Goal: Task Accomplishment & Management: Manage account settings

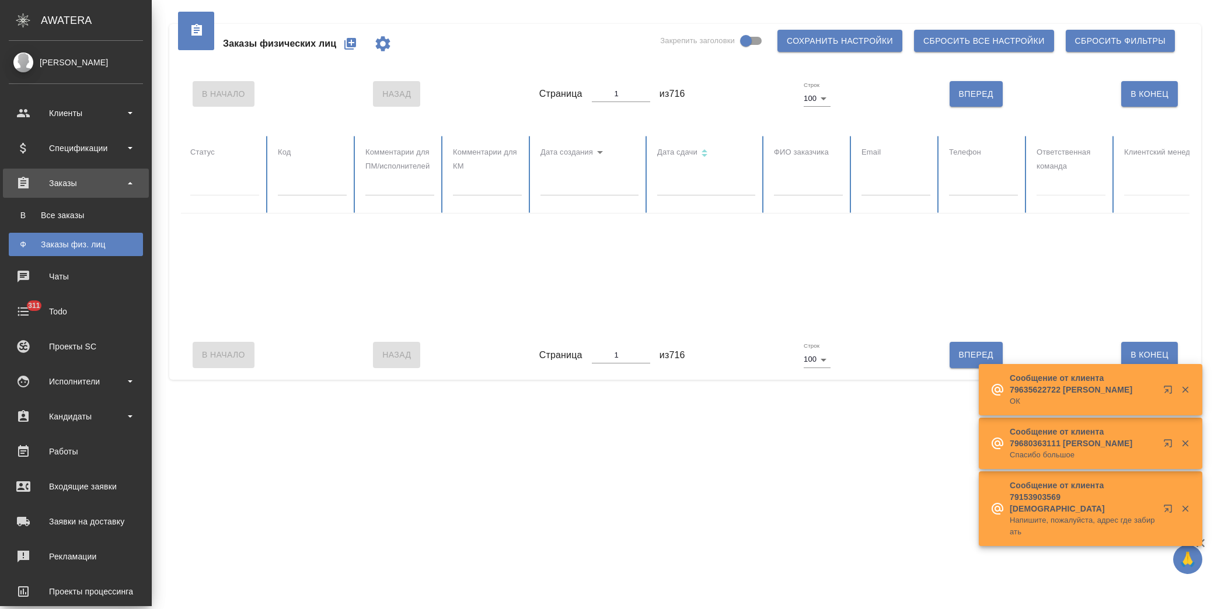
click at [73, 212] on div "Все заказы" at bounding box center [76, 216] width 123 height 12
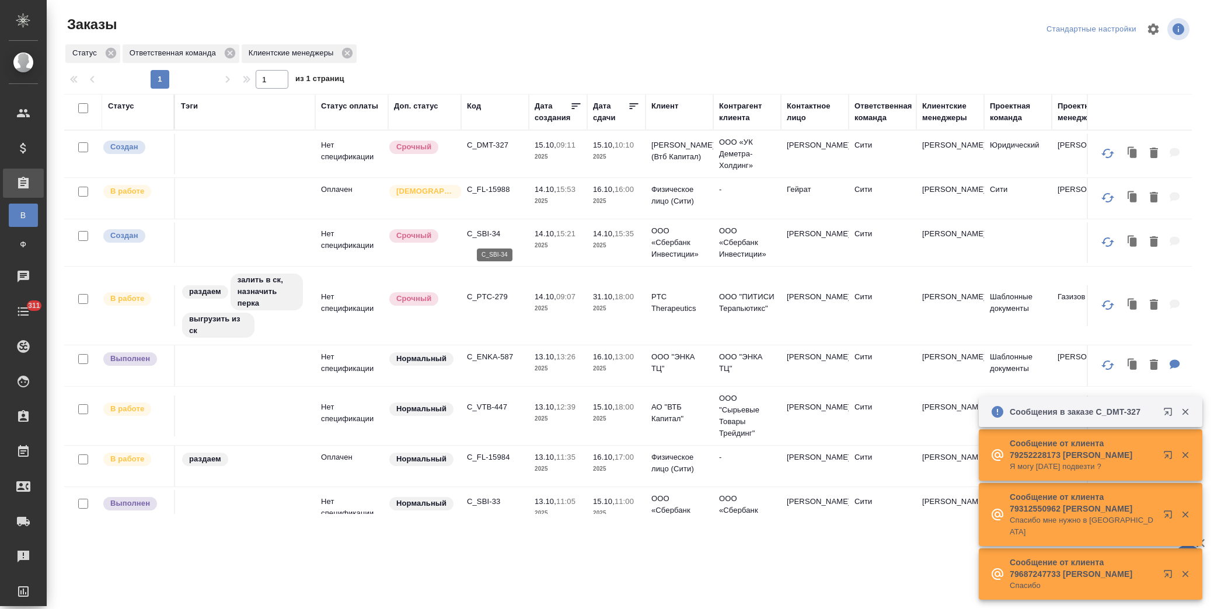
click at [493, 231] on p "C_SBI-34" at bounding box center [495, 234] width 56 height 12
click at [489, 351] on p "C_ENKA-587" at bounding box center [495, 357] width 56 height 12
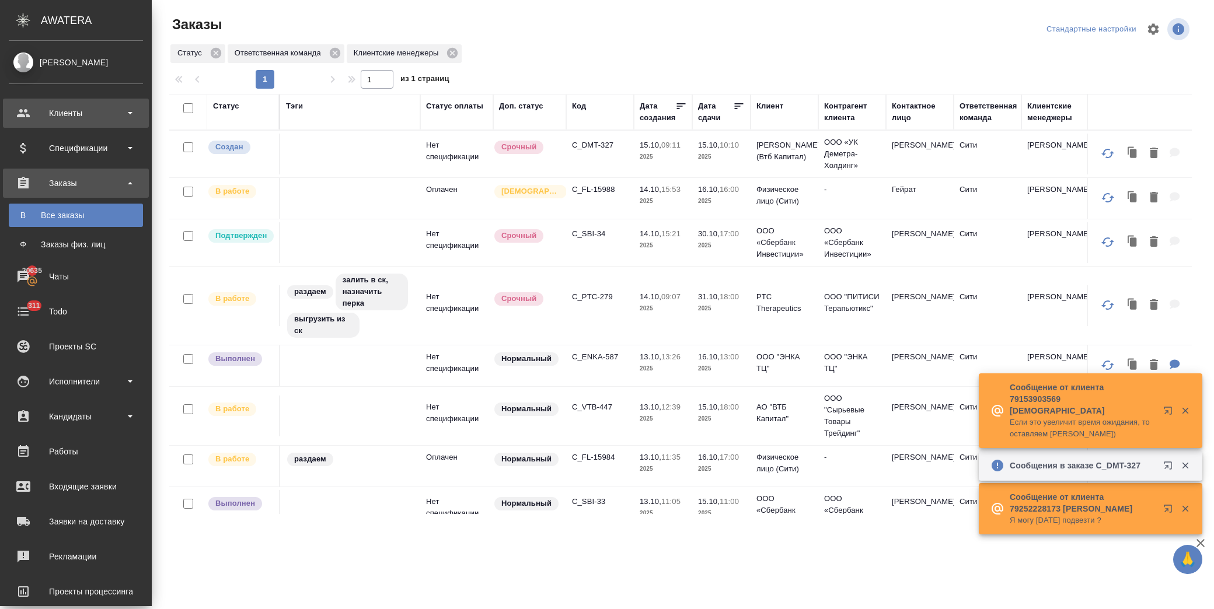
click at [56, 110] on div "Клиенты" at bounding box center [76, 113] width 134 height 18
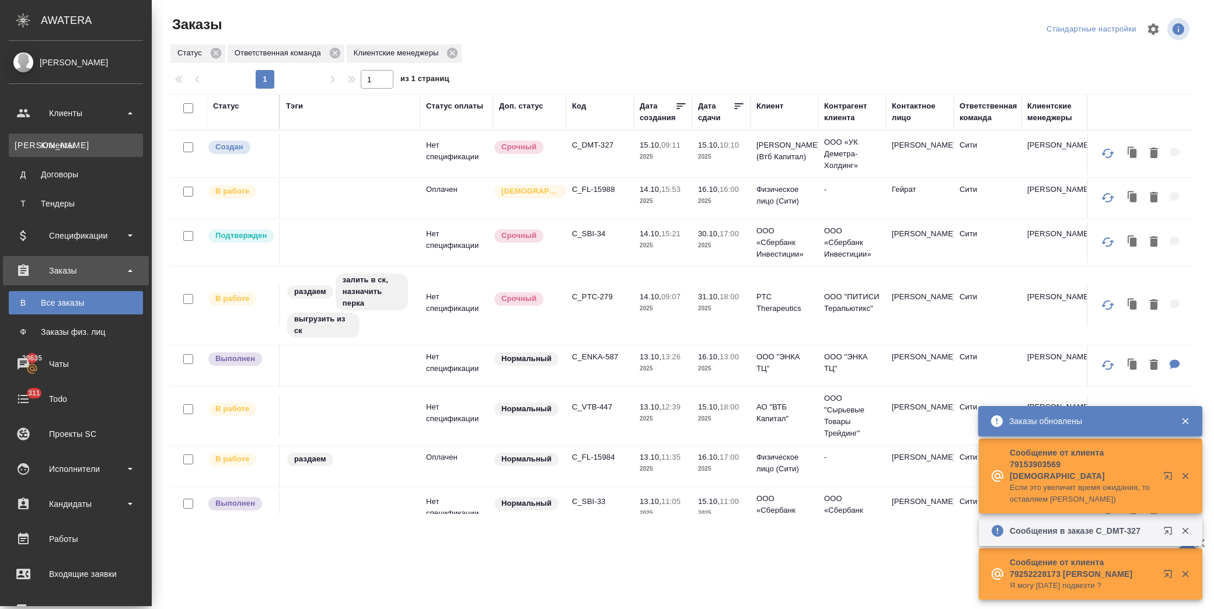
click at [71, 144] on div "Клиенты" at bounding box center [76, 145] width 123 height 12
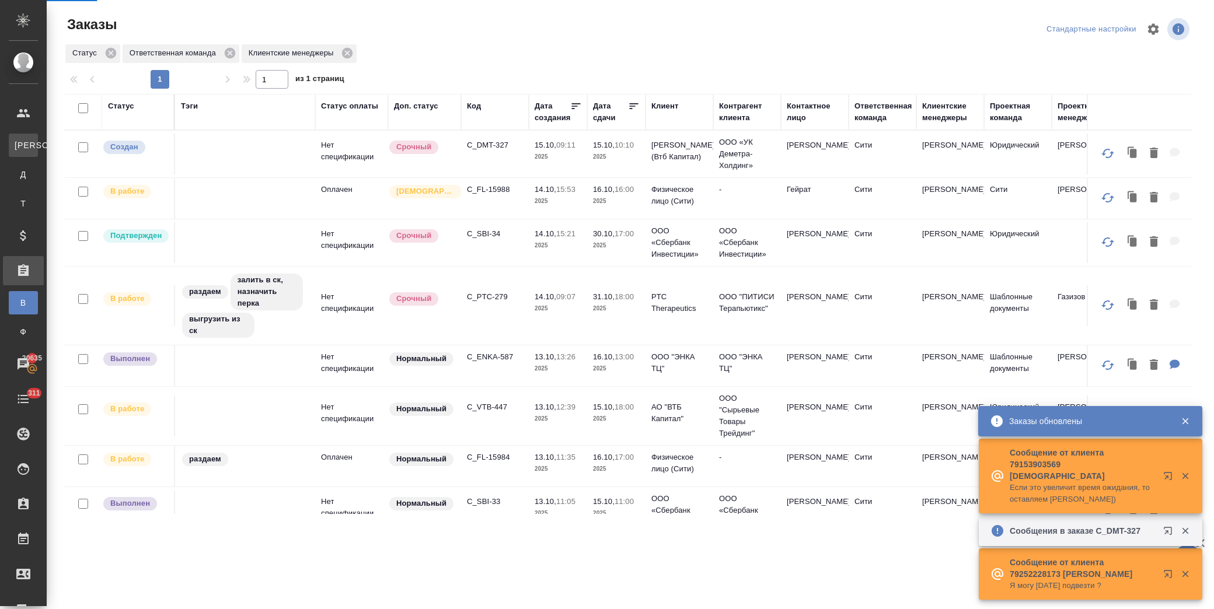
select select "RU"
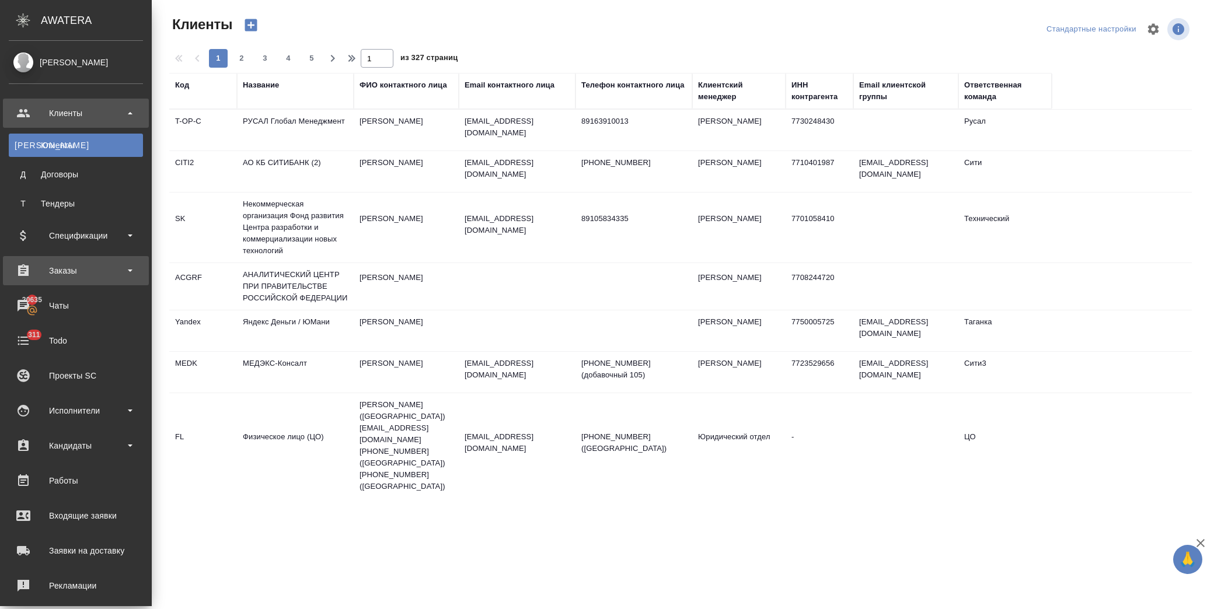
click at [85, 272] on div "Заказы" at bounding box center [76, 271] width 134 height 18
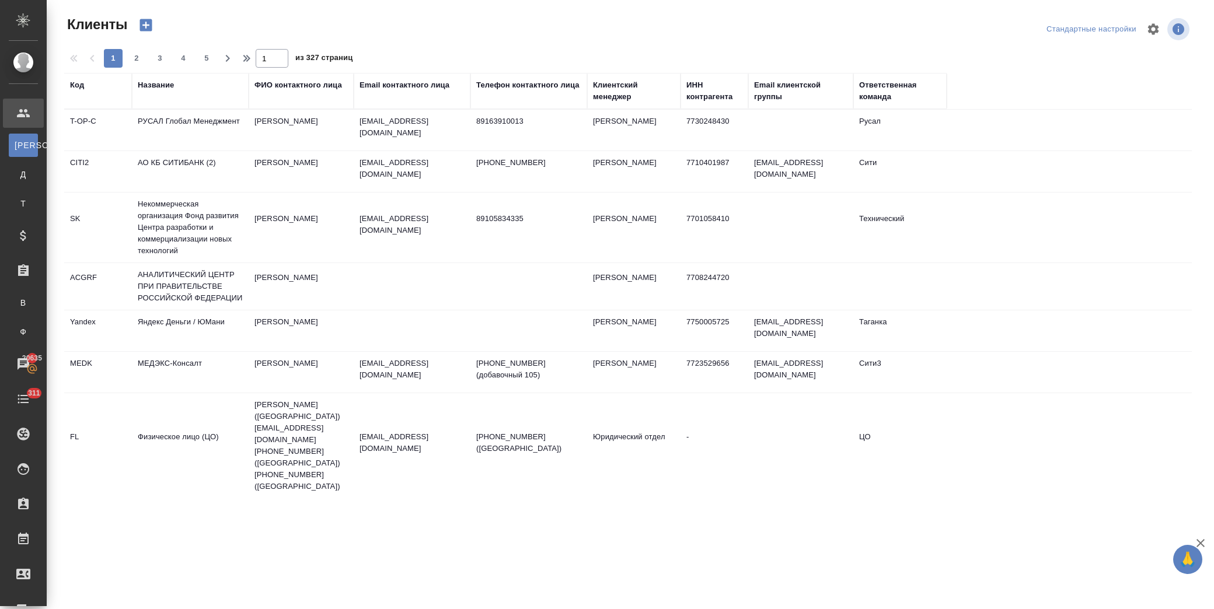
click at [171, 84] on div "Название" at bounding box center [156, 85] width 36 height 12
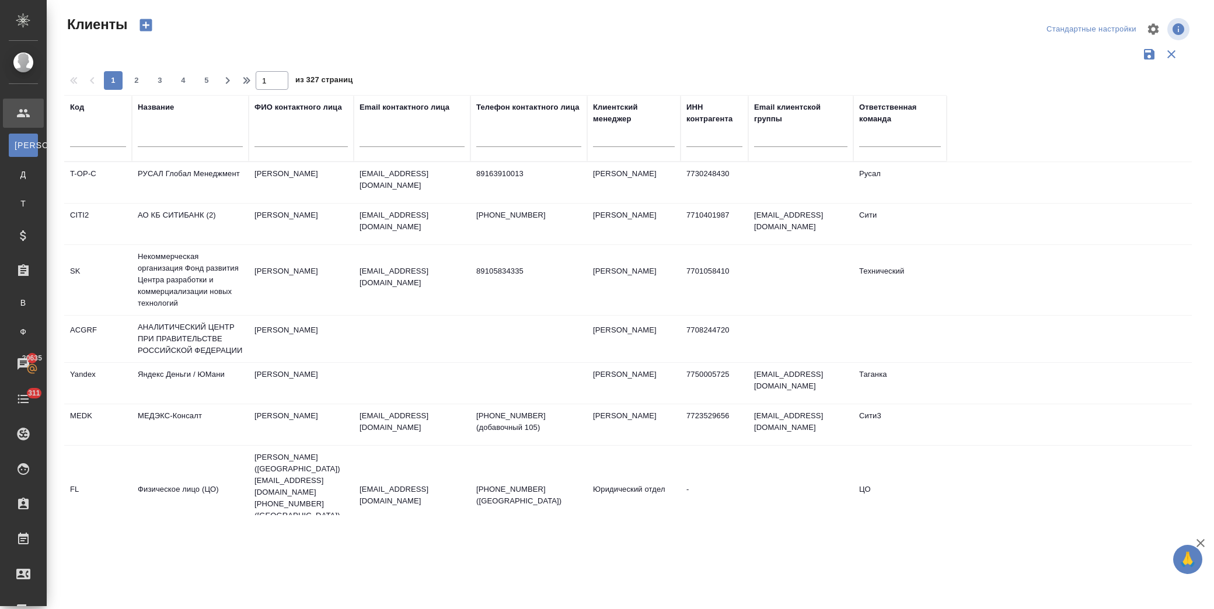
click at [203, 135] on input "text" at bounding box center [190, 139] width 105 height 15
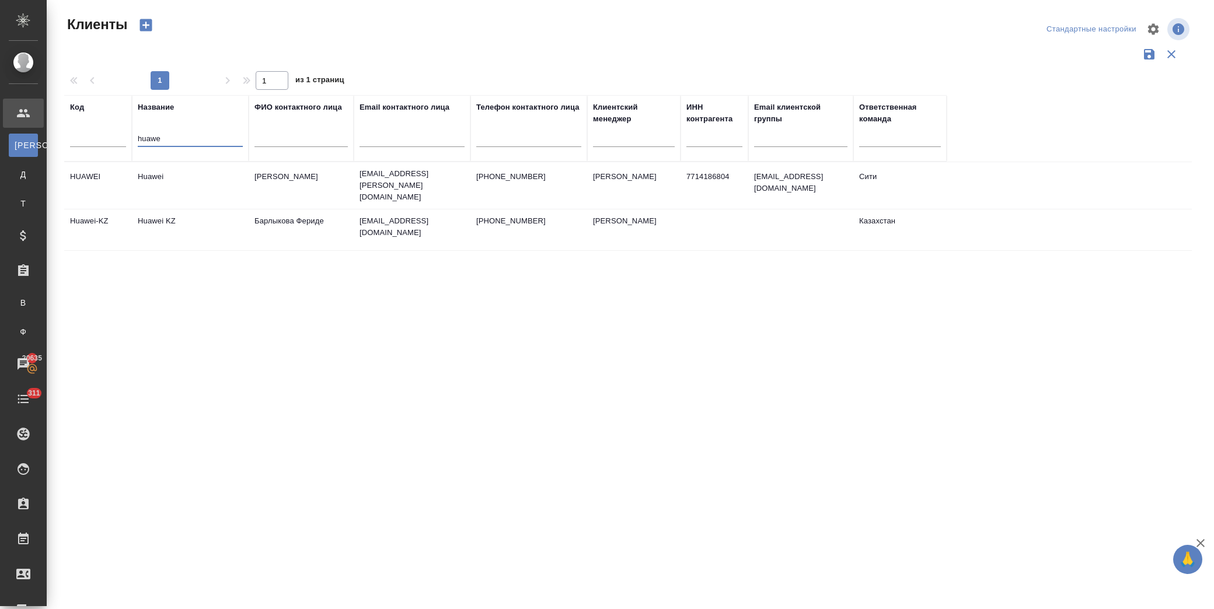
click at [177, 177] on td "Huawei" at bounding box center [190, 185] width 117 height 41
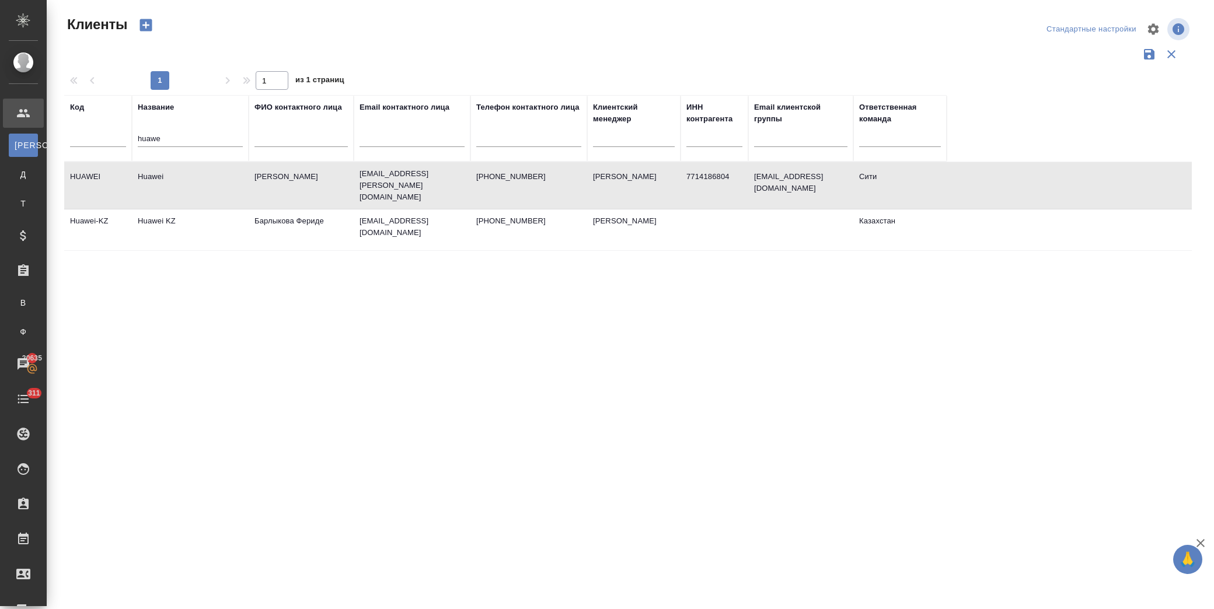
click at [177, 177] on td "Huawei" at bounding box center [190, 185] width 117 height 41
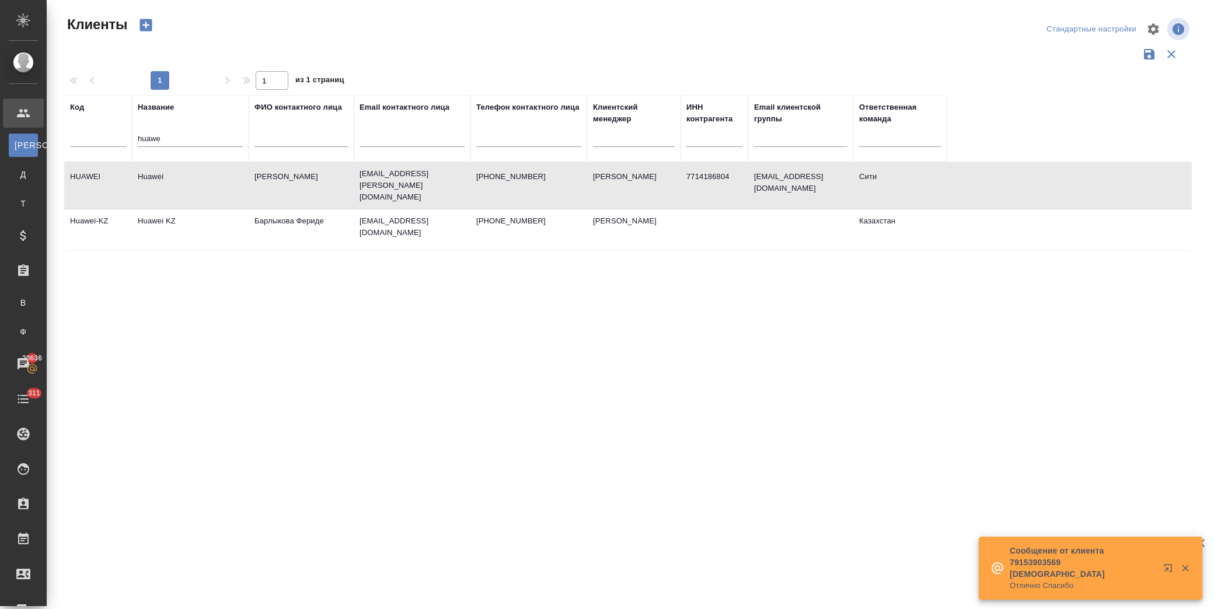
drag, startPoint x: 173, startPoint y: 139, endPoint x: 85, endPoint y: 137, distance: 88.7
click at [85, 137] on tr "Код Название huawe ФИО контактного лица Email контактного лица Телефон контактн…" at bounding box center [505, 128] width 883 height 67
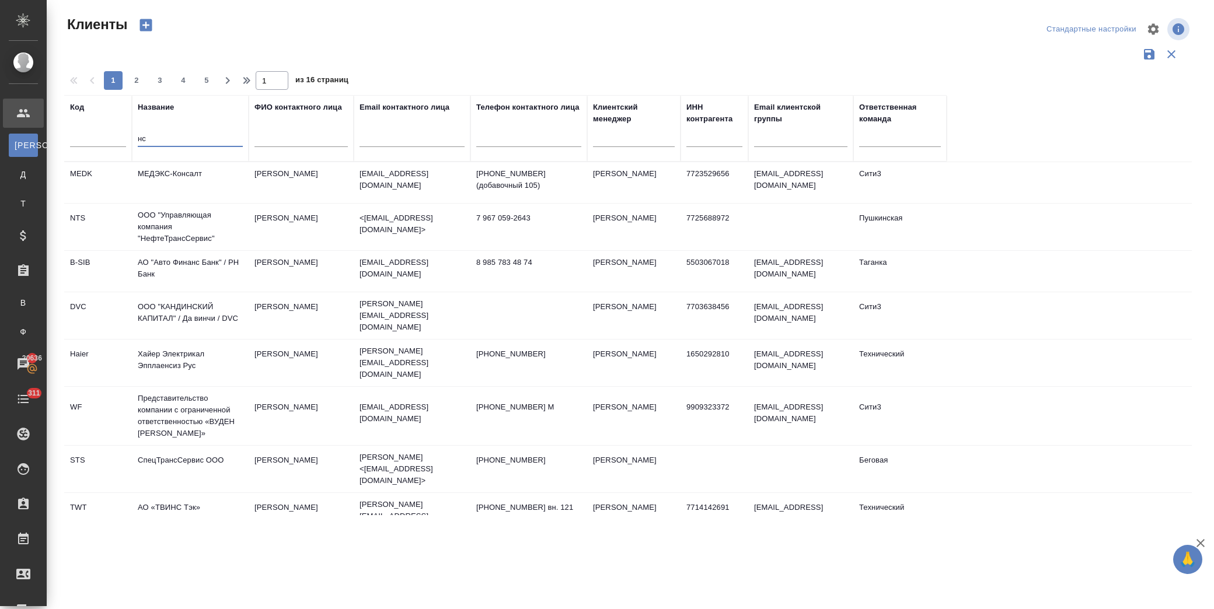
type input "н"
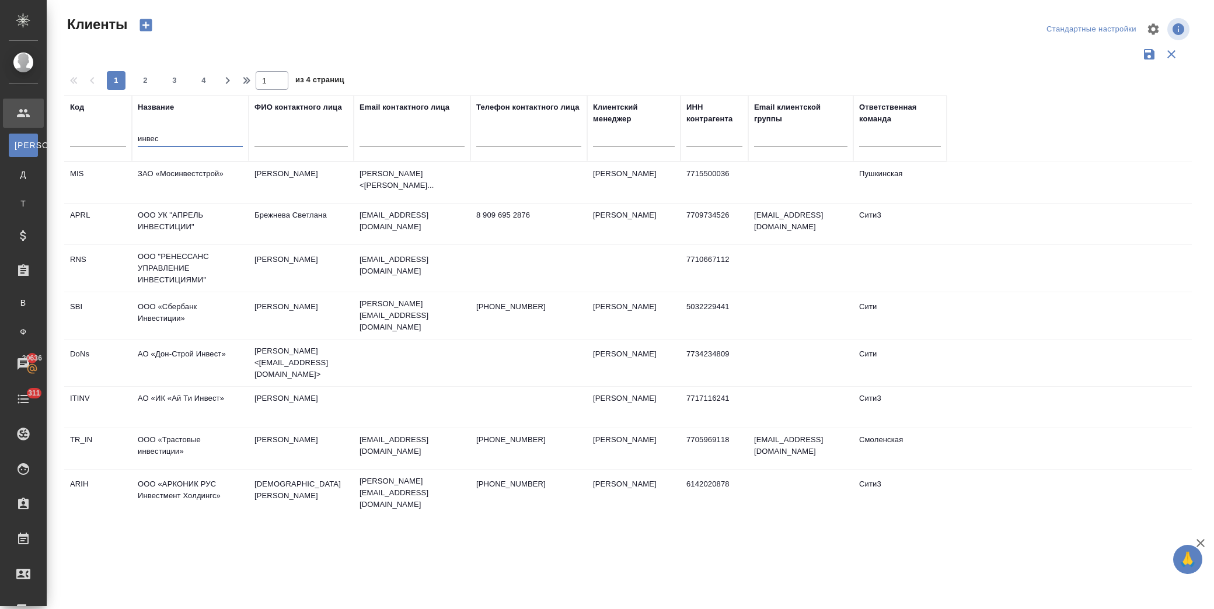
type input "инвест"
drag, startPoint x: 179, startPoint y: 138, endPoint x: 28, endPoint y: 135, distance: 151.2
click at [28, 135] on div ".cls-1 fill:#fff; AWATERA Лофицкая Юлия Владимировна Клиенты К Клиенты Д Догово…" at bounding box center [607, 304] width 1214 height 609
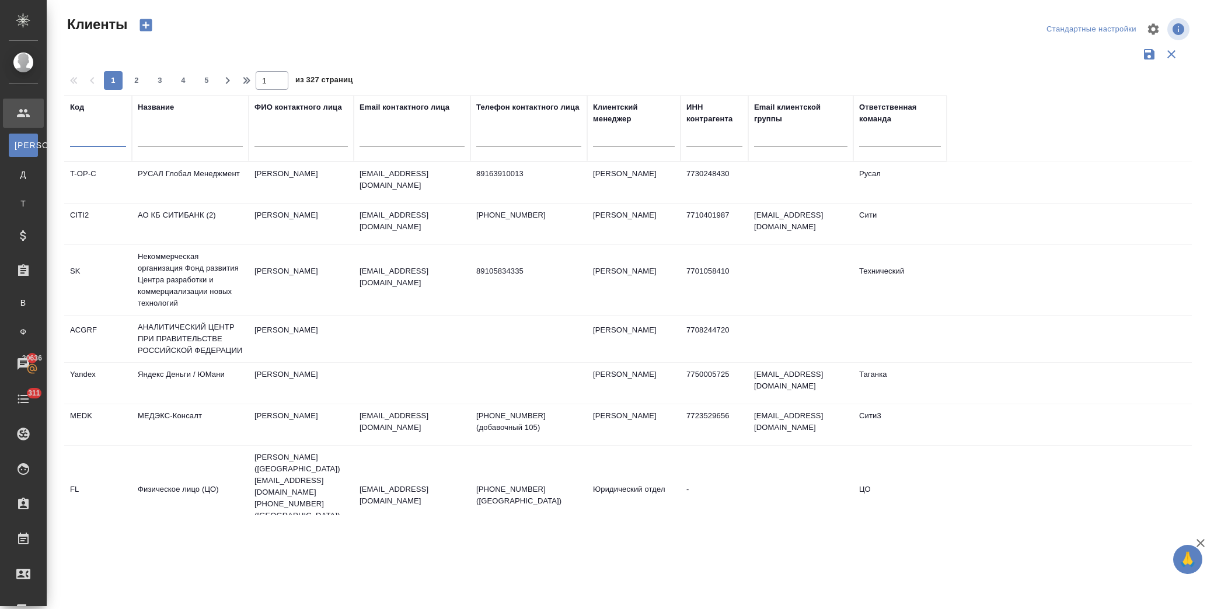
click at [109, 137] on input "text" at bounding box center [98, 139] width 56 height 15
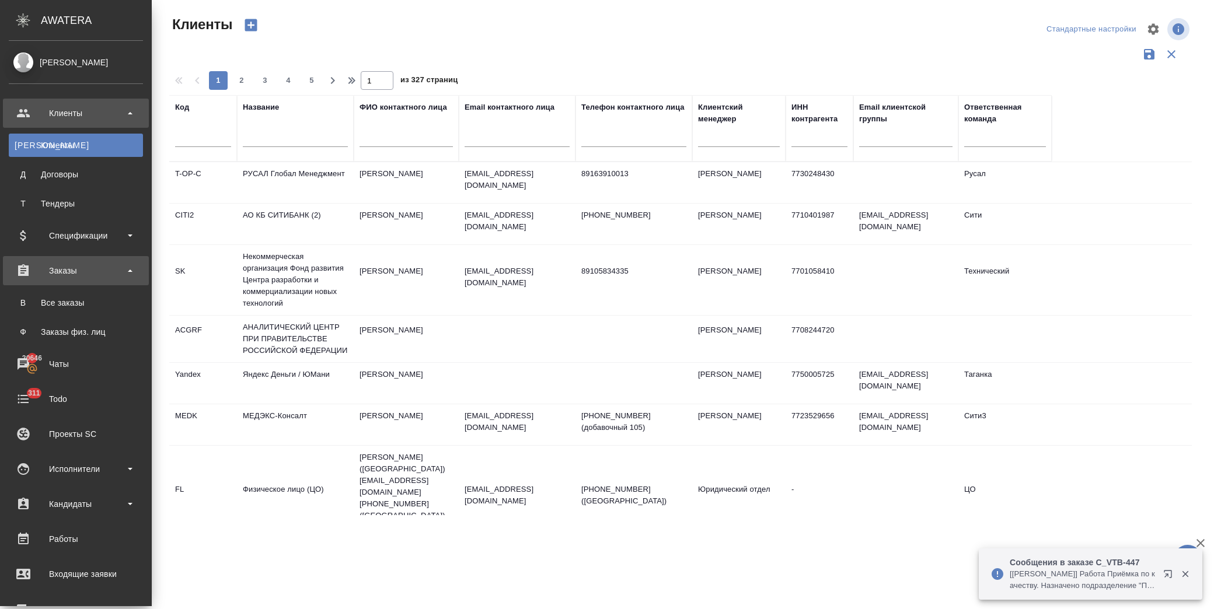
click at [88, 271] on div "Заказы" at bounding box center [76, 271] width 134 height 18
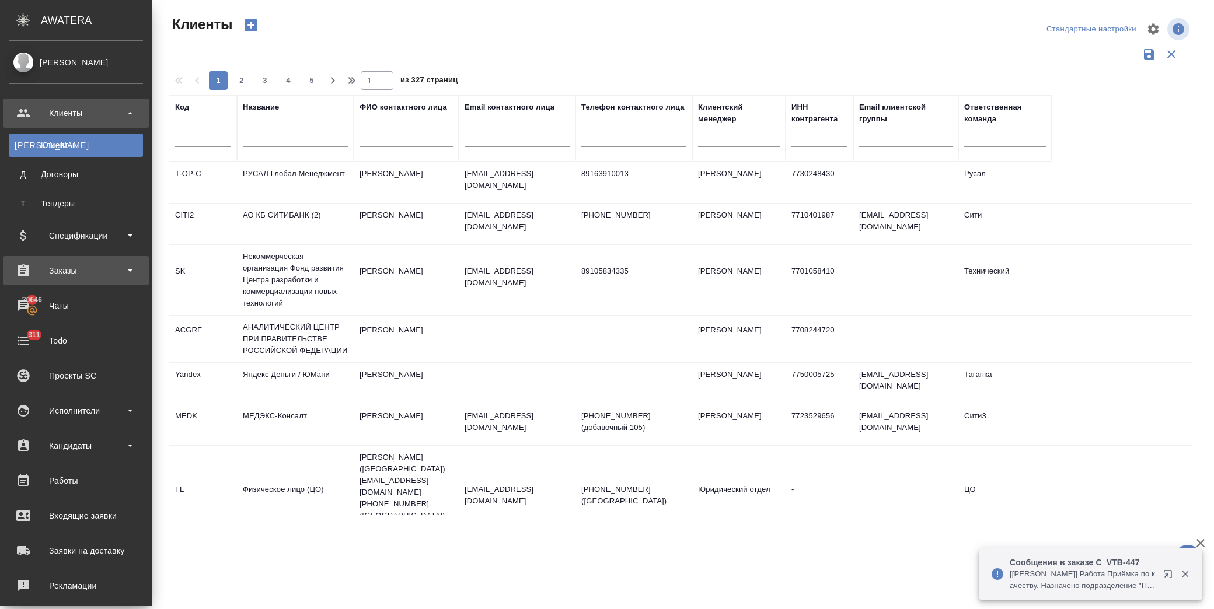
click at [88, 271] on div "Заказы" at bounding box center [76, 271] width 134 height 18
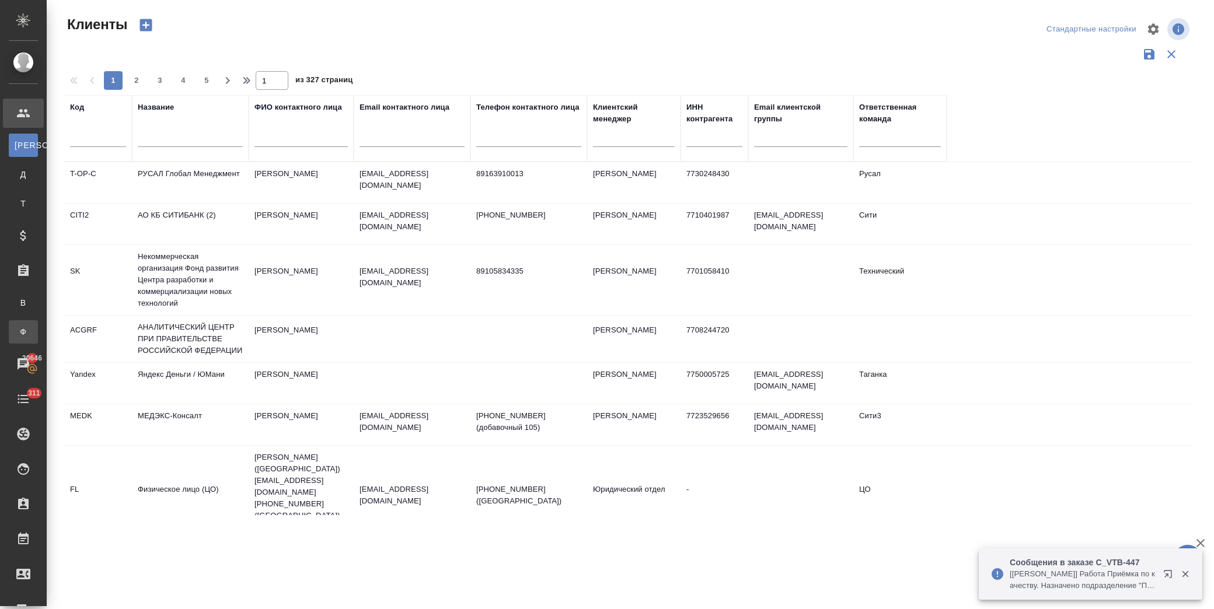
click at [18, 329] on div "Заказы физ. лиц" at bounding box center [9, 332] width 18 height 12
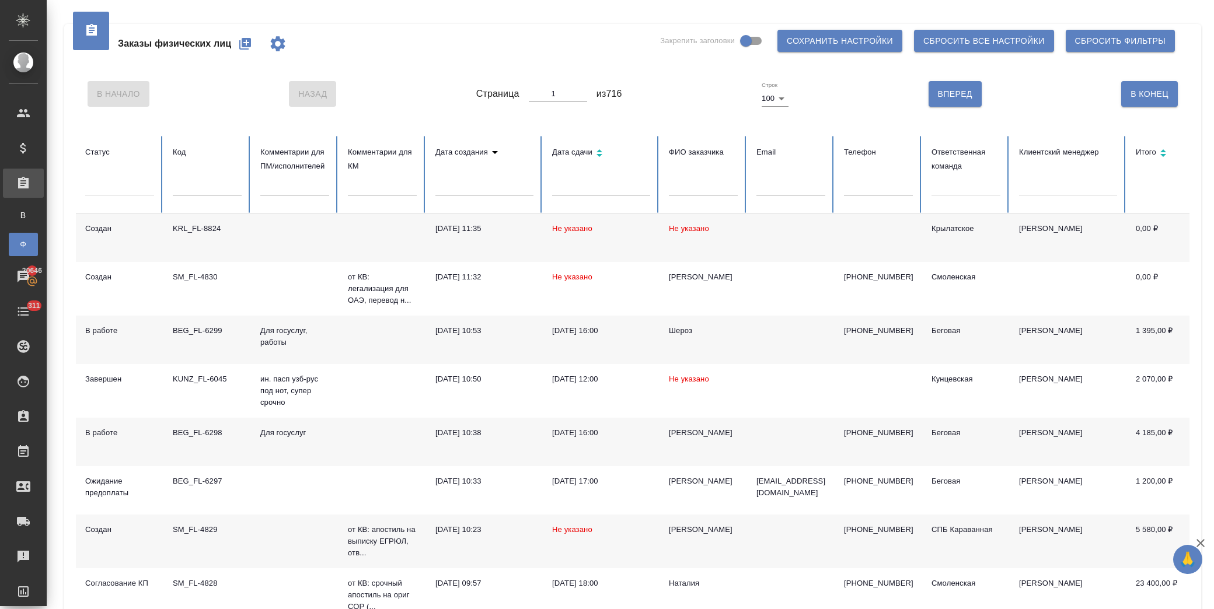
click at [241, 43] on icon "button" at bounding box center [245, 44] width 14 height 14
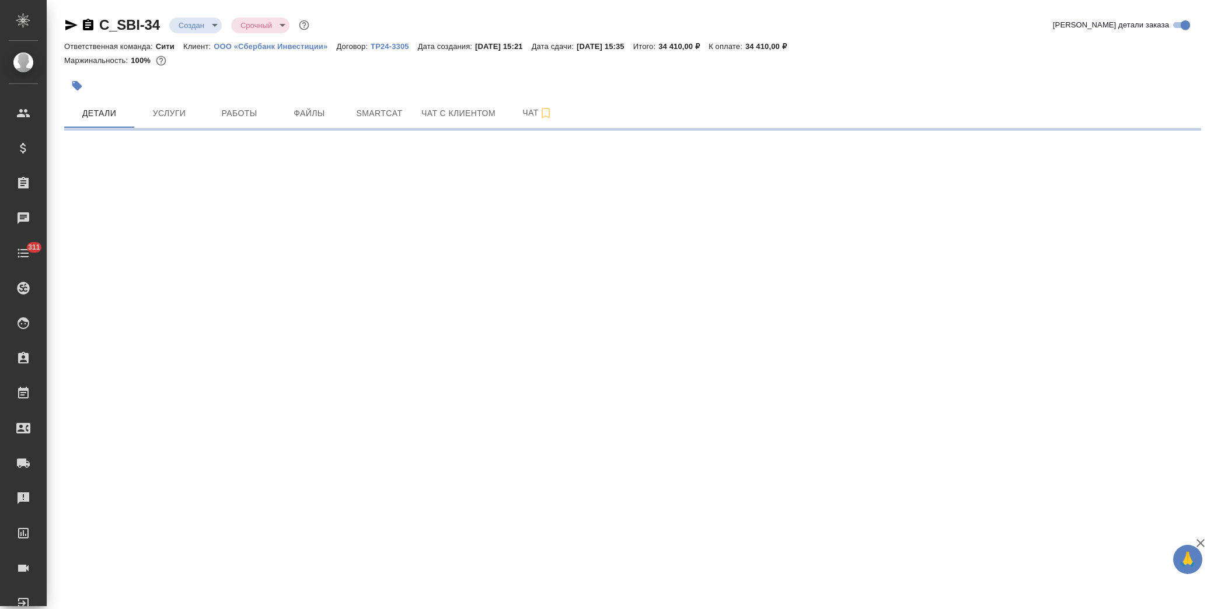
select select "RU"
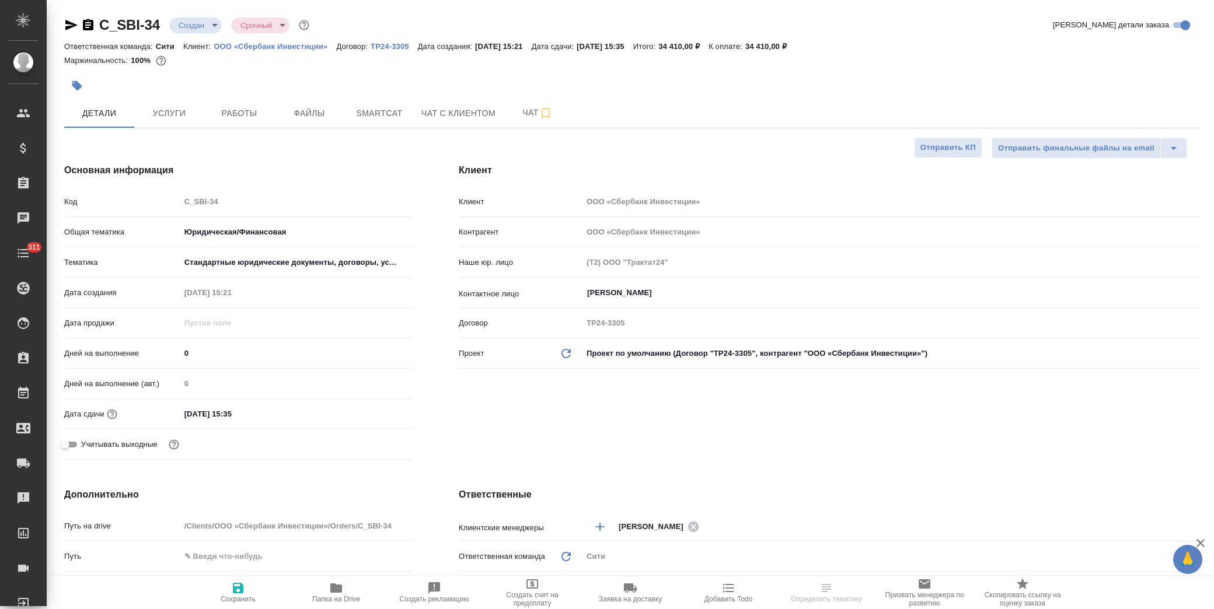
type textarea "x"
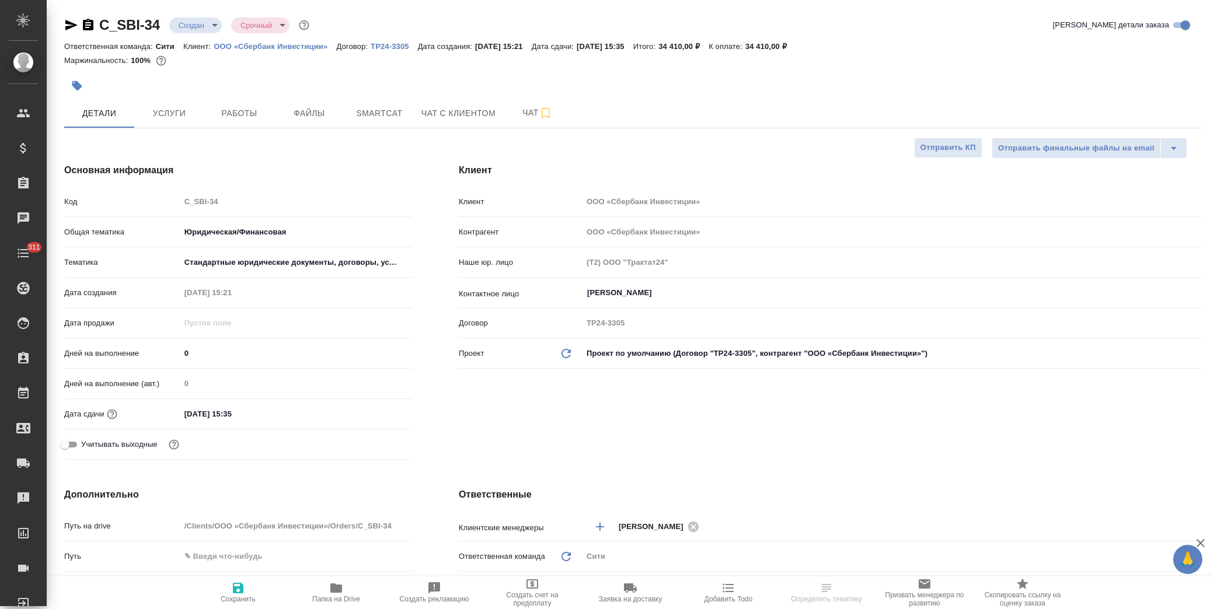
type textarea "x"
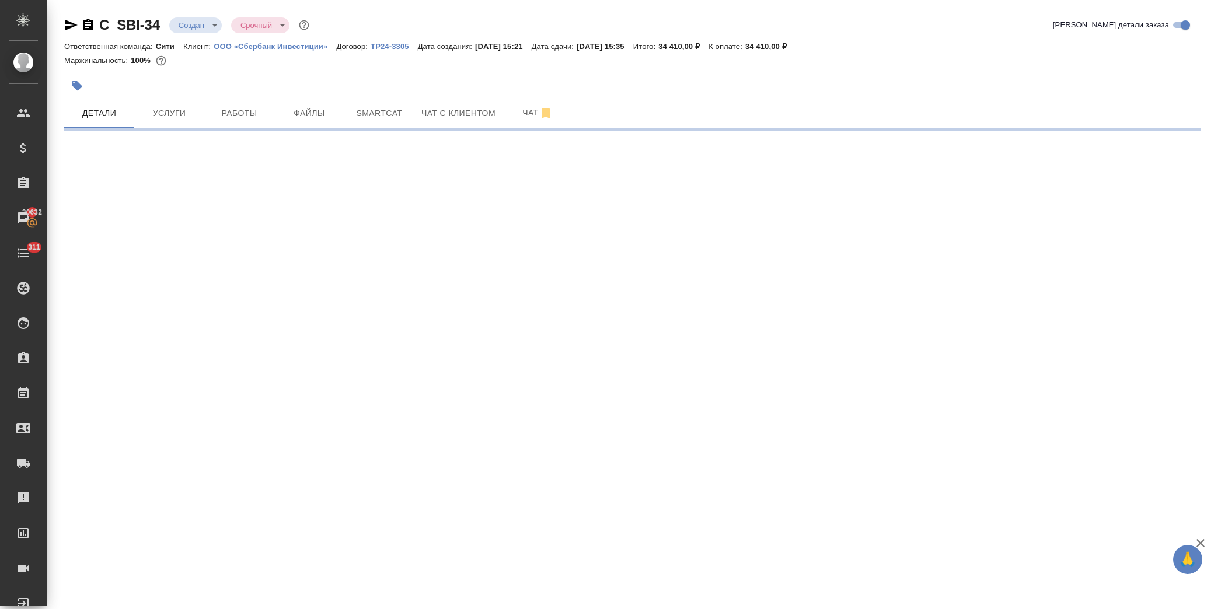
select select "RU"
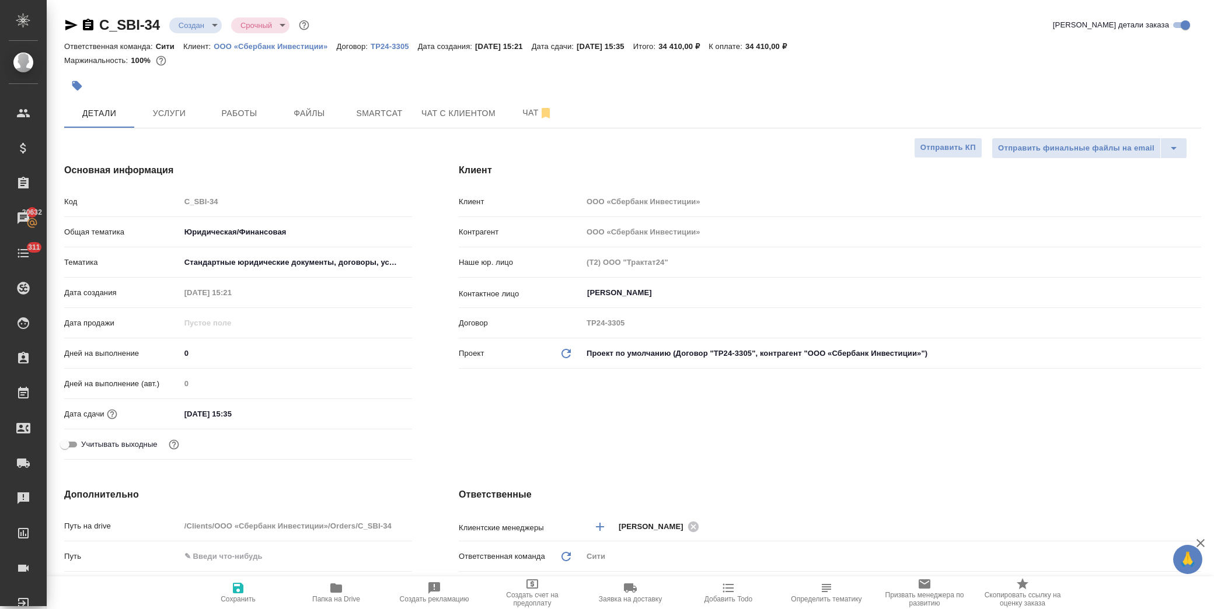
type textarea "x"
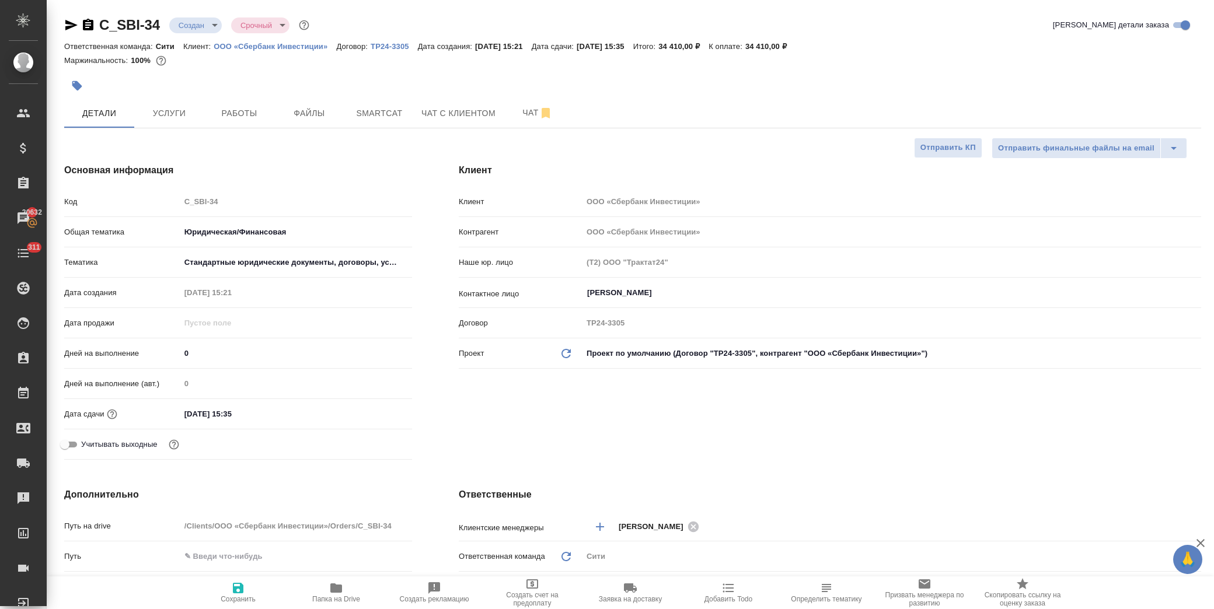
type textarea "x"
click at [313, 413] on div "14.10.2025 15:35" at bounding box center [296, 414] width 232 height 17
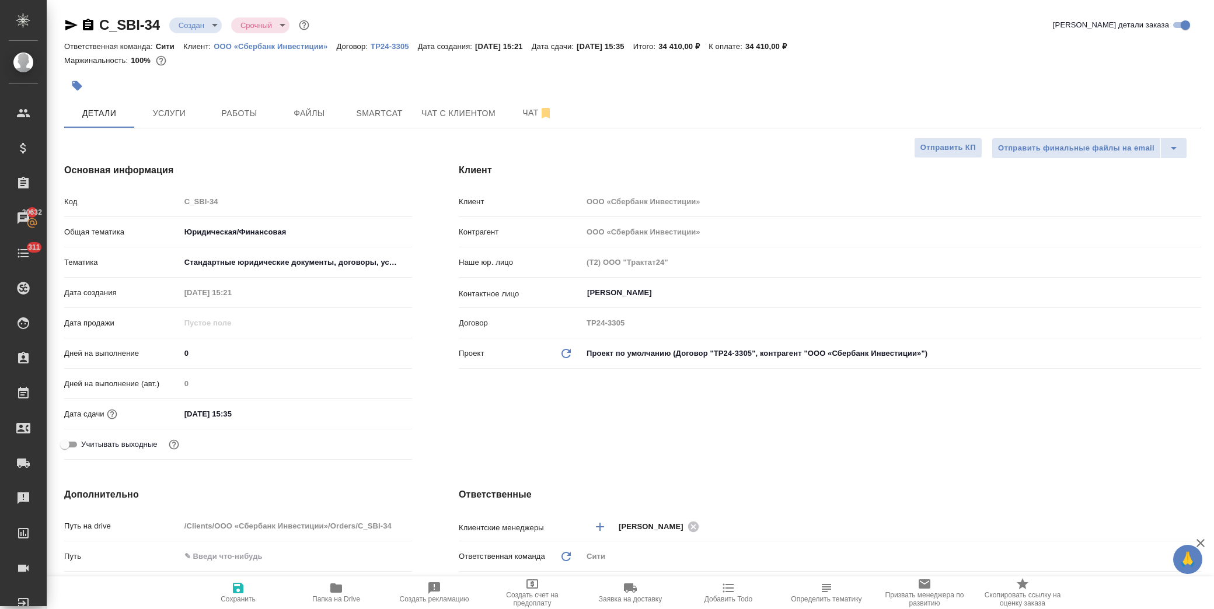
drag, startPoint x: 251, startPoint y: 412, endPoint x: 349, endPoint y: 421, distance: 98.4
click at [252, 412] on input "14.10.2025 15:35" at bounding box center [231, 414] width 102 height 17
click at [378, 413] on icon "button" at bounding box center [378, 413] width 14 height 14
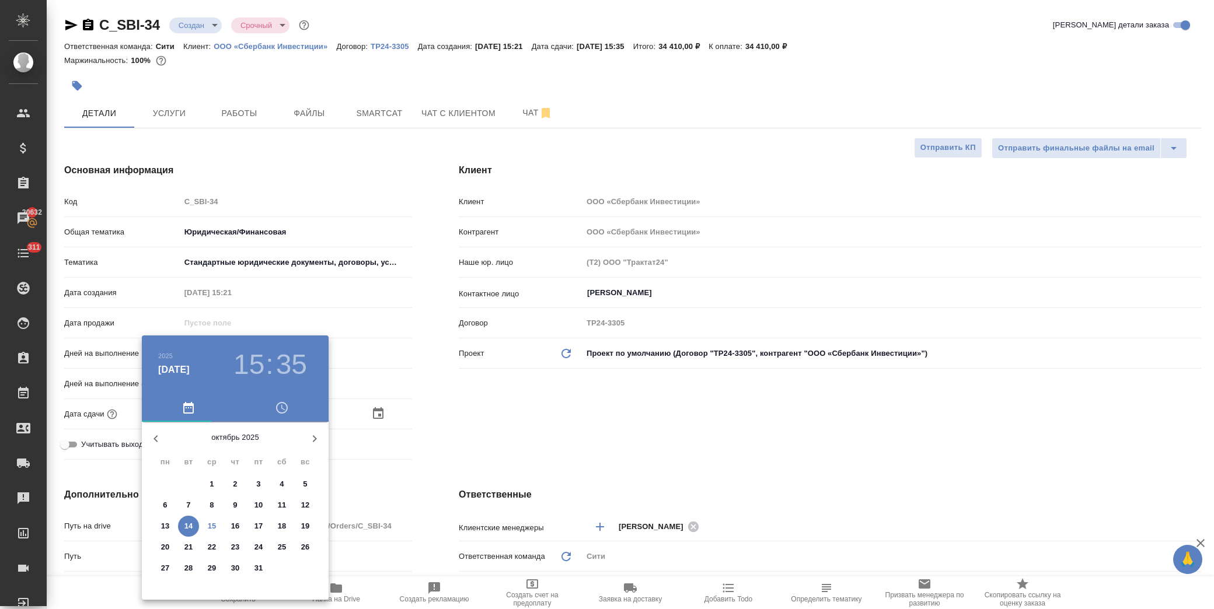
click at [238, 564] on p "30" at bounding box center [235, 569] width 9 height 12
type input "30.10.2025 15:35"
type textarea "x"
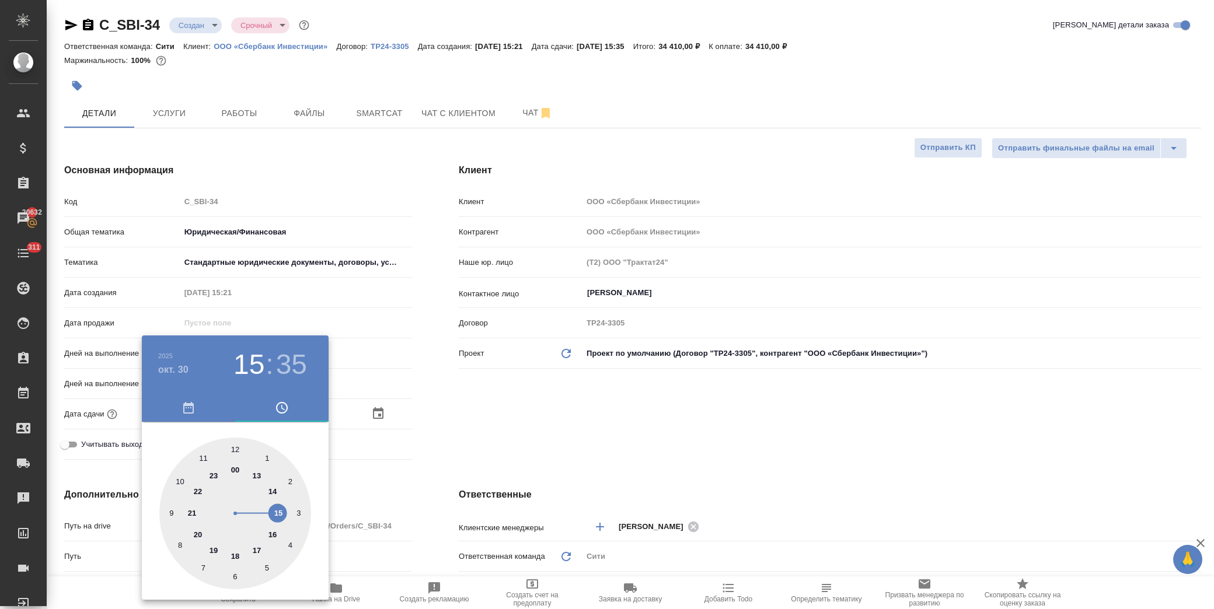
click at [259, 550] on div at bounding box center [235, 514] width 152 height 152
type input "30.10.2025 17:35"
type textarea "x"
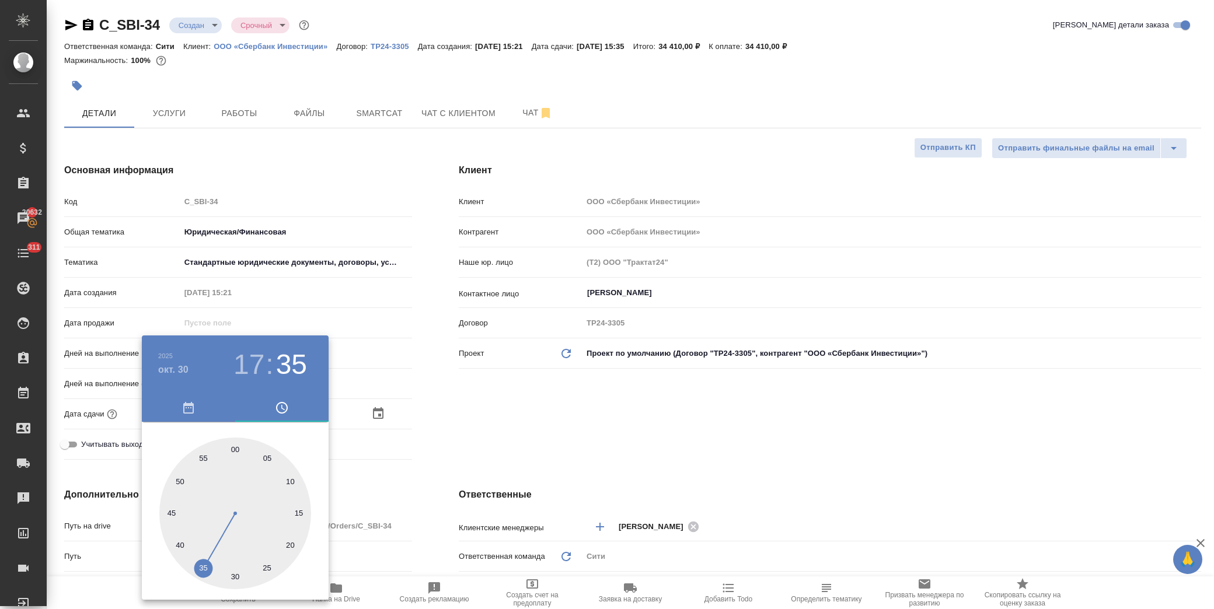
click at [241, 454] on div at bounding box center [235, 514] width 152 height 152
type input "30.10.2025 17:01"
type textarea "x"
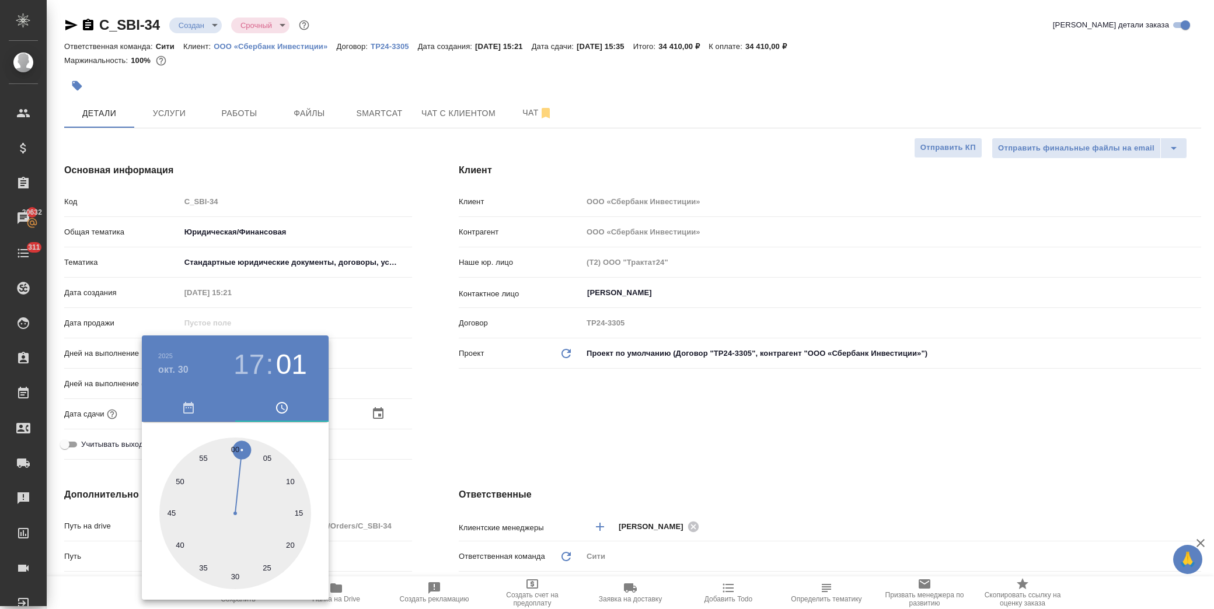
click at [236, 445] on div at bounding box center [235, 514] width 152 height 152
type input "30.10.2025 17:00"
type textarea "x"
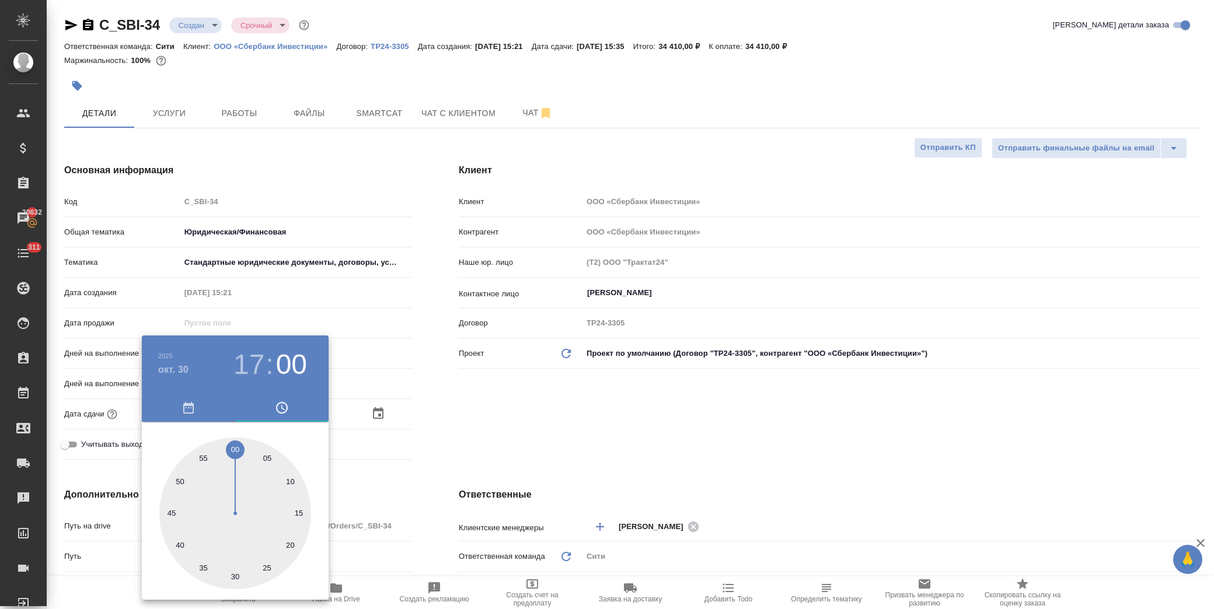
click at [472, 416] on div at bounding box center [607, 304] width 1214 height 609
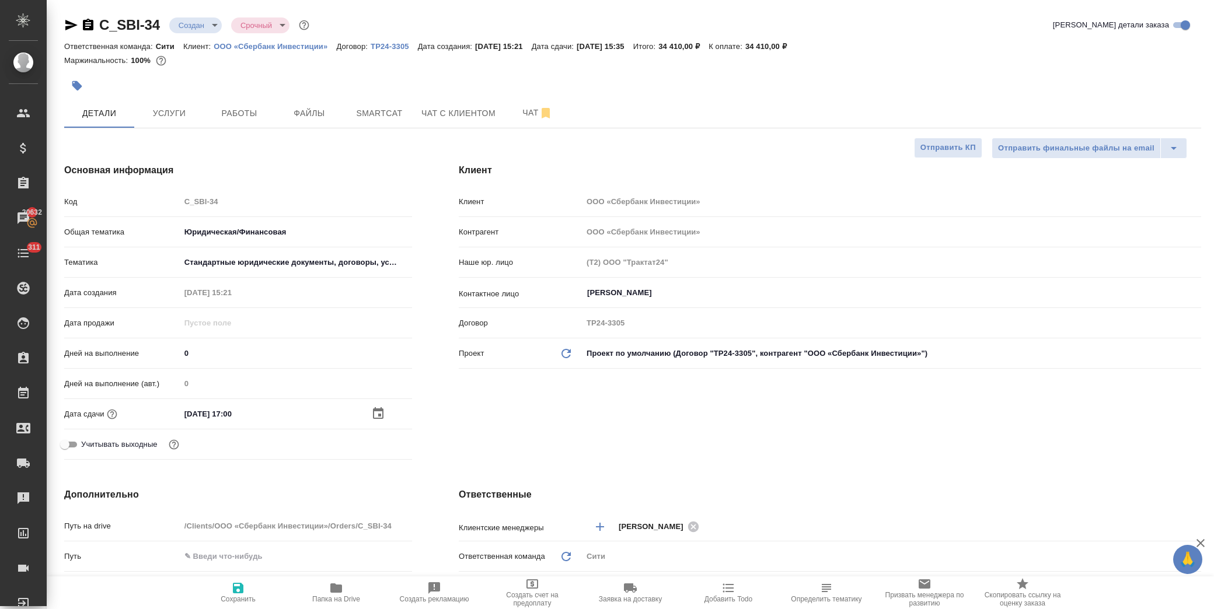
click at [242, 590] on icon "button" at bounding box center [238, 588] width 11 height 11
type textarea "x"
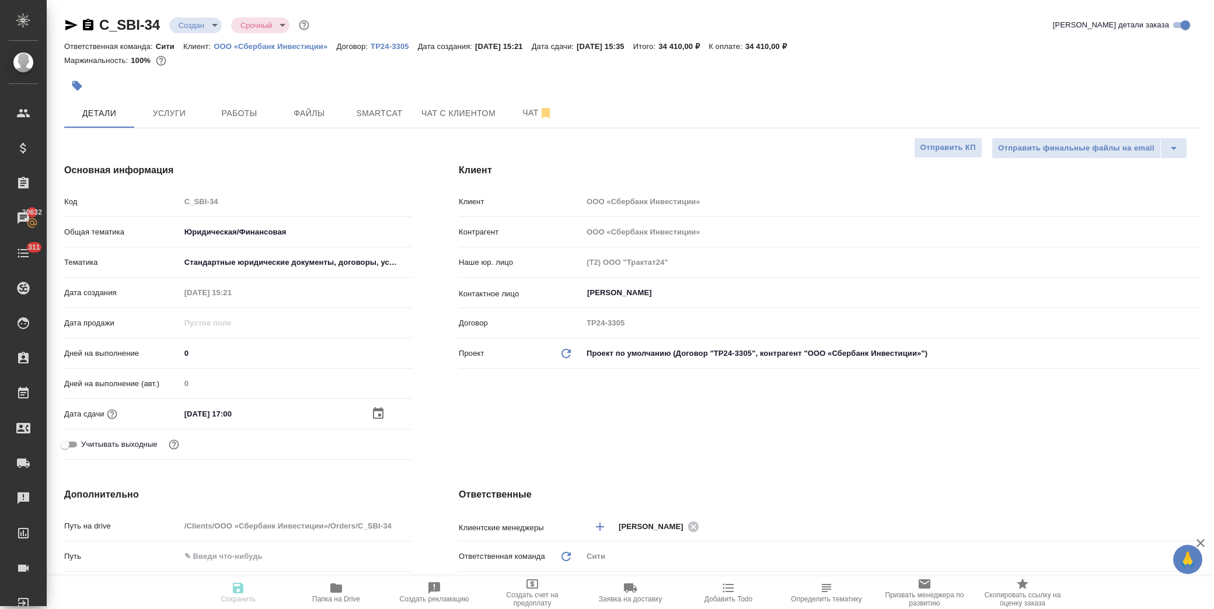
type textarea "x"
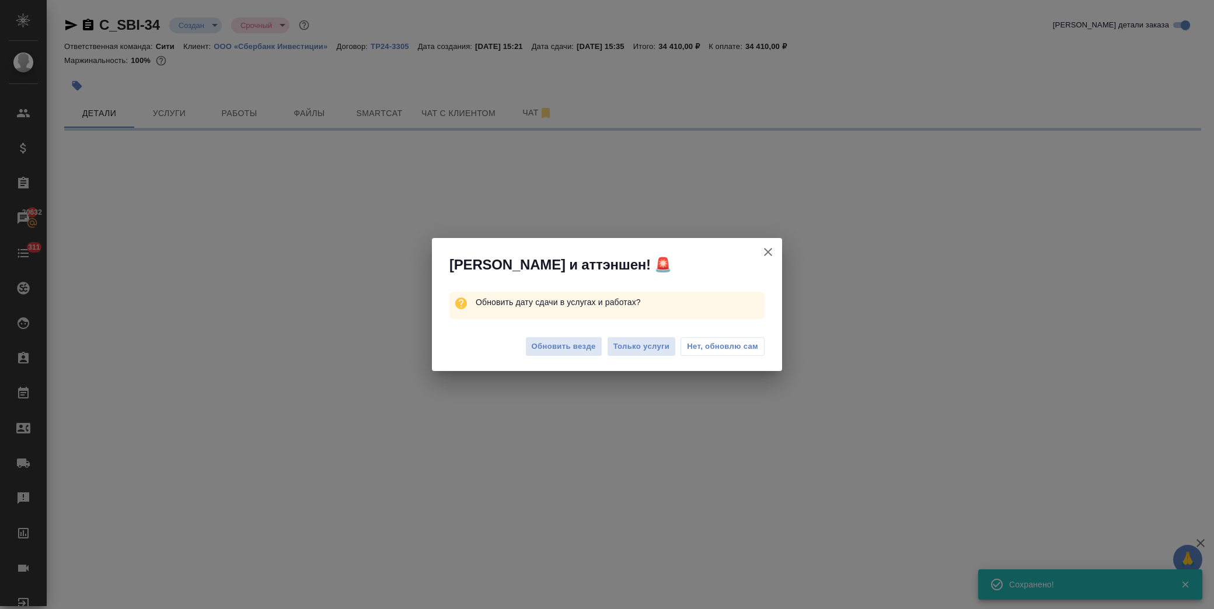
select select "RU"
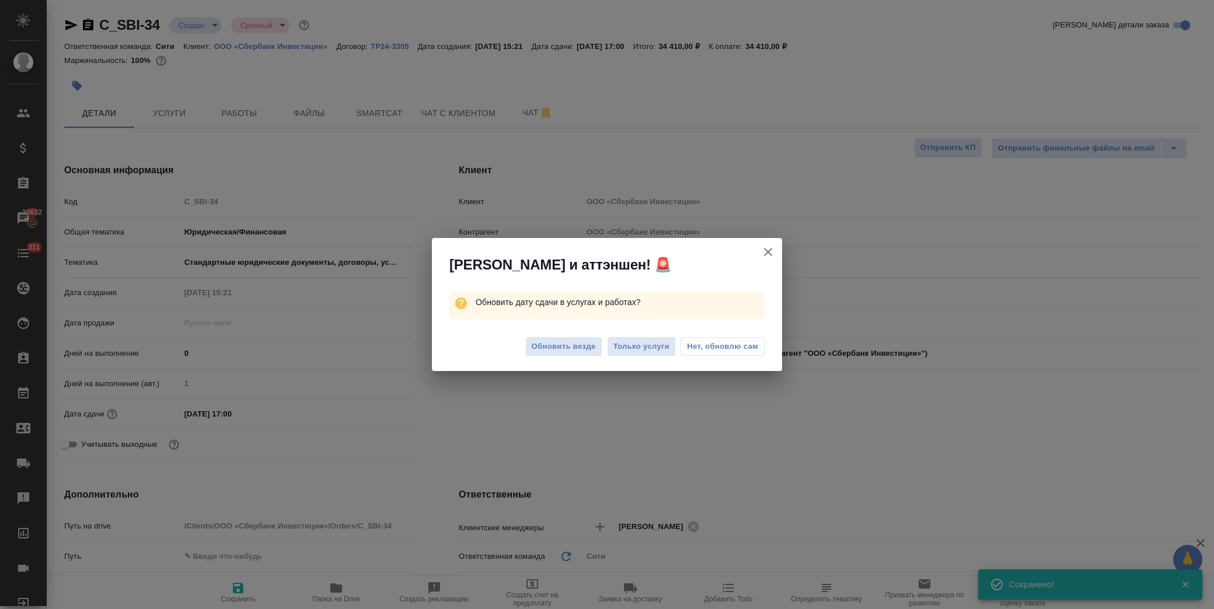
type textarea "x"
click at [571, 350] on span "Обновить везде" at bounding box center [564, 346] width 64 height 13
type textarea "x"
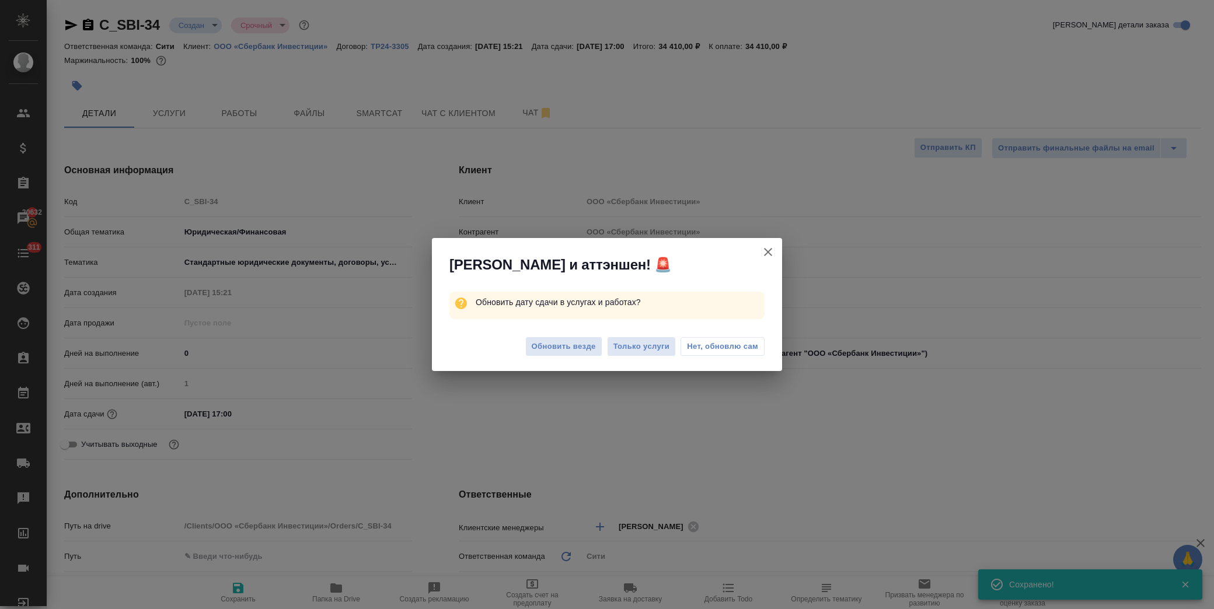
type textarea "x"
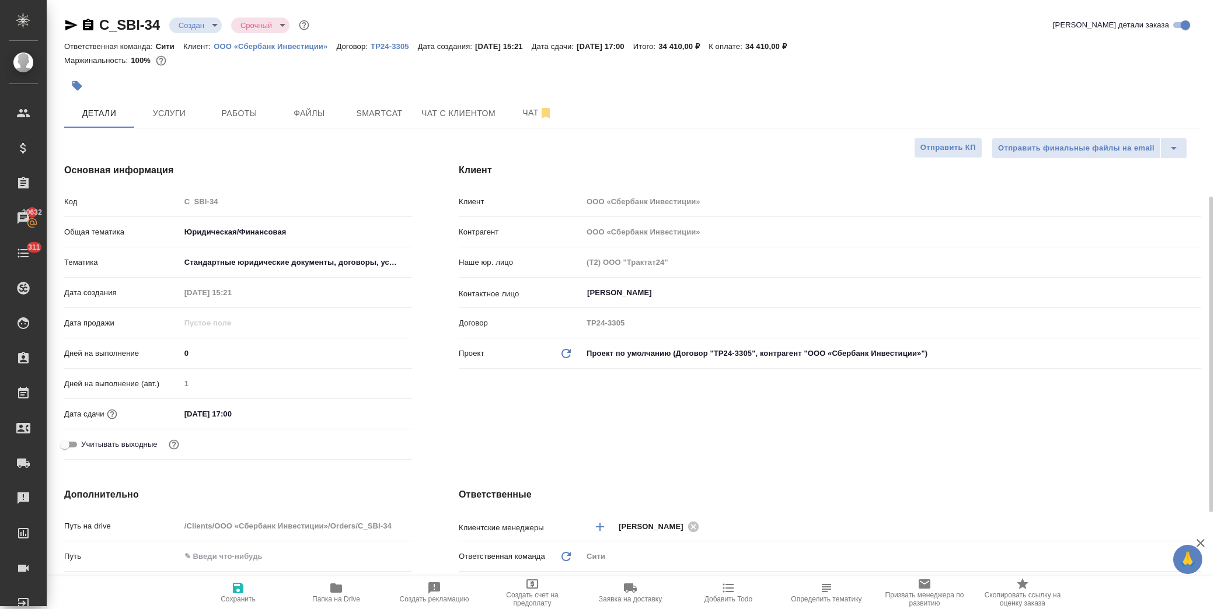
scroll to position [259, 0]
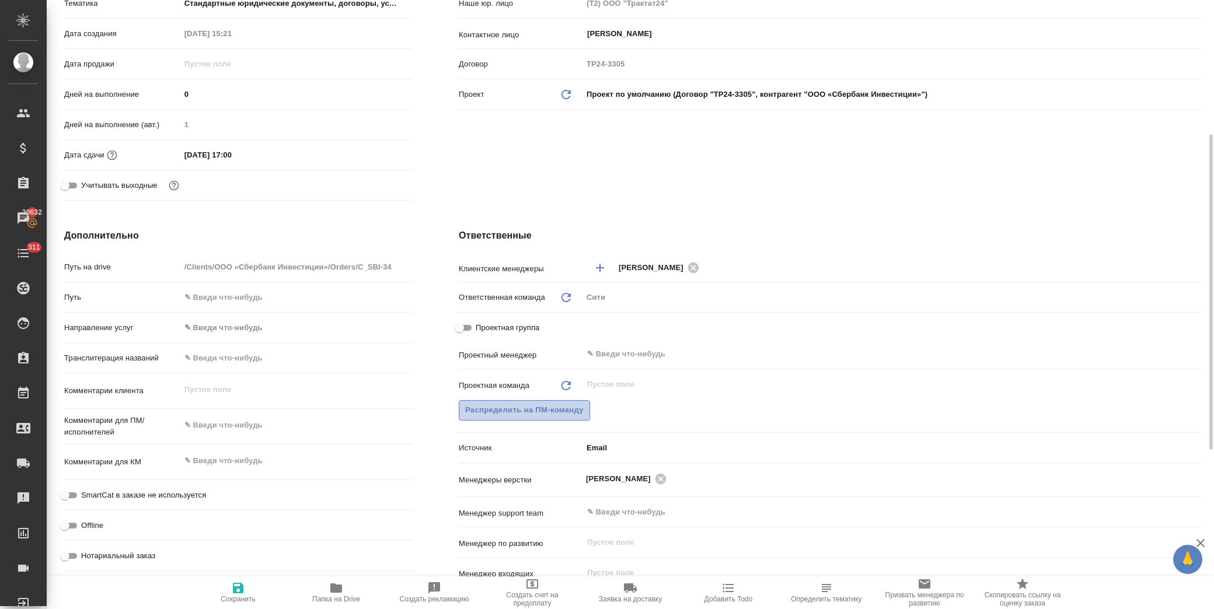
click at [527, 412] on span "Распределить на ПМ-команду" at bounding box center [524, 410] width 118 height 13
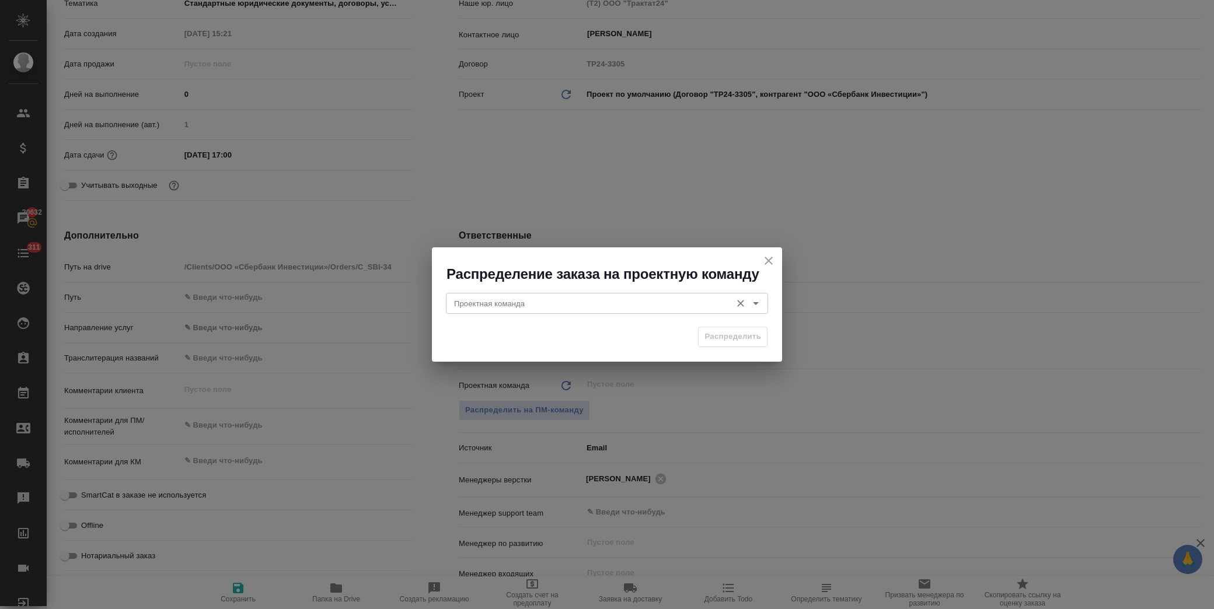
click at [521, 305] on input "Проектная команда" at bounding box center [587, 304] width 276 height 14
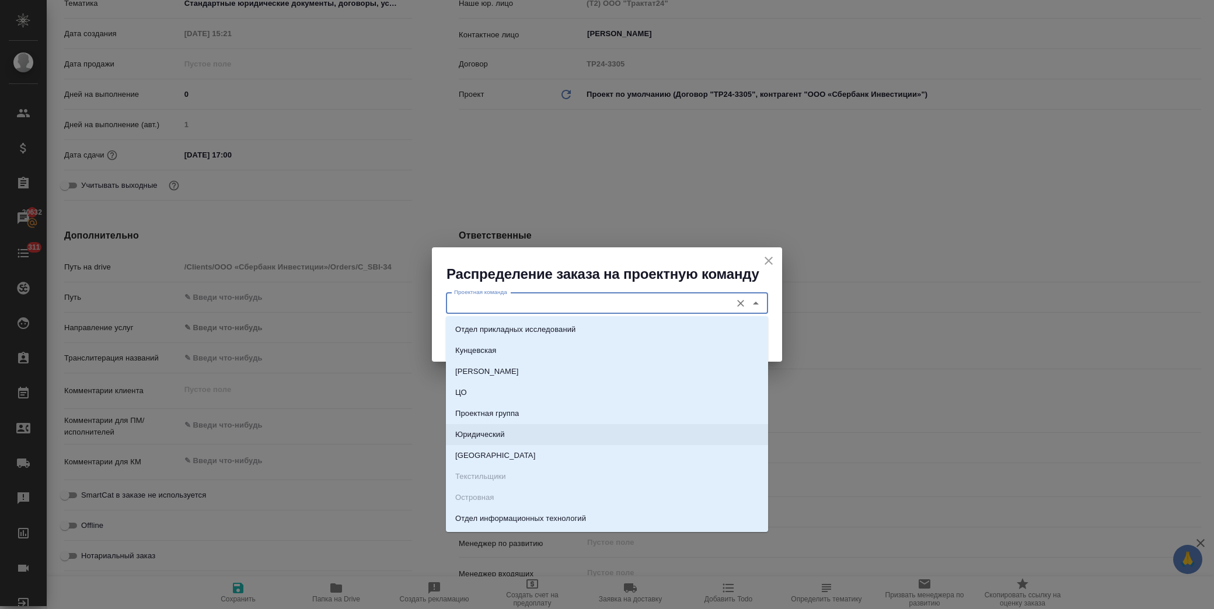
click at [539, 430] on li "Юридический" at bounding box center [607, 434] width 322 height 21
type input "Юридический"
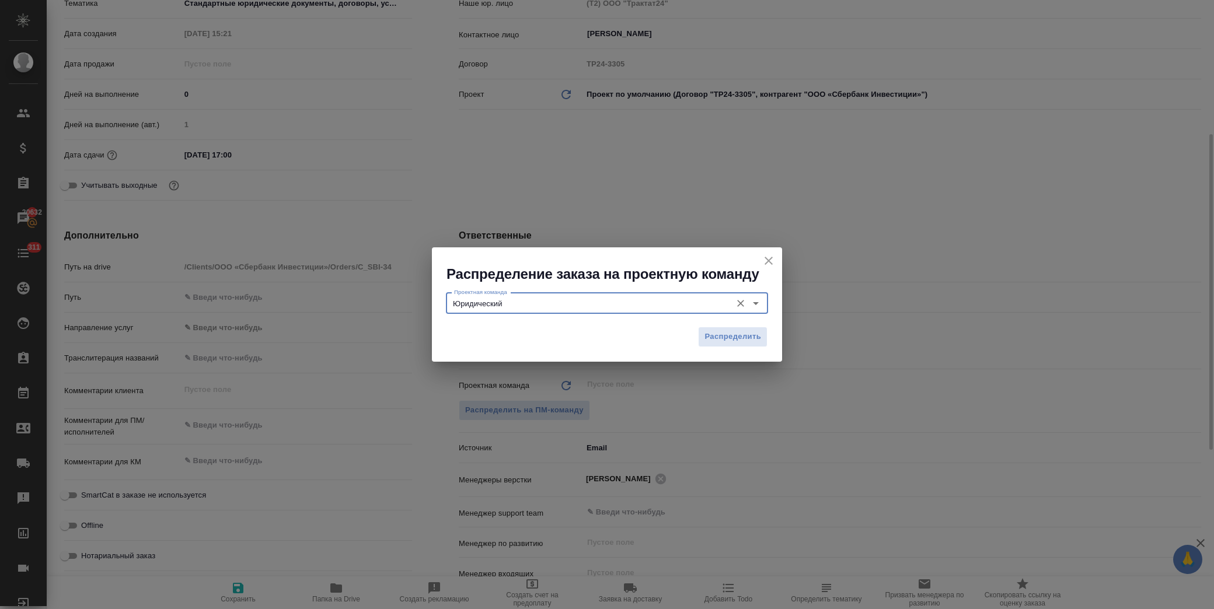
click at [739, 339] on span "Распределить" at bounding box center [732, 336] width 57 height 13
type textarea "x"
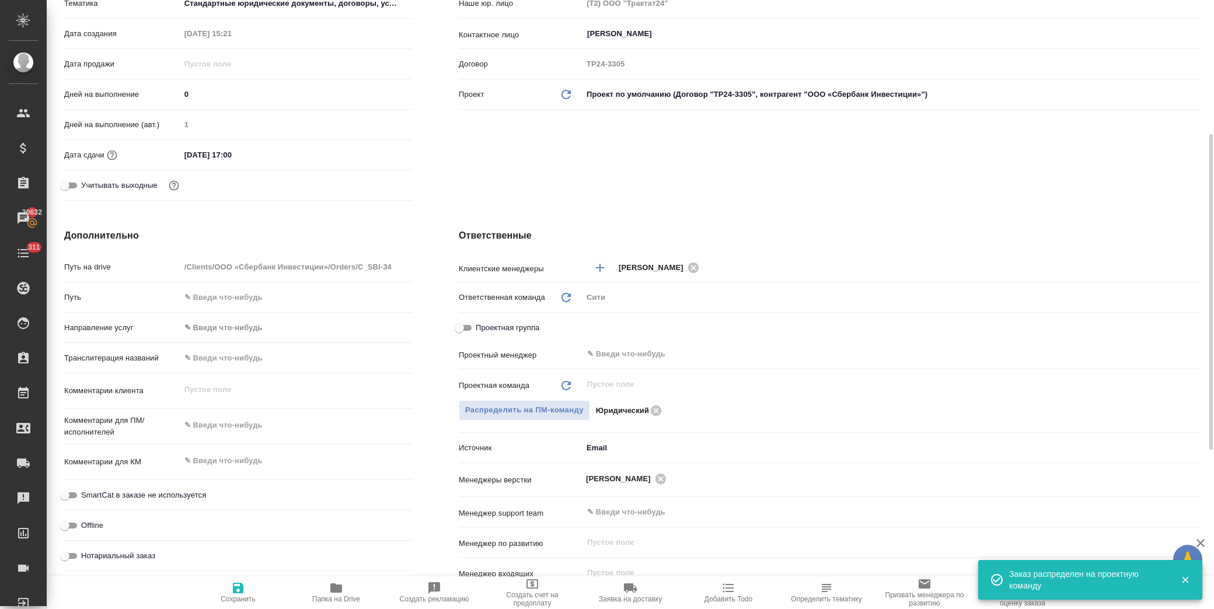
click at [240, 590] on icon "button" at bounding box center [238, 588] width 11 height 11
type textarea "x"
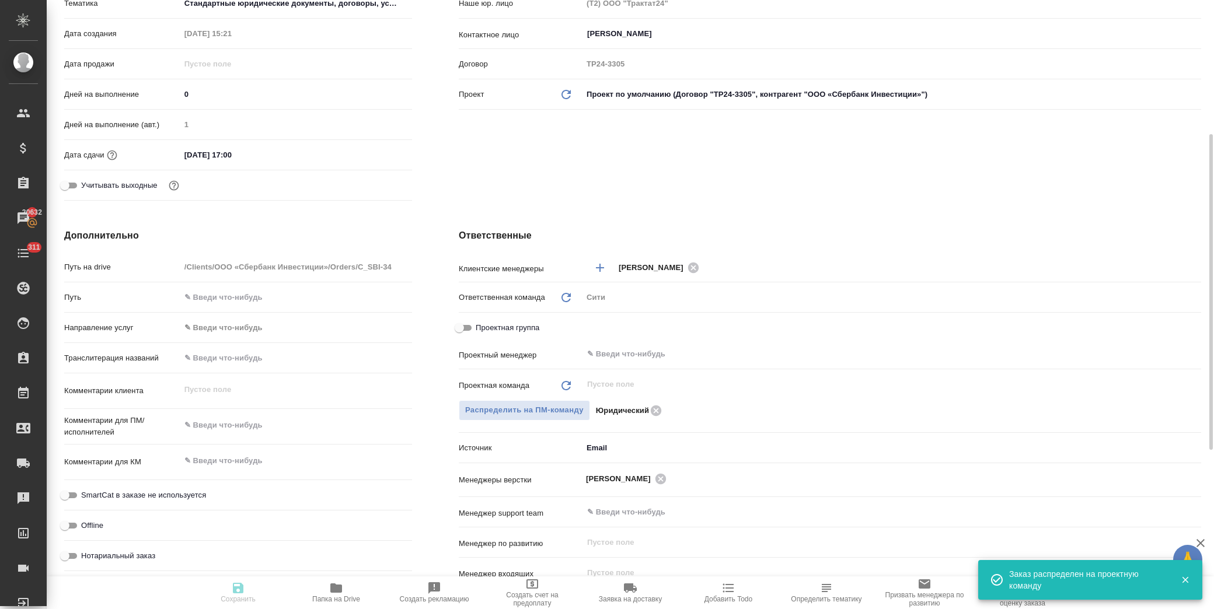
type textarea "x"
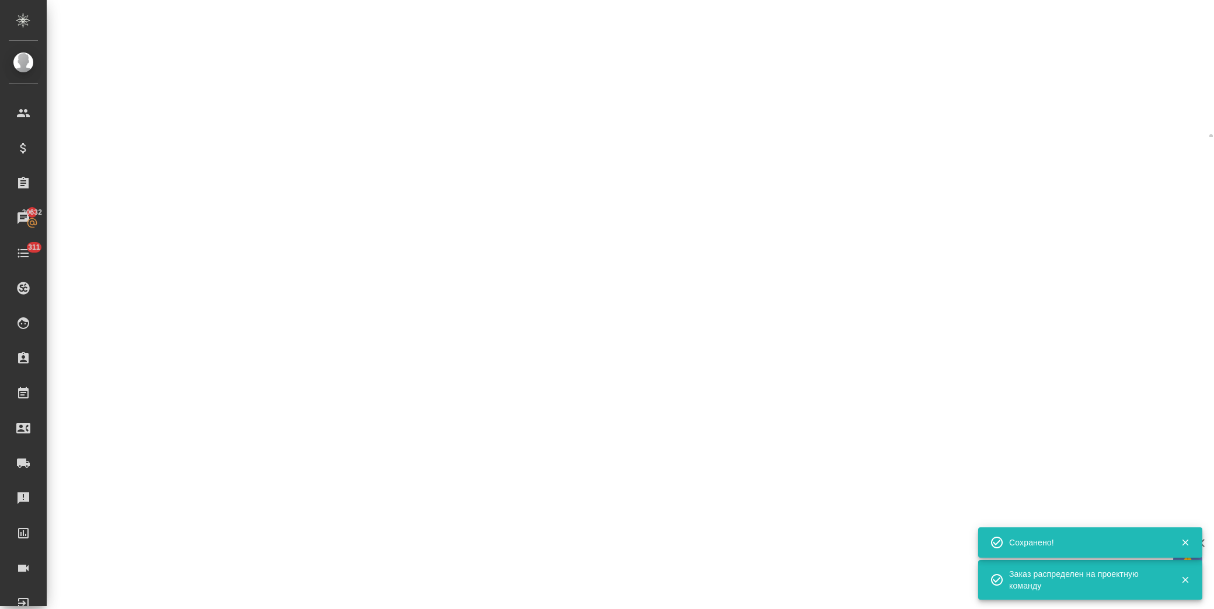
select select "RU"
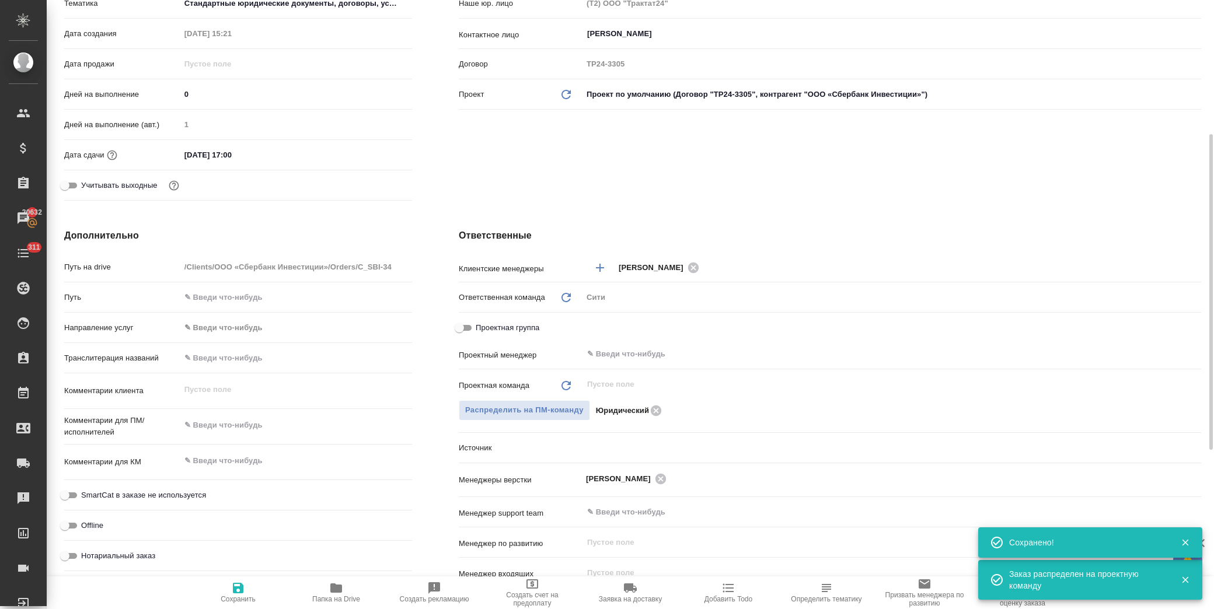
type textarea "x"
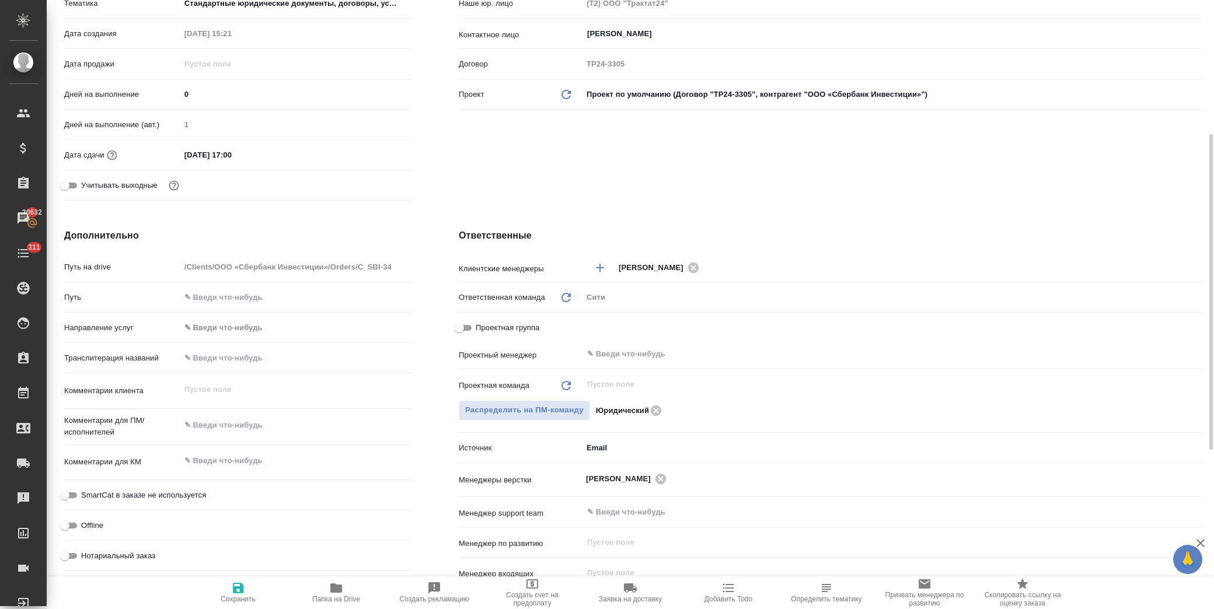
scroll to position [0, 0]
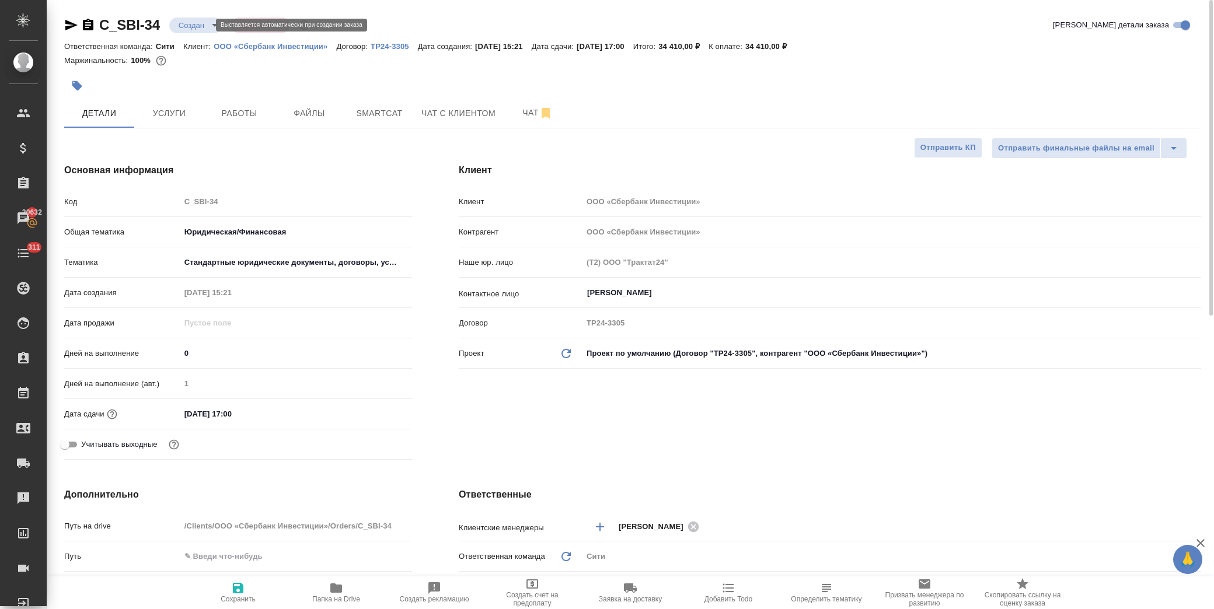
click at [205, 20] on body "🙏 .cls-1 fill:#fff; AWATERA Лофицкая Юлия Владимировна Клиенты Спецификации Зак…" at bounding box center [607, 304] width 1214 height 609
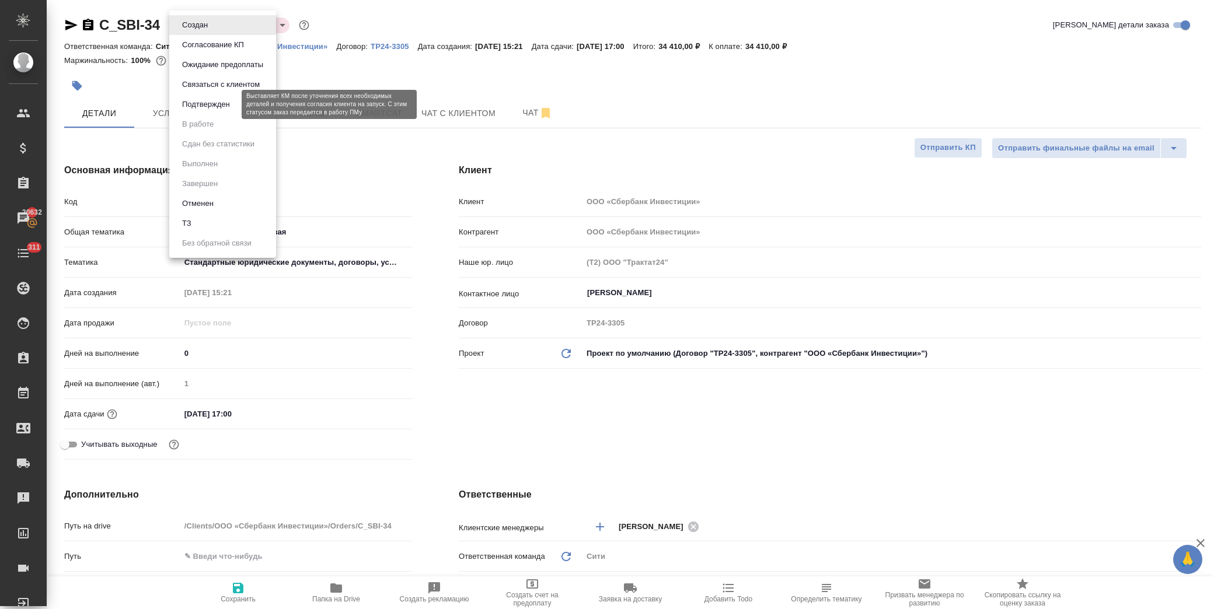
click at [211, 106] on button "Подтвержден" at bounding box center [206, 104] width 55 height 13
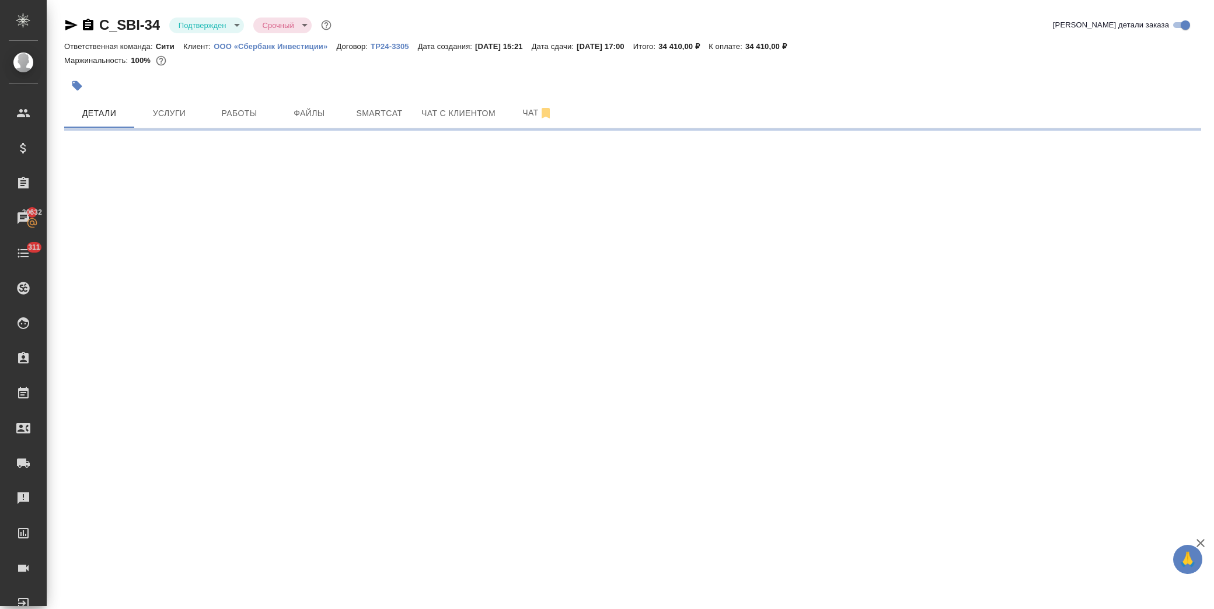
select select "RU"
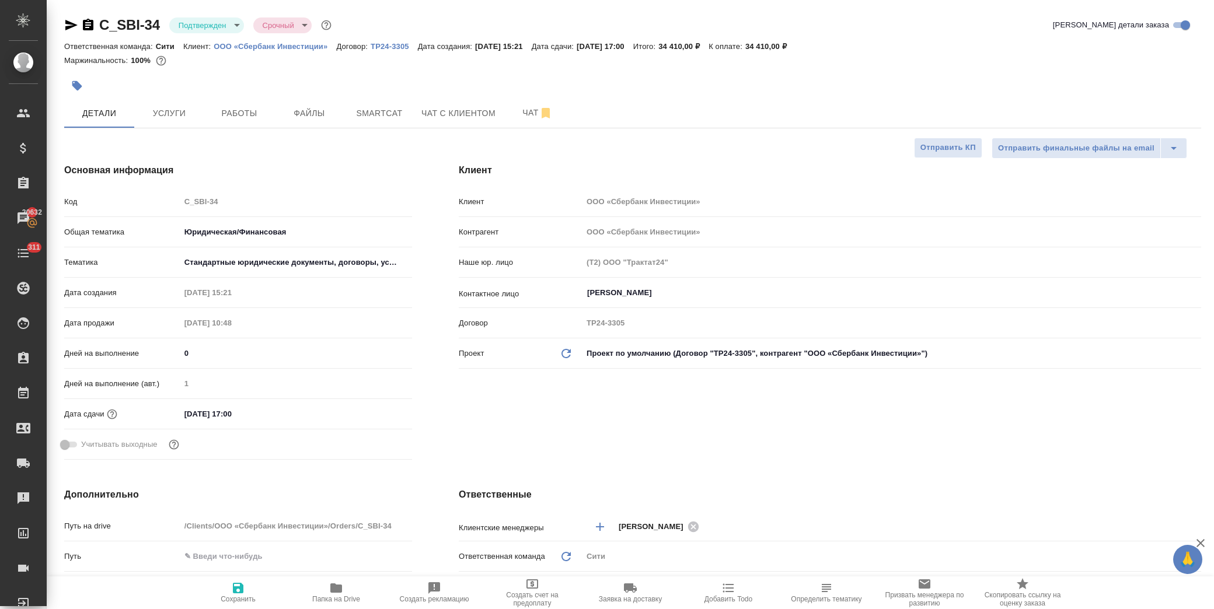
type textarea "x"
drag, startPoint x: 186, startPoint y: 101, endPoint x: 195, endPoint y: 97, distance: 10.2
click at [188, 101] on button "Услуги" at bounding box center [169, 113] width 70 height 29
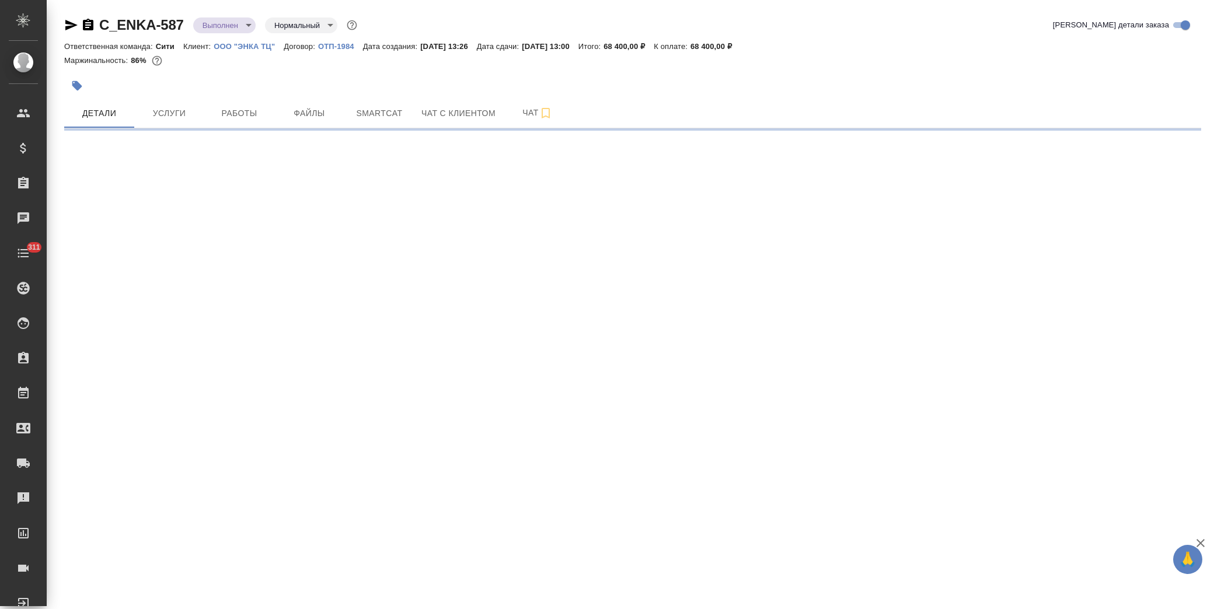
select select "RU"
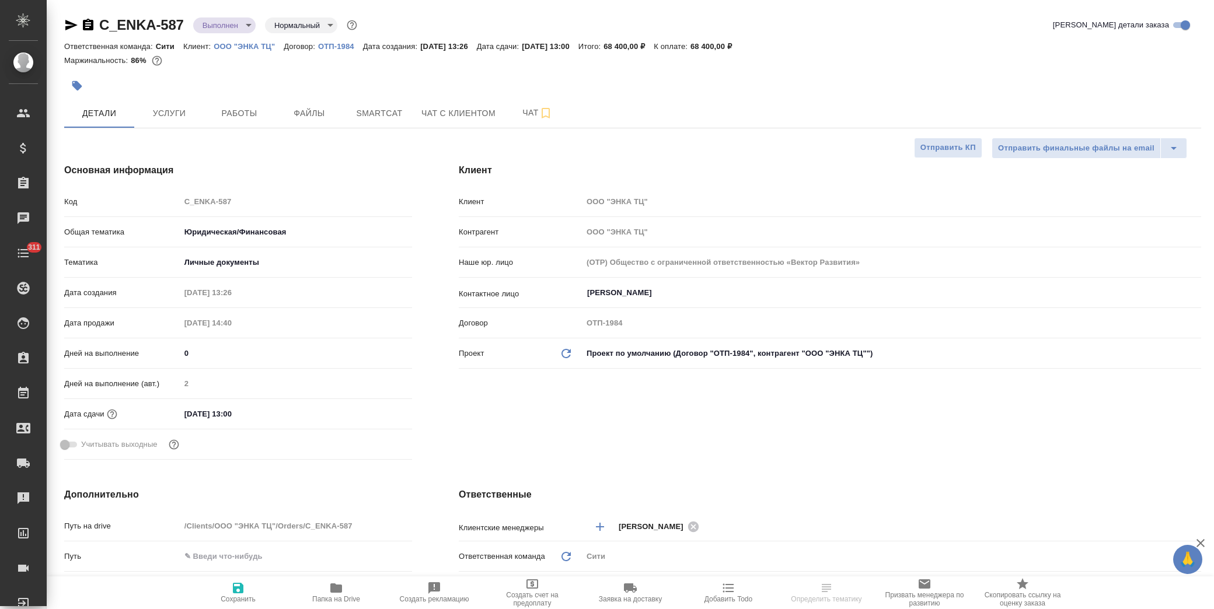
type textarea "x"
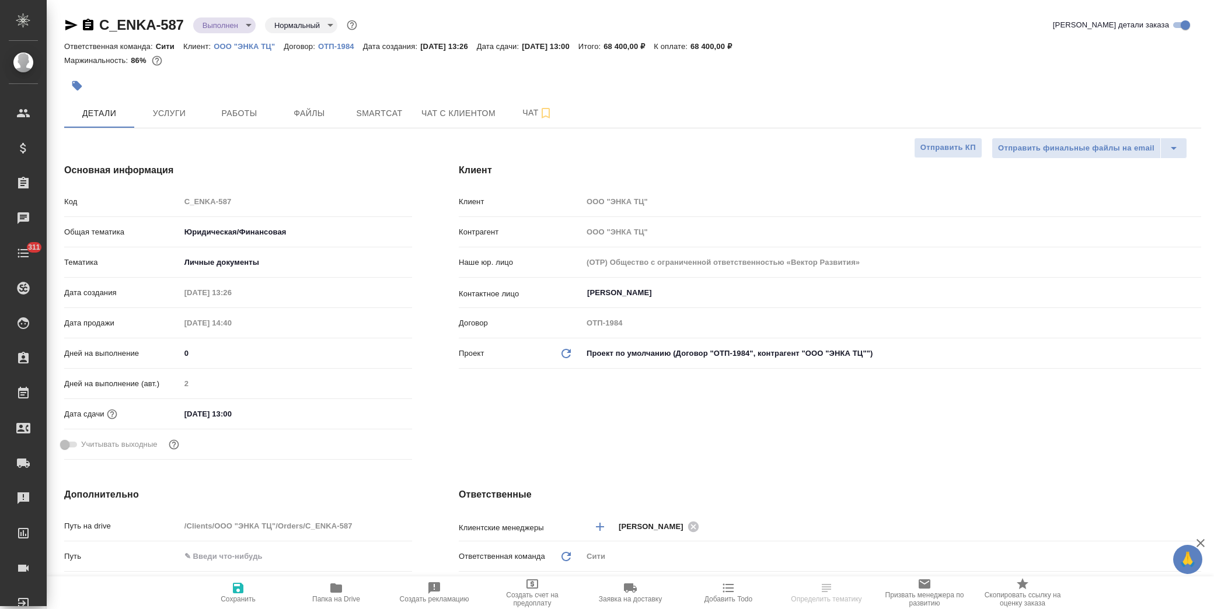
type textarea "x"
click at [247, 106] on span "Работы" at bounding box center [239, 113] width 56 height 15
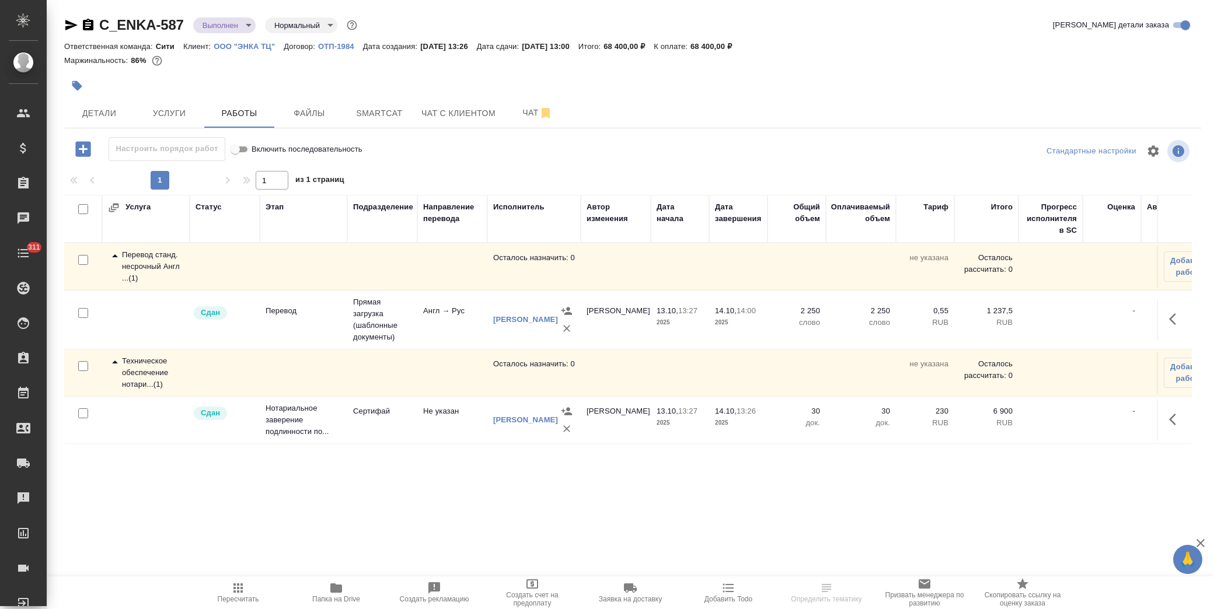
scroll to position [8, 0]
click at [1170, 369] on span "Добавить работу" at bounding box center [1189, 372] width 39 height 23
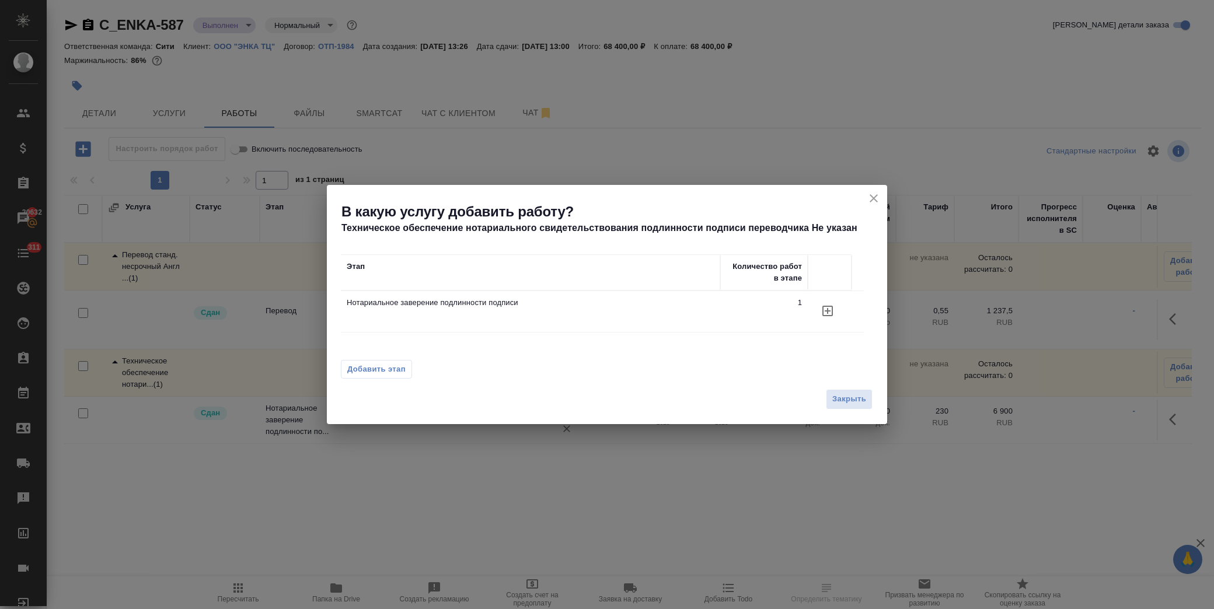
click at [826, 312] on icon "button" at bounding box center [828, 311] width 14 height 14
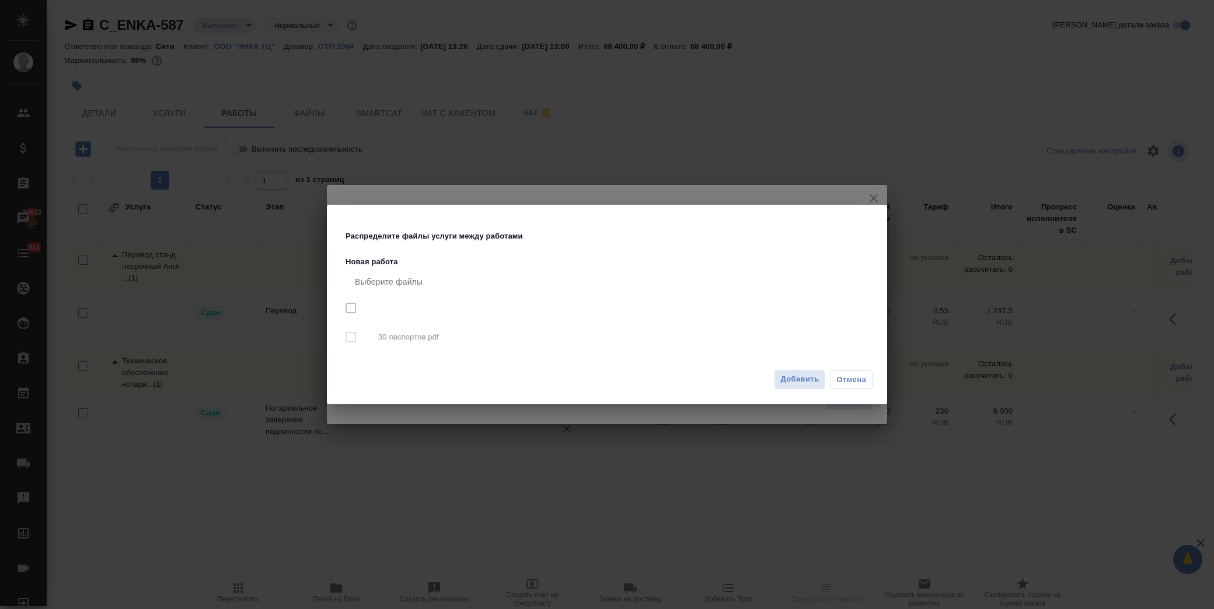
checkbox input "true"
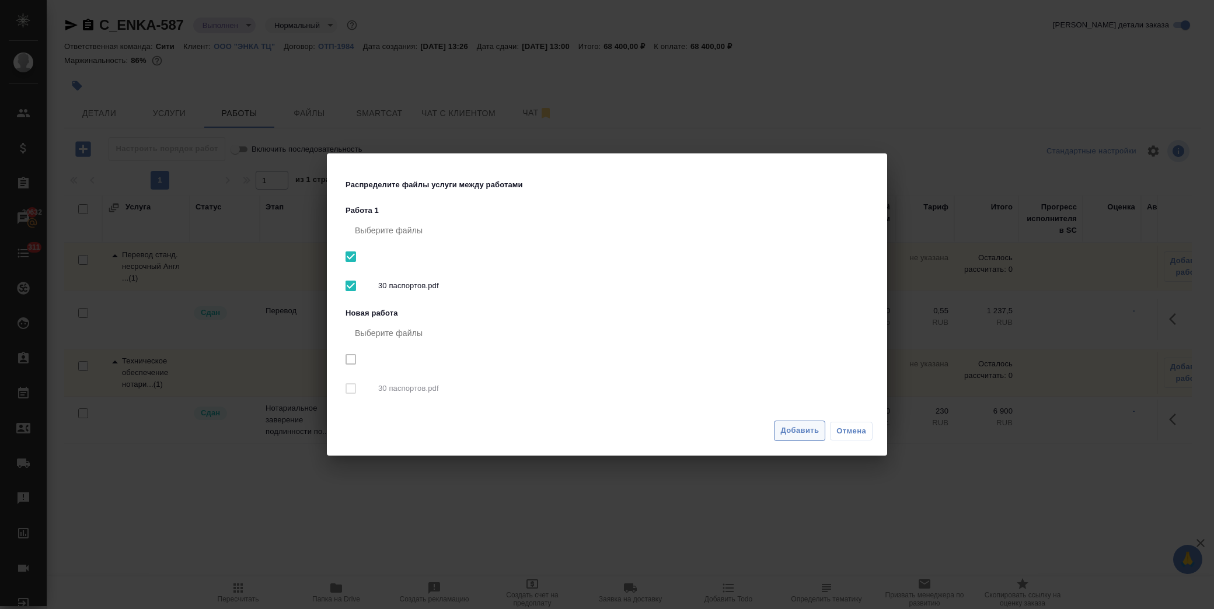
click at [788, 428] on span "Добавить" at bounding box center [799, 430] width 39 height 13
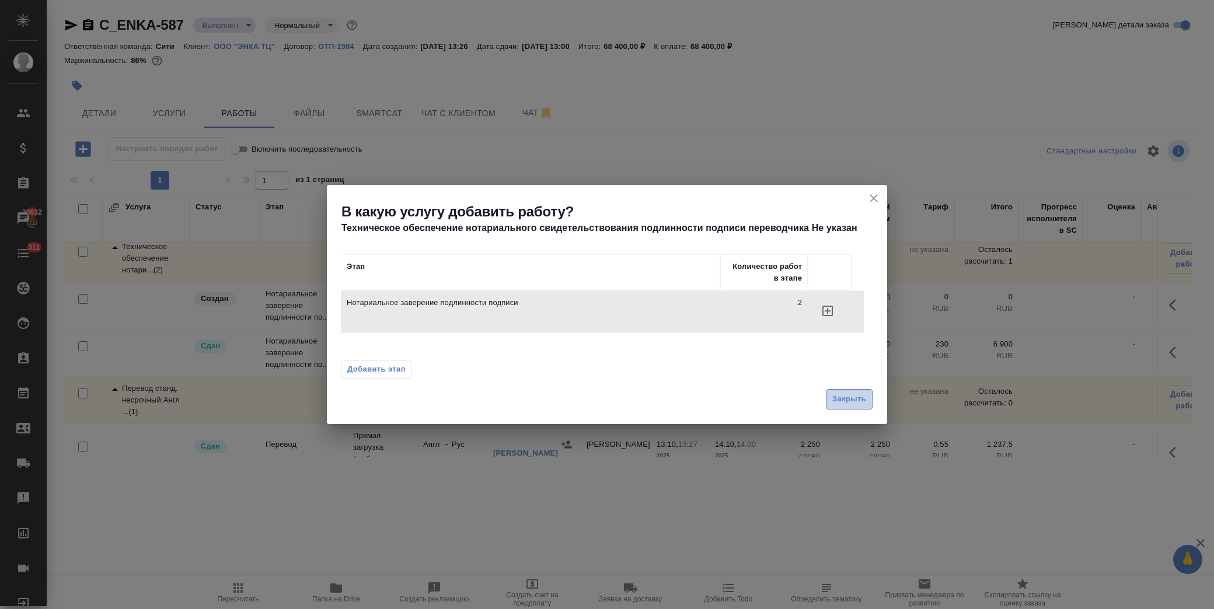
click at [832, 400] on span "Закрыть" at bounding box center [849, 399] width 34 height 13
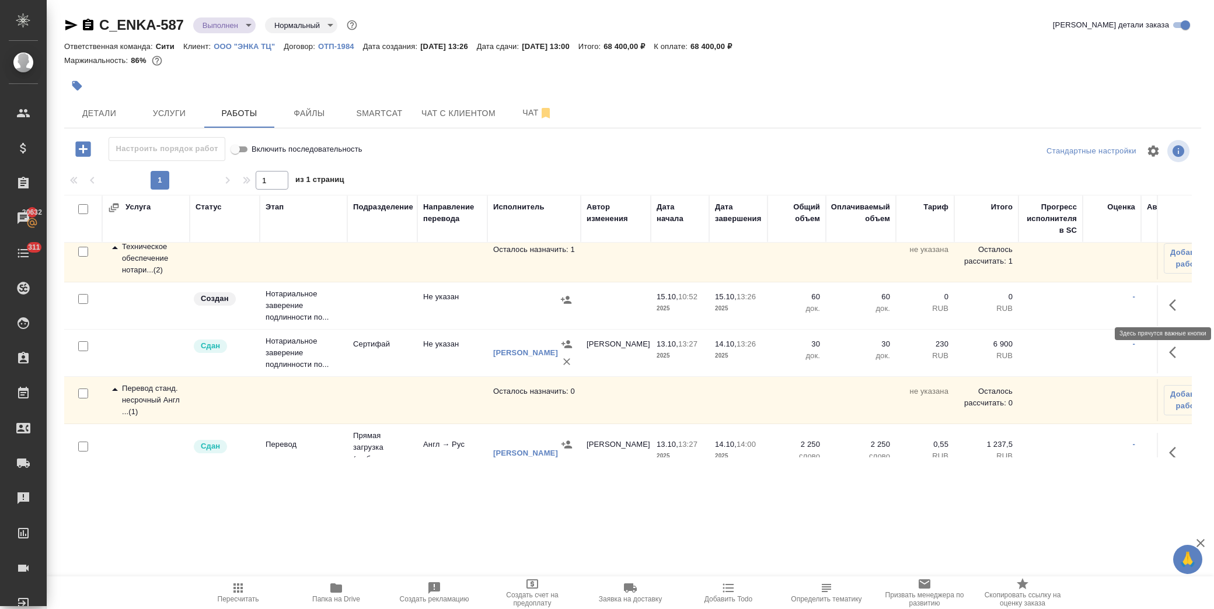
click at [1169, 299] on icon "button" at bounding box center [1176, 305] width 14 height 14
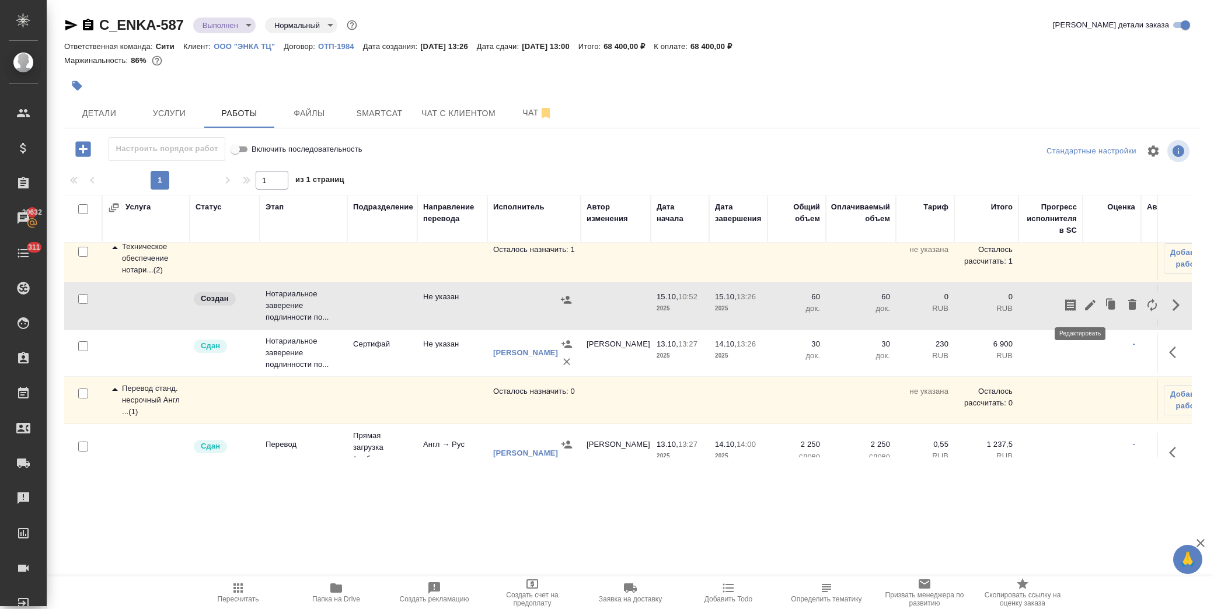
click at [1085, 308] on icon "button" at bounding box center [1090, 305] width 11 height 11
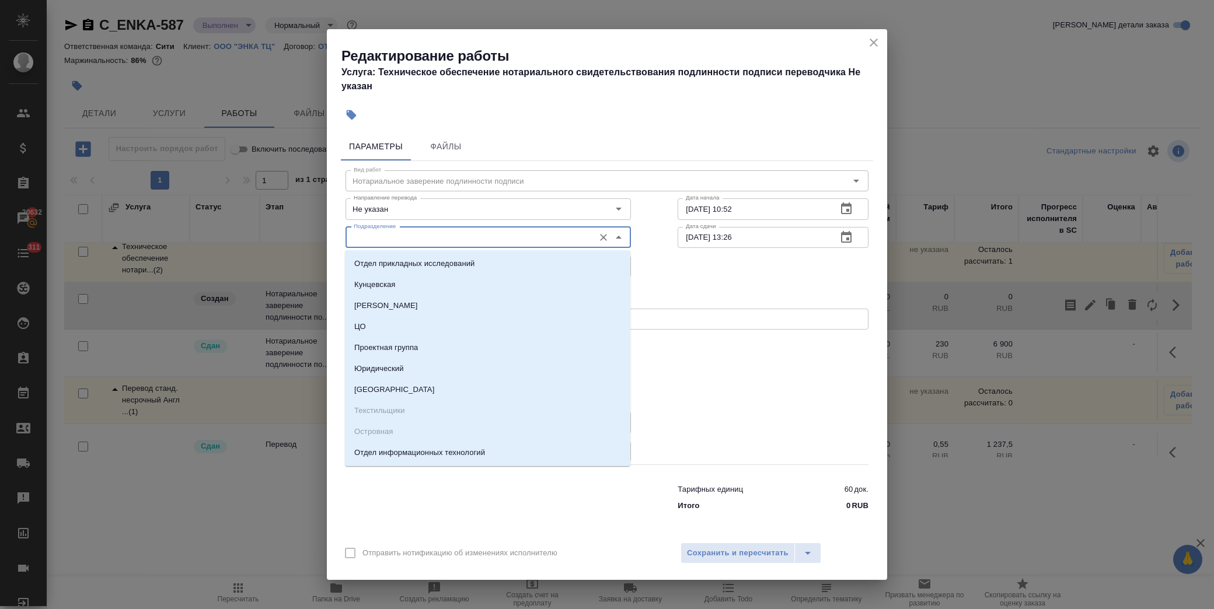
click at [404, 239] on input "Подразделение" at bounding box center [468, 238] width 239 height 14
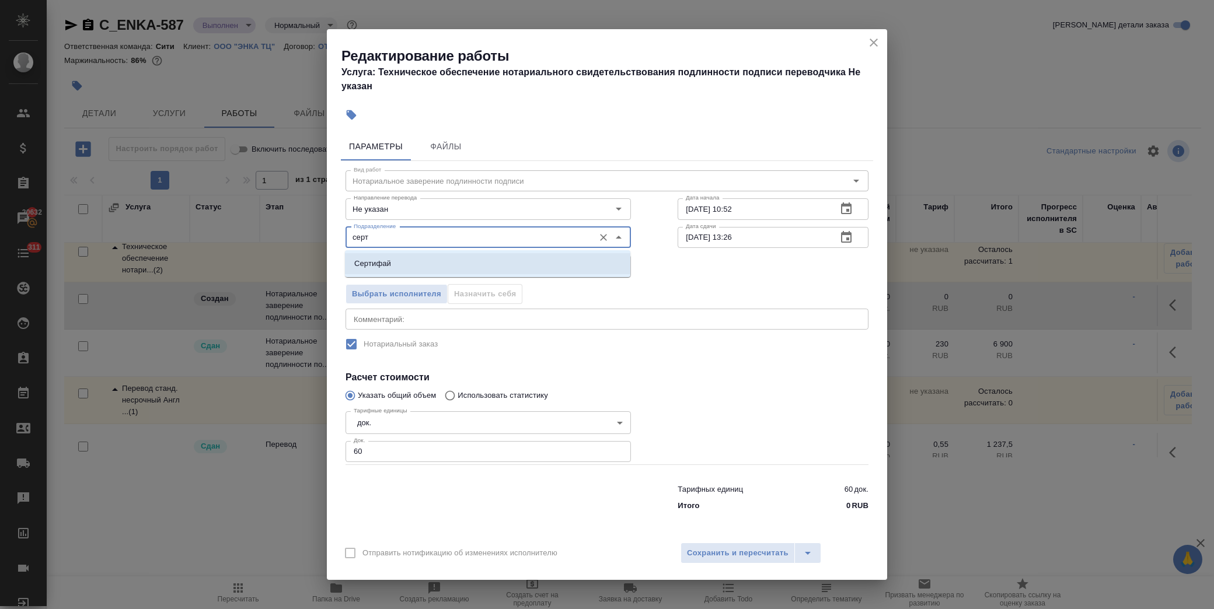
click at [410, 260] on li "Сертифай" at bounding box center [487, 263] width 285 height 21
type input "Сертифай"
click at [410, 261] on body "🙏 .cls-1 fill:#fff; AWATERA Лофицкая Юлия Владимировна Клиенты Спецификации Зак…" at bounding box center [607, 304] width 1214 height 609
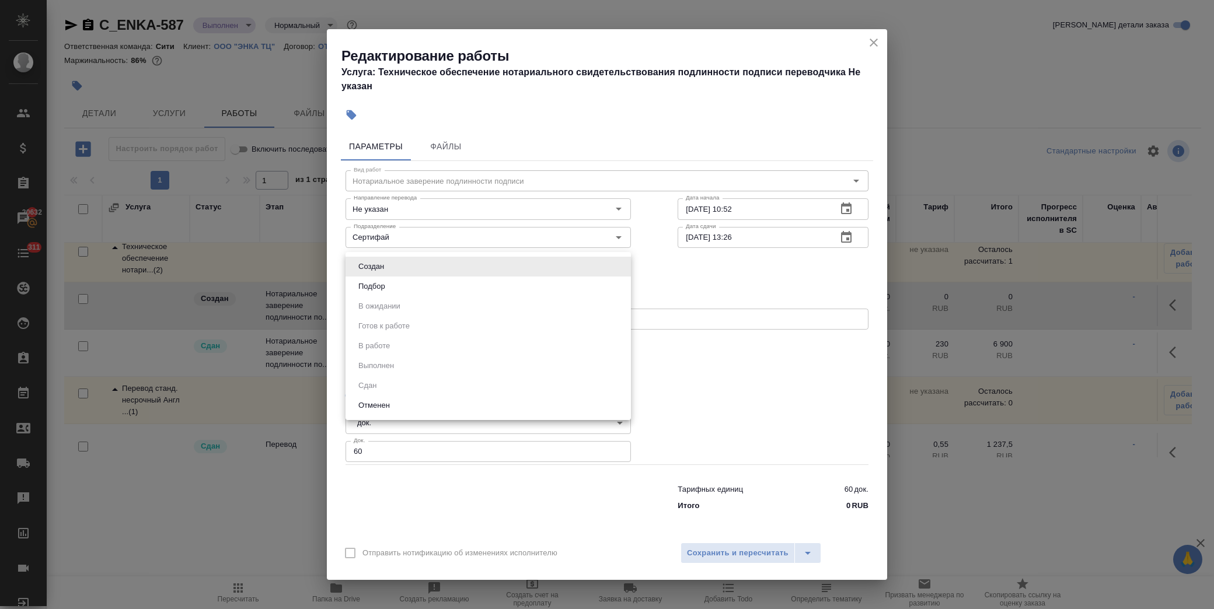
click at [674, 271] on div at bounding box center [607, 304] width 1214 height 609
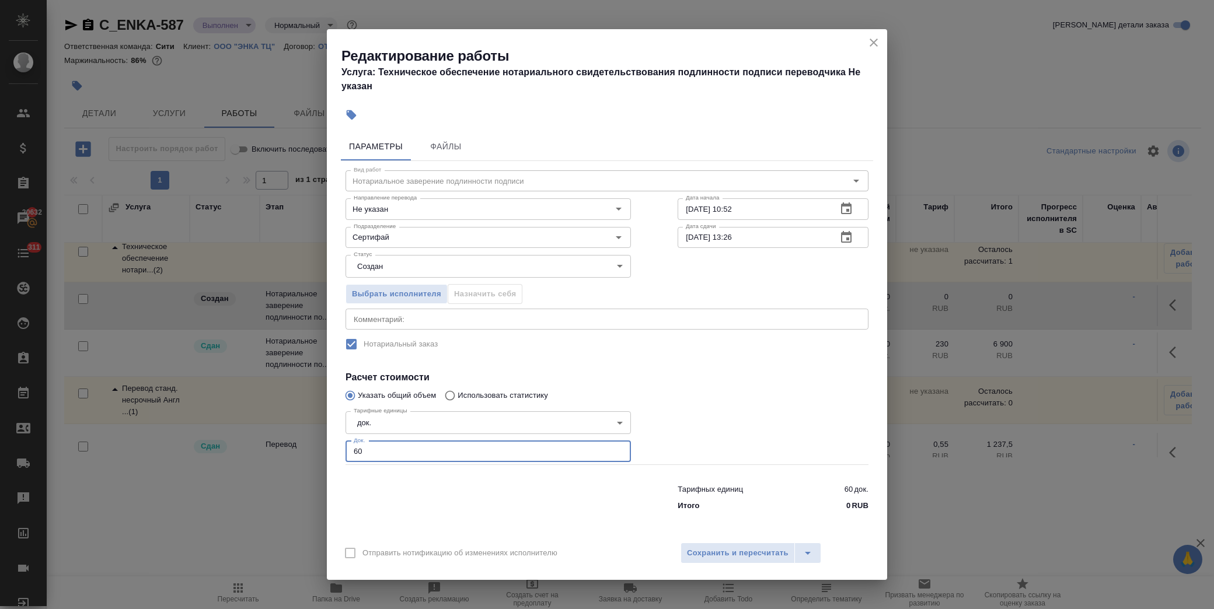
drag, startPoint x: 325, startPoint y: 454, endPoint x: 267, endPoint y: 444, distance: 58.5
click at [267, 454] on div "Редактирование работы Услуга: Техническое обеспечение нотариального свидетельст…" at bounding box center [607, 304] width 1214 height 609
type input "30"
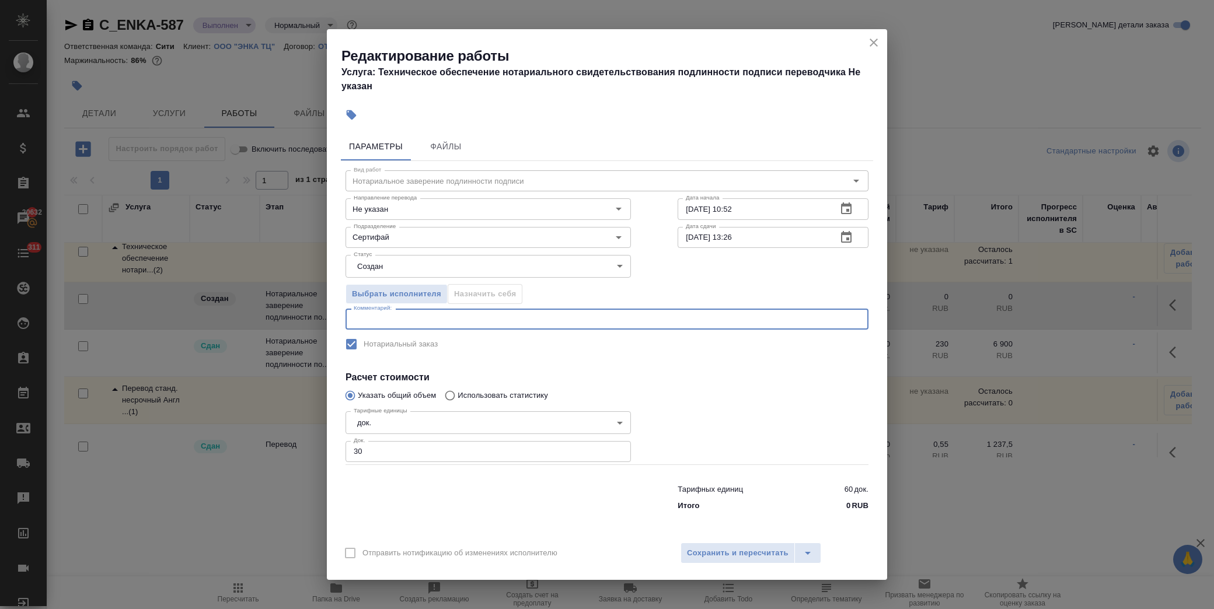
click at [459, 318] on textarea at bounding box center [607, 319] width 507 height 9
type textarea "привезем сшитые"
click at [720, 550] on span "Сохранить и пересчитать" at bounding box center [738, 553] width 102 height 13
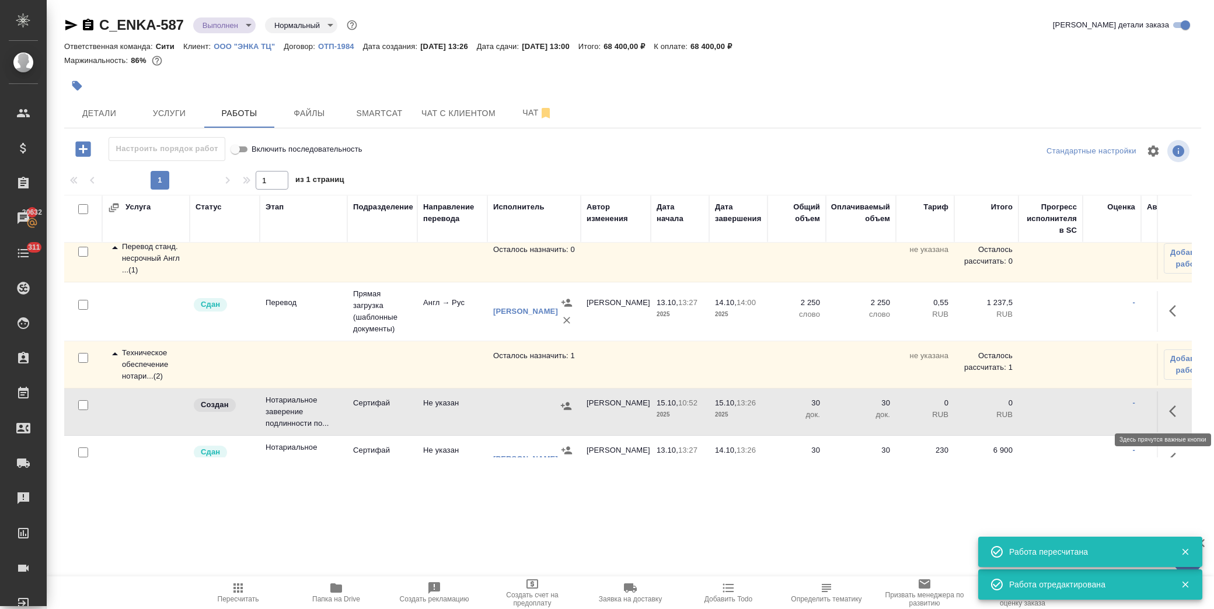
click at [1171, 409] on icon "button" at bounding box center [1176, 411] width 14 height 14
click at [1083, 415] on icon "button" at bounding box center [1090, 411] width 14 height 14
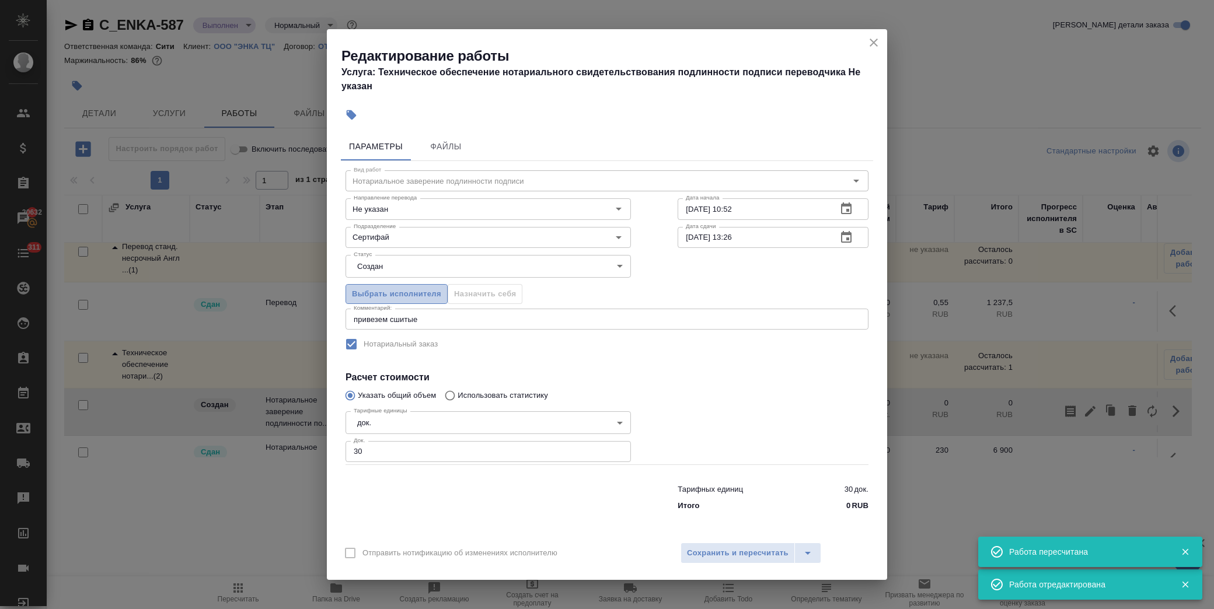
click at [380, 290] on span "Выбрать исполнителя" at bounding box center [396, 294] width 89 height 13
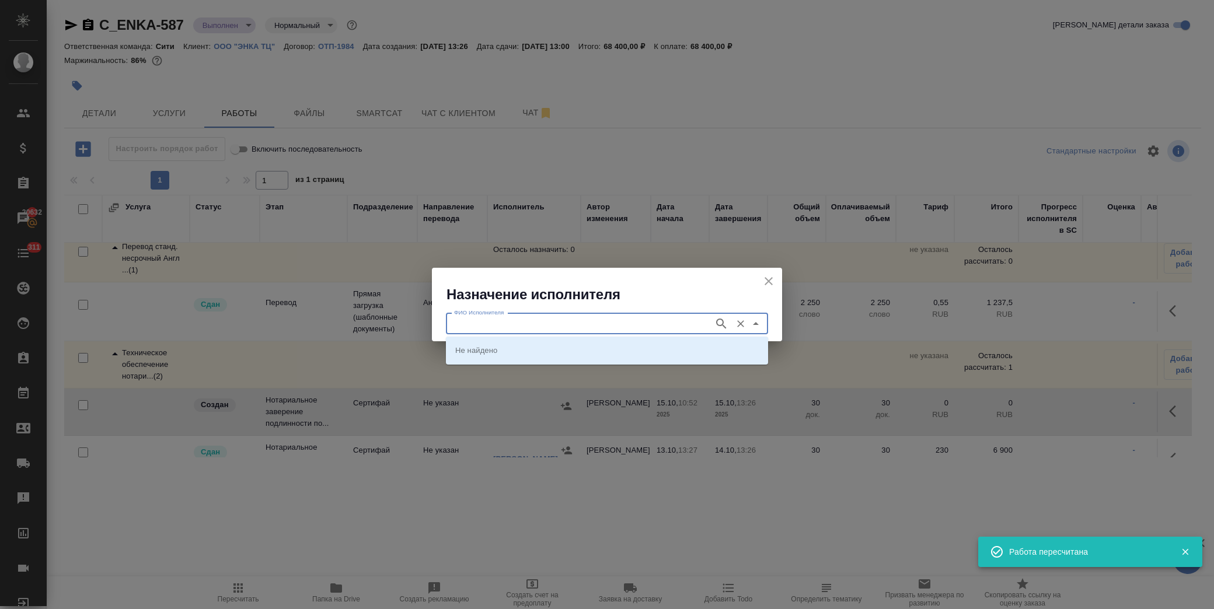
click at [504, 323] on input "ФИО Исполнителя" at bounding box center [578, 324] width 259 height 14
type input "шишенков"
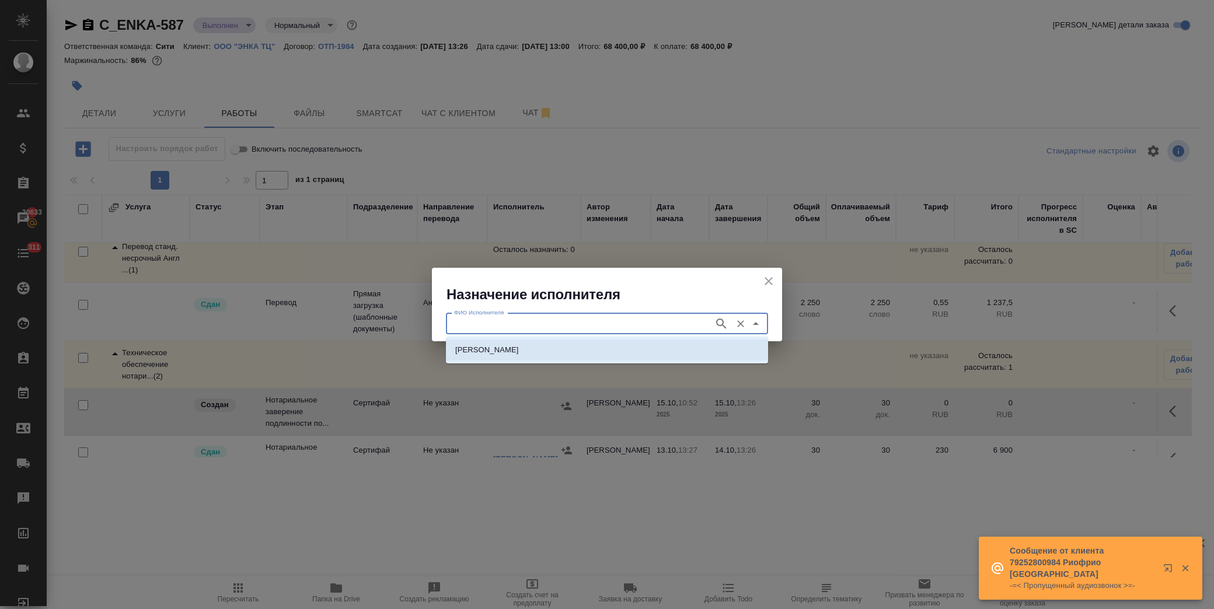
click at [494, 347] on p "НОТАРИУС Шишенков Леонид Васильевич" at bounding box center [487, 350] width 64 height 12
type input "НОТАРИУС Шишенков Леонид Васильевич"
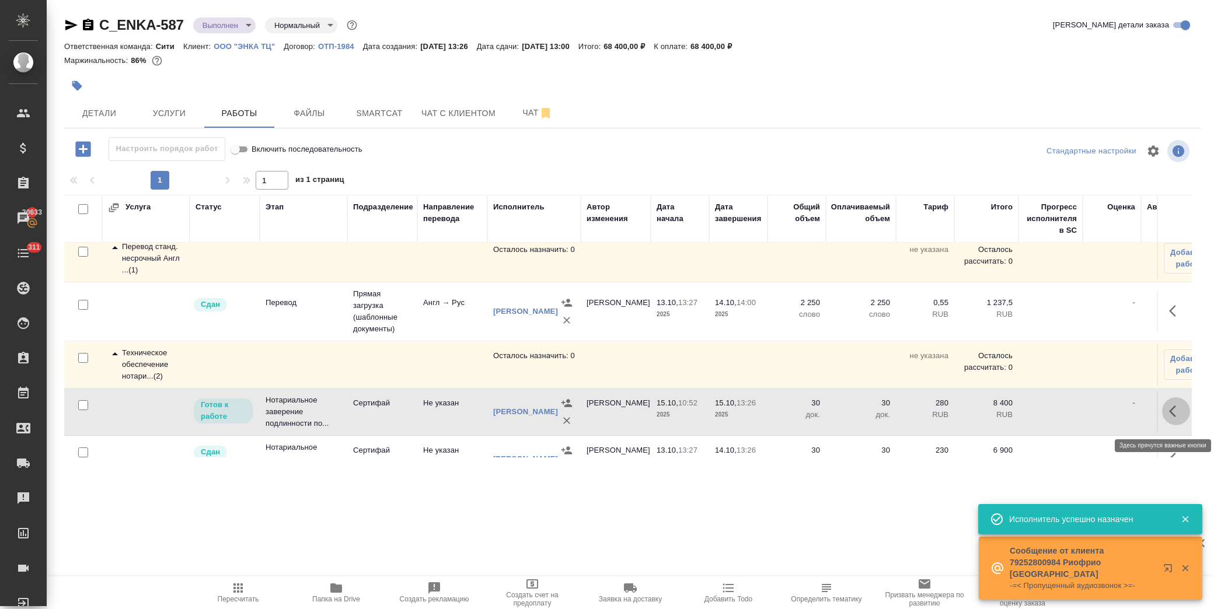
click at [1169, 416] on icon "button" at bounding box center [1176, 411] width 14 height 14
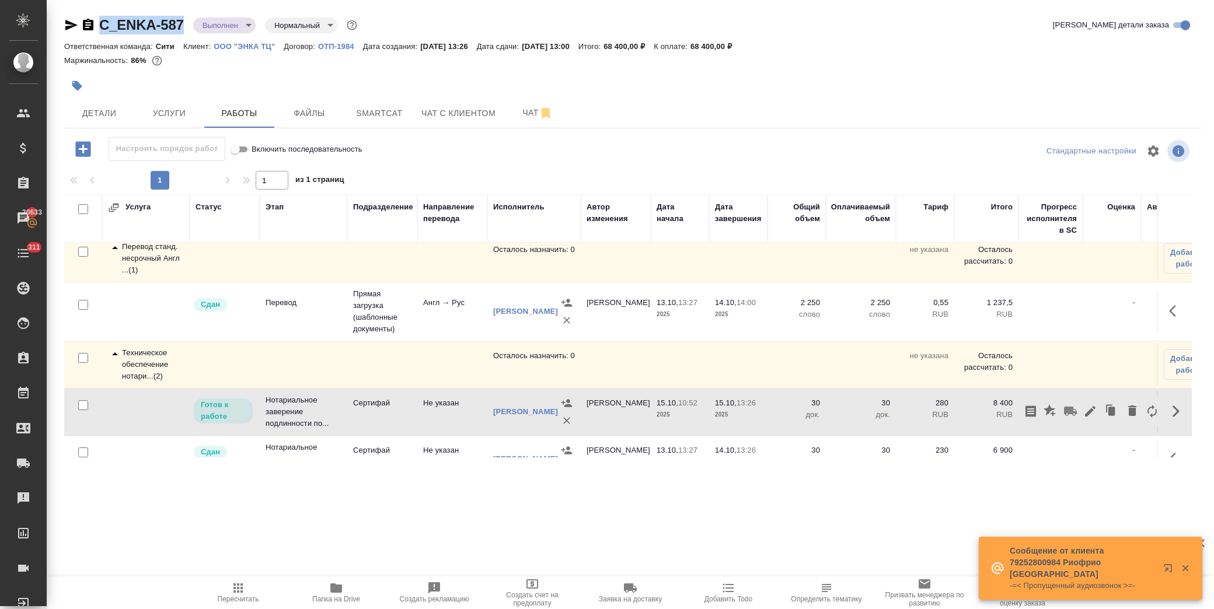
drag, startPoint x: 179, startPoint y: 27, endPoint x: 102, endPoint y: 25, distance: 77.1
click at [102, 25] on div "C_ENKA-587 Выполнен completed Нормальный normal" at bounding box center [211, 25] width 295 height 19
copy link "C_ENKA-587"
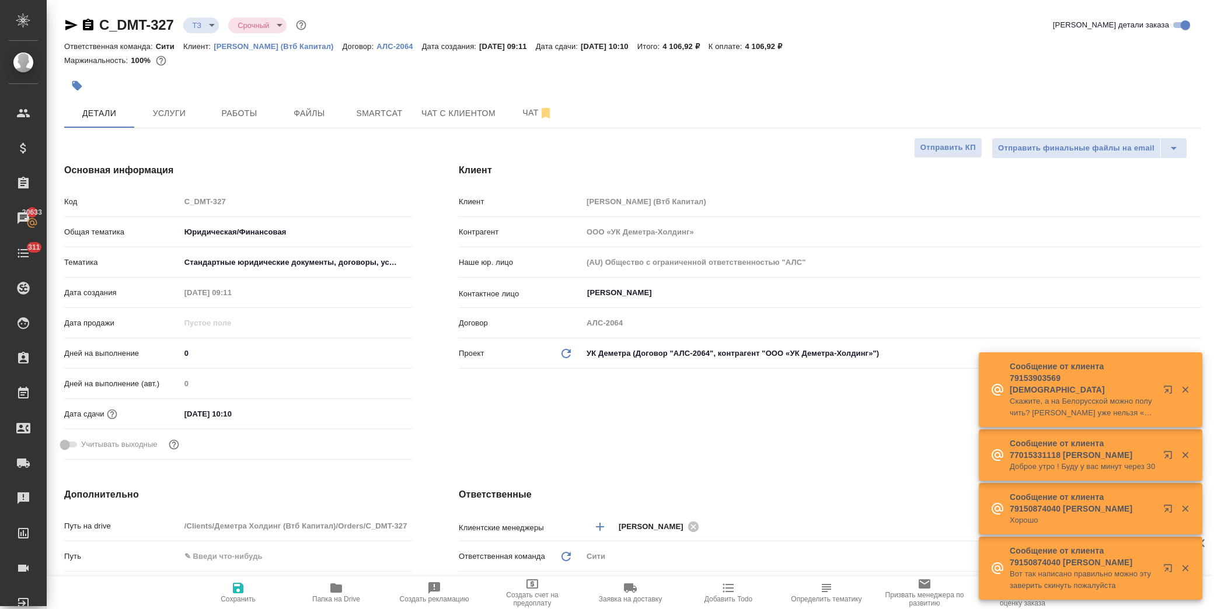
select select "RU"
click at [521, 111] on span "Чат" at bounding box center [538, 113] width 56 height 15
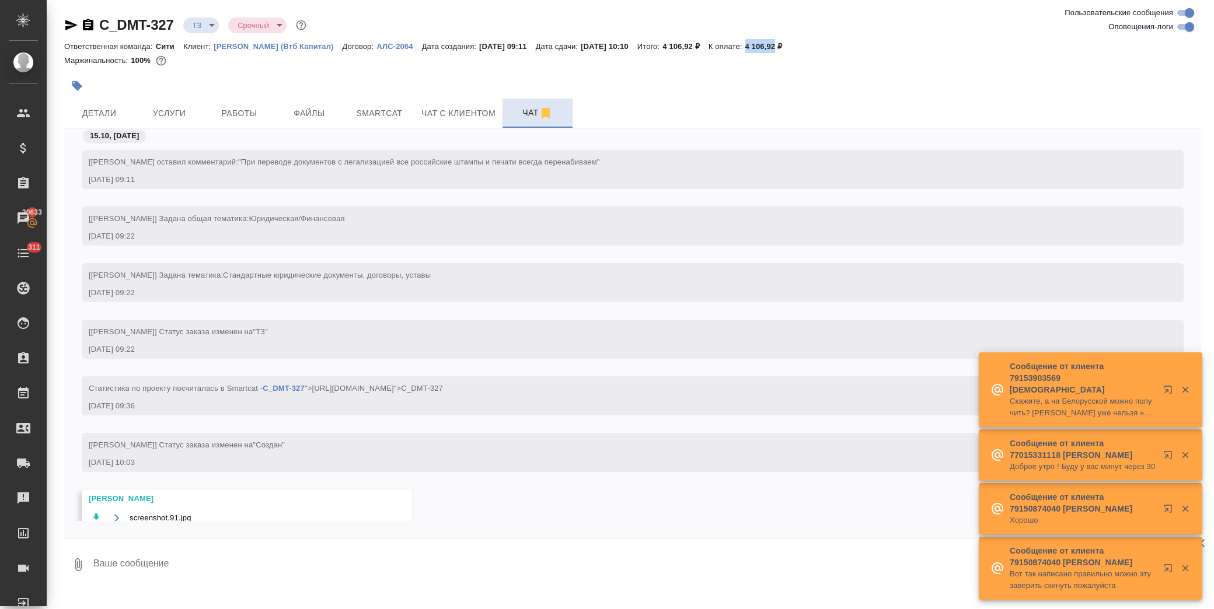
scroll to position [62, 0]
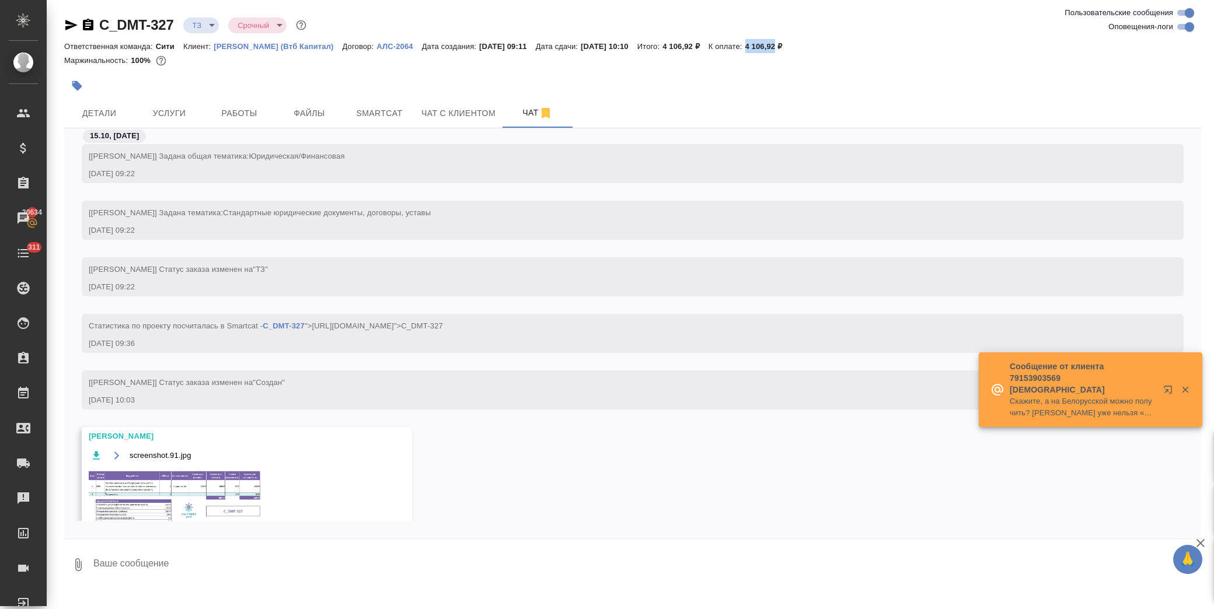
click at [215, 479] on img at bounding box center [176, 499] width 175 height 61
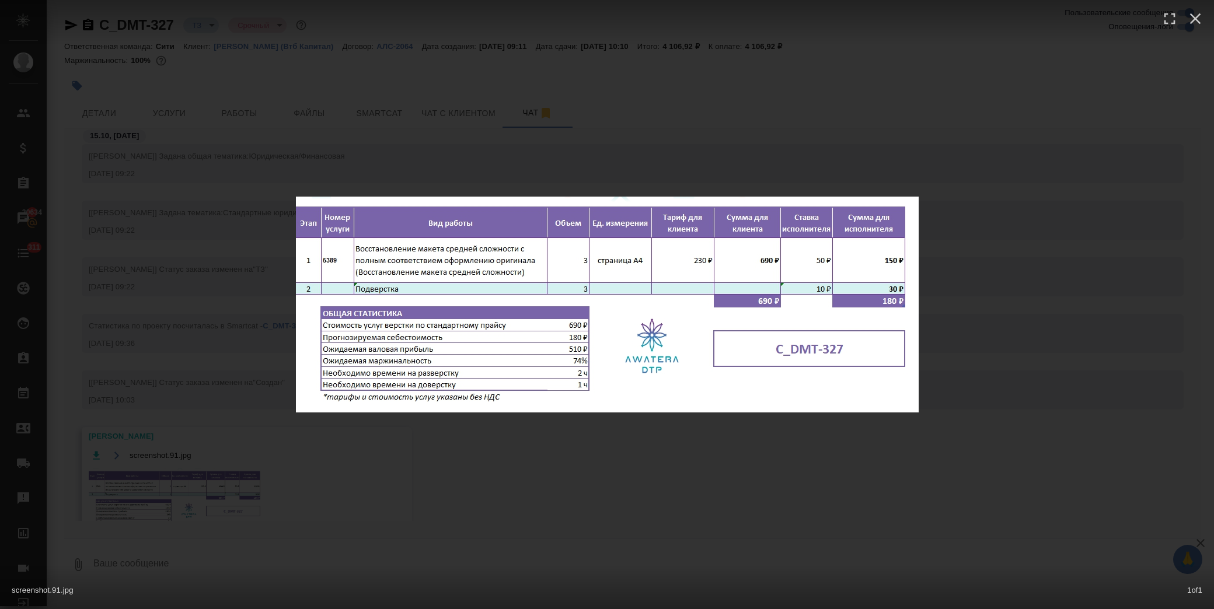
click at [600, 476] on div "screenshot.91.jpg 1 of 1" at bounding box center [607, 304] width 1214 height 609
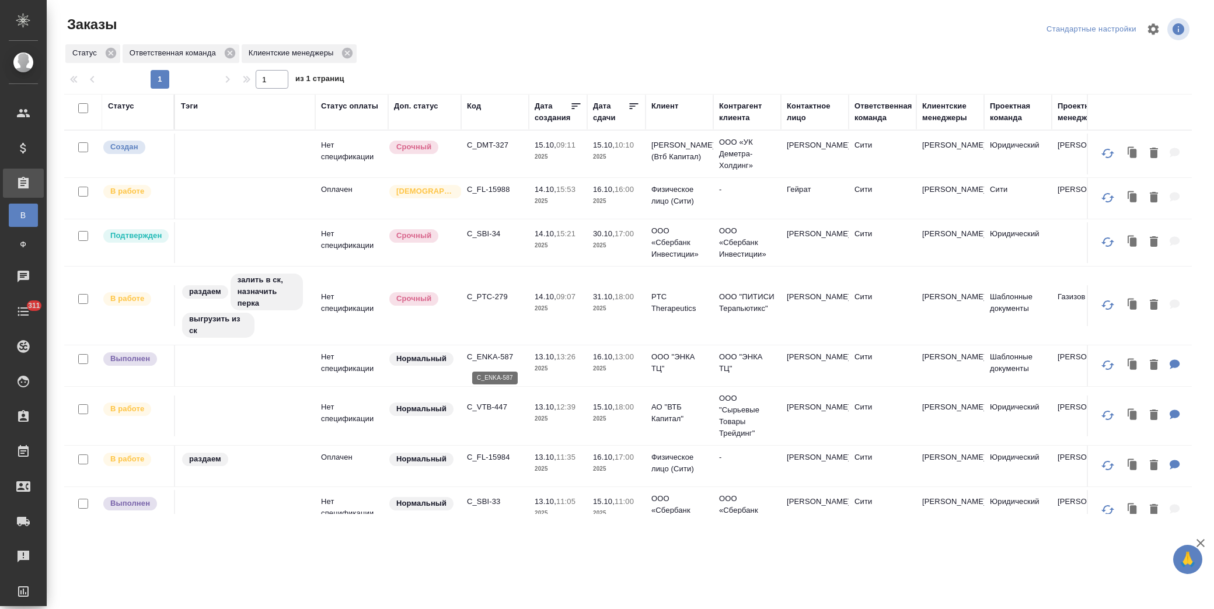
click at [490, 357] on p "C_ENKA-587" at bounding box center [495, 357] width 56 height 12
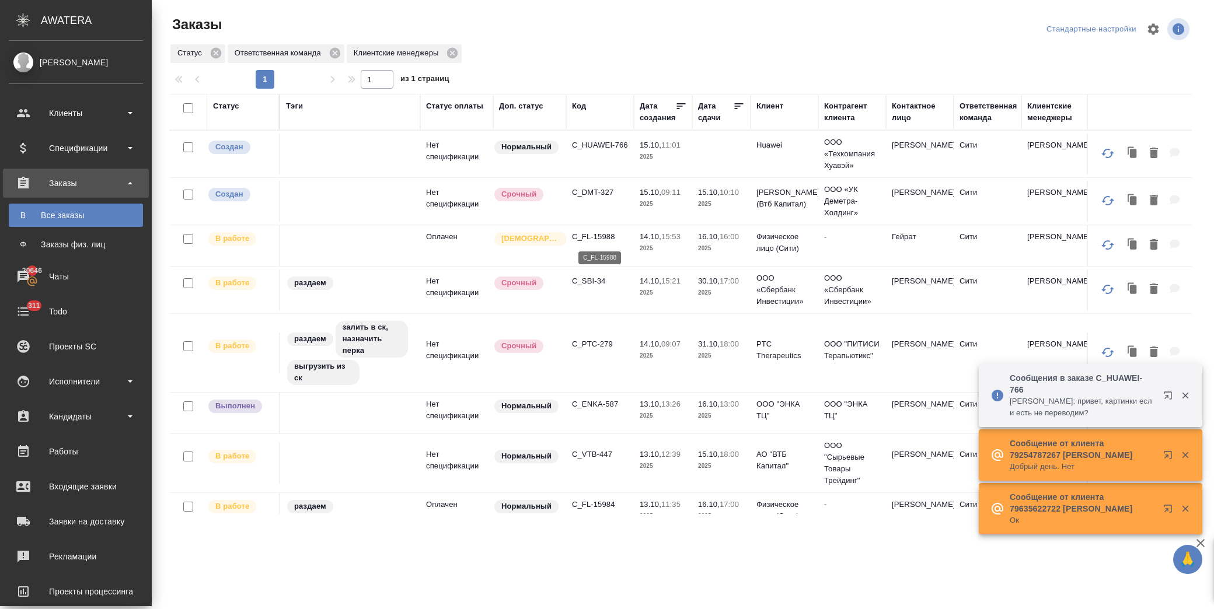
click at [598, 234] on p "C_FL-15988" at bounding box center [600, 237] width 56 height 12
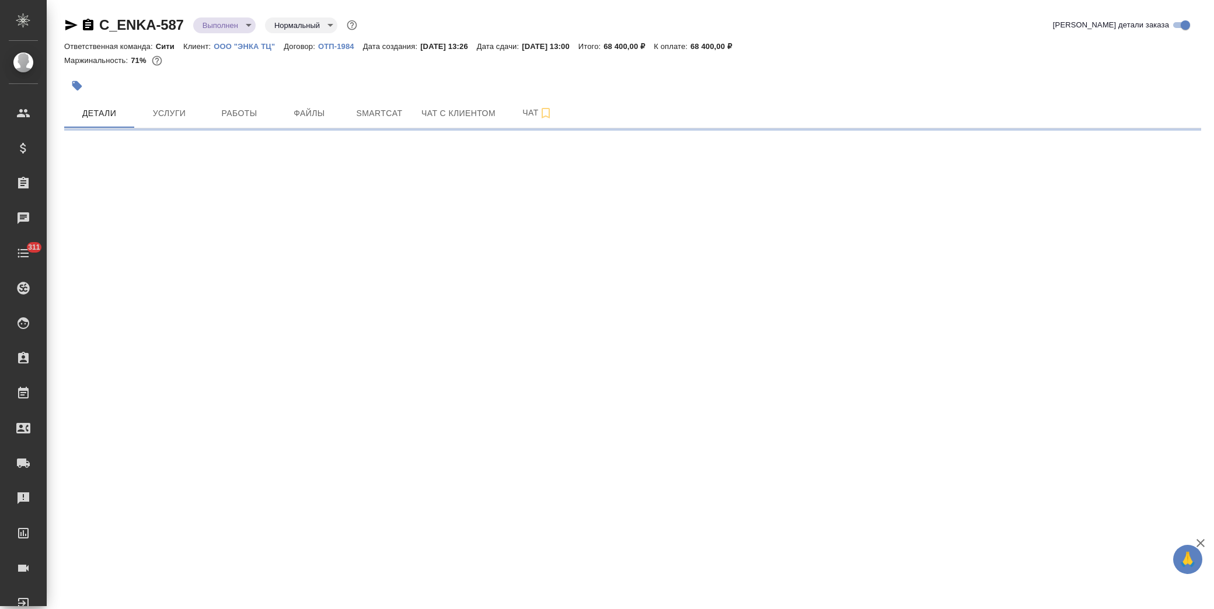
select select "RU"
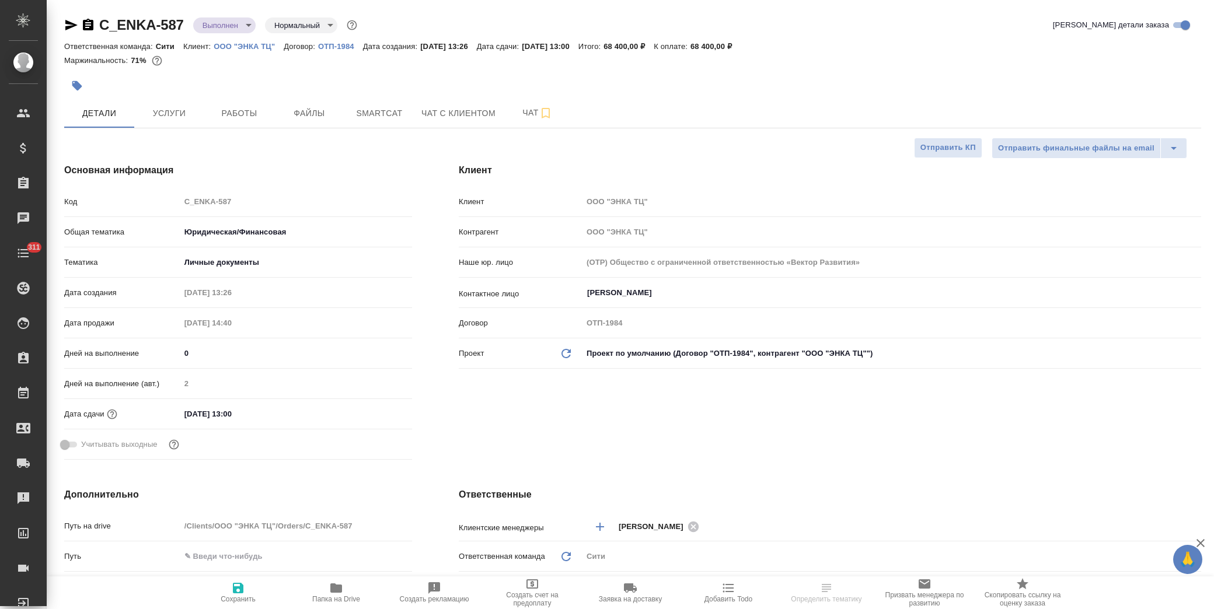
type textarea "x"
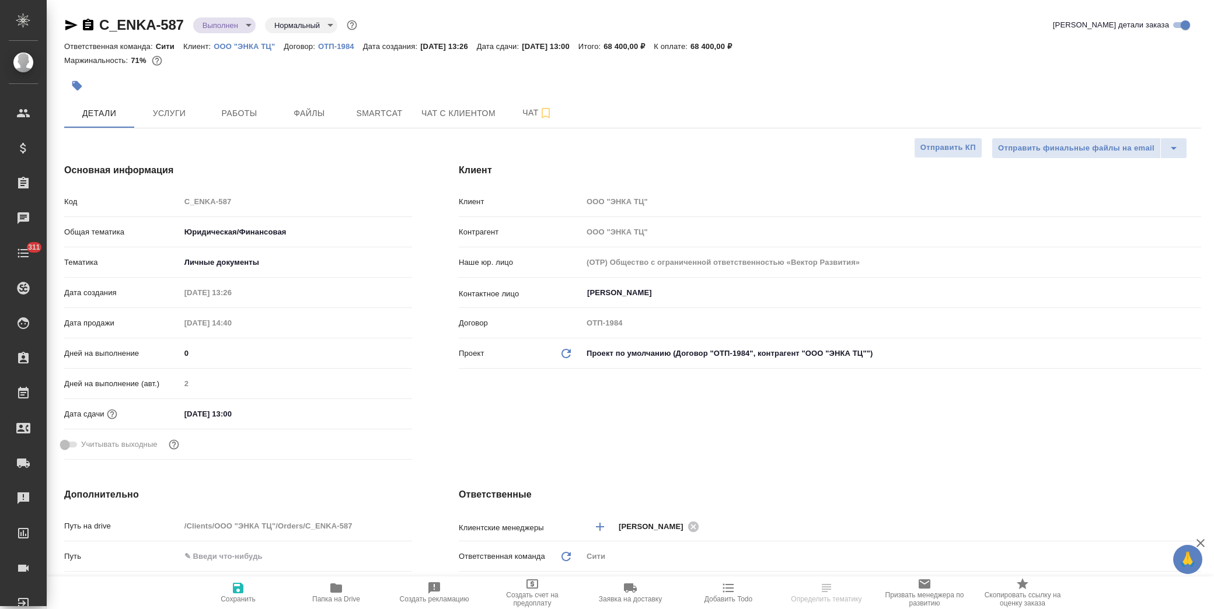
type textarea "x"
click at [238, 113] on span "Работы" at bounding box center [239, 113] width 56 height 15
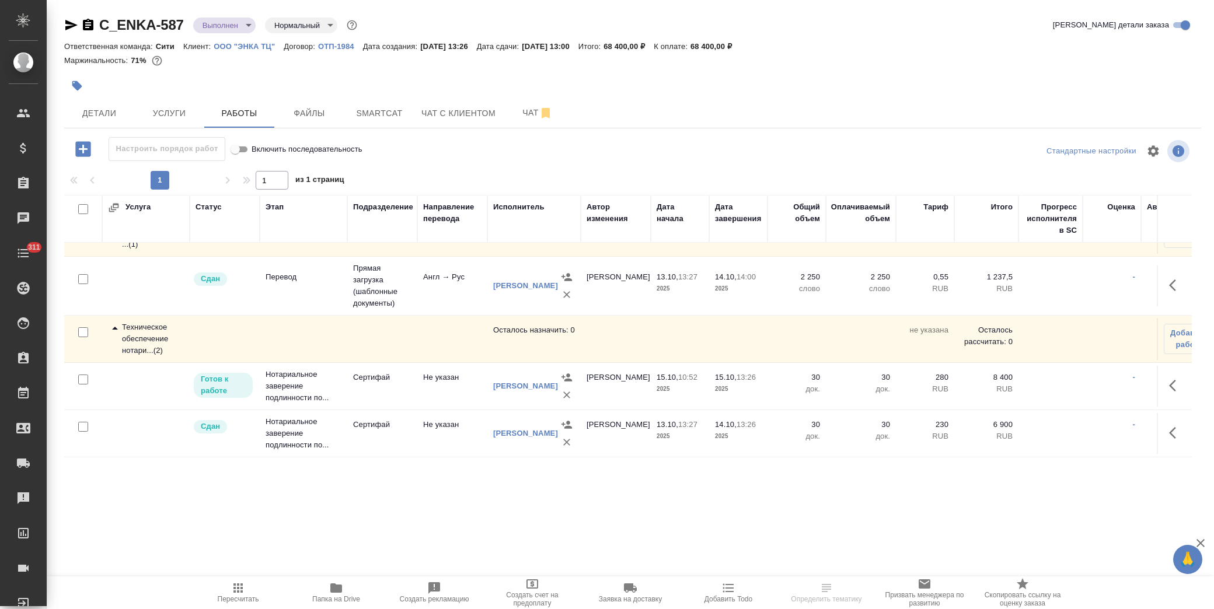
scroll to position [65, 0]
click at [1169, 379] on icon "button" at bounding box center [1176, 386] width 14 height 14
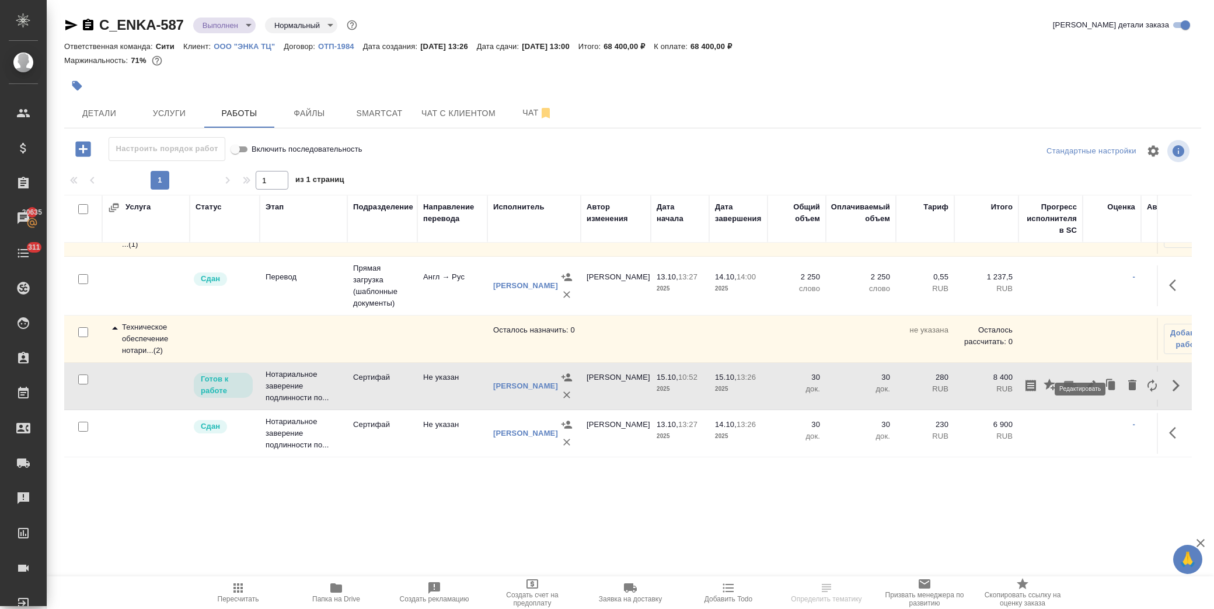
click at [1085, 381] on icon "button" at bounding box center [1090, 386] width 11 height 11
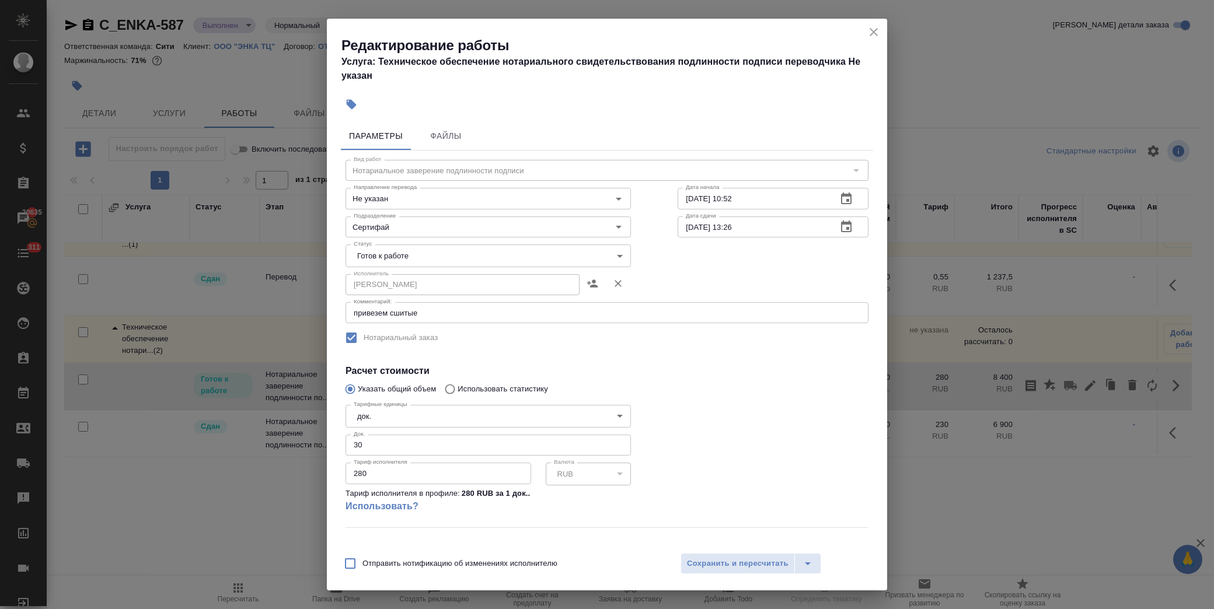
click at [363, 470] on input "280" at bounding box center [439, 473] width 186 height 21
type input "230"
click at [724, 561] on span "Сохранить и пересчитать" at bounding box center [738, 563] width 102 height 13
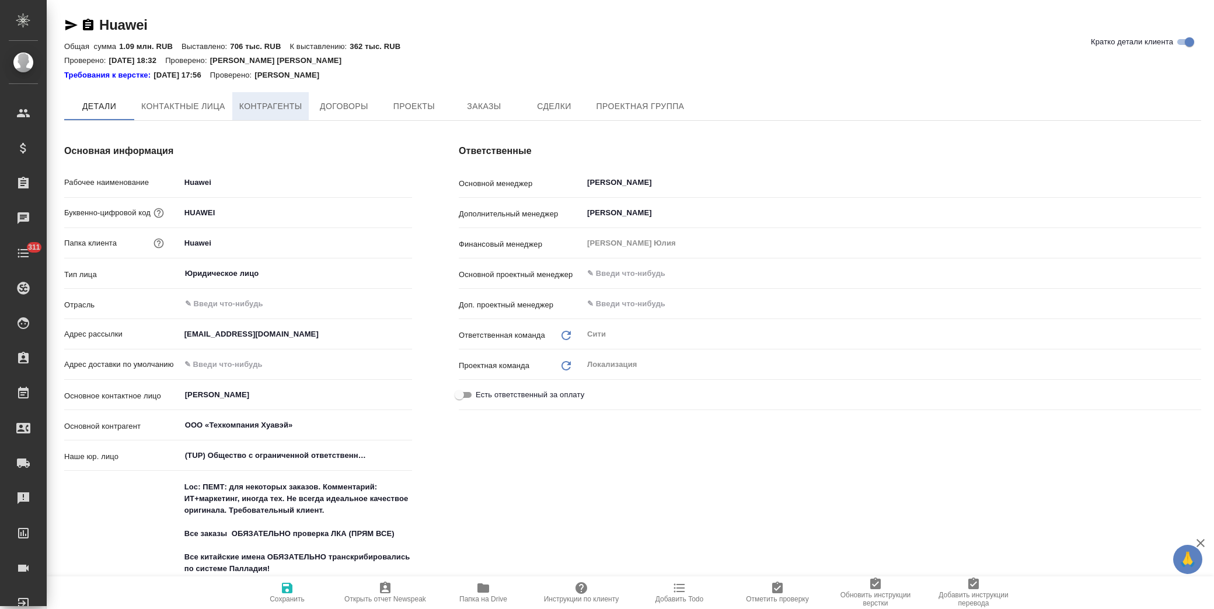
type textarea "x"
click at [473, 103] on span "Заказы" at bounding box center [484, 107] width 56 height 15
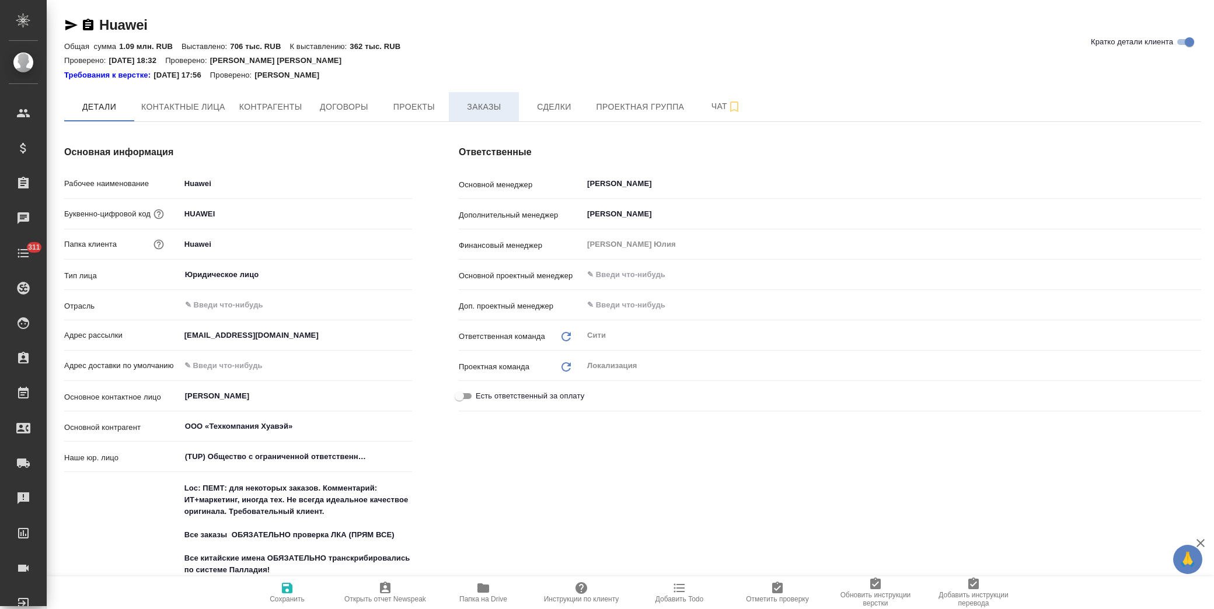
type textarea "x"
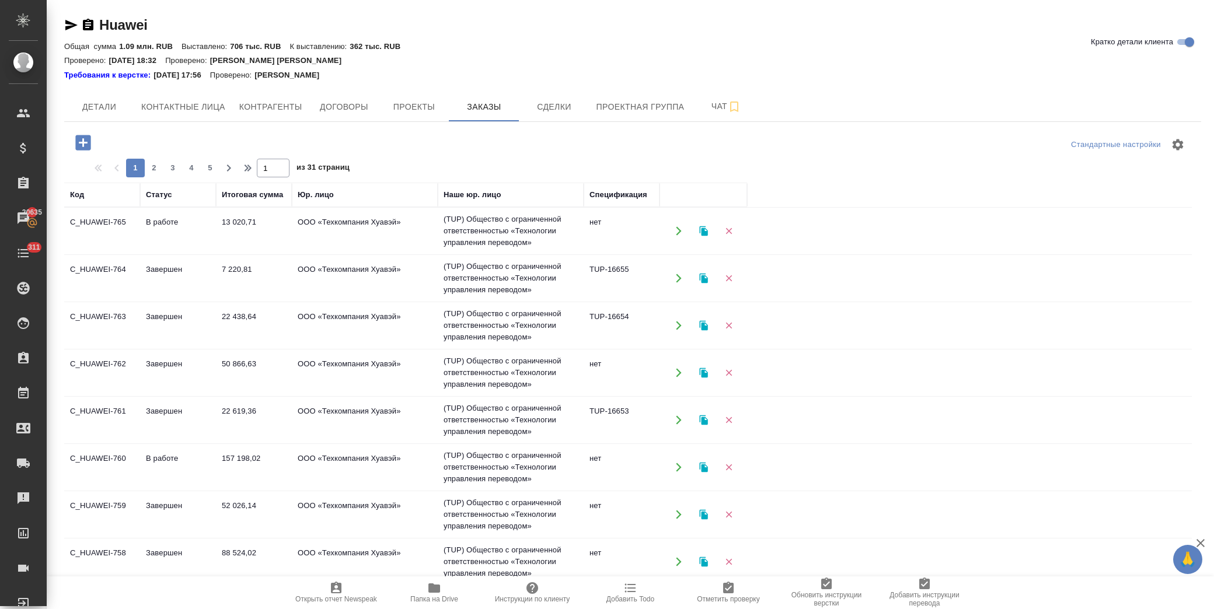
click at [82, 147] on icon "button" at bounding box center [82, 142] width 15 height 15
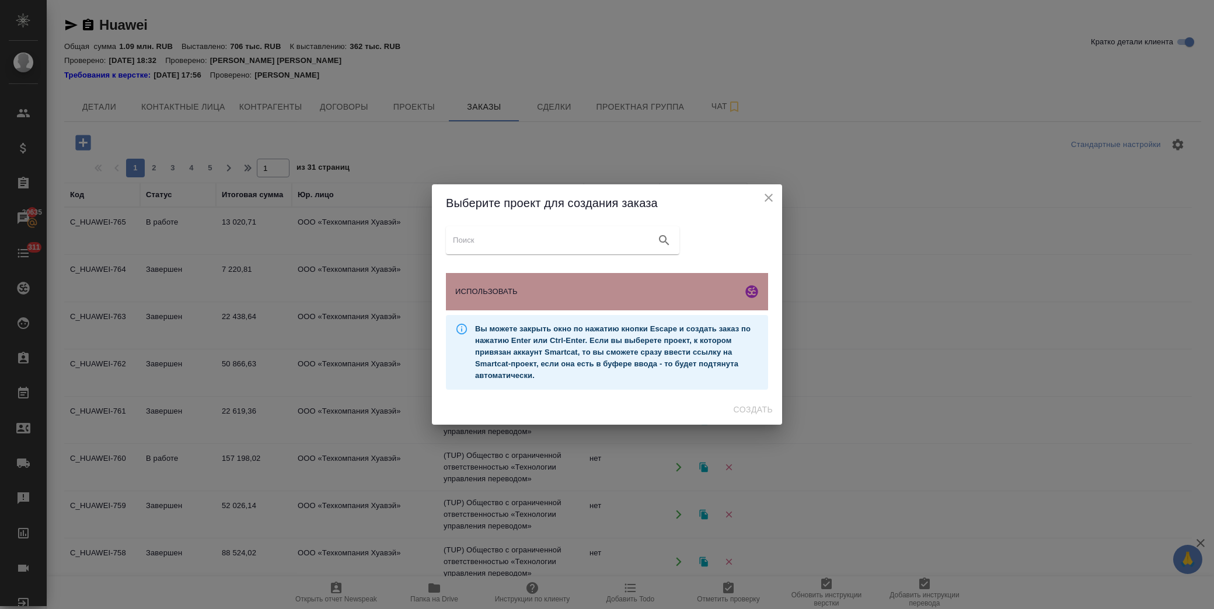
click at [608, 295] on span "ИСПОЛЬЗОВАТЬ" at bounding box center [596, 292] width 282 height 12
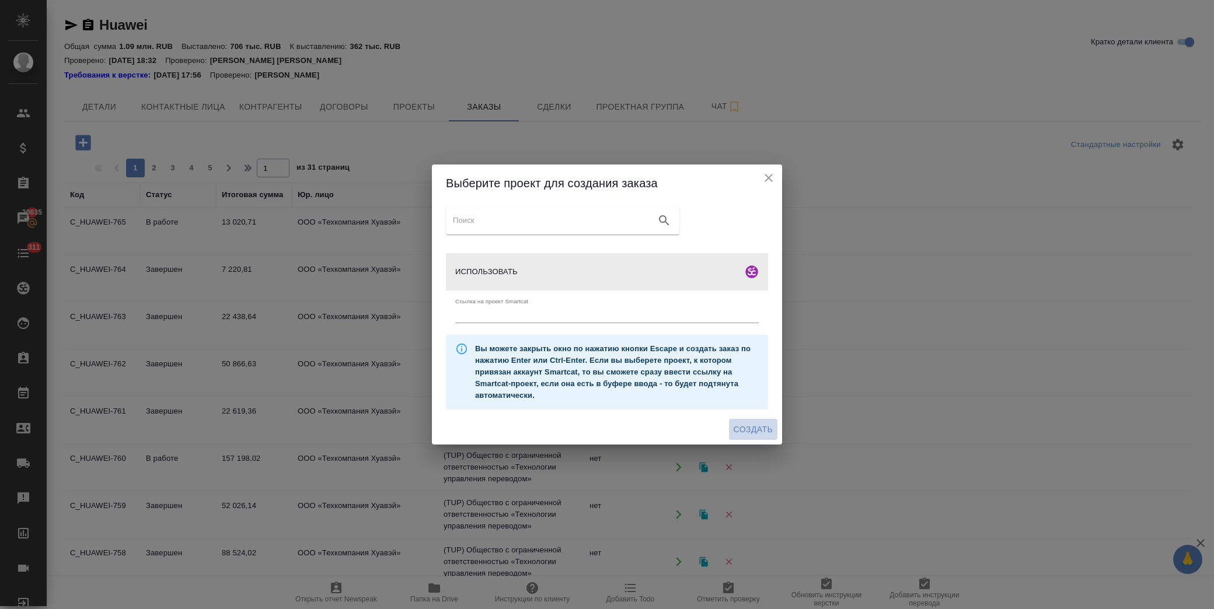
click at [746, 428] on span "Создать" at bounding box center [753, 430] width 39 height 15
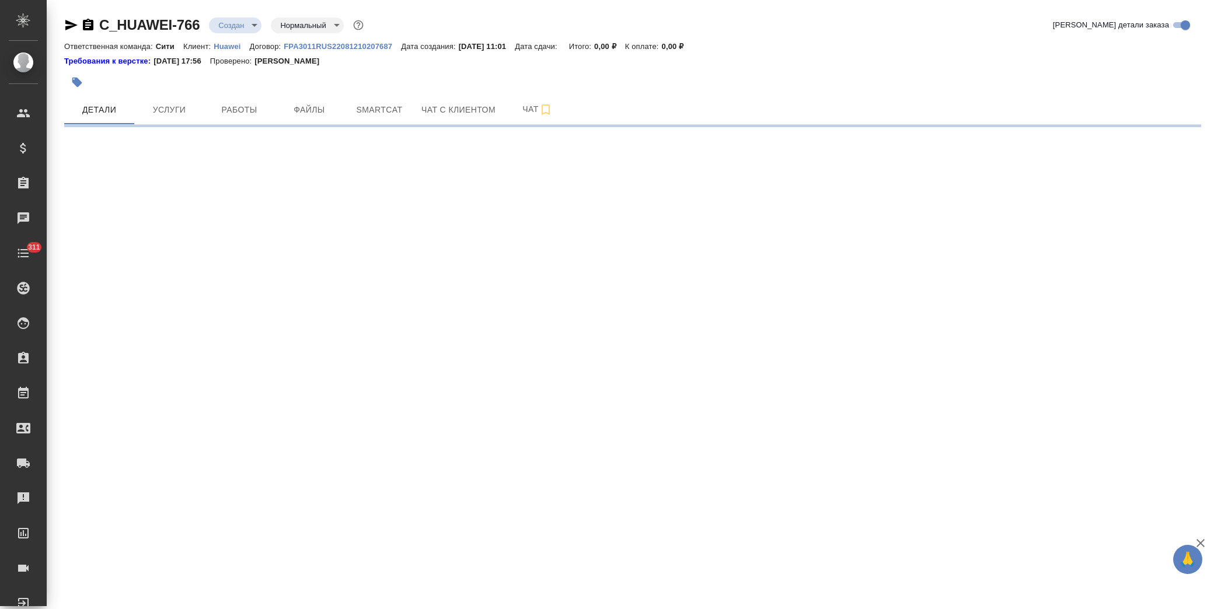
select select "RU"
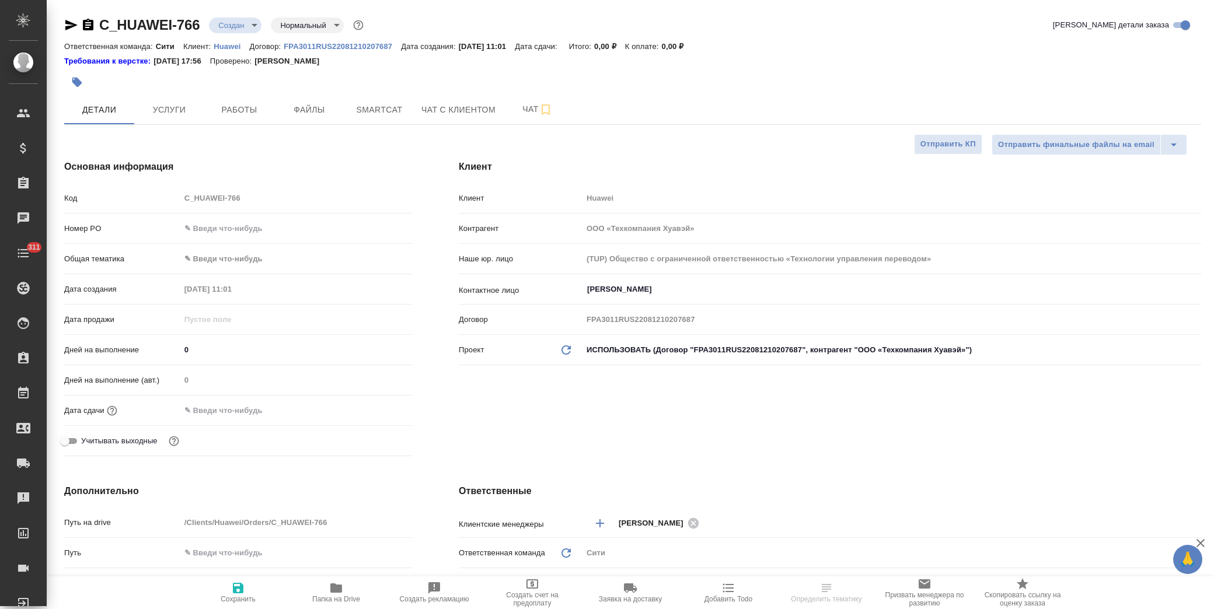
type textarea "x"
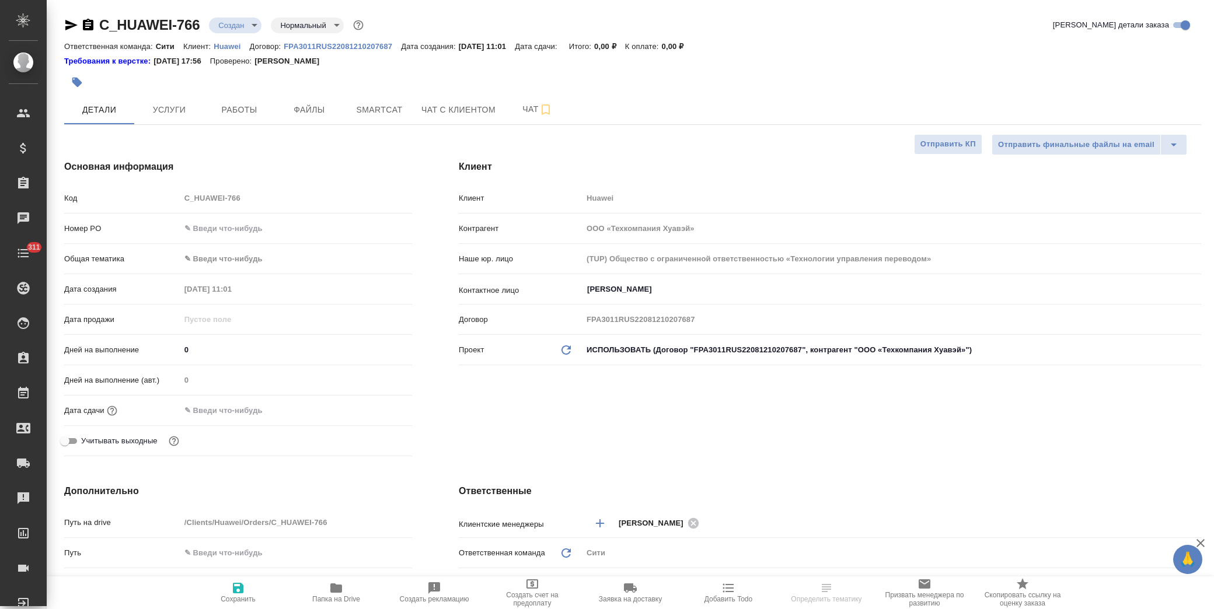
type textarea "x"
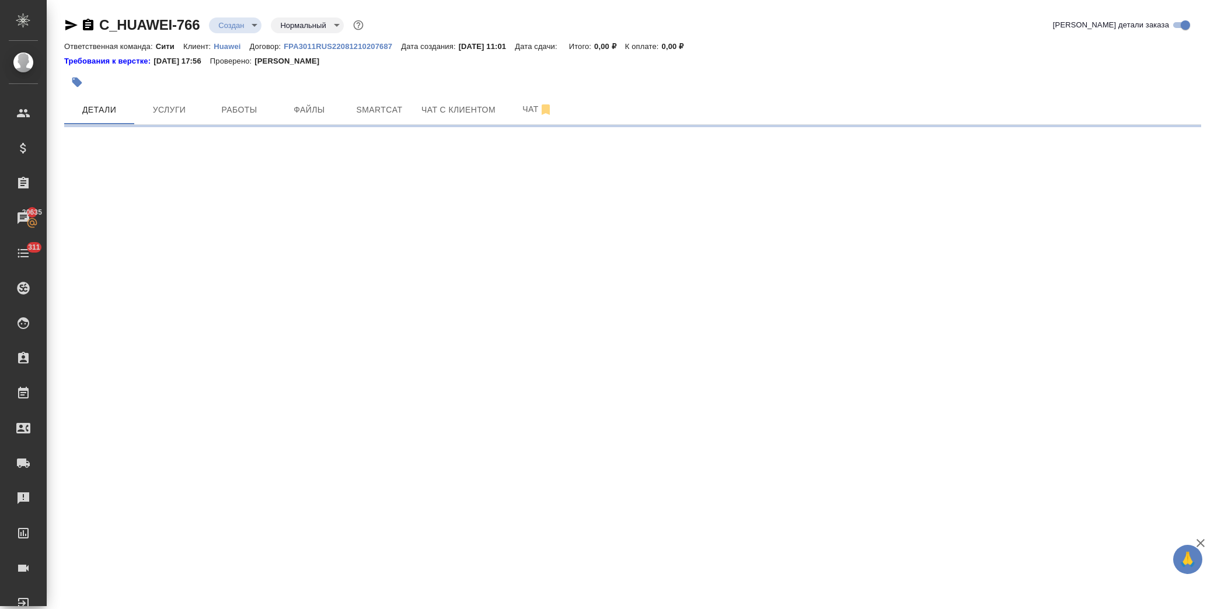
select select "RU"
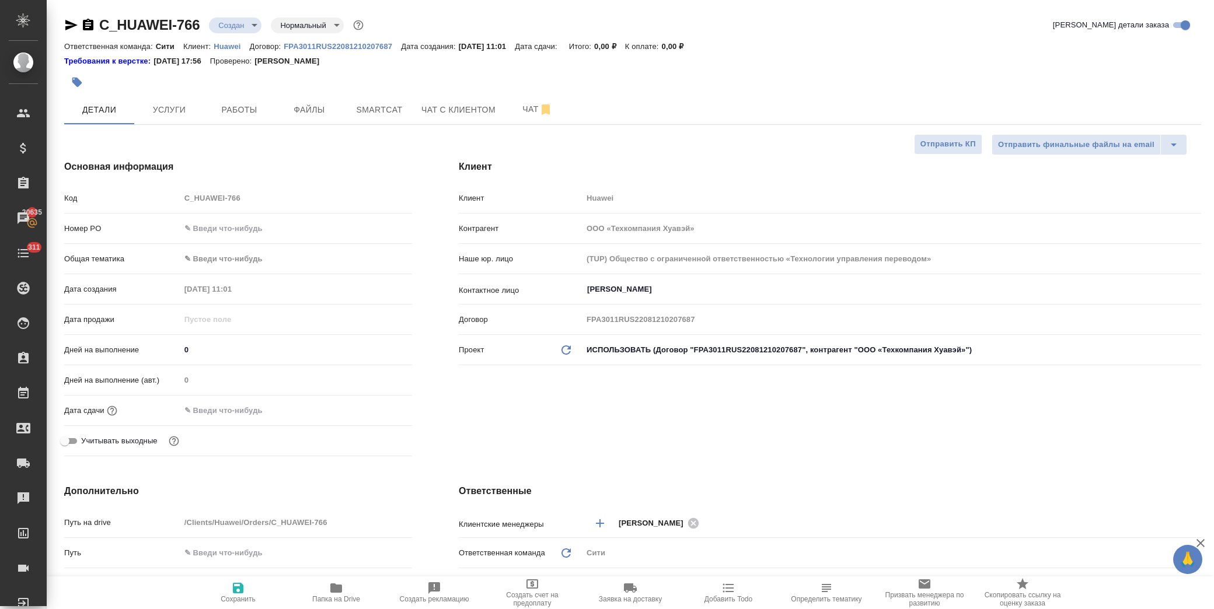
type textarea "x"
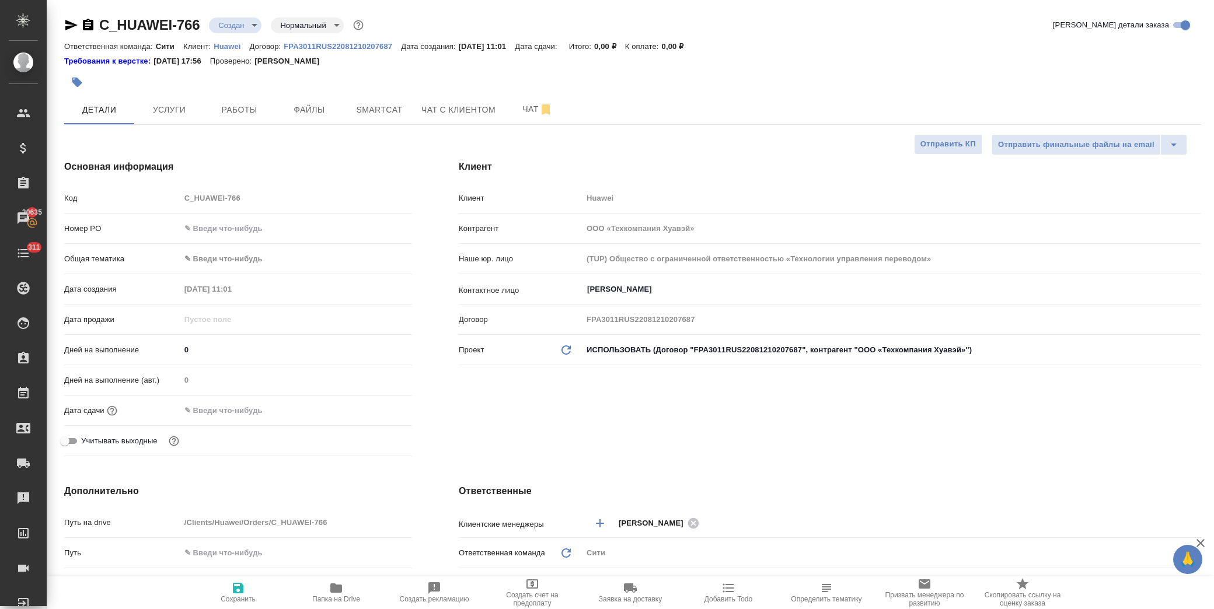
type textarea "x"
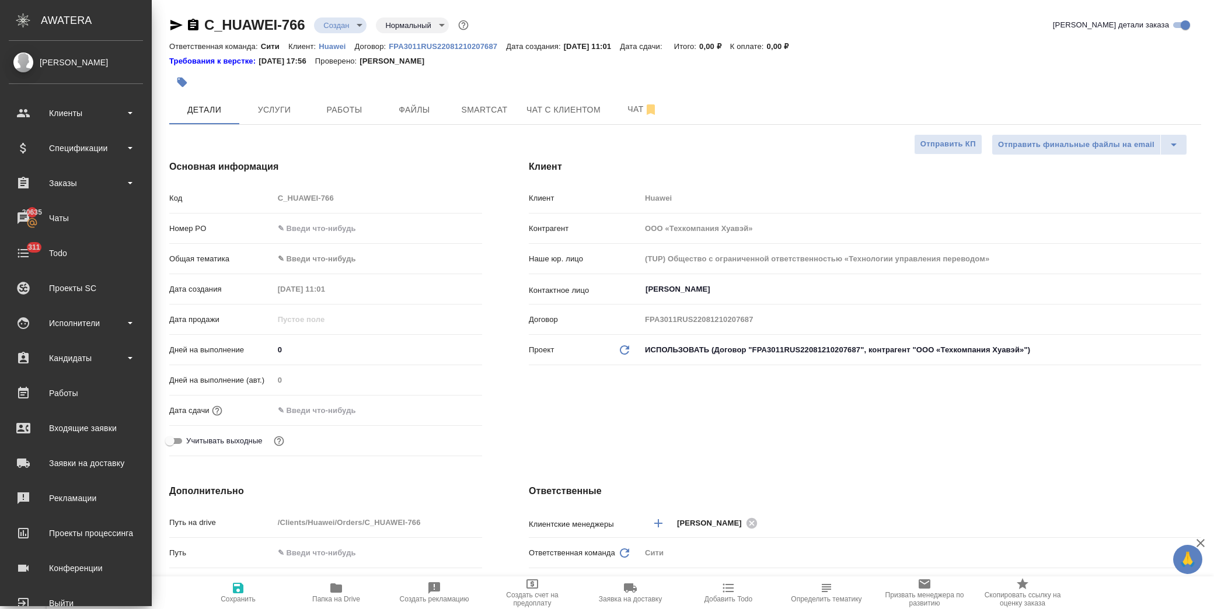
click at [345, 591] on span "Папка на Drive" at bounding box center [336, 592] width 84 height 22
type textarea "x"
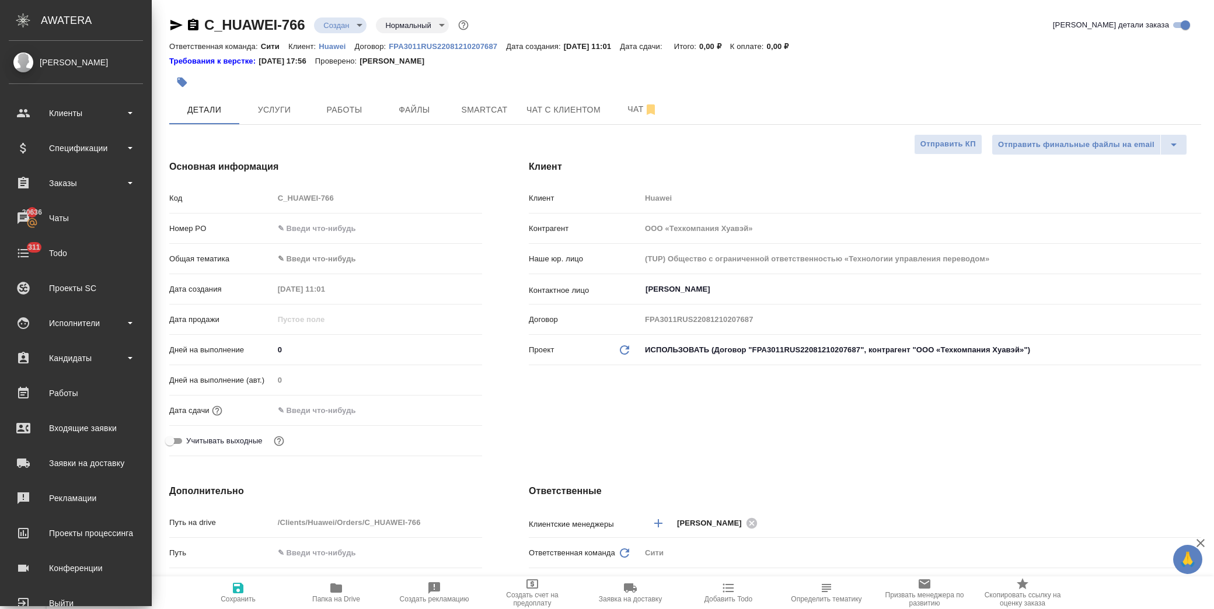
type textarea "x"
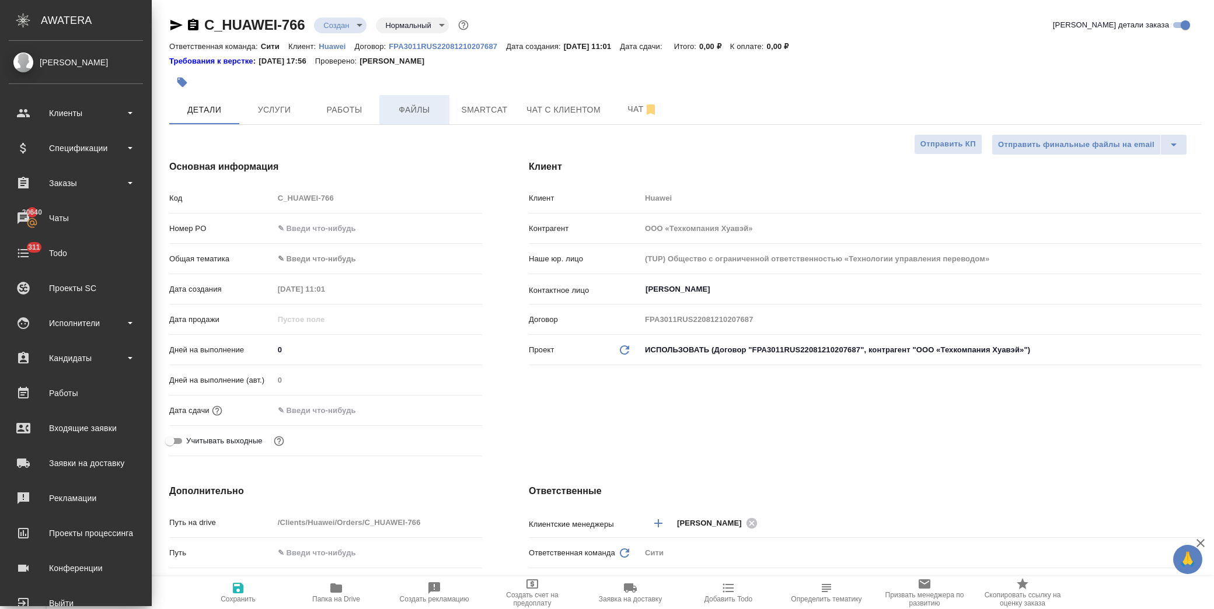
type textarea "x"
click at [404, 104] on span "Файлы" at bounding box center [414, 110] width 56 height 15
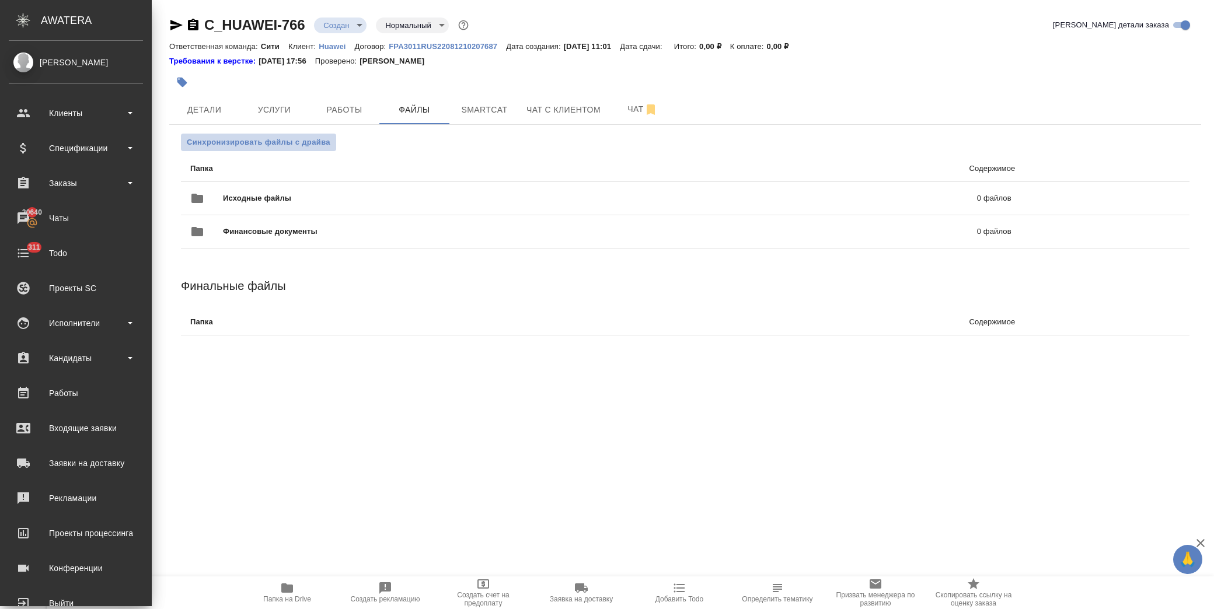
click at [261, 142] on span "Синхронизировать файлы с драйва" at bounding box center [259, 143] width 144 height 12
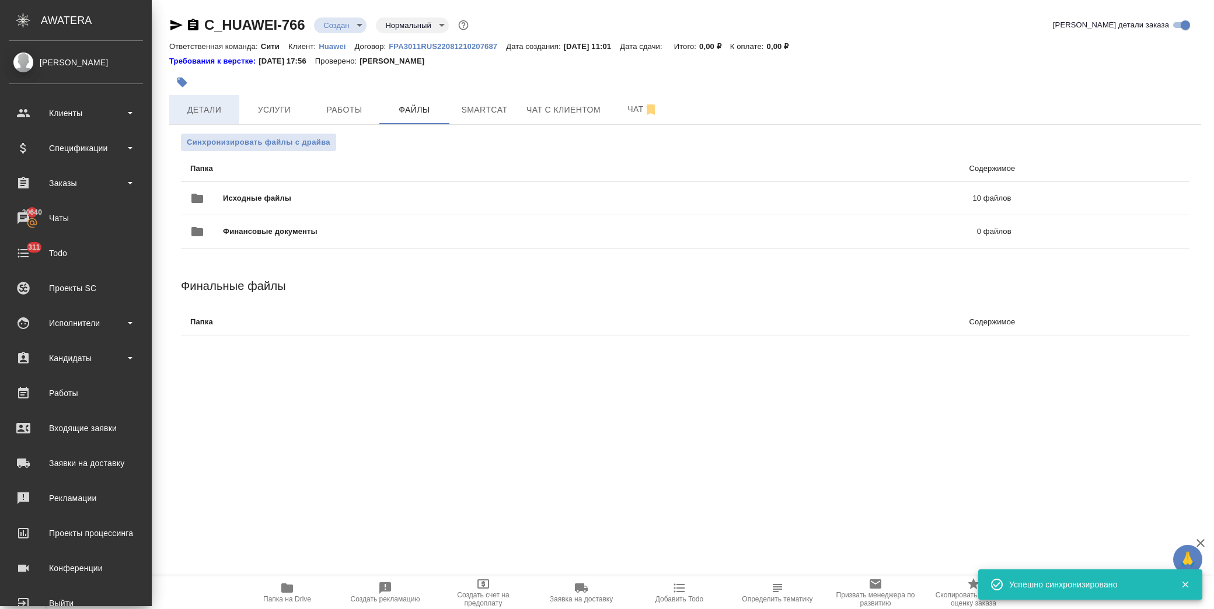
click at [203, 113] on span "Детали" at bounding box center [204, 110] width 56 height 15
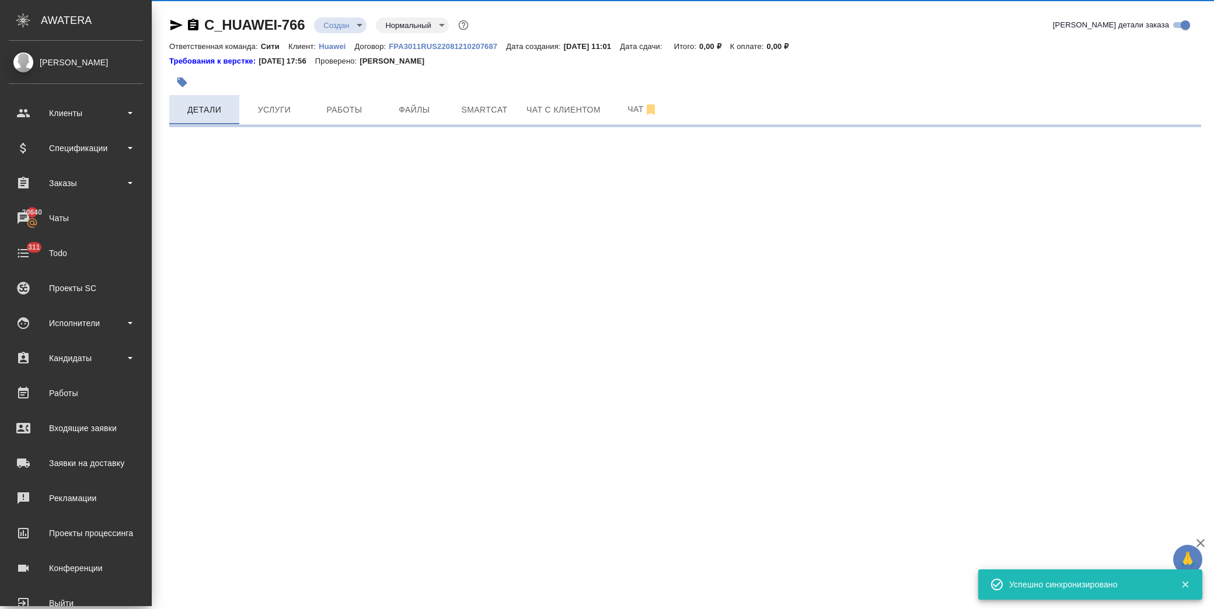
select select "RU"
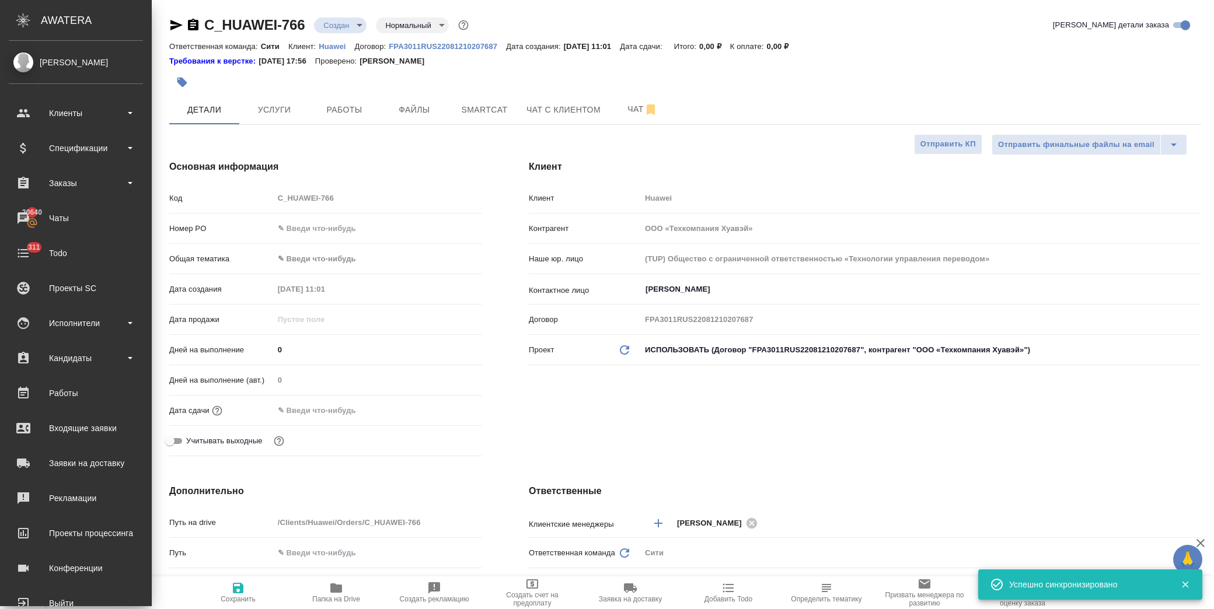
type textarea "x"
click at [354, 410] on input "text" at bounding box center [325, 410] width 102 height 17
click at [448, 409] on icon "button" at bounding box center [448, 410] width 14 height 14
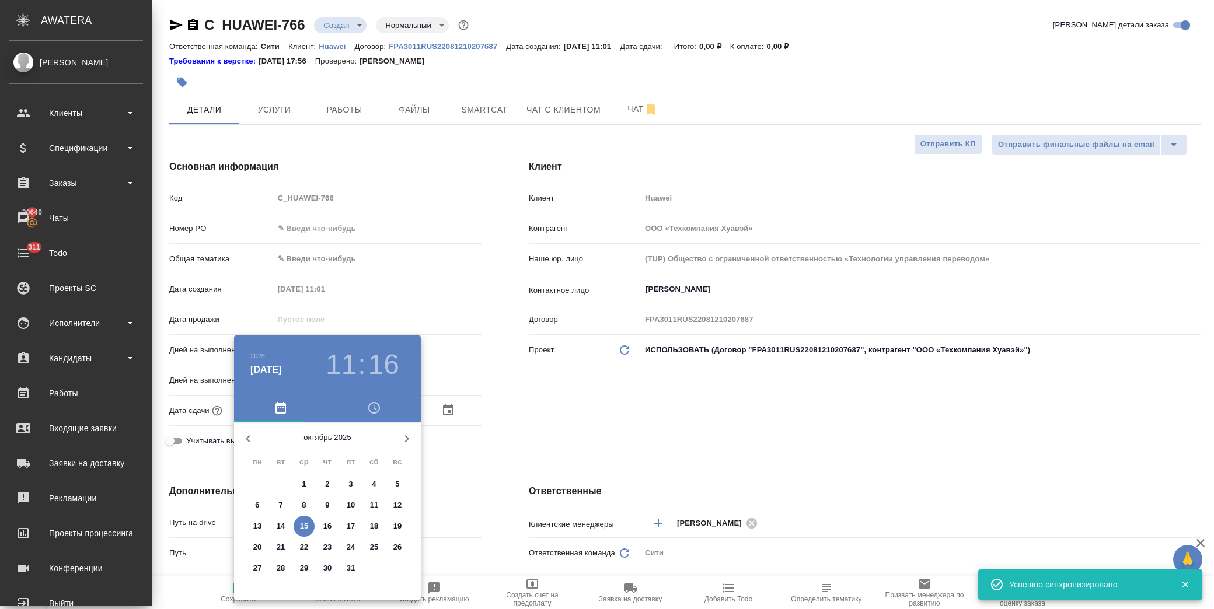
click at [305, 525] on p "15" at bounding box center [304, 527] width 9 height 12
type input "15.10.2025 11:16"
type textarea "x"
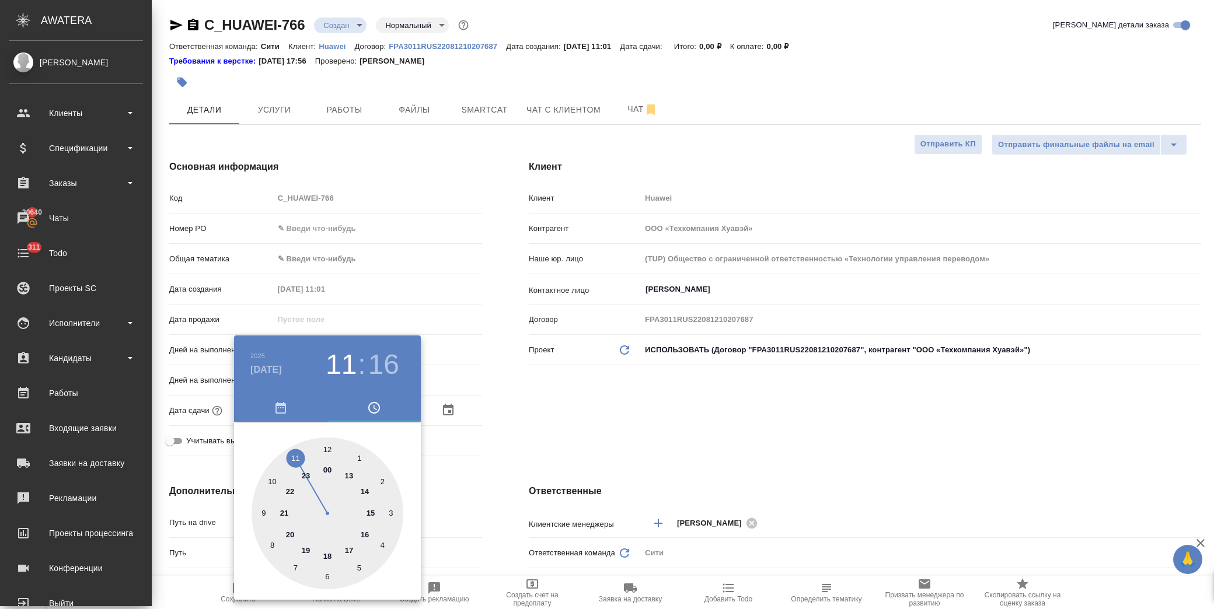
click at [295, 456] on div at bounding box center [328, 514] width 152 height 152
type textarea "x"
click at [327, 575] on div at bounding box center [328, 514] width 152 height 152
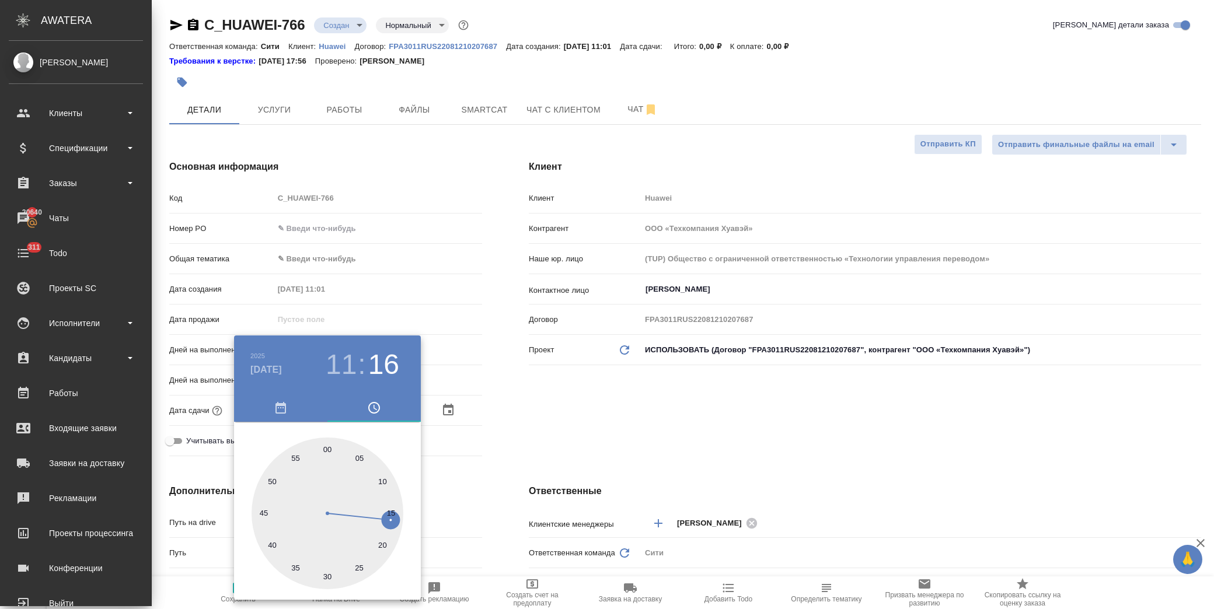
type input "15.10.2025 11:30"
type textarea "x"
click at [506, 450] on div at bounding box center [607, 304] width 1214 height 609
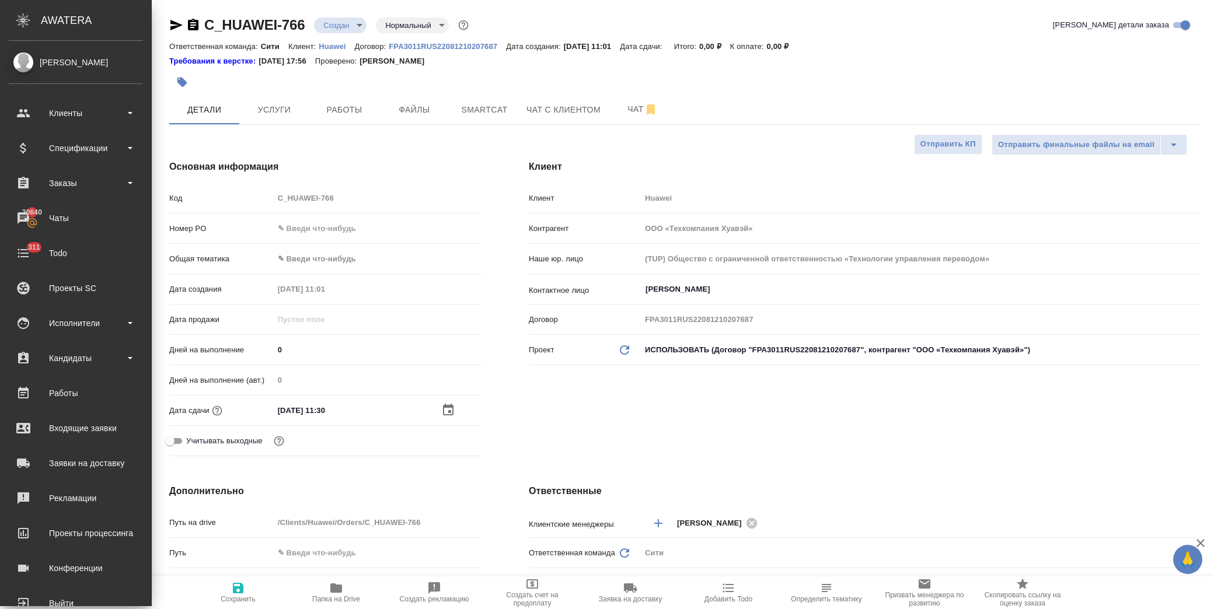
click at [250, 591] on span "Сохранить" at bounding box center [238, 592] width 84 height 22
type textarea "x"
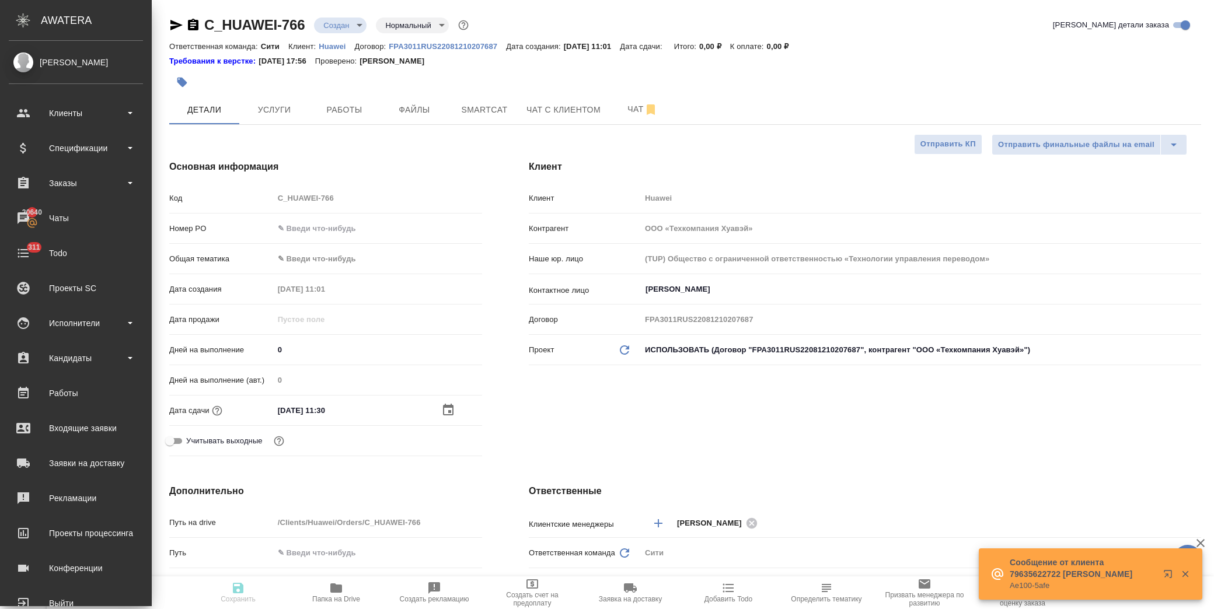
type textarea "x"
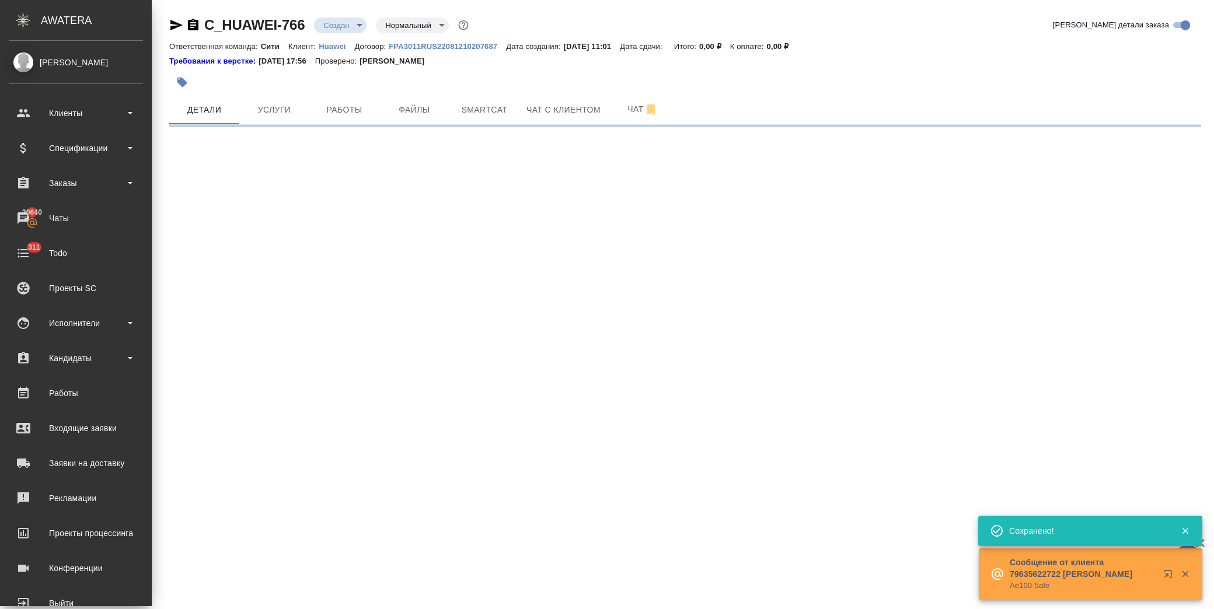
select select "RU"
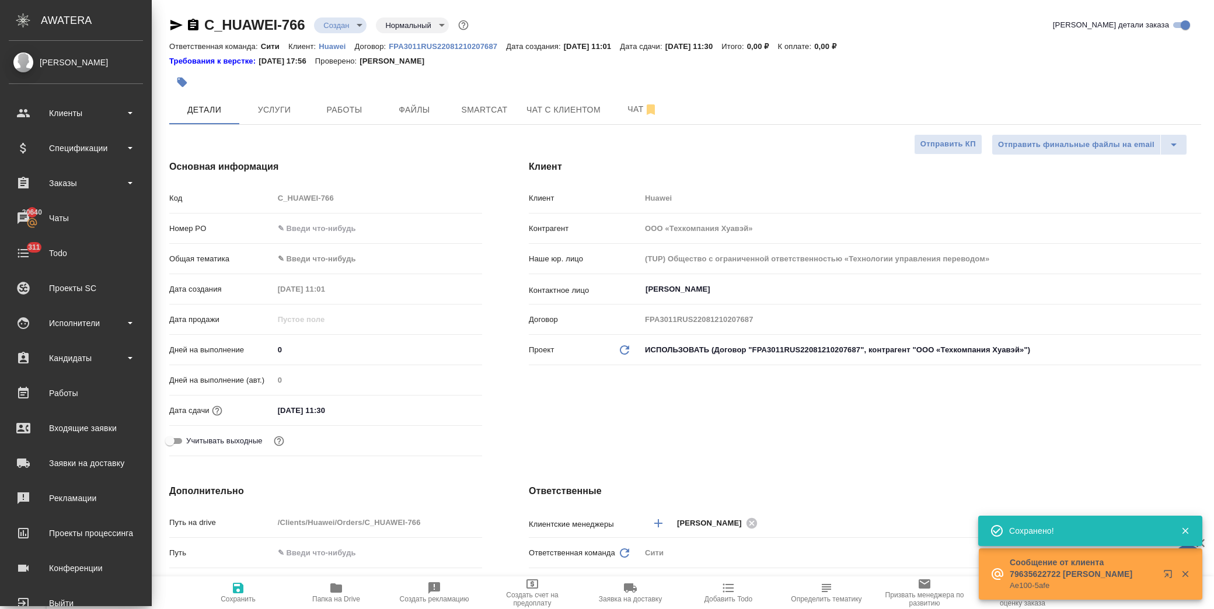
type textarea "x"
click at [349, 21] on body "🙏 .cls-1 fill:#fff; AWATERA Лофицкая Юлия Владимировна Клиенты Спецификации Зак…" at bounding box center [607, 304] width 1214 height 609
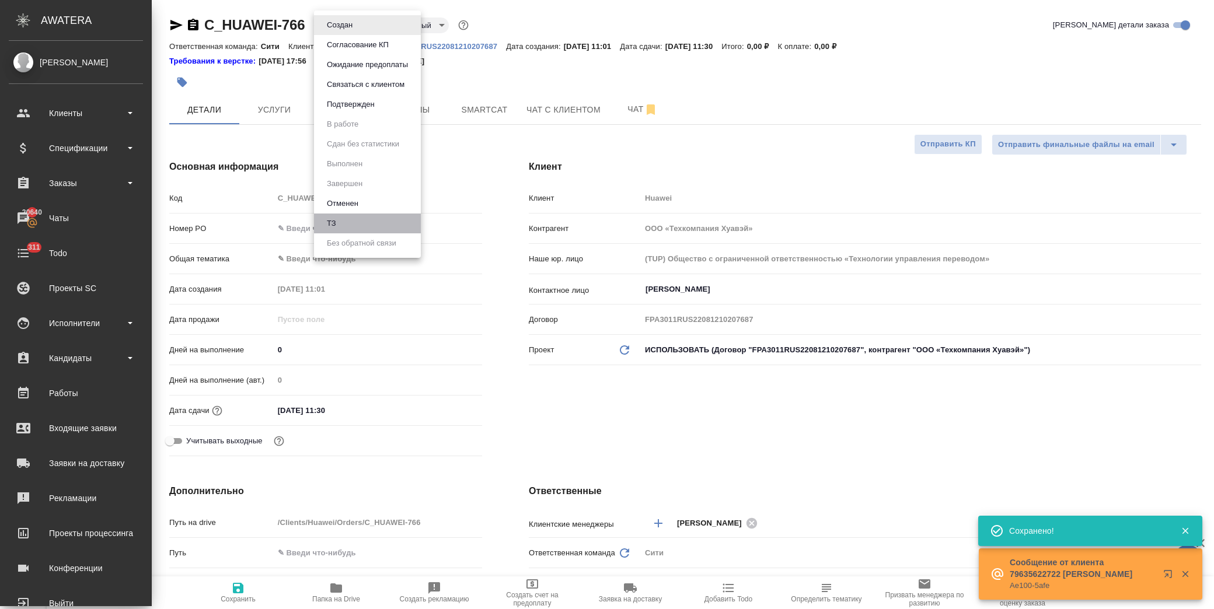
click at [343, 222] on li "ТЗ" at bounding box center [367, 224] width 107 height 20
type textarea "x"
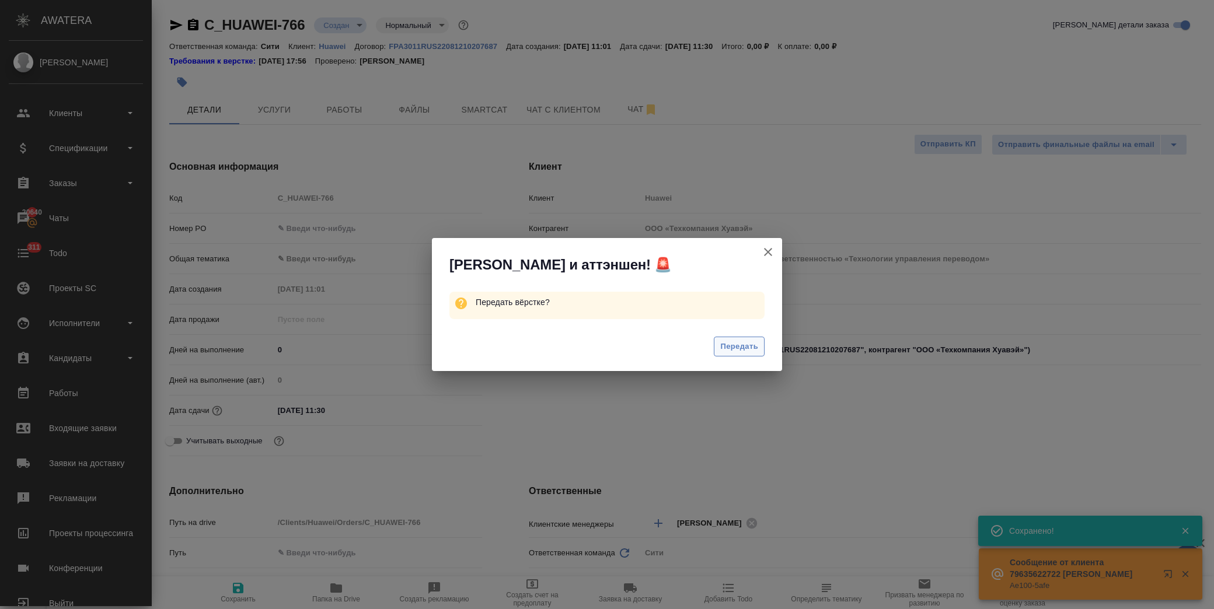
click at [737, 345] on span "Передать" at bounding box center [739, 346] width 38 height 13
type textarea "x"
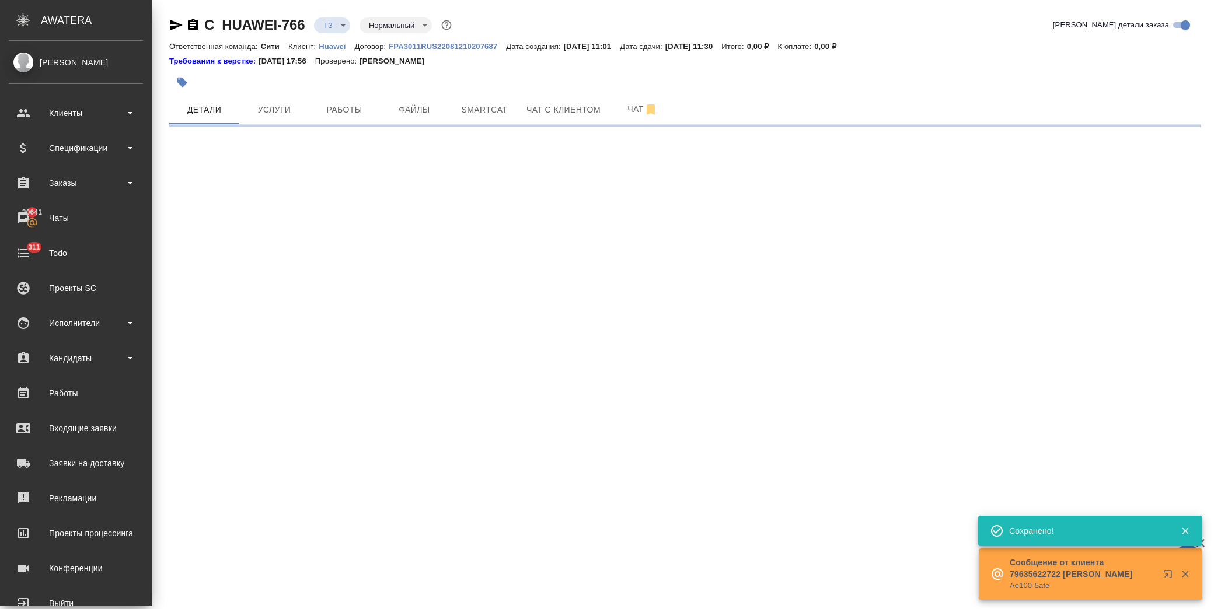
select select "RU"
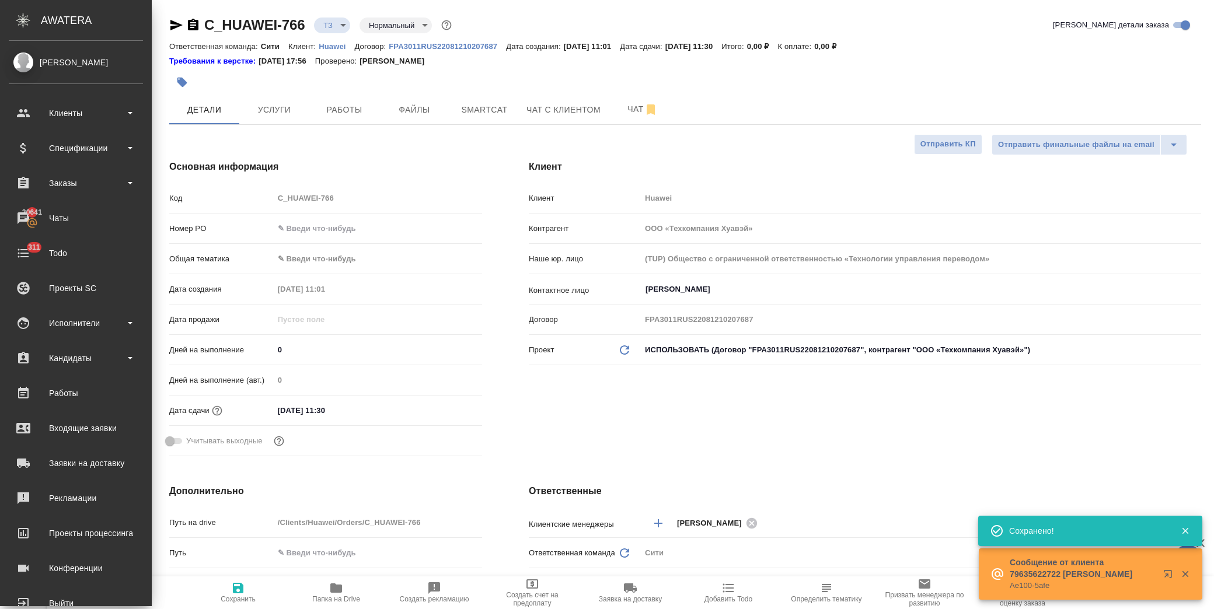
type textarea "x"
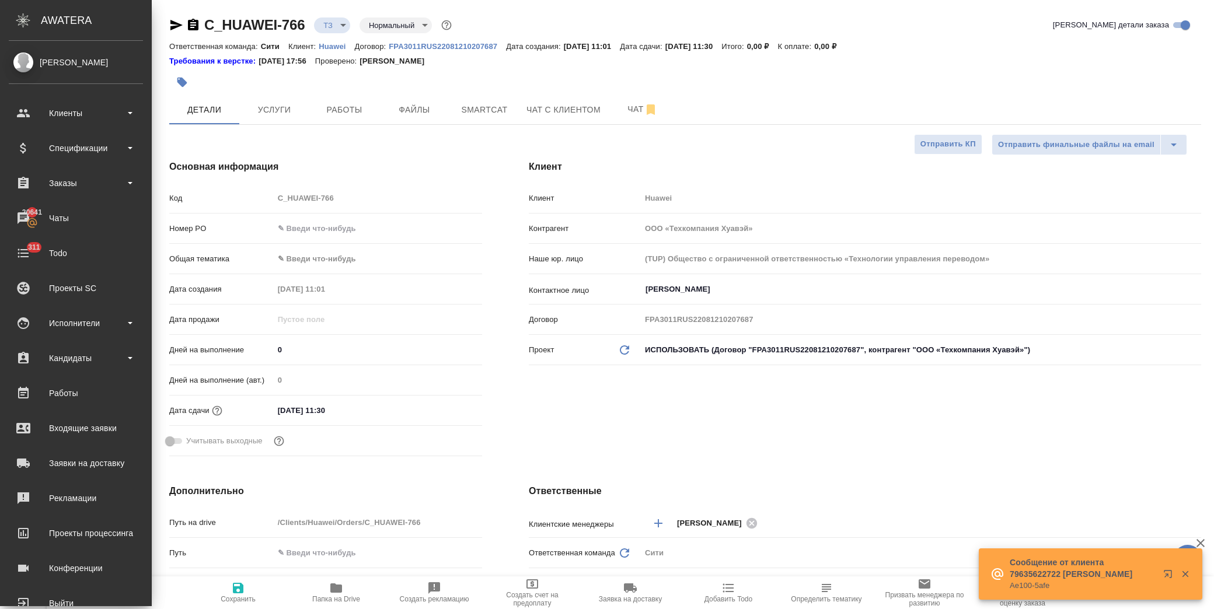
click at [333, 226] on input "text" at bounding box center [378, 228] width 208 height 17
click at [305, 259] on body "🙏 .cls-1 fill:#fff; AWATERA Лофицкая Юлия Владимировна Клиенты Спецификации Зак…" at bounding box center [607, 304] width 1214 height 609
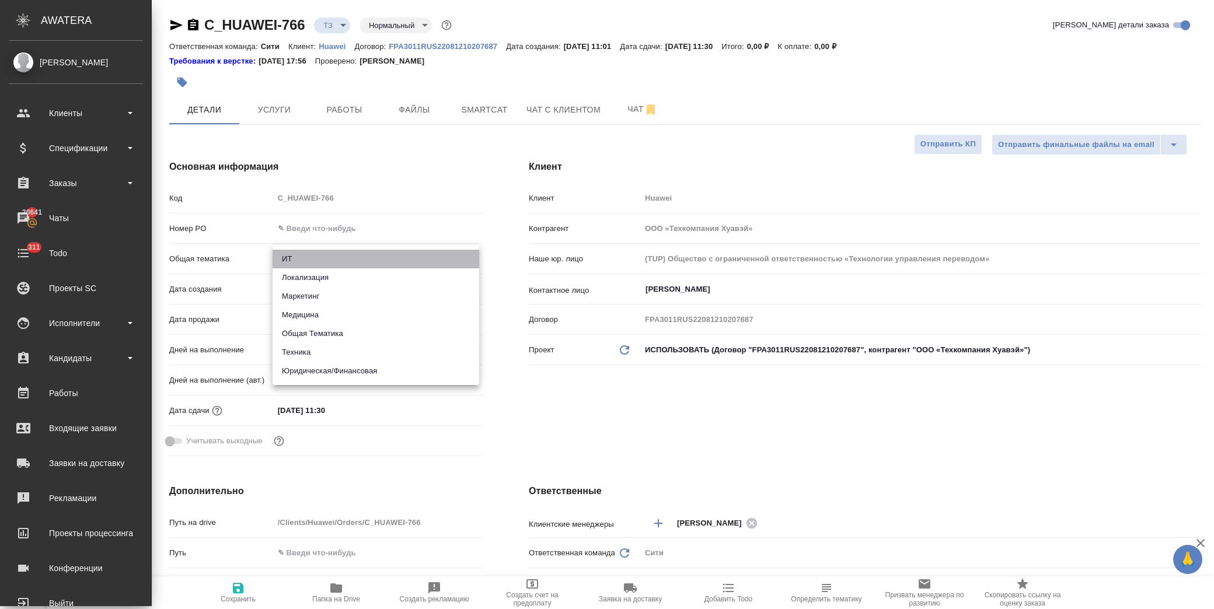
click at [308, 260] on li "ИТ" at bounding box center [376, 259] width 207 height 19
type input "it"
type textarea "x"
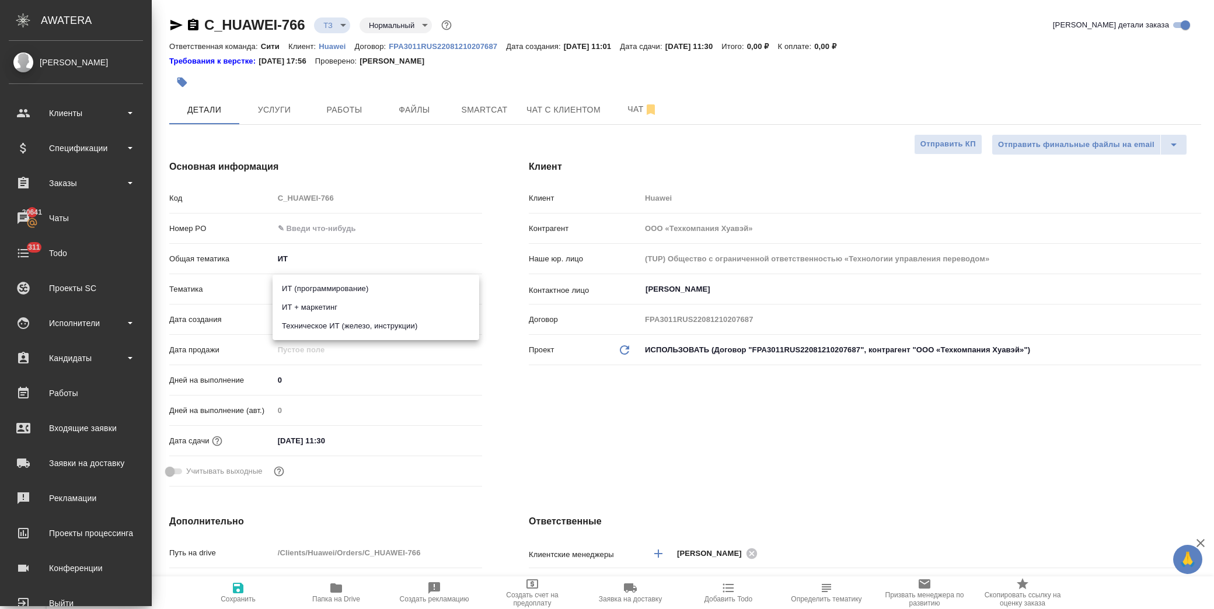
click at [315, 286] on body "🙏 .cls-1 fill:#fff; AWATERA Лофицкая Юлия Владимировна Клиенты Спецификации Зак…" at bounding box center [607, 304] width 1214 height 609
click at [336, 304] on li "ИТ + маркетинг" at bounding box center [376, 307] width 207 height 19
type textarea "x"
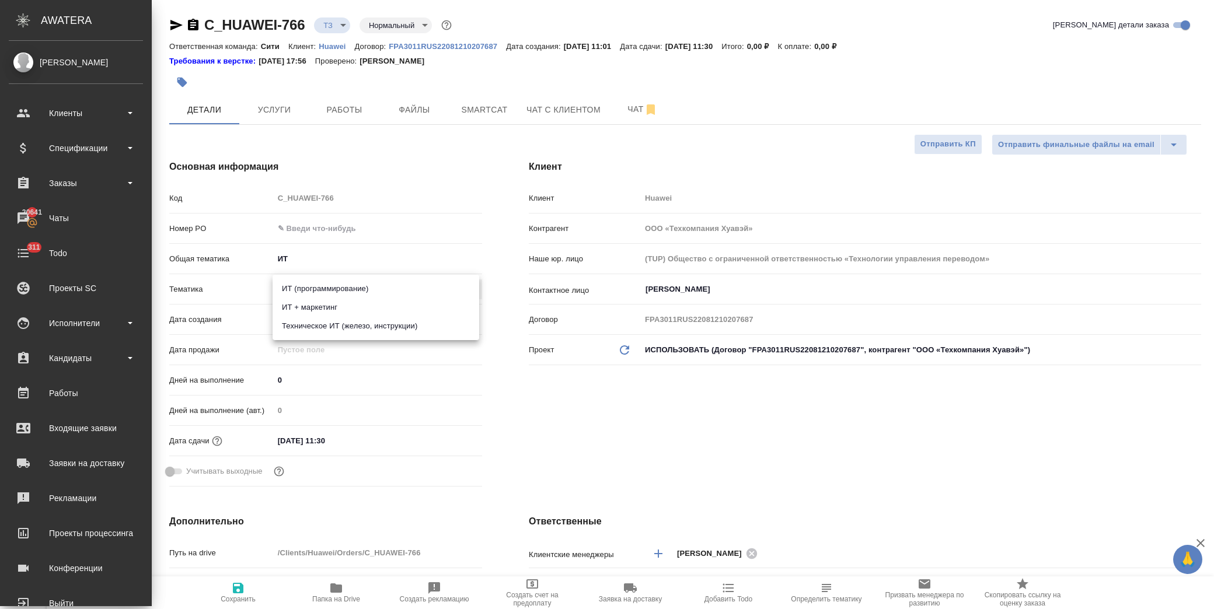
type input "5a8b8b956a9677013d343e51"
drag, startPoint x: 243, startPoint y: 585, endPoint x: 270, endPoint y: 572, distance: 30.0
click at [243, 586] on icon "button" at bounding box center [238, 588] width 14 height 14
type textarea "x"
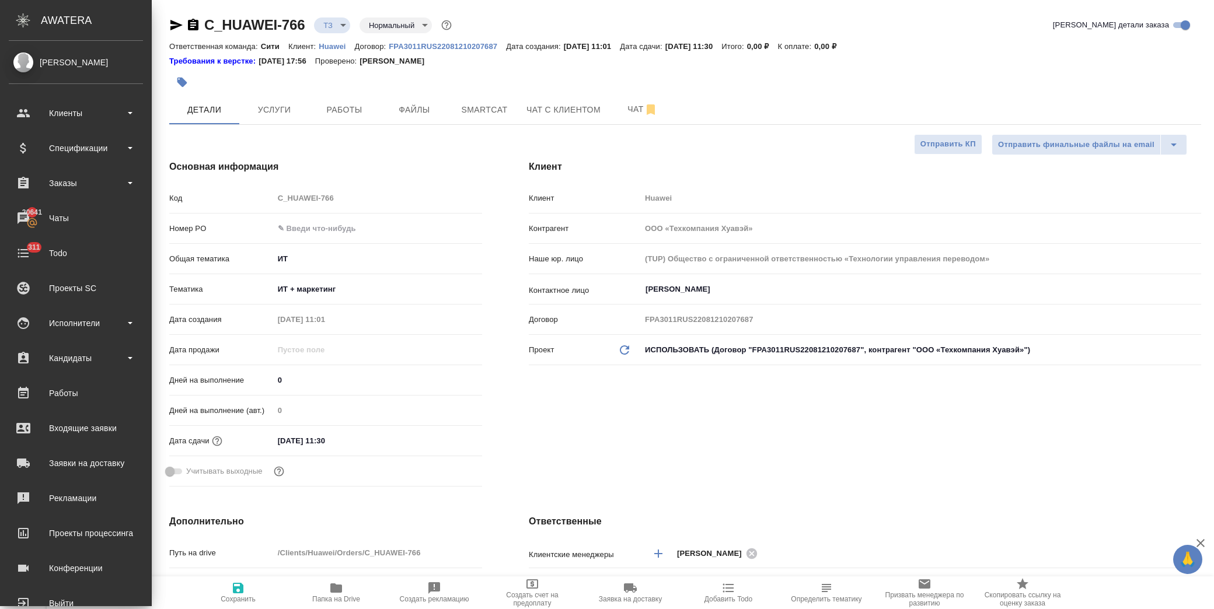
type textarea "x"
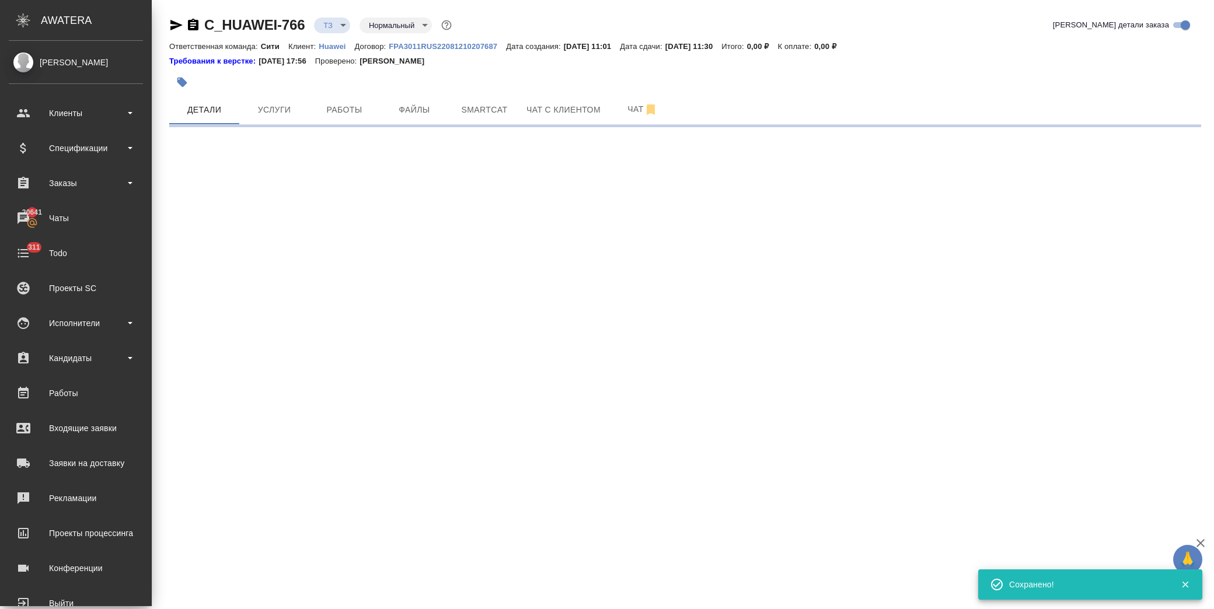
select select "RU"
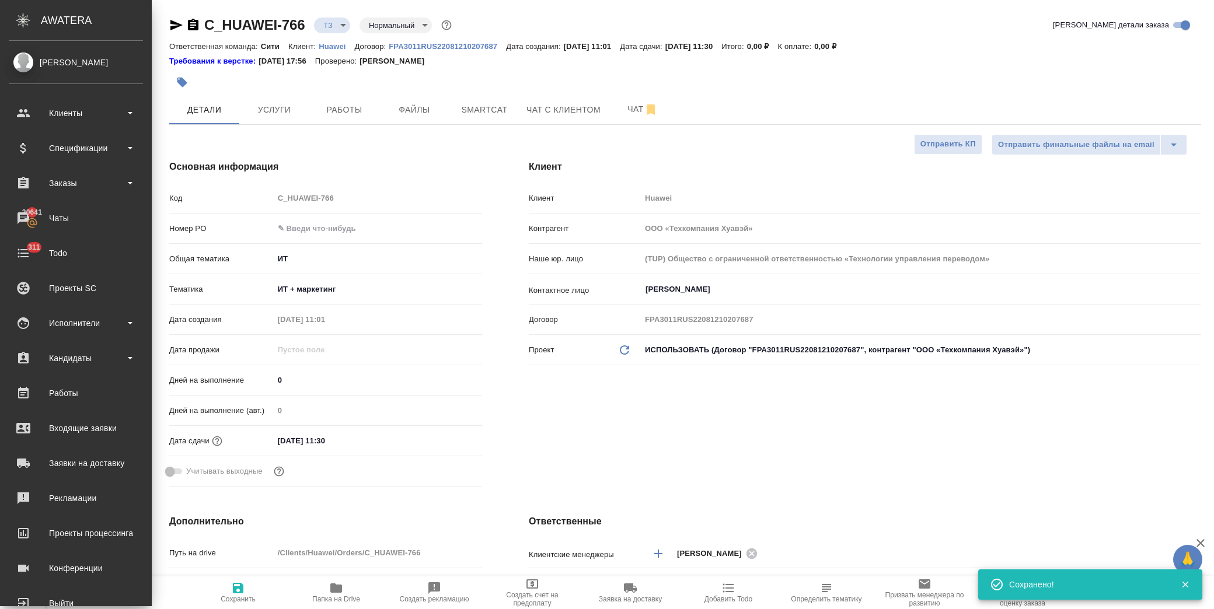
type textarea "x"
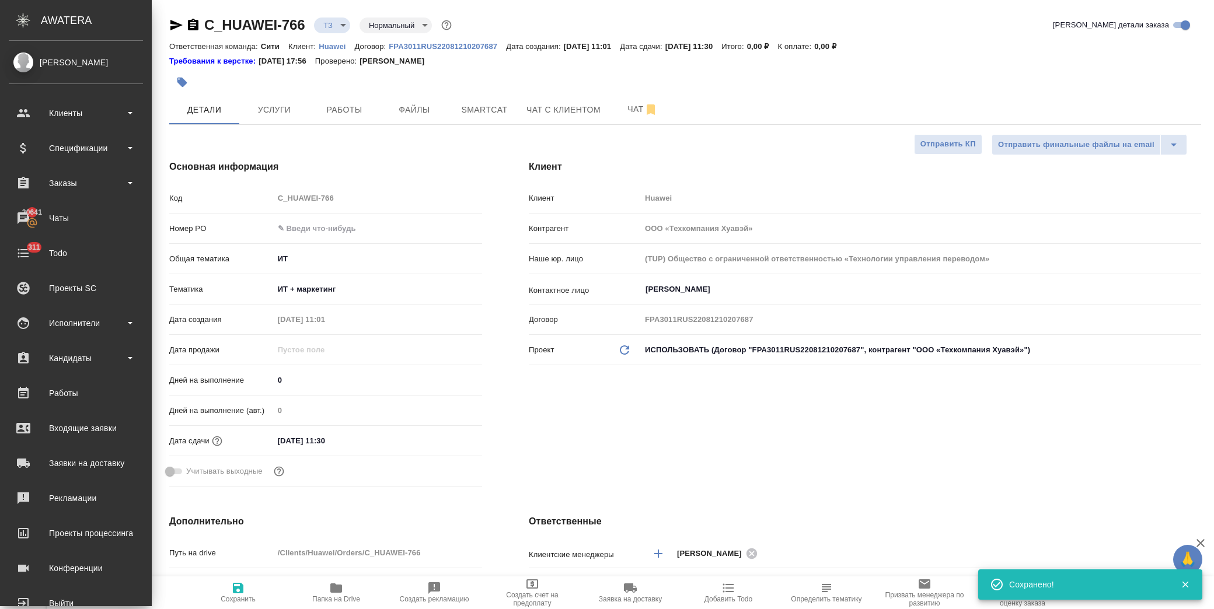
type textarea "x"
drag, startPoint x: 310, startPoint y: 25, endPoint x: 200, endPoint y: 20, distance: 110.4
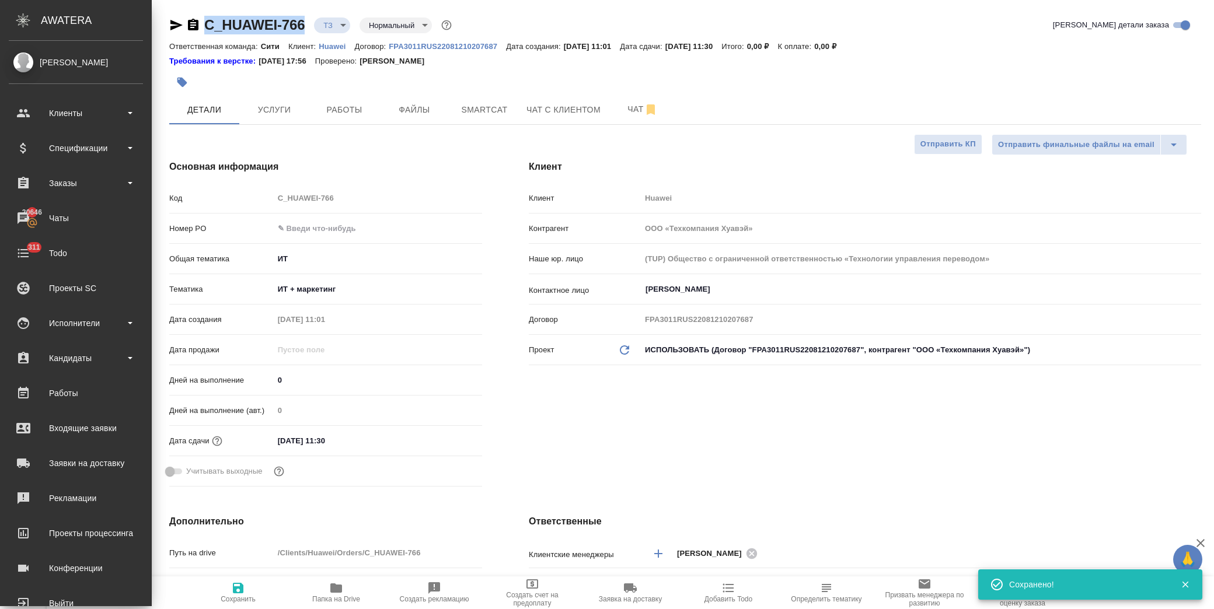
click at [200, 20] on div "C_HUAWEI-766 ТЗ tz Нормальный normal" at bounding box center [311, 25] width 285 height 19
copy link "C_HUAWEI-766"
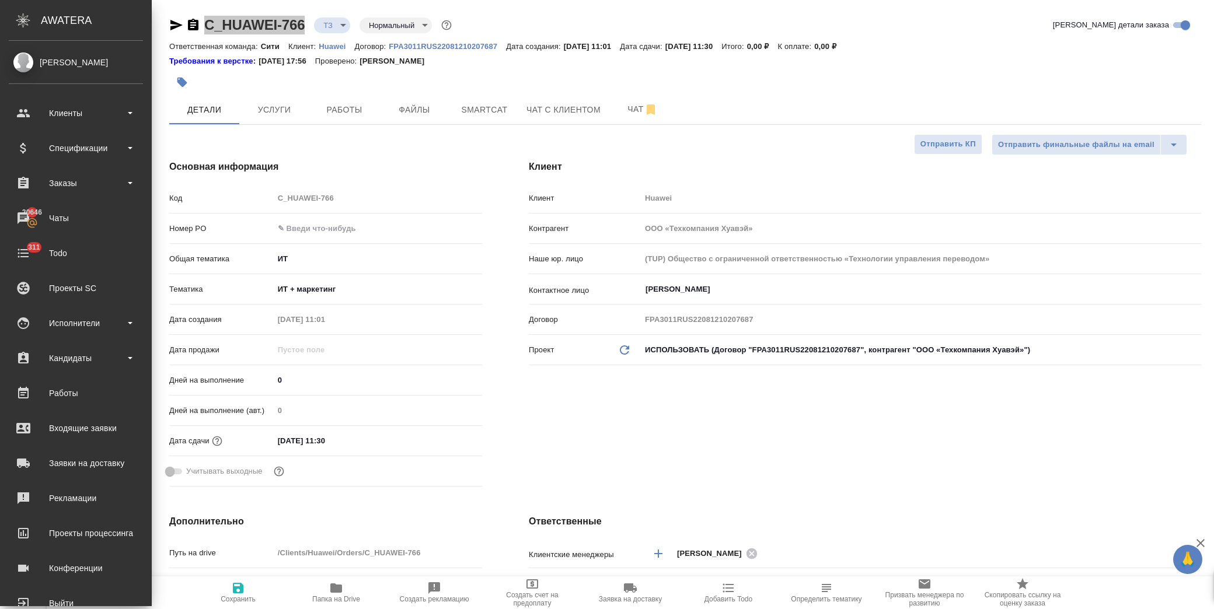
type textarea "x"
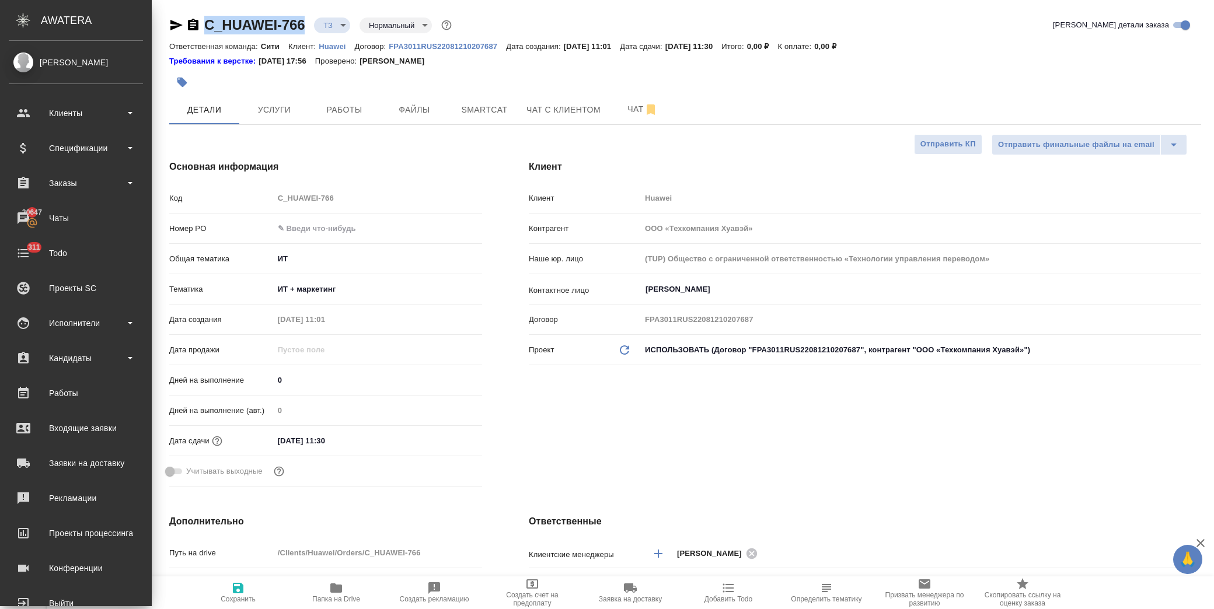
type textarea "x"
click at [625, 107] on span "Чат" at bounding box center [643, 109] width 56 height 15
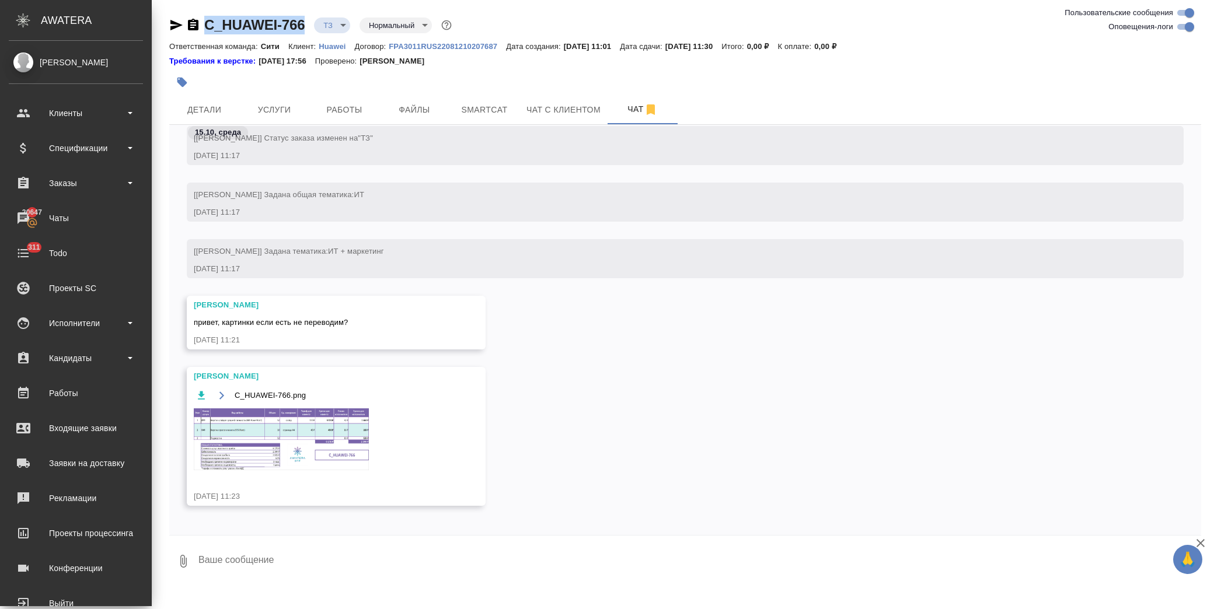
scroll to position [255, 0]
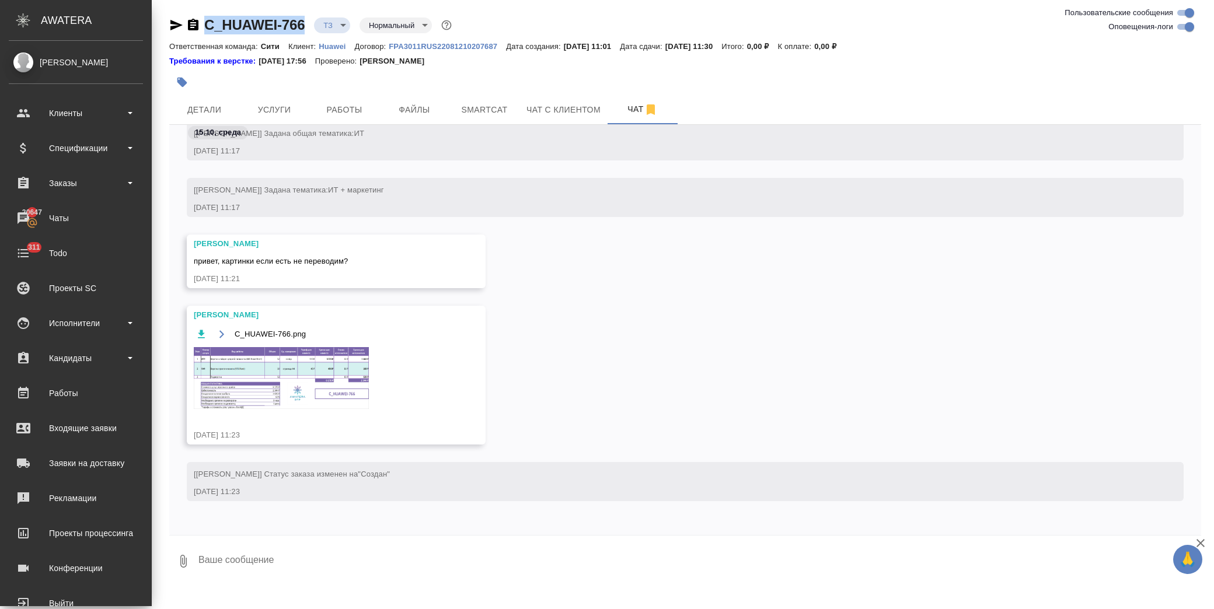
click at [259, 376] on img at bounding box center [281, 378] width 175 height 62
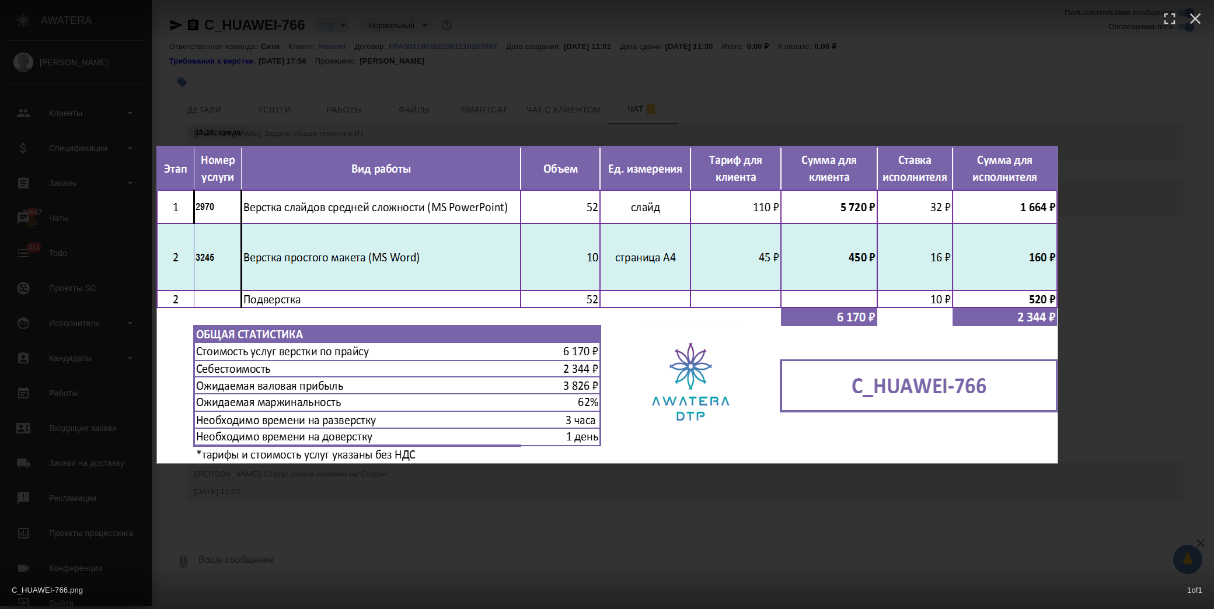
click at [660, 499] on div "C_HUAWEI-766.png 1 of 1" at bounding box center [607, 304] width 1214 height 609
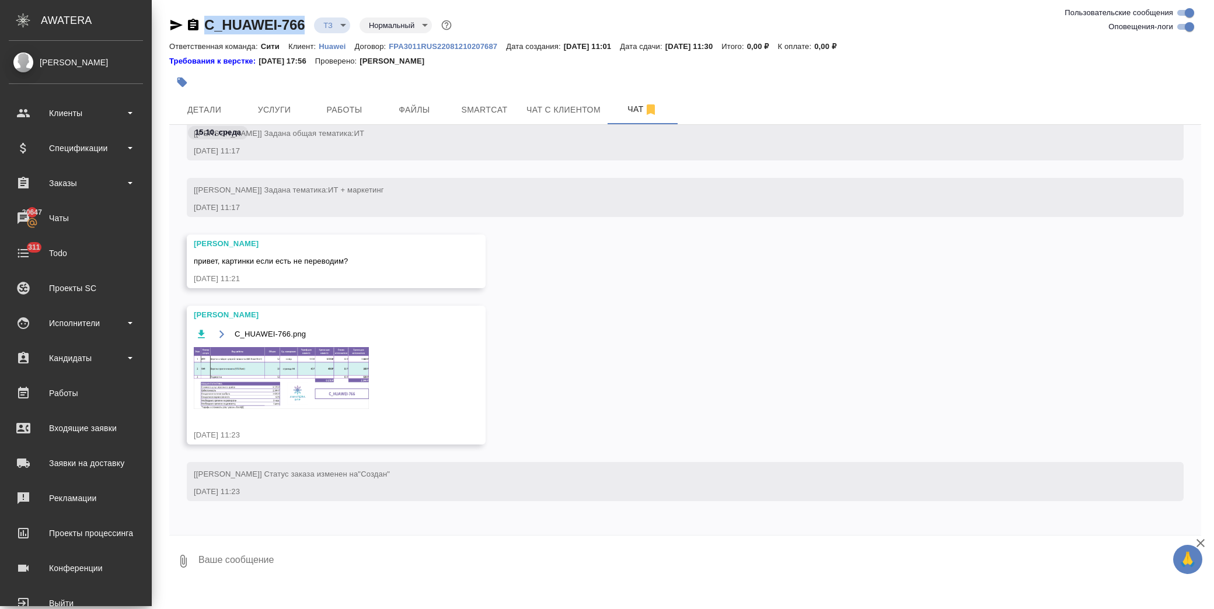
drag, startPoint x: 306, startPoint y: 26, endPoint x: 207, endPoint y: 21, distance: 99.9
click at [207, 21] on div "C_HUAWEI-766 ТЗ tz Нормальный normal" at bounding box center [311, 25] width 285 height 19
copy link "C_HUAWEI-766"
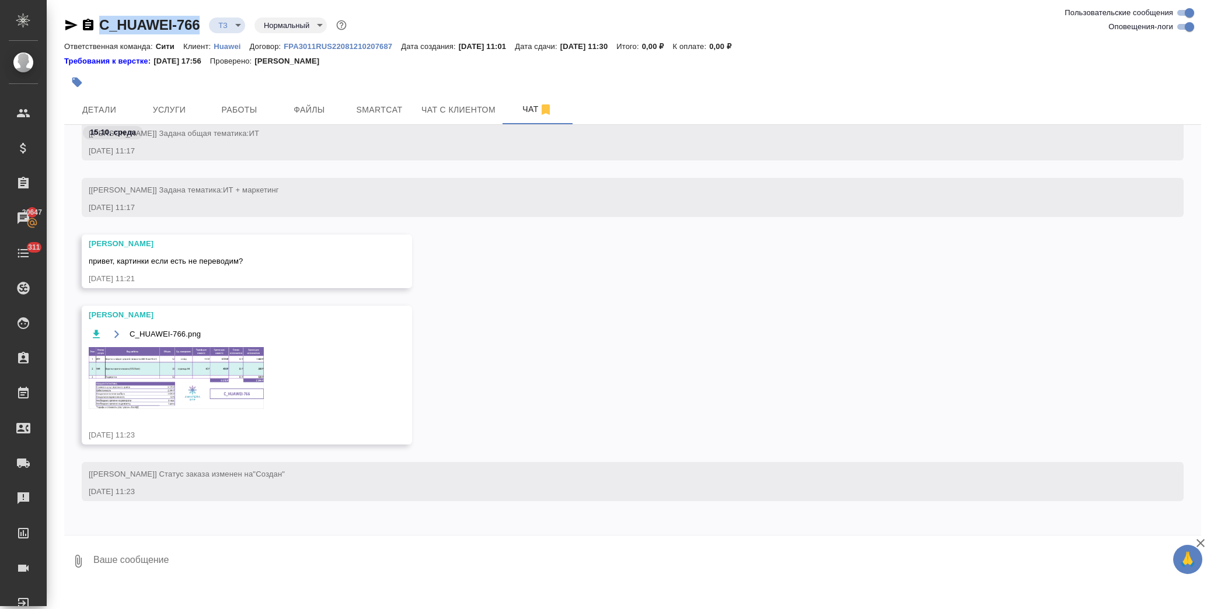
click at [209, 371] on img at bounding box center [176, 378] width 175 height 62
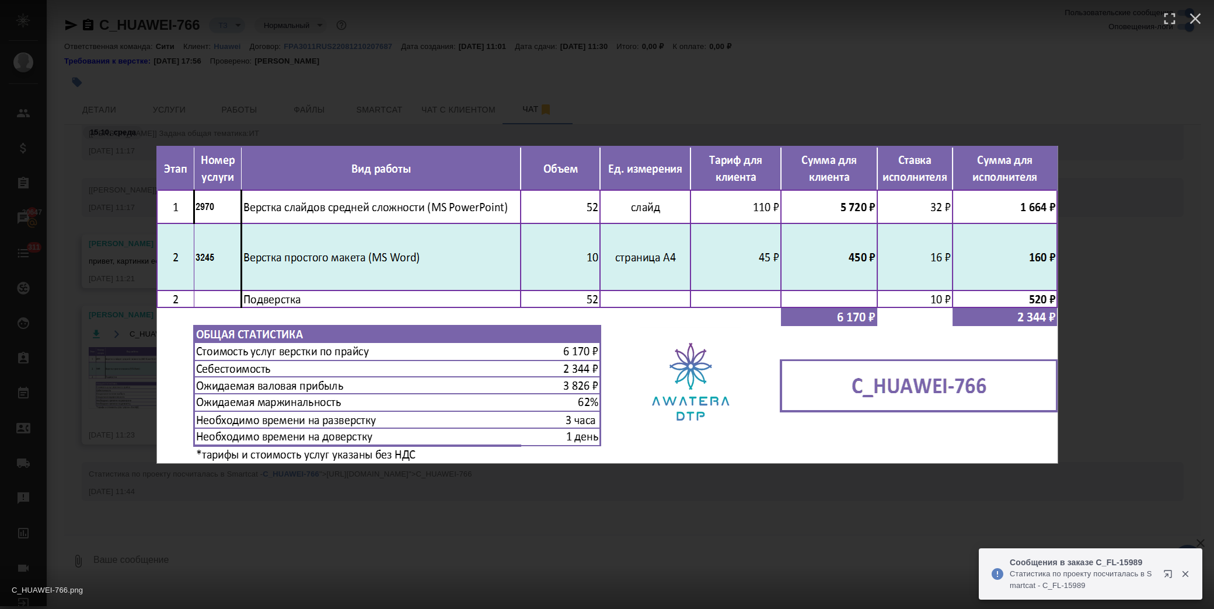
click at [931, 56] on div "C_HUAWEI-766.png 1 of 1" at bounding box center [607, 304] width 1214 height 609
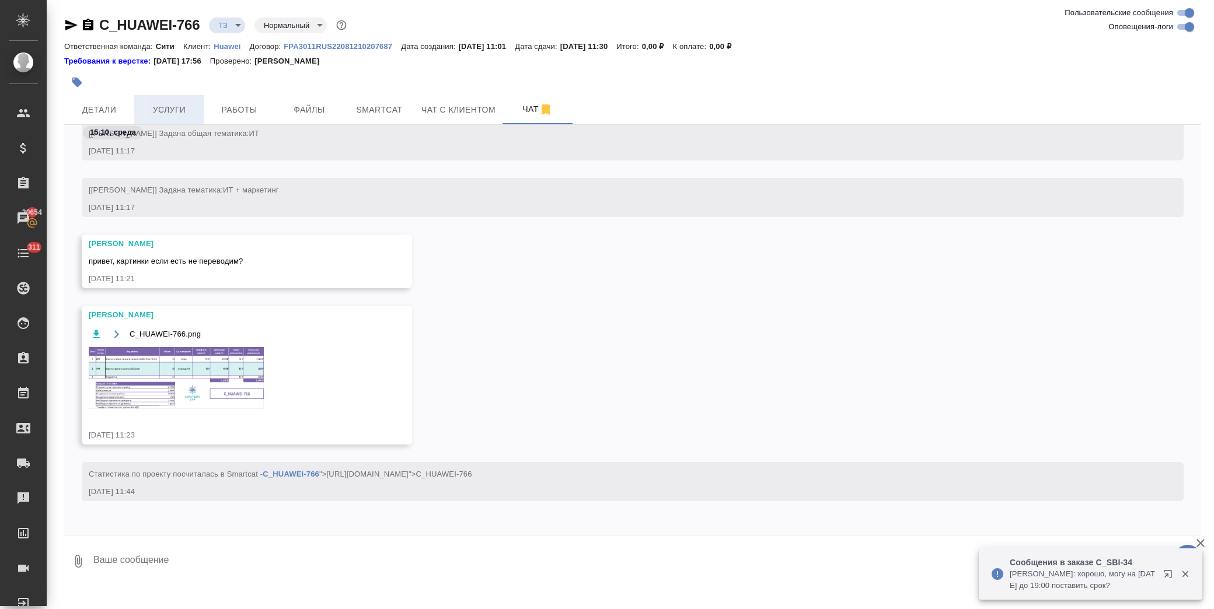
click at [172, 100] on button "Услуги" at bounding box center [169, 109] width 70 height 29
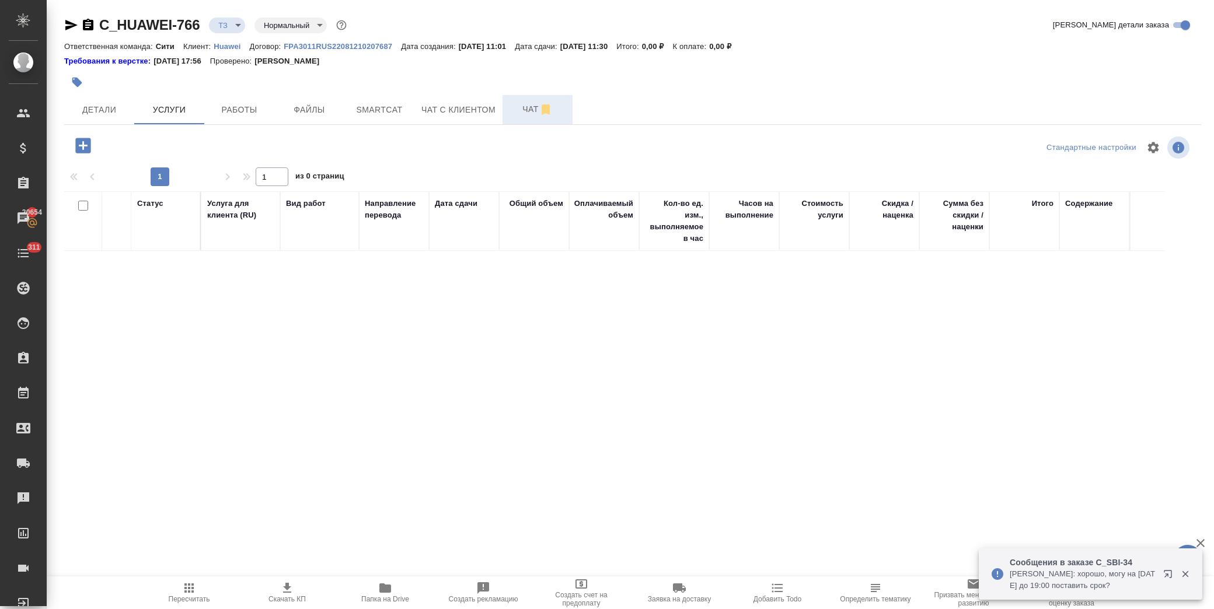
click at [527, 114] on span "Чат" at bounding box center [538, 109] width 56 height 15
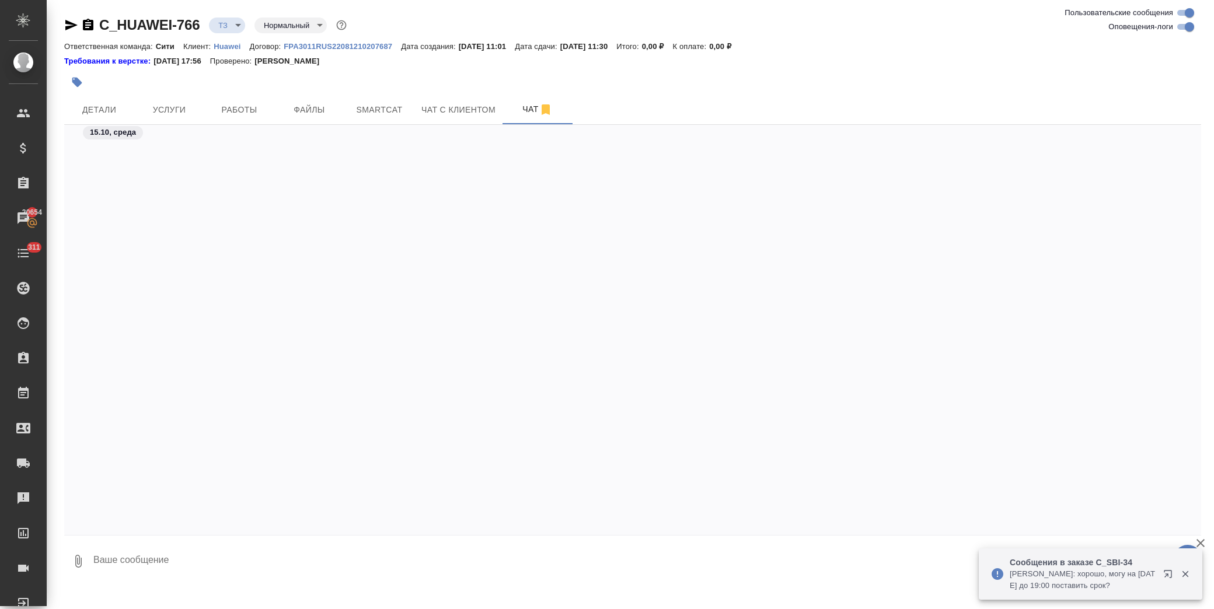
scroll to position [546, 0]
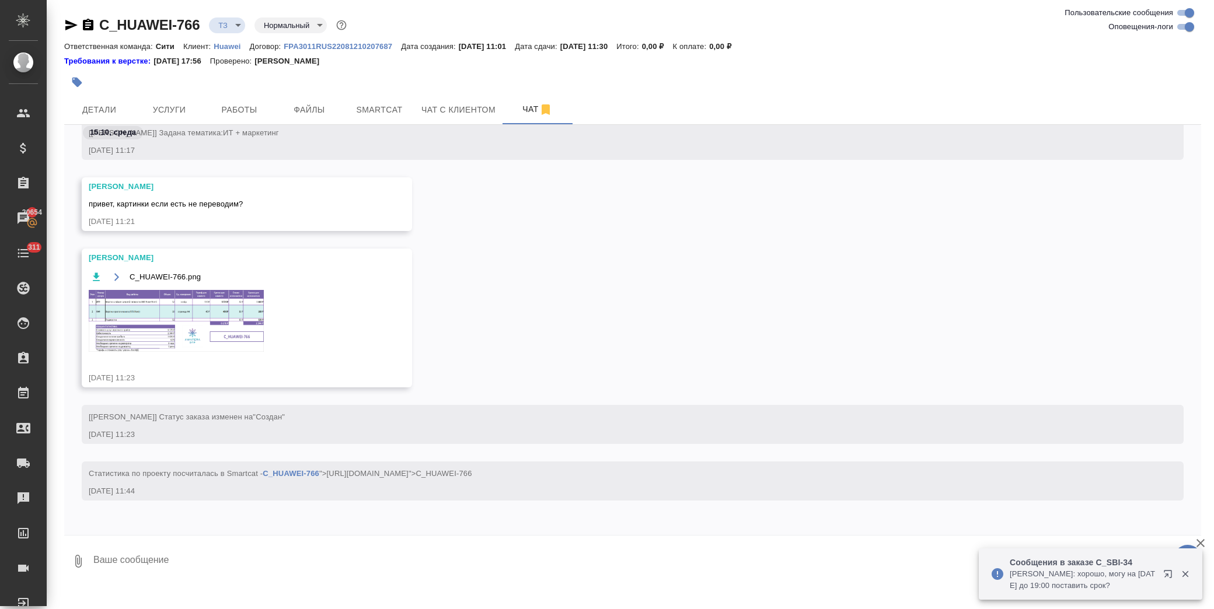
click at [183, 323] on img at bounding box center [176, 321] width 175 height 62
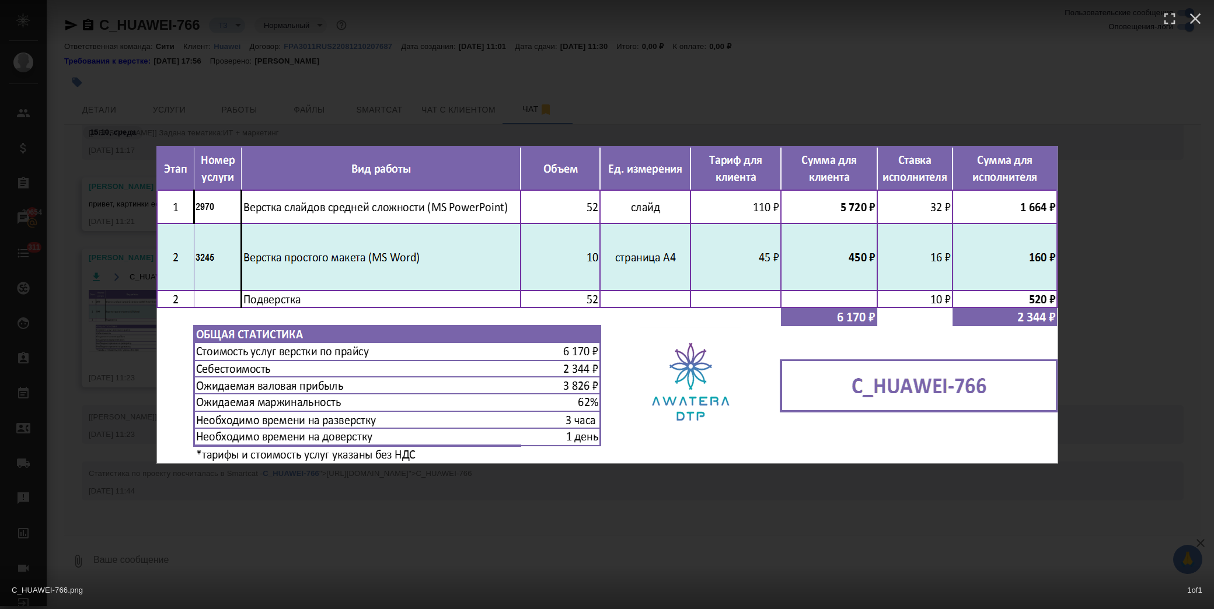
click at [738, 72] on div "C_HUAWEI-766.png 1 of 1" at bounding box center [607, 304] width 1214 height 609
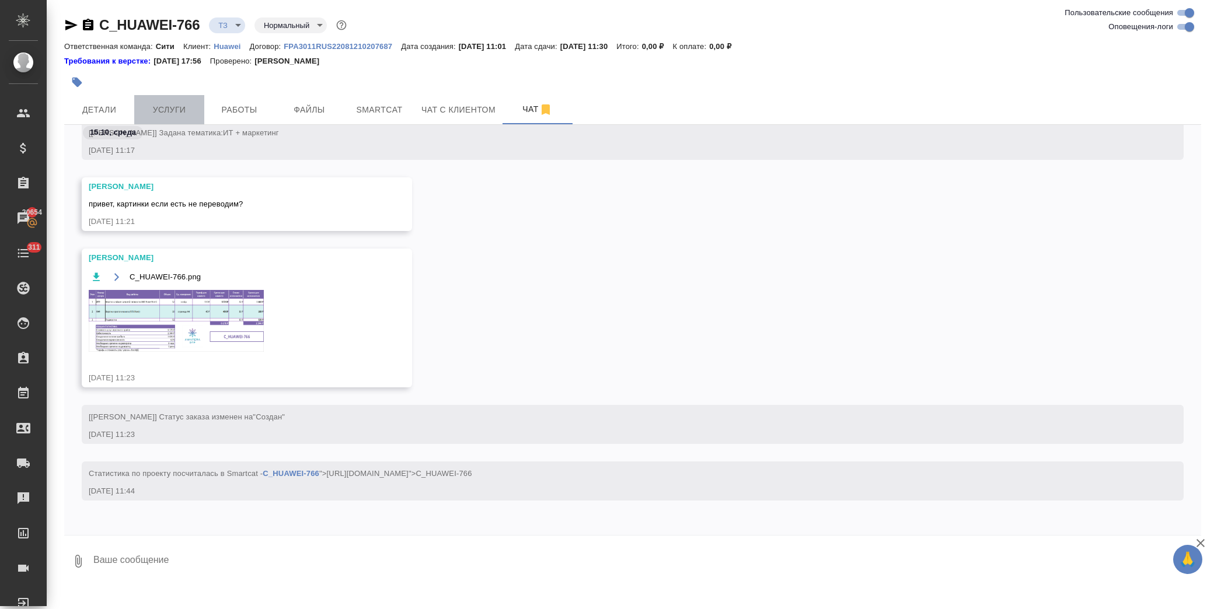
drag, startPoint x: 174, startPoint y: 106, endPoint x: 144, endPoint y: 85, distance: 36.1
click at [174, 103] on span "Услуги" at bounding box center [169, 110] width 56 height 15
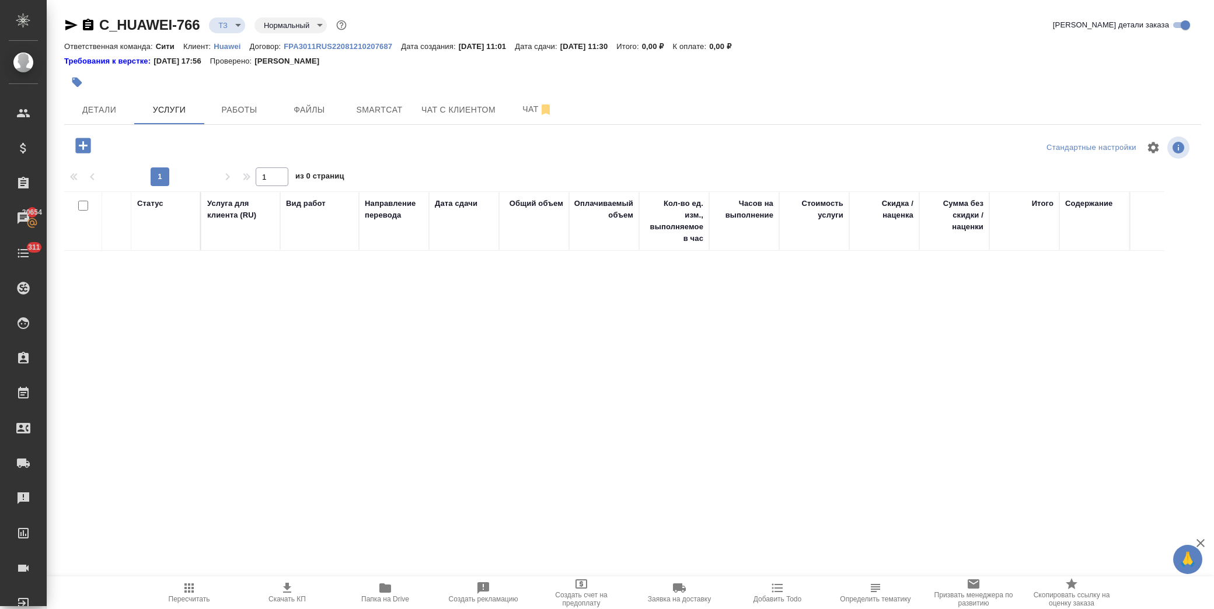
drag, startPoint x: 66, startPoint y: 159, endPoint x: 86, endPoint y: 149, distance: 21.9
click at [68, 159] on div at bounding box center [253, 148] width 379 height 28
click at [88, 148] on icon "button" at bounding box center [82, 145] width 15 height 15
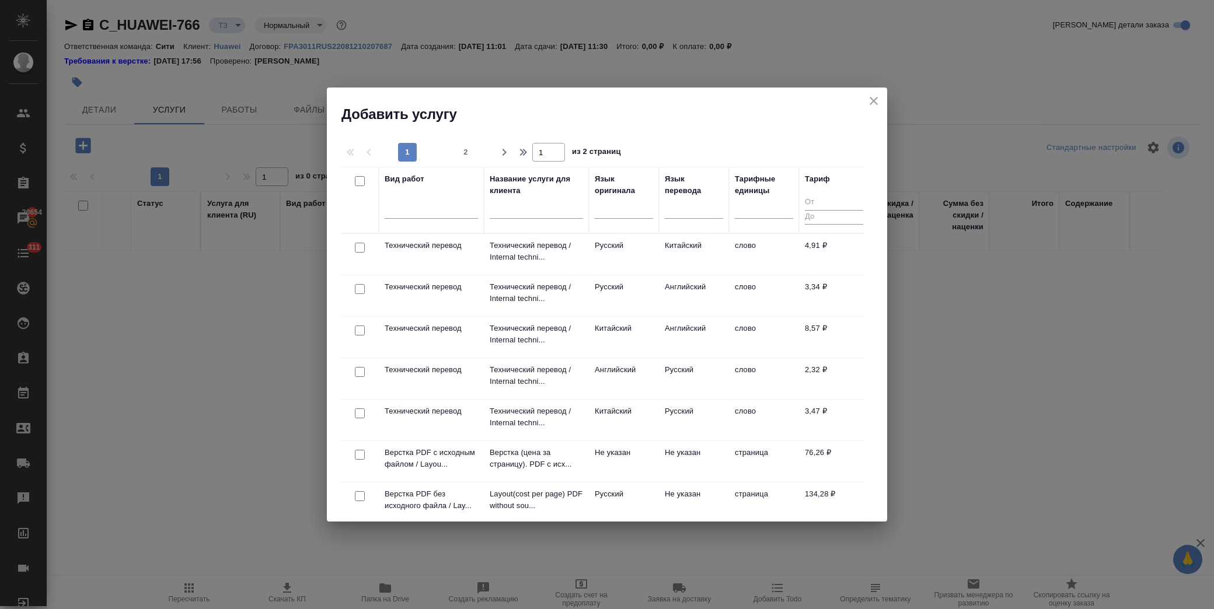
click at [357, 370] on input "checkbox" at bounding box center [360, 372] width 10 height 10
checkbox input "true"
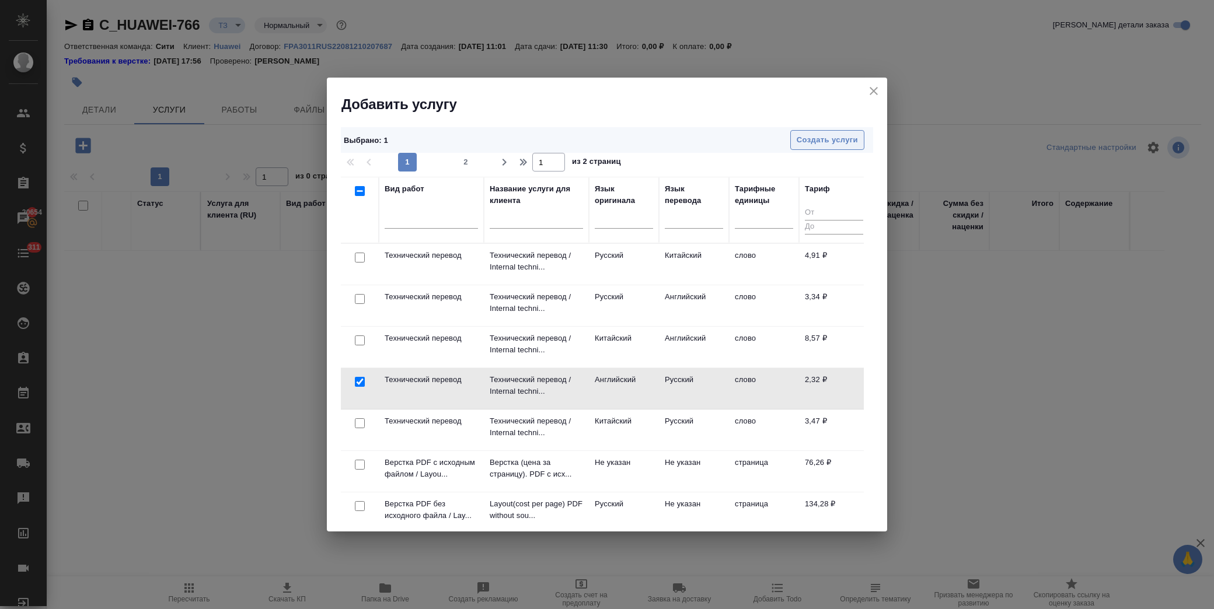
click at [836, 144] on span "Создать услуги" at bounding box center [827, 140] width 61 height 13
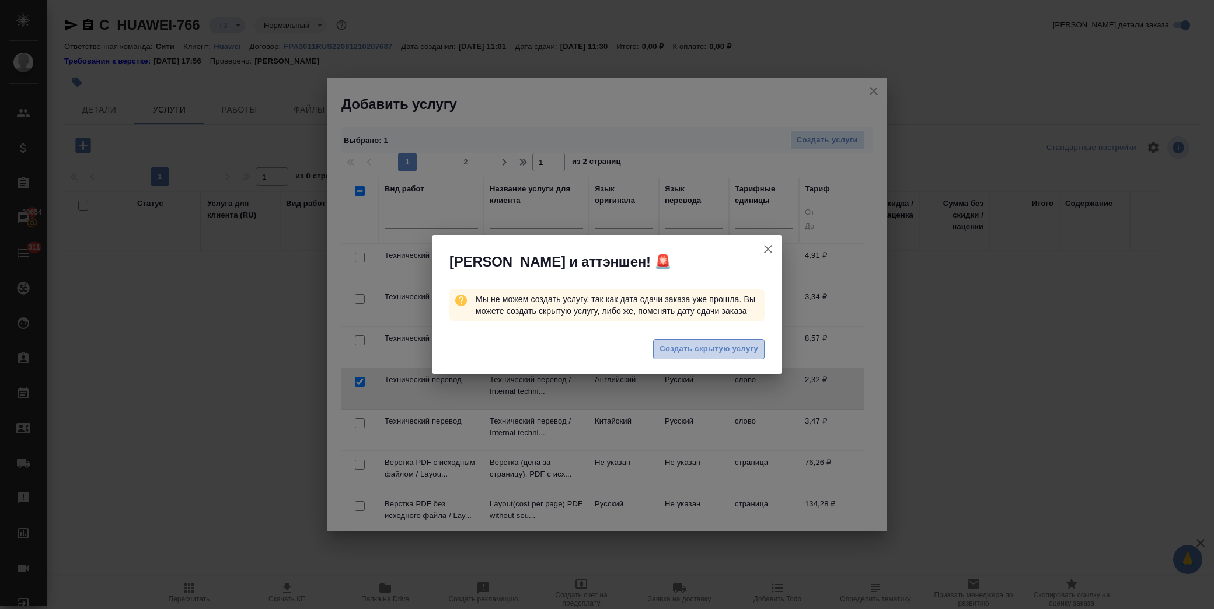
click at [703, 347] on span "Создать скрытую услугу" at bounding box center [709, 349] width 99 height 13
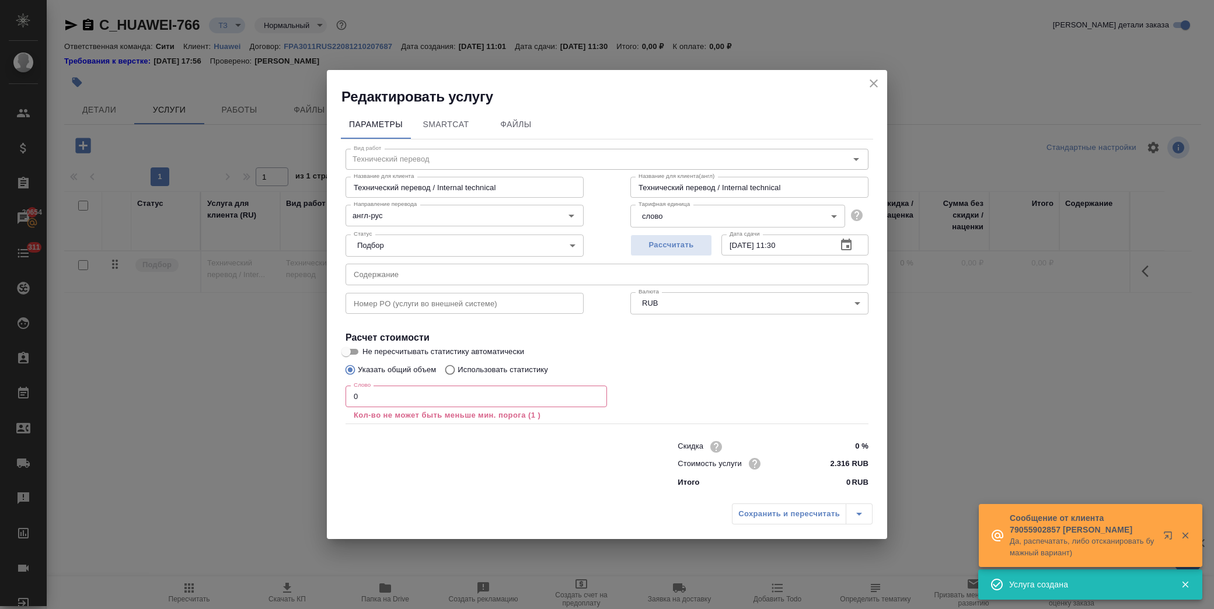
click at [442, 277] on input "text" at bounding box center [607, 274] width 523 height 21
paste input "#02 - 推介会主KV - 小语种翻译需求, #03 - Introduction Invitation Letter - 小语种翻译需求, #04-HUA…"
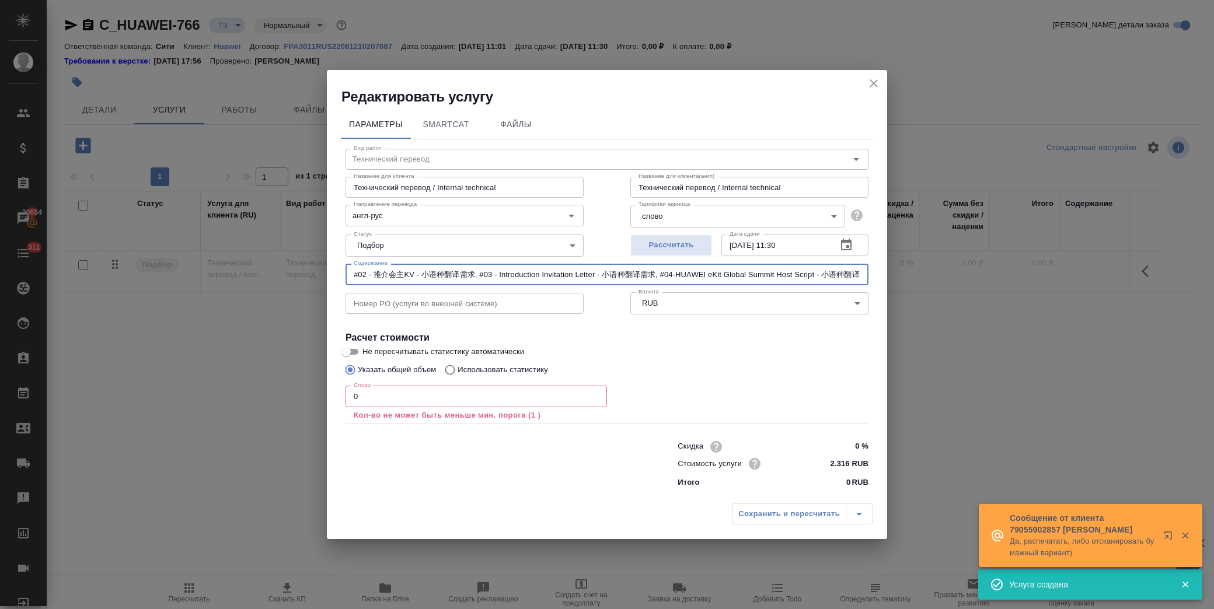
scroll to position [0, 1463]
type input "#02 - 推介会主KV - 小语种翻译需求, #03 - Introduction Invitation Letter - 小语种翻译需求, #04-HUA…"
drag, startPoint x: 329, startPoint y: 397, endPoint x: 306, endPoint y: 398, distance: 22.2
click at [306, 398] on div "Редактировать услугу Параметры SmartCat Файлы Вид работ Технический перевод Вид…" at bounding box center [607, 304] width 1214 height 609
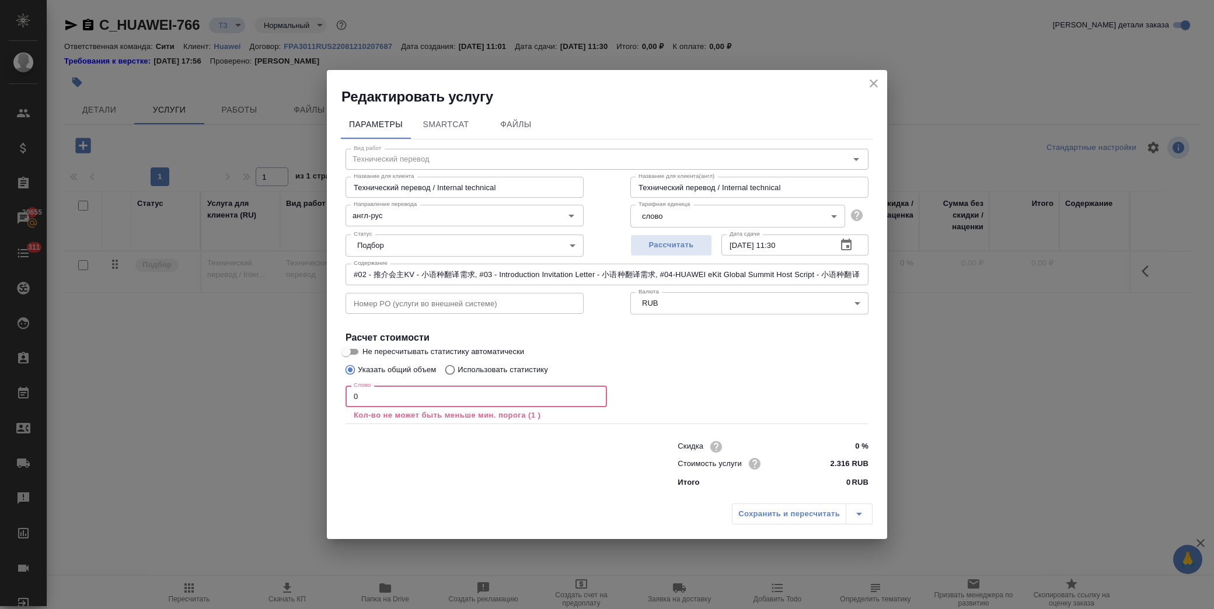
click at [384, 395] on input "0" at bounding box center [476, 396] width 261 height 21
drag, startPoint x: 384, startPoint y: 395, endPoint x: 324, endPoint y: 397, distance: 60.1
click at [324, 397] on div "Редактировать услугу Параметры SmartCat Файлы Вид работ Технический перевод Вид…" at bounding box center [607, 304] width 1214 height 609
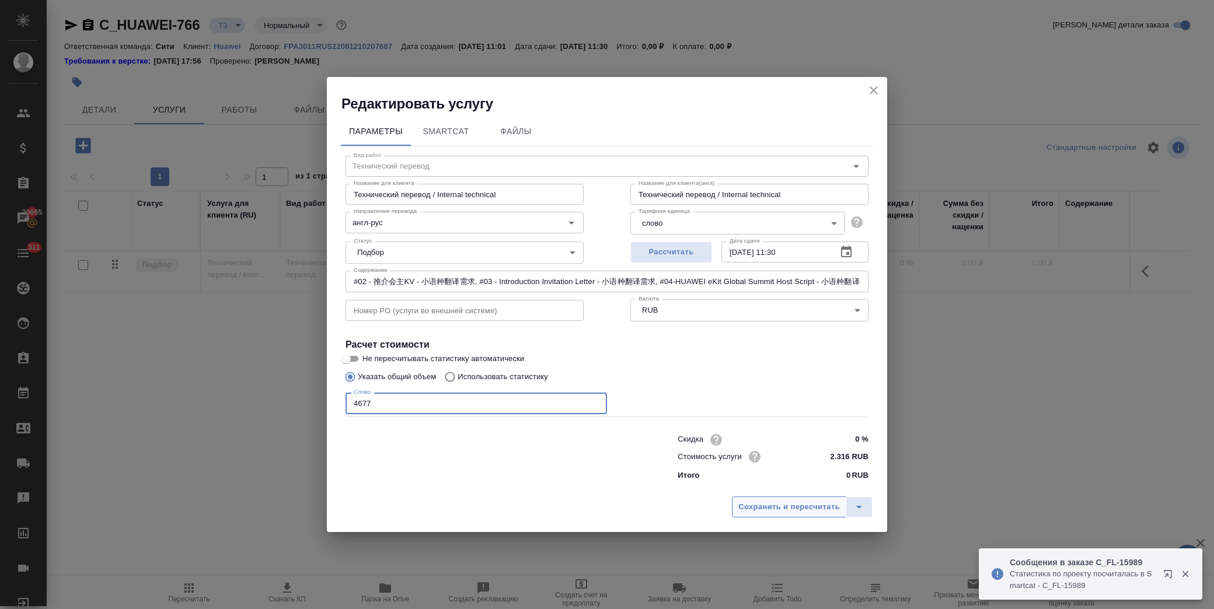
type input "4677"
click at [786, 501] on span "Сохранить и пересчитать" at bounding box center [789, 507] width 102 height 13
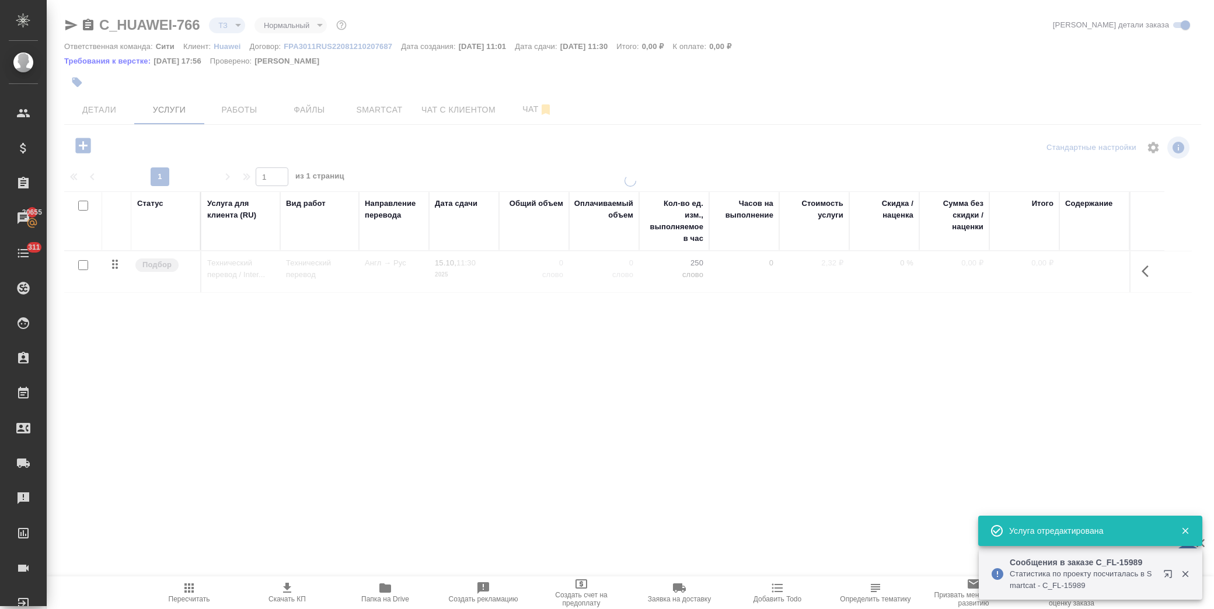
type input "new"
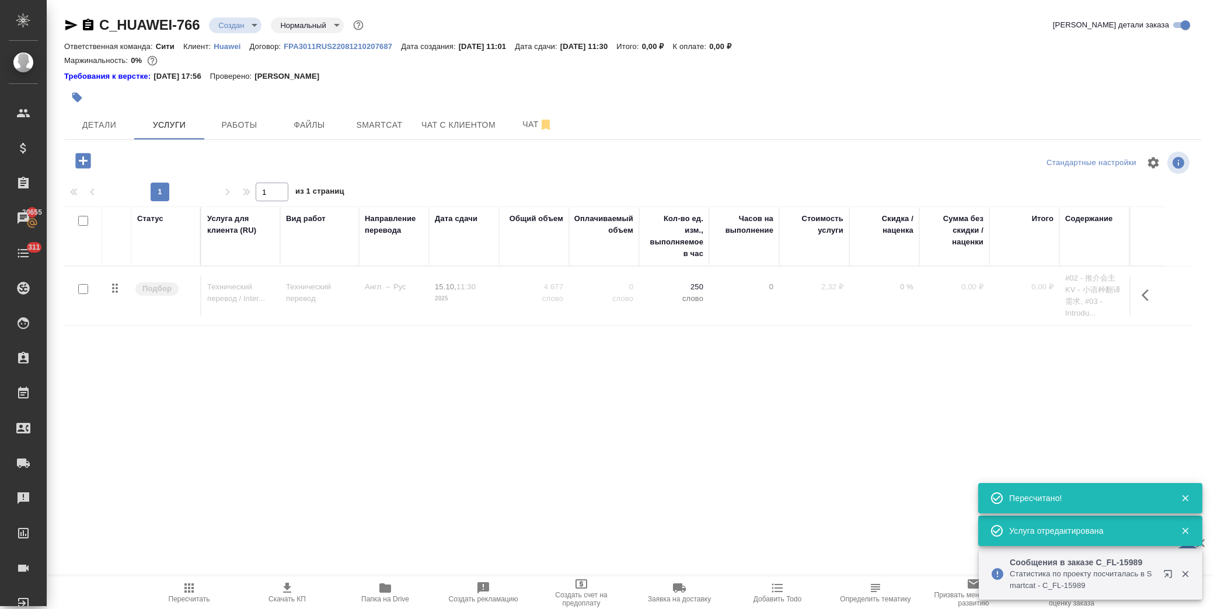
click at [86, 159] on icon "button" at bounding box center [82, 160] width 15 height 15
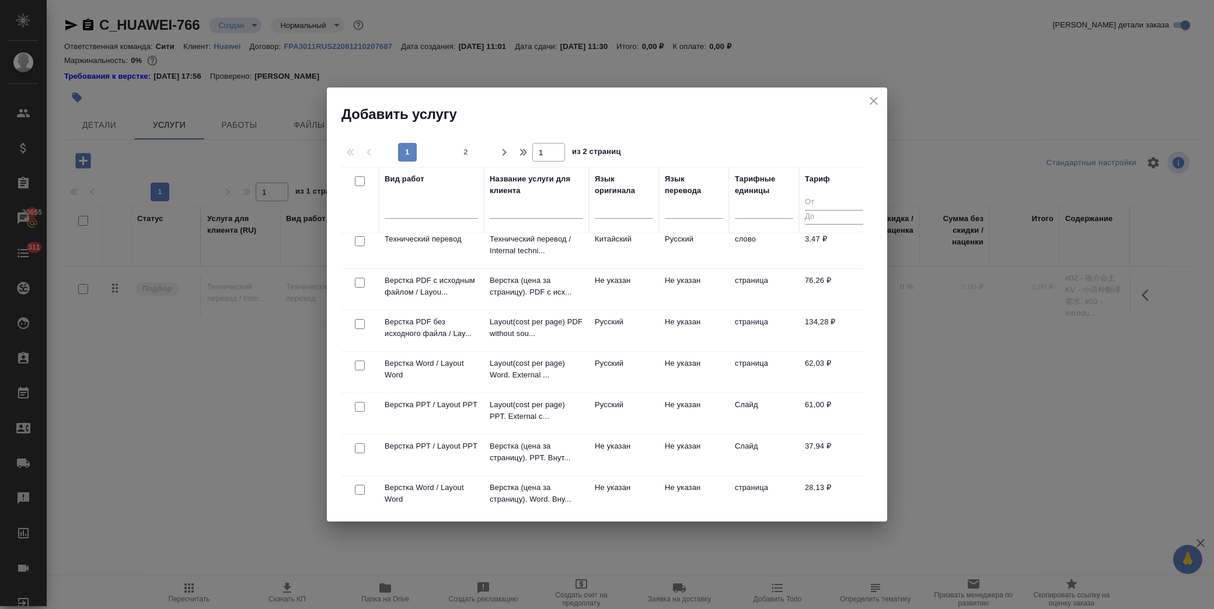
scroll to position [194, 0]
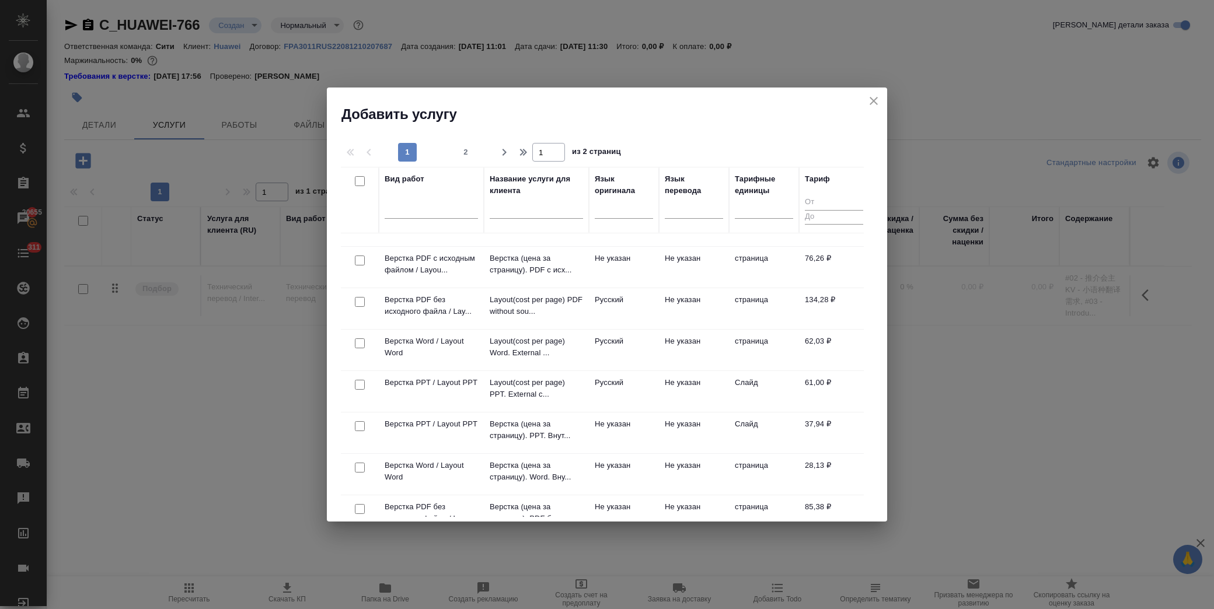
drag, startPoint x: 358, startPoint y: 382, endPoint x: 375, endPoint y: 382, distance: 16.3
click at [359, 382] on input "checkbox" at bounding box center [360, 385] width 10 height 10
checkbox input "true"
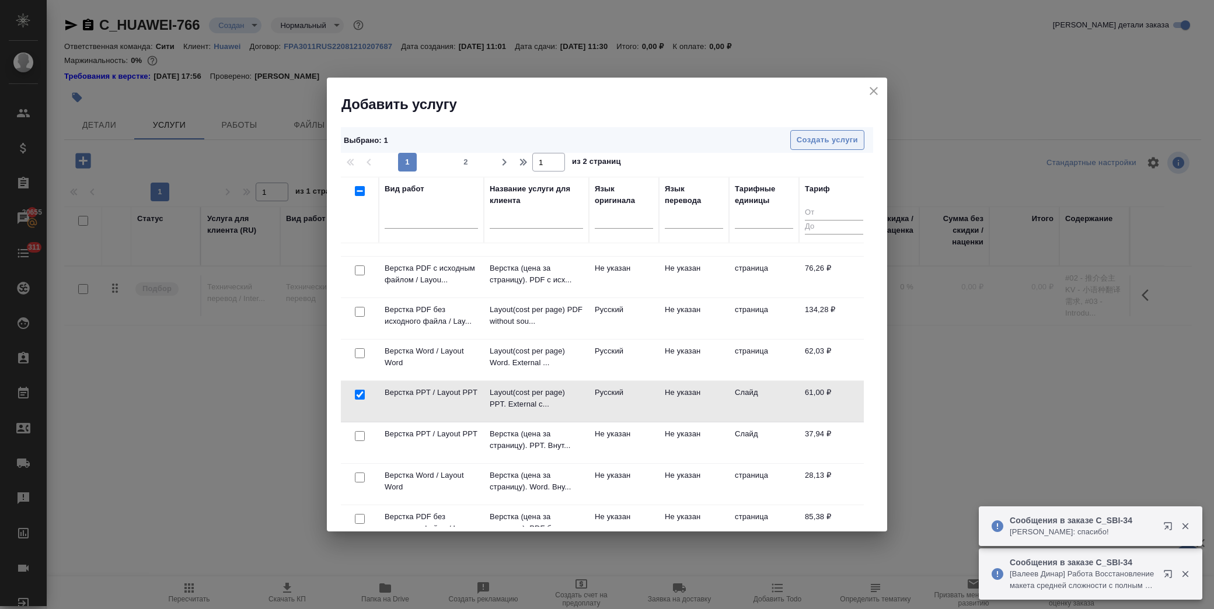
click at [797, 142] on span "Создать услуги" at bounding box center [827, 140] width 61 height 13
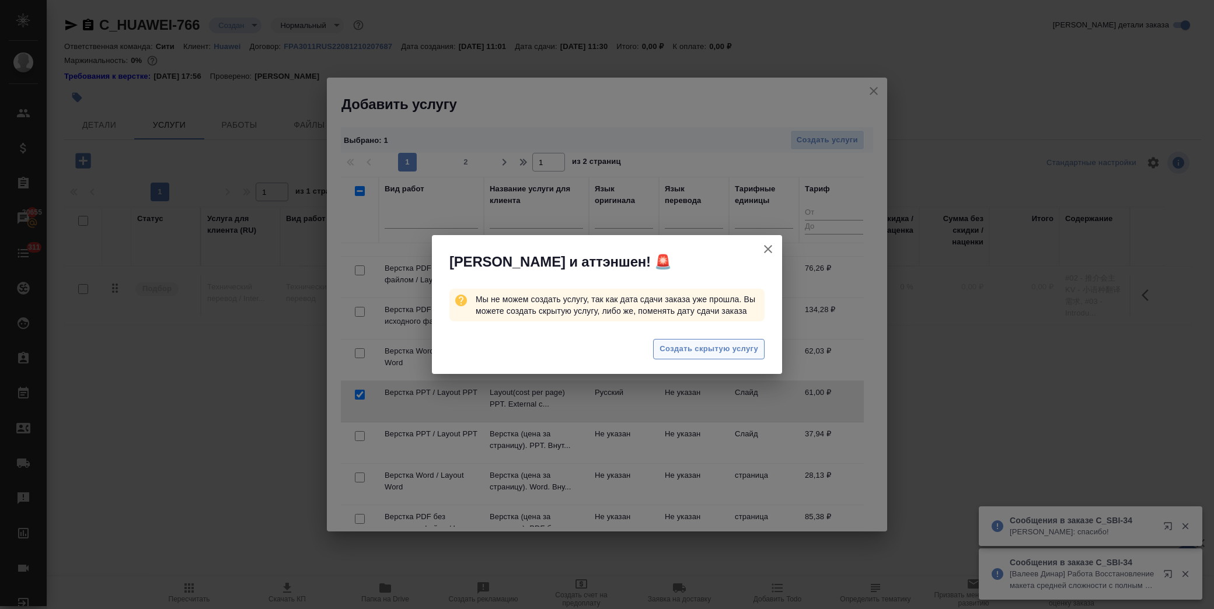
click at [673, 344] on span "Создать скрытую услугу" at bounding box center [709, 349] width 99 height 13
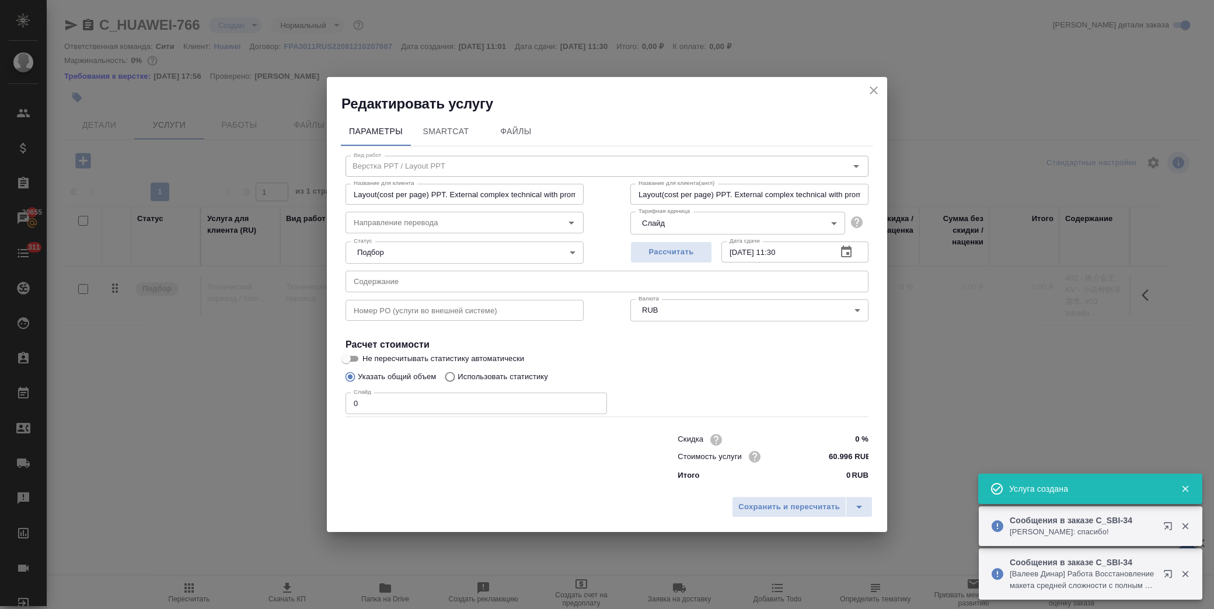
type input "Layout(cost per page) PPT. External complex technical with promo base / Верстка…"
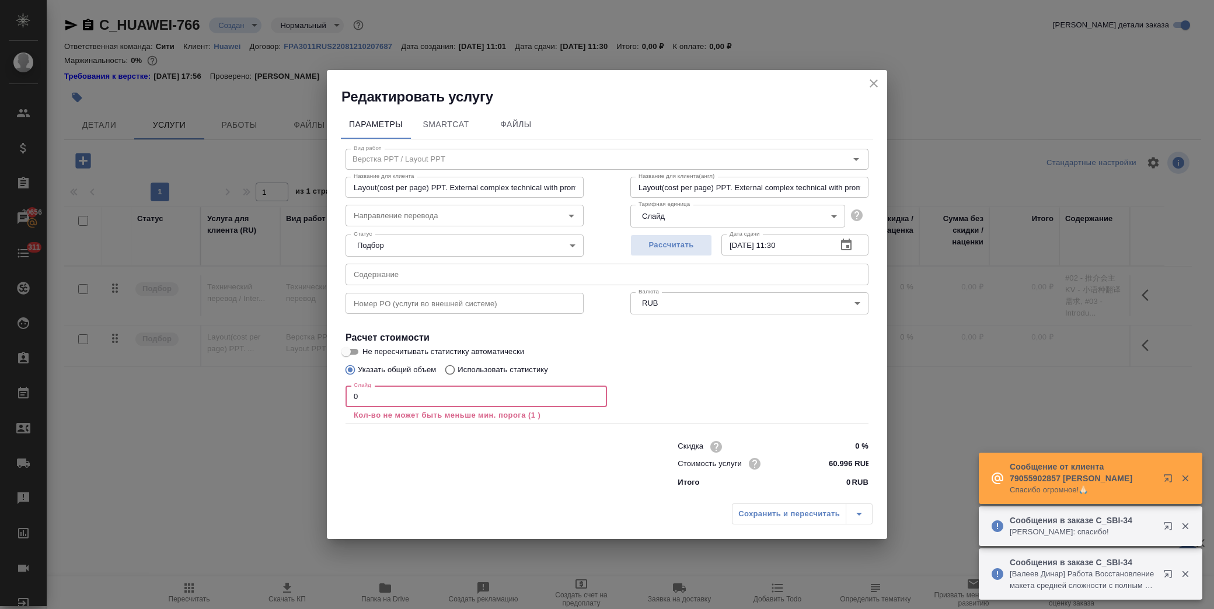
drag, startPoint x: 382, startPoint y: 400, endPoint x: 314, endPoint y: 399, distance: 67.7
click at [316, 399] on div "Редактировать услугу Параметры SmartCat Файлы Вид работ Верстка PPT / Layout PP…" at bounding box center [607, 304] width 1214 height 609
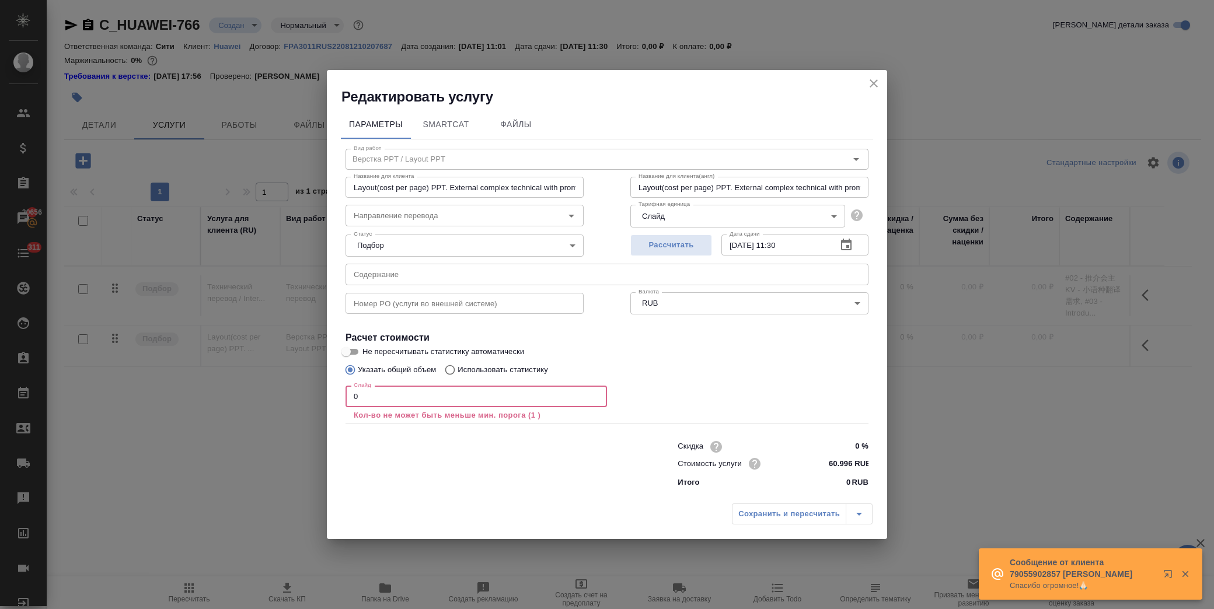
type input "5"
type input "Layout(cost per page) PPT. External complex technical with promo base / Верстка…"
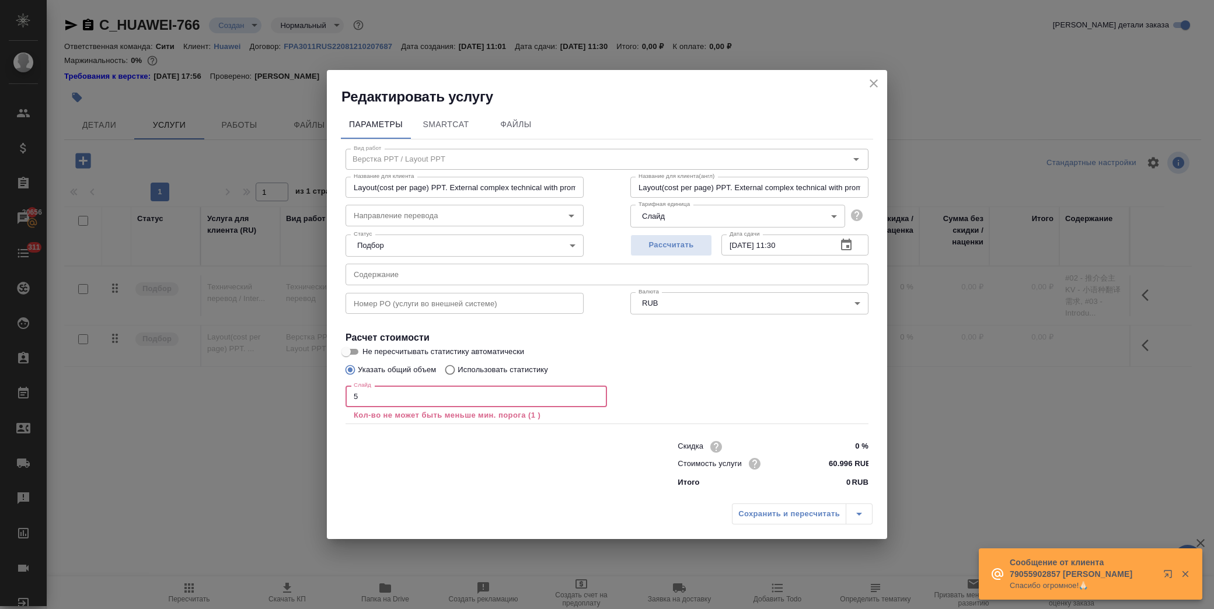
type input "Layout(cost per page) PPT. External complex technical with promo base / Верстка…"
type input "52"
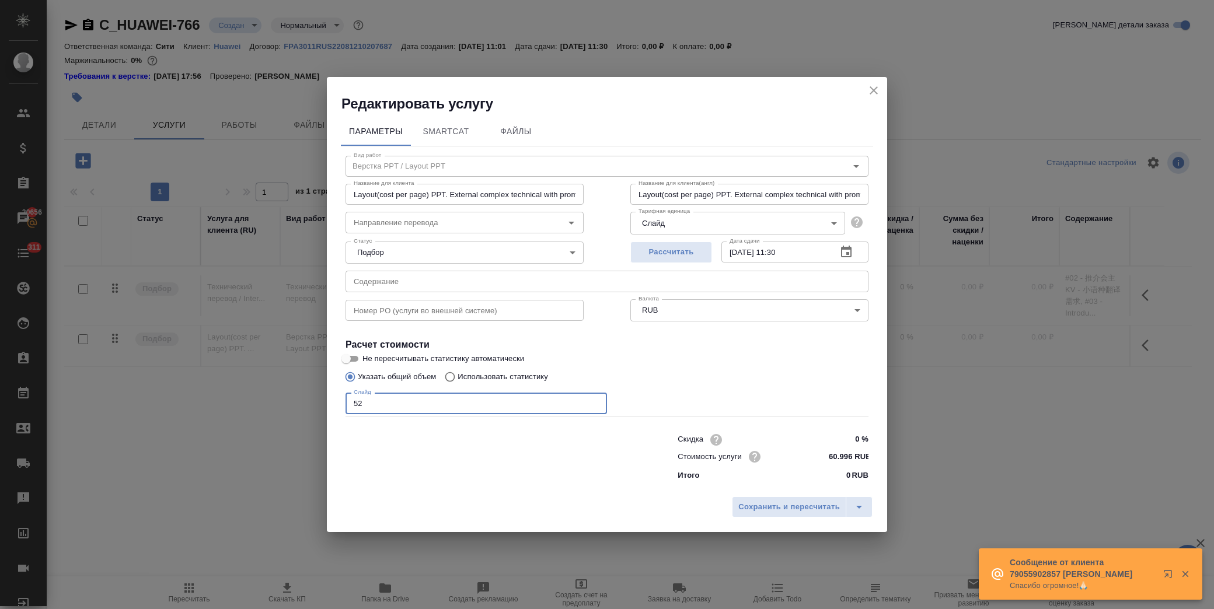
type input "Layout(cost per page) PPT. External complex technical with promo base / Верстка…"
type input "52"
click at [436, 287] on input "text" at bounding box center [607, 281] width 523 height 21
paste input "#02 - 推介会主KV - 小语种翻译需求, #03 - Introduction Invitation Letter - 小语种翻译需求, #07 - 胶…"
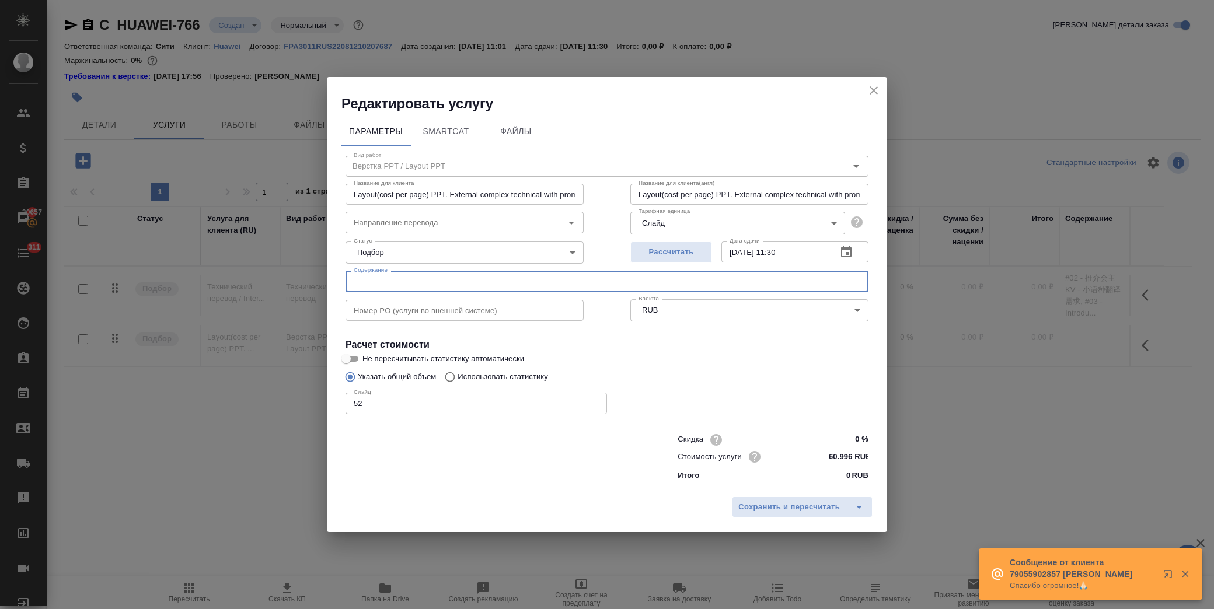
type input "Layout(cost per page) PPT. External complex technical with promo base / Верстка…"
type input "#02 - 推介会主KV - 小语种翻译需求, #03 - Introduction Invitation Letter - 小语种翻译需求, #07 - 胶…"
type input "Layout(cost per page) PPT. External complex technical with promo base / Верстка…"
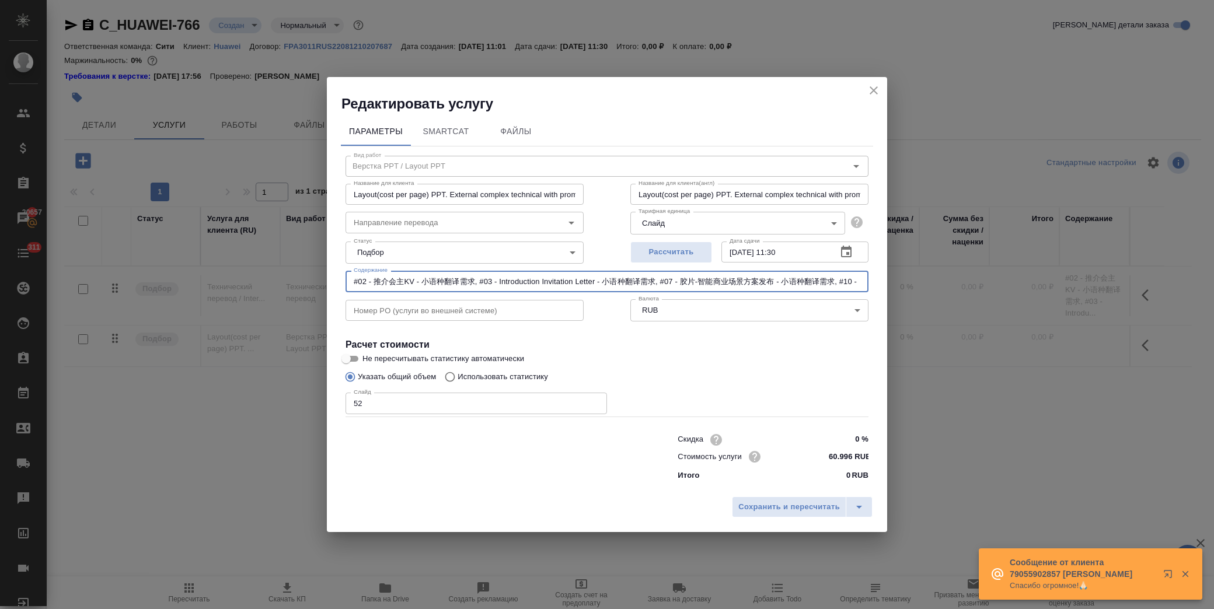
scroll to position [0, 982]
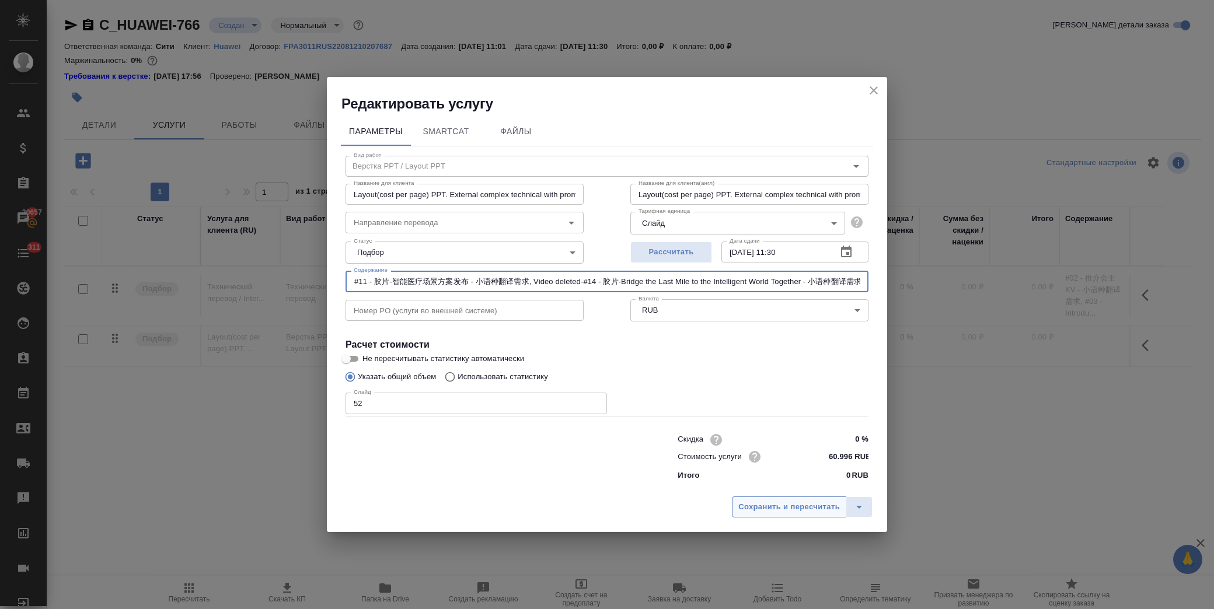
type input "#02 - 推介会主KV - 小语种翻译需求, #03 - Introduction Invitation Letter - 小语种翻译需求, #07 - 胶…"
click at [783, 505] on span "Сохранить и пересчитать" at bounding box center [789, 507] width 102 height 13
type input "Layout(cost per page) PPT. External complex technical with promo base / Верстка…"
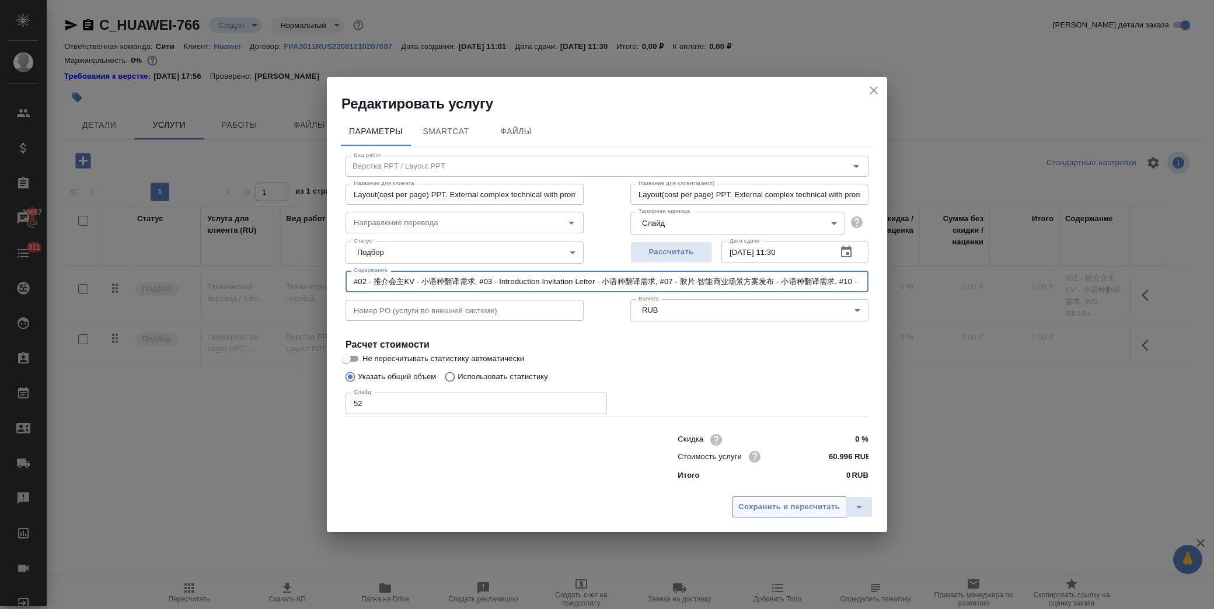
type input "Layout(cost per page) PPT. External complex technical with promo base / Верстка…"
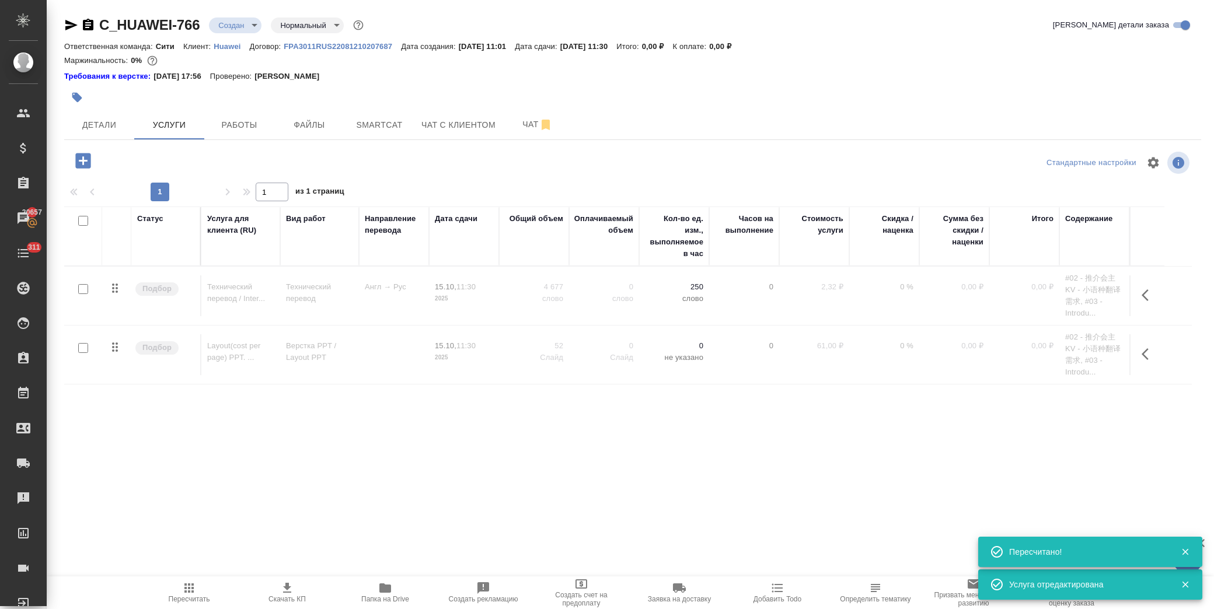
click at [82, 154] on icon "button" at bounding box center [82, 160] width 15 height 15
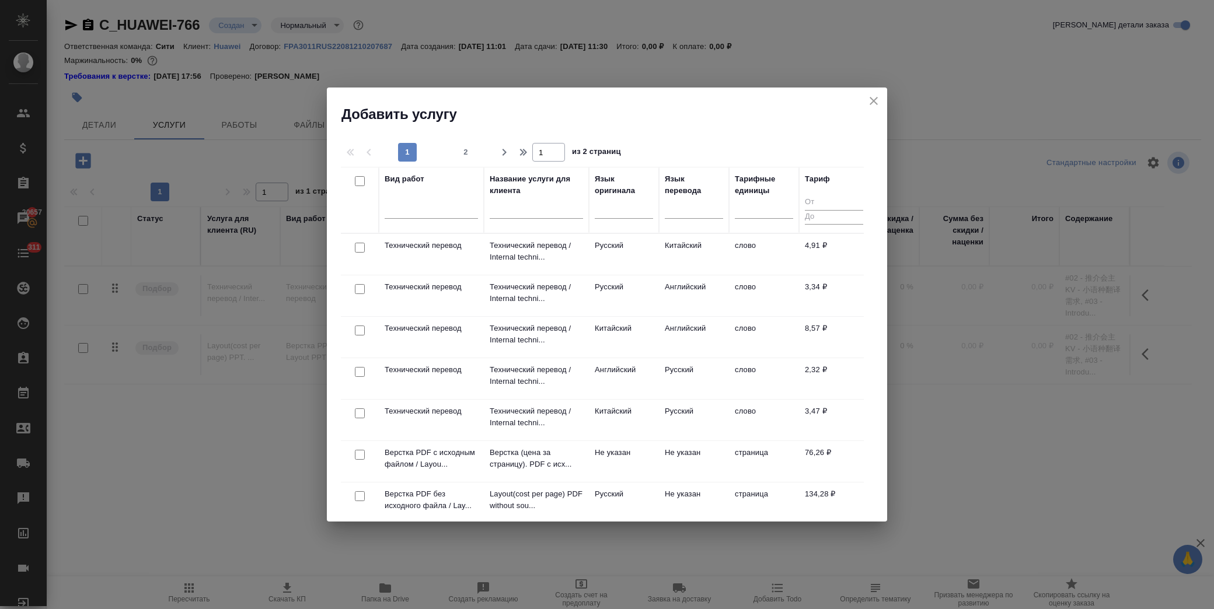
scroll to position [65, 0]
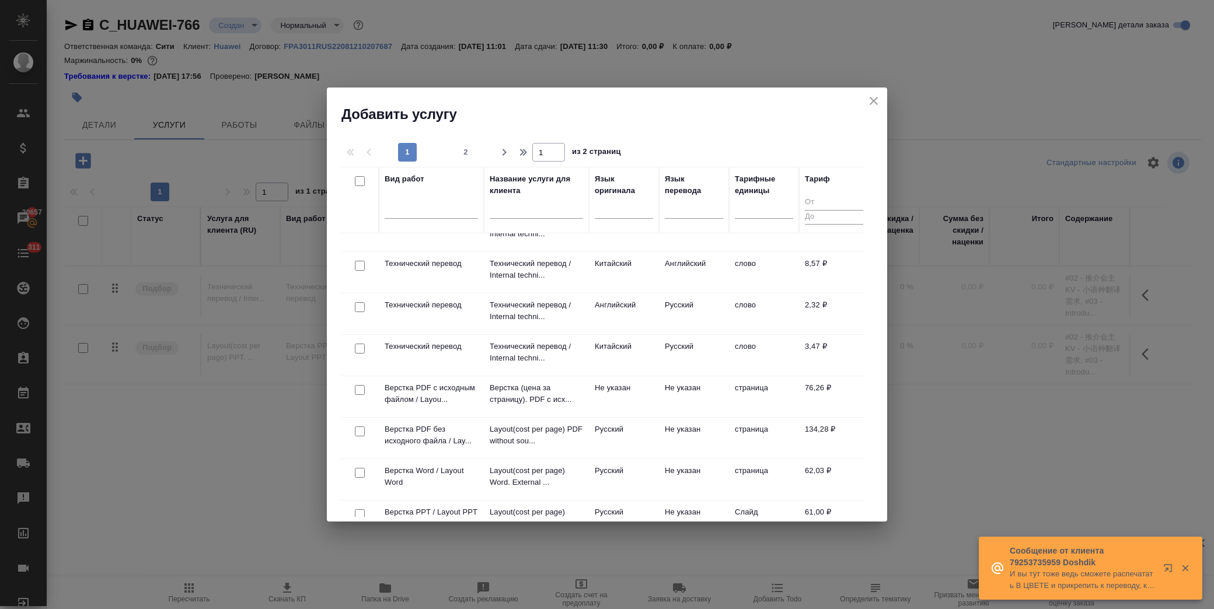
click at [357, 473] on input "checkbox" at bounding box center [360, 473] width 10 height 10
checkbox input "true"
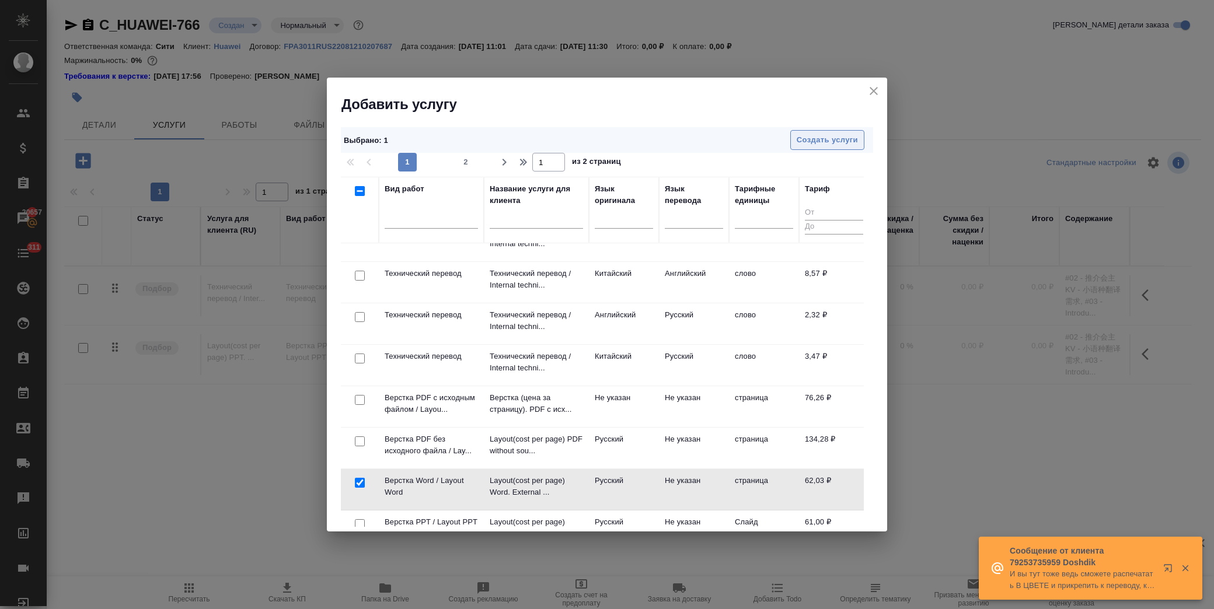
click at [813, 134] on span "Создать услуги" at bounding box center [827, 140] width 61 height 13
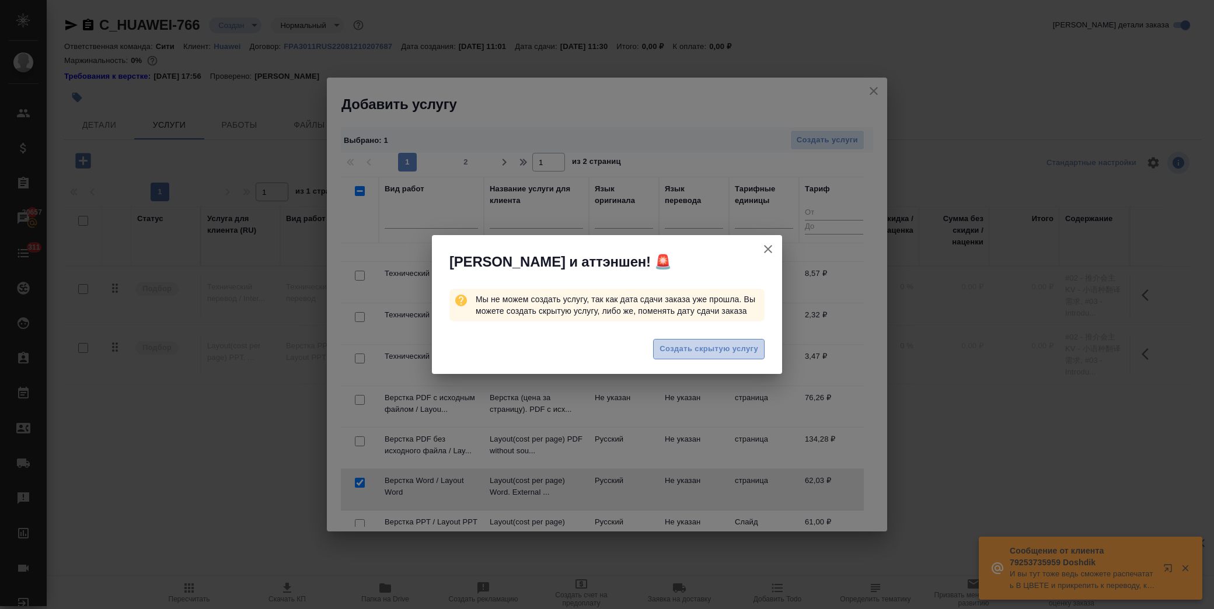
click at [731, 346] on span "Создать скрытую услугу" at bounding box center [709, 349] width 99 height 13
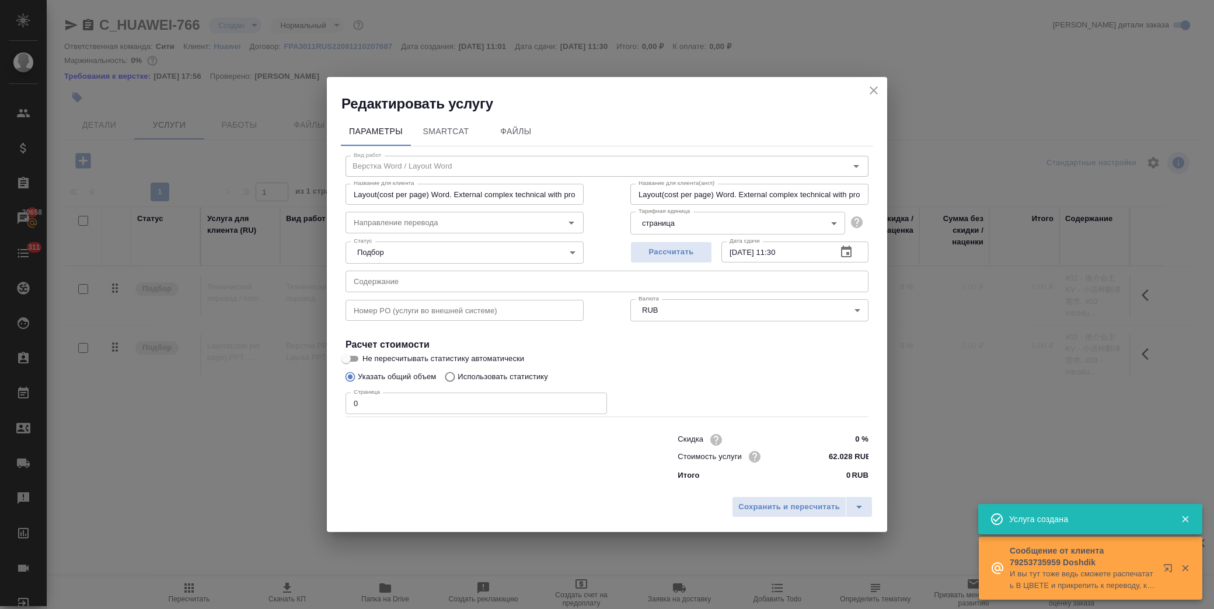
type input "Layout(cost per page) Word. External complex technical with promo base / Верстк…"
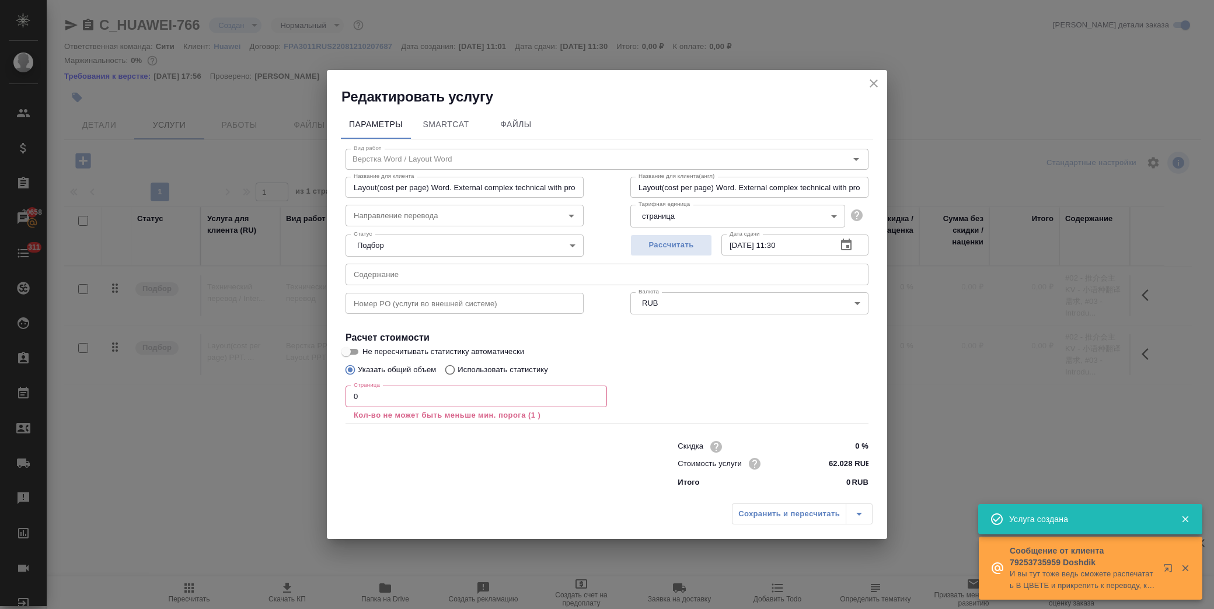
type input "Layout(cost per page) Word. External complex technical with promo base / Верстк…"
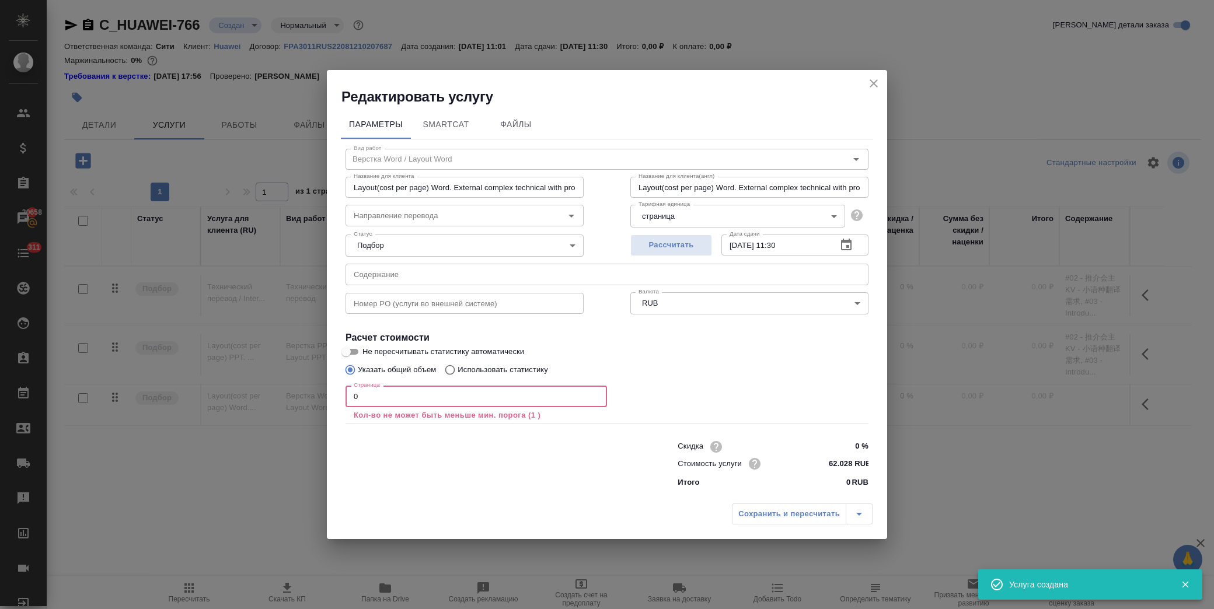
drag, startPoint x: 371, startPoint y: 394, endPoint x: 302, endPoint y: 395, distance: 68.9
click at [300, 395] on div "Редактировать услугу Параметры SmartCat Файлы Вид работ Верстка Word / Layout W…" at bounding box center [607, 304] width 1214 height 609
type input "Layout(cost per page) Word. External complex technical with promo base / Верстк…"
type input "1"
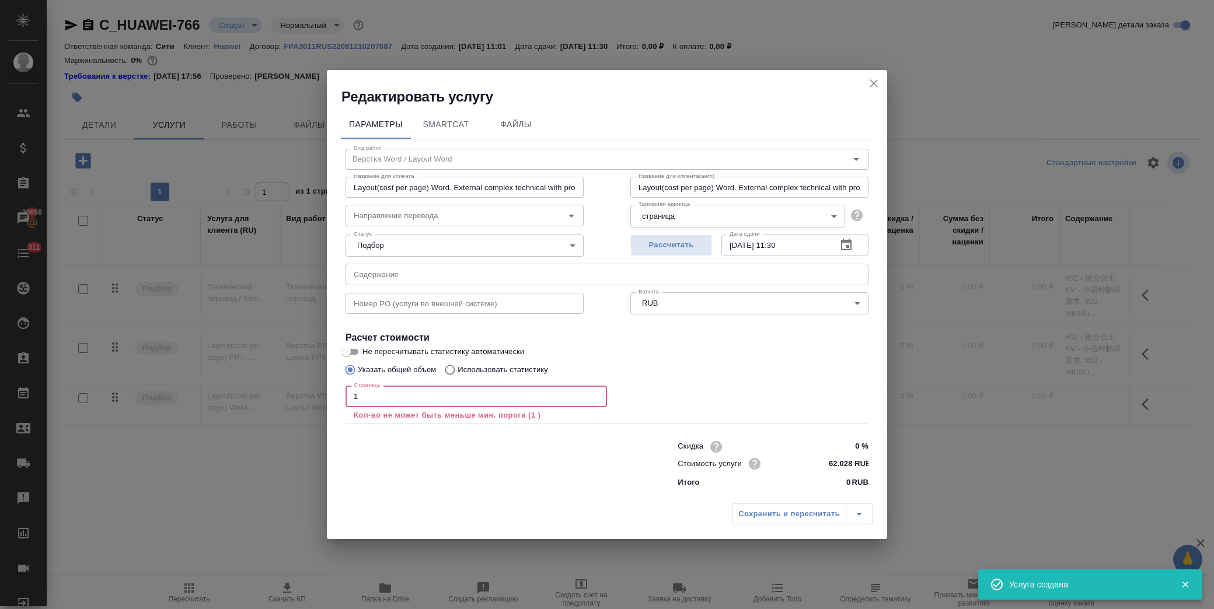
type input "Layout(cost per page) Word. External complex technical with promo base / Верстк…"
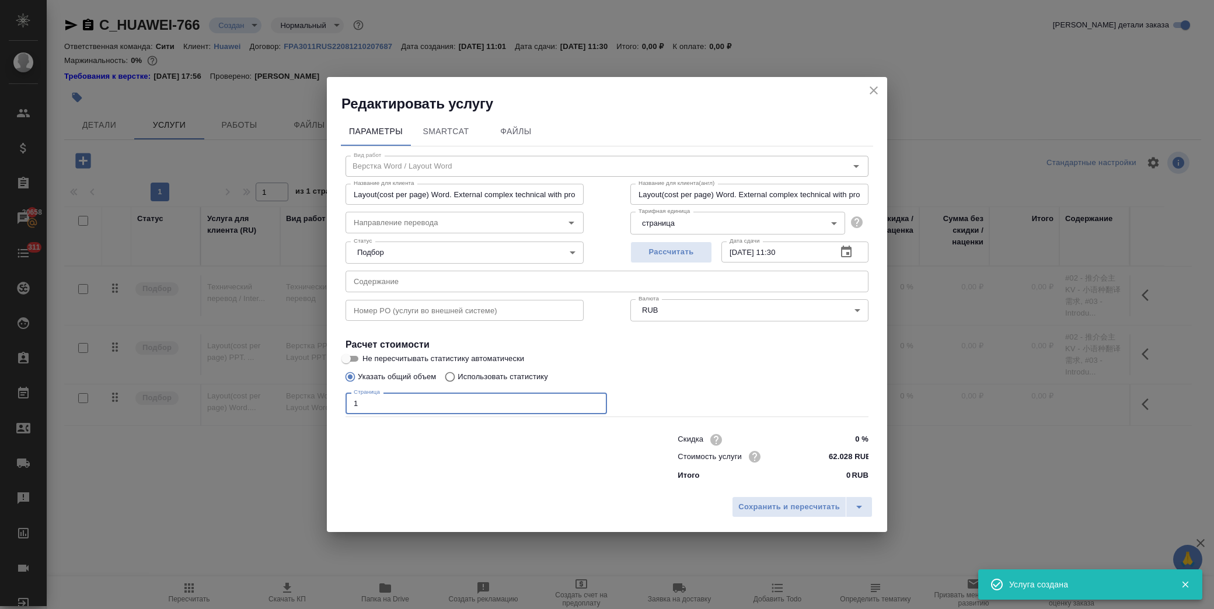
type input "Layout(cost per page) Word. External complex technical with promo base / Верстк…"
type input "10"
type input "Layout(cost per page) Word. External complex technical with promo base / Верстк…"
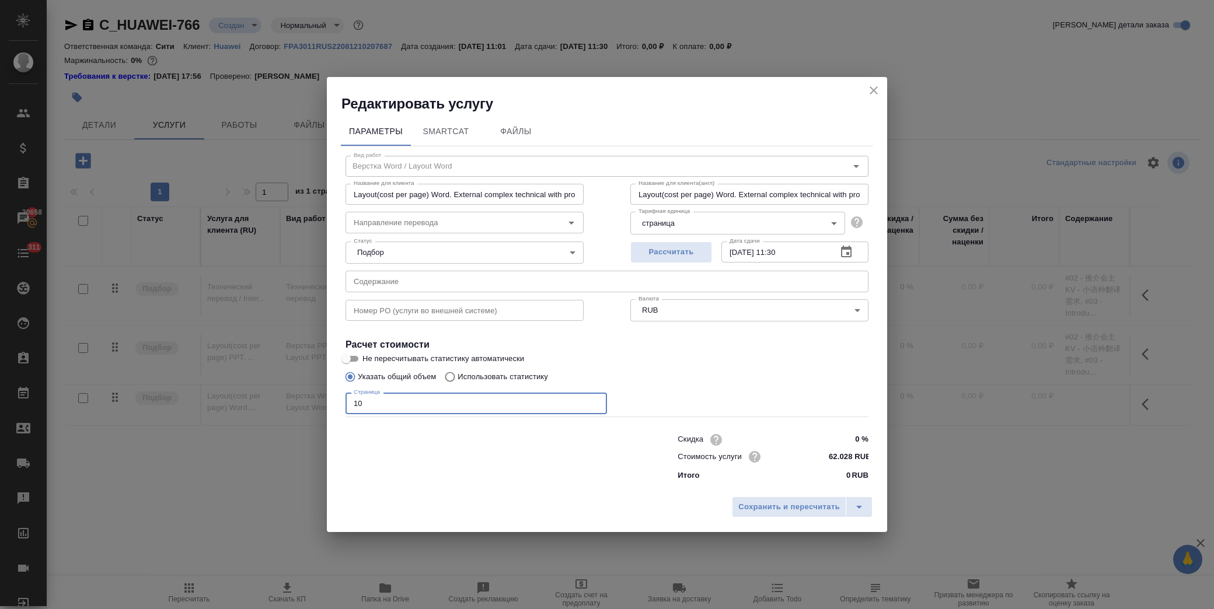
type input "10"
click at [539, 267] on div "Статус Подбор none Статус" at bounding box center [464, 252] width 285 height 76
click at [539, 275] on input "text" at bounding box center [607, 281] width 523 height 21
paste input "#04-HUAWEI eKit Global Summit Host Script - 小语种翻译需求, #13 - 陈雷总发言稿 - 小语种翻译需求, #2…"
type input "Layout(cost per page) Word. External complex technical with promo base / Верстк…"
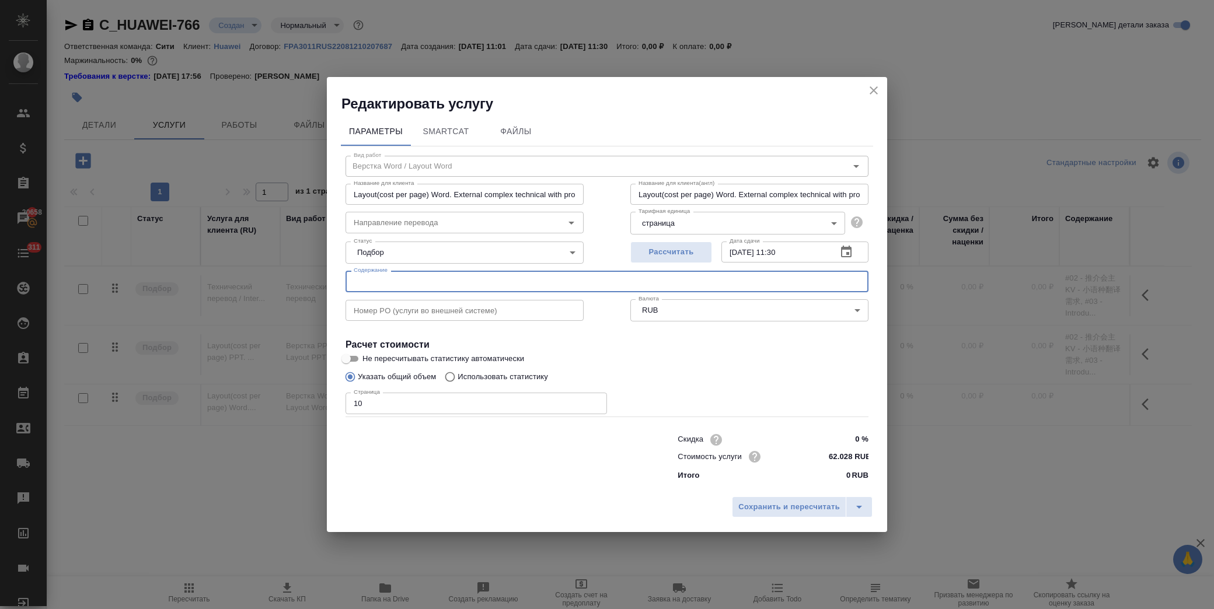
type input "Layout(cost per page) Word. External complex technical with promo base / Верстк…"
type input "#04-HUAWEI eKit Global Summit Host Script - 小语种翻译需求, #13 - 陈雷总发言稿 - 小语种翻译需求, #2…"
type input "Layout(cost per page) Word. External complex technical with promo base / Верстк…"
type input "#04-HUAWEI eKit Global Summit Host Script - 小语种翻译需求, #13 - 陈雷总发言稿 - 小语种翻译需求, #2…"
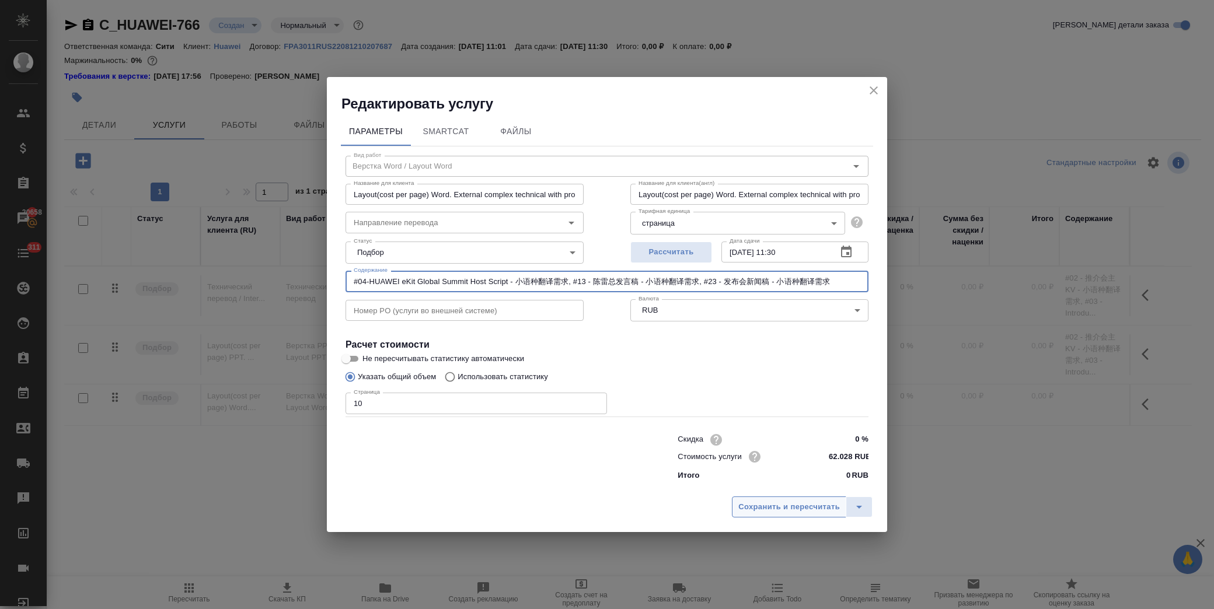
click at [773, 506] on span "Сохранить и пересчитать" at bounding box center [789, 507] width 102 height 13
type input "Layout(cost per page) Word. External complex technical with promo base / Верстк…"
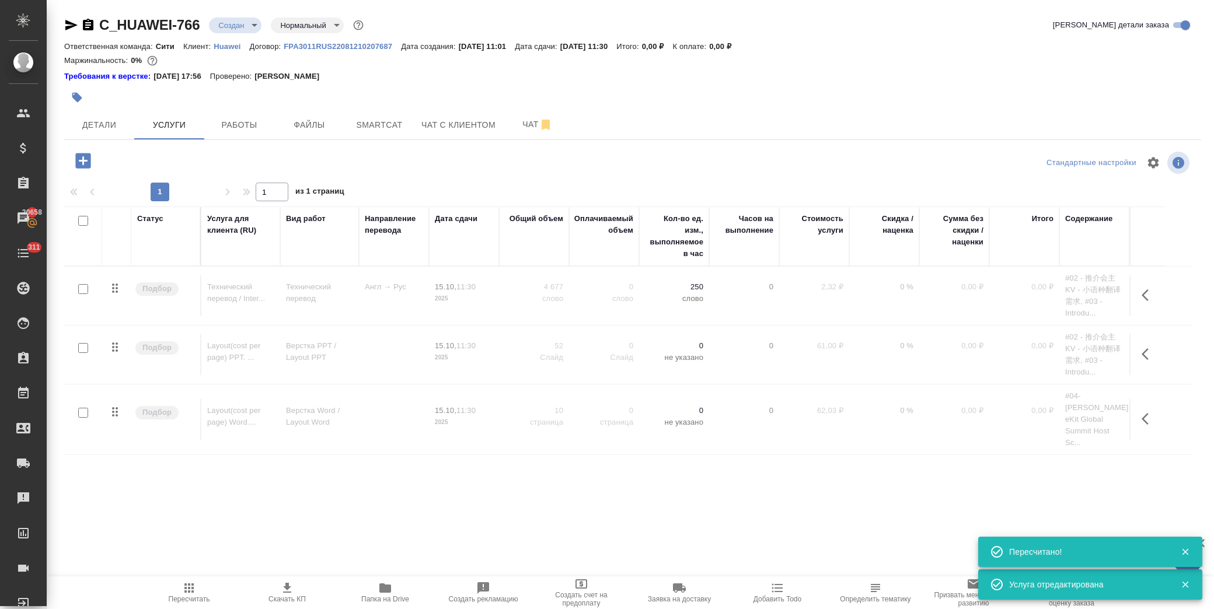
drag, startPoint x: 82, startPoint y: 219, endPoint x: 82, endPoint y: 212, distance: 6.4
click at [81, 219] on input "checkbox" at bounding box center [83, 221] width 10 height 10
checkbox input "true"
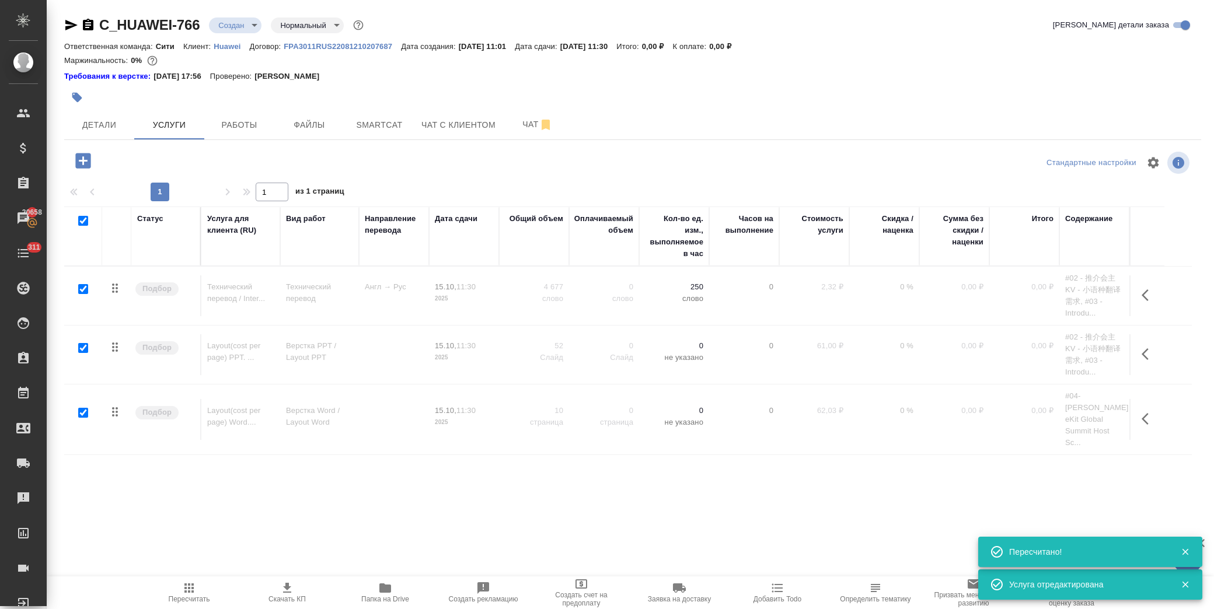
checkbox input "true"
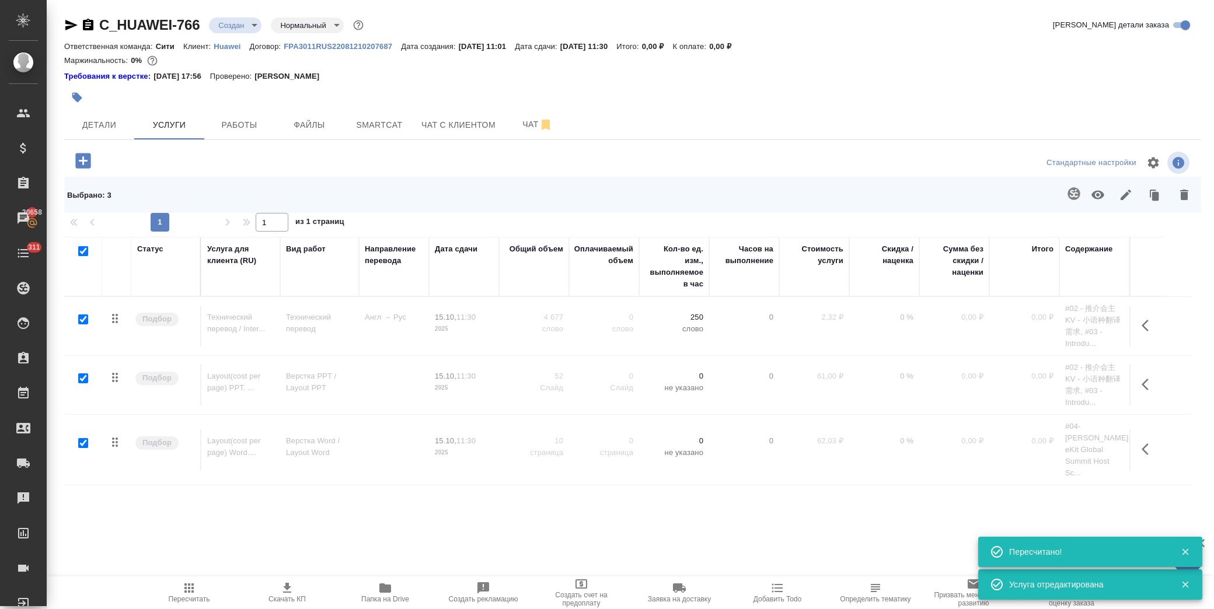
click at [1091, 201] on icon "button" at bounding box center [1098, 195] width 14 height 14
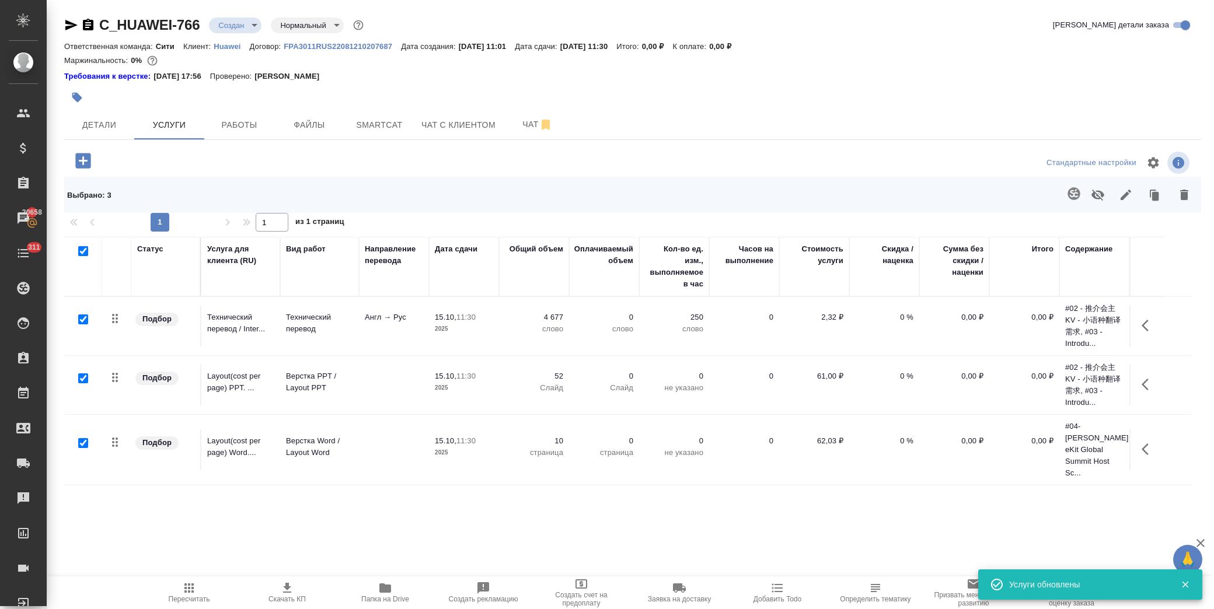
click at [84, 248] on input "checkbox" at bounding box center [83, 251] width 10 height 10
checkbox input "false"
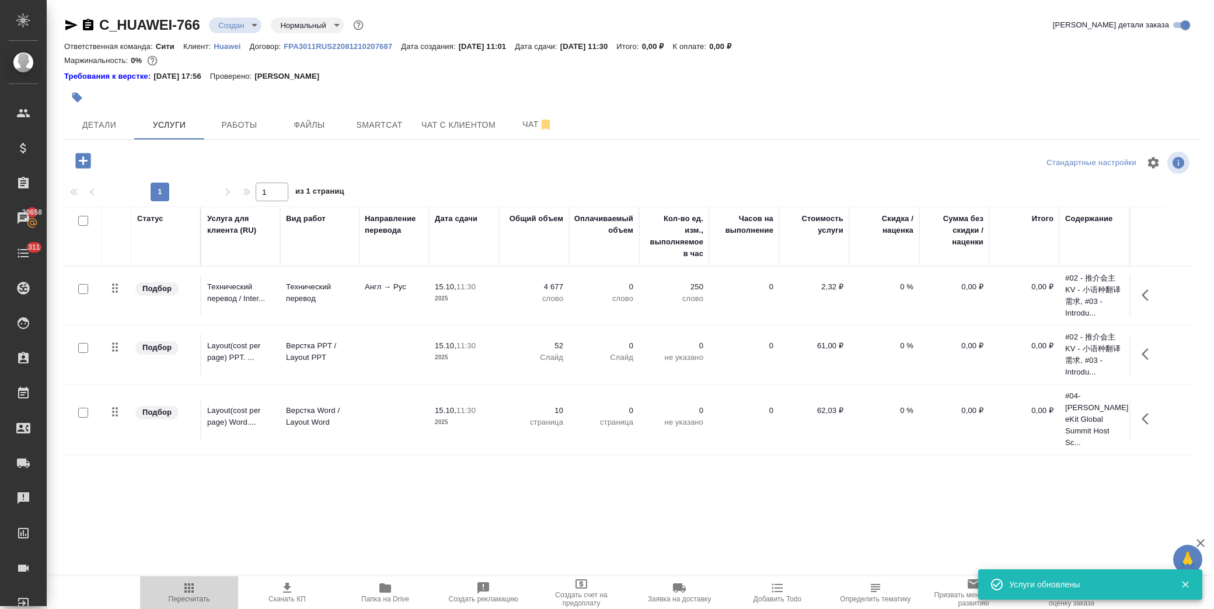
click at [190, 590] on icon "button" at bounding box center [189, 588] width 14 height 14
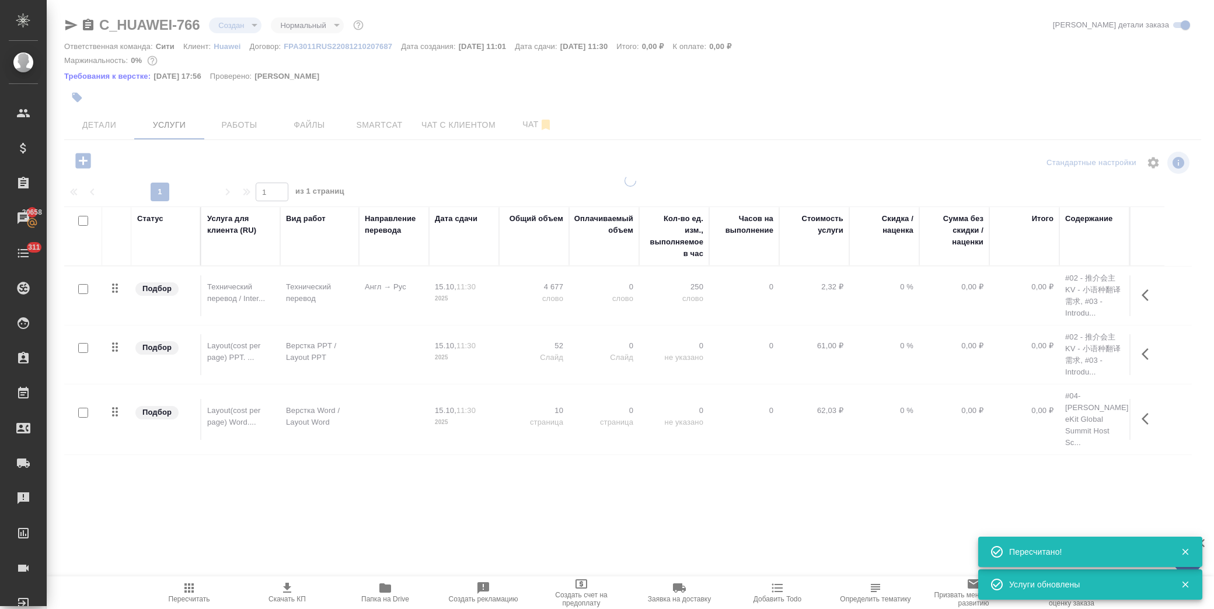
type input "urgent"
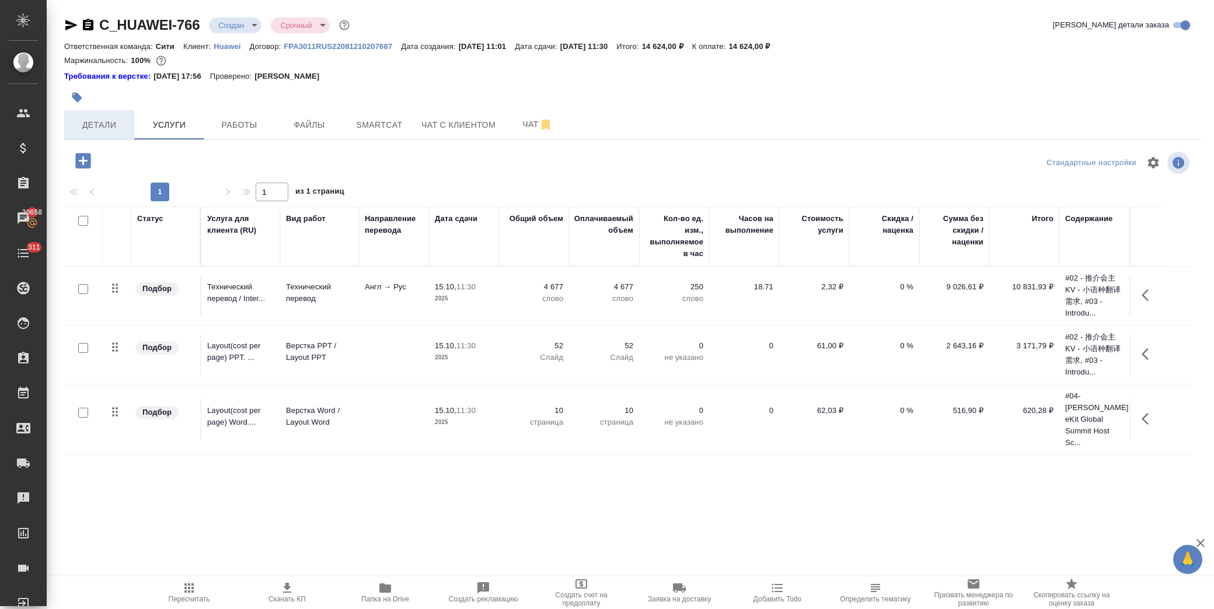
click at [121, 118] on span "Детали" at bounding box center [99, 125] width 56 height 15
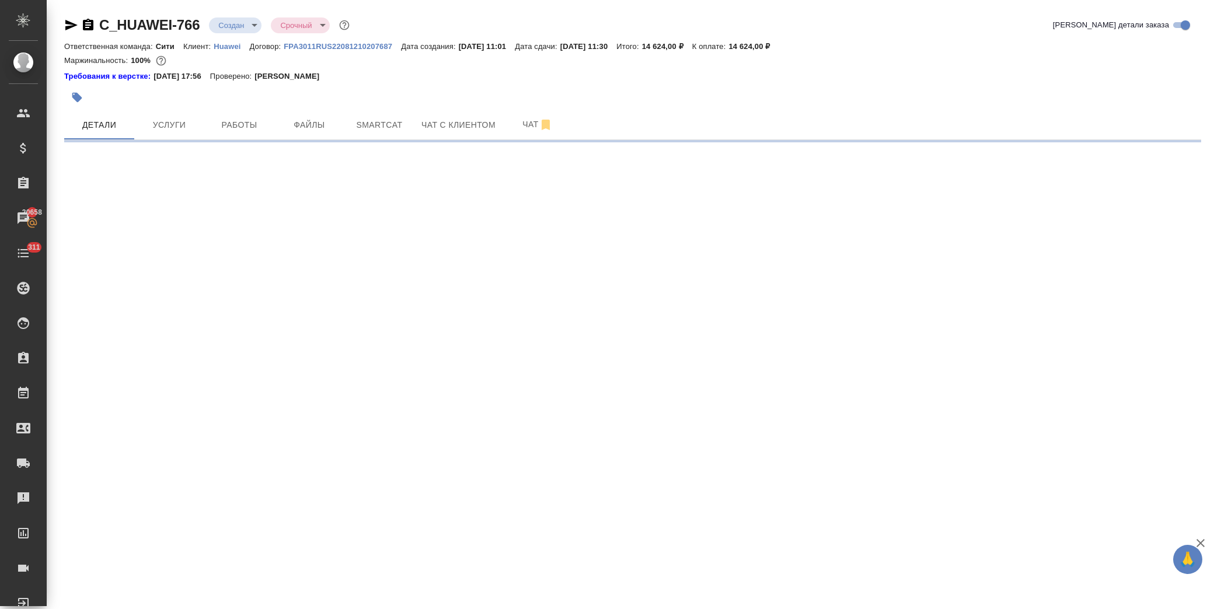
select select "RU"
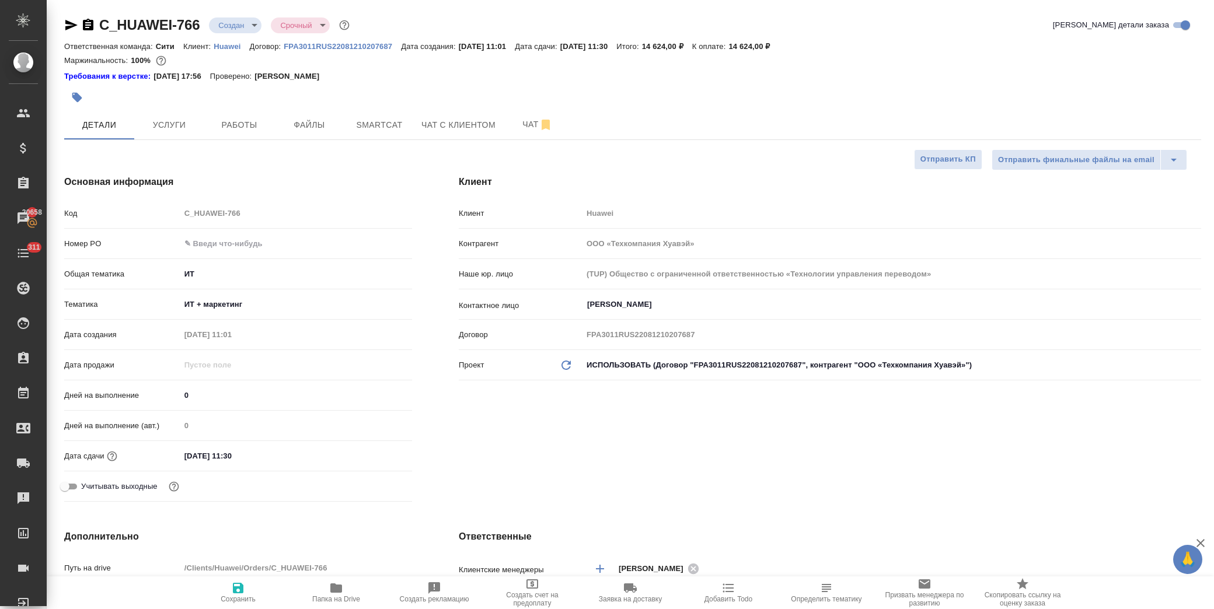
type textarea "x"
click at [261, 457] on input "15.10.2025 11:30" at bounding box center [231, 456] width 102 height 17
click at [371, 457] on icon "button" at bounding box center [378, 455] width 14 height 14
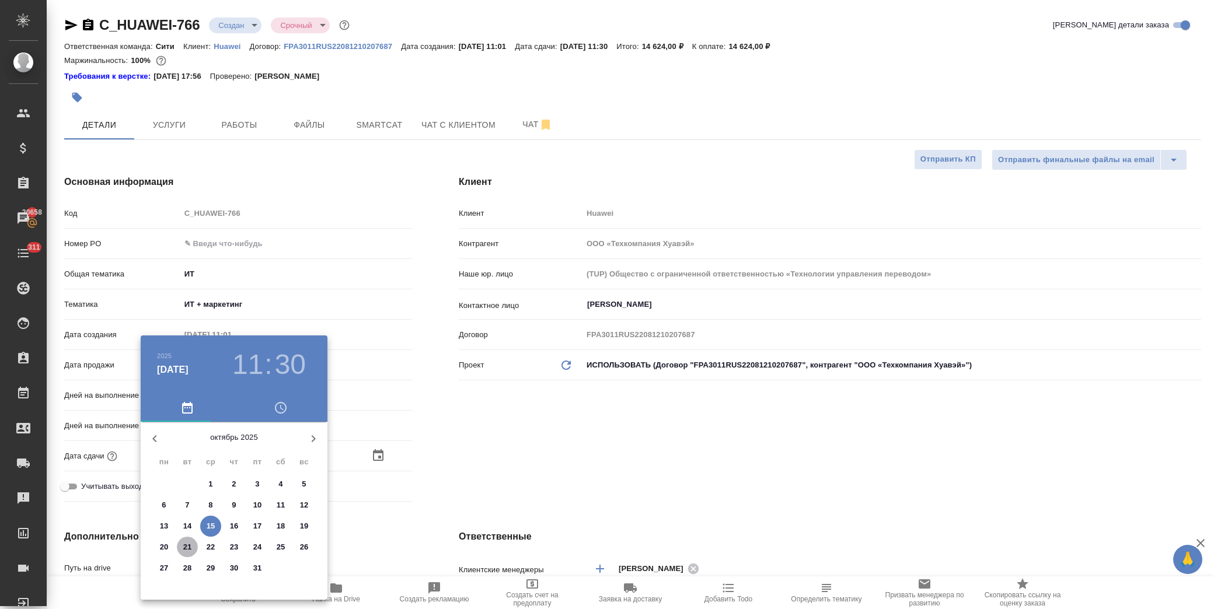
click at [187, 549] on p "21" at bounding box center [187, 548] width 9 height 12
type input "21.10.2025 11:30"
type textarea "x"
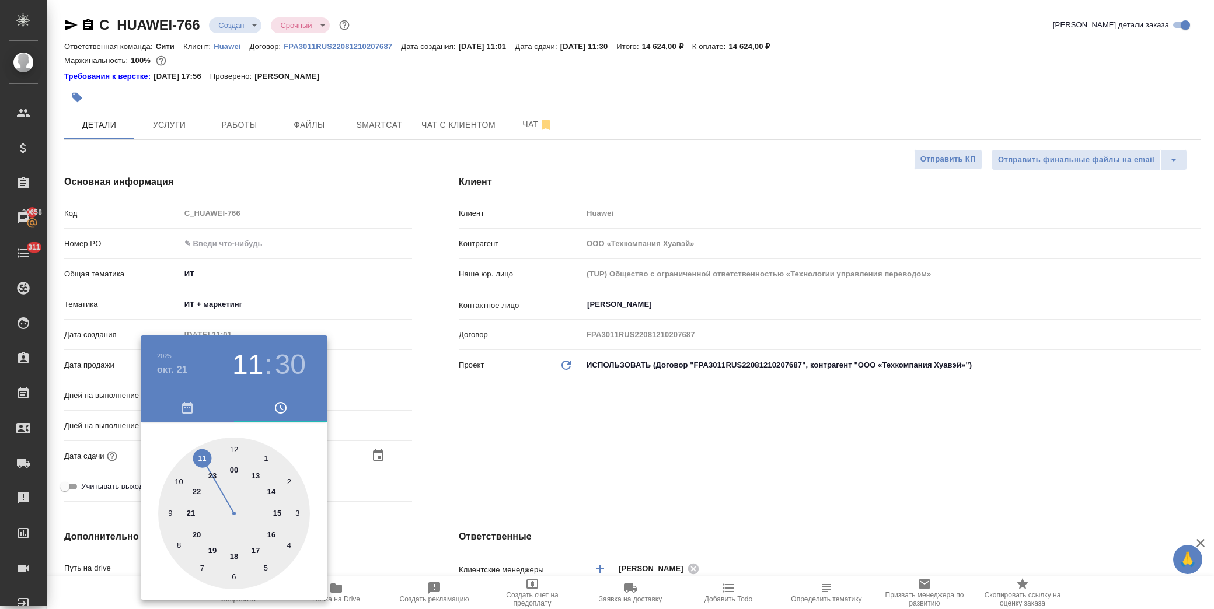
click at [235, 445] on div at bounding box center [234, 514] width 152 height 152
type input "21.10.2025 12:30"
type textarea "x"
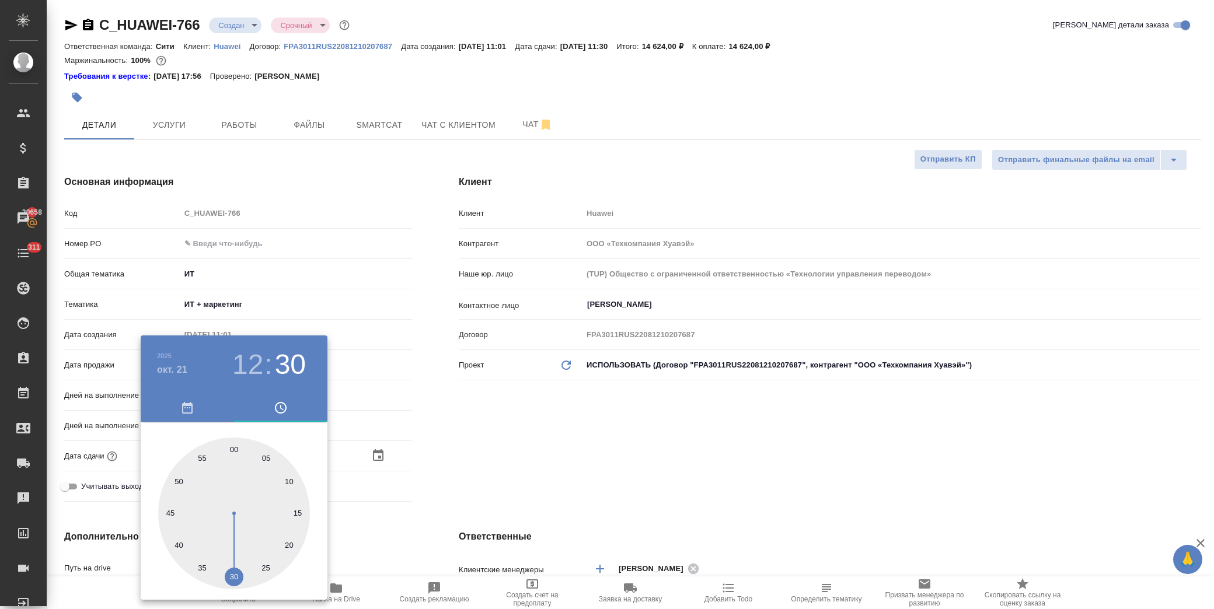
click at [235, 445] on div at bounding box center [234, 514] width 152 height 152
type input "21.10.2025 12:00"
type textarea "x"
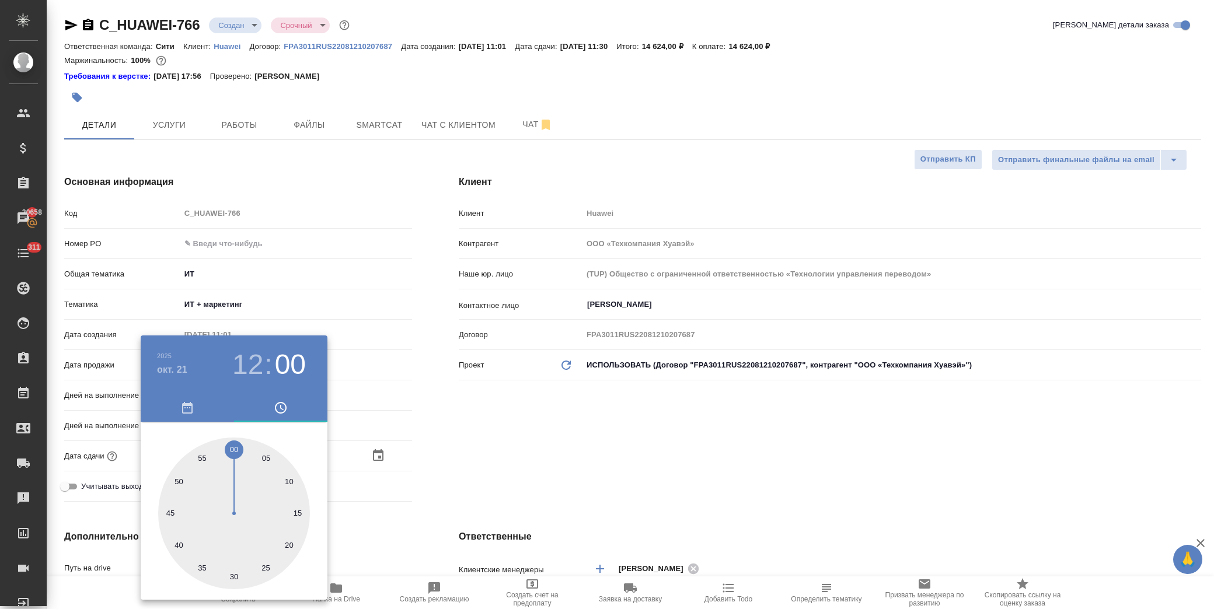
drag, startPoint x: 583, startPoint y: 445, endPoint x: 395, endPoint y: 518, distance: 200.9
click at [582, 445] on div at bounding box center [607, 304] width 1214 height 609
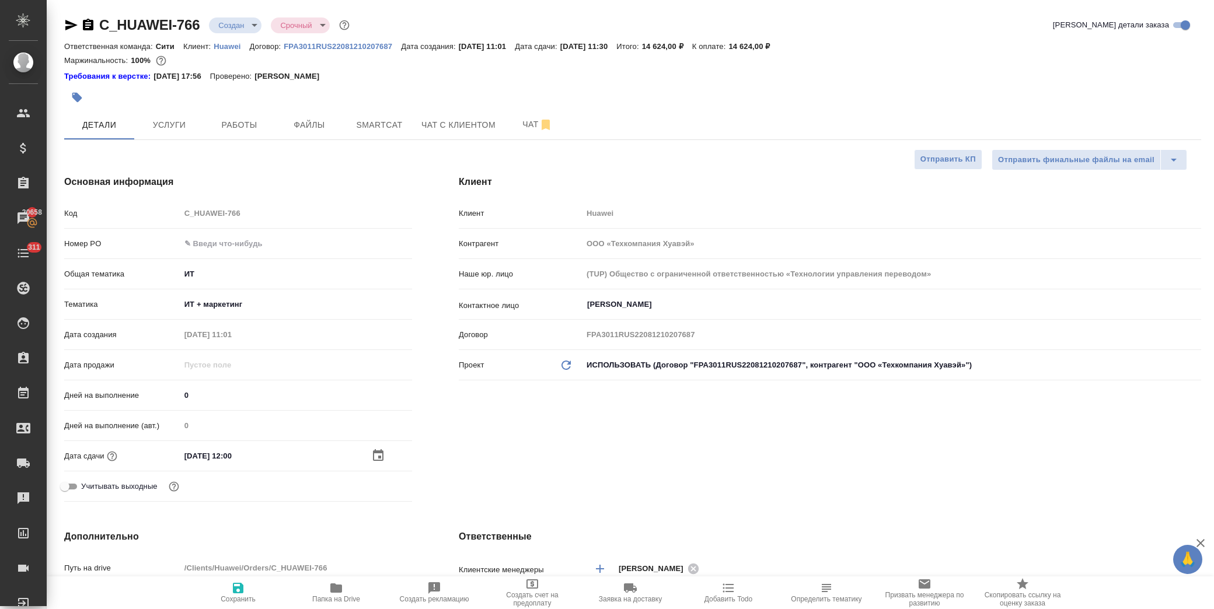
click at [235, 592] on icon "button" at bounding box center [238, 588] width 11 height 11
type textarea "x"
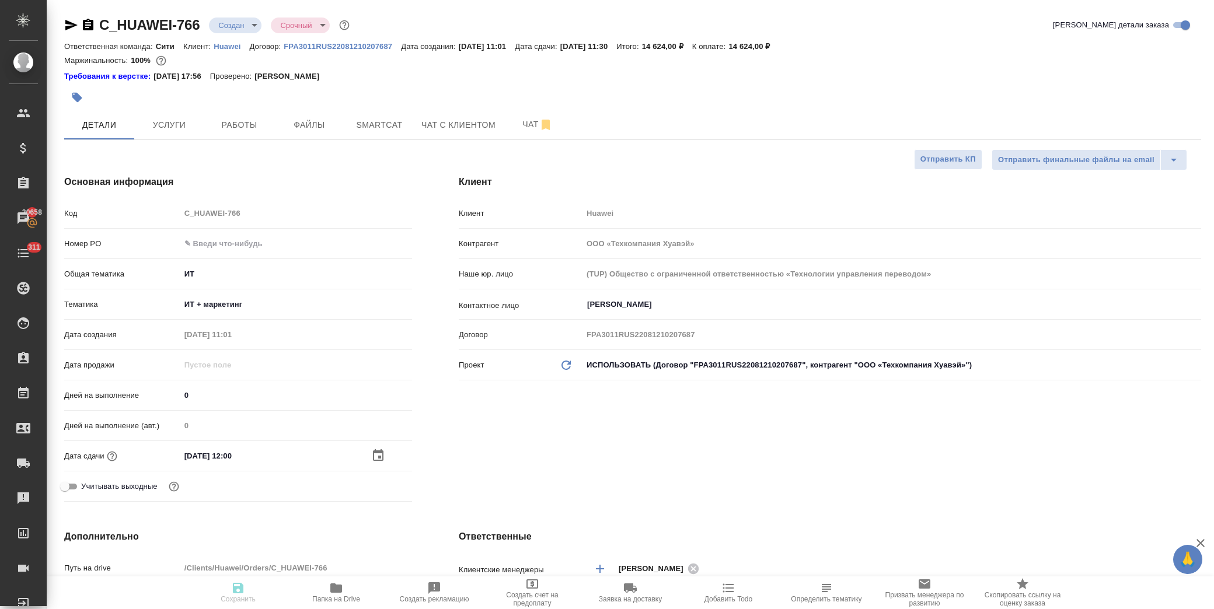
type textarea "x"
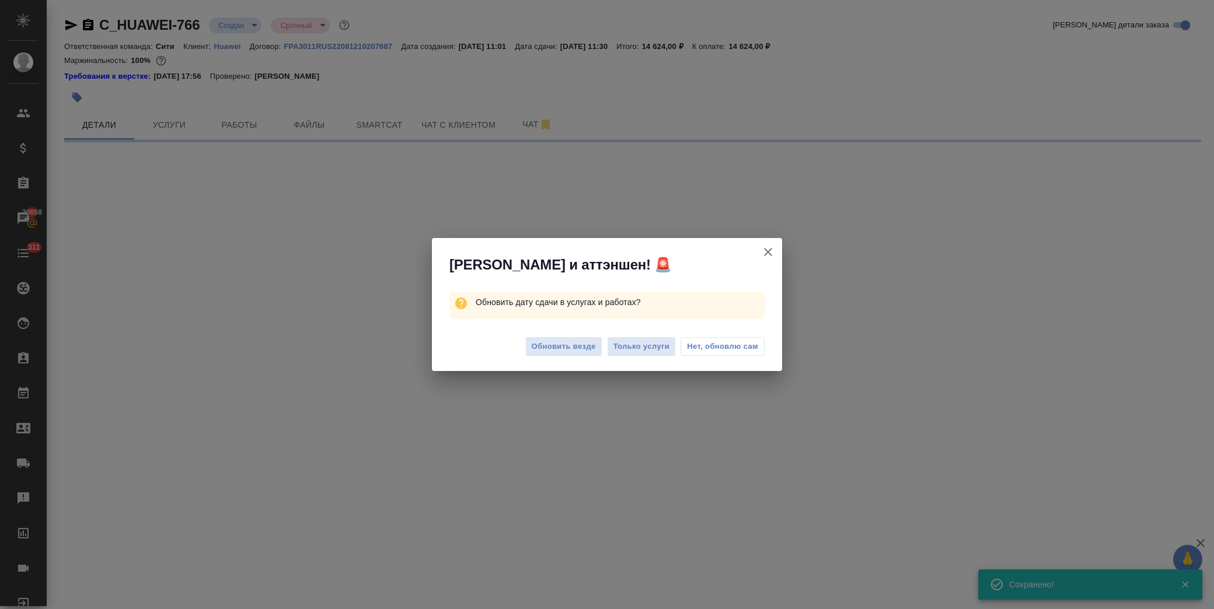
select select "RU"
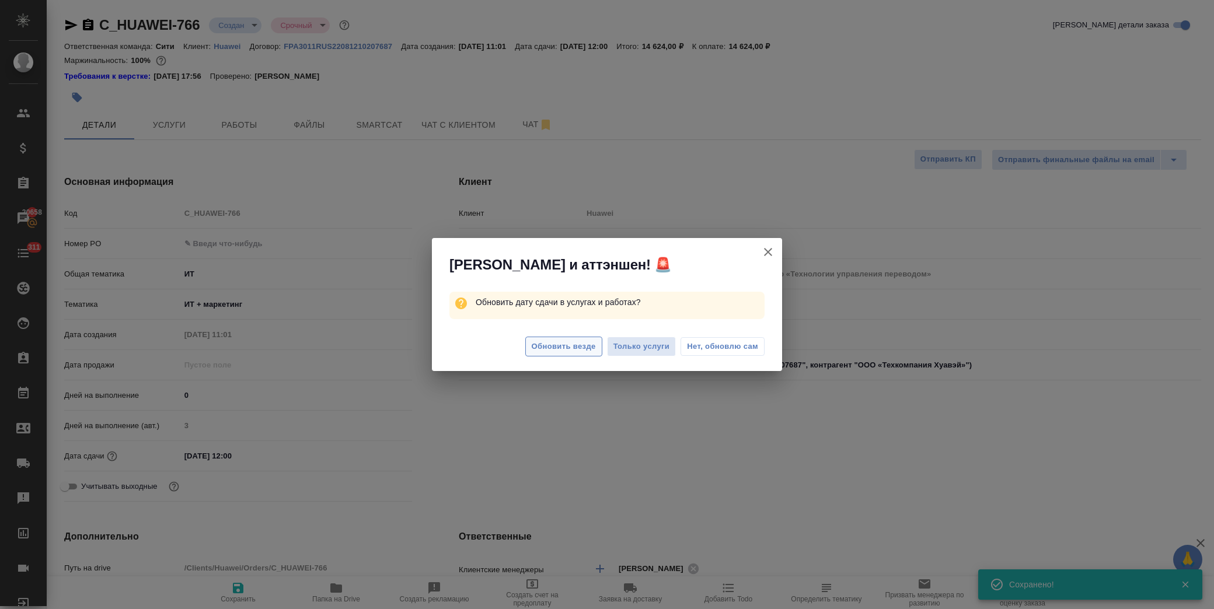
type textarea "x"
click at [567, 349] on span "Обновить везде" at bounding box center [564, 346] width 64 height 13
type textarea "x"
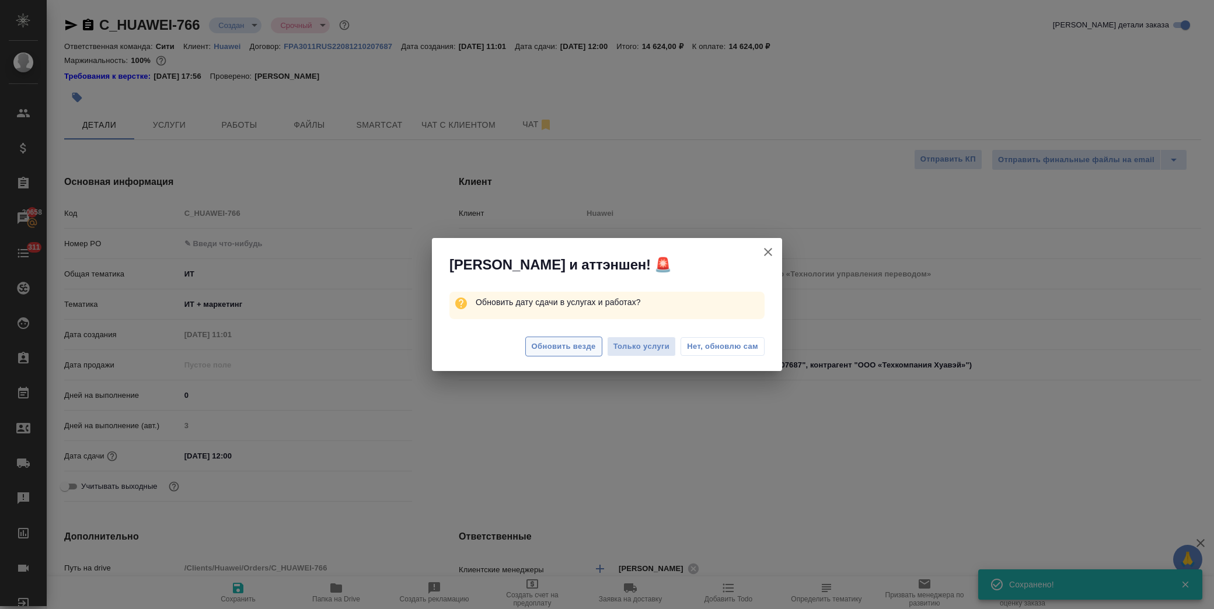
type textarea "x"
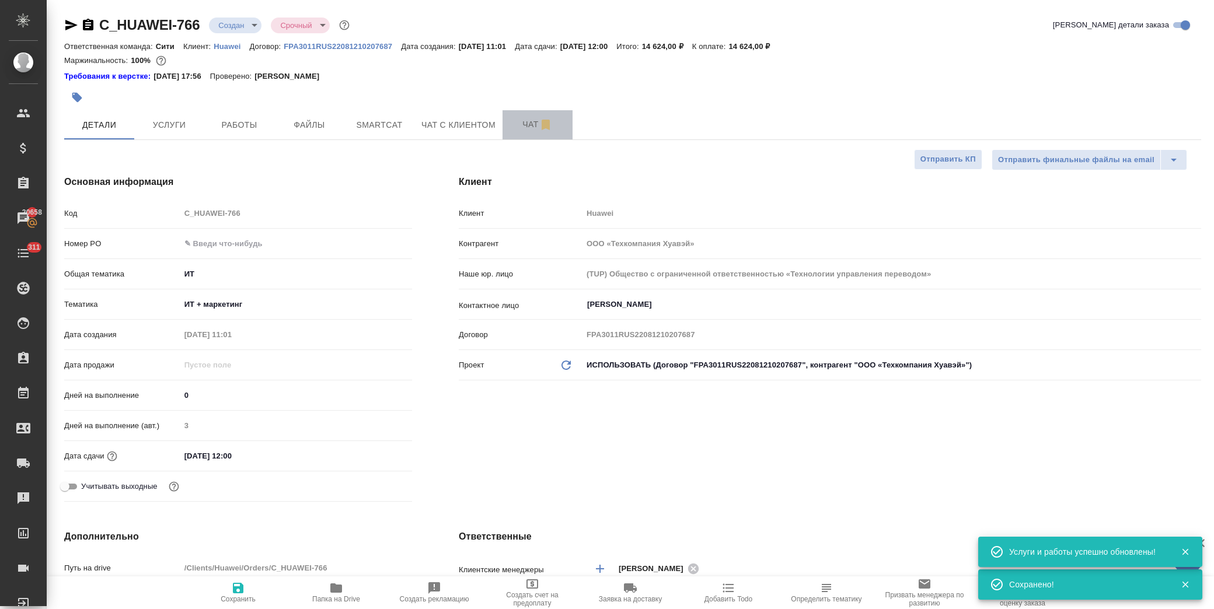
click at [526, 125] on span "Чат" at bounding box center [538, 124] width 56 height 15
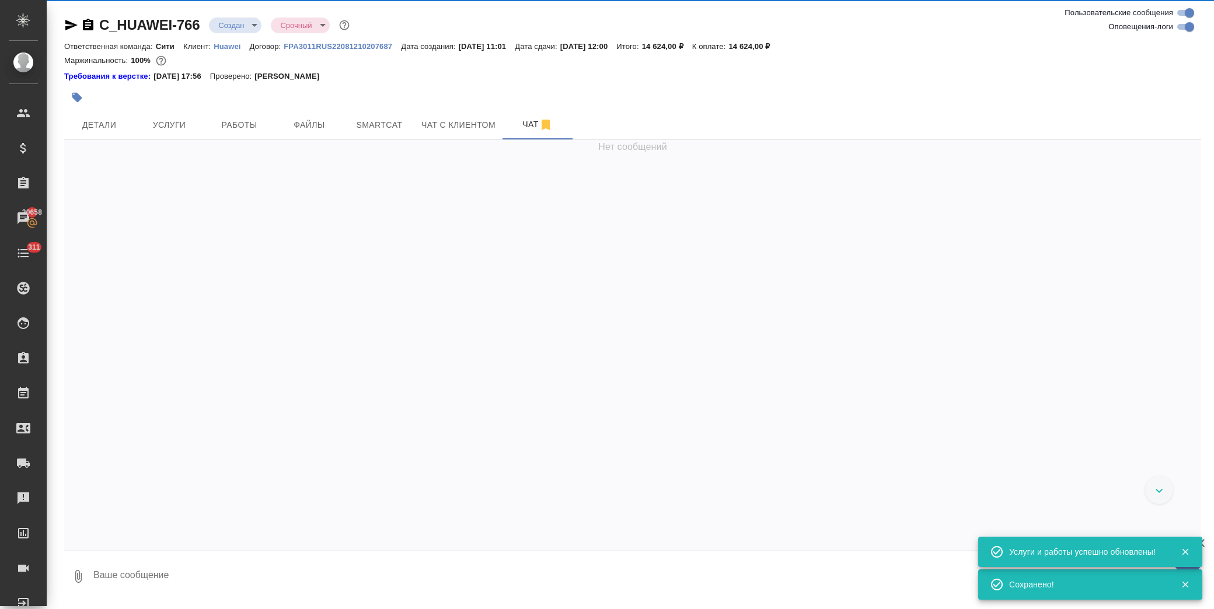
scroll to position [546, 0]
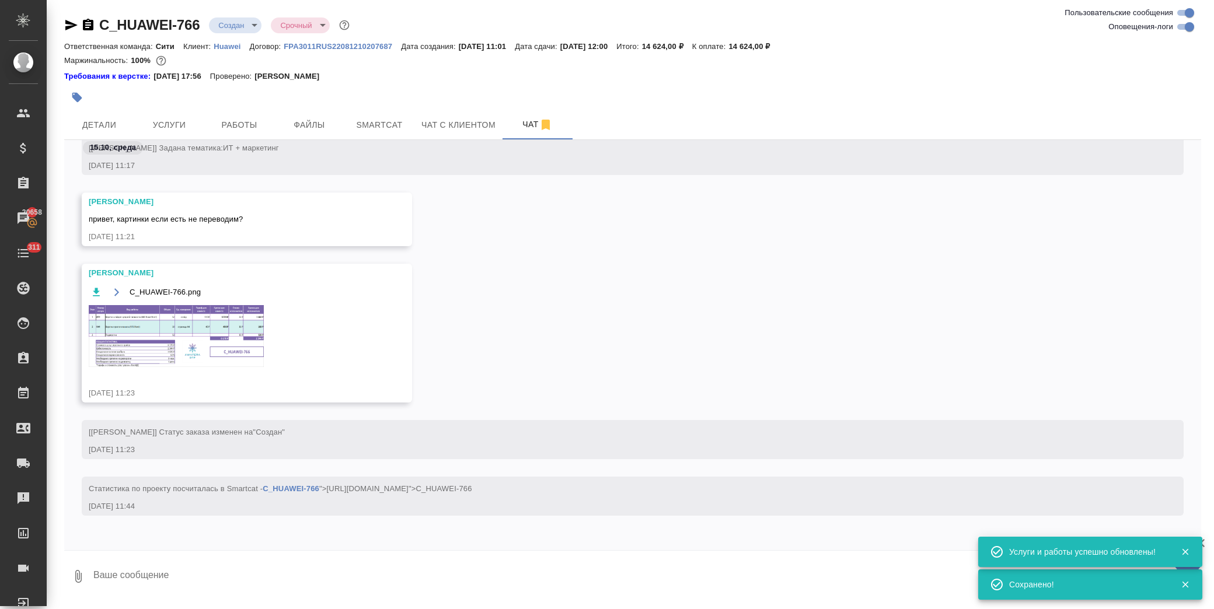
click at [271, 580] on textarea at bounding box center [646, 577] width 1109 height 40
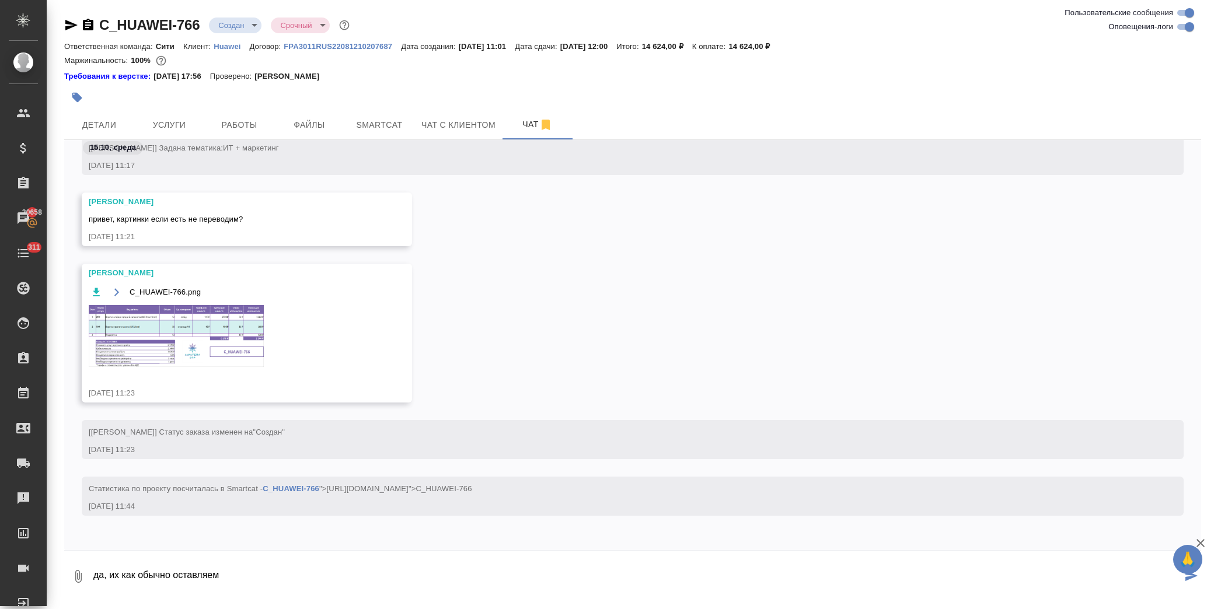
type textarea "да, их как обычно оставляем"
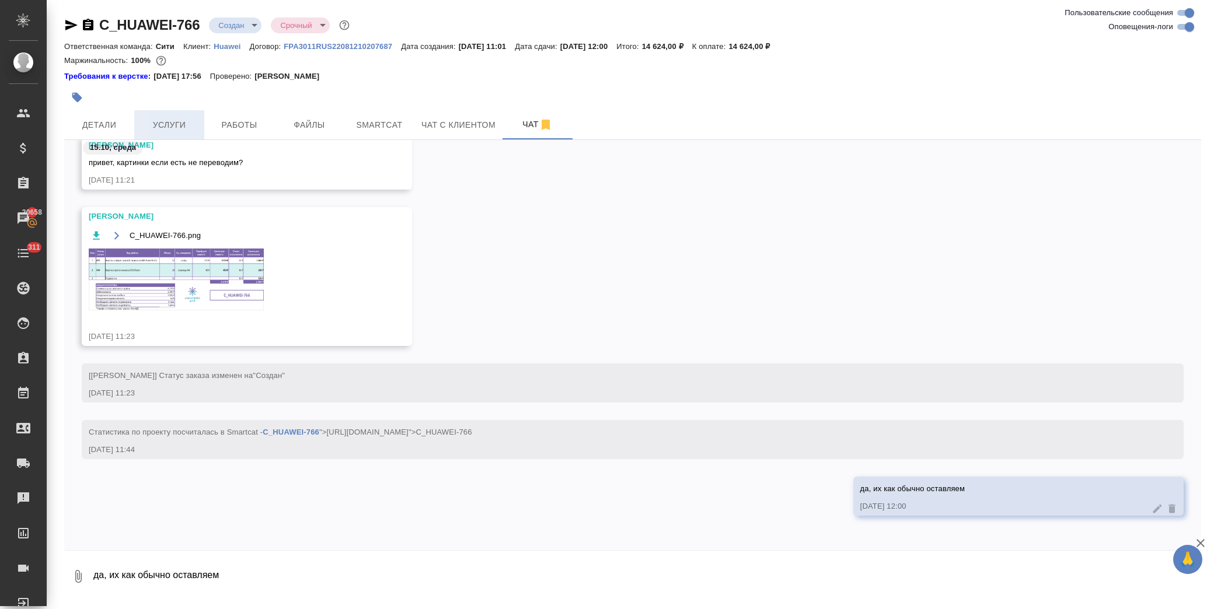
click at [170, 126] on span "Услуги" at bounding box center [169, 125] width 56 height 15
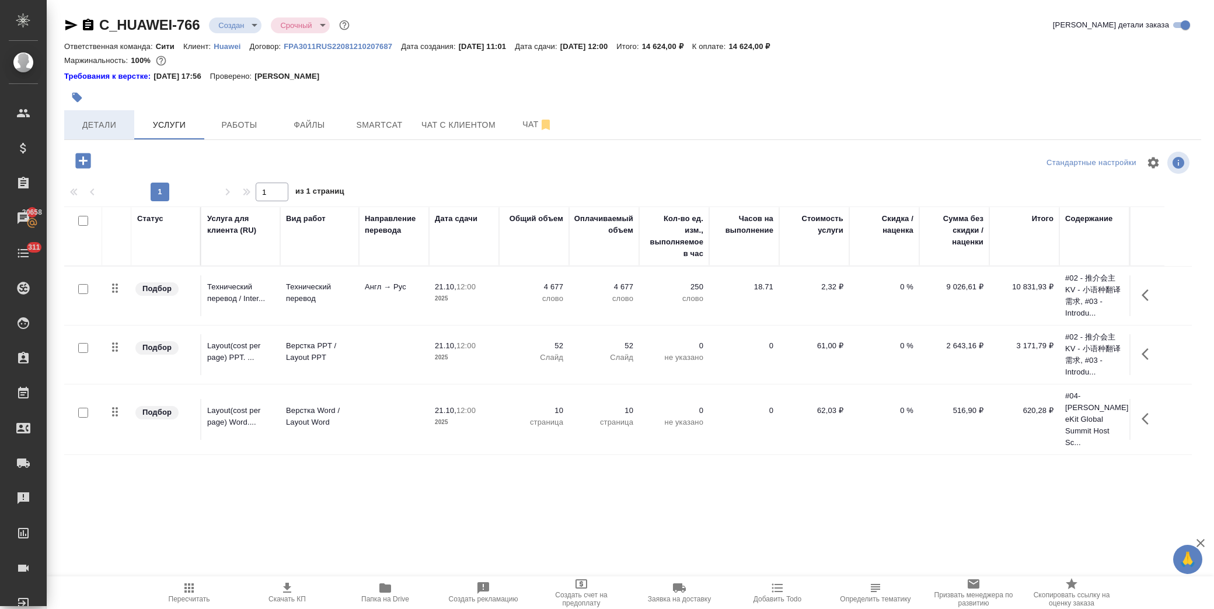
click at [105, 118] on span "Детали" at bounding box center [99, 125] width 56 height 15
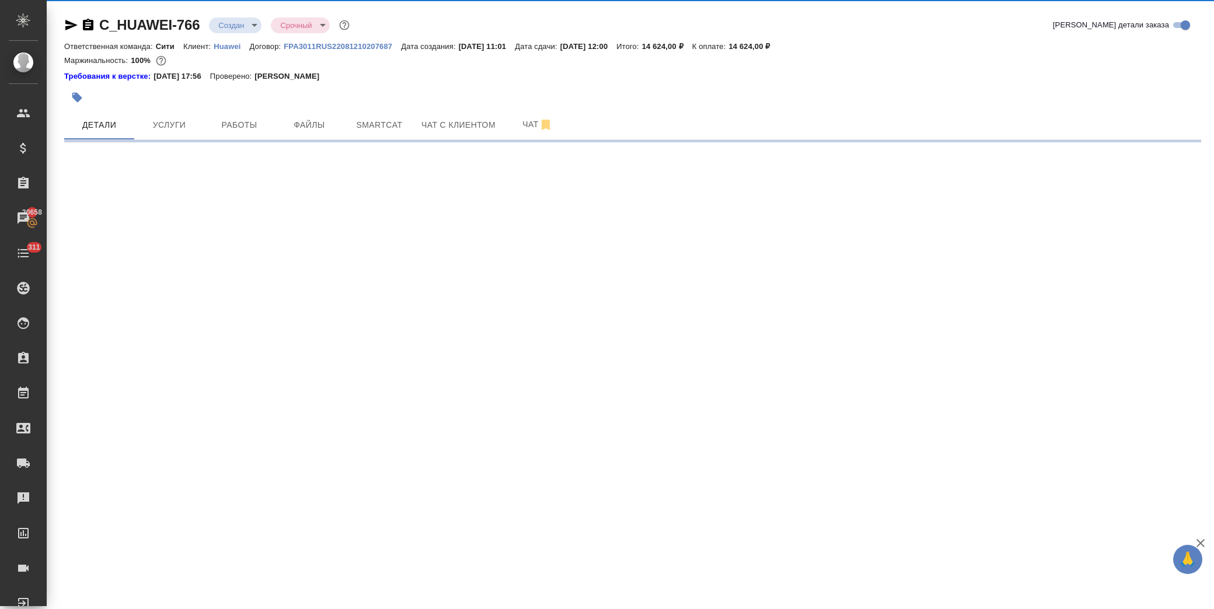
select select "RU"
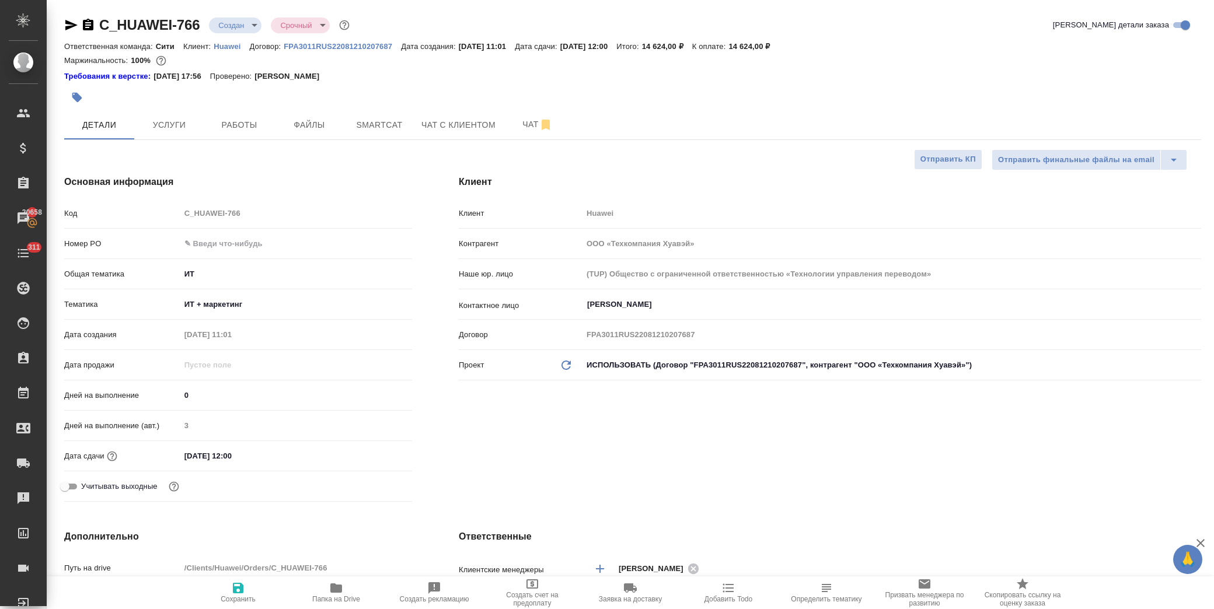
type textarea "x"
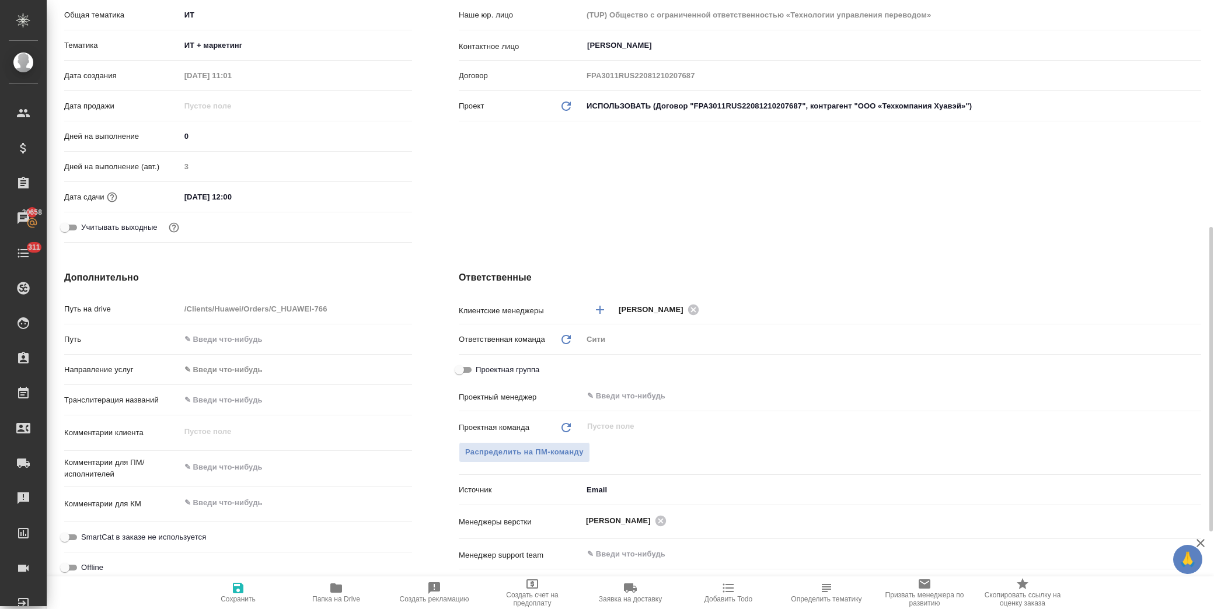
scroll to position [454, 0]
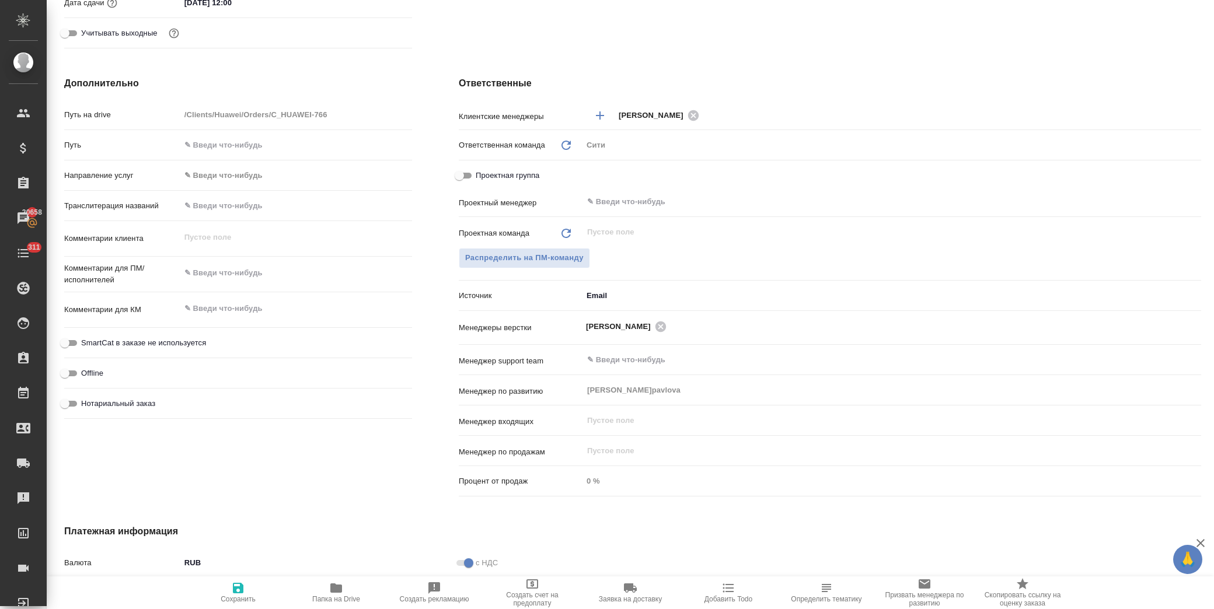
type textarea "x"
click at [240, 274] on textarea at bounding box center [296, 273] width 232 height 20
type textarea "н"
type textarea "x"
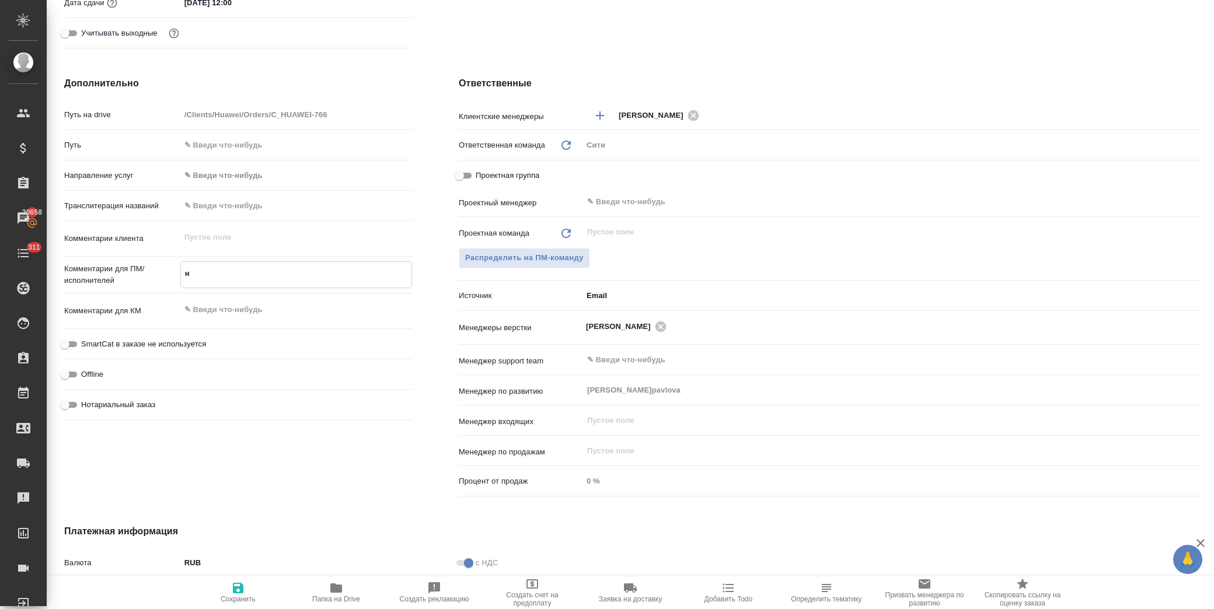
type textarea "x"
type textarea "не"
drag, startPoint x: 238, startPoint y: 581, endPoint x: 232, endPoint y: 580, distance: 6.4
click at [238, 581] on button "Сохранить" at bounding box center [238, 593] width 98 height 33
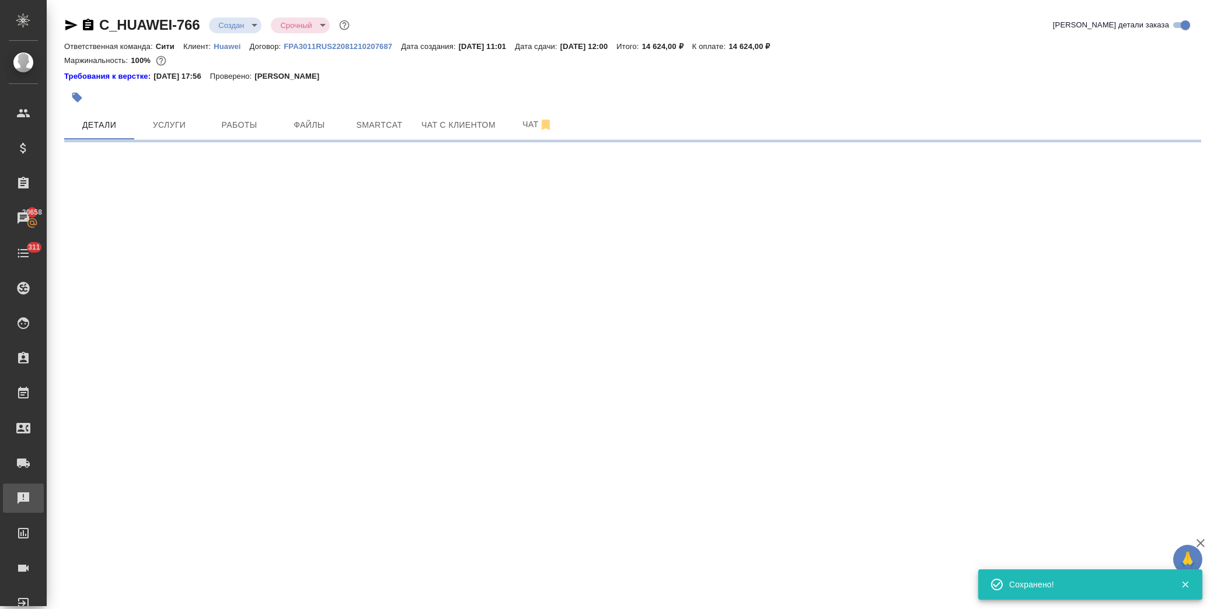
scroll to position [0, 0]
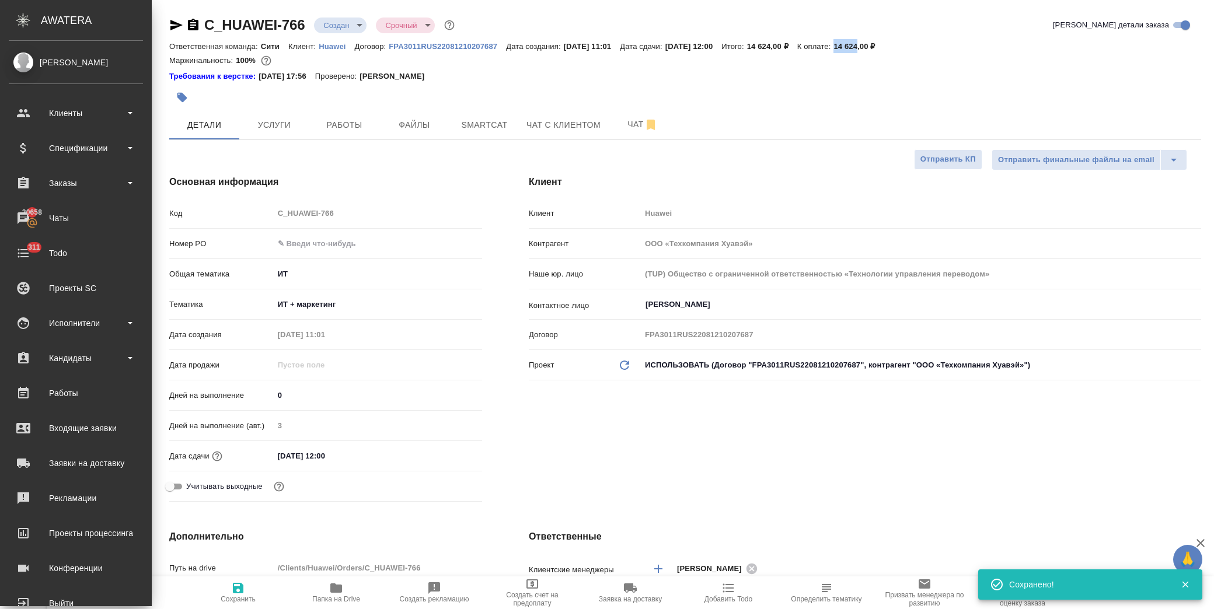
drag, startPoint x: 865, startPoint y: 44, endPoint x: 888, endPoint y: 43, distance: 22.8
click at [884, 43] on p "14 624,00 ₽" at bounding box center [858, 46] width 50 height 9
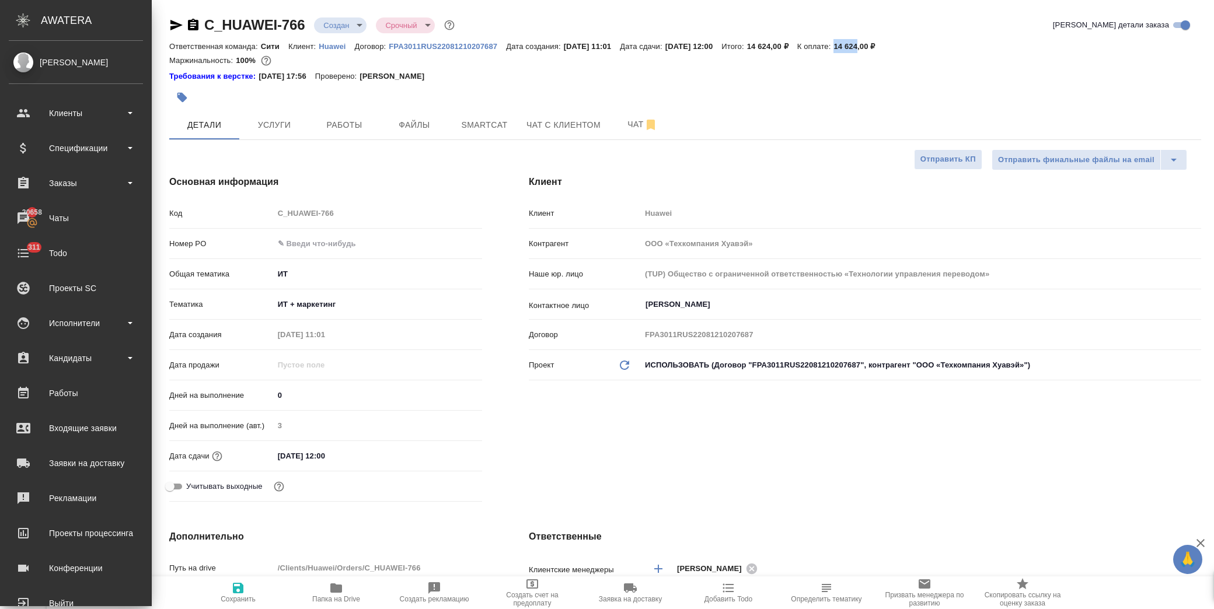
copy p "14 624"
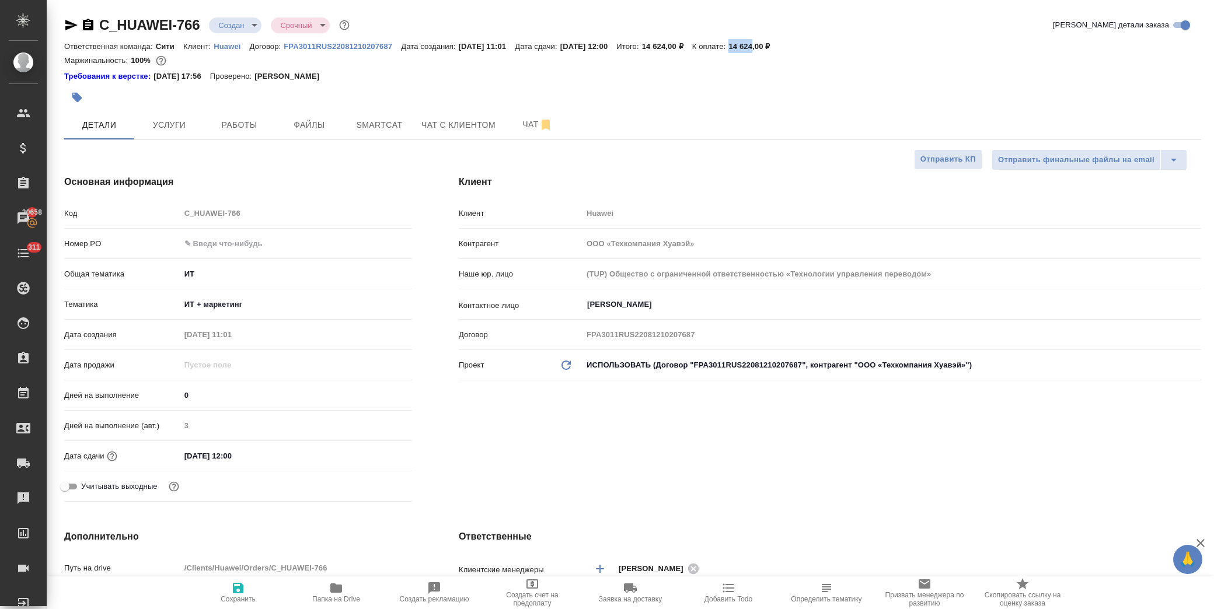
scroll to position [259, 0]
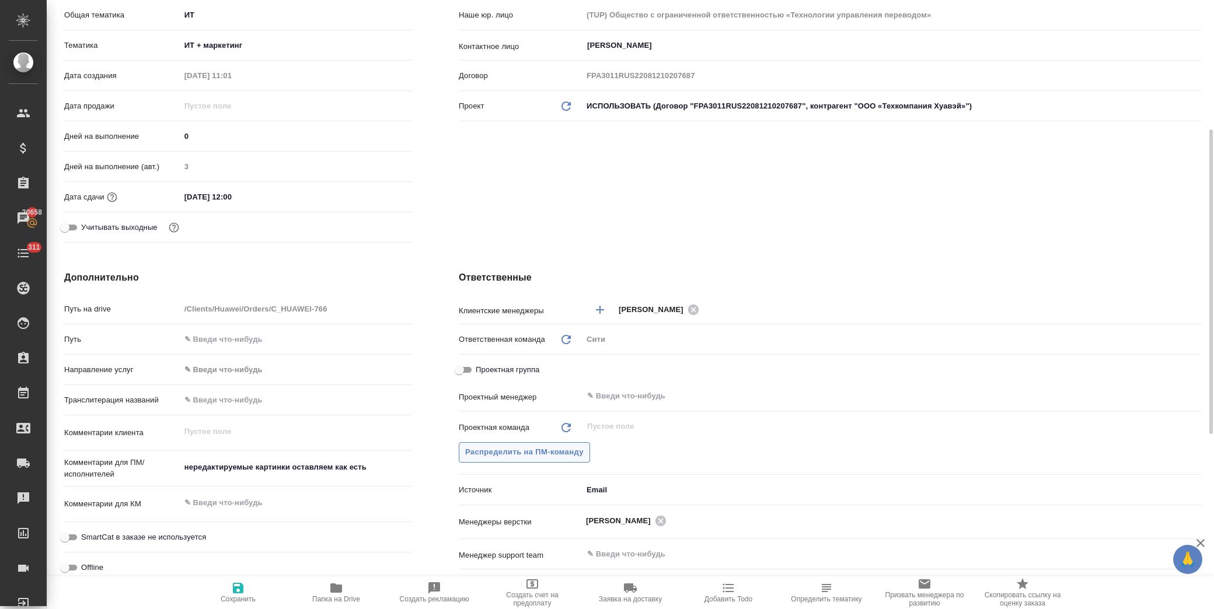
click at [533, 459] on button "Распределить на ПМ-команду" at bounding box center [524, 452] width 131 height 20
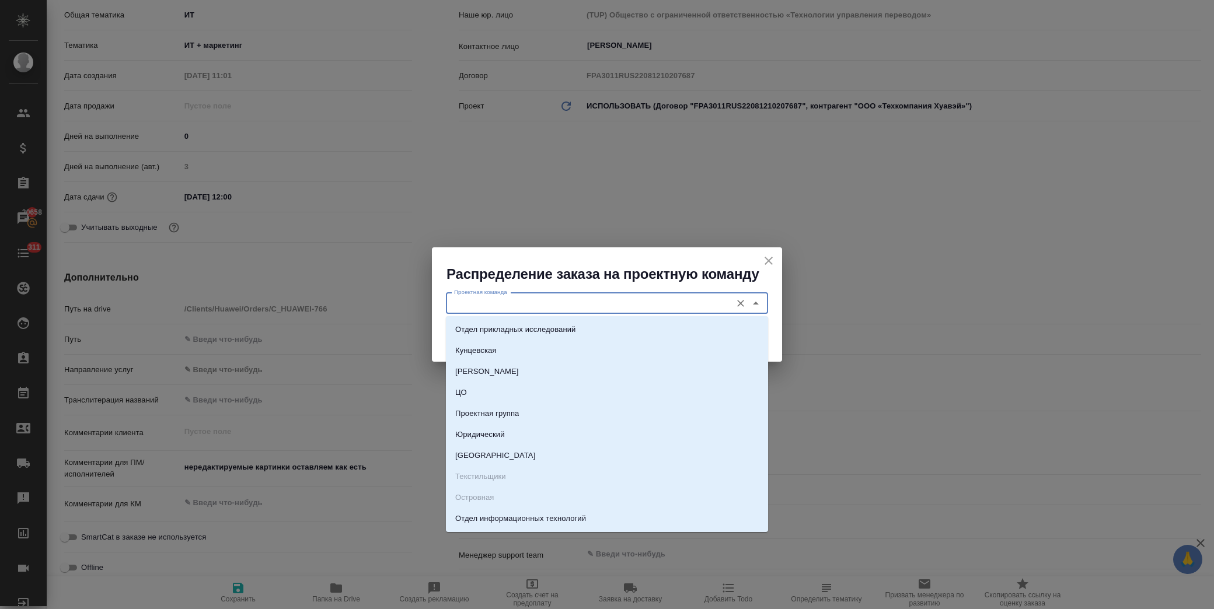
click at [517, 311] on input "Проектная команда" at bounding box center [587, 304] width 276 height 14
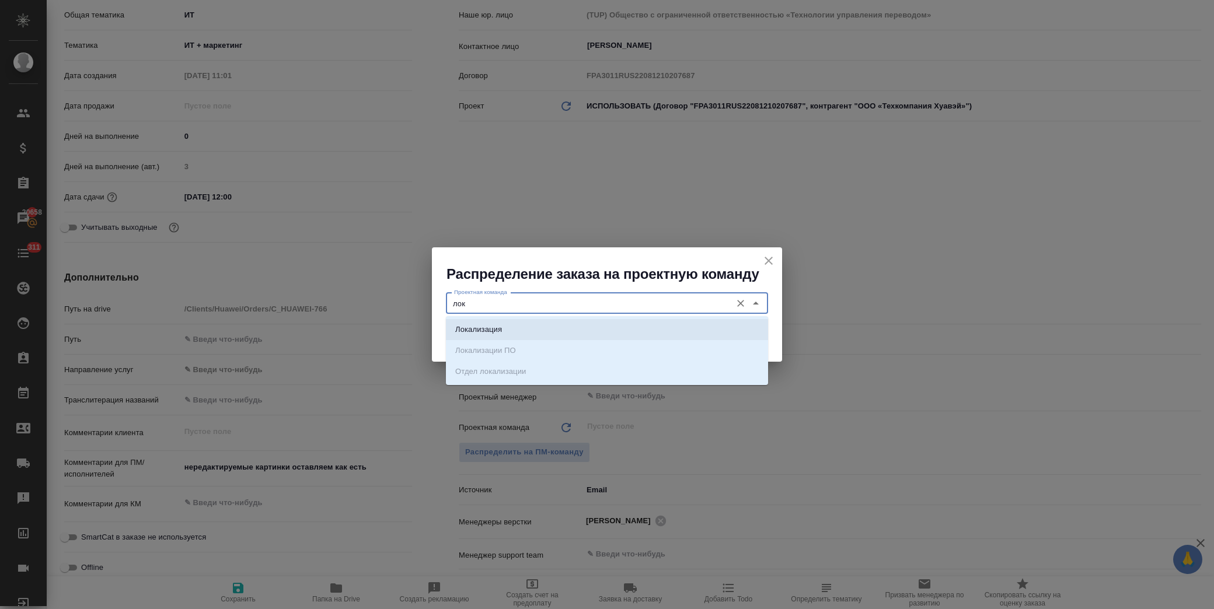
click at [511, 329] on li "Локализация" at bounding box center [607, 329] width 322 height 21
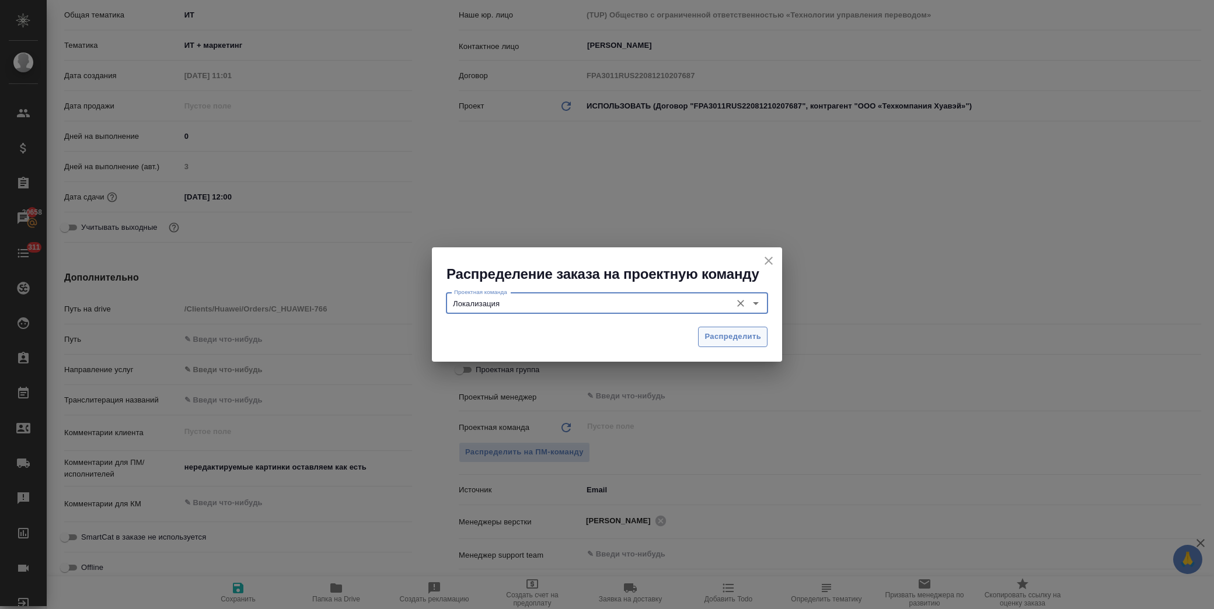
click at [719, 332] on span "Распределить" at bounding box center [732, 336] width 57 height 13
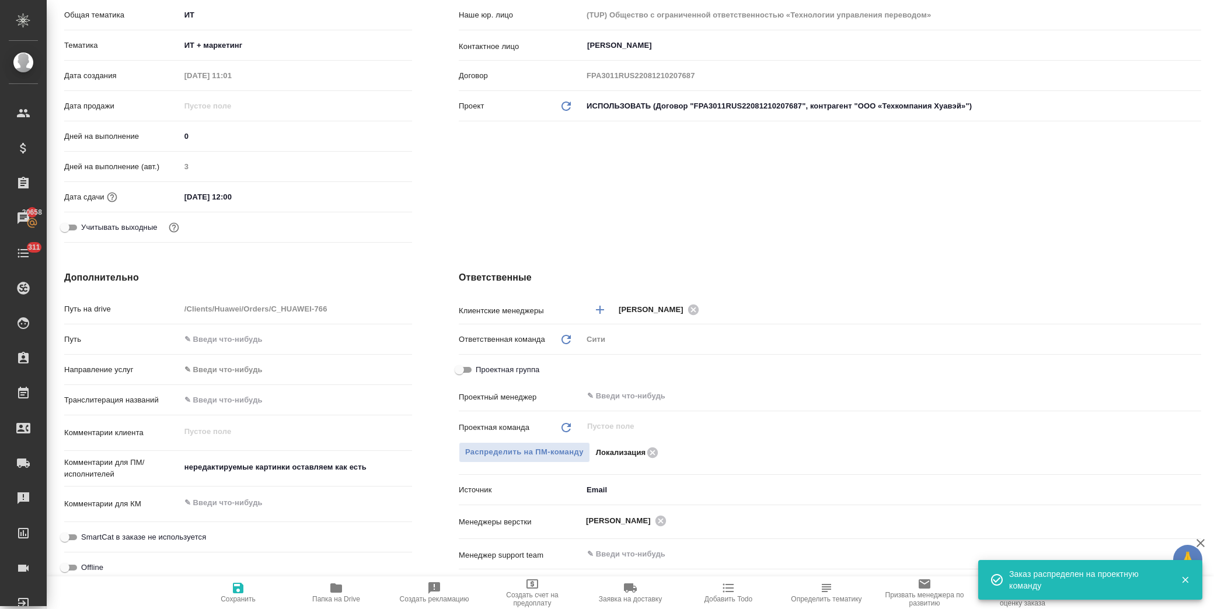
click at [233, 601] on span "Сохранить" at bounding box center [238, 599] width 35 height 8
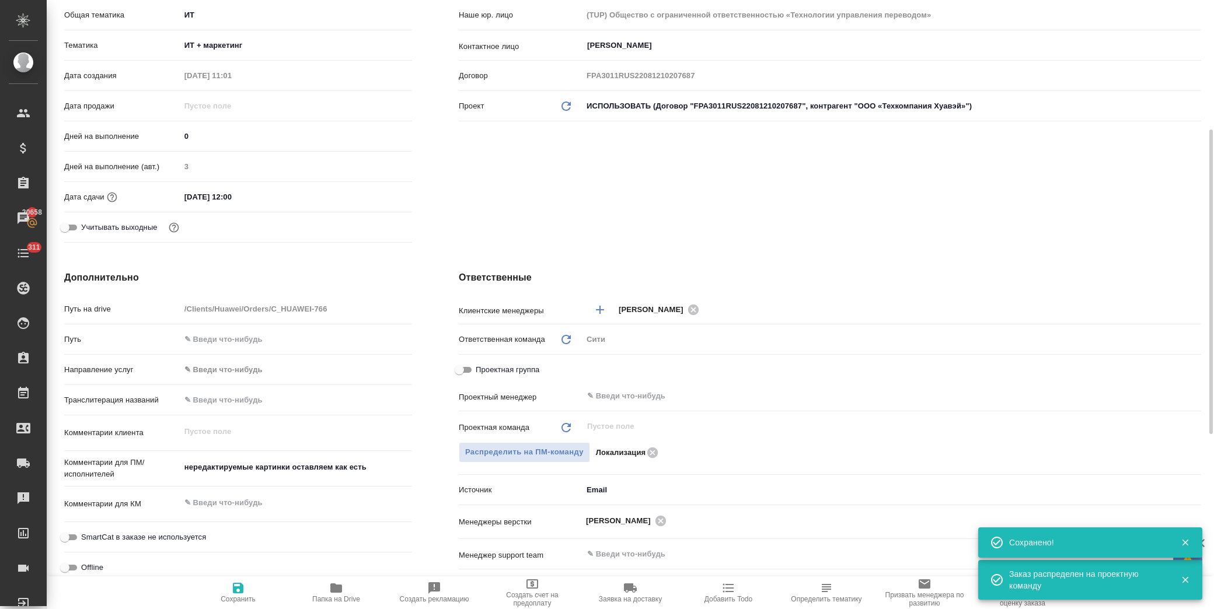
scroll to position [0, 0]
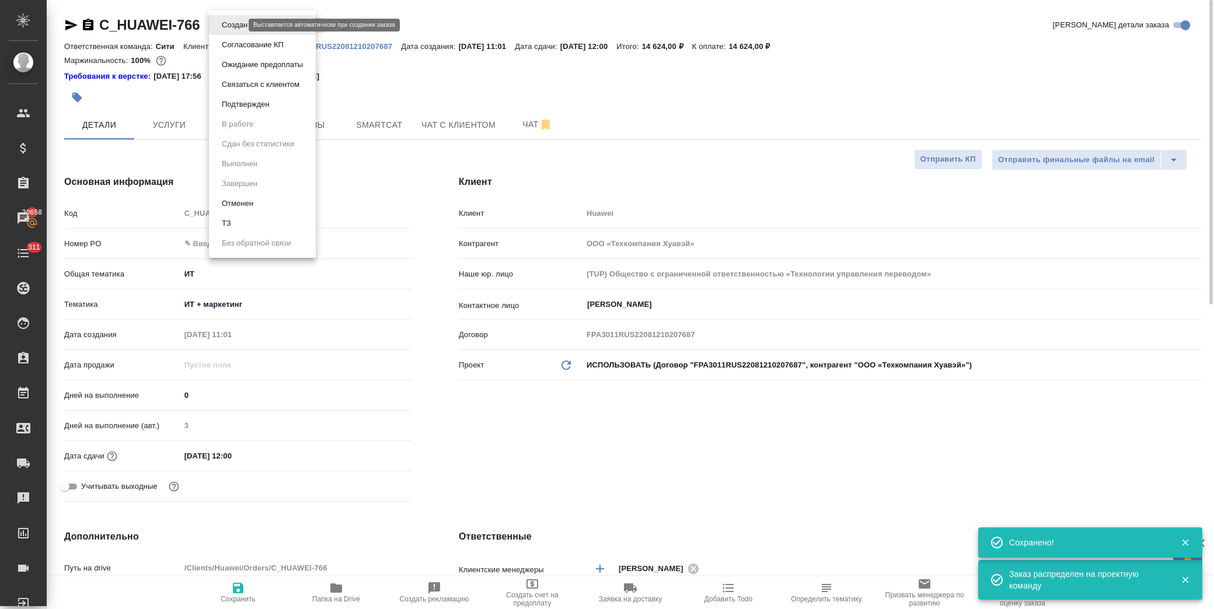
click at [239, 22] on body "🙏 .cls-1 fill:#fff; AWATERA Лофицкая Юлия Владимировна Клиенты Спецификации Зак…" at bounding box center [607, 304] width 1214 height 609
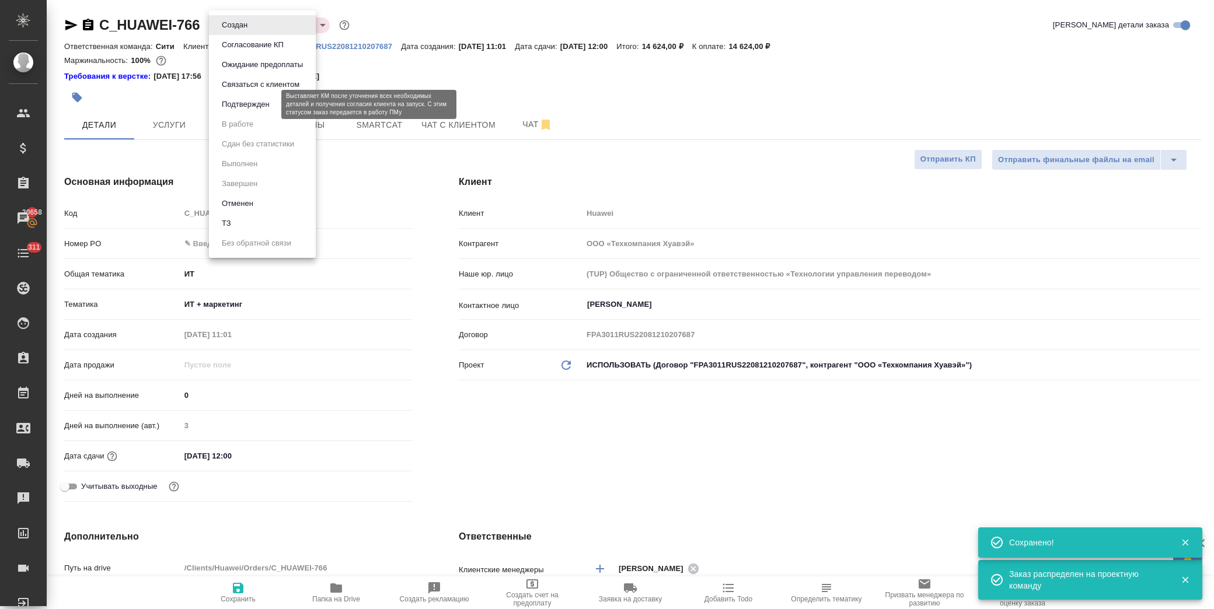
click at [255, 103] on button "Подтвержден" at bounding box center [245, 104] width 55 height 13
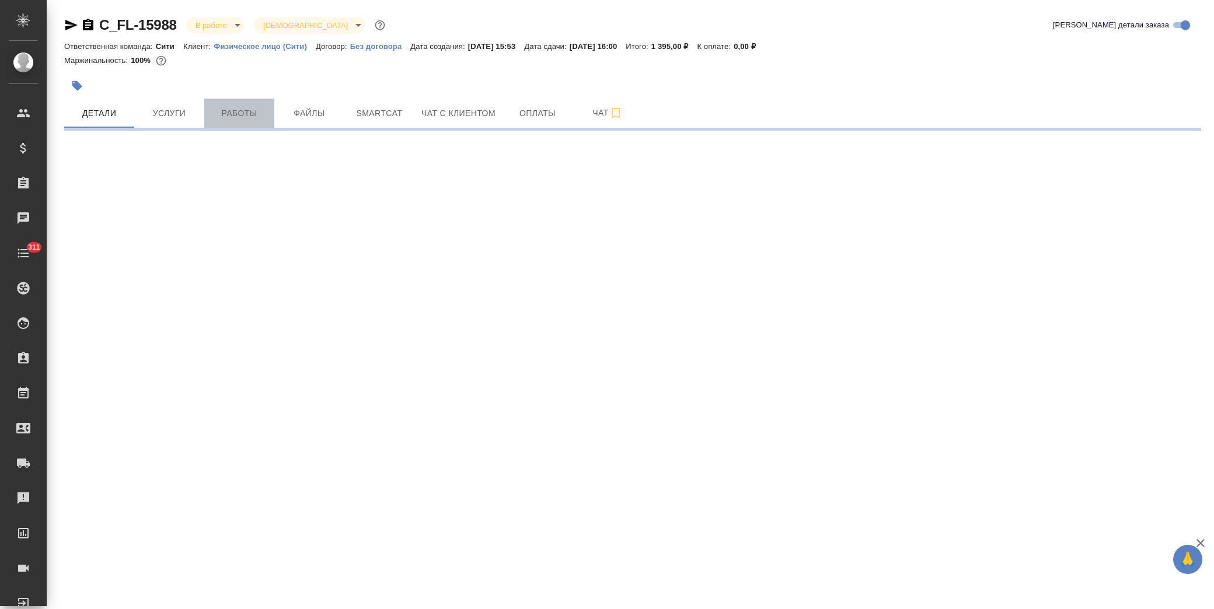
click at [246, 114] on span "Работы" at bounding box center [239, 113] width 56 height 15
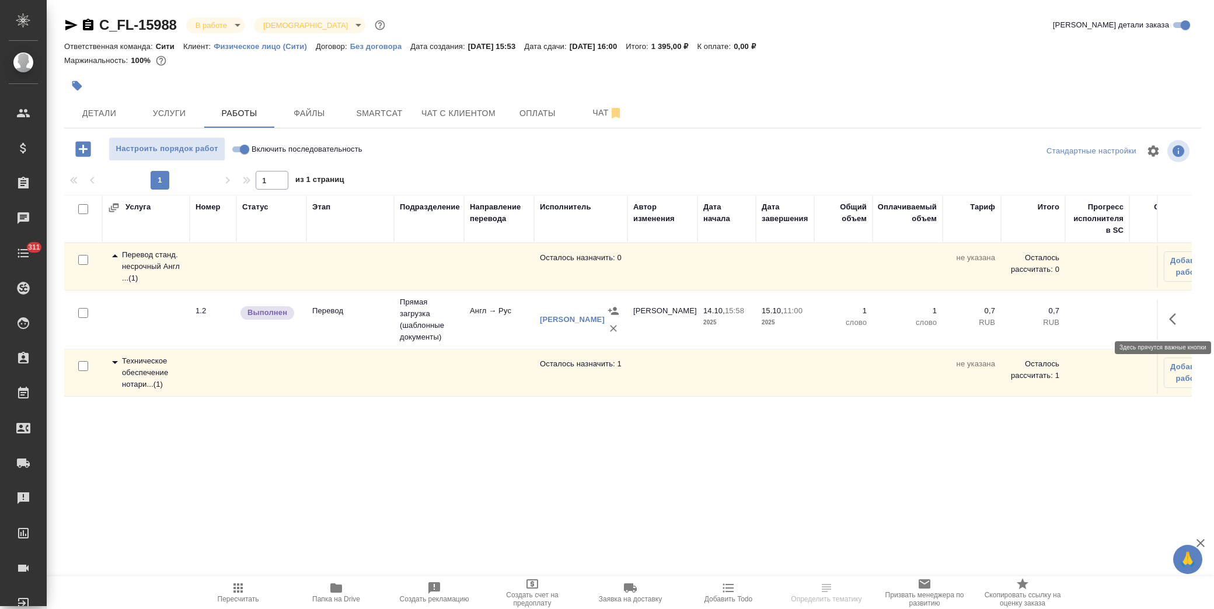
click at [1170, 325] on icon "button" at bounding box center [1176, 319] width 14 height 14
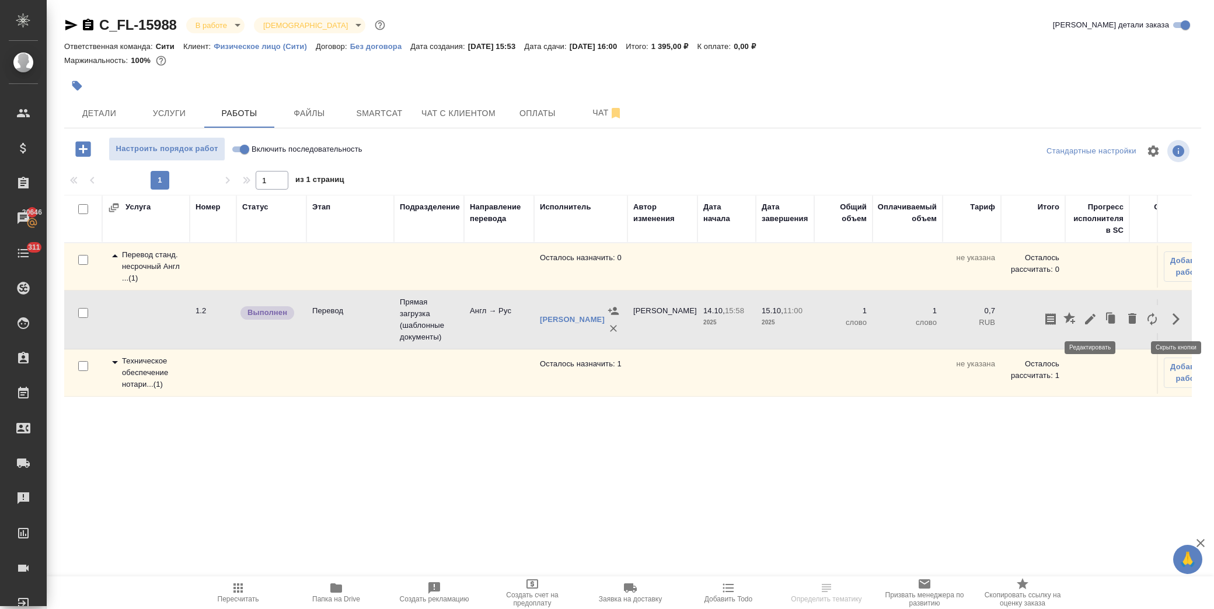
click at [1089, 319] on icon "button" at bounding box center [1090, 319] width 11 height 11
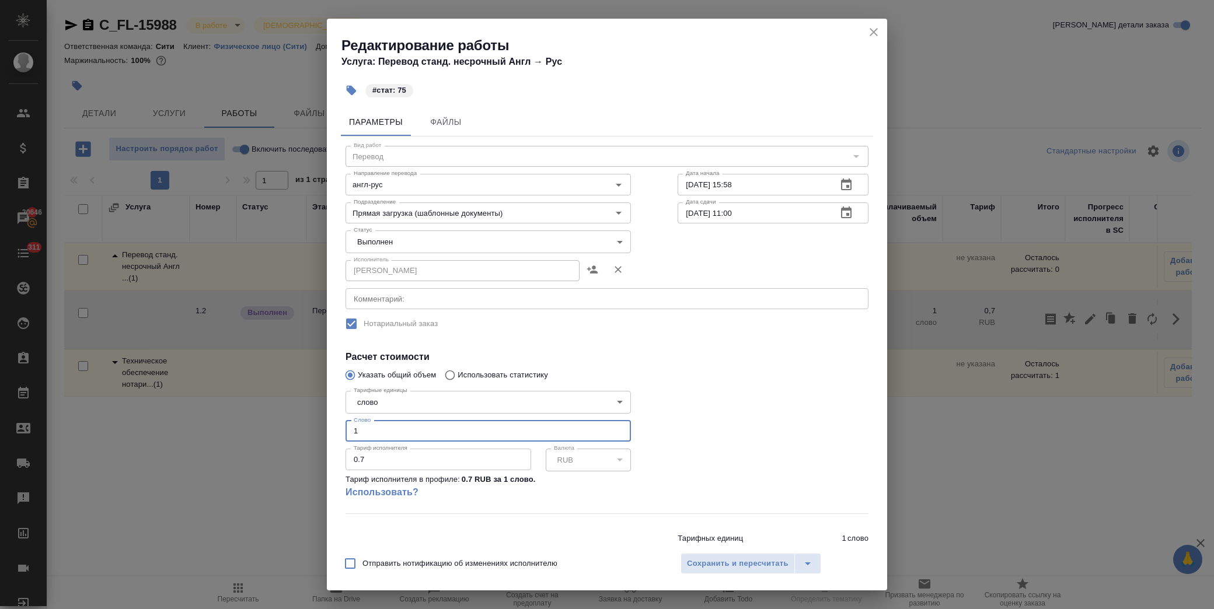
drag, startPoint x: 377, startPoint y: 424, endPoint x: 313, endPoint y: 423, distance: 63.6
click at [313, 423] on div "Редактирование работы Услуга: Перевод станд. несрочный Англ → Рус #стат: 75 Пар…" at bounding box center [607, 304] width 1214 height 609
type input "75"
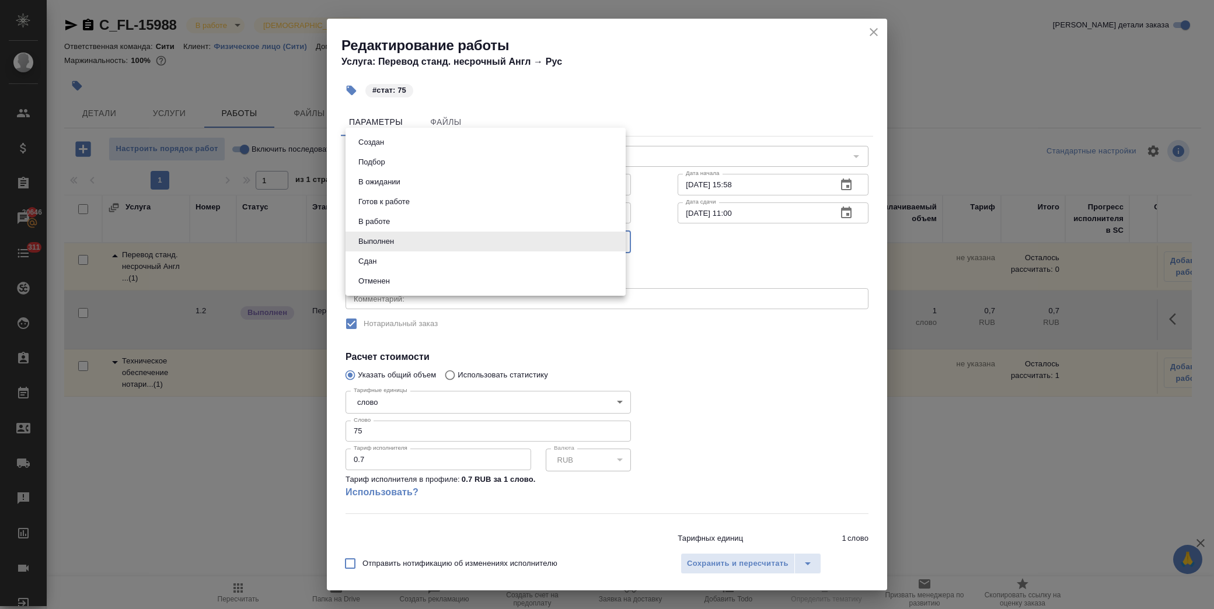
click at [406, 247] on body "🙏 .cls-1 fill:#fff; AWATERA Лофицкая Юлия Владимировна Клиенты Спецификации Зак…" at bounding box center [607, 304] width 1214 height 609
click at [403, 260] on li "Сдан" at bounding box center [486, 262] width 280 height 20
type input "closed"
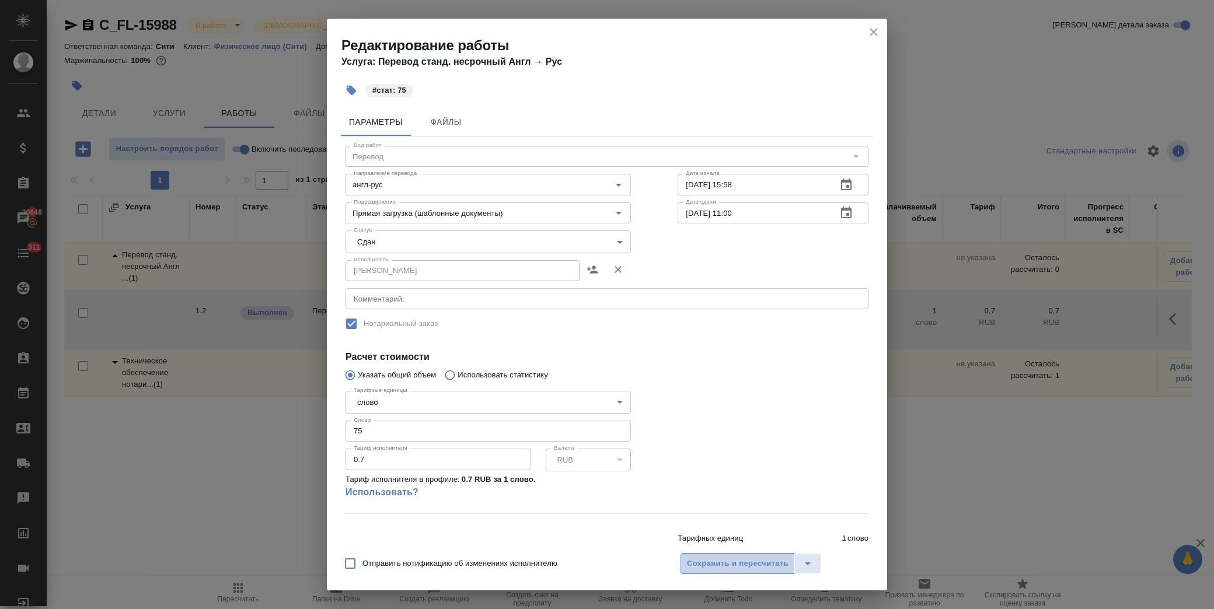
click at [708, 562] on span "Сохранить и пересчитать" at bounding box center [738, 563] width 102 height 13
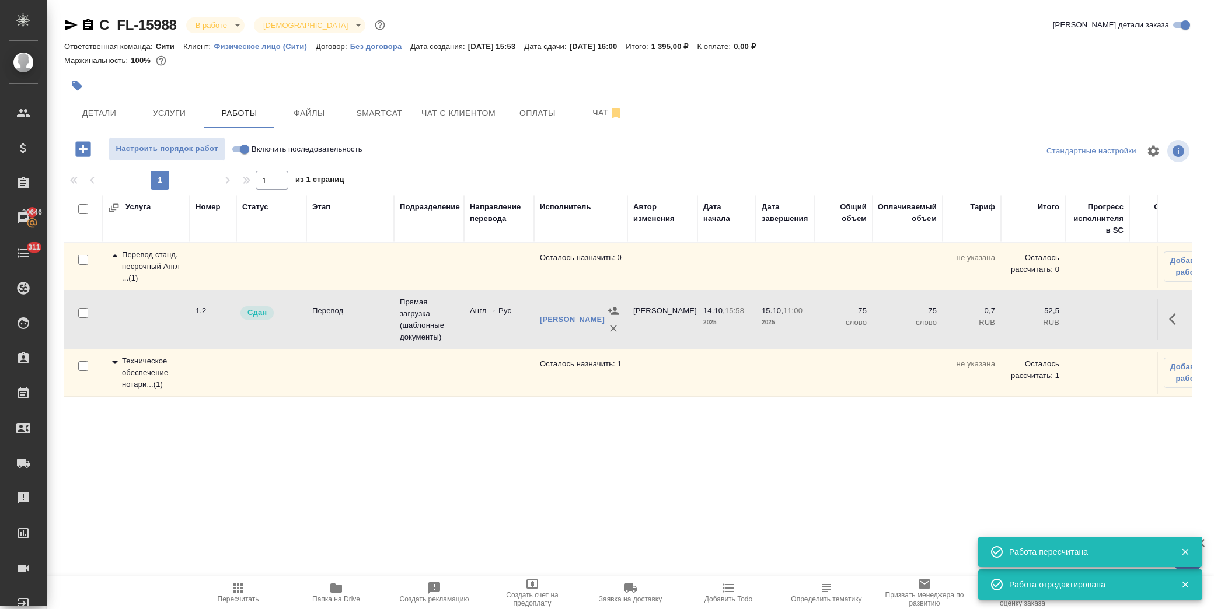
click at [117, 362] on icon at bounding box center [115, 362] width 6 height 3
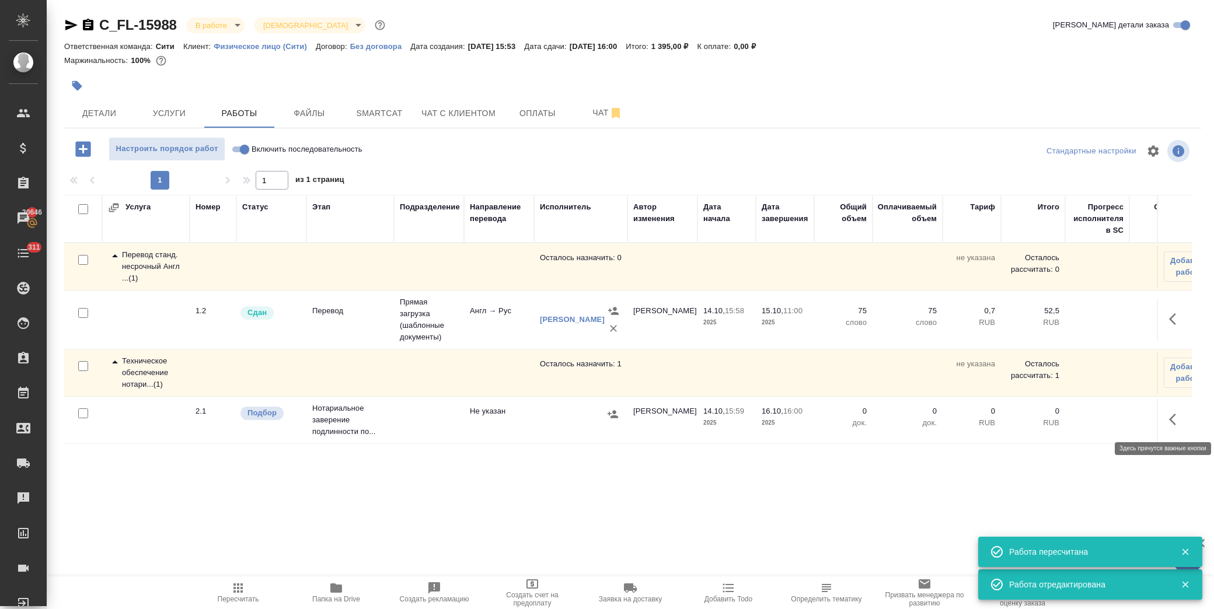
click at [1169, 420] on icon "button" at bounding box center [1176, 420] width 14 height 14
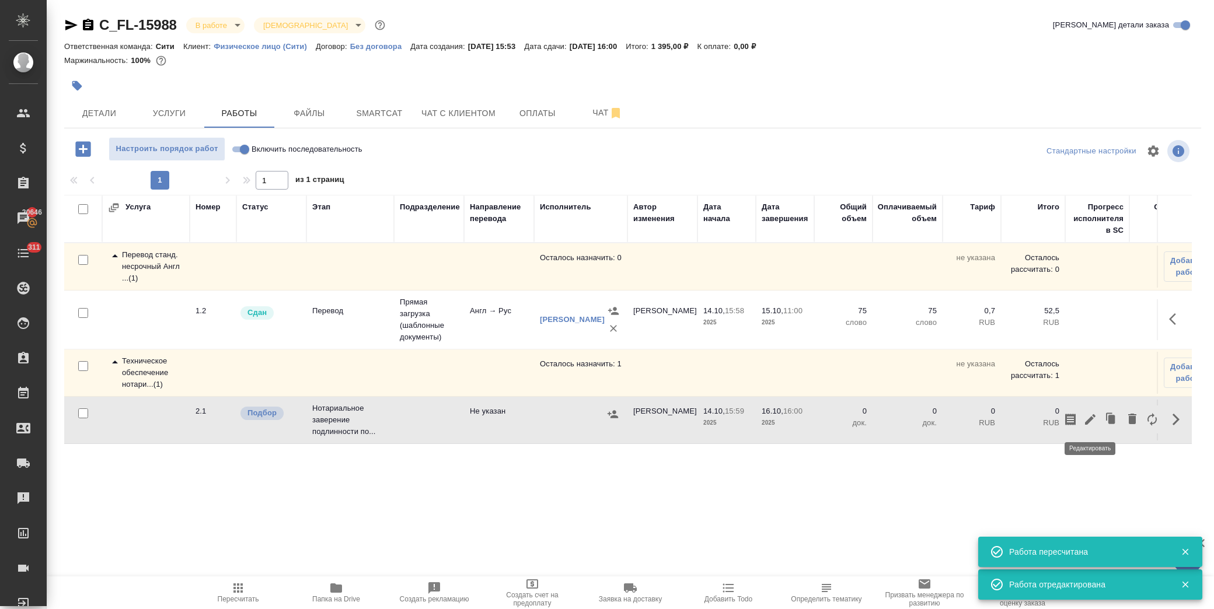
click at [1087, 423] on icon "button" at bounding box center [1090, 419] width 11 height 11
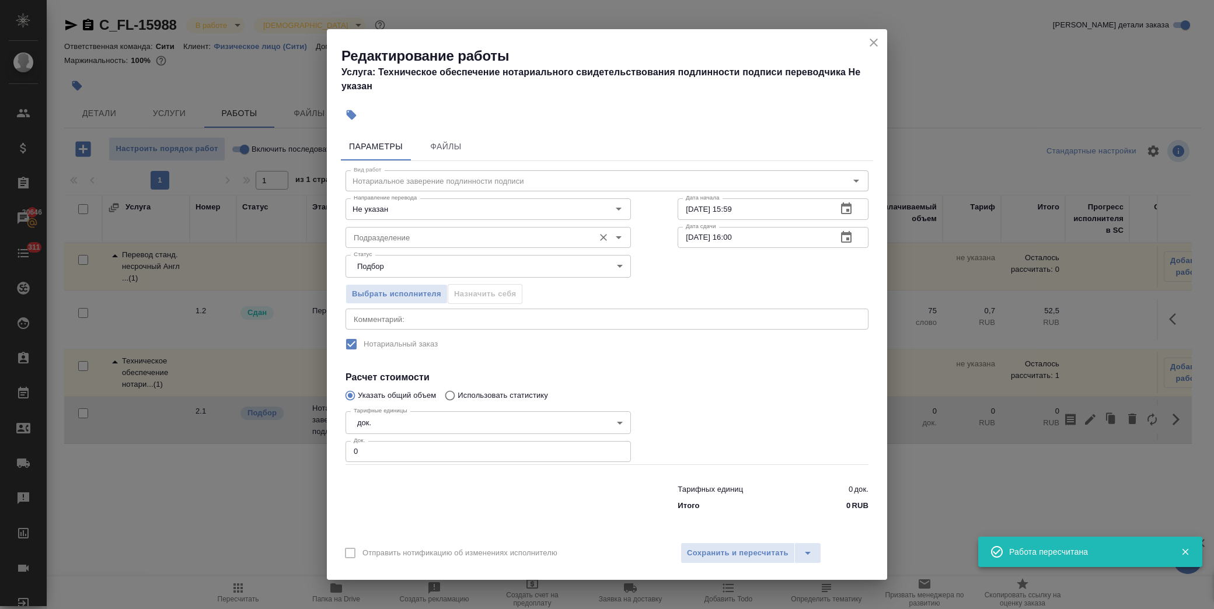
click at [413, 244] on input "Подразделение" at bounding box center [468, 238] width 239 height 14
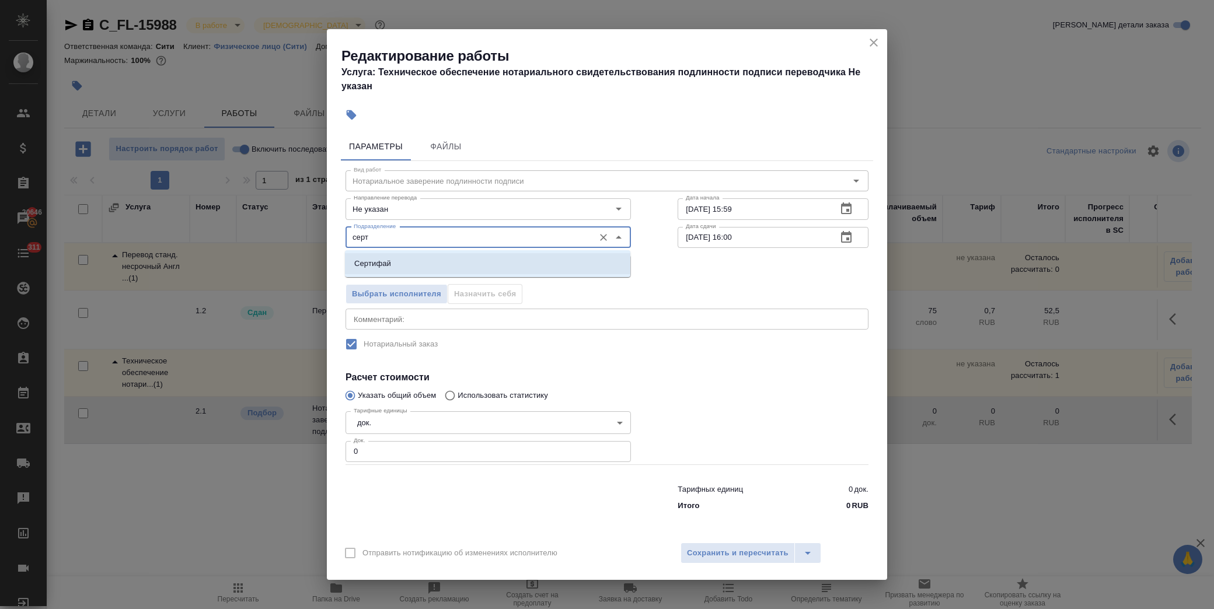
click at [397, 261] on li "Сертифай" at bounding box center [487, 263] width 285 height 21
type input "Сертифай"
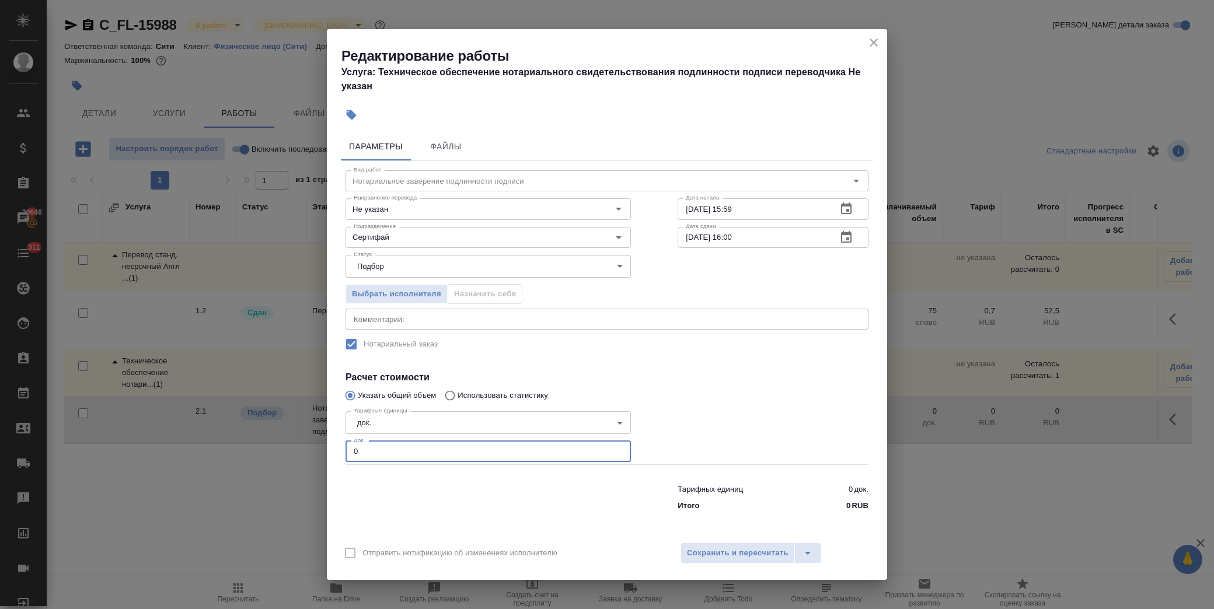
drag, startPoint x: 383, startPoint y: 457, endPoint x: 304, endPoint y: 459, distance: 78.8
click at [304, 459] on div "Редактирование работы Услуга: Техническое обеспечение нотариального свидетельст…" at bounding box center [607, 304] width 1214 height 609
type input "1"
click at [407, 316] on textarea at bounding box center [607, 319] width 507 height 9
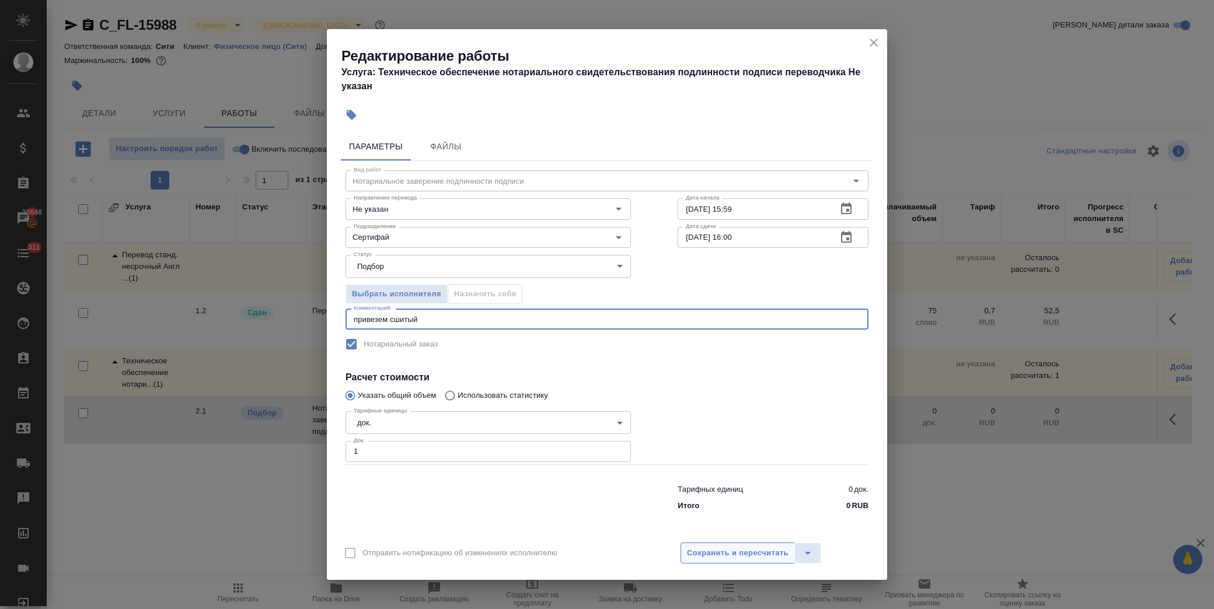
type textarea "привезем сшитый"
click at [718, 553] on span "Сохранить и пересчитать" at bounding box center [738, 553] width 102 height 13
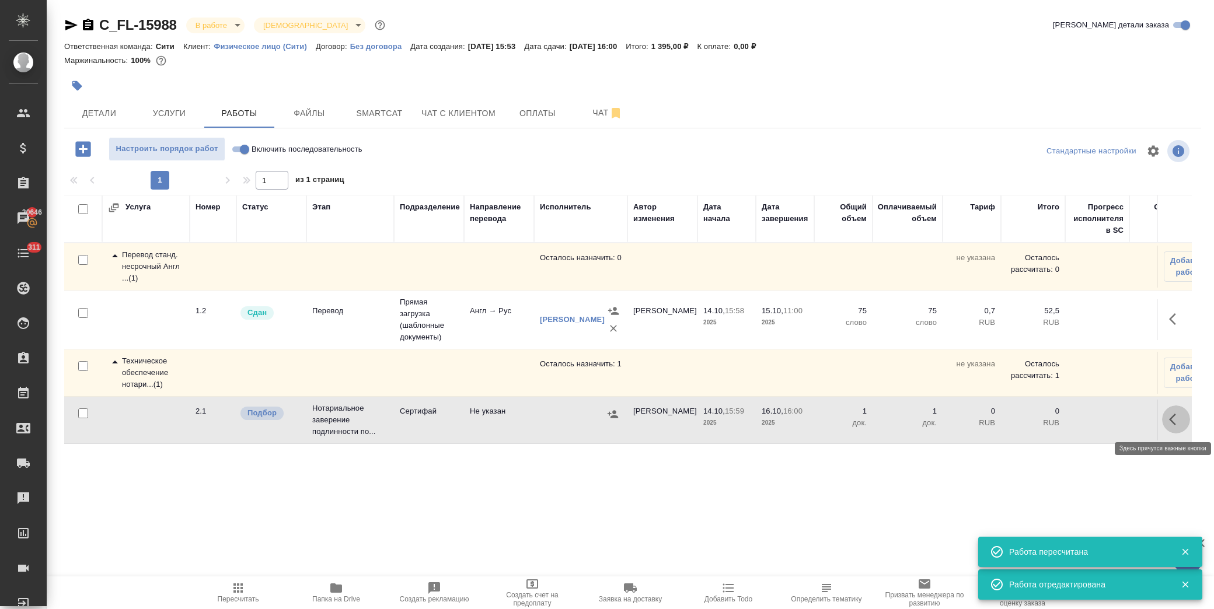
click at [1171, 420] on icon "button" at bounding box center [1172, 420] width 7 height 12
click at [1086, 416] on icon "button" at bounding box center [1090, 420] width 14 height 14
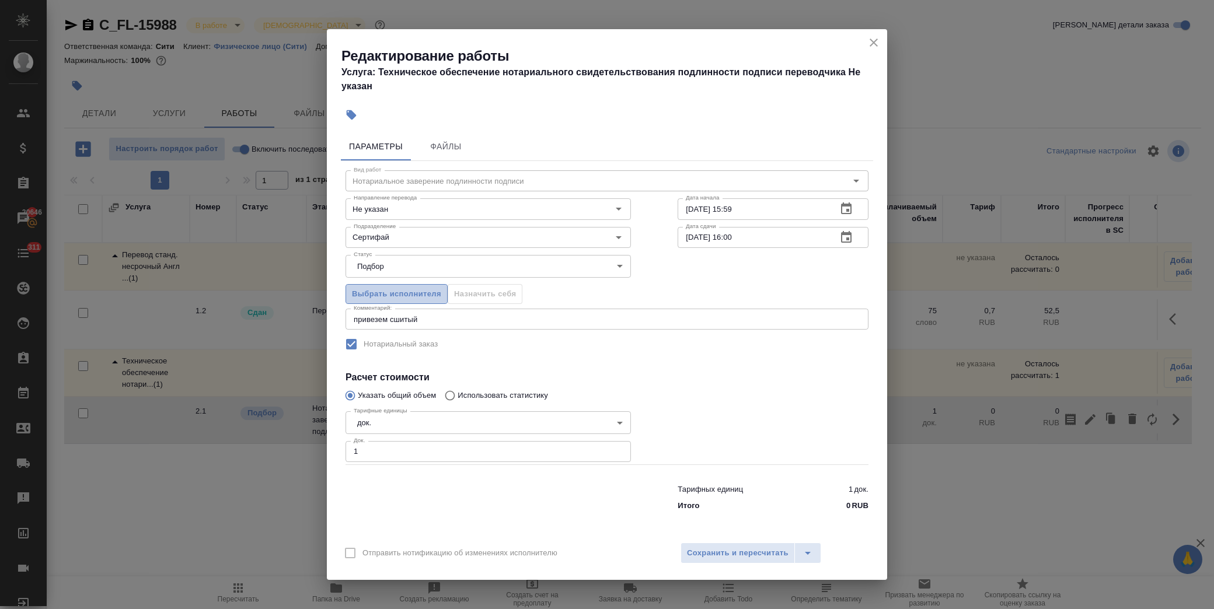
click at [404, 293] on span "Выбрать исполнителя" at bounding box center [396, 294] width 89 height 13
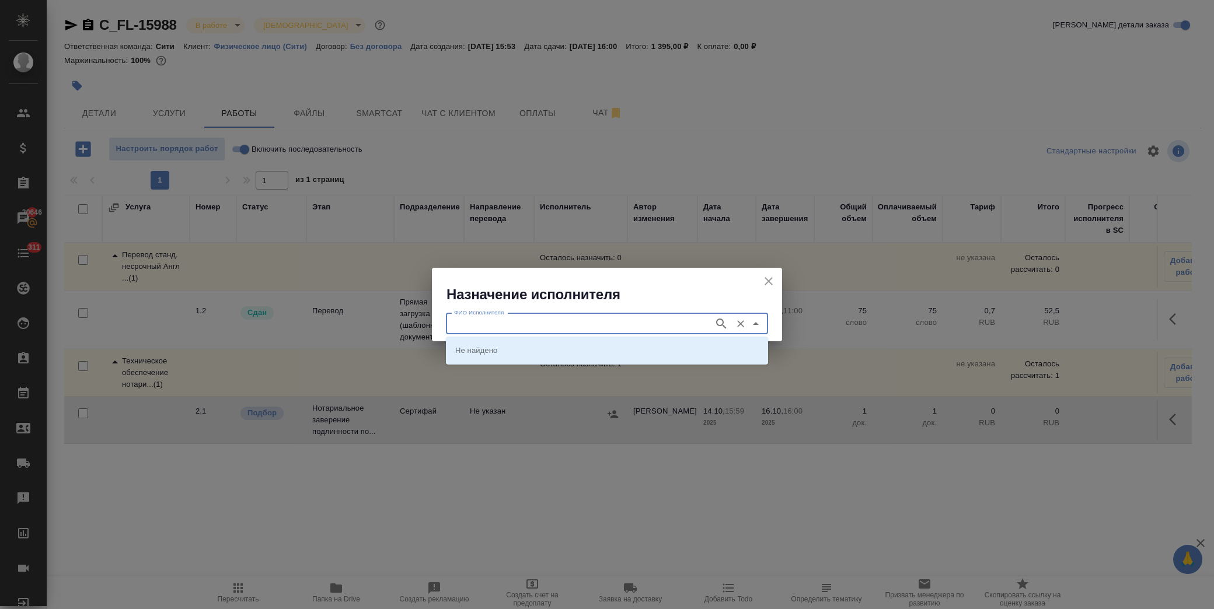
click at [596, 323] on input "ФИО Исполнителя" at bounding box center [578, 324] width 259 height 14
type input "шишиенков"
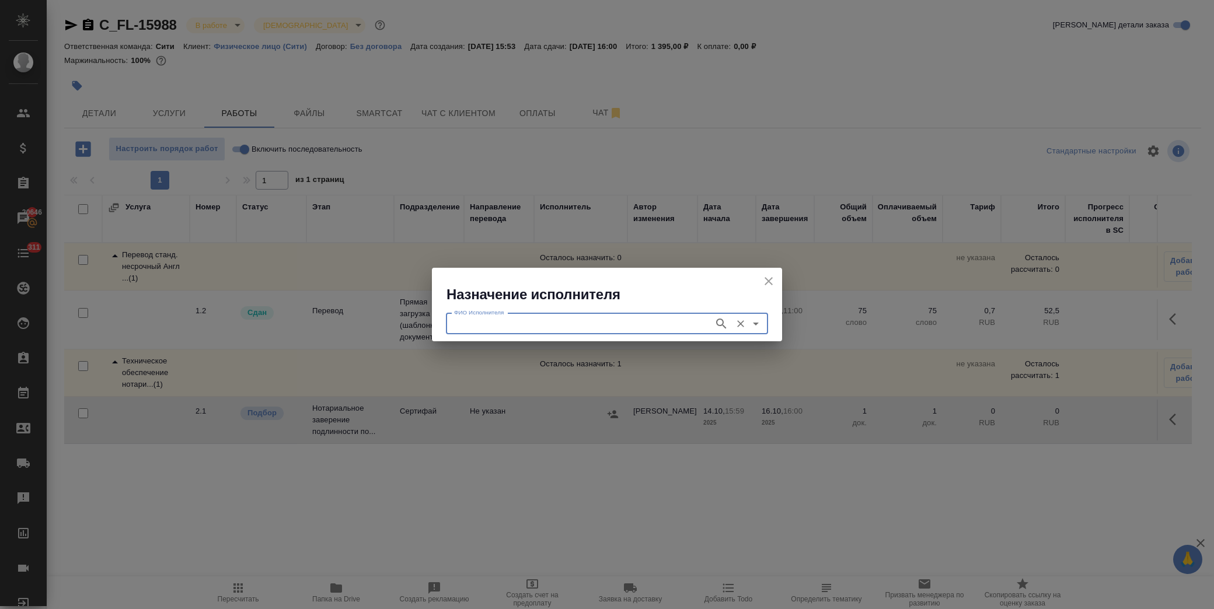
click at [551, 324] on input "ФИО Исполнителя" at bounding box center [578, 324] width 259 height 14
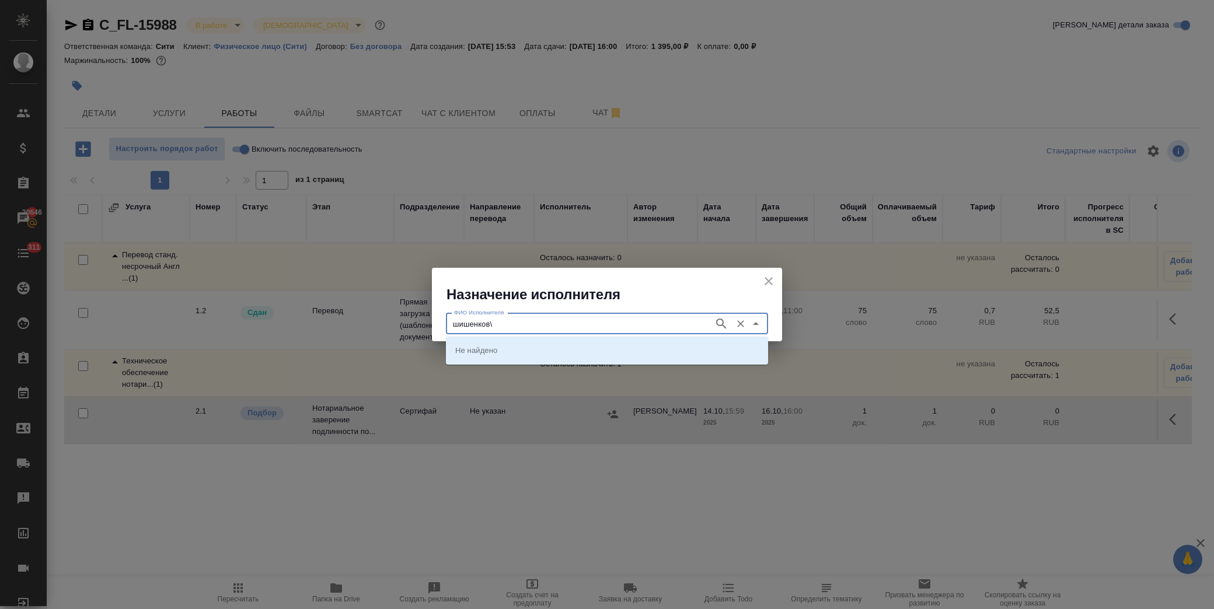
type input "шишенков\"
click at [568, 323] on input "ФИО Исполнителя" at bounding box center [578, 324] width 259 height 14
type input "шишенков"
click at [519, 354] on p "НОТАРИУС Шишенков Леонид Васильевич" at bounding box center [487, 350] width 64 height 12
type input "НОТАРИУС Шишенков Леонид Васильевич"
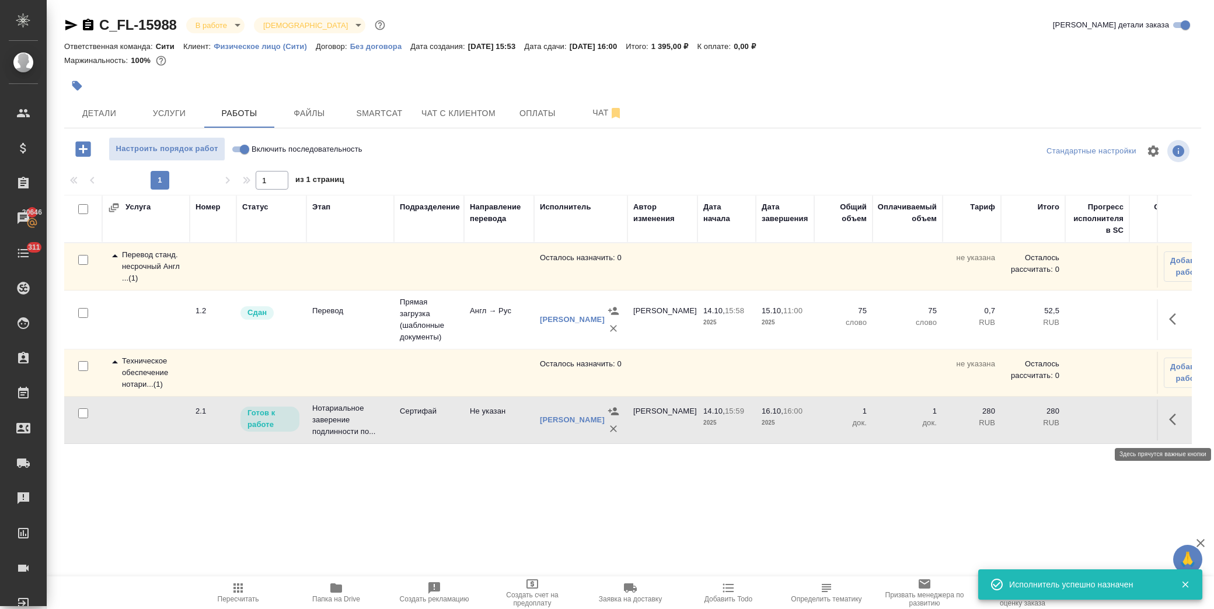
click at [1169, 424] on icon "button" at bounding box center [1176, 420] width 14 height 14
click at [1085, 425] on icon "button" at bounding box center [1090, 419] width 11 height 11
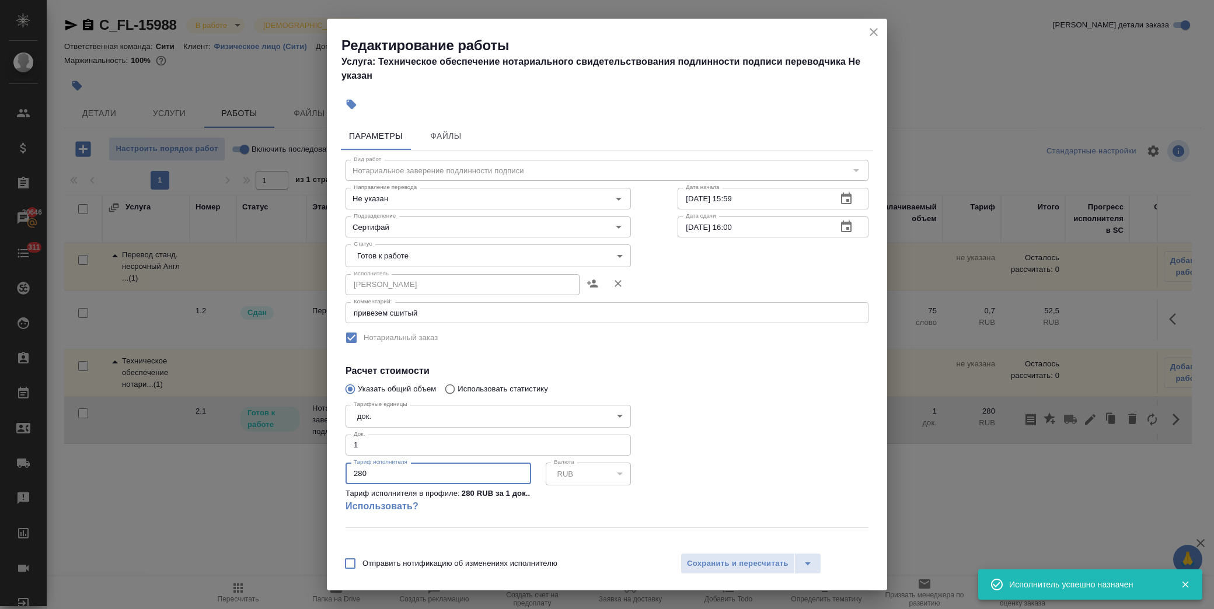
click at [360, 473] on input "280" at bounding box center [439, 473] width 186 height 21
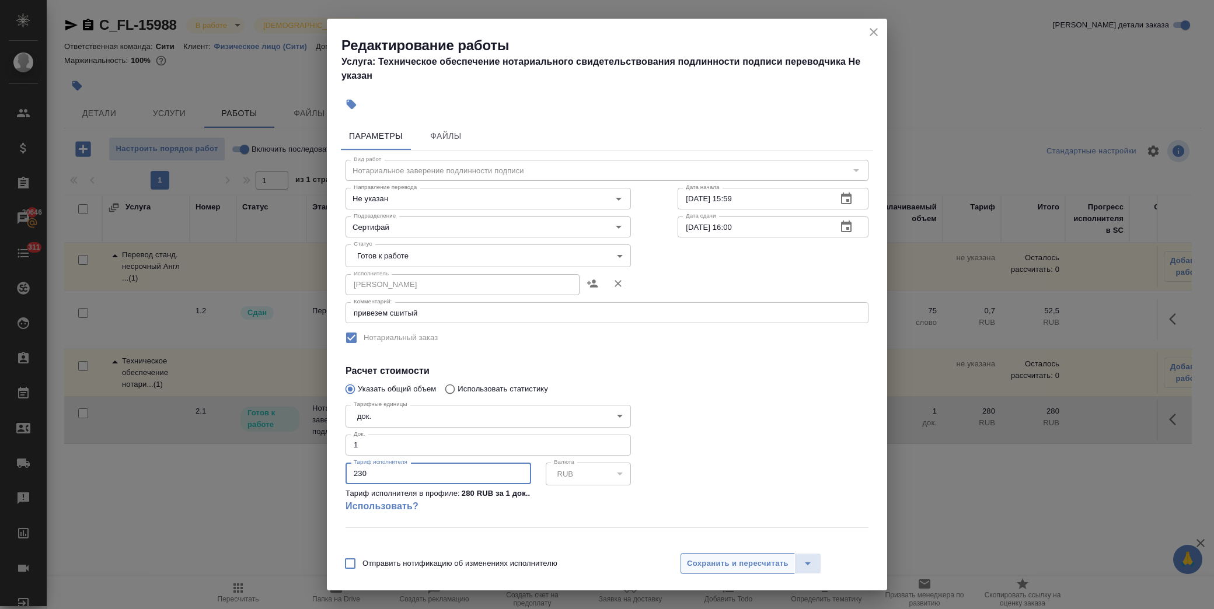
type input "230"
click at [758, 571] on button "Сохранить и пересчитать" at bounding box center [738, 563] width 114 height 21
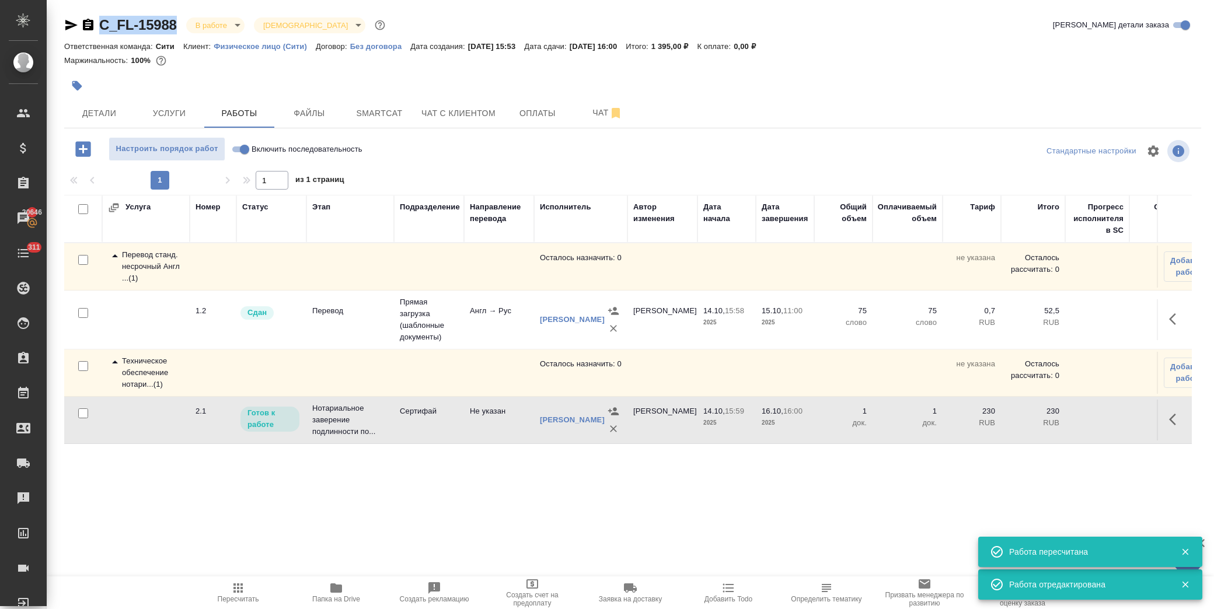
drag, startPoint x: 184, startPoint y: 26, endPoint x: 103, endPoint y: 25, distance: 80.5
click at [102, 25] on div "C_FL-15988 В работе inProgress Святая троица holyTrinity" at bounding box center [225, 25] width 323 height 19
copy link "C_FL-15988"
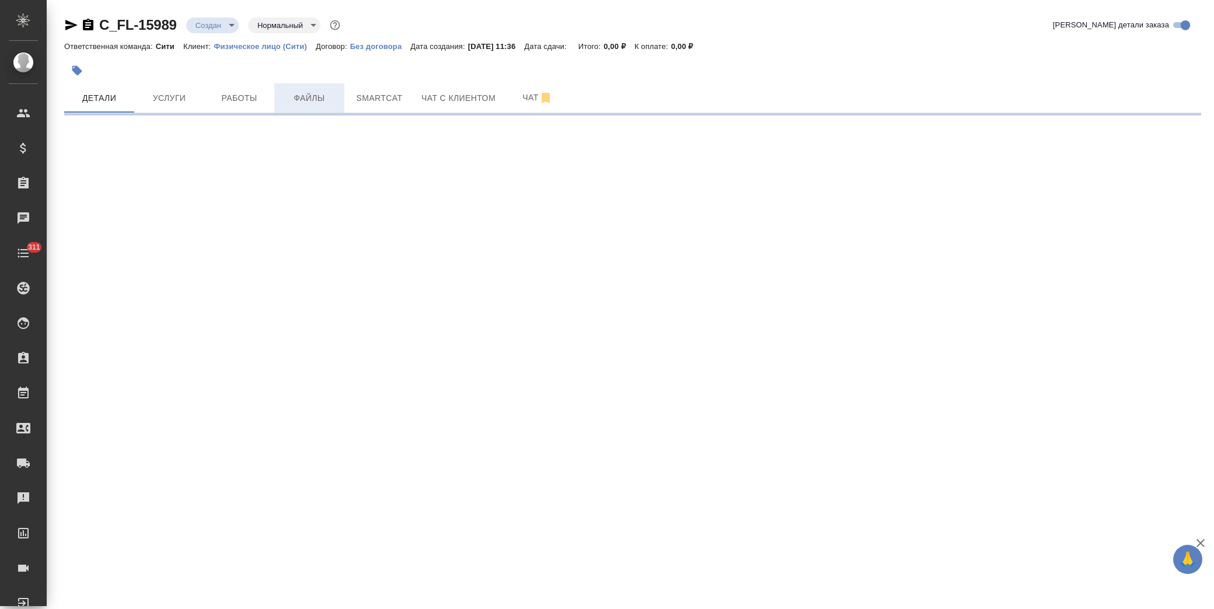
select select "RU"
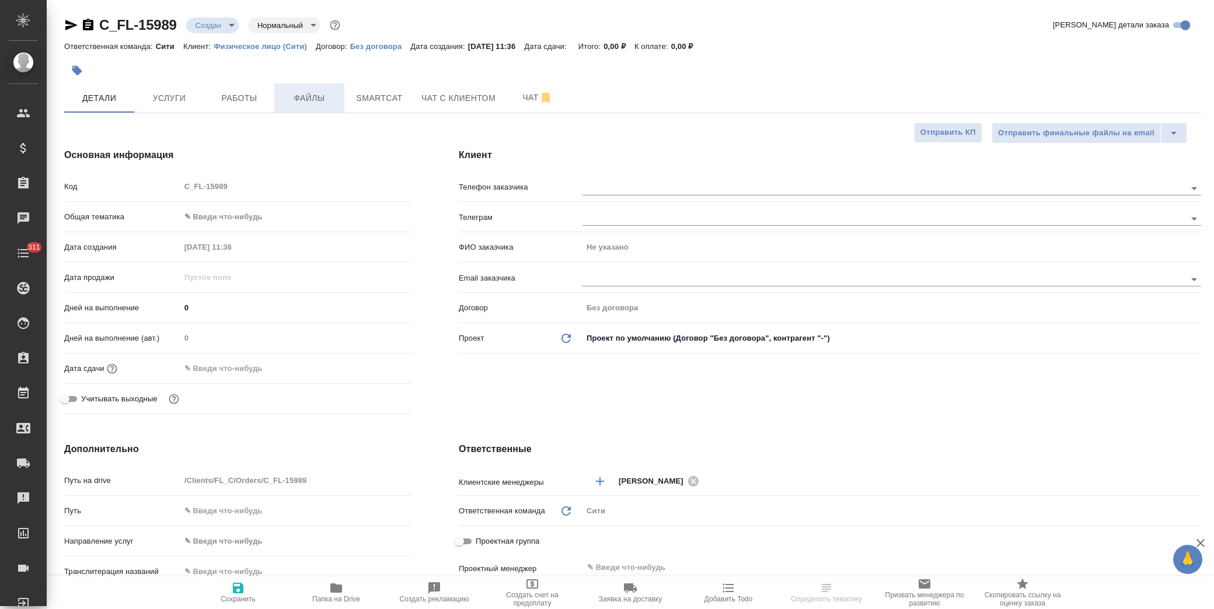
type textarea "x"
click at [314, 95] on span "Файлы" at bounding box center [309, 98] width 56 height 15
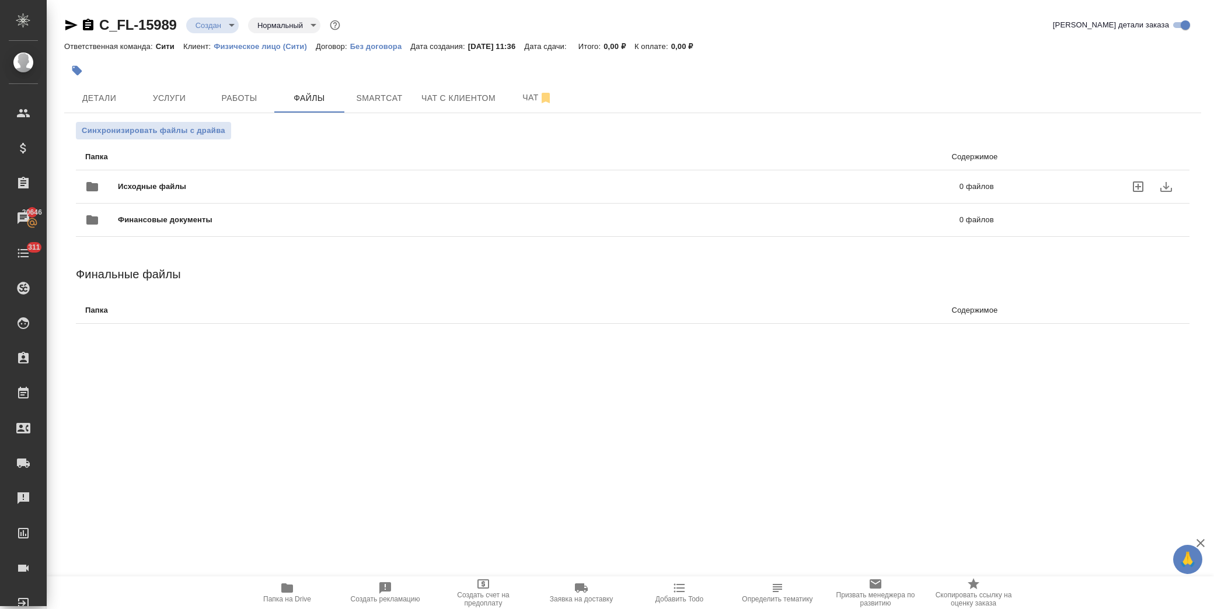
click at [187, 179] on div "Исходные файлы 0 файлов" at bounding box center [539, 187] width 909 height 28
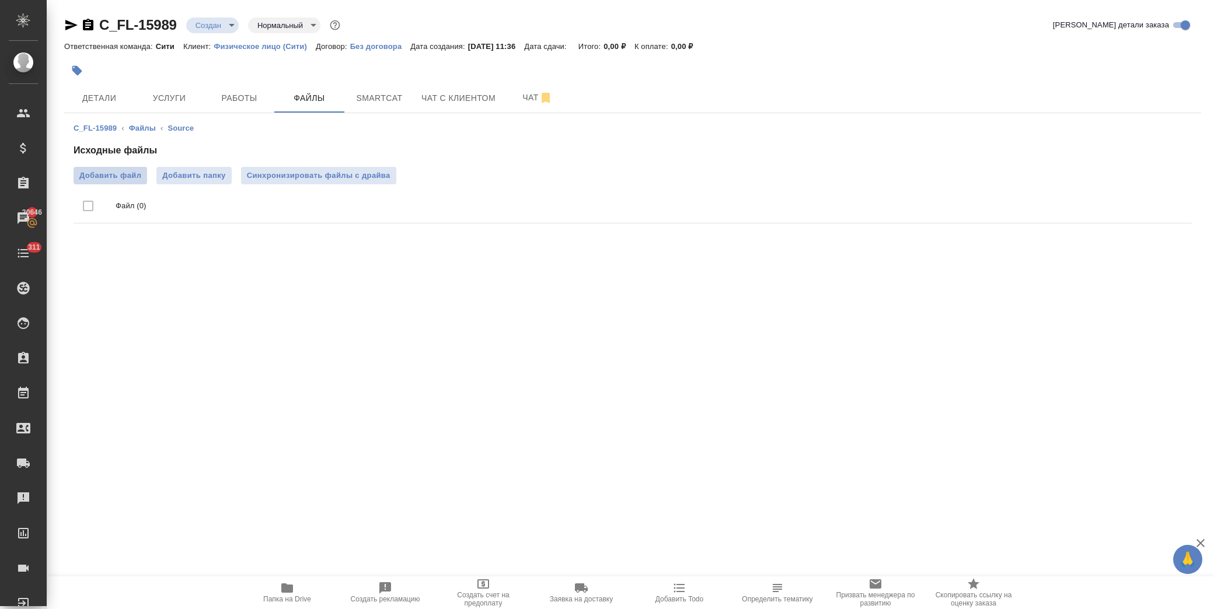
click at [106, 180] on span "Добавить файл" at bounding box center [110, 176] width 62 height 12
click at [0, 0] on input "Добавить файл" at bounding box center [0, 0] width 0 height 0
click at [120, 99] on span "Детали" at bounding box center [99, 98] width 56 height 15
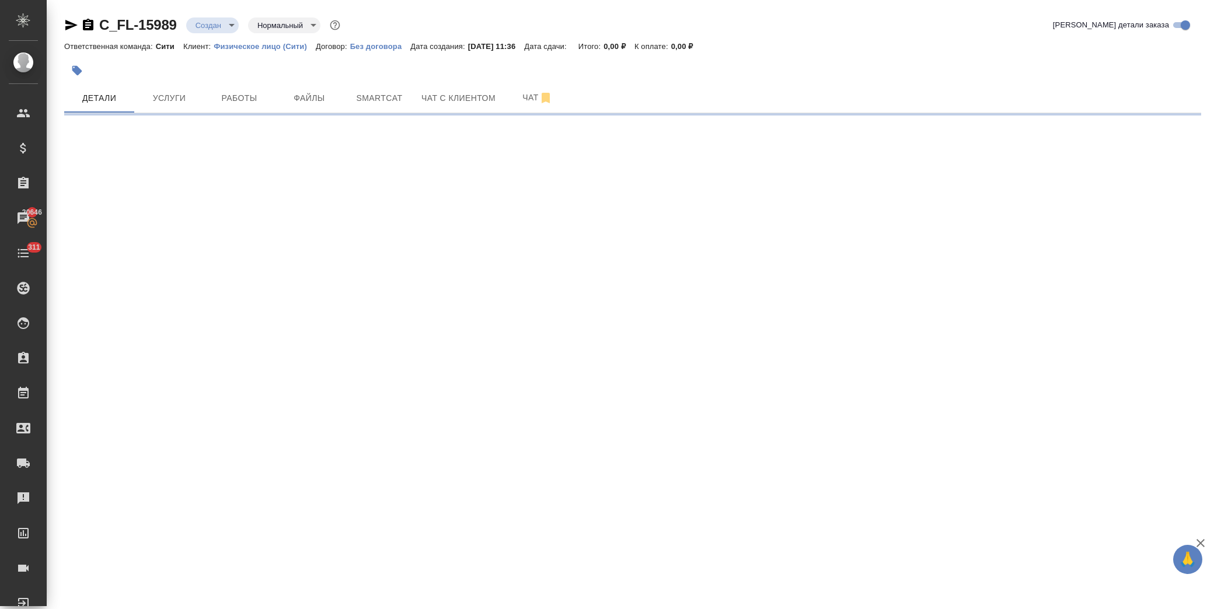
select select "RU"
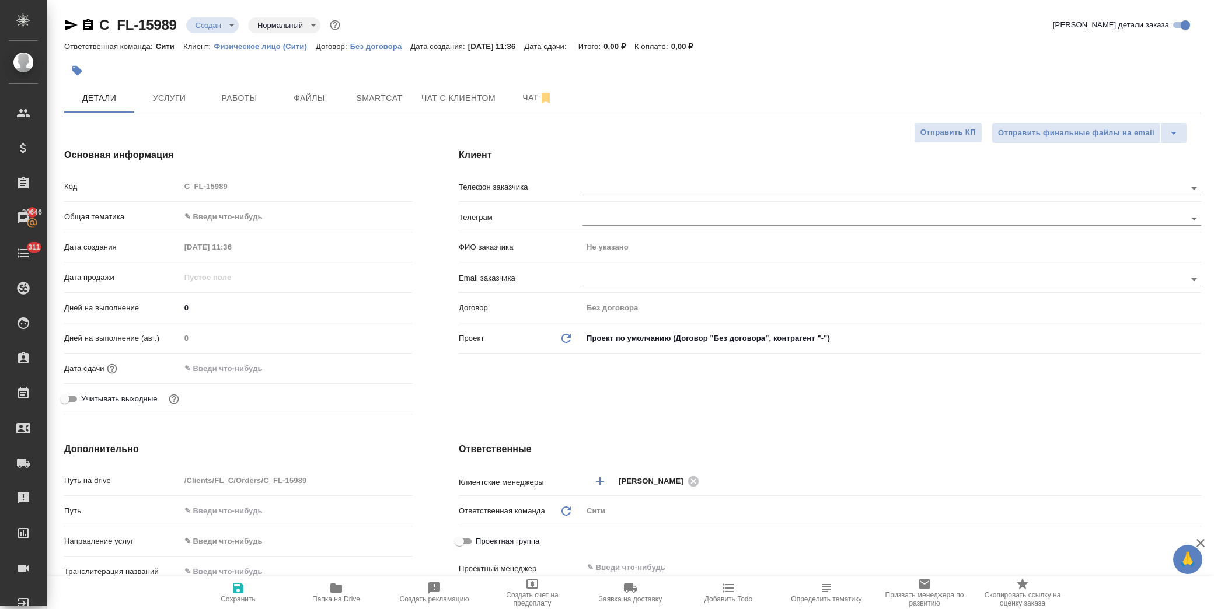
type textarea "x"
click at [229, 366] on input "text" at bounding box center [231, 368] width 102 height 17
click at [374, 363] on icon "button" at bounding box center [378, 367] width 11 height 12
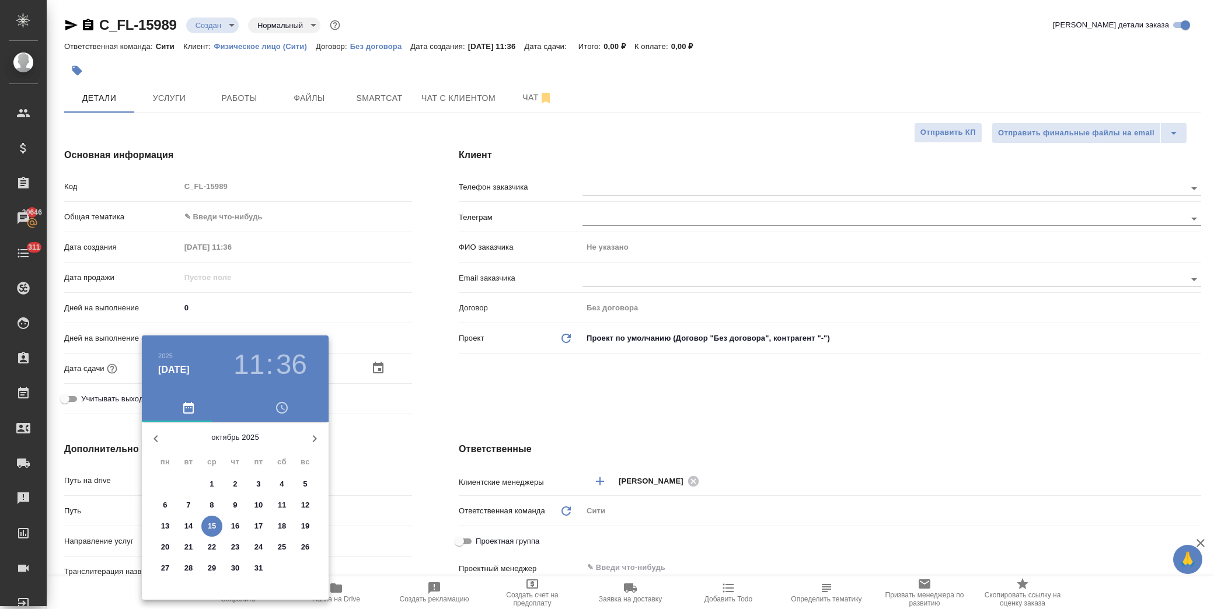
click at [213, 527] on p "15" at bounding box center [212, 527] width 9 height 12
type input "[DATE] 11:36"
type textarea "x"
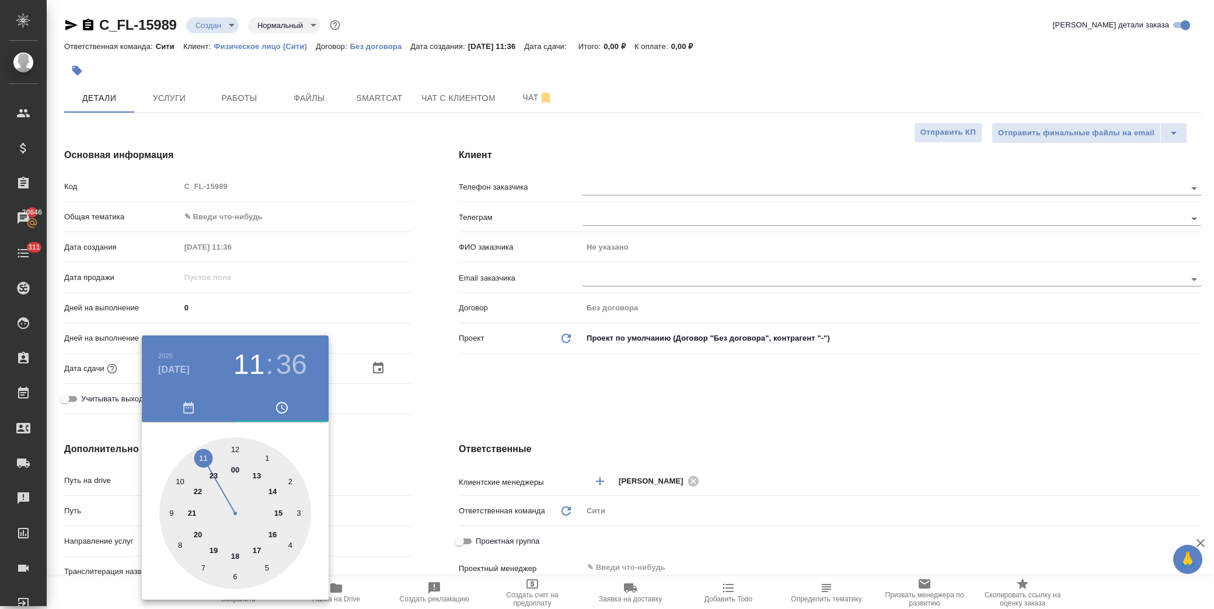
click at [258, 476] on div at bounding box center [235, 514] width 152 height 152
type input "15.10.2025 13:36"
type textarea "x"
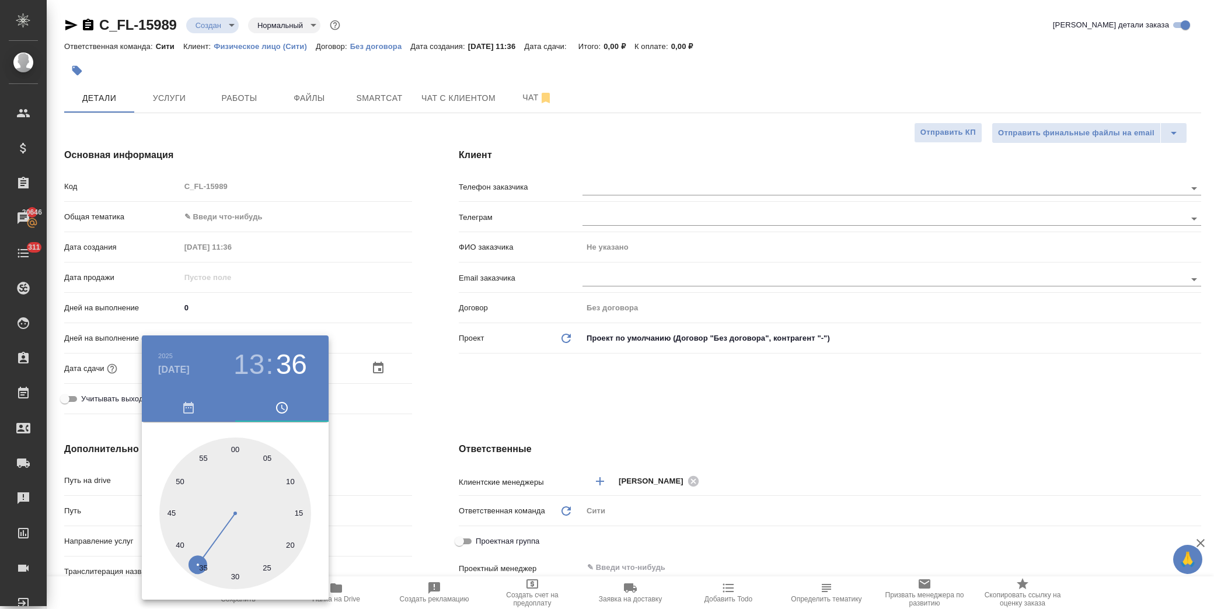
click at [238, 449] on div at bounding box center [235, 514] width 152 height 152
type input "[DATE] 13:00"
type textarea "x"
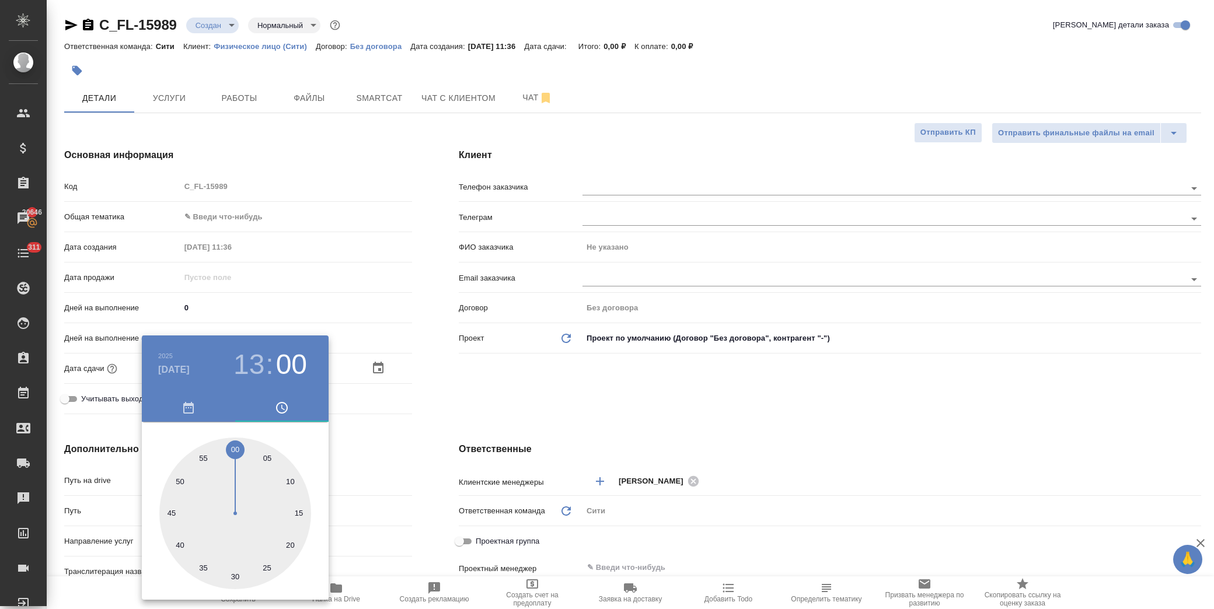
click at [240, 580] on div at bounding box center [235, 514] width 152 height 152
type input "15.10.2025 13:29"
type textarea "x"
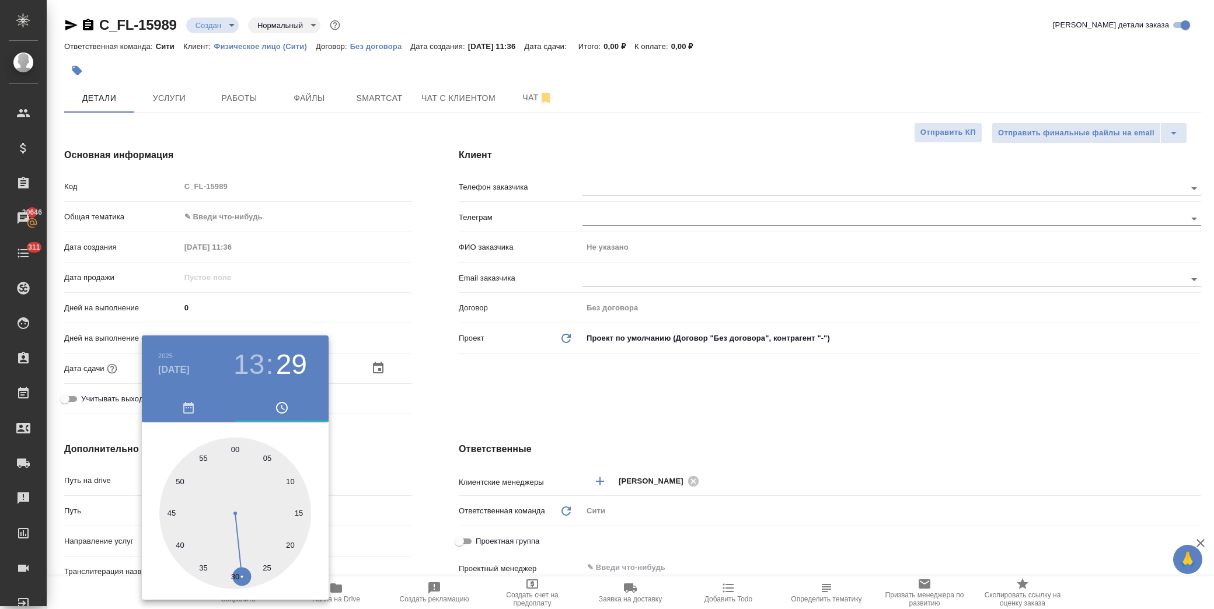
click at [236, 578] on div at bounding box center [235, 514] width 152 height 152
type input "15.10.2025 13:30"
type textarea "x"
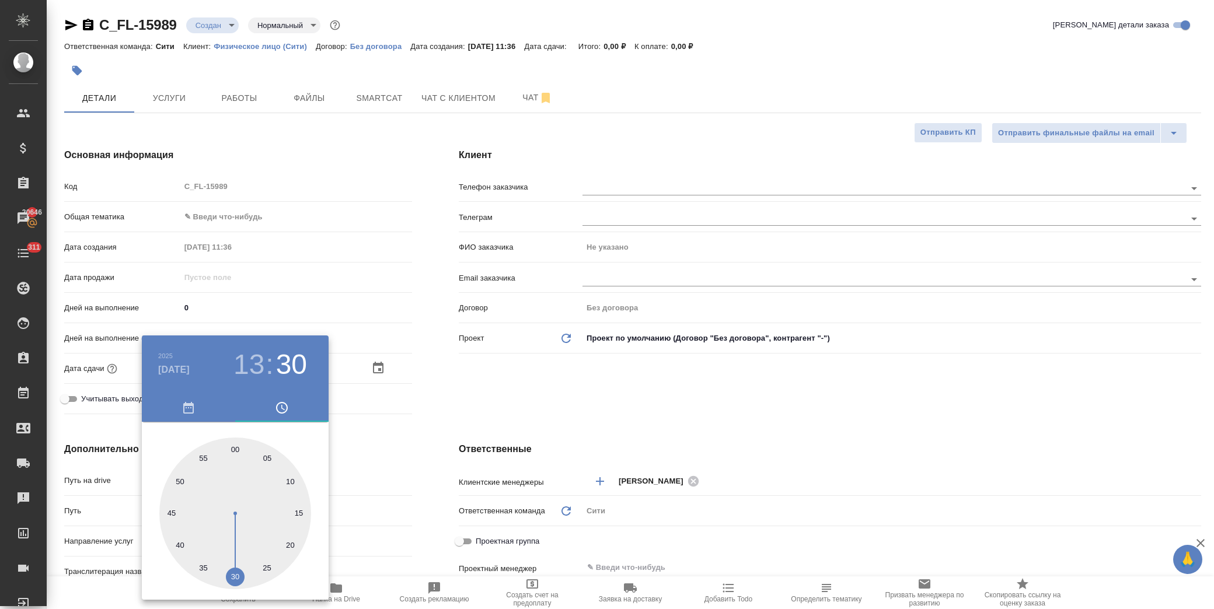
click at [545, 381] on div at bounding box center [607, 304] width 1214 height 609
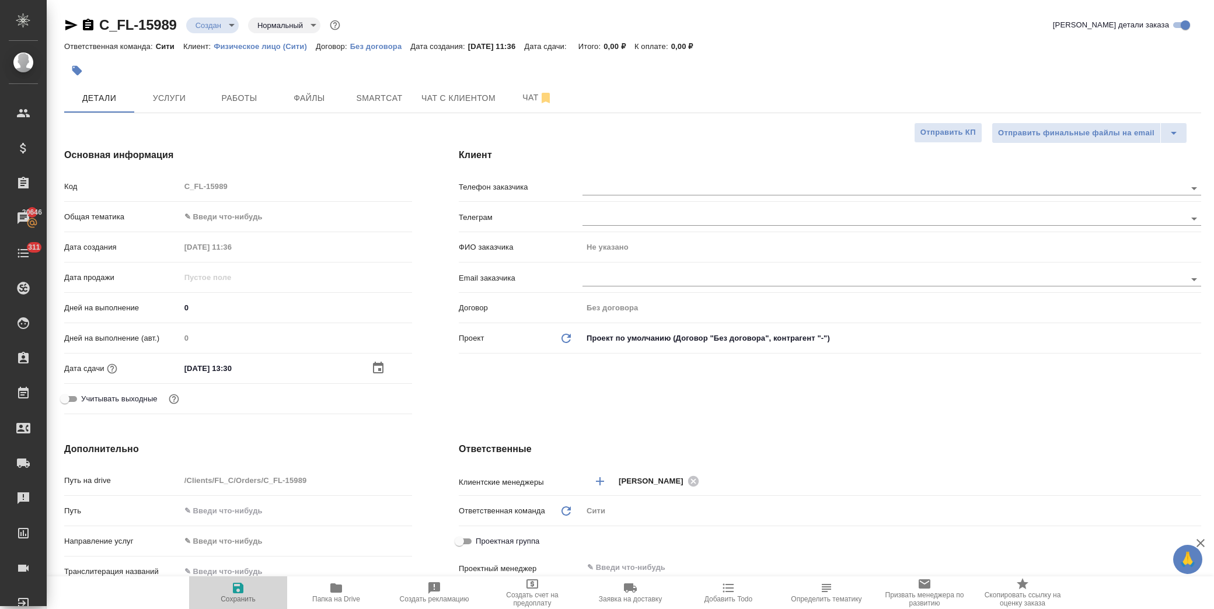
click at [242, 594] on icon "button" at bounding box center [238, 588] width 11 height 11
type textarea "x"
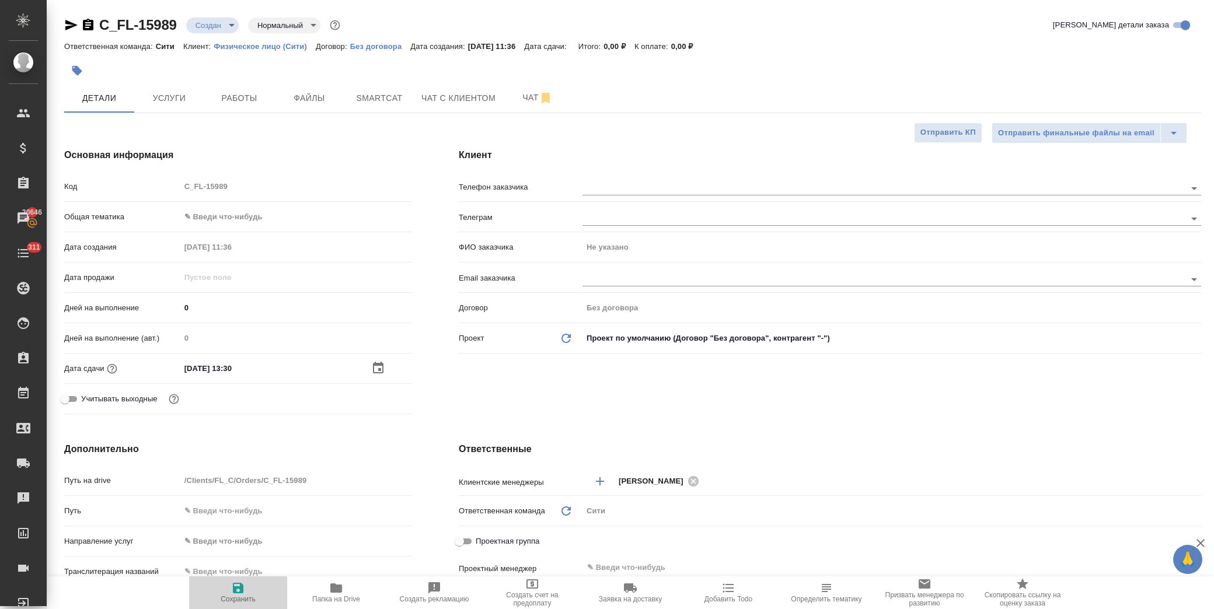
type textarea "x"
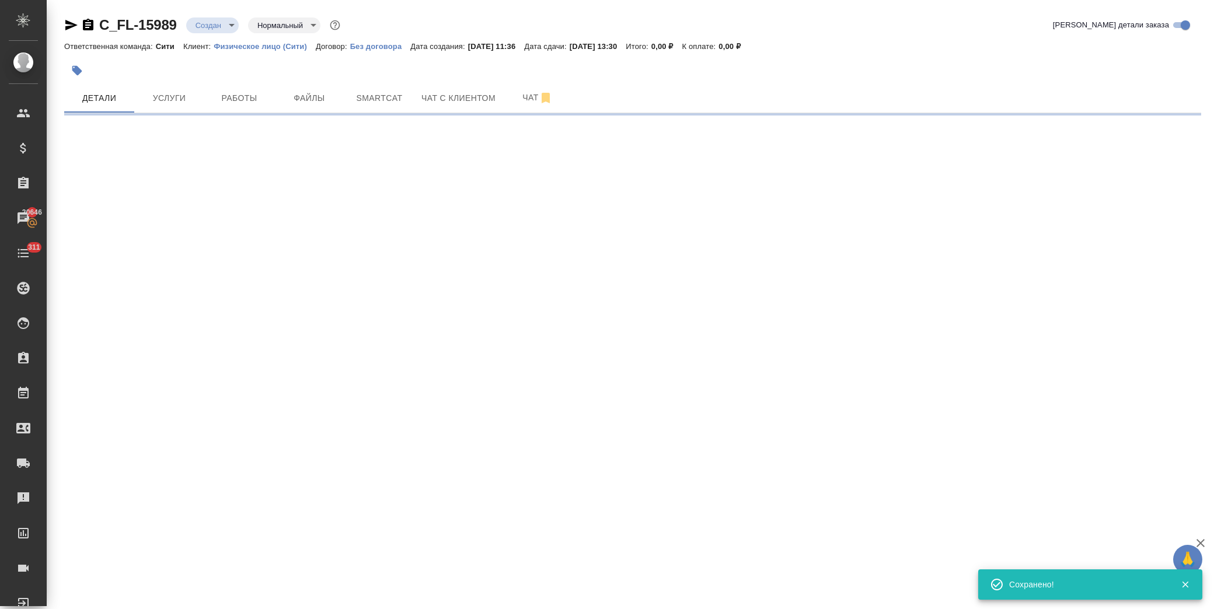
select select "RU"
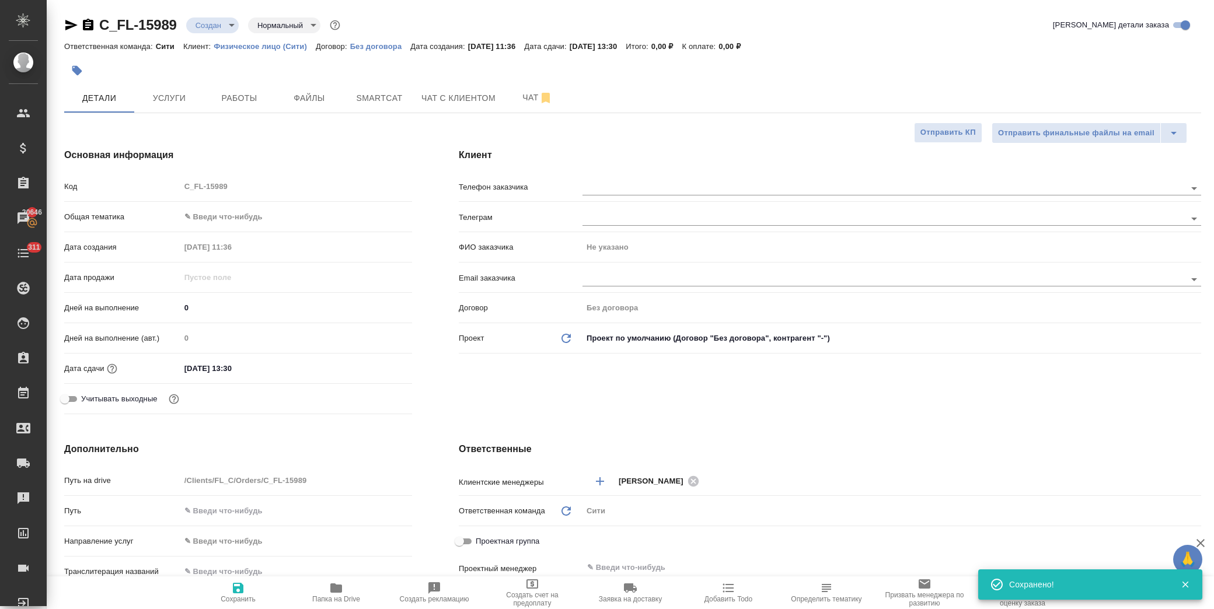
type textarea "x"
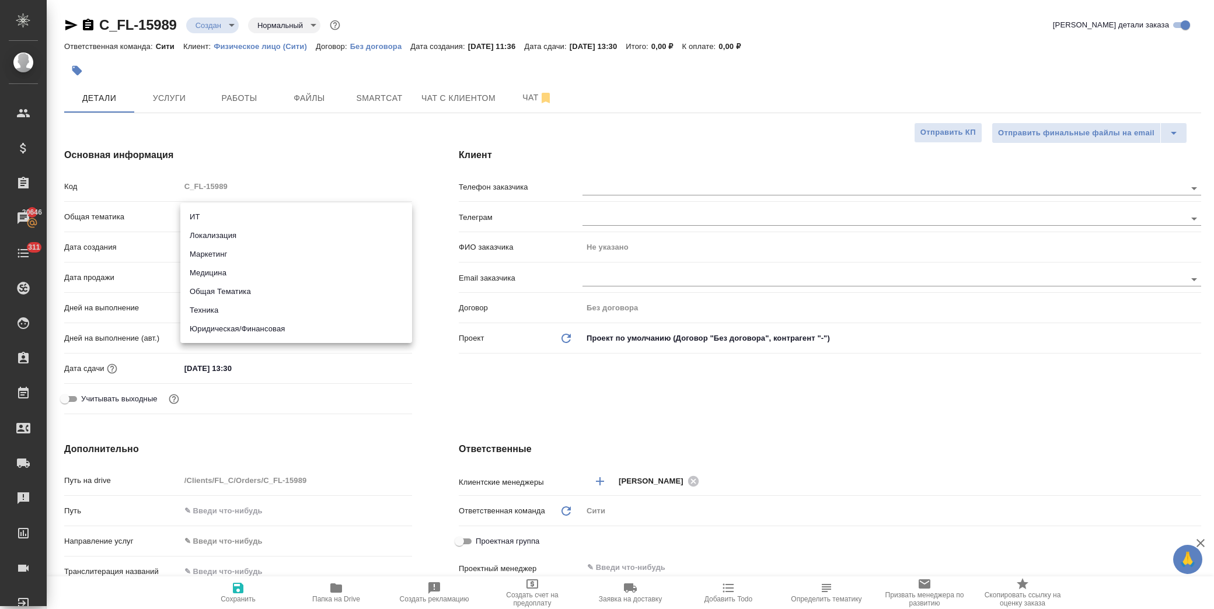
click at [253, 211] on body "🙏 .cls-1 fill:#fff; AWATERA Лофицкая Юлия Владимировна Клиенты Спецификации Зак…" at bounding box center [607, 304] width 1214 height 609
click at [275, 334] on li "Юридическая/Финансовая" at bounding box center [296, 329] width 232 height 19
type input "yr-fn"
type textarea "x"
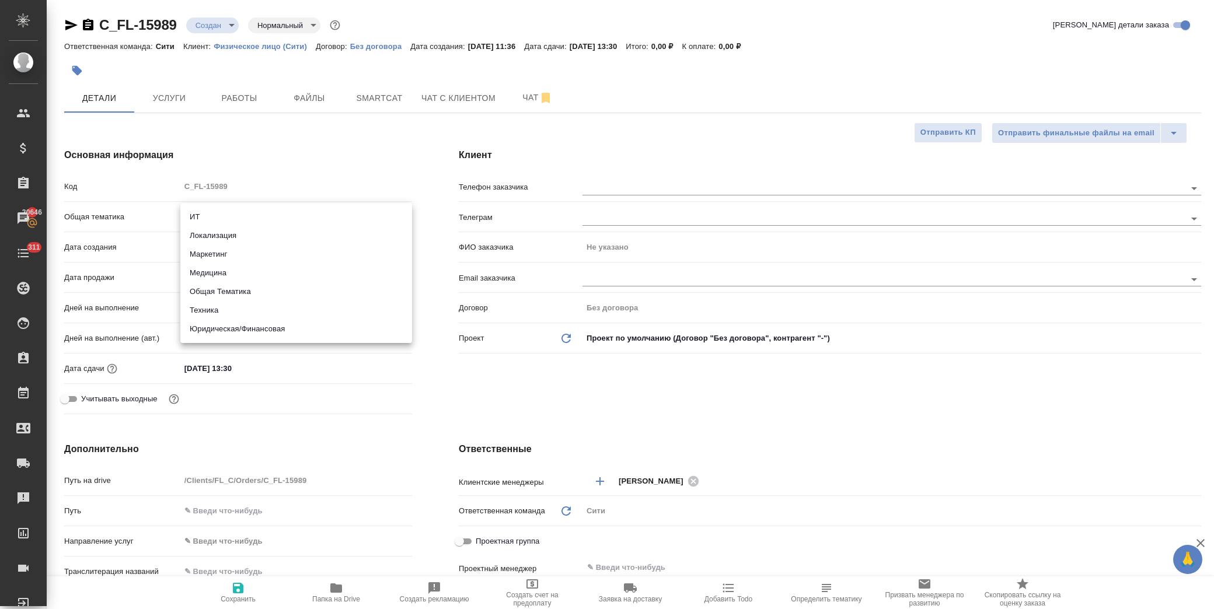
type textarea "x"
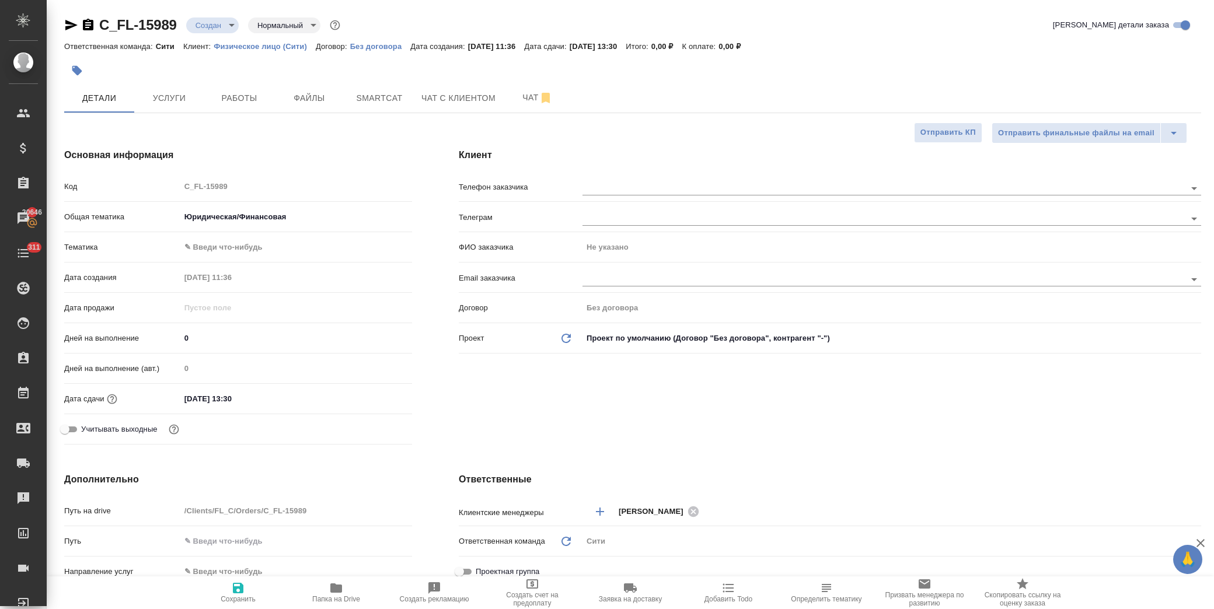
click at [264, 249] on body "🙏 .cls-1 fill:#fff; AWATERA Лофицкая Юлия Владимировна Клиенты Спецификации Зак…" at bounding box center [607, 304] width 1214 height 609
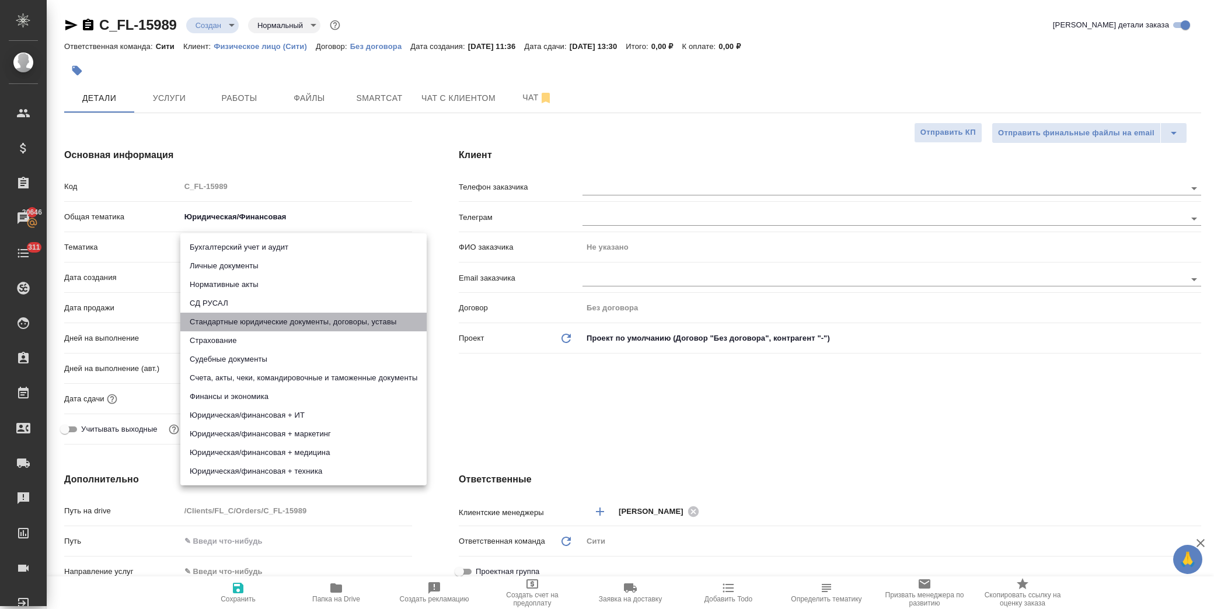
click at [306, 323] on li "Стандартные юридические документы, договоры, уставы" at bounding box center [303, 322] width 246 height 19
type textarea "x"
type input "5f647205b73bc97568ca66bf"
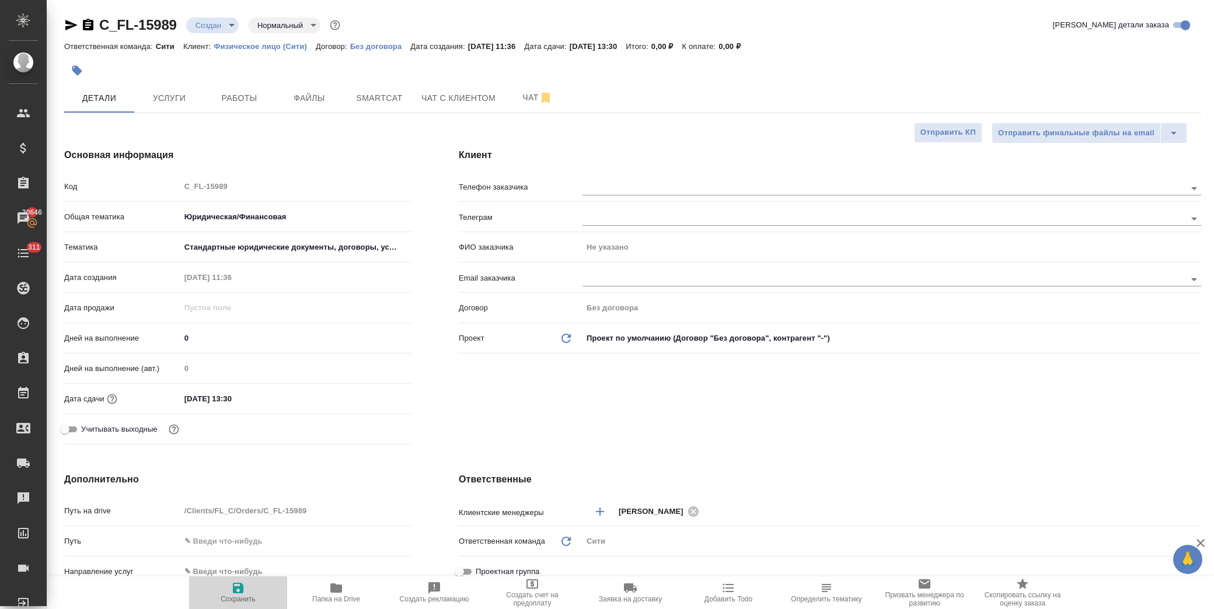
click at [244, 585] on icon "button" at bounding box center [238, 588] width 14 height 14
type textarea "x"
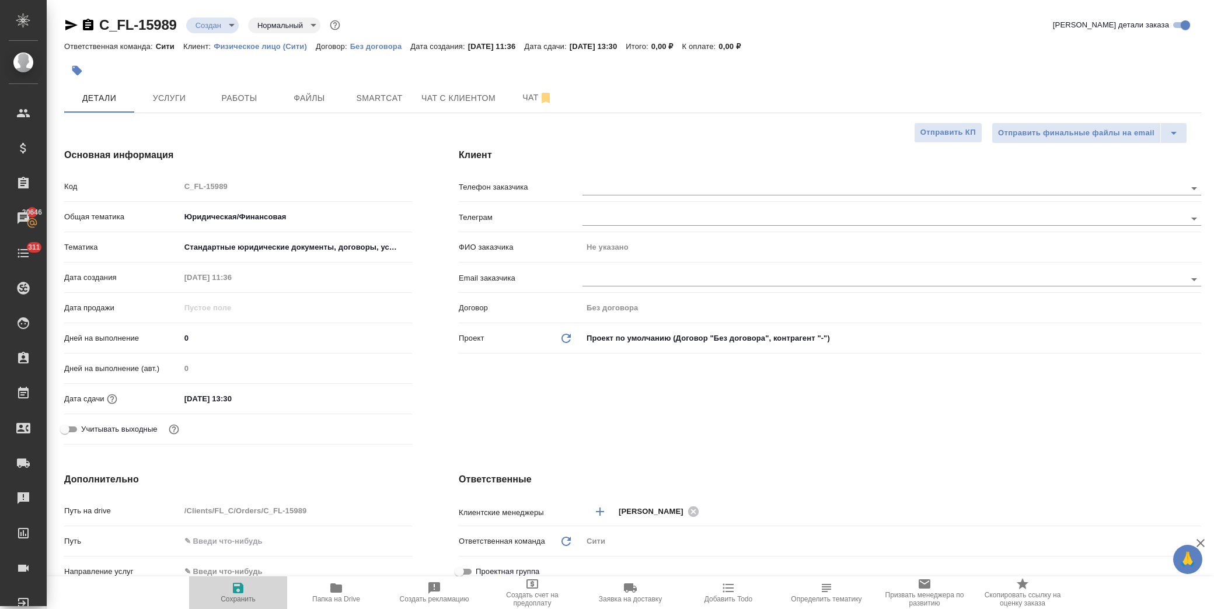
type textarea "x"
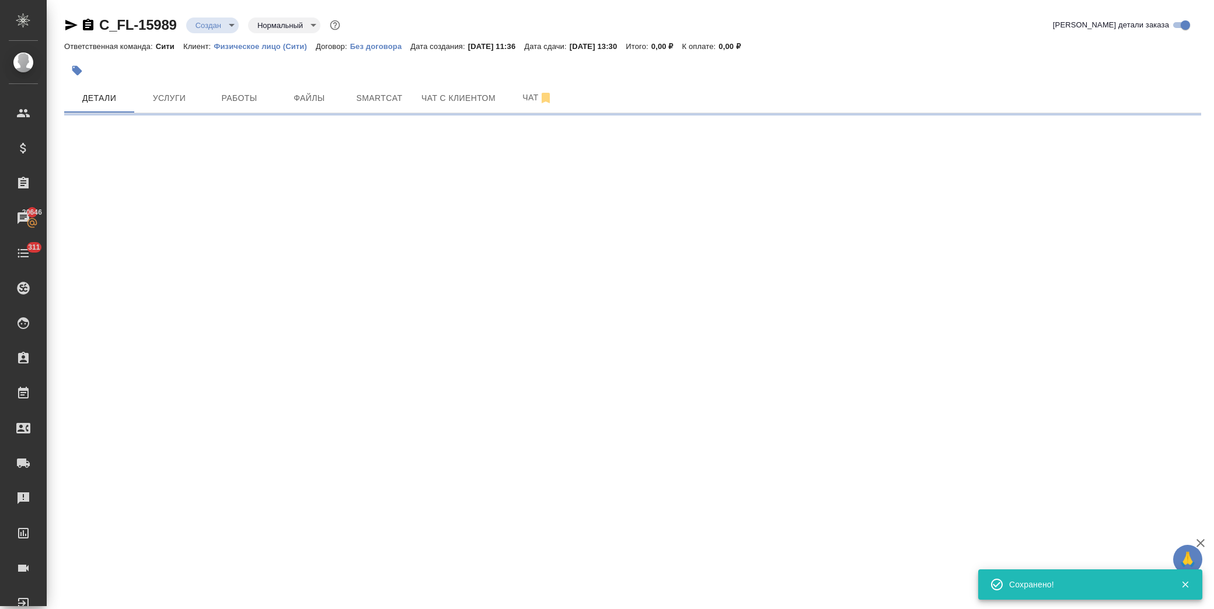
select select "RU"
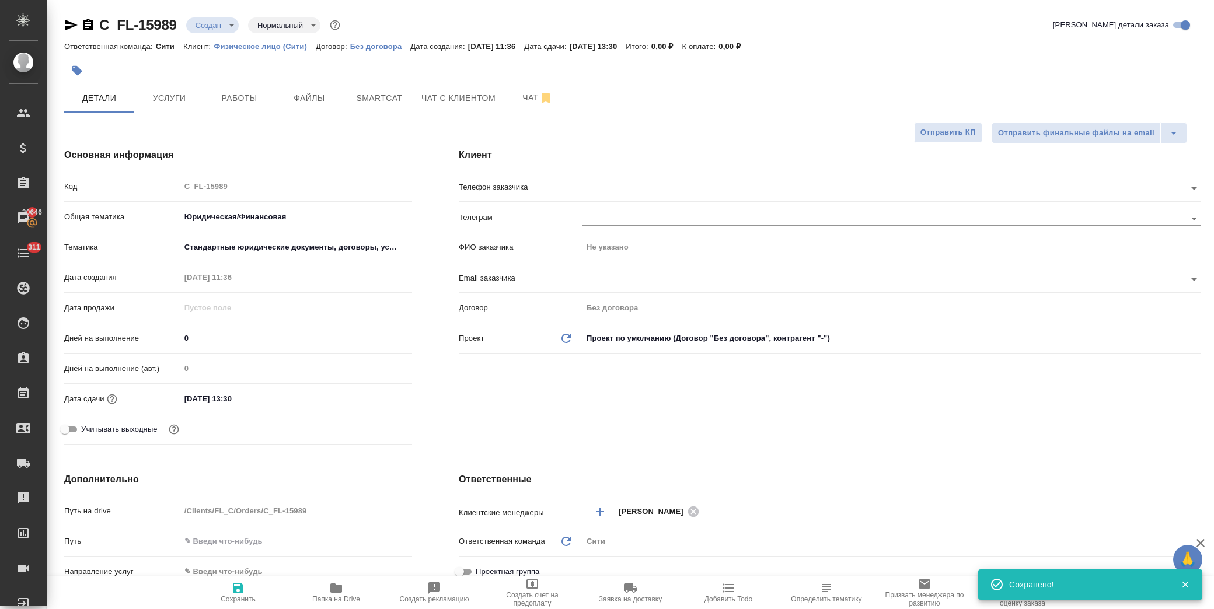
type textarea "x"
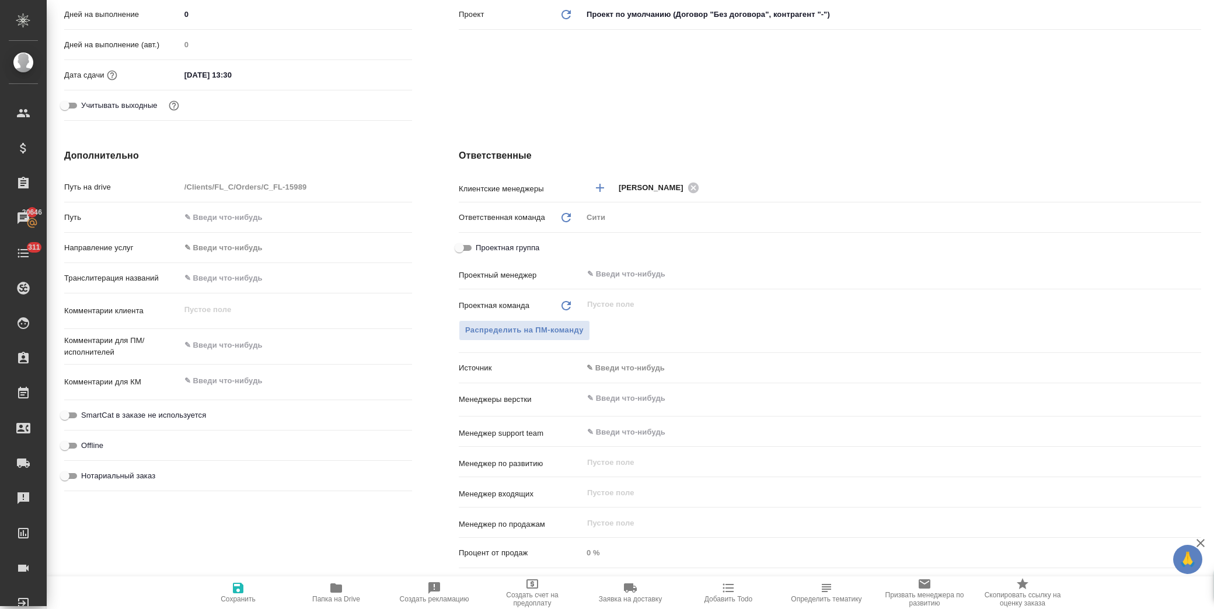
type textarea "x"
click at [230, 345] on textarea at bounding box center [296, 346] width 231 height 20
type textarea "y"
type textarea "x"
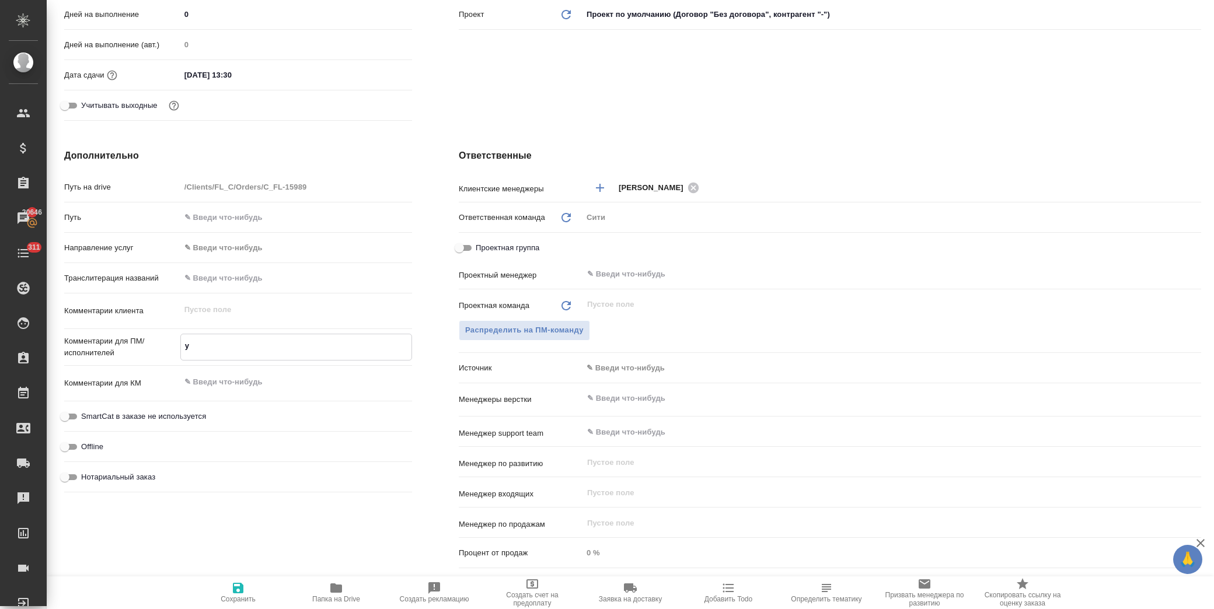
type textarea "x"
type textarea "yf"
type textarea "x"
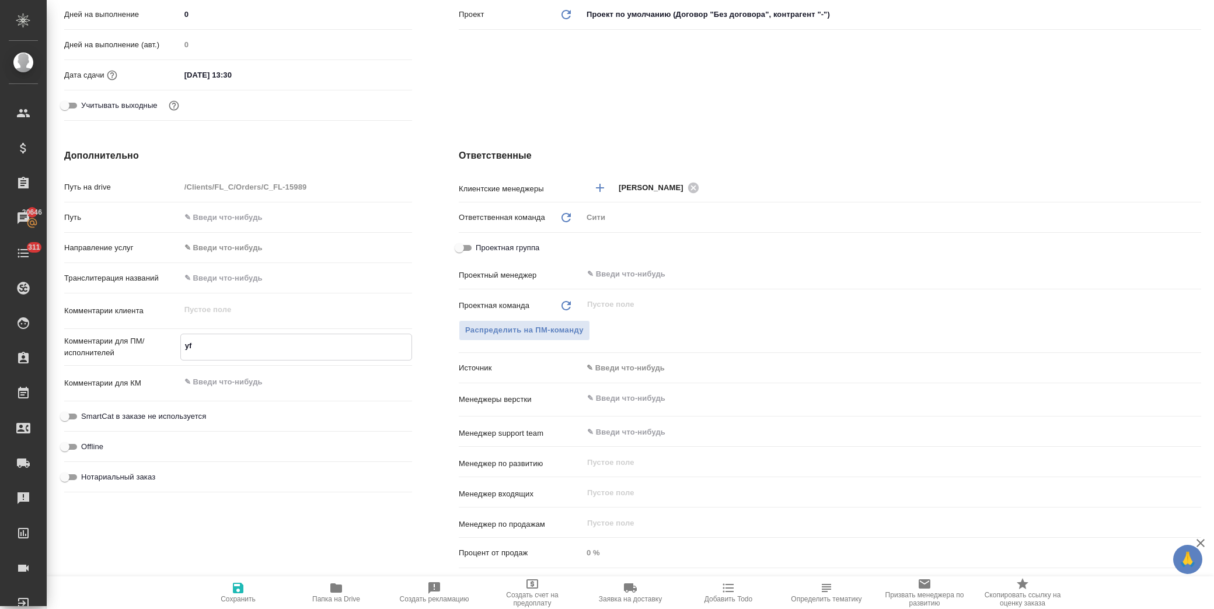
type textarea "y"
type textarea "на по"
type textarea "x"
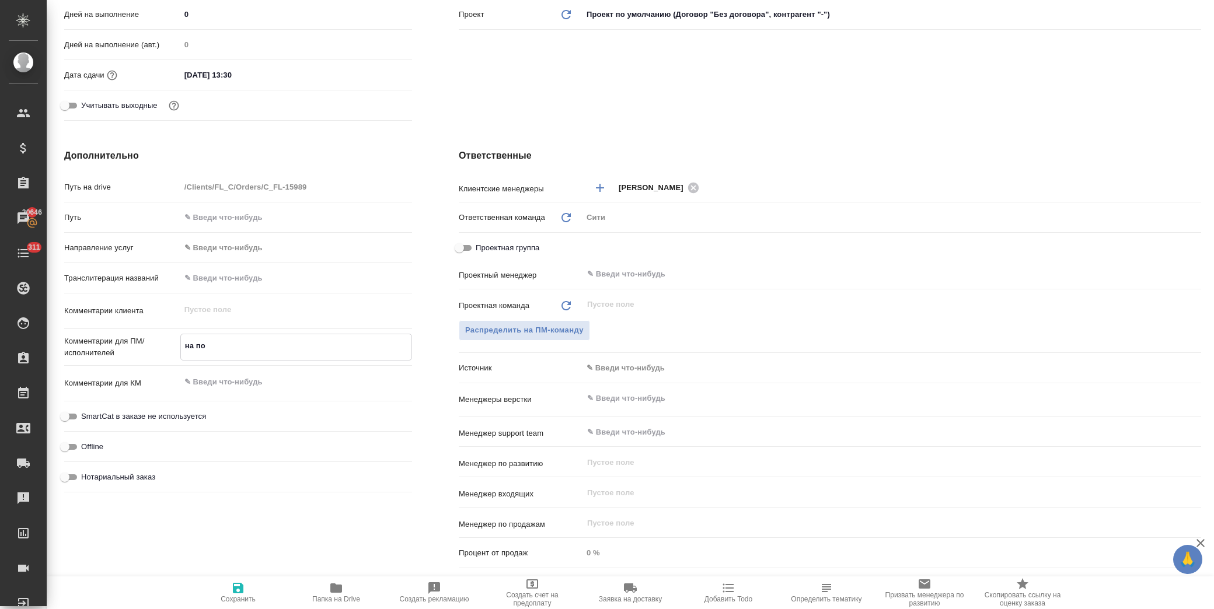
type textarea "x"
type textarea "на пос"
type textarea "x"
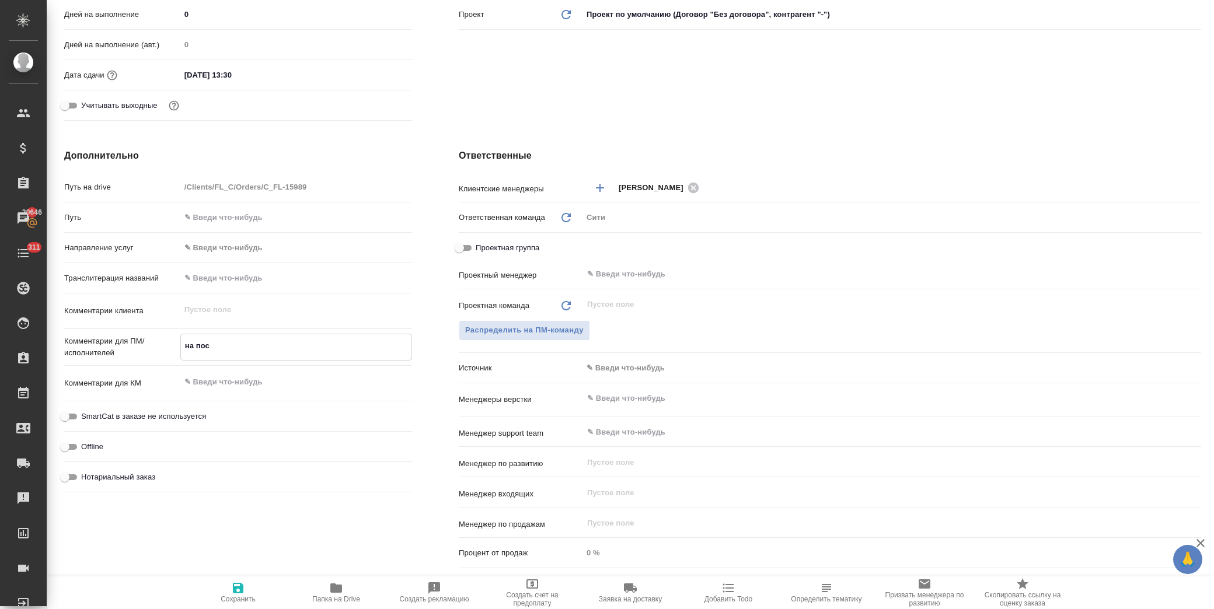
type textarea "на посл"
type textarea "x"
type textarea "на после"
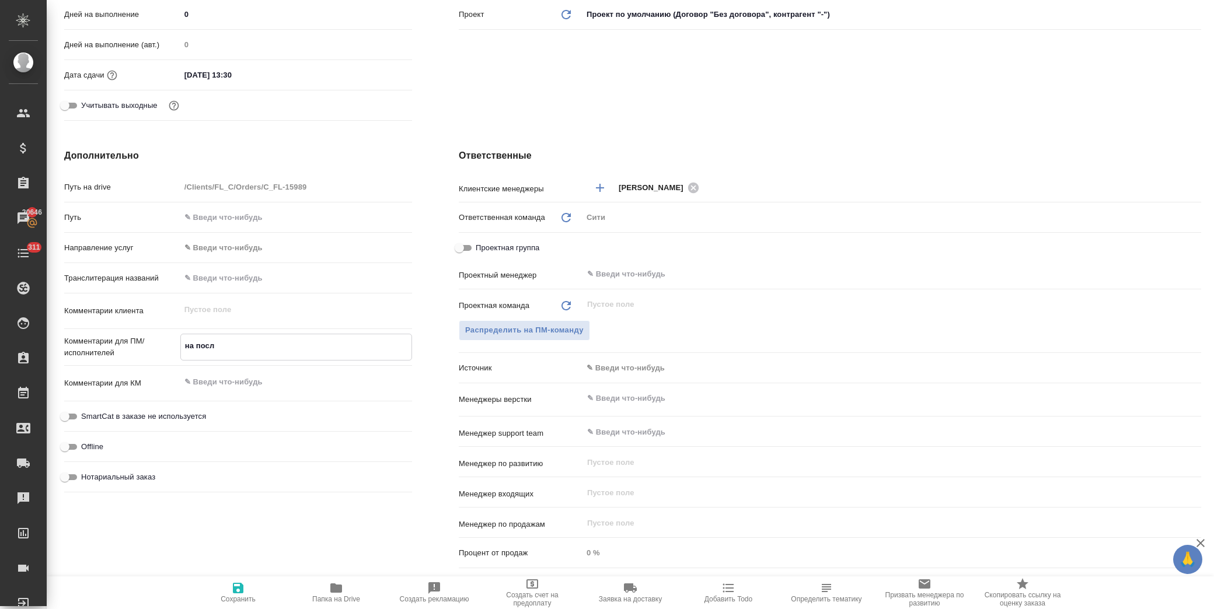
type textarea "x"
type textarea "на послед"
type textarea "x"
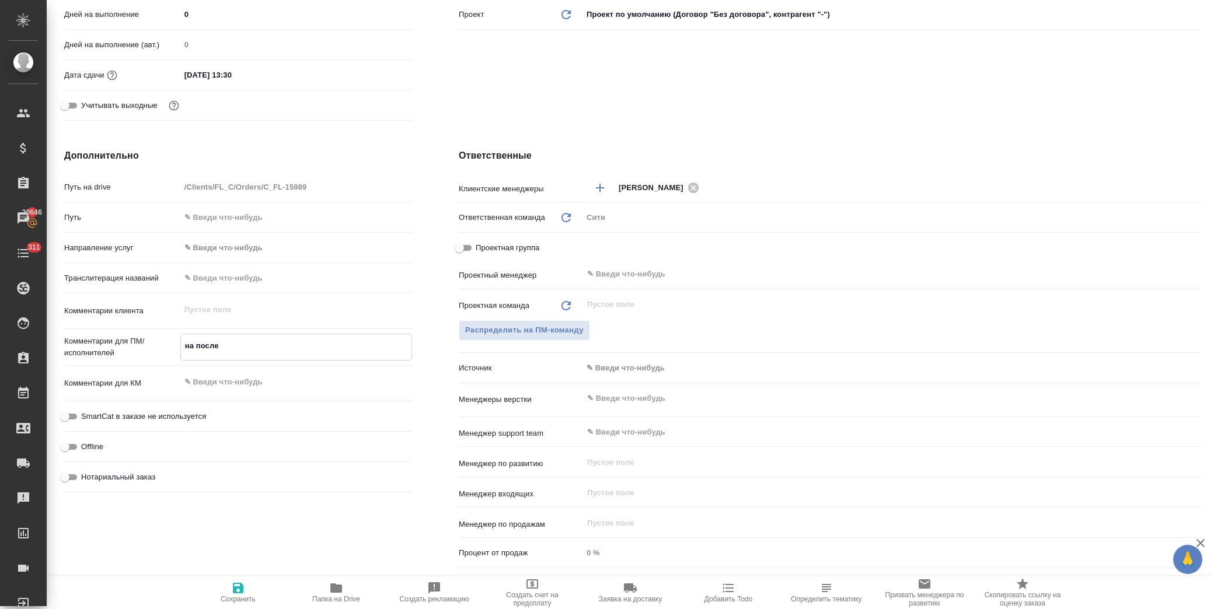
type textarea "x"
type textarea "на последн"
type textarea "x"
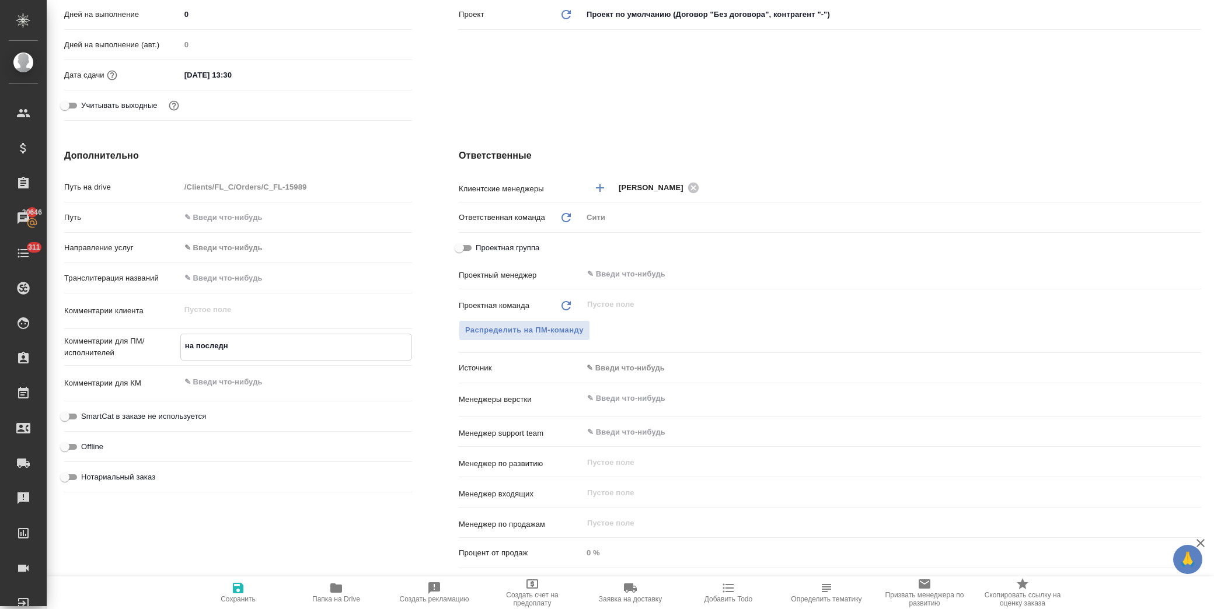
type textarea "x"
type textarea "на последне"
type textarea "x"
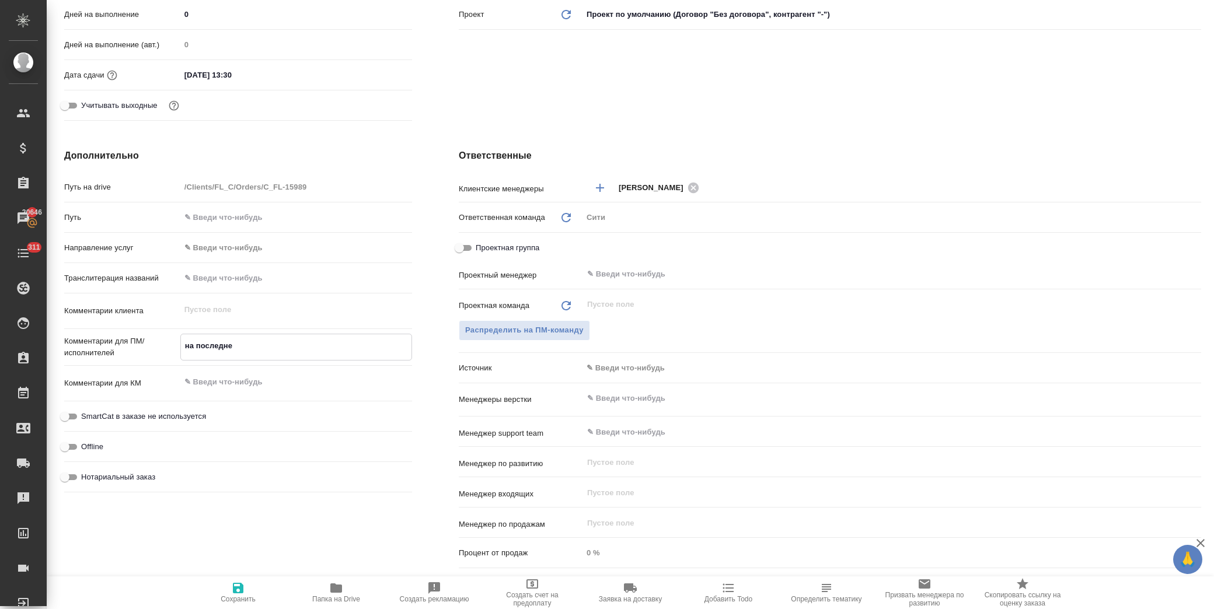
type textarea "на последней"
type textarea "x"
type textarea "на последней"
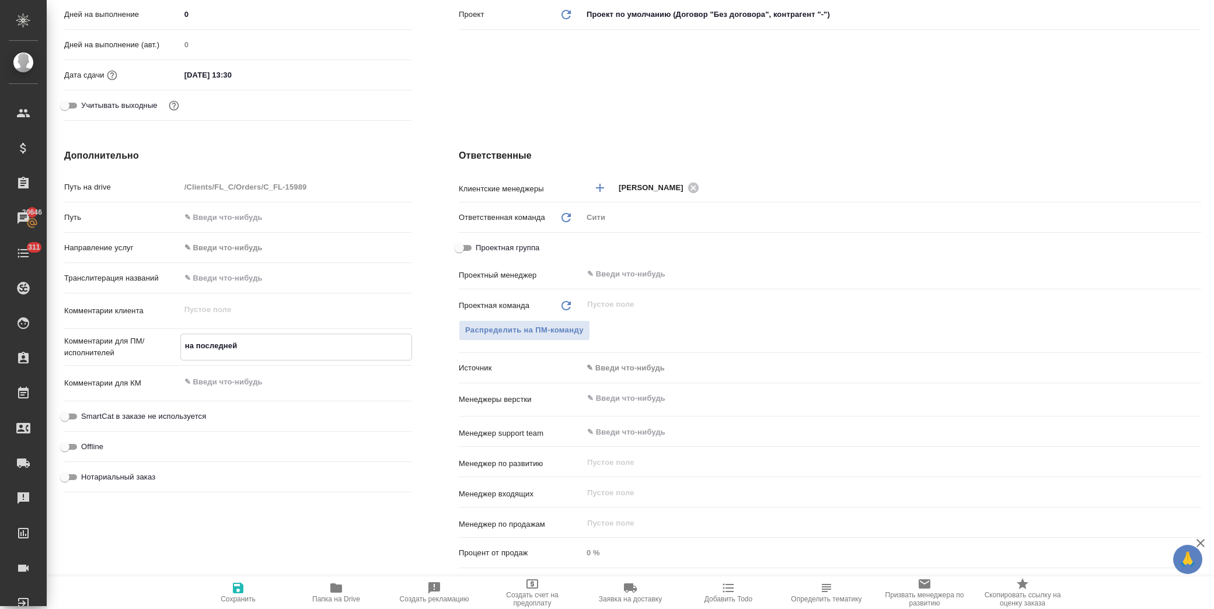
type textarea "x"
type textarea "на последней с"
type textarea "x"
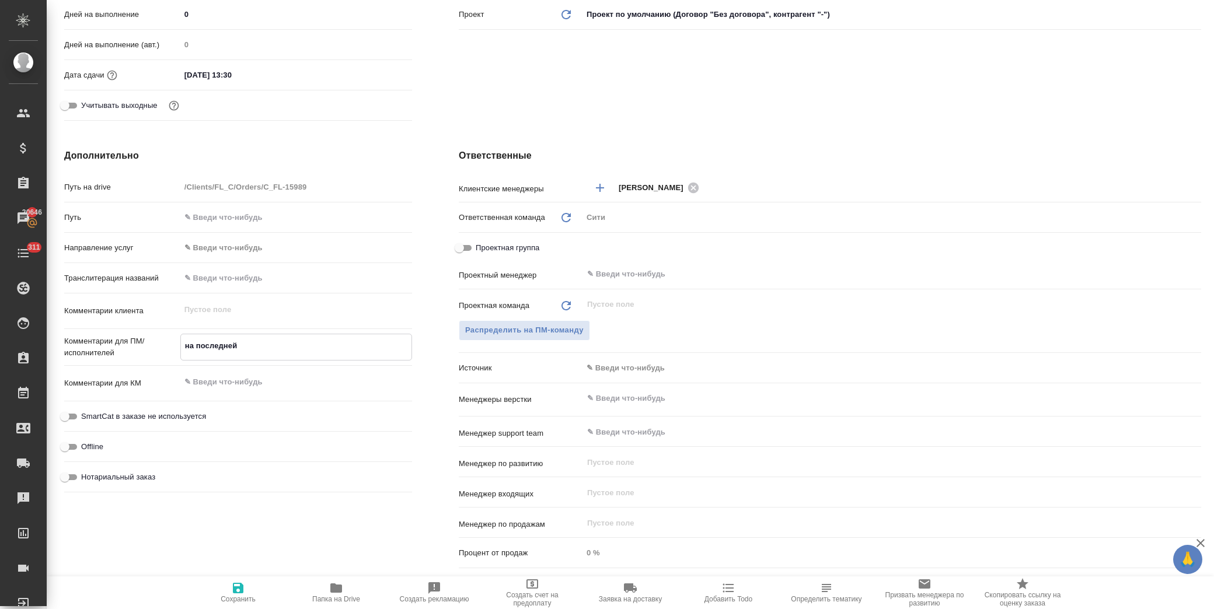
type textarea "x"
type textarea "на последней ст"
type textarea "x"
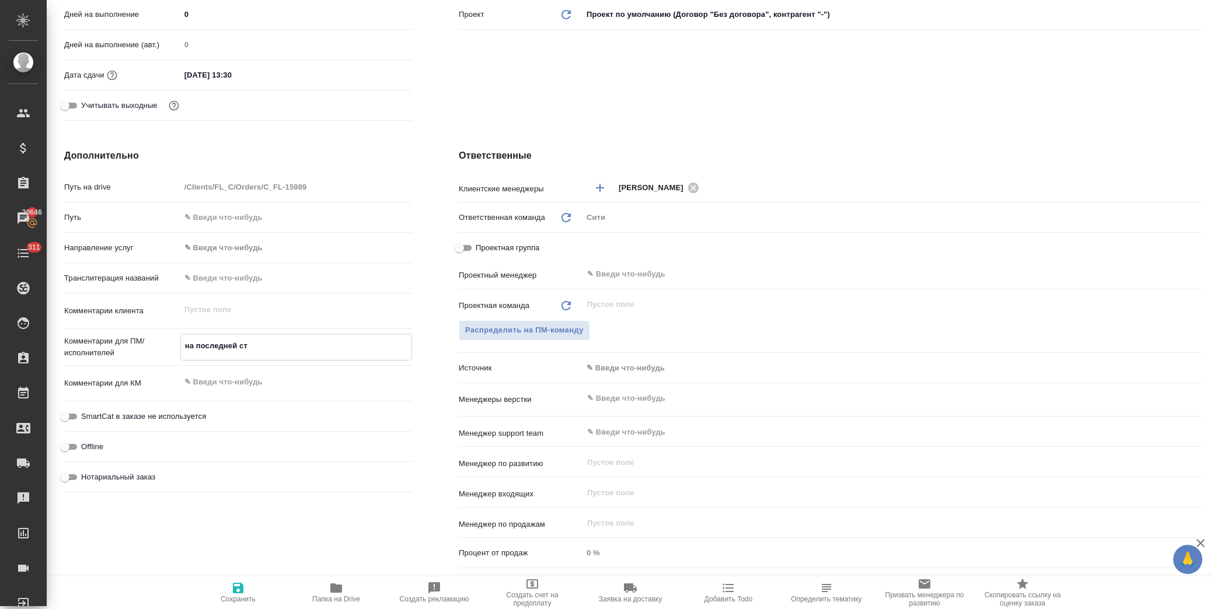
type textarea "x"
type textarea "на последней стр"
type textarea "x"
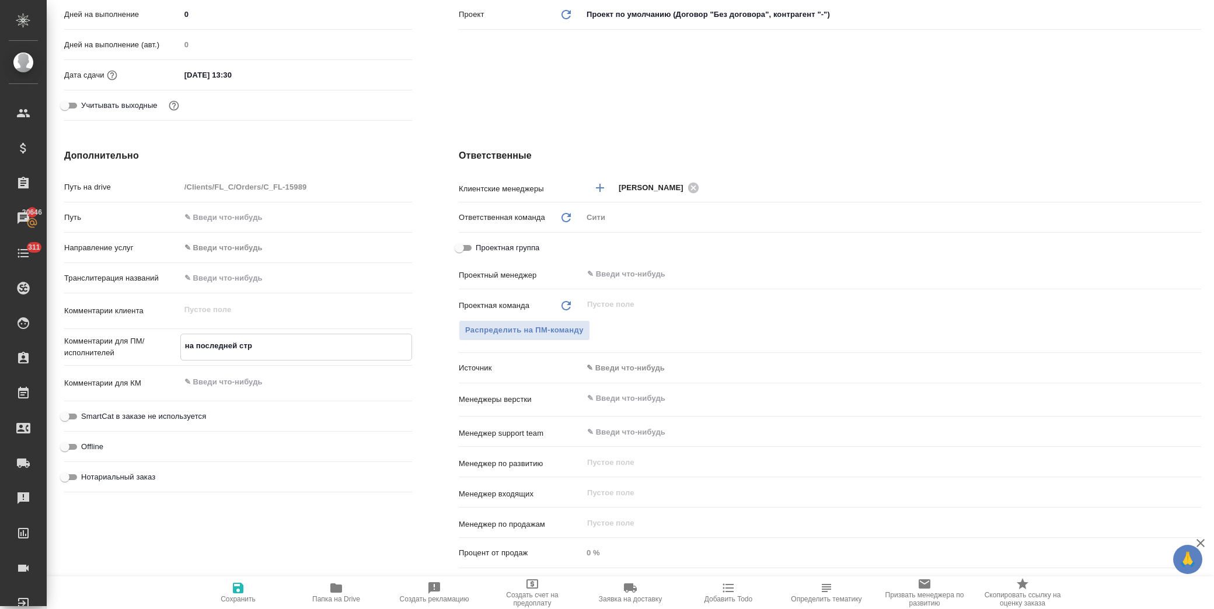
type textarea "на последней стра"
type textarea "x"
type textarea "на последней стран"
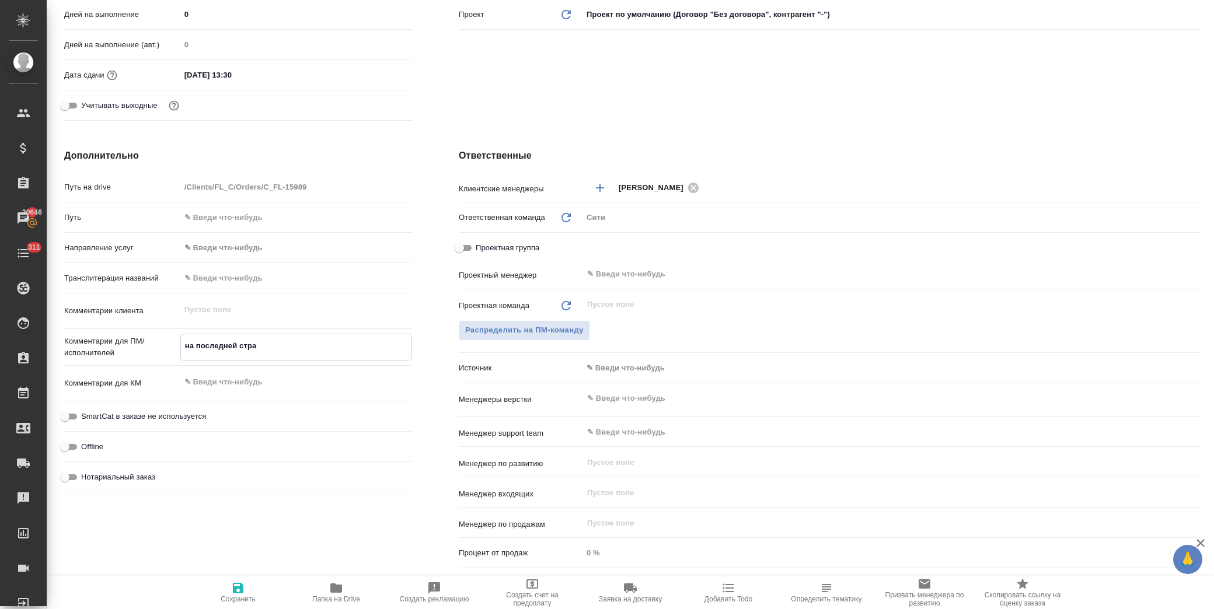
type textarea "x"
type textarea "на последней страни"
type textarea "x"
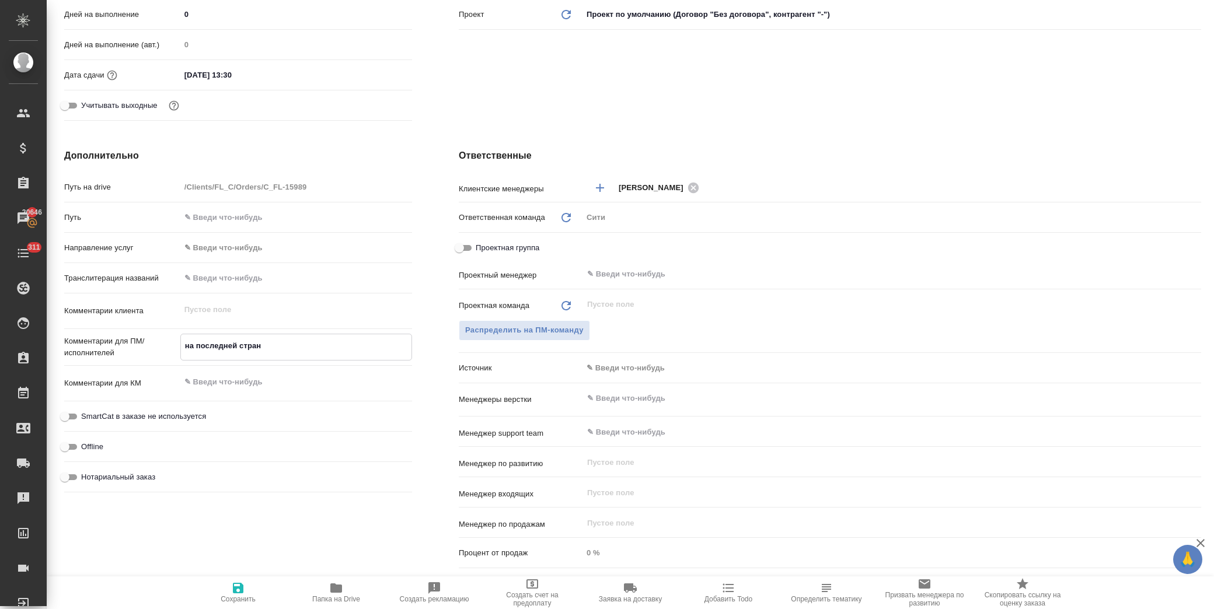
type textarea "x"
type textarea "на последней страниц"
type textarea "x"
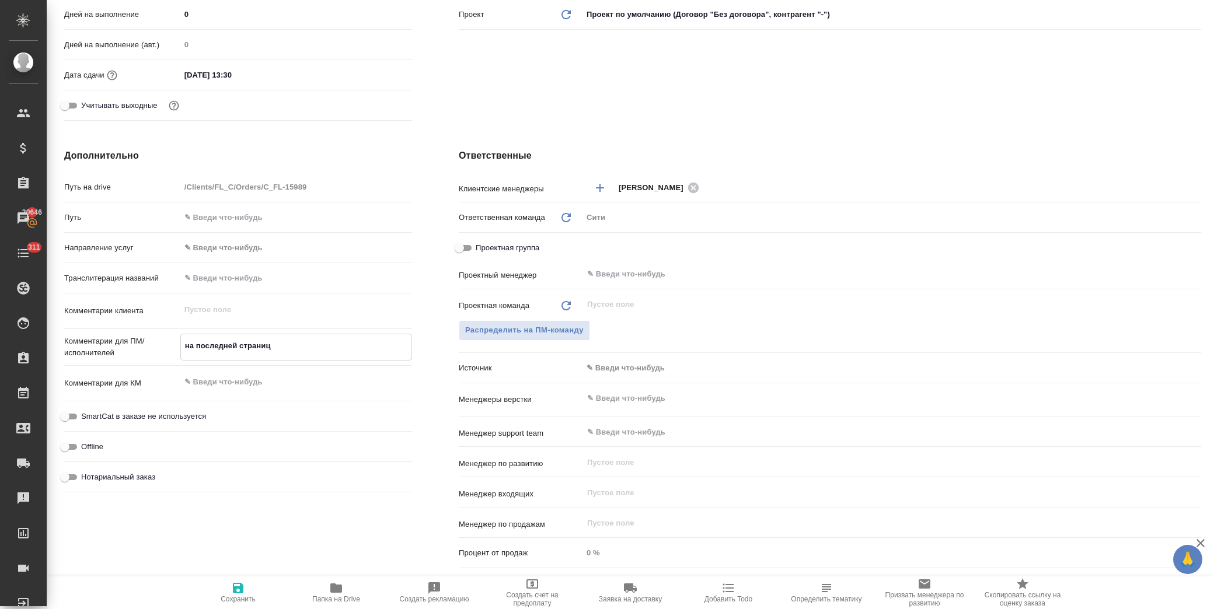
type textarea "x"
type textarea "на последней странице"
type textarea "x"
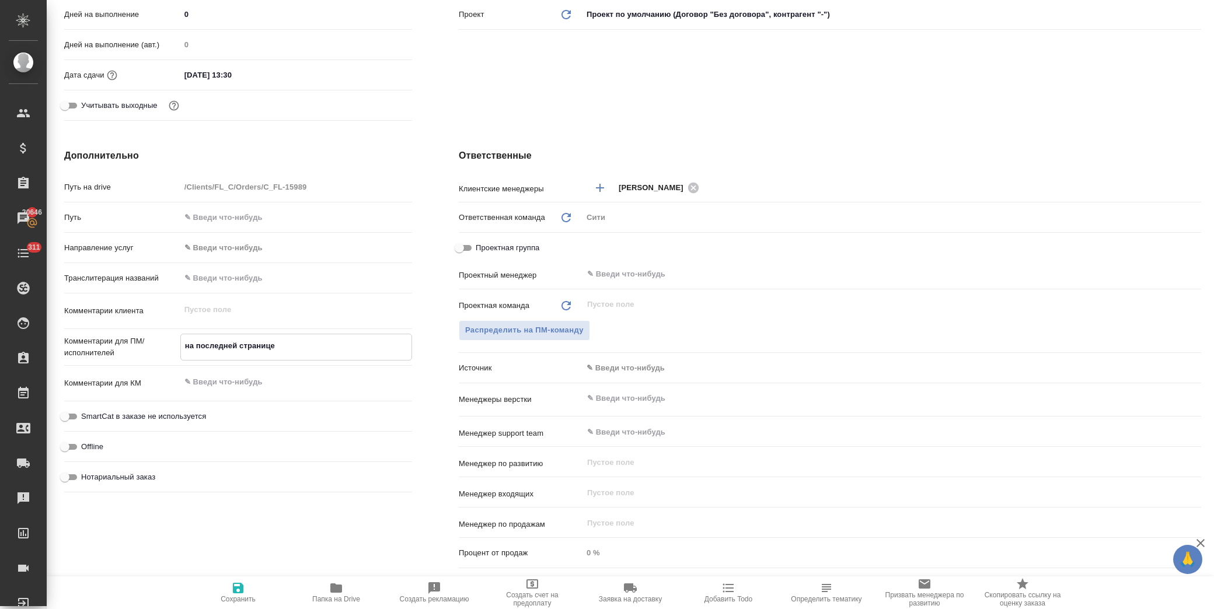
type textarea "на последней странице"
type textarea "x"
type textarea "на последней странице а"
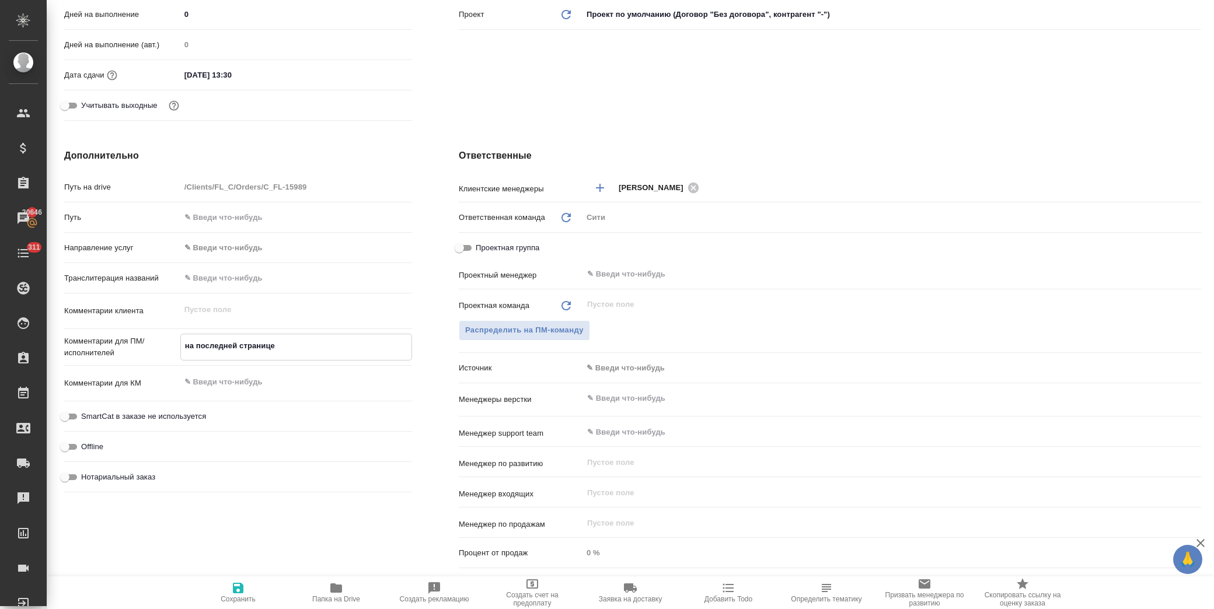
type textarea "x"
type textarea "на последней странице ан"
type textarea "x"
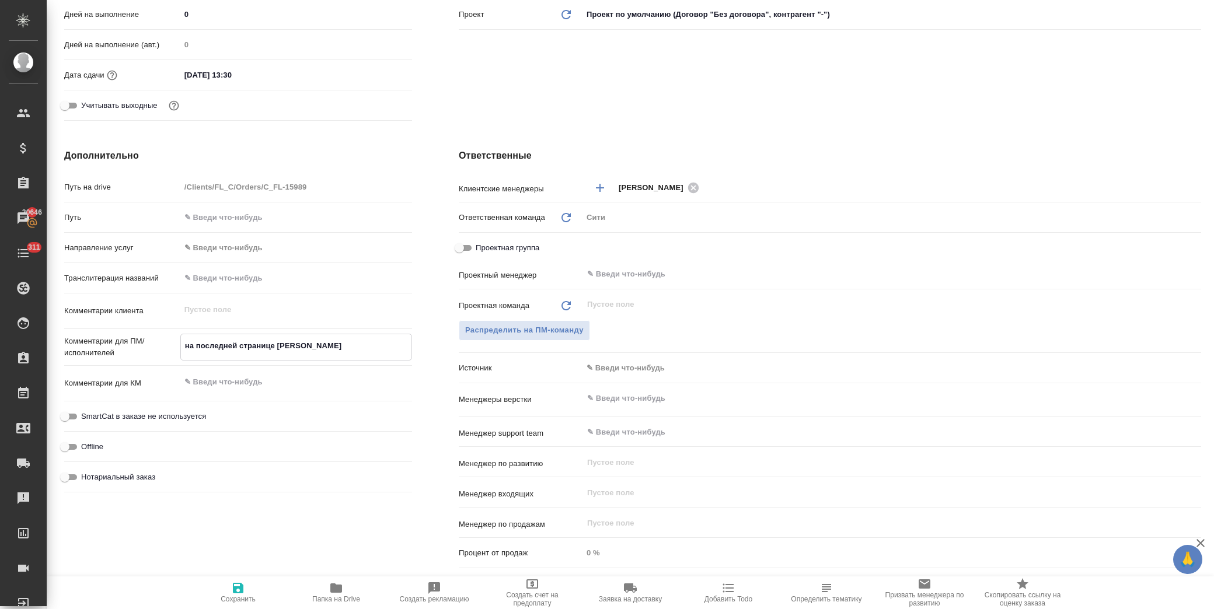
type textarea "x"
type textarea "на последней странице анг"
type textarea "x"
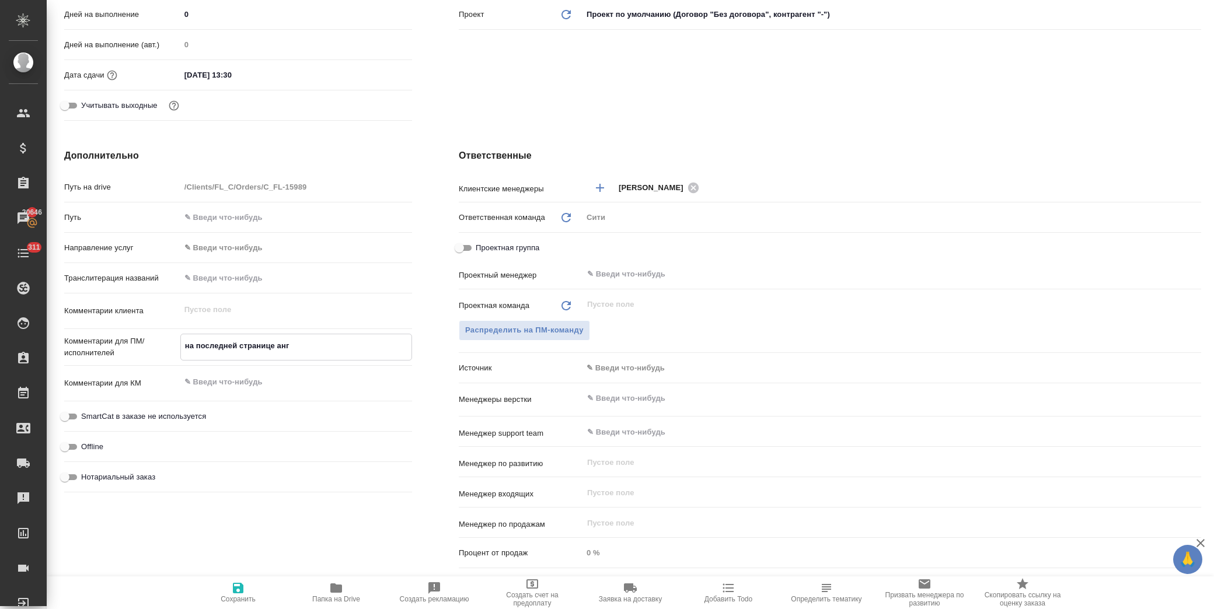
type textarea "x"
type textarea "на последней странице англ"
type textarea "x"
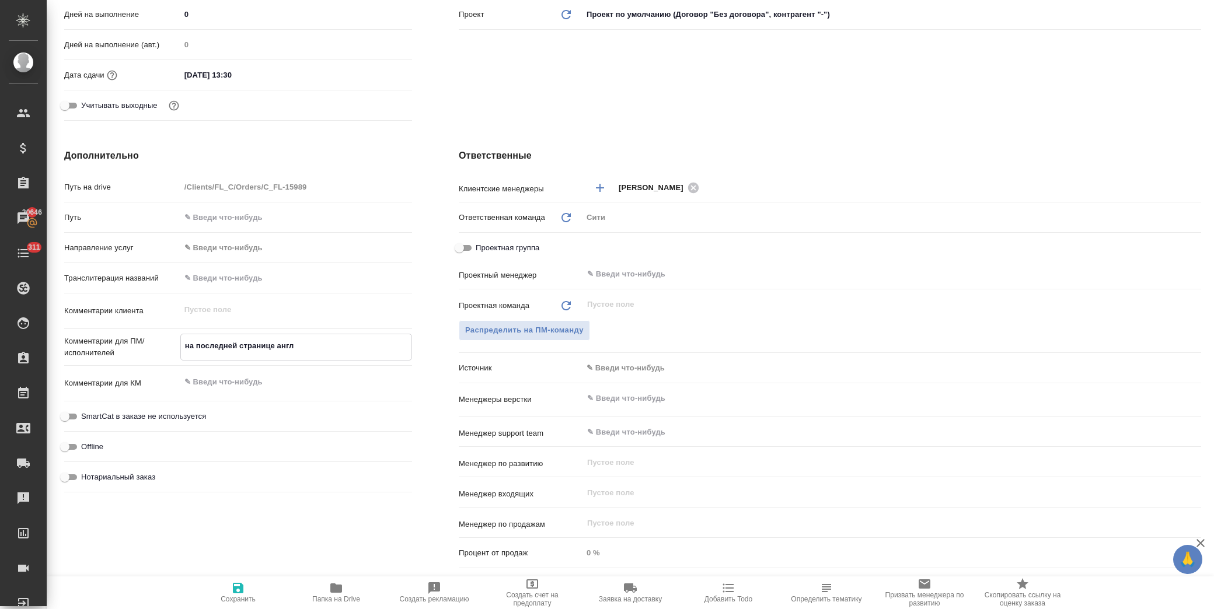
type textarea "на последней странице англ"
type textarea "x"
type textarea "на последней странице англ т"
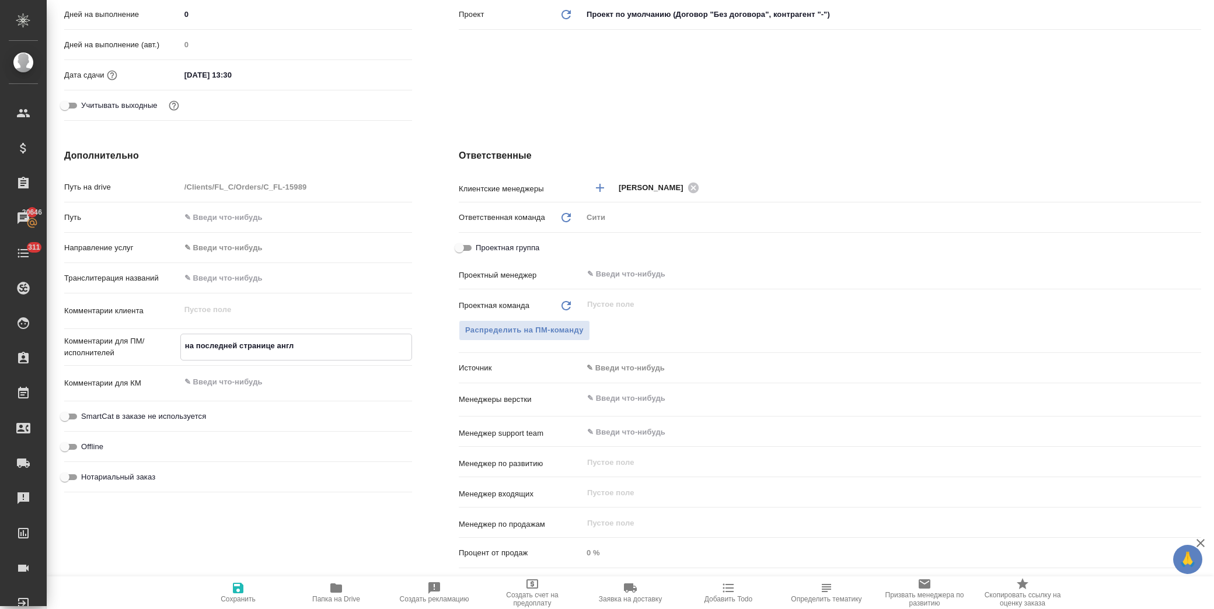
type textarea "x"
type textarea "на последней странице англ те"
type textarea "x"
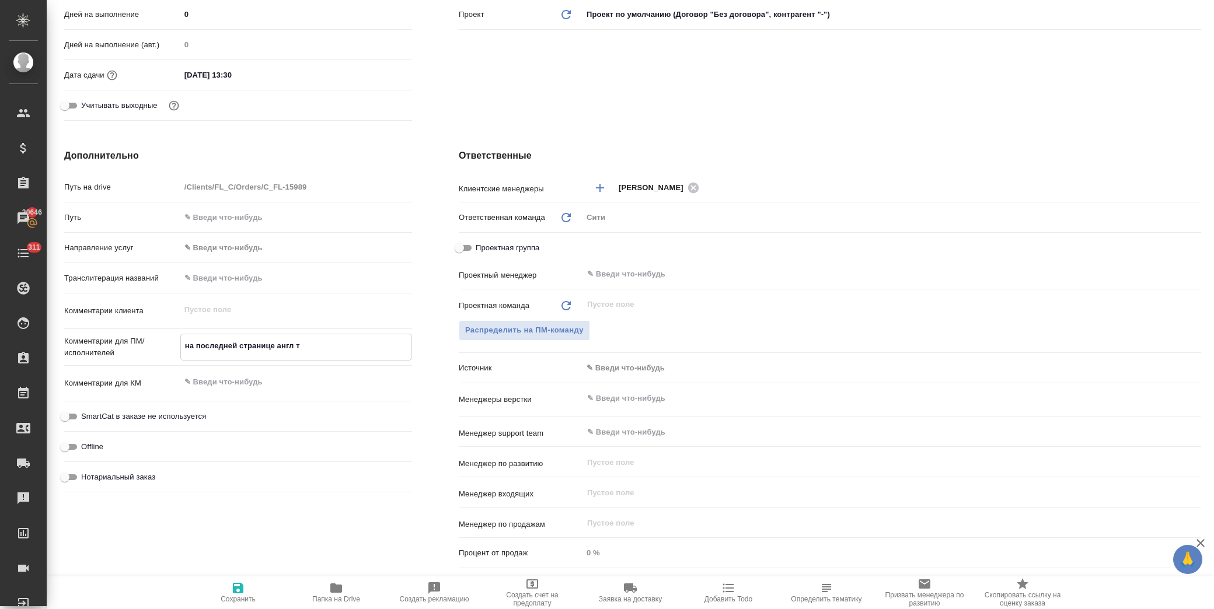
type textarea "x"
type textarea "на последней странице англ тек"
type textarea "x"
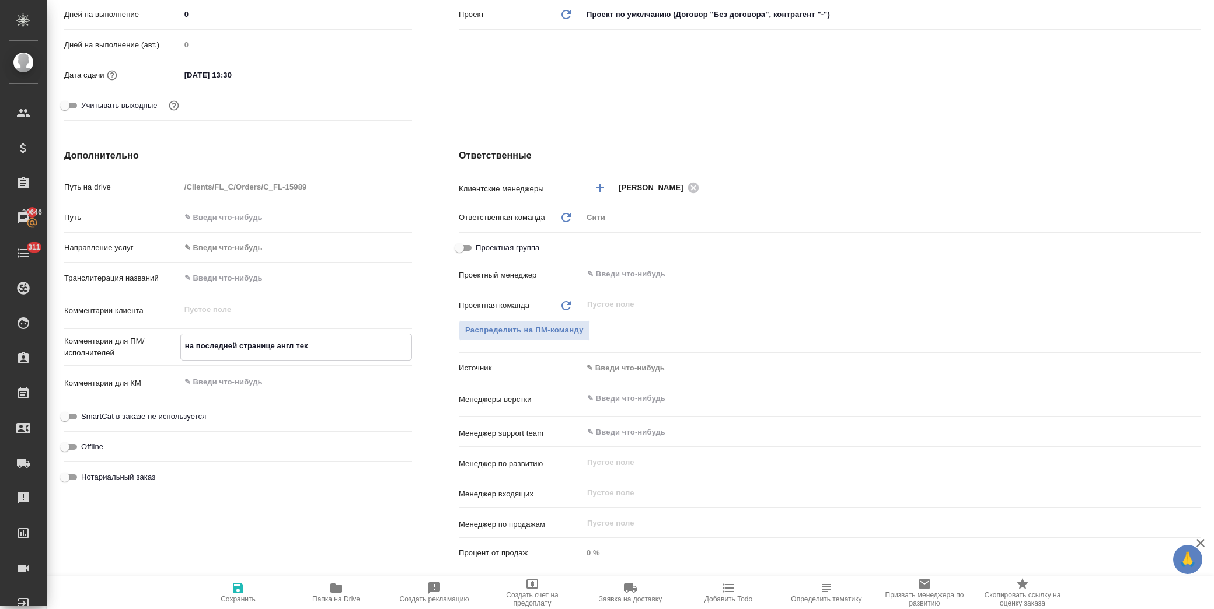
type textarea "x"
type textarea "на последней странице англ текс"
type textarea "x"
type textarea "на последней странице англ текст"
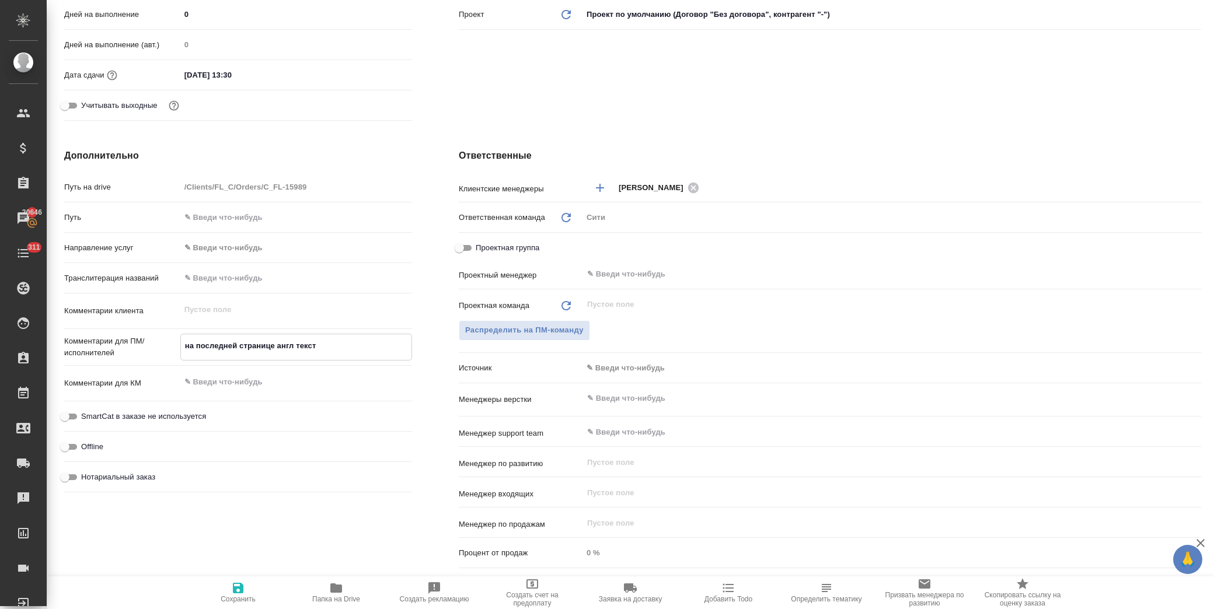
type textarea "x"
type textarea "на последней странице англ текст"
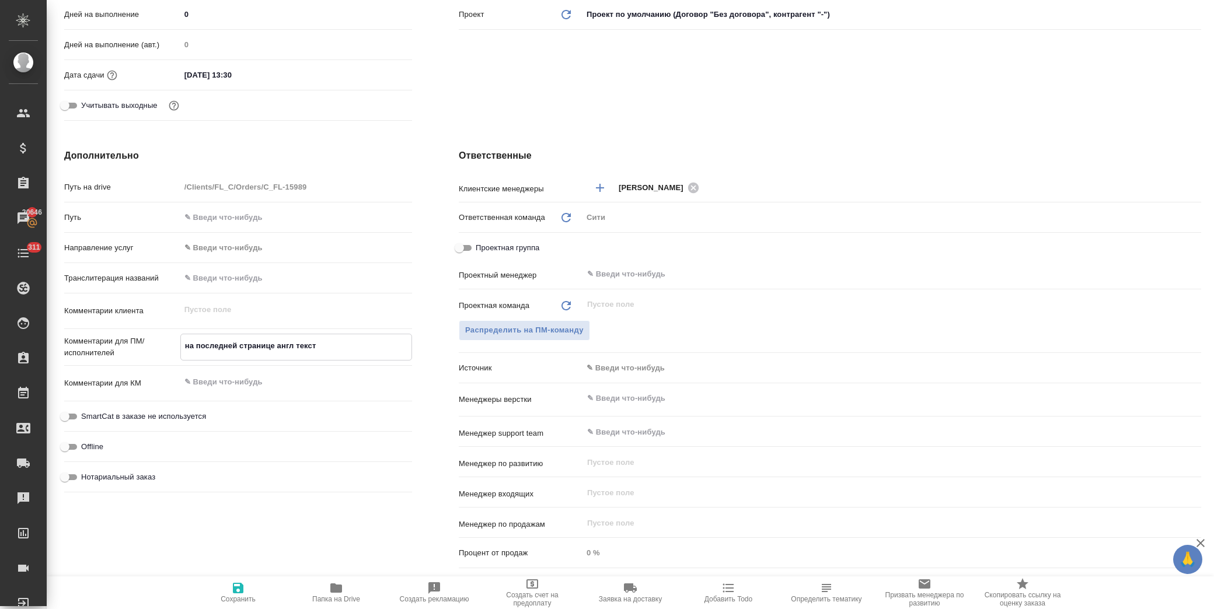
type textarea "x"
type textarea "на последней странице англ текст п"
type textarea "x"
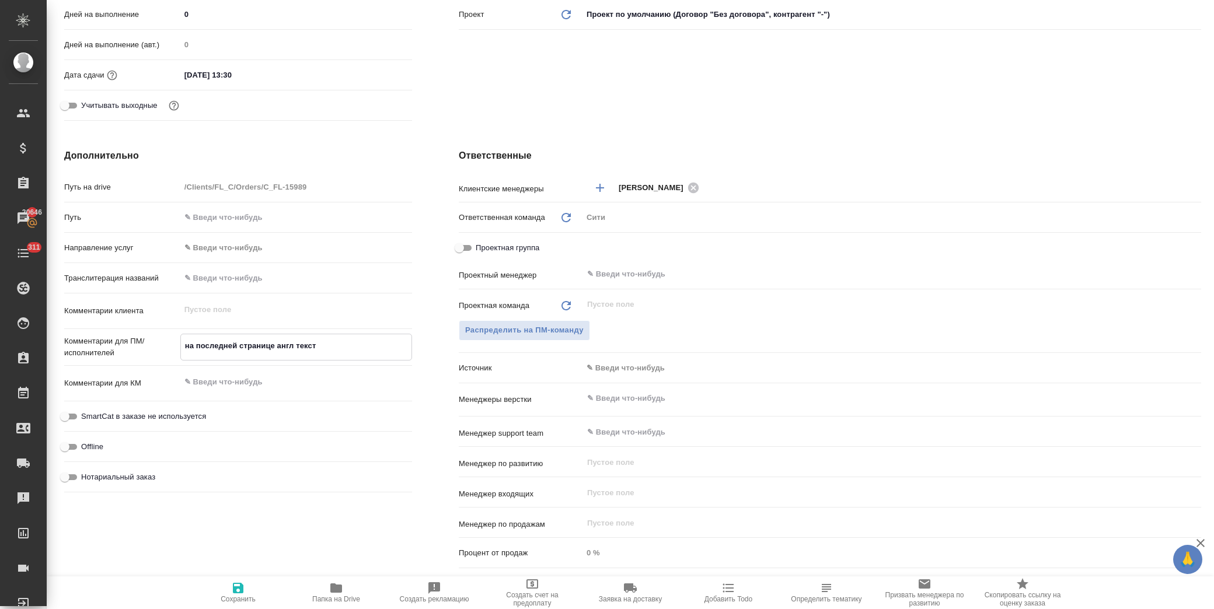
type textarea "x"
type textarea "на последней странице англ текст пе"
type textarea "x"
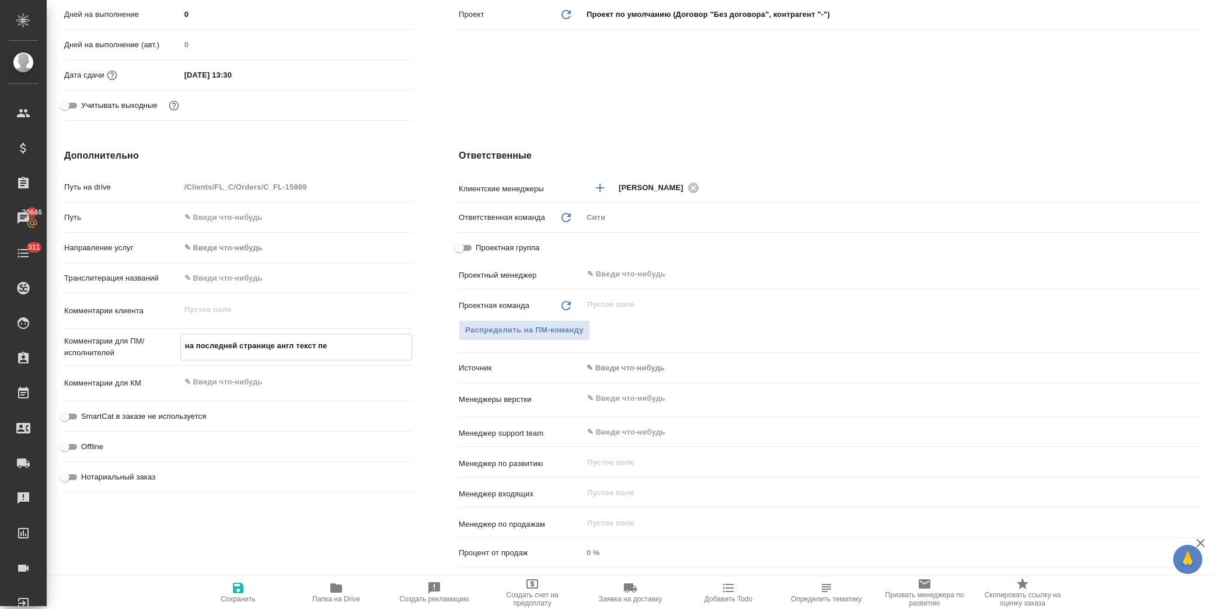
type textarea "x"
type textarea "на последней странице англ текст пер"
type textarea "x"
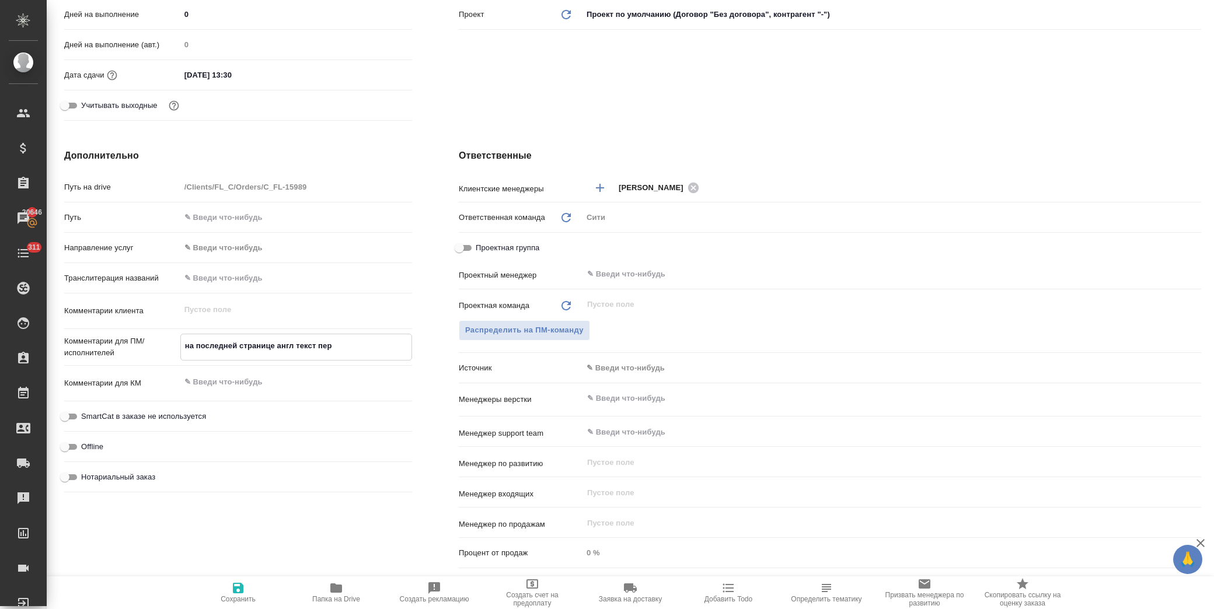
type textarea "на последней странице англ текст пере"
type textarea "x"
type textarea "на последней странице англ текст перев"
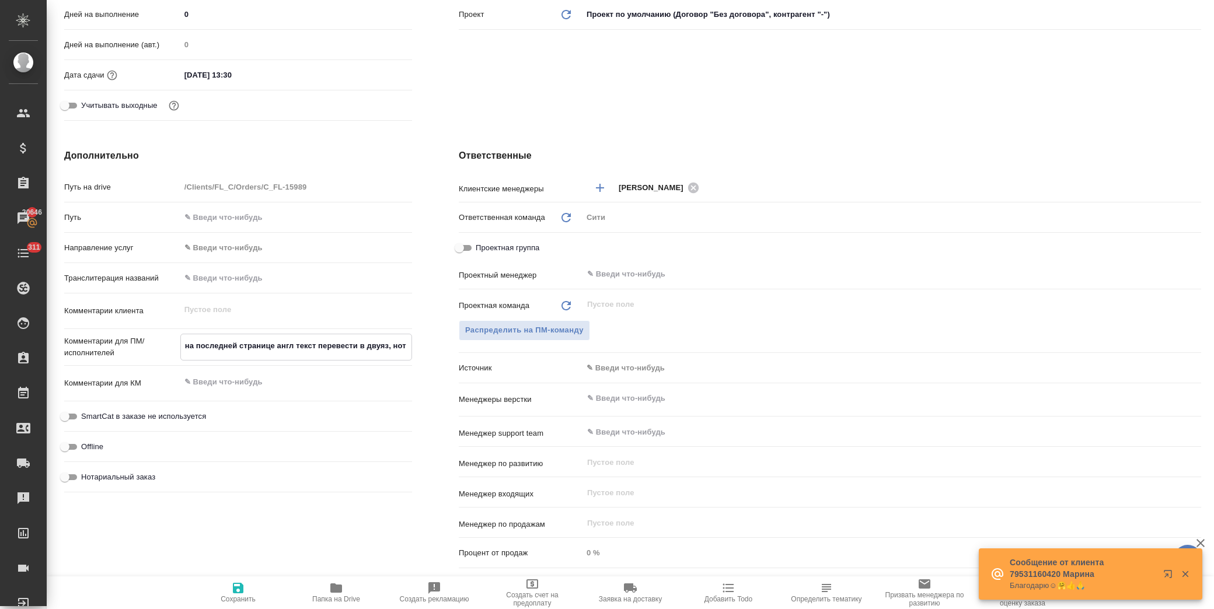
click at [242, 594] on icon "button" at bounding box center [238, 588] width 14 height 14
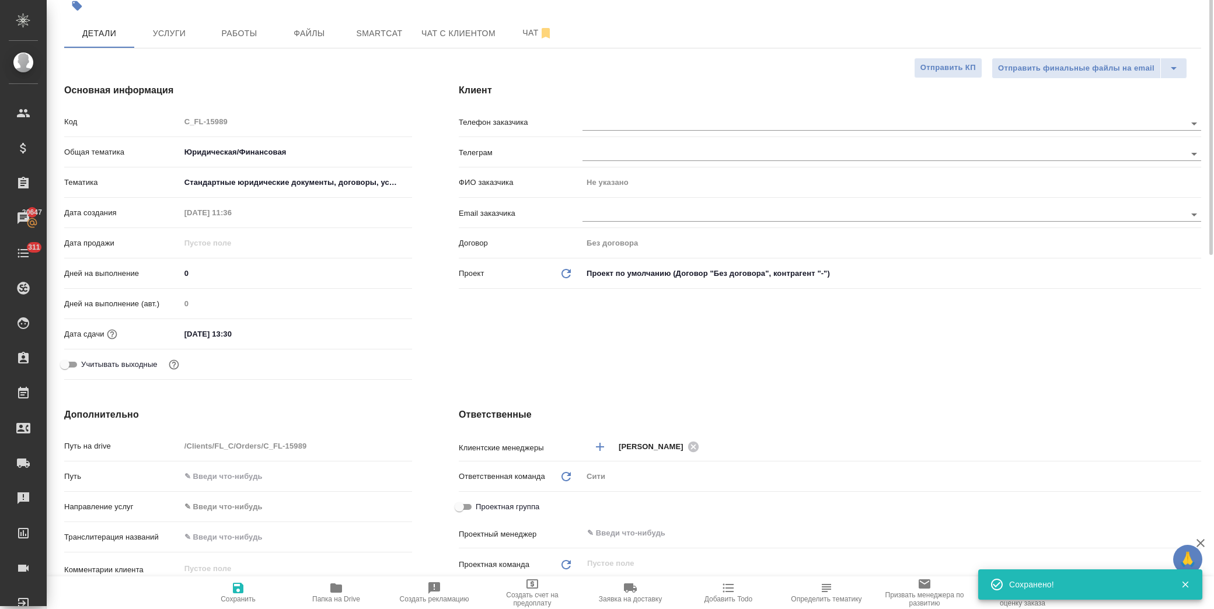
scroll to position [0, 0]
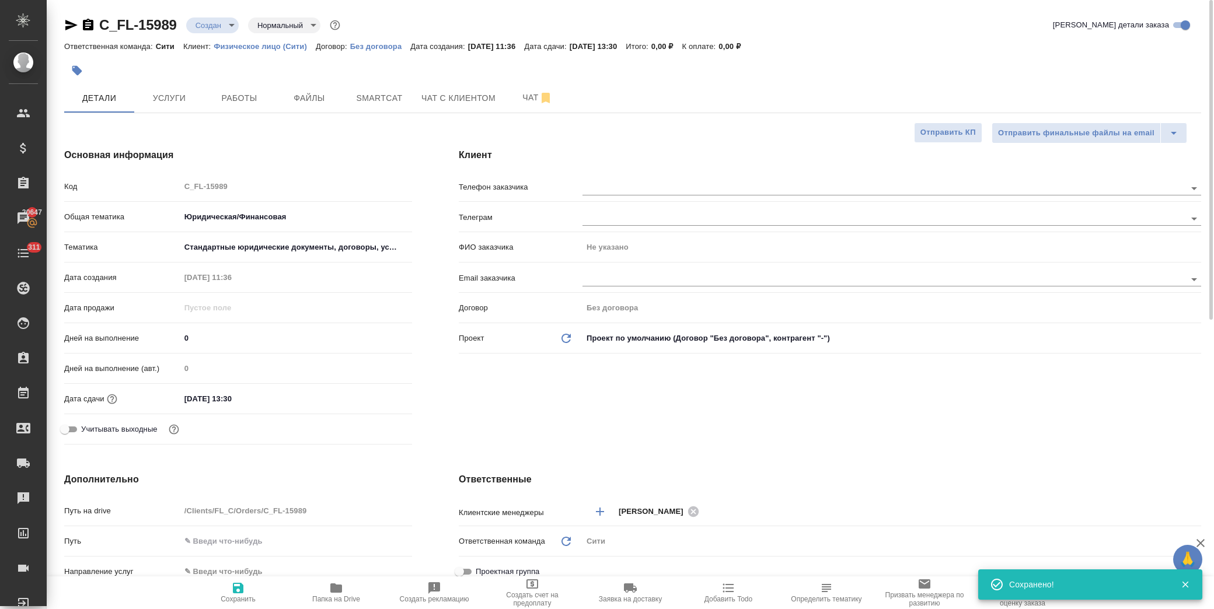
drag, startPoint x: 264, startPoint y: 407, endPoint x: 287, endPoint y: 403, distance: 23.1
click at [264, 404] on input "15.10.2025 13:30" at bounding box center [231, 398] width 102 height 17
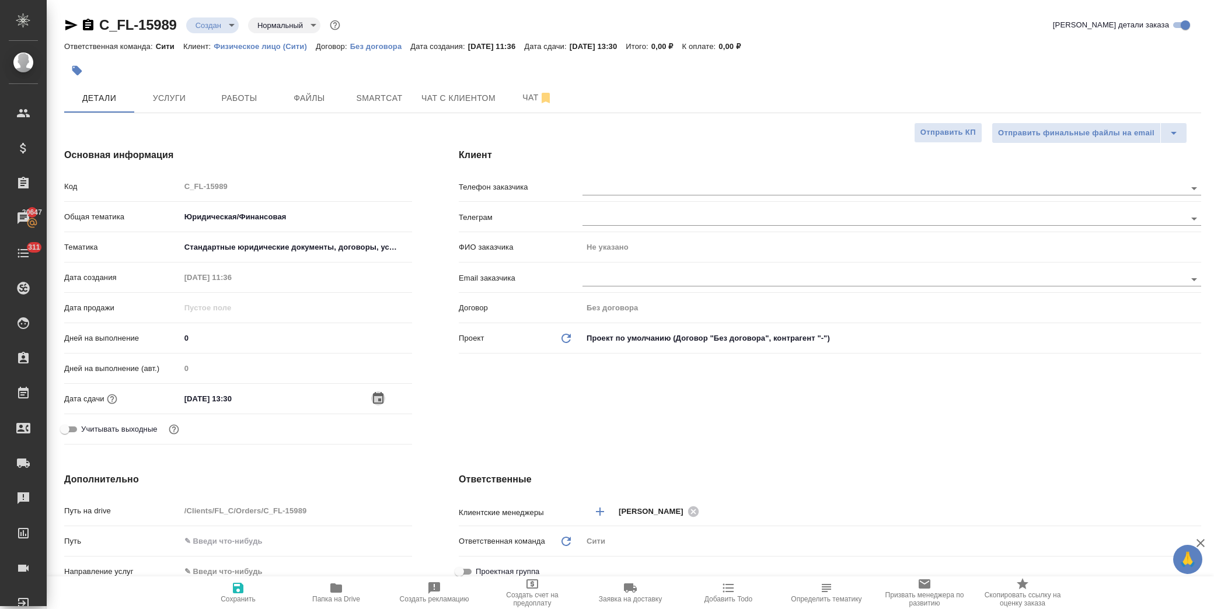
click at [374, 400] on icon "button" at bounding box center [378, 399] width 14 height 14
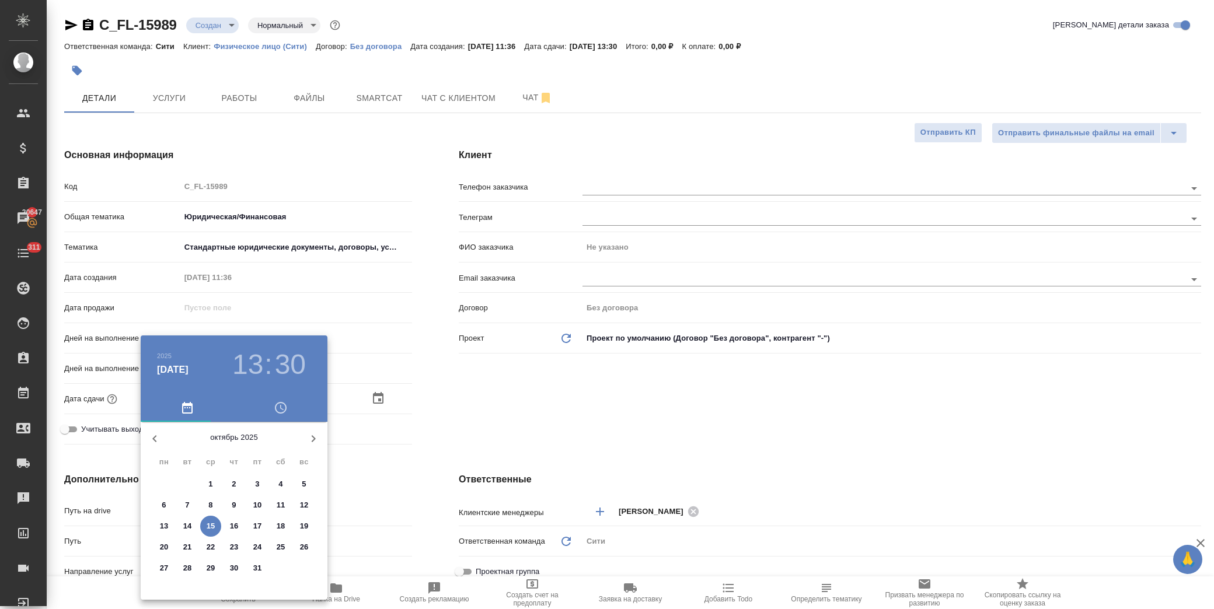
click at [210, 526] on p "15" at bounding box center [211, 527] width 9 height 12
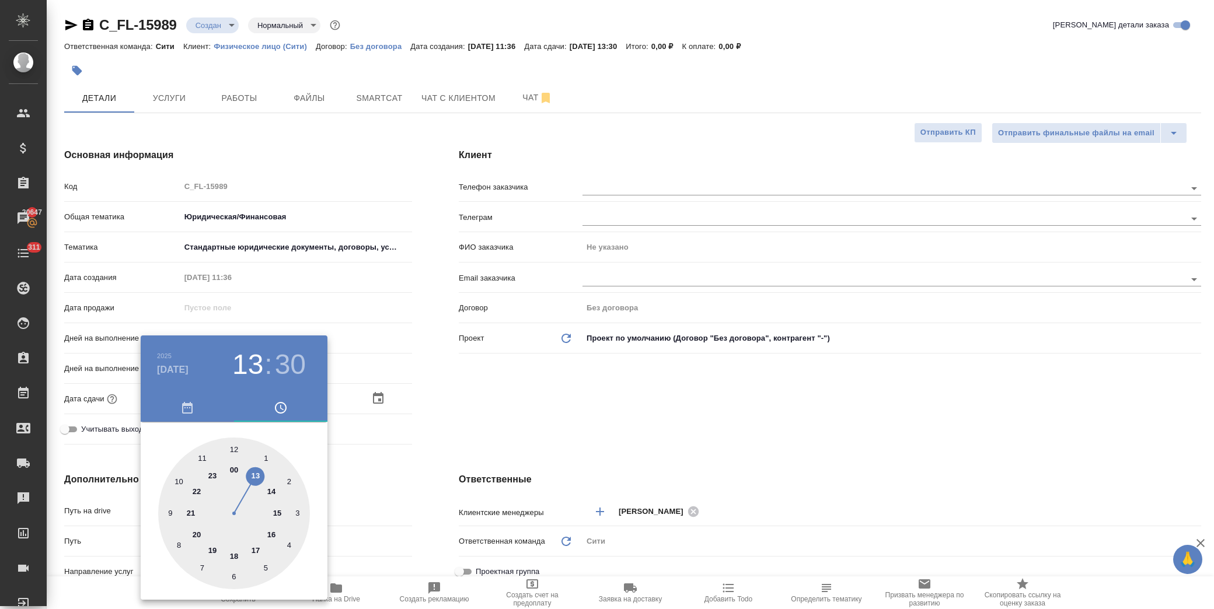
click at [201, 457] on div at bounding box center [234, 514] width 152 height 152
click at [171, 512] on div at bounding box center [234, 514] width 152 height 152
click at [451, 412] on div at bounding box center [607, 304] width 1214 height 609
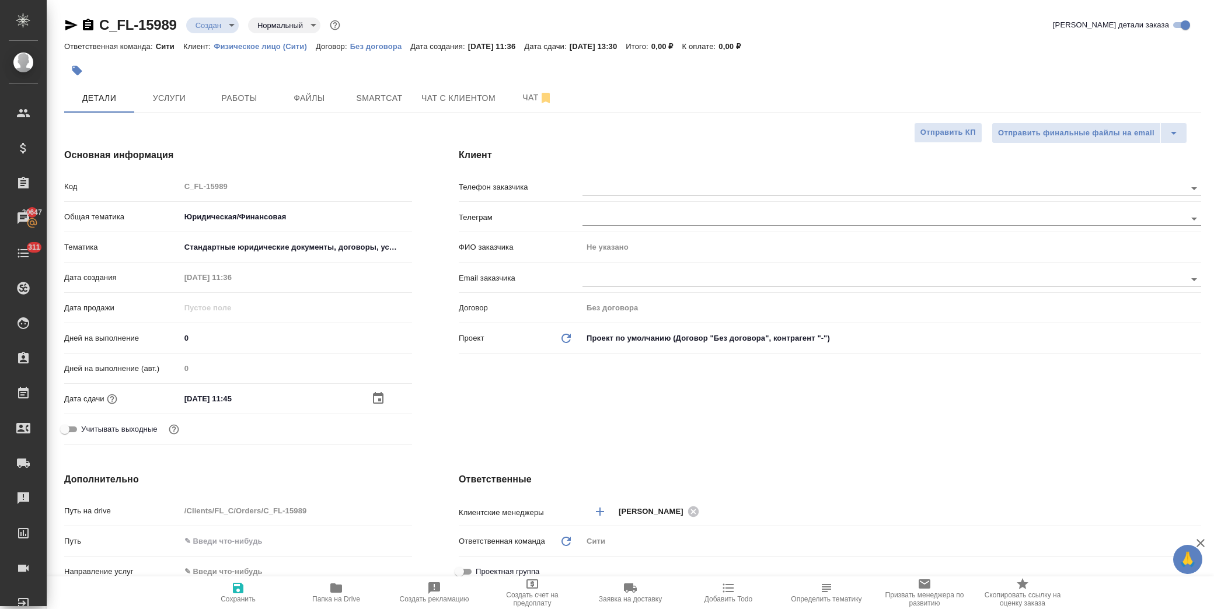
click at [236, 592] on icon "button" at bounding box center [238, 588] width 11 height 11
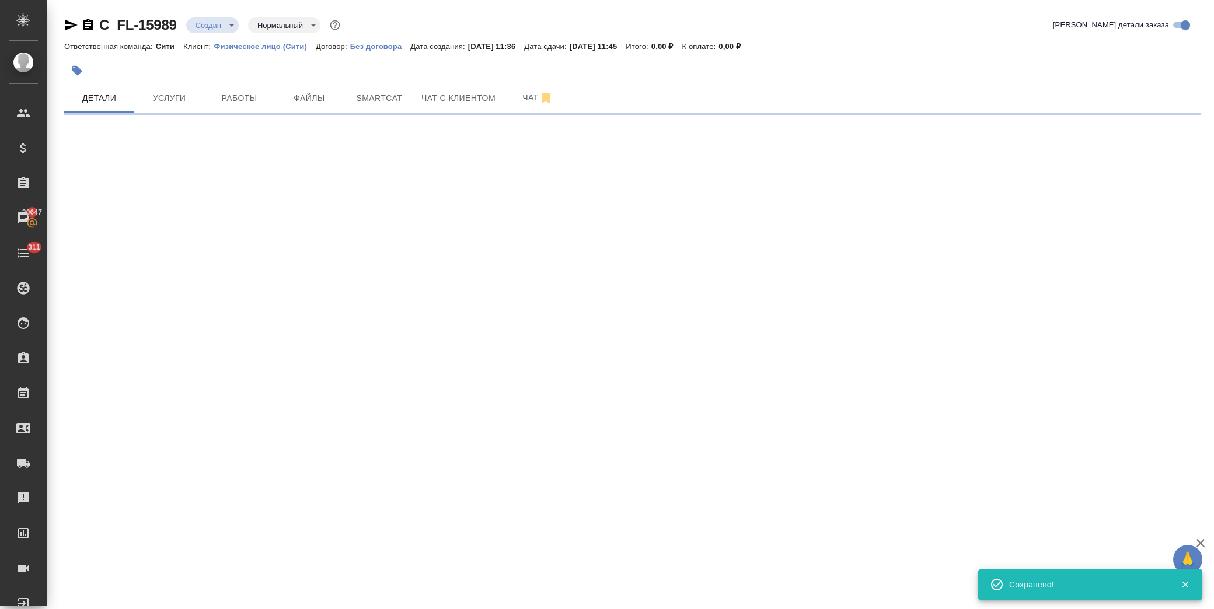
click at [208, 26] on body "🙏 .cls-1 fill:#fff; AWATERA Лофицкая Юлия Владимировна Клиенты Спецификации Зак…" at bounding box center [607, 304] width 1214 height 609
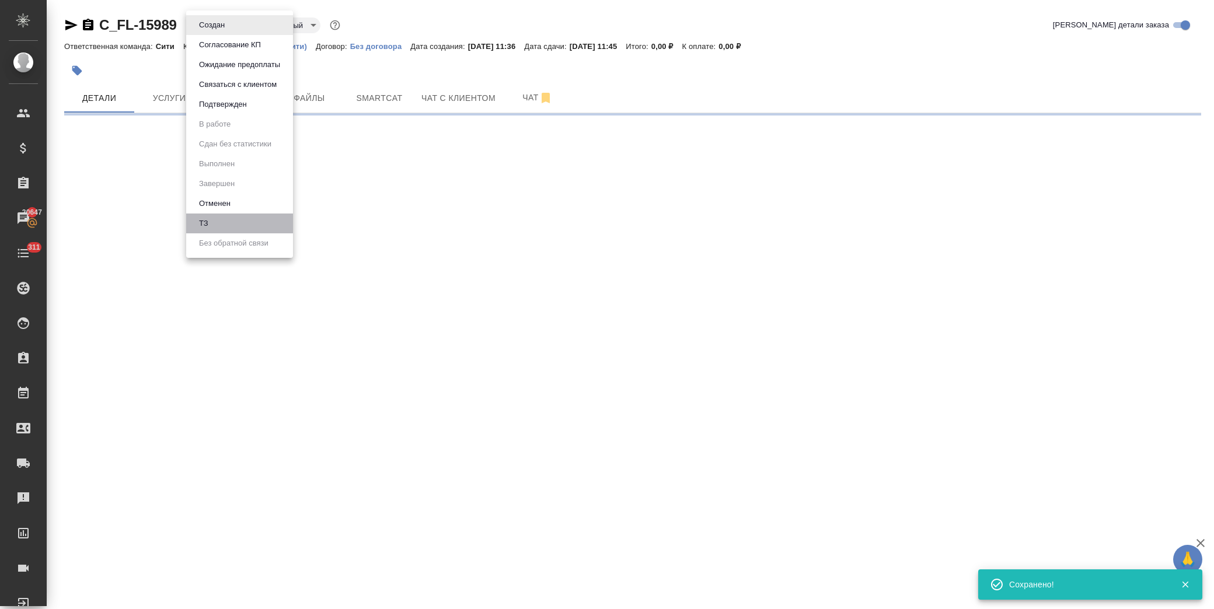
click at [217, 225] on li "ТЗ" at bounding box center [239, 224] width 107 height 20
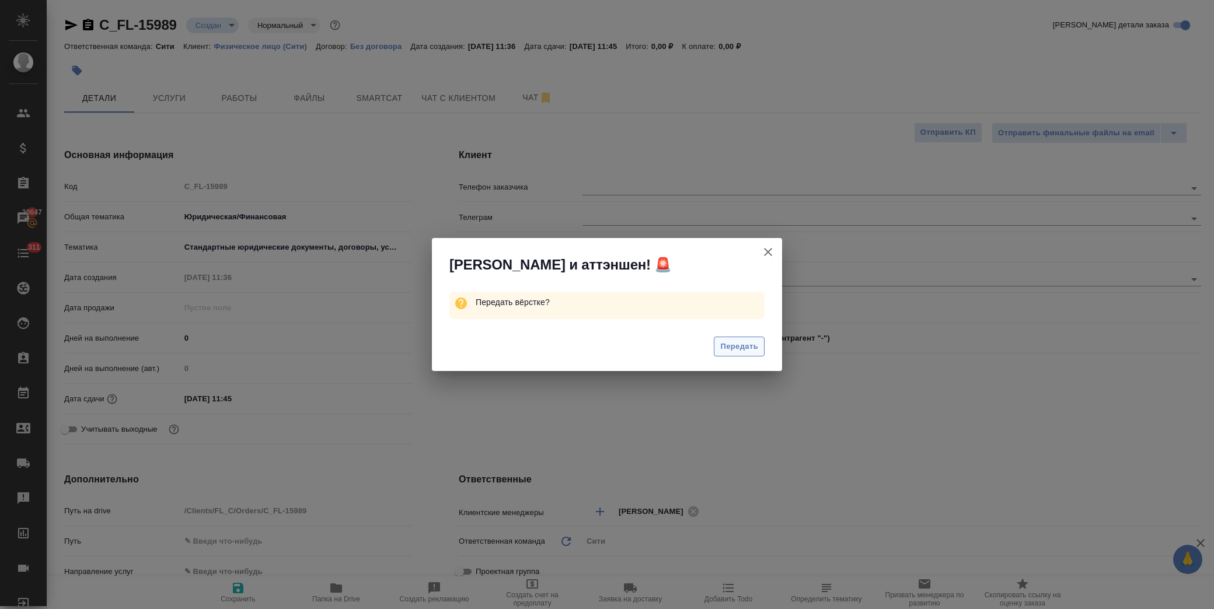
click at [751, 348] on span "Передать" at bounding box center [739, 346] width 38 height 13
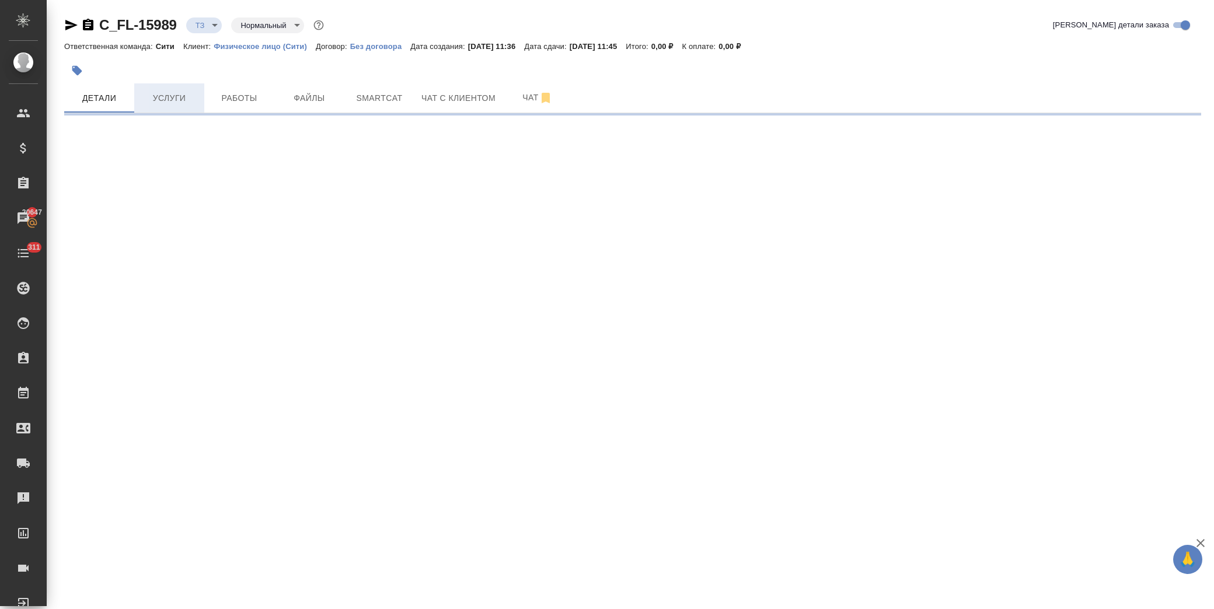
click at [173, 102] on span "Услуги" at bounding box center [169, 98] width 56 height 15
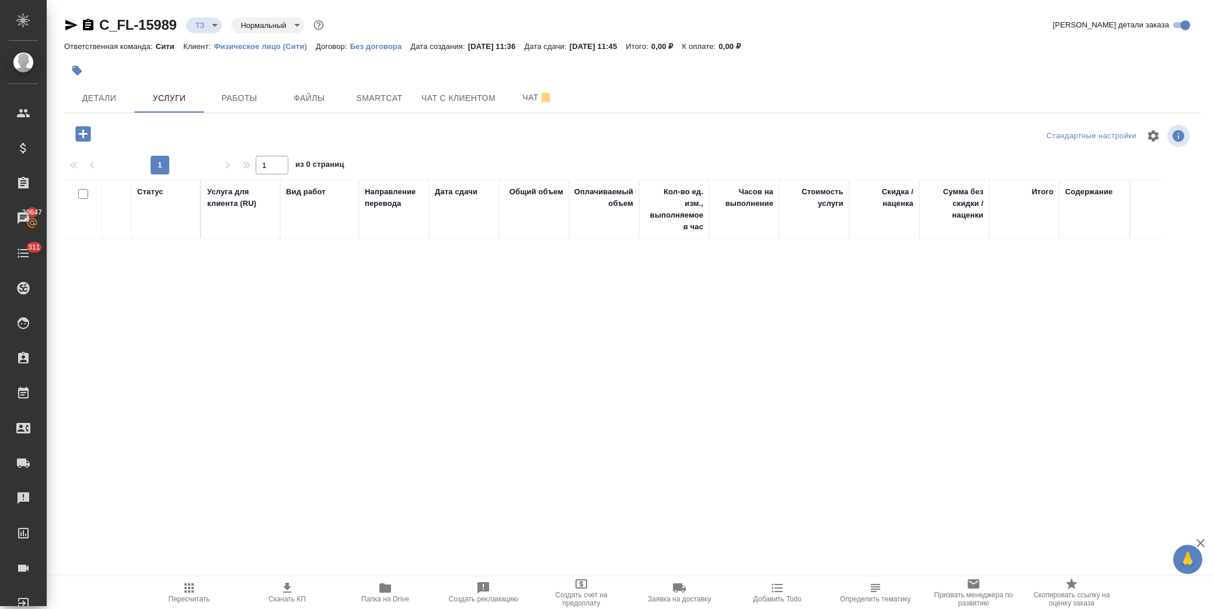
click at [82, 136] on icon "button" at bounding box center [82, 133] width 15 height 15
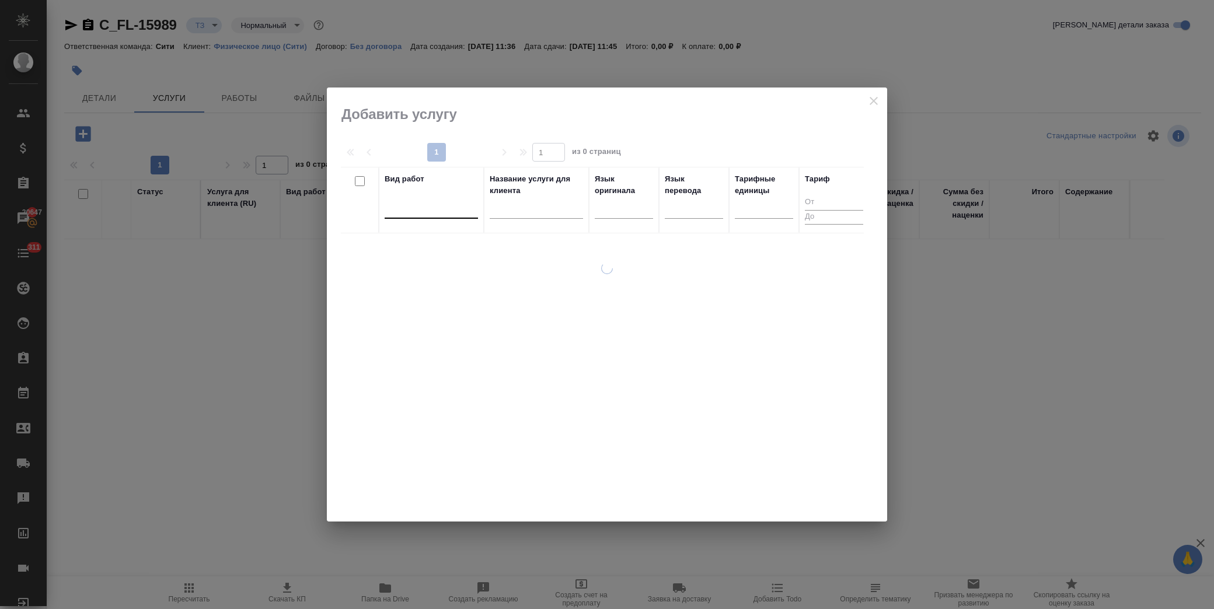
click at [457, 209] on div at bounding box center [431, 206] width 93 height 17
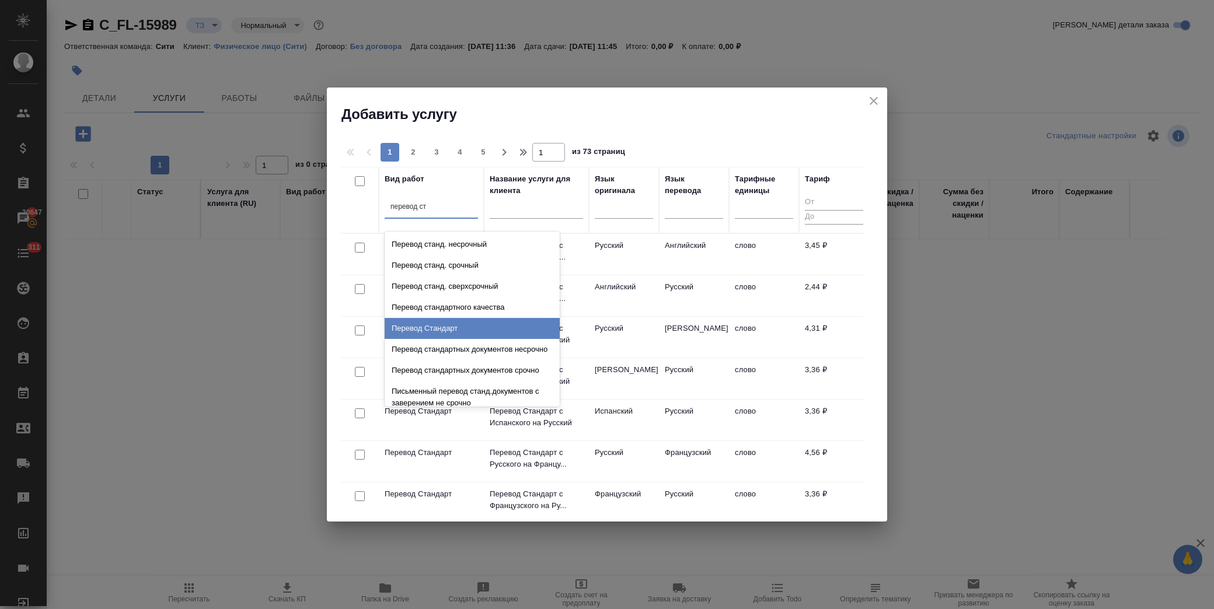
drag, startPoint x: 438, startPoint y: 325, endPoint x: 422, endPoint y: 319, distance: 16.6
click at [437, 325] on div "Перевод Стандарт" at bounding box center [472, 328] width 175 height 21
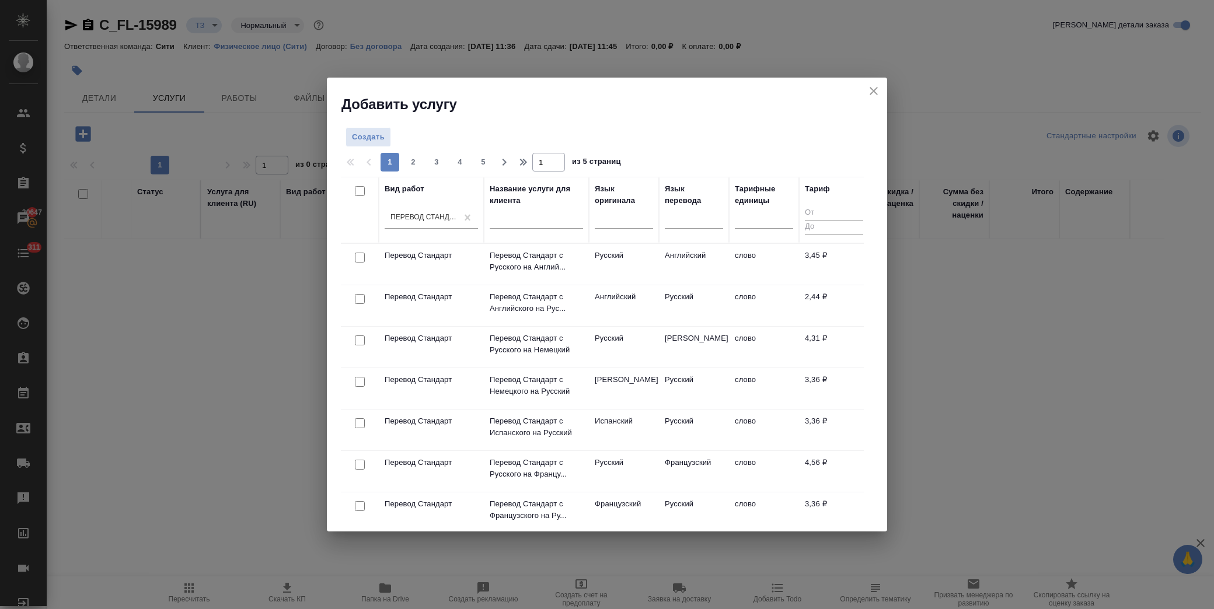
click at [358, 298] on input "checkbox" at bounding box center [360, 299] width 10 height 10
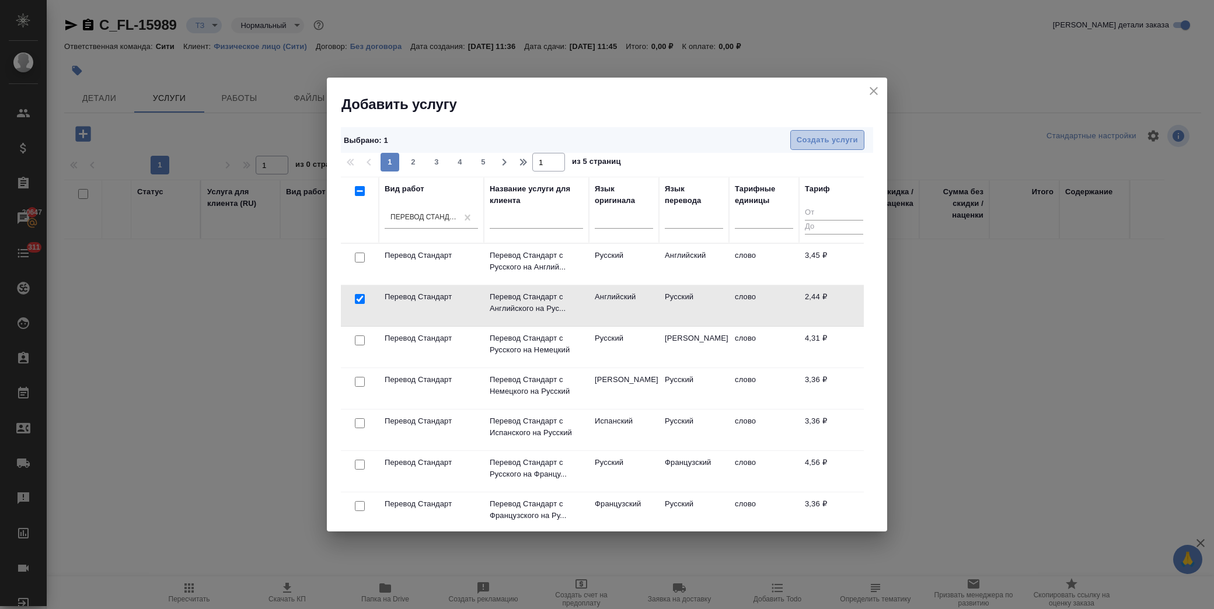
click at [807, 138] on span "Создать услуги" at bounding box center [827, 140] width 61 height 13
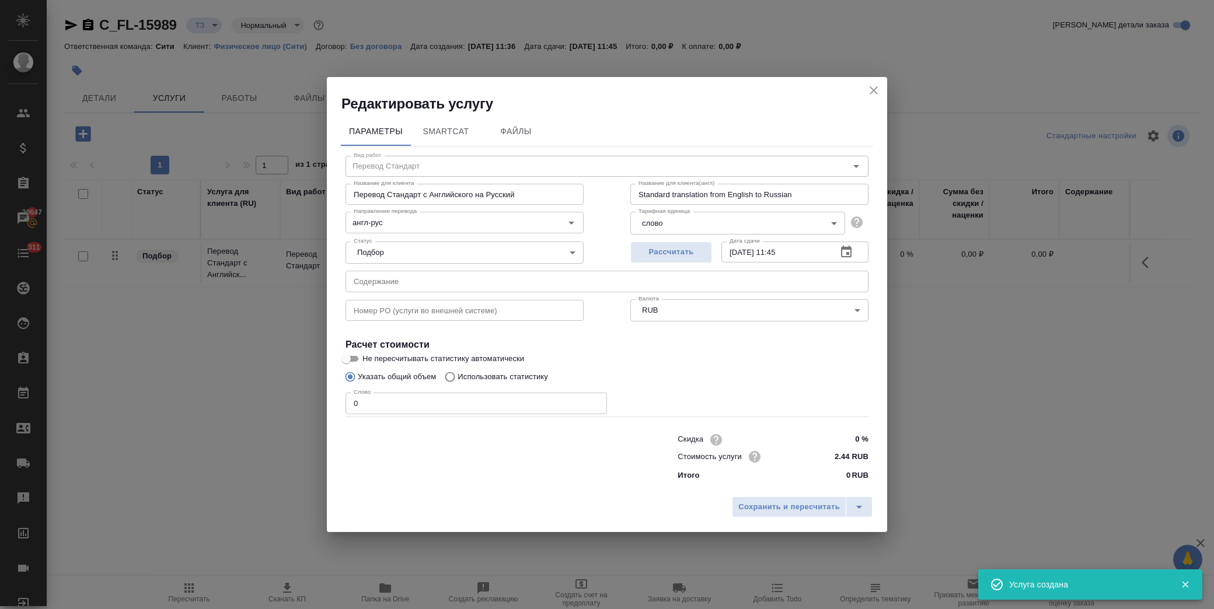
click at [837, 436] on input "0 %" at bounding box center [847, 439] width 44 height 17
drag, startPoint x: 370, startPoint y: 407, endPoint x: 298, endPoint y: 398, distance: 72.4
click at [273, 407] on div "Редактировать услугу Параметры SmartCat Файлы Вид работ Перевод Стандарт Вид ра…" at bounding box center [607, 304] width 1214 height 609
click at [820, 506] on span "Сохранить и пересчитать" at bounding box center [789, 507] width 102 height 13
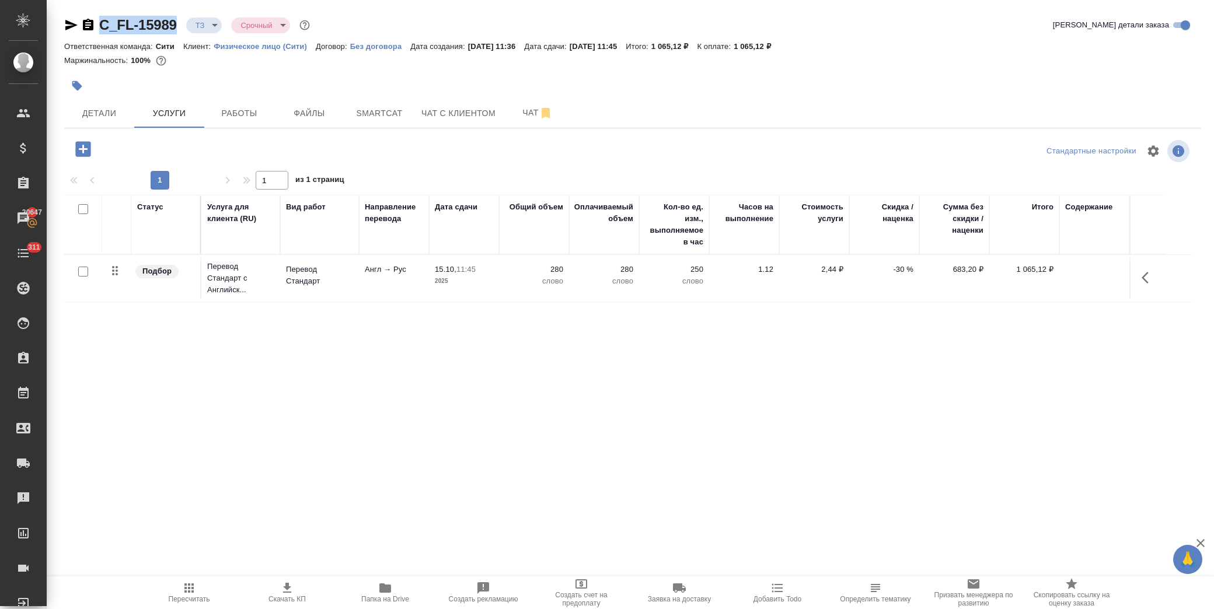
drag, startPoint x: 181, startPoint y: 25, endPoint x: 97, endPoint y: 23, distance: 84.1
click at [97, 23] on div "C_FL-15989 ТЗ tz Срочный urgent" at bounding box center [188, 25] width 248 height 19
copy link "C_FL-15989"
click at [65, 20] on icon "button" at bounding box center [71, 25] width 14 height 14
copy link "C_FL-15989"
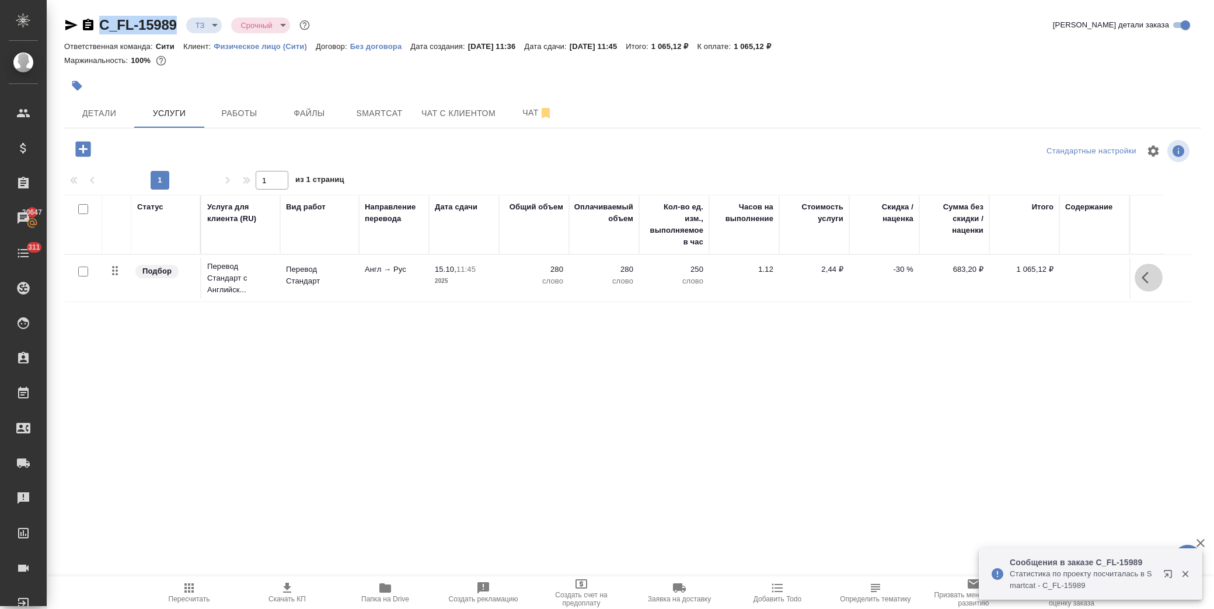
click at [1139, 275] on button "button" at bounding box center [1149, 278] width 28 height 28
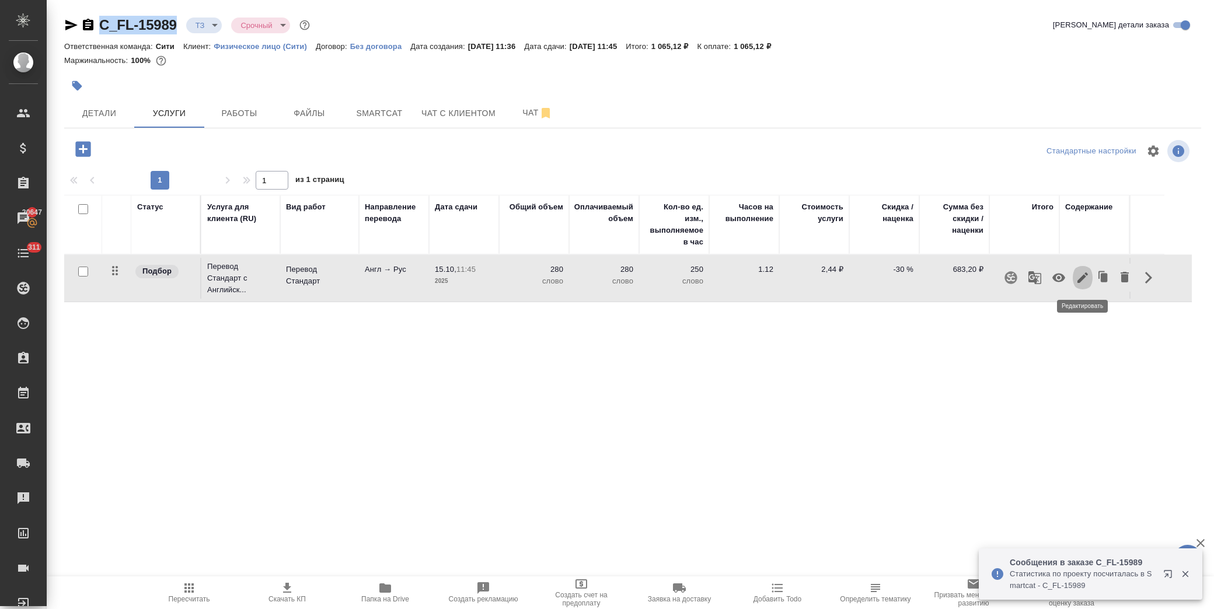
click at [1079, 276] on icon "button" at bounding box center [1083, 278] width 14 height 14
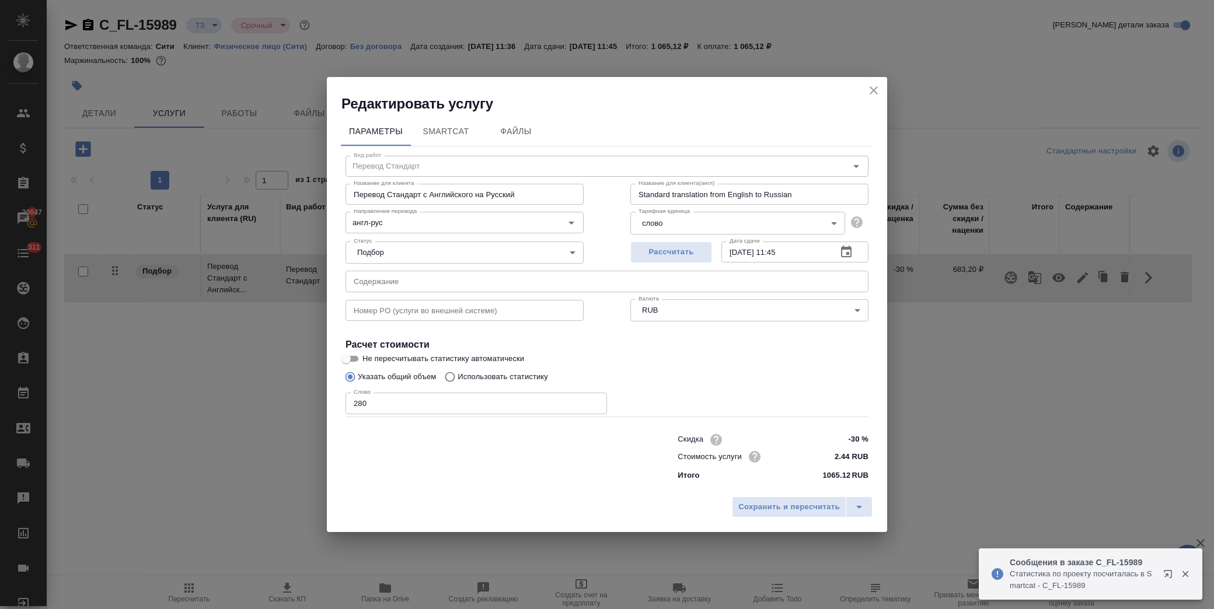
click at [386, 406] on input "280" at bounding box center [476, 403] width 261 height 21
click at [769, 505] on span "Сохранить и пересчитать" at bounding box center [789, 507] width 102 height 13
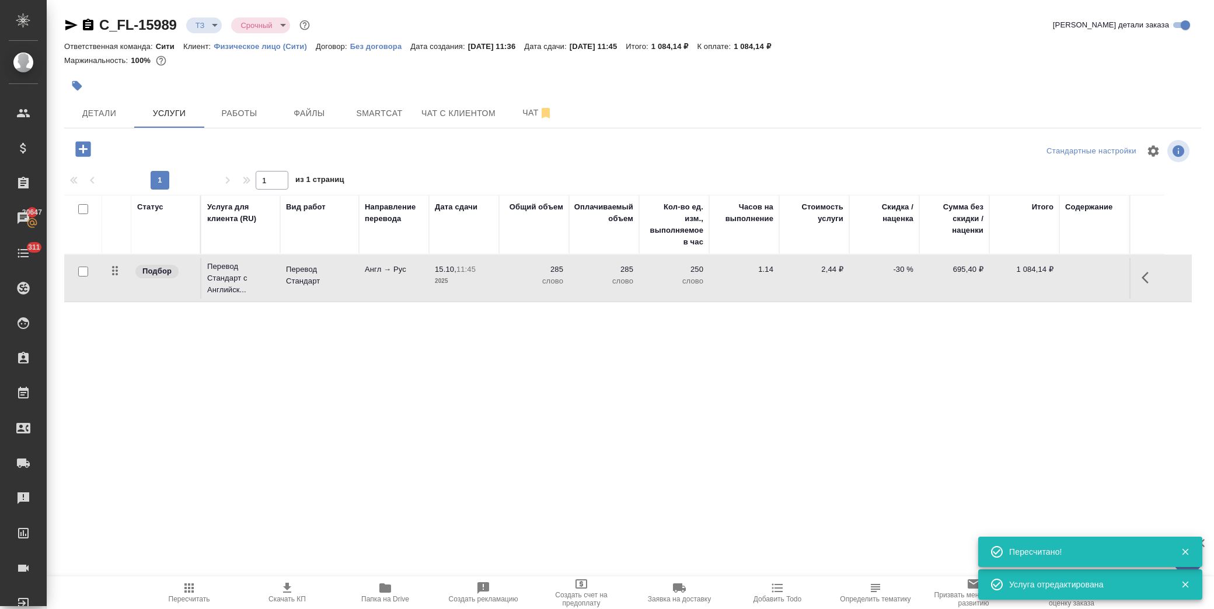
click at [1150, 277] on icon "button" at bounding box center [1149, 278] width 14 height 14
click at [1086, 275] on icon "button" at bounding box center [1082, 278] width 11 height 11
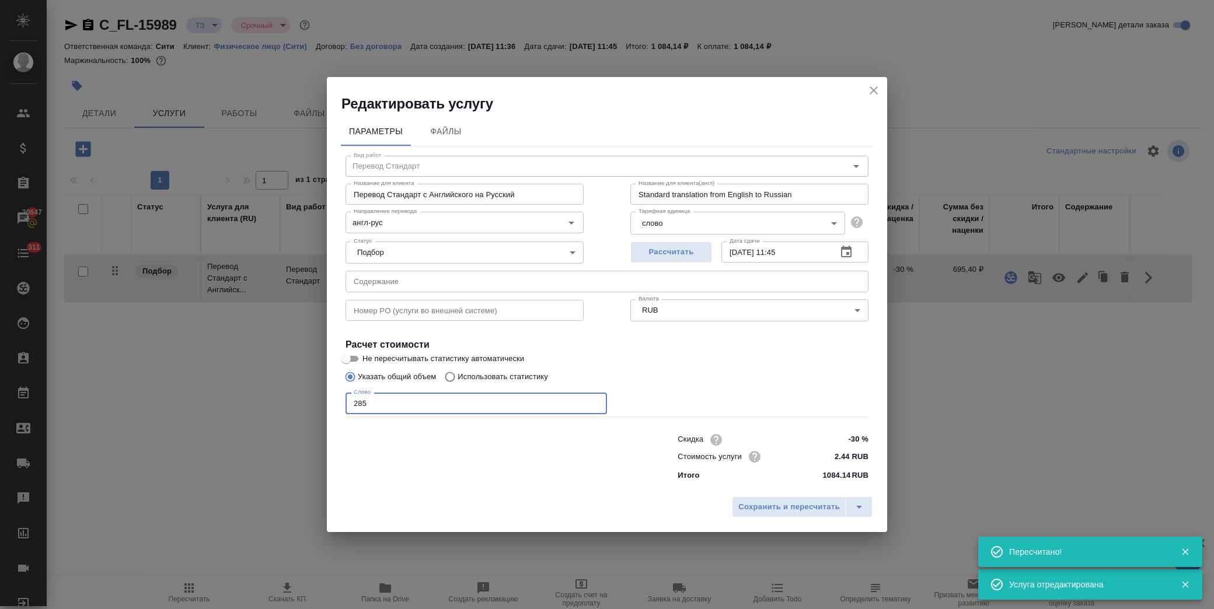
drag, startPoint x: 296, startPoint y: 399, endPoint x: 289, endPoint y: 400, distance: 7.1
click at [289, 400] on div "Редактировать услугу Параметры Файлы Вид работ Перевод Стандарт Вид работ Назва…" at bounding box center [607, 304] width 1214 height 609
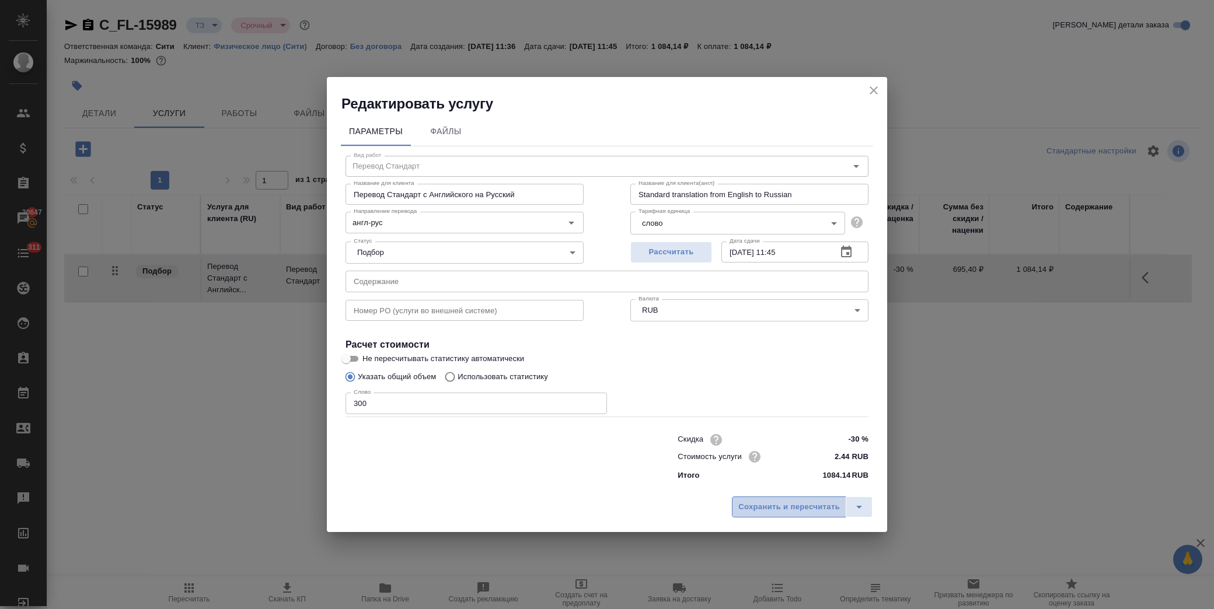
click at [780, 502] on span "Сохранить и пересчитать" at bounding box center [789, 507] width 102 height 13
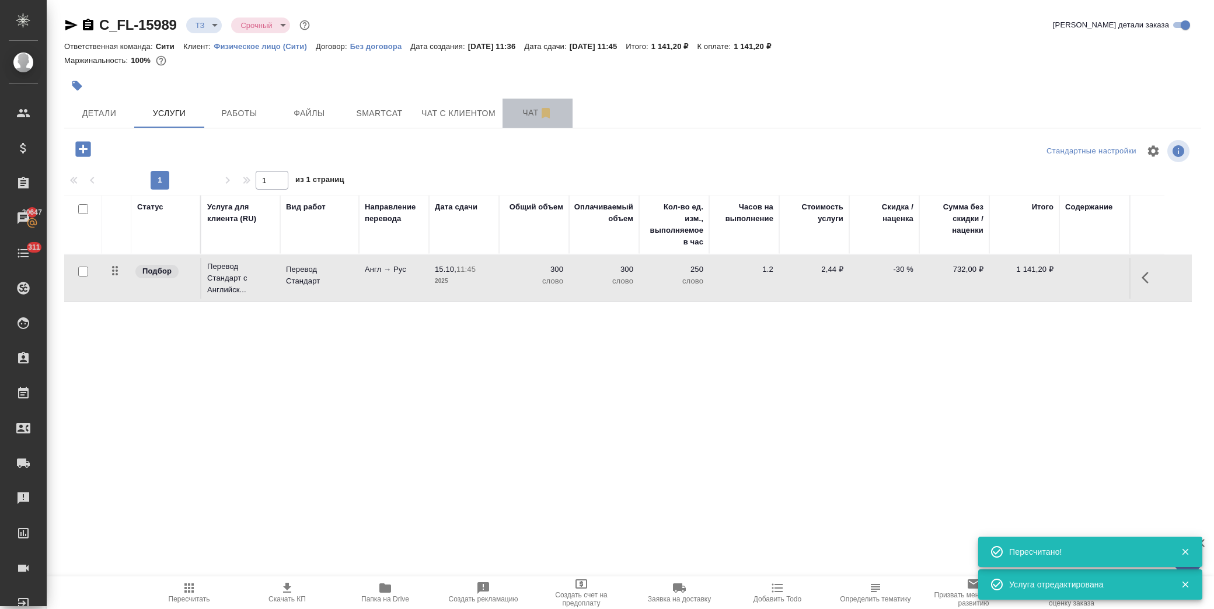
click at [523, 109] on span "Чат" at bounding box center [538, 113] width 56 height 15
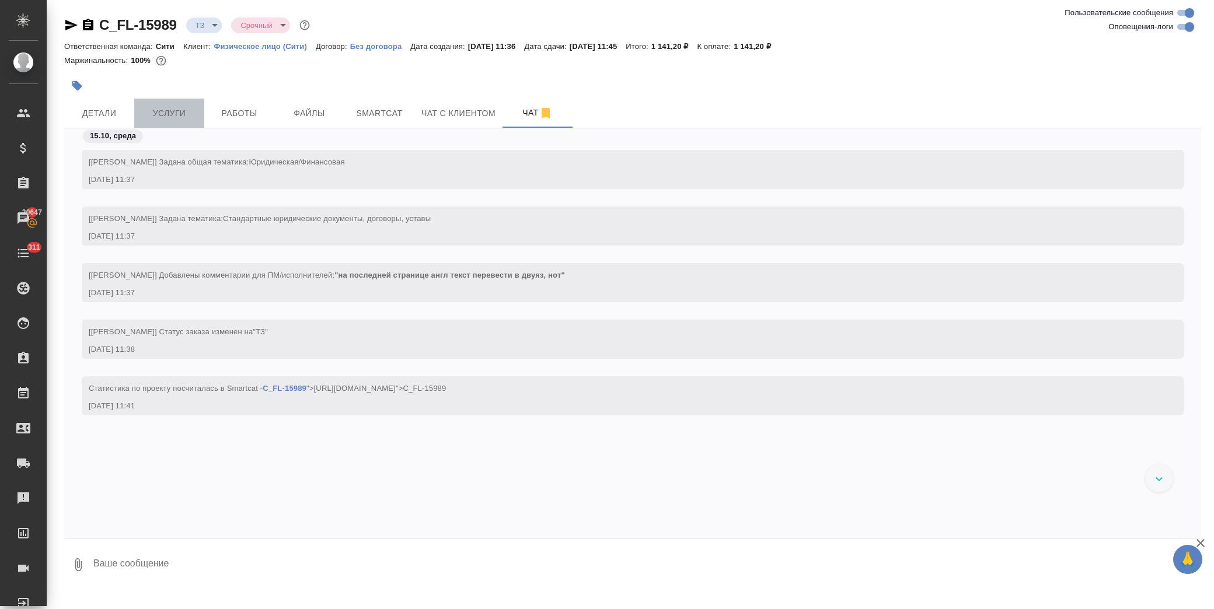
click at [190, 112] on span "Услуги" at bounding box center [169, 113] width 56 height 15
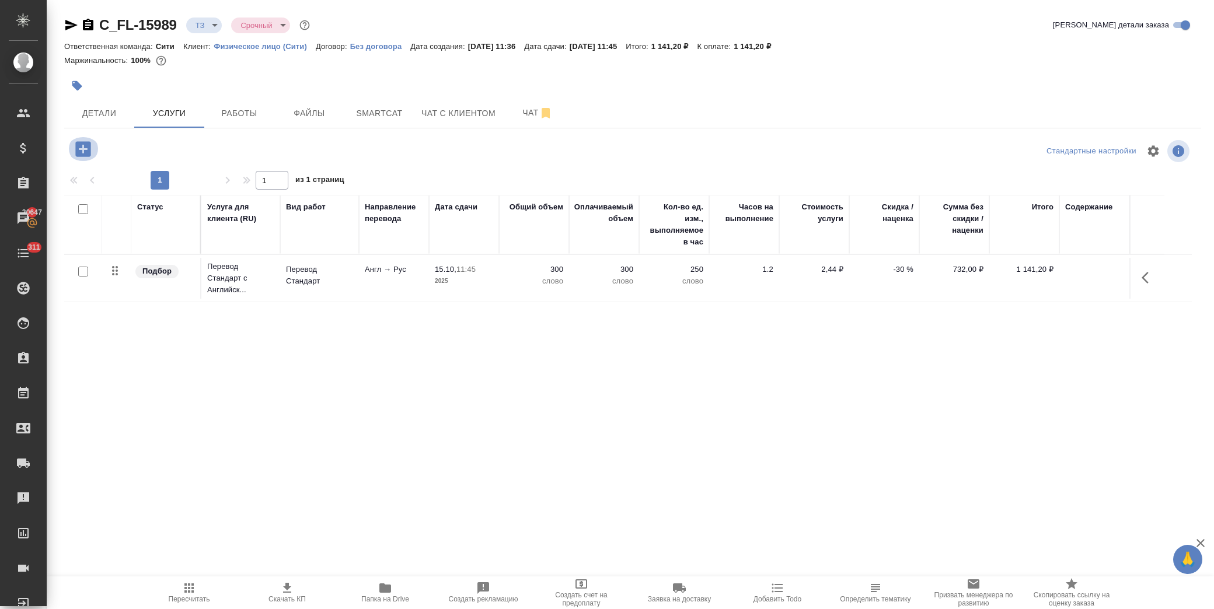
click at [79, 147] on icon "button" at bounding box center [82, 148] width 15 height 15
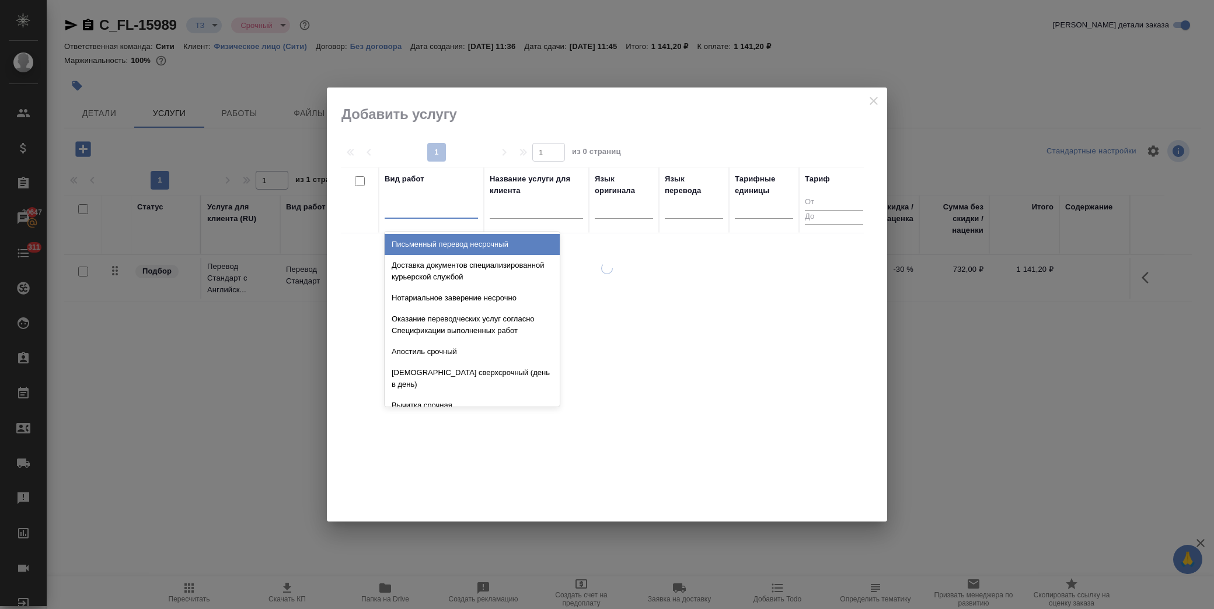
click at [428, 210] on div at bounding box center [431, 206] width 93 height 17
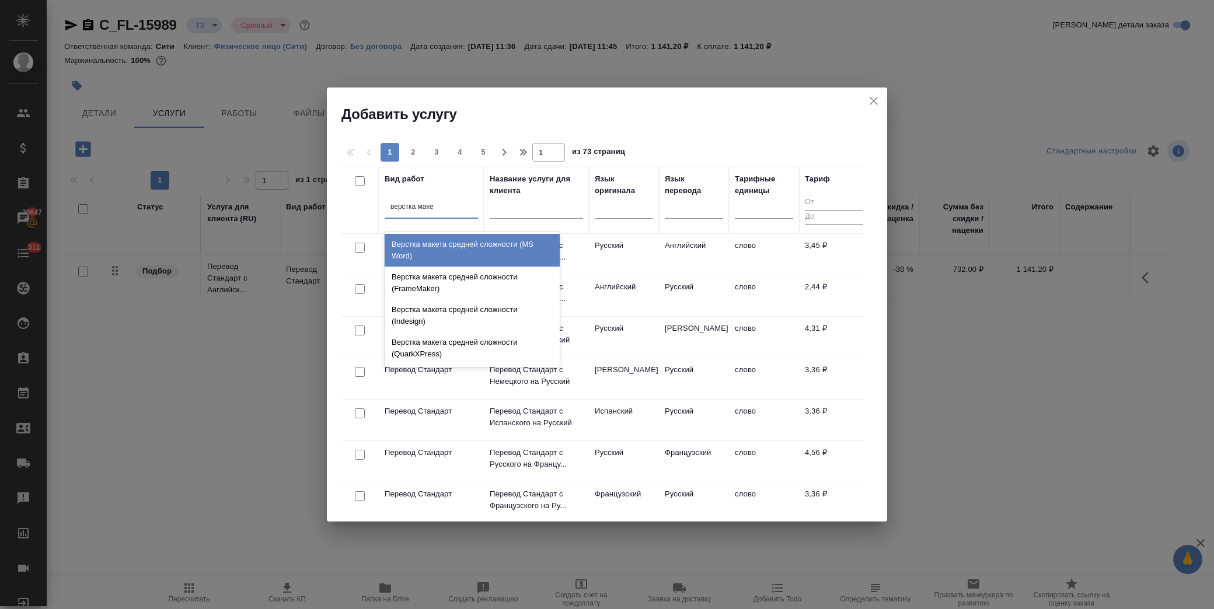
click at [458, 248] on div "Верстка макета средней сложности (MS Word)" at bounding box center [472, 250] width 175 height 33
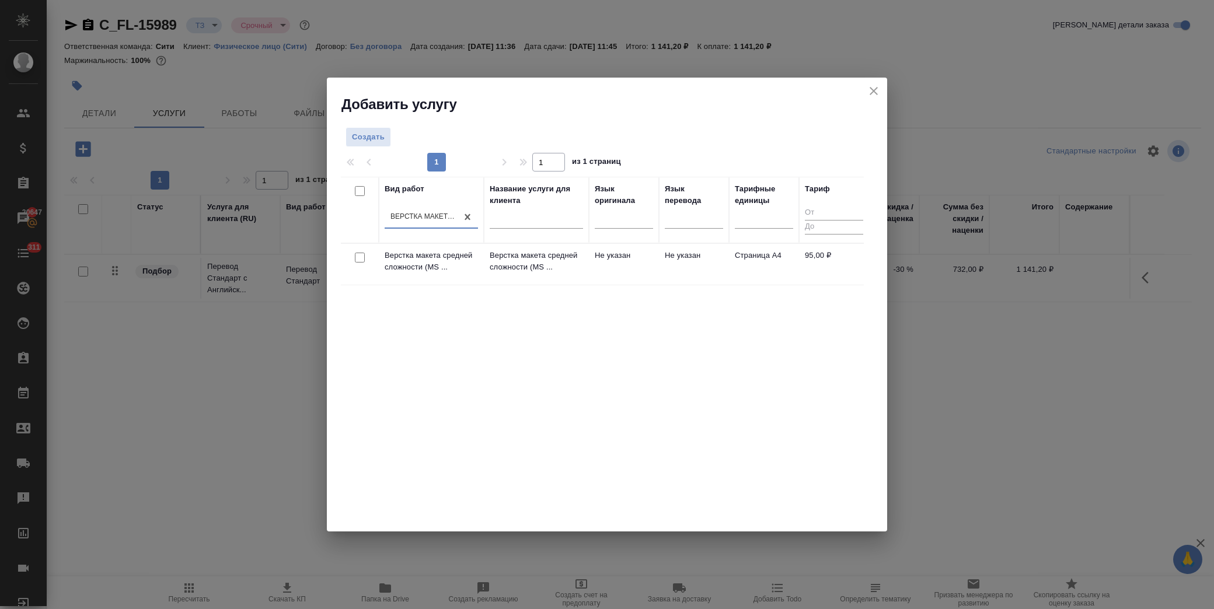
click at [356, 259] on input "checkbox" at bounding box center [360, 258] width 10 height 10
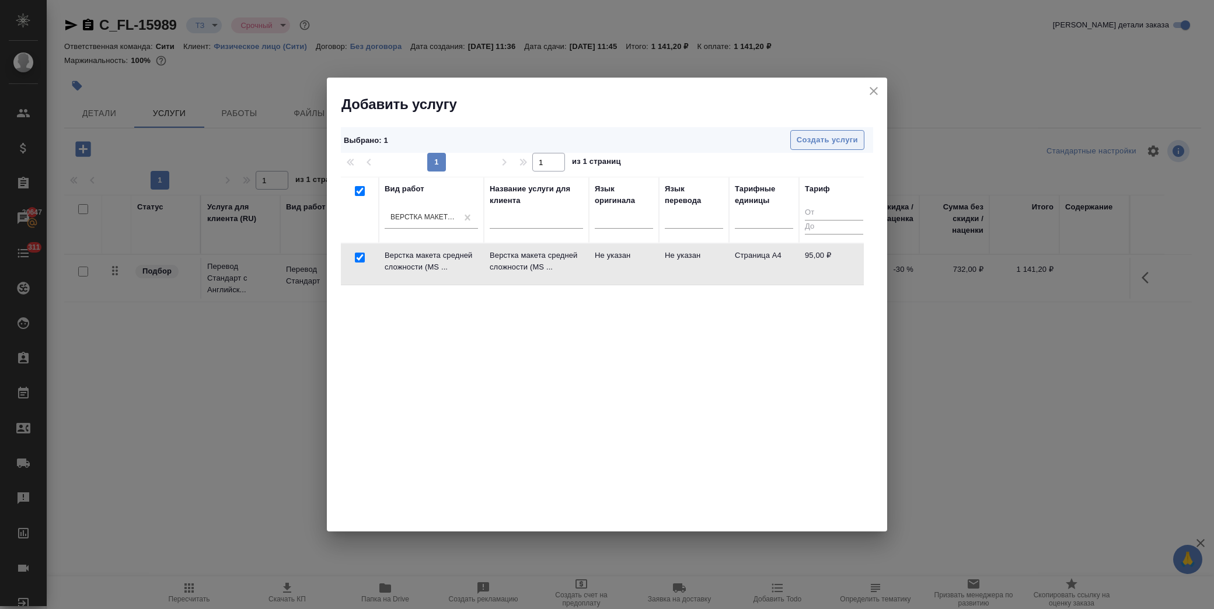
click at [818, 138] on span "Создать услуги" at bounding box center [827, 140] width 61 height 13
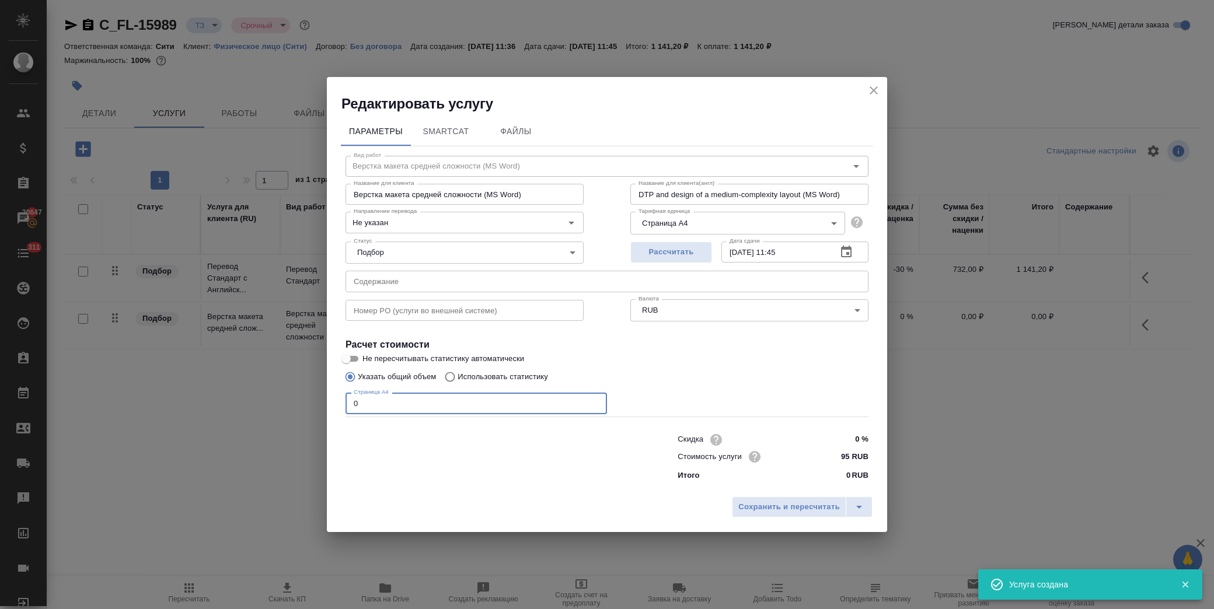
drag, startPoint x: 330, startPoint y: 403, endPoint x: 298, endPoint y: 404, distance: 32.1
click at [298, 404] on div "Редактировать услугу Параметры SmartCat Файлы Вид работ Верстка макета средней …" at bounding box center [607, 304] width 1214 height 609
click at [779, 508] on span "Сохранить и пересчитать" at bounding box center [789, 507] width 102 height 13
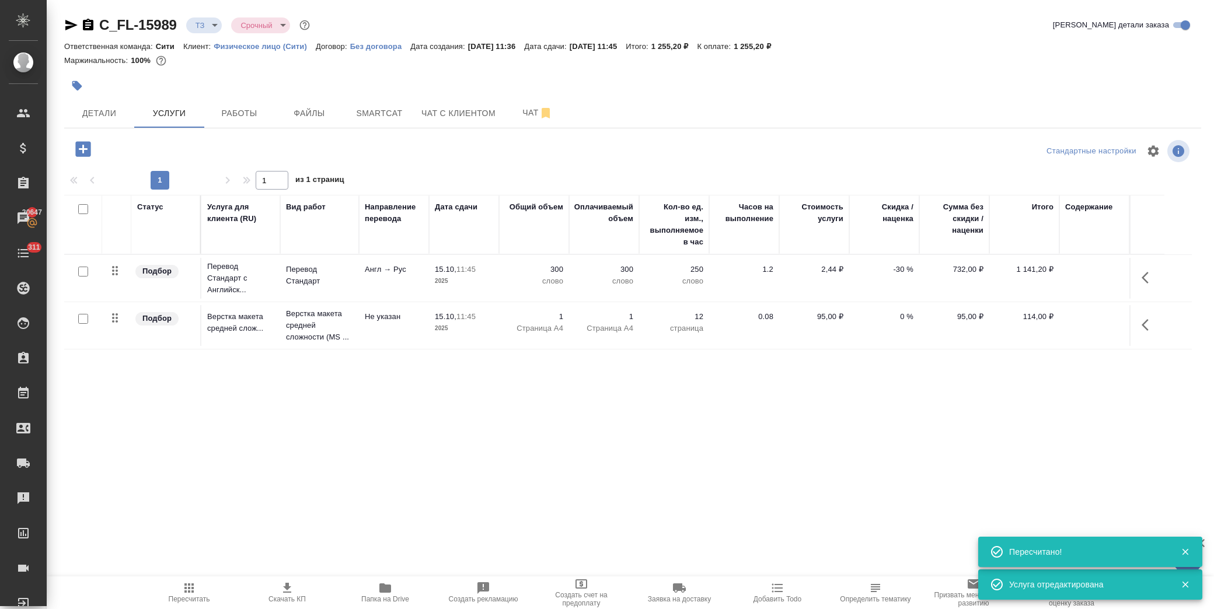
click at [80, 142] on icon "button" at bounding box center [82, 148] width 15 height 15
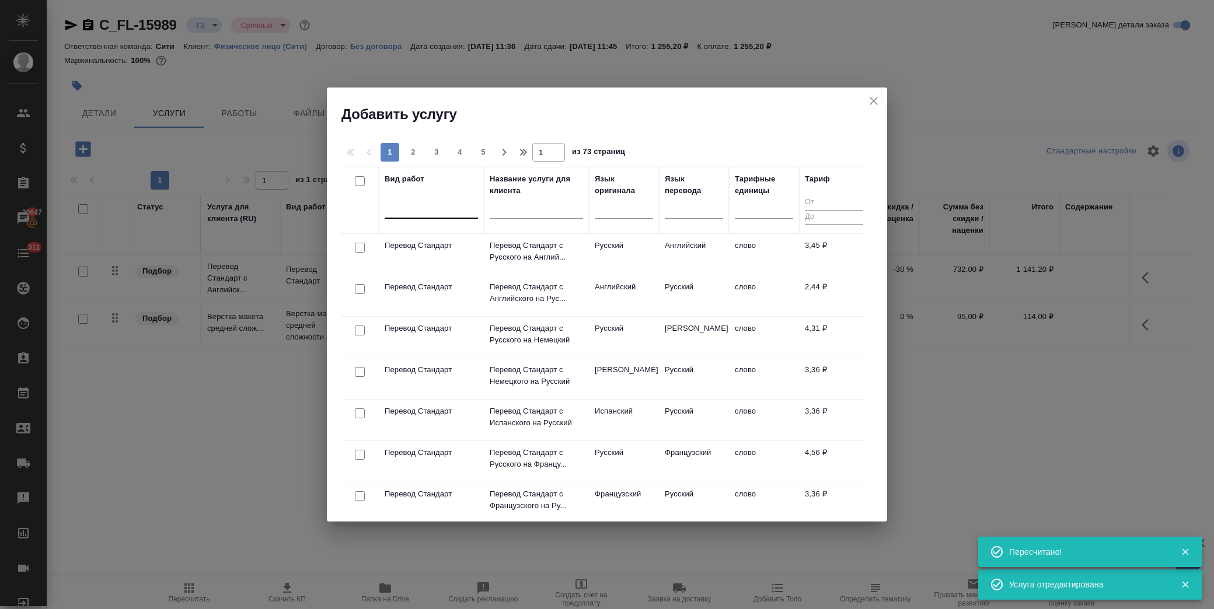
click at [428, 211] on div at bounding box center [431, 206] width 93 height 17
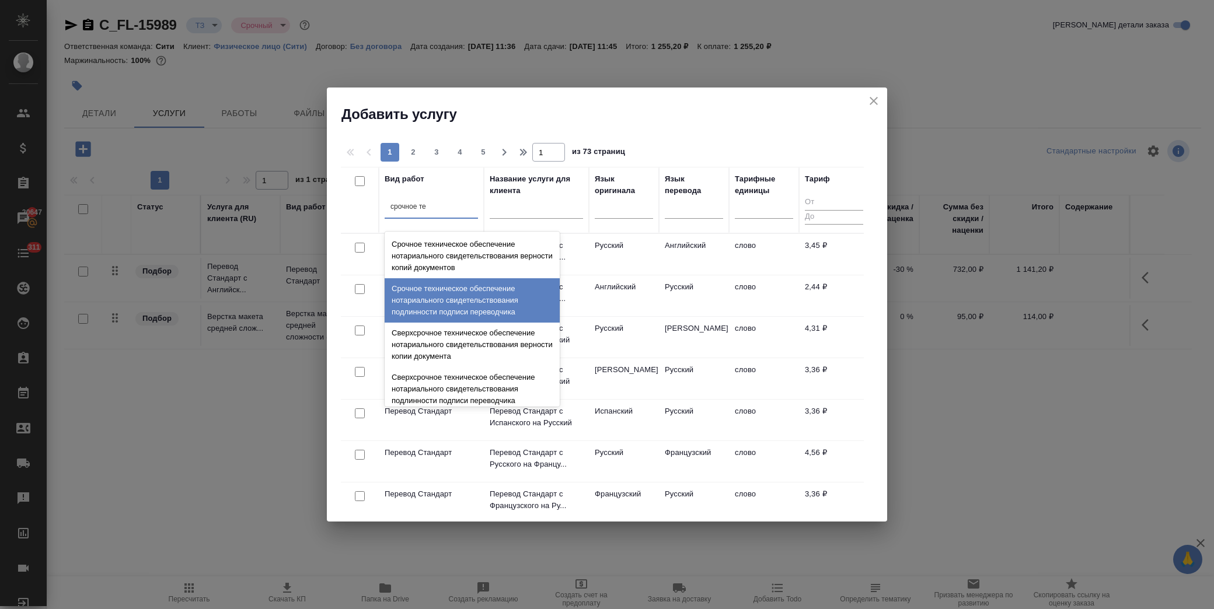
click at [459, 302] on div "Срочное техническое обеспечение нотариального свидетельствования подлинности по…" at bounding box center [472, 300] width 175 height 44
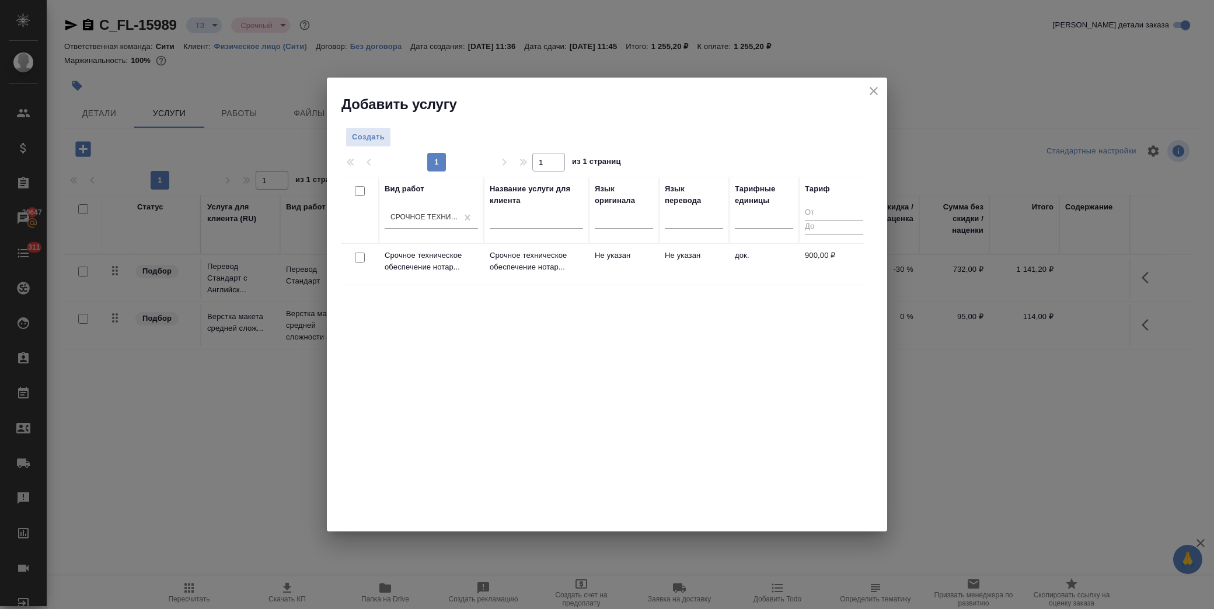
drag, startPoint x: 360, startPoint y: 257, endPoint x: 391, endPoint y: 259, distance: 31.6
click at [360, 257] on input "checkbox" at bounding box center [360, 258] width 10 height 10
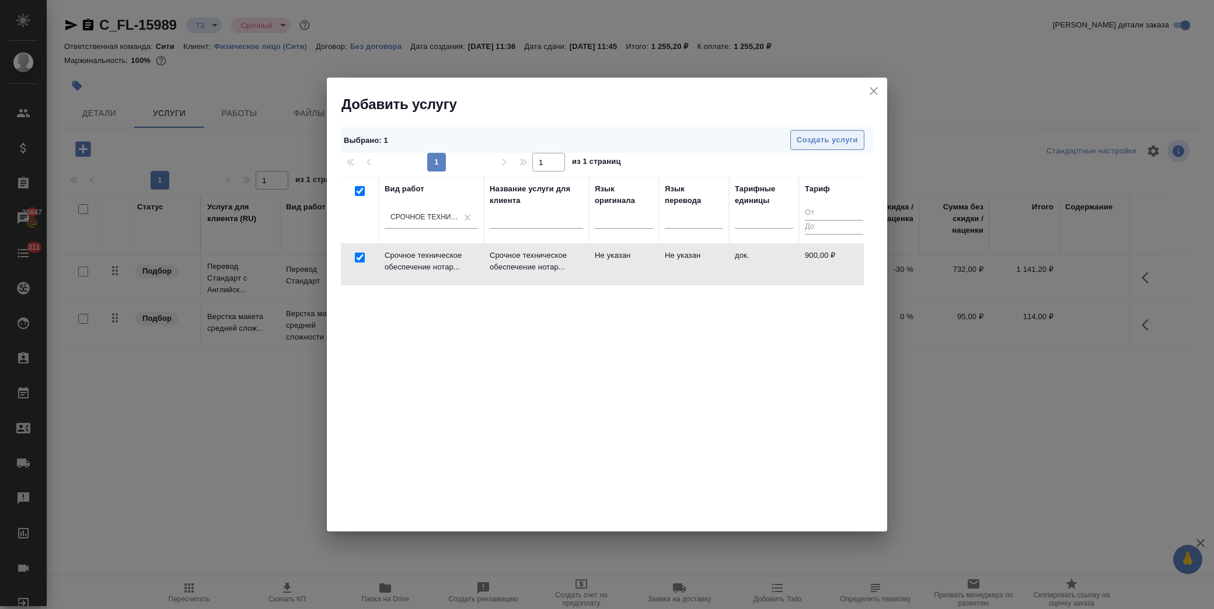
click at [824, 139] on span "Создать услуги" at bounding box center [827, 140] width 61 height 13
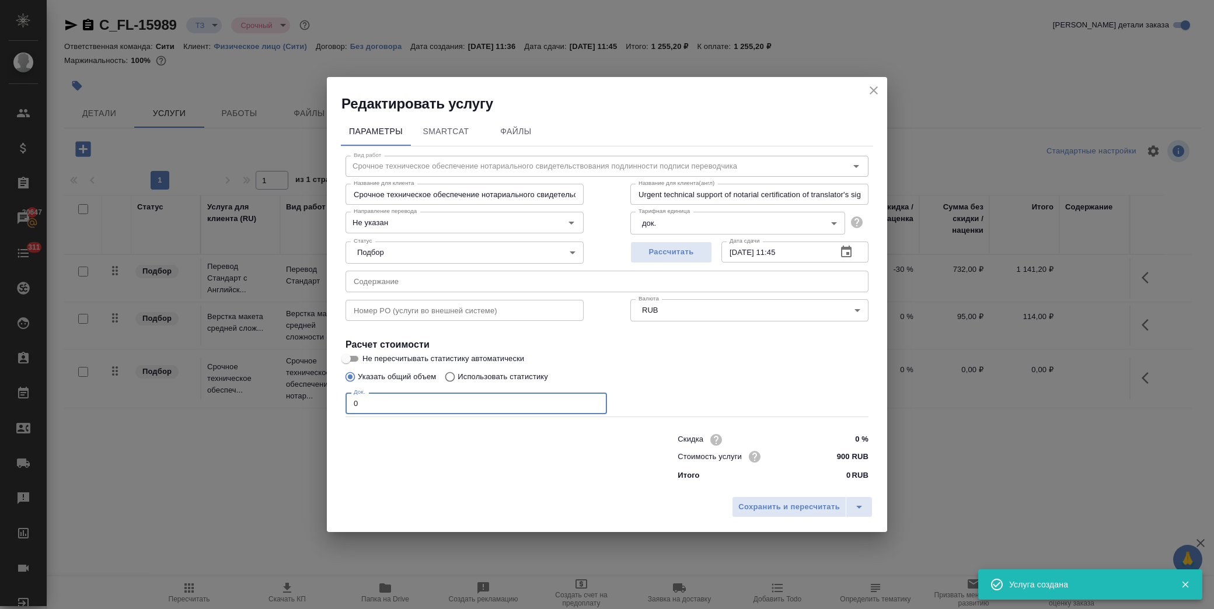
drag, startPoint x: 377, startPoint y: 407, endPoint x: 302, endPoint y: 409, distance: 74.7
click at [302, 409] on div "Редактировать услугу Параметры SmartCat Файлы Вид работ Срочное техническое обе…" at bounding box center [607, 304] width 1214 height 609
click at [813, 510] on span "Сохранить и пересчитать" at bounding box center [789, 507] width 102 height 13
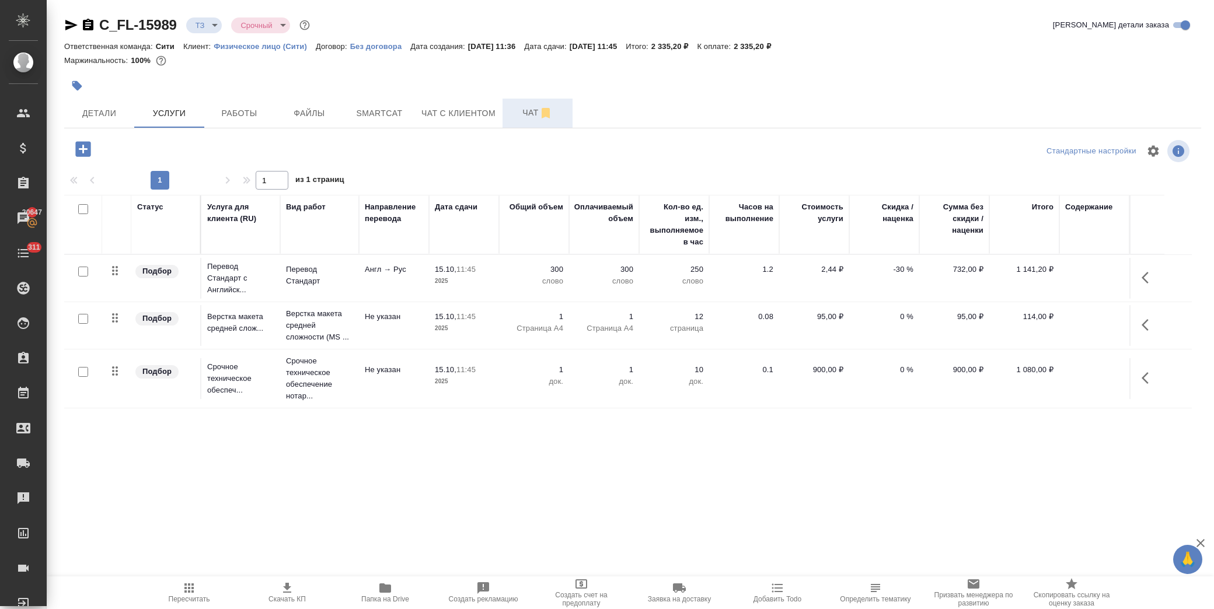
click at [522, 114] on span "Чат" at bounding box center [538, 113] width 56 height 15
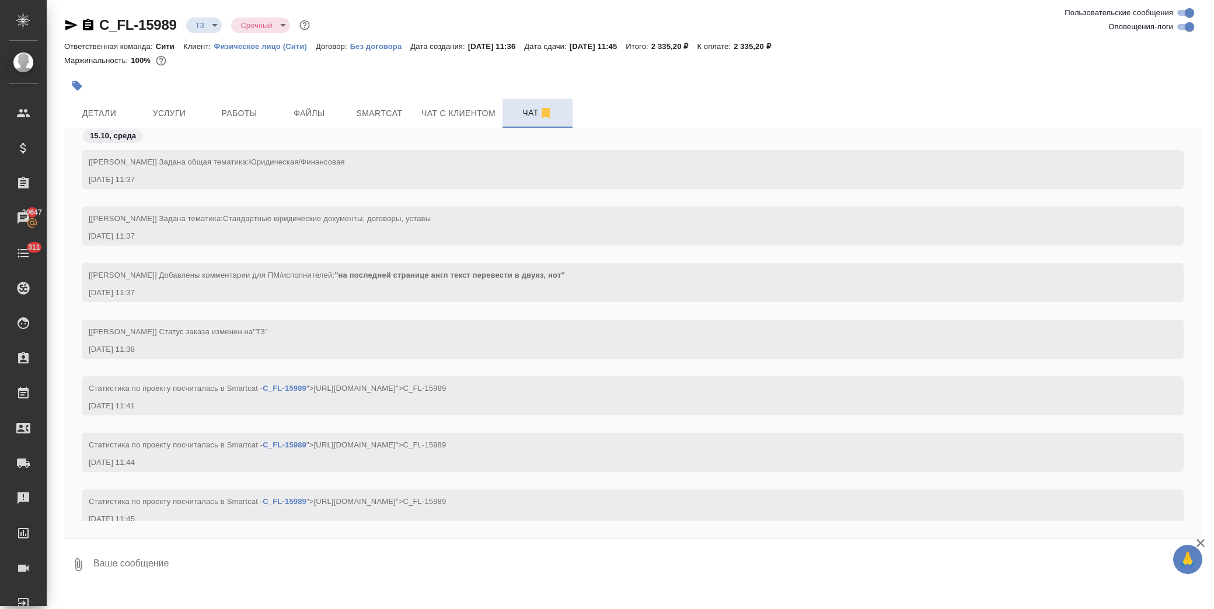
scroll to position [25, 0]
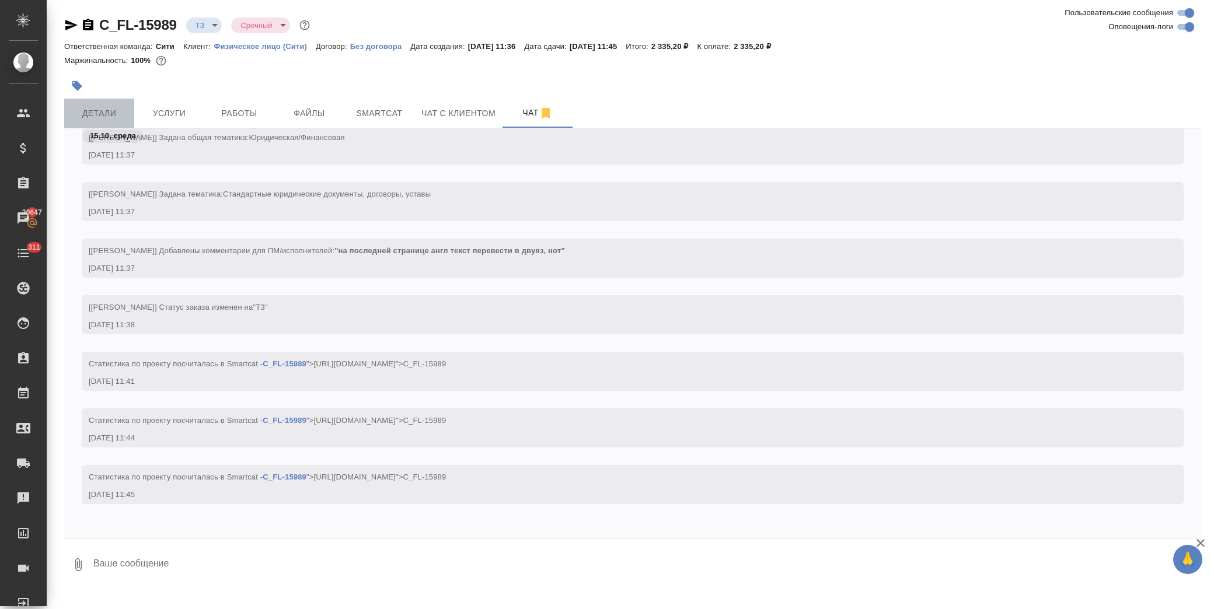
click at [114, 104] on button "Детали" at bounding box center [99, 113] width 70 height 29
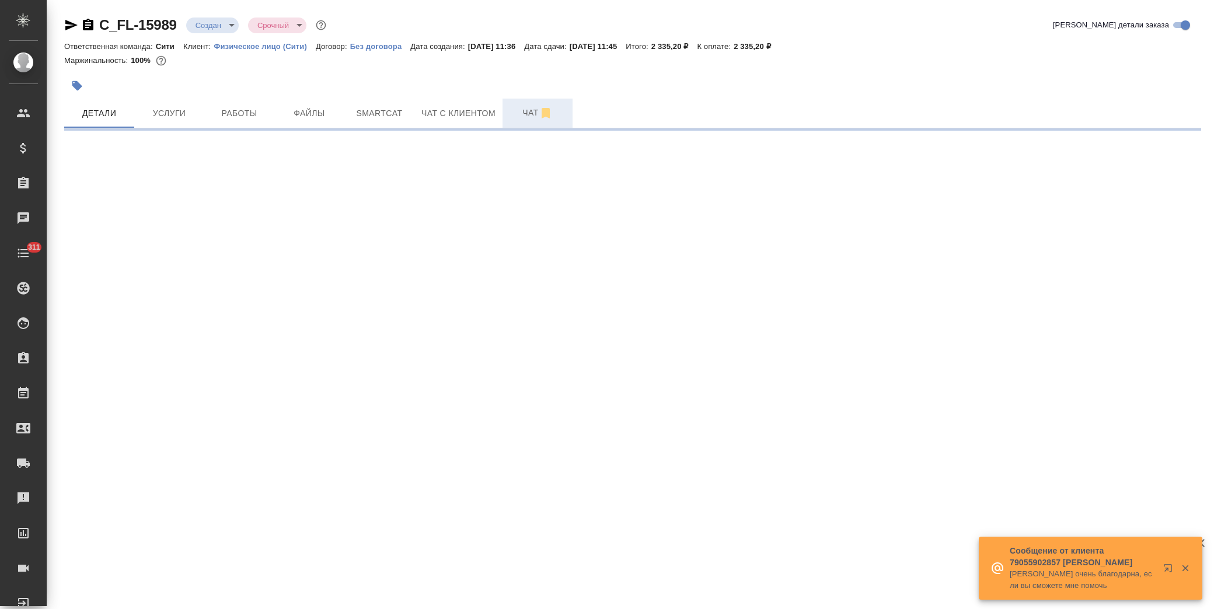
click at [527, 111] on span "Чат" at bounding box center [538, 113] width 56 height 15
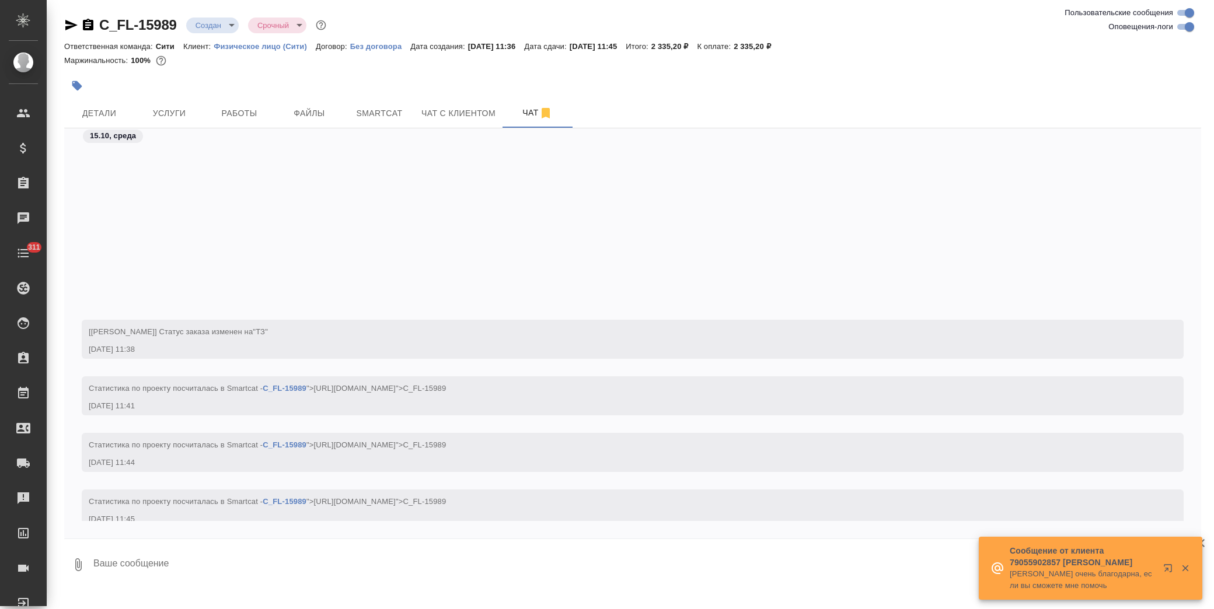
scroll to position [232, 0]
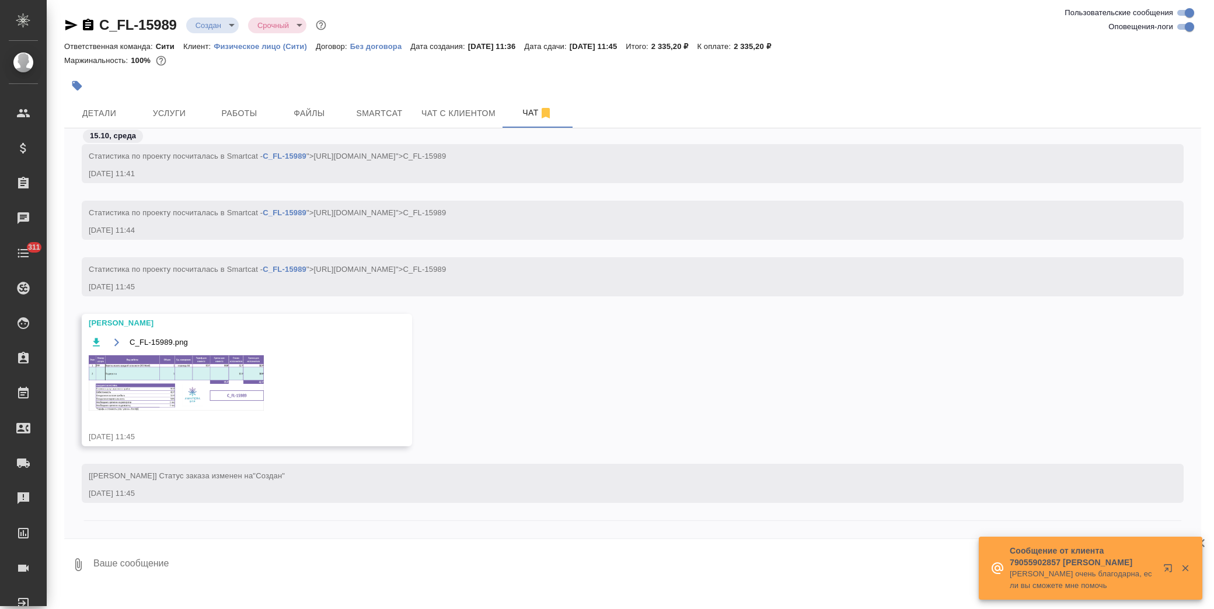
click at [166, 376] on img at bounding box center [176, 382] width 175 height 55
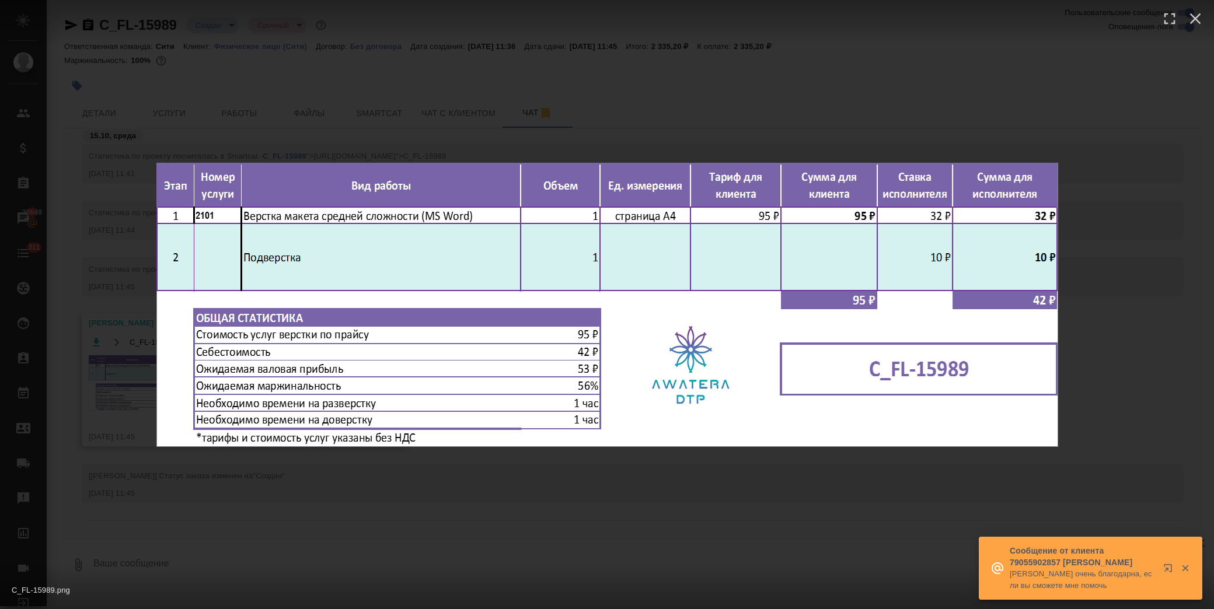
drag, startPoint x: 545, startPoint y: 475, endPoint x: 529, endPoint y: 458, distance: 22.7
click at [545, 475] on div "C_FL-15989.png 1 of 1" at bounding box center [607, 304] width 1214 height 609
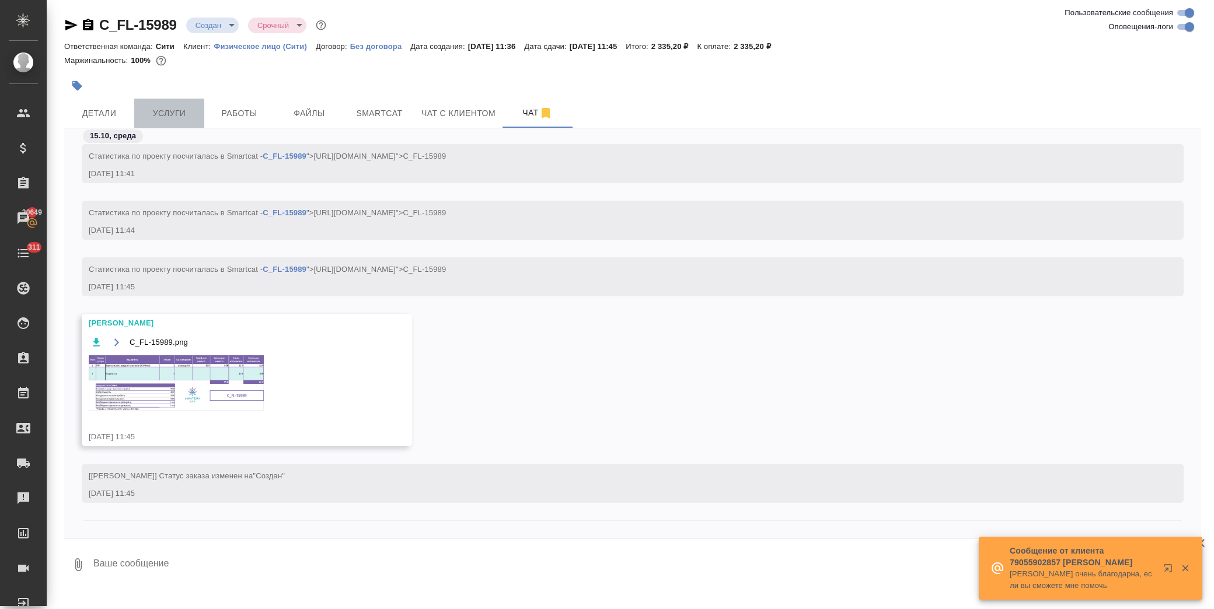
click at [167, 113] on span "Услуги" at bounding box center [169, 113] width 56 height 15
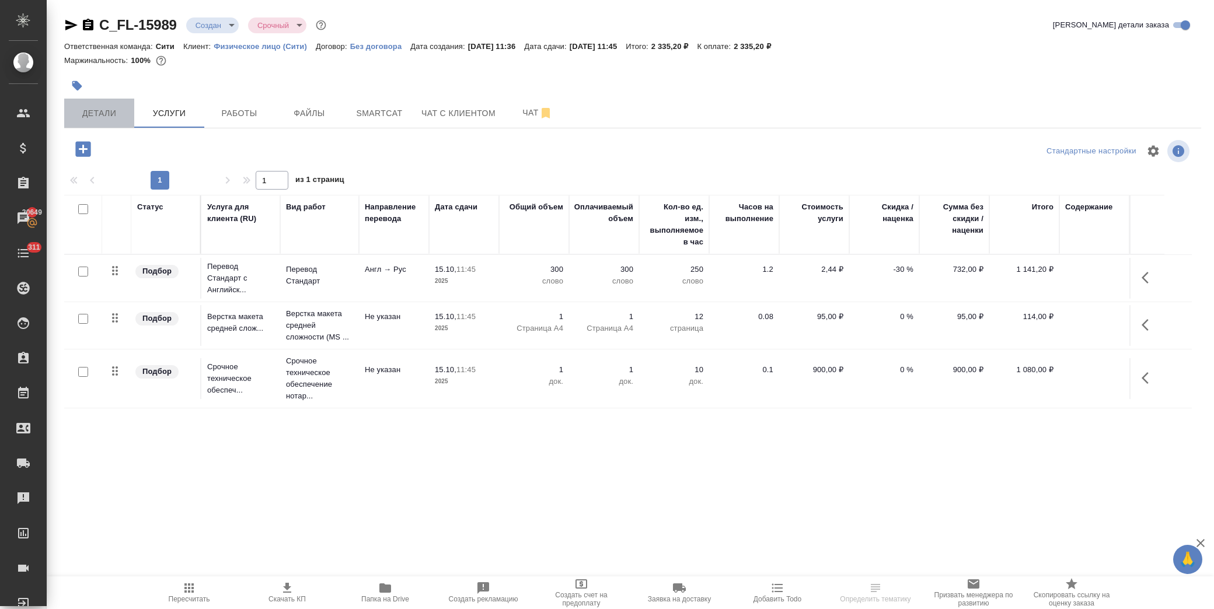
click at [108, 114] on span "Детали" at bounding box center [99, 113] width 56 height 15
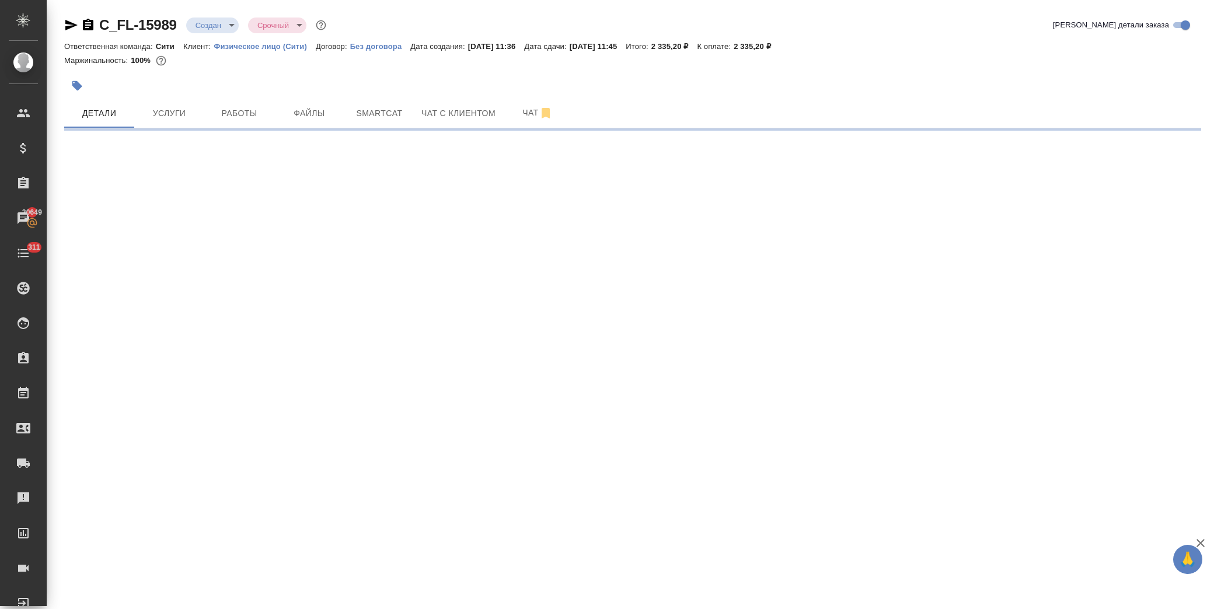
select select "RU"
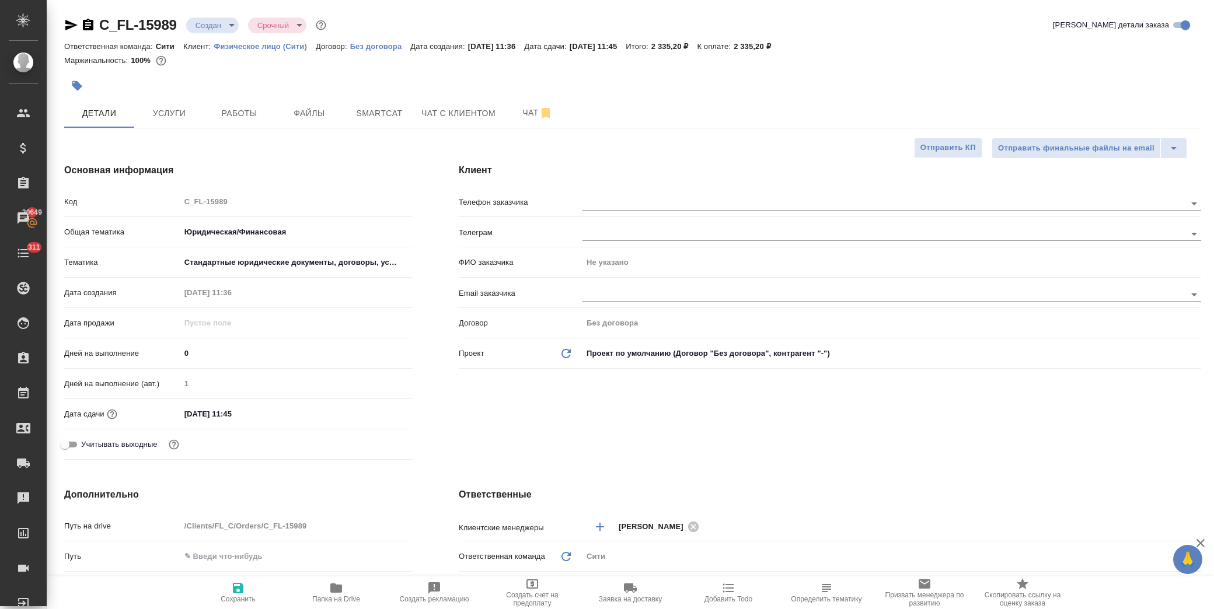
type textarea "x"
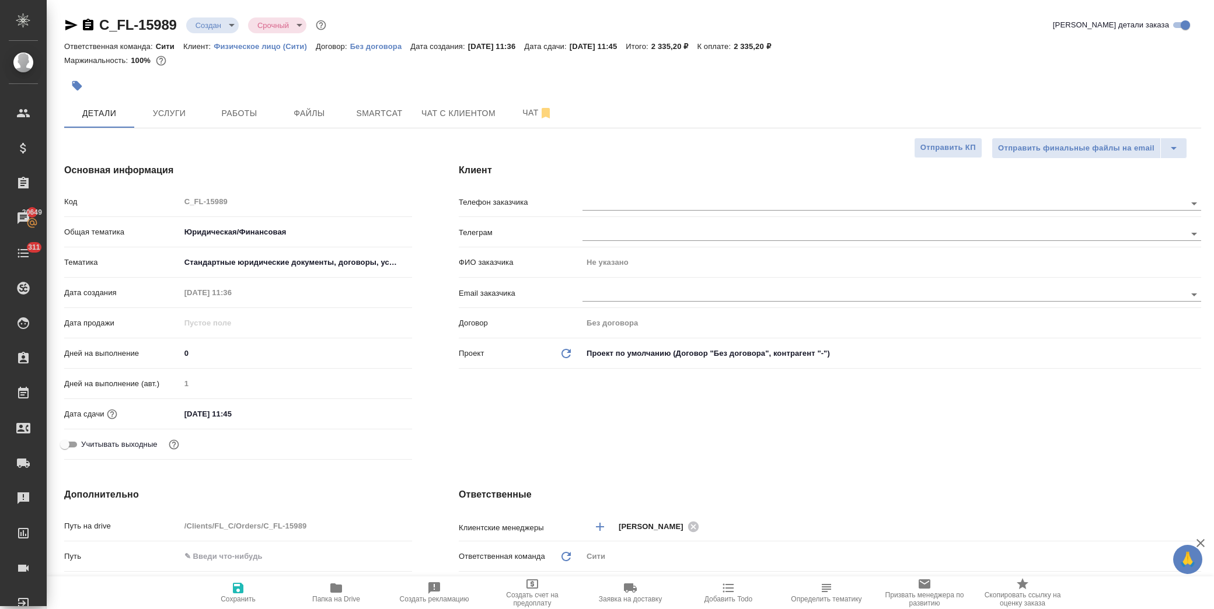
type textarea "x"
click at [525, 113] on span "Чат" at bounding box center [538, 113] width 56 height 15
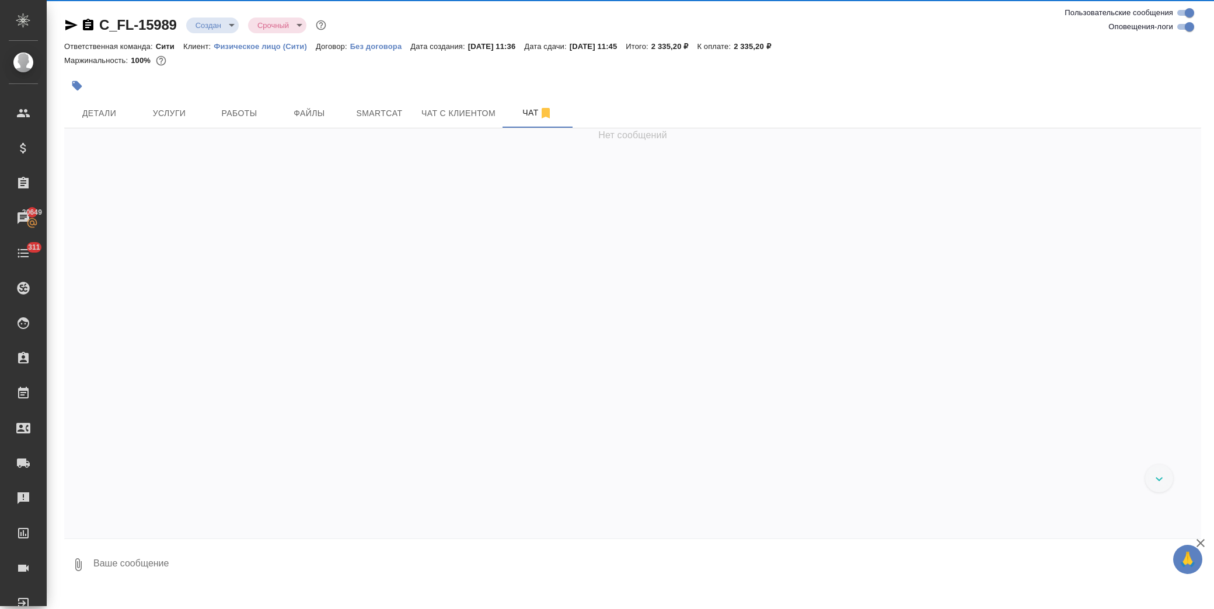
scroll to position [288, 0]
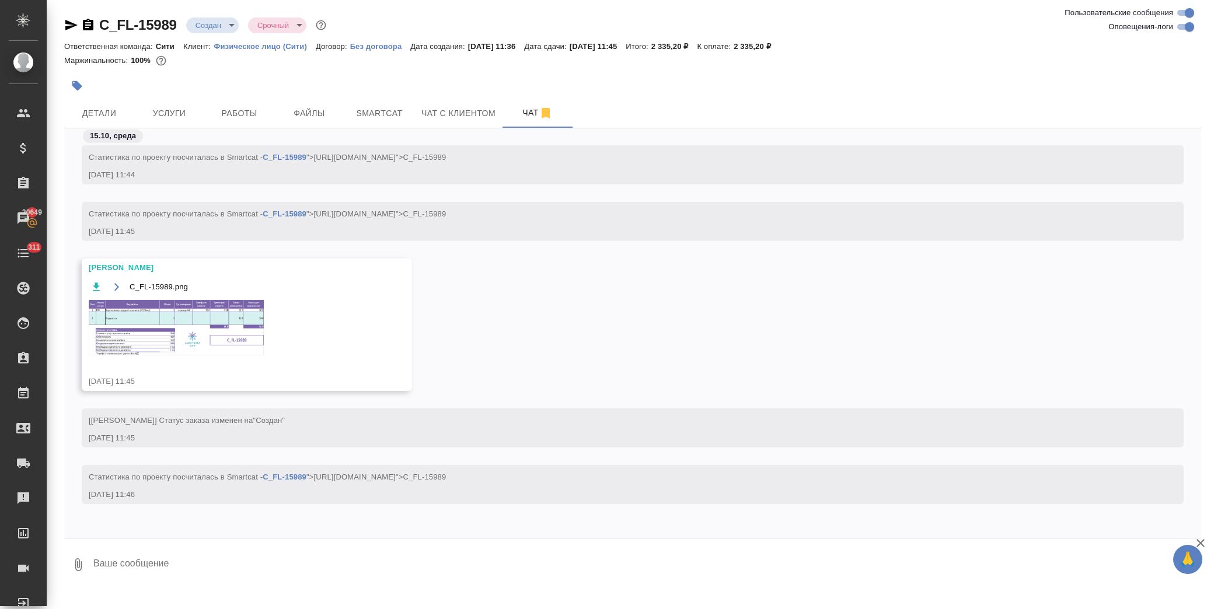
click at [179, 321] on img at bounding box center [176, 327] width 175 height 55
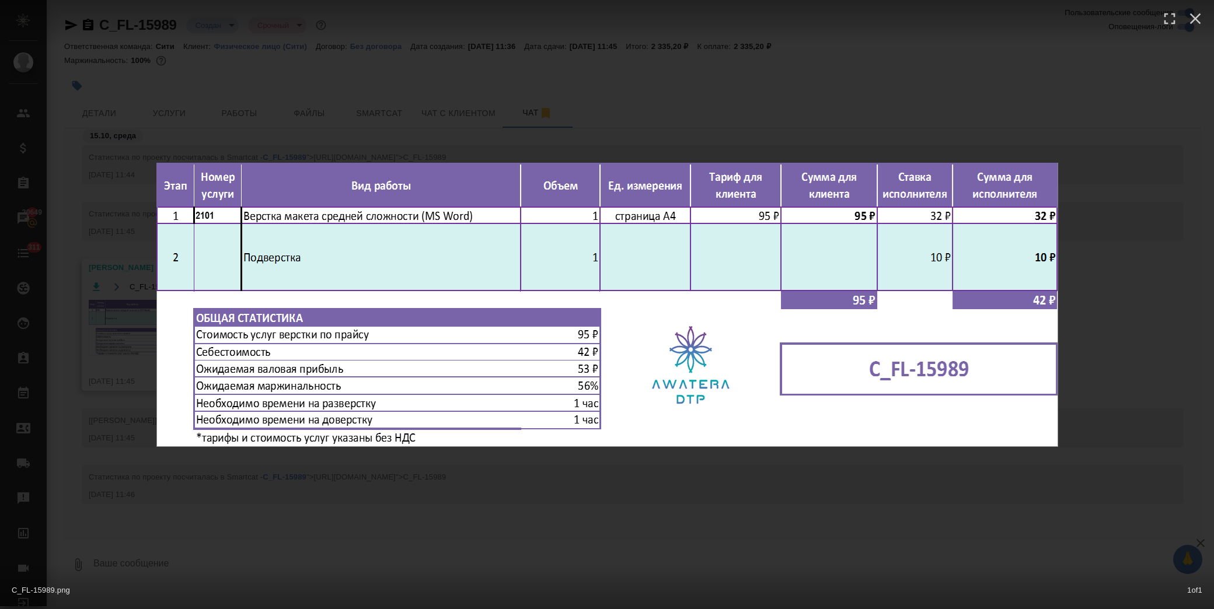
click at [427, 535] on div "C_FL-15989.png 1 of 1" at bounding box center [607, 304] width 1214 height 609
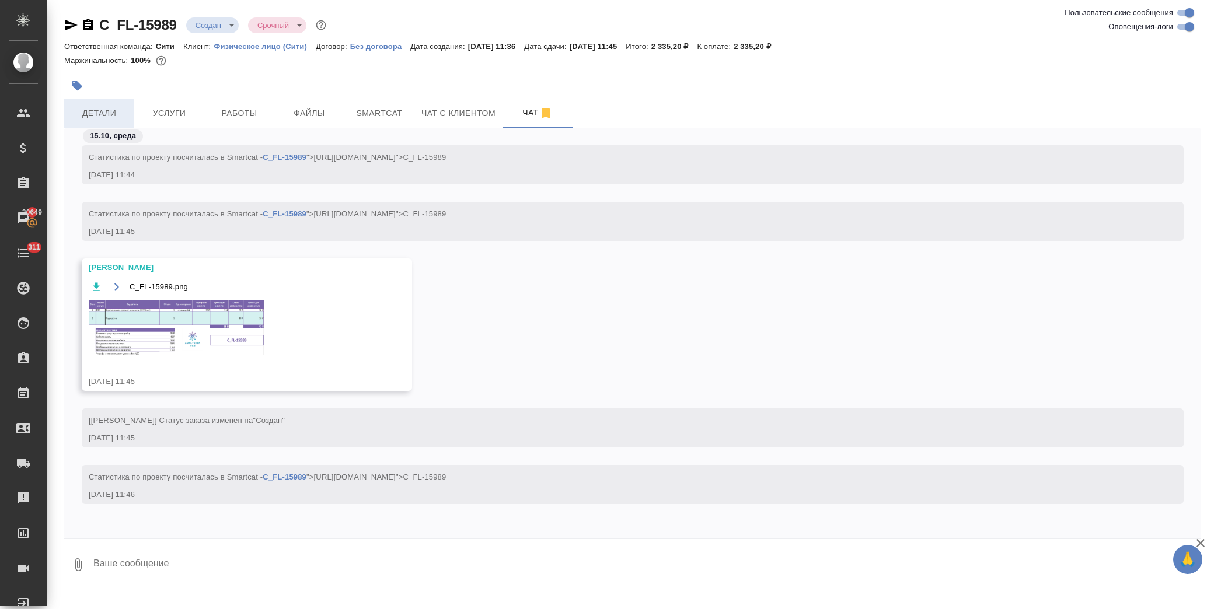
click at [97, 109] on span "Детали" at bounding box center [99, 113] width 56 height 15
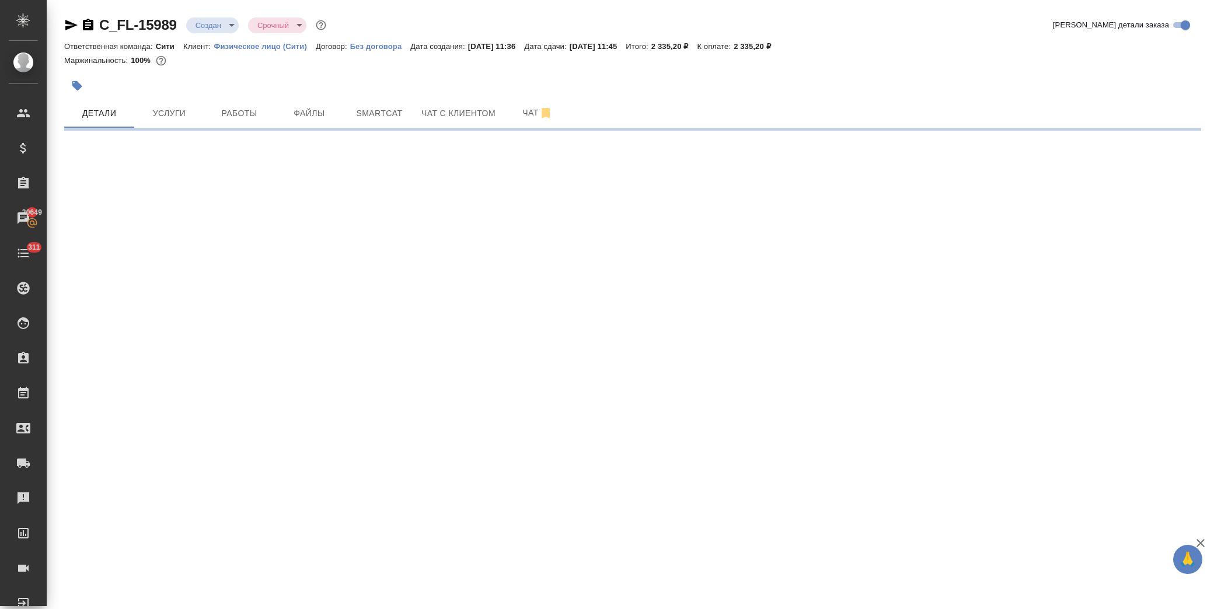
select select "RU"
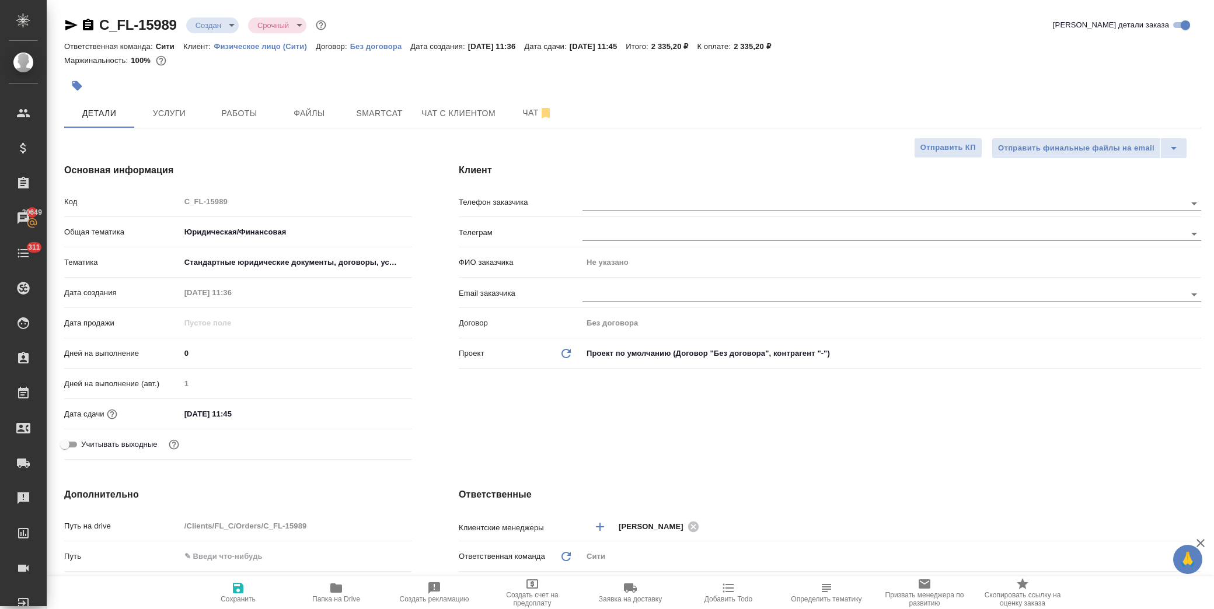
type textarea "x"
drag, startPoint x: 259, startPoint y: 410, endPoint x: 316, endPoint y: 417, distance: 57.0
click at [259, 410] on input "15.10.2025 11:45" at bounding box center [231, 414] width 102 height 17
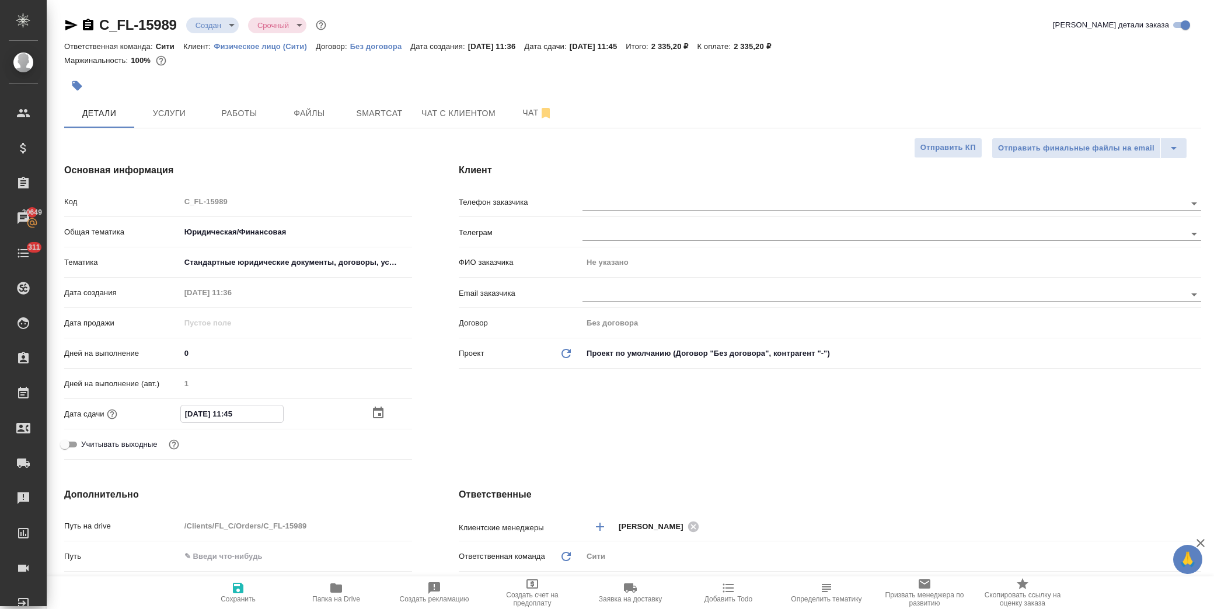
click at [381, 410] on icon "button" at bounding box center [378, 413] width 11 height 12
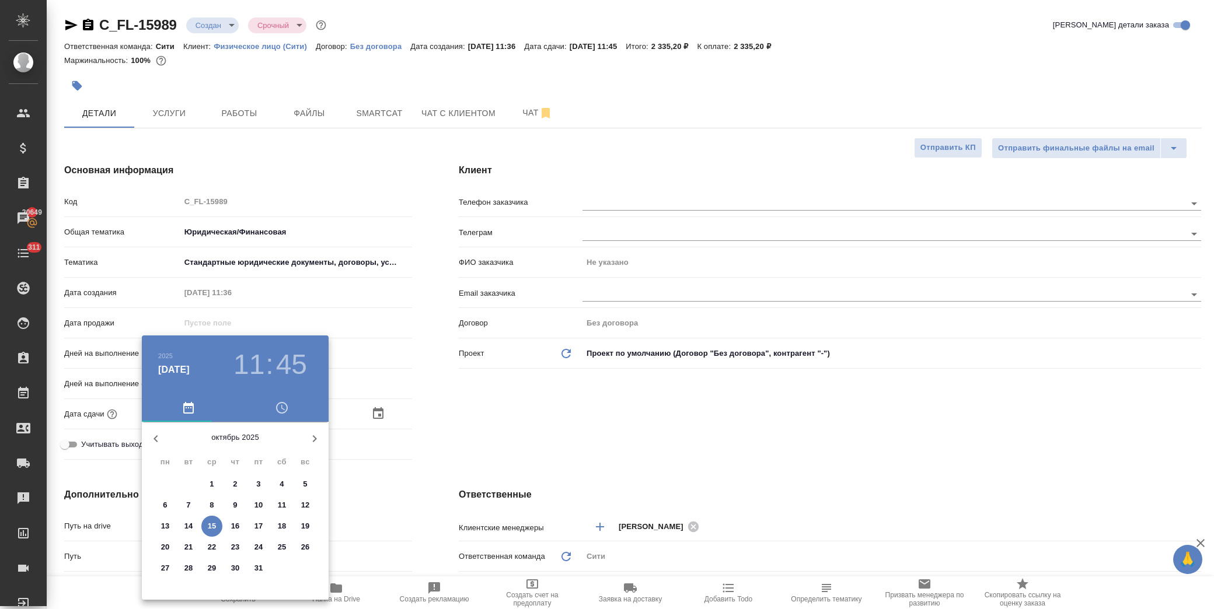
click at [212, 526] on p "15" at bounding box center [212, 527] width 9 height 12
type textarea "x"
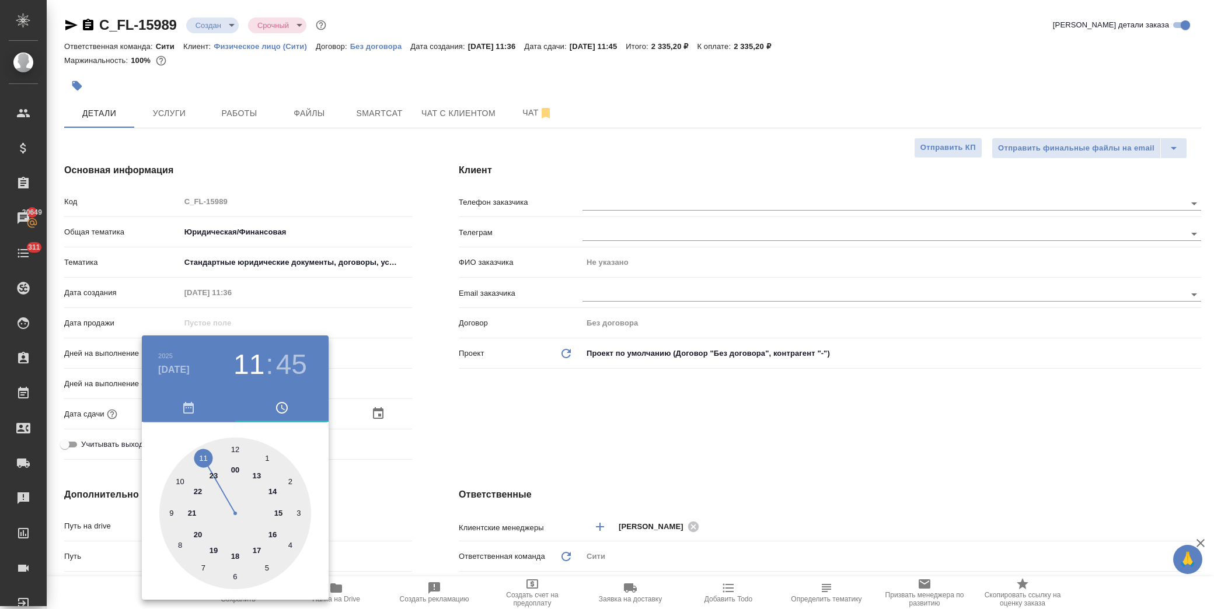
click at [236, 448] on div at bounding box center [235, 514] width 152 height 152
type input "15.10.2025 12:45"
type textarea "x"
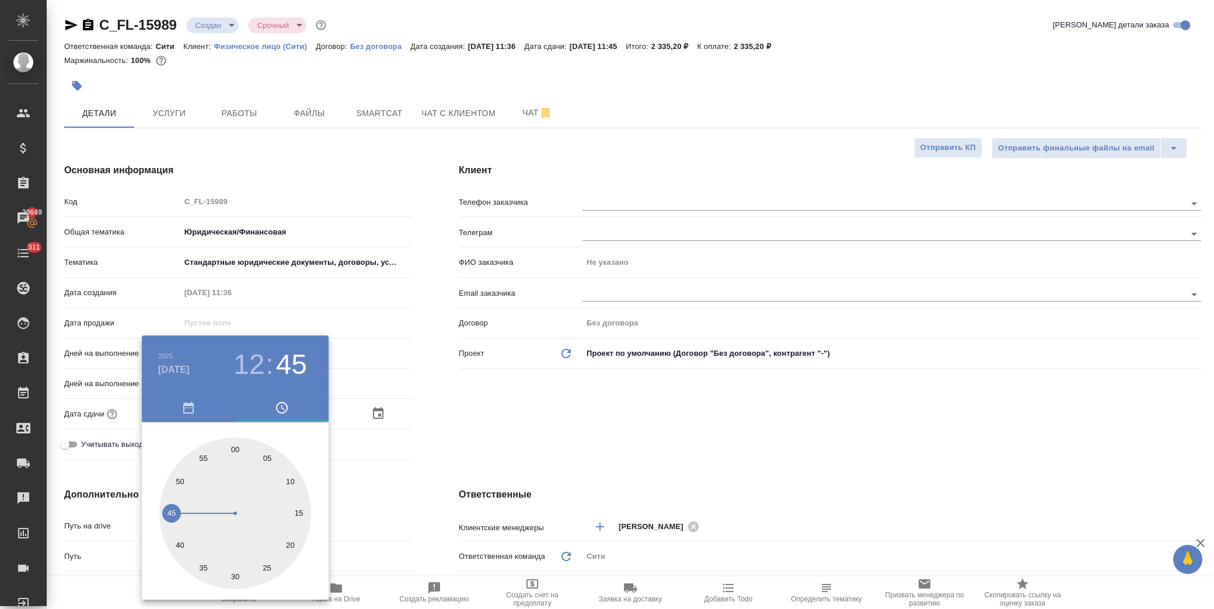
click at [232, 578] on div at bounding box center [235, 514] width 152 height 152
type input "15.10.2025 12:30"
type textarea "x"
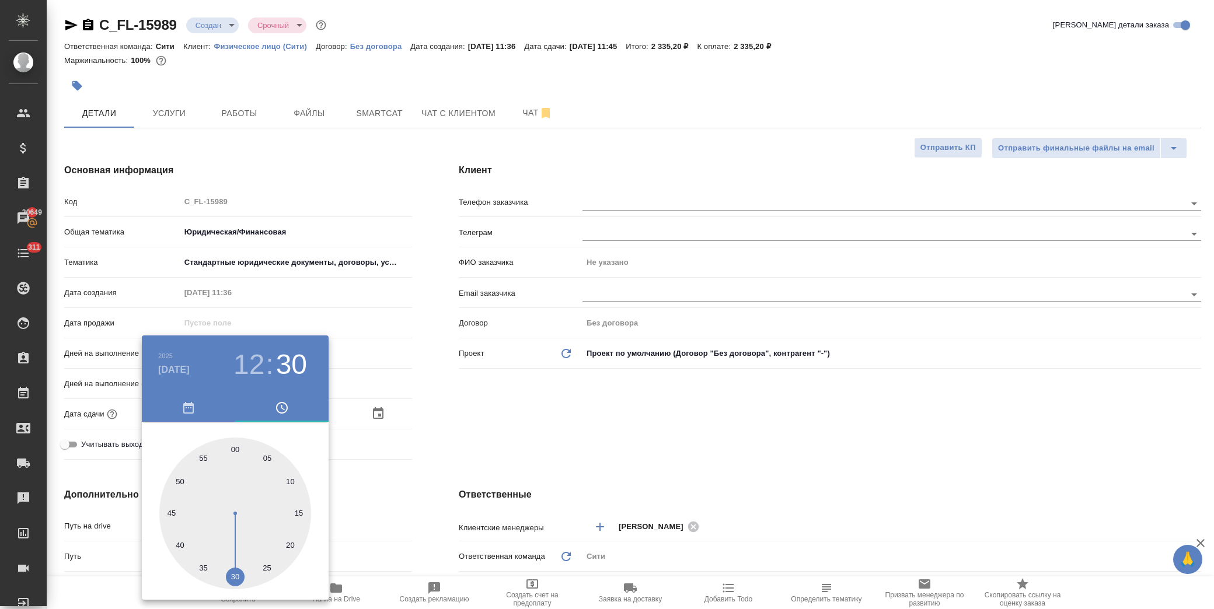
click at [481, 437] on div at bounding box center [607, 304] width 1214 height 609
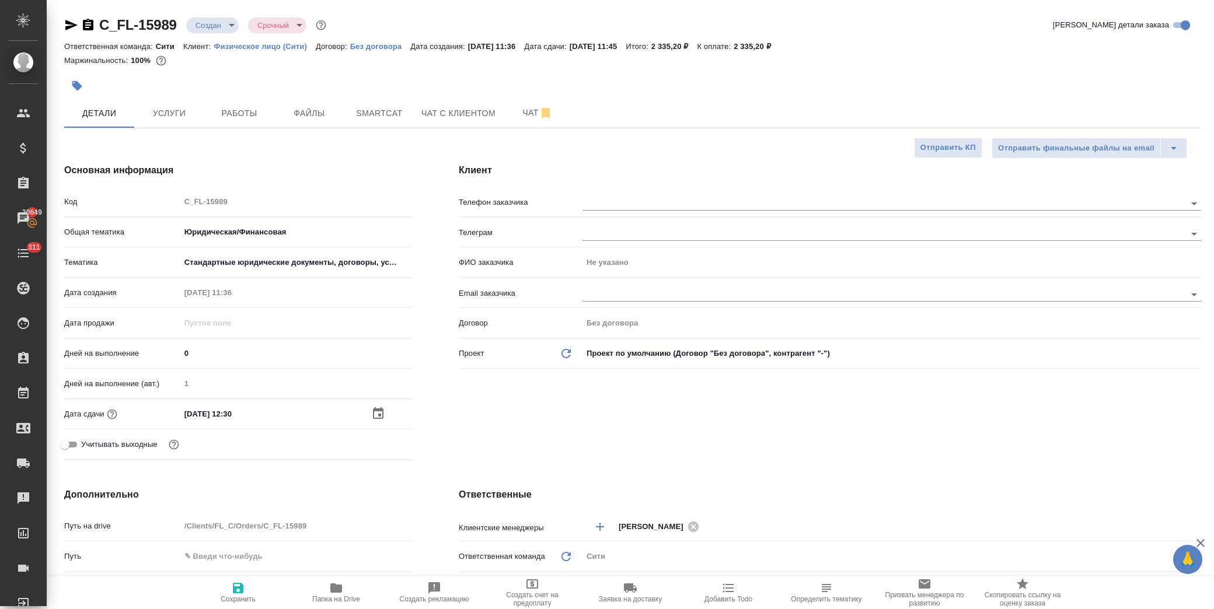
click at [241, 597] on span "Сохранить" at bounding box center [238, 599] width 35 height 8
type textarea "x"
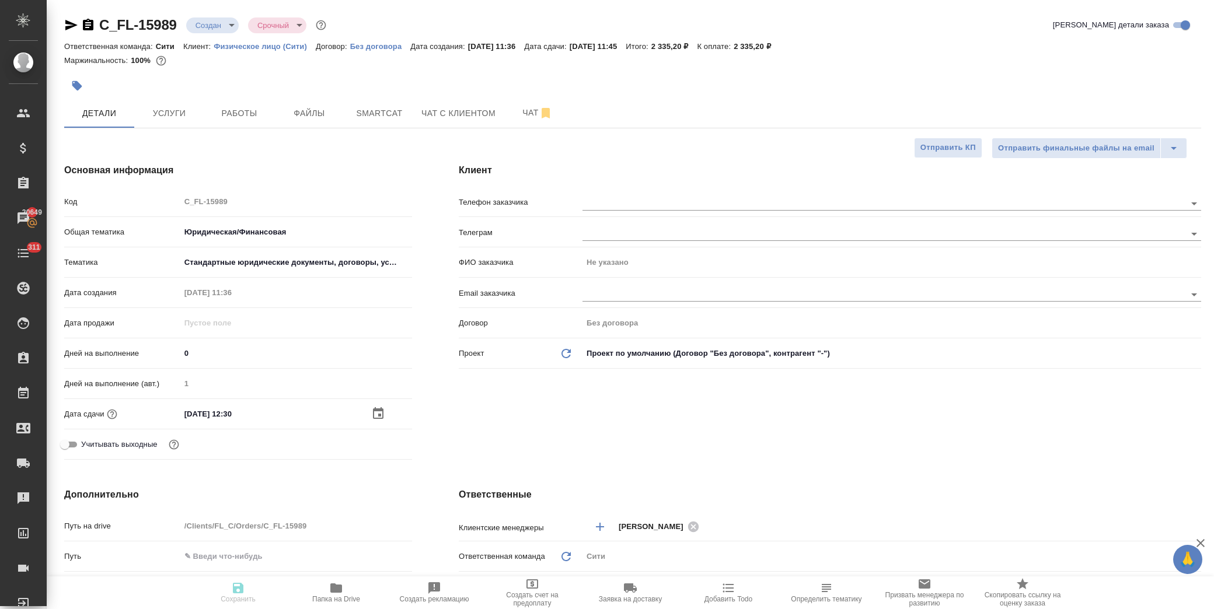
type textarea "x"
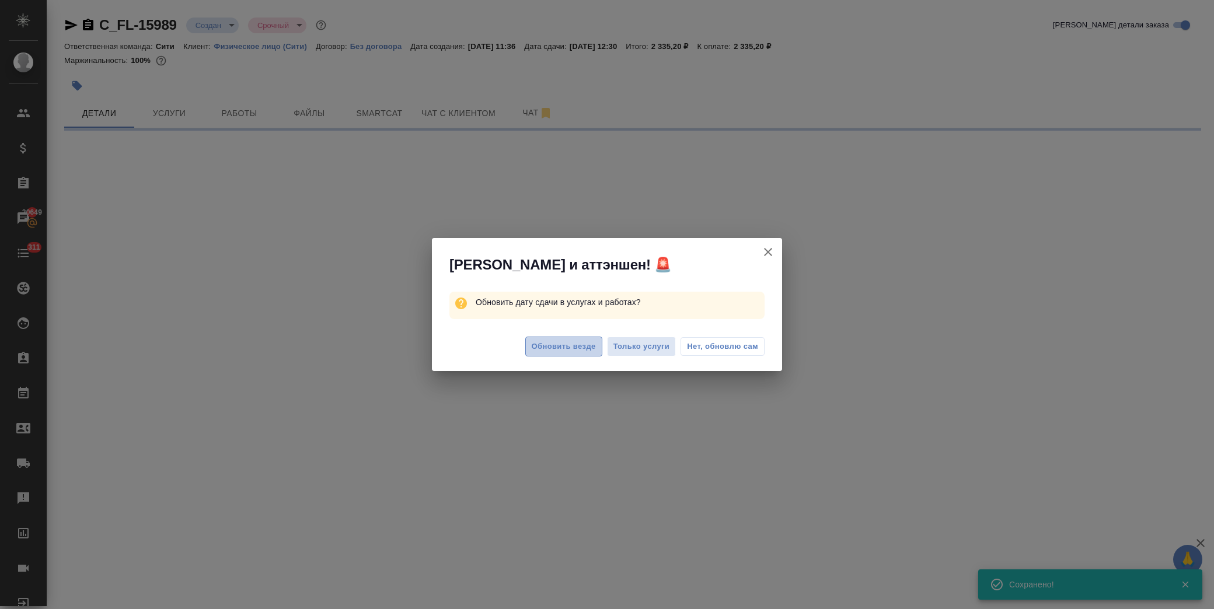
click at [563, 344] on span "Обновить везде" at bounding box center [564, 346] width 64 height 13
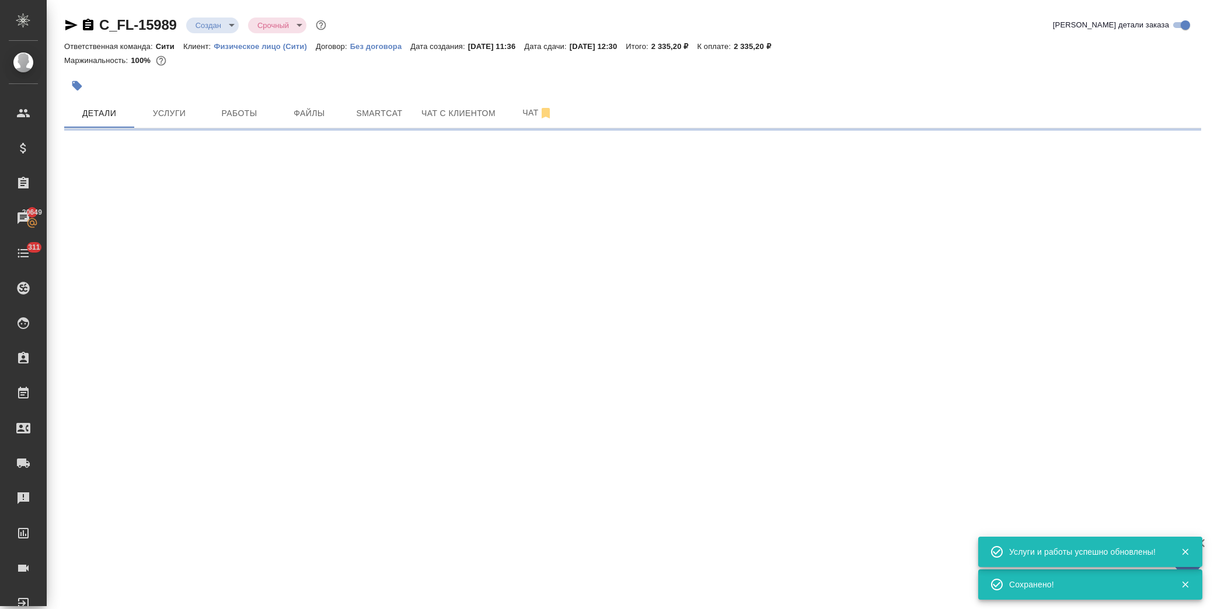
select select "RU"
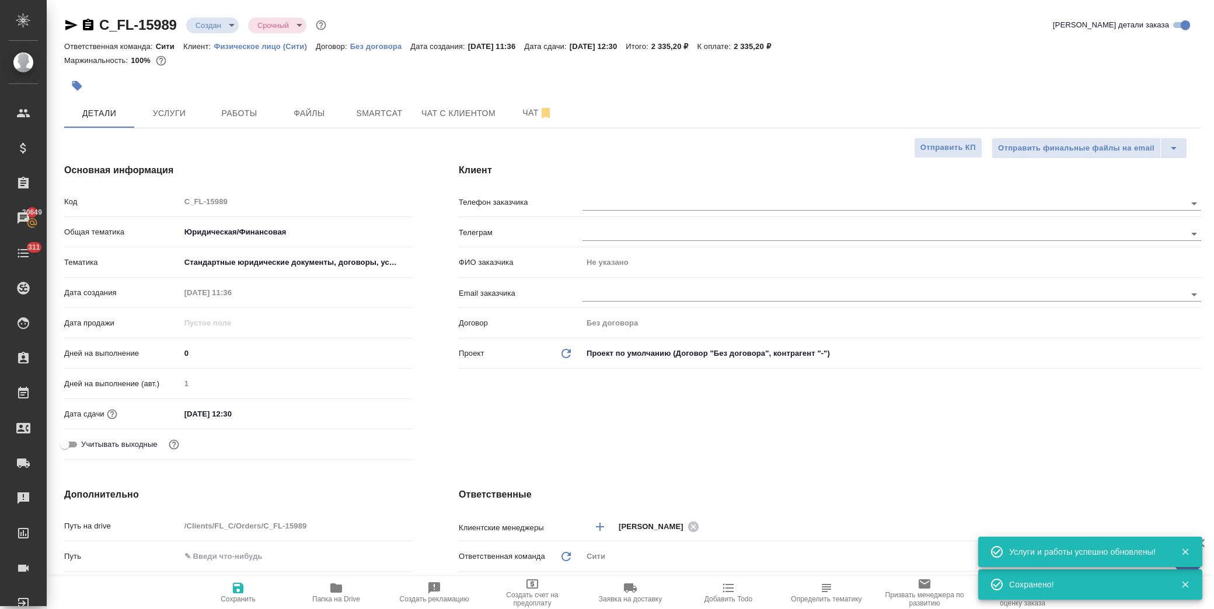
type textarea "x"
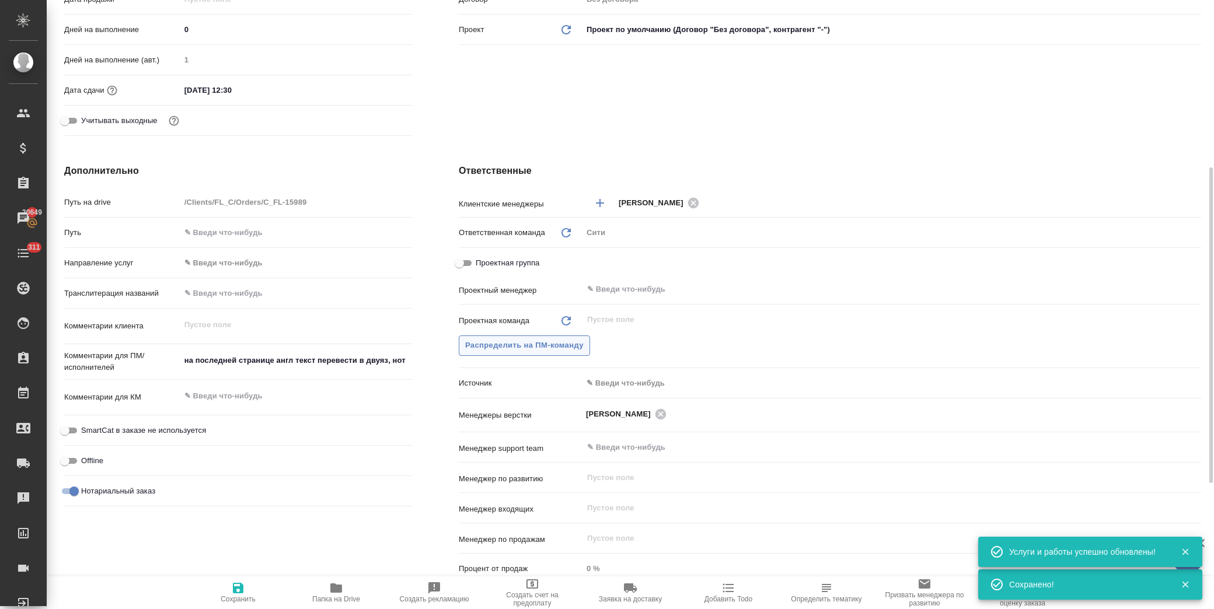
click at [531, 348] on span "Распределить на ПМ-команду" at bounding box center [524, 345] width 118 height 13
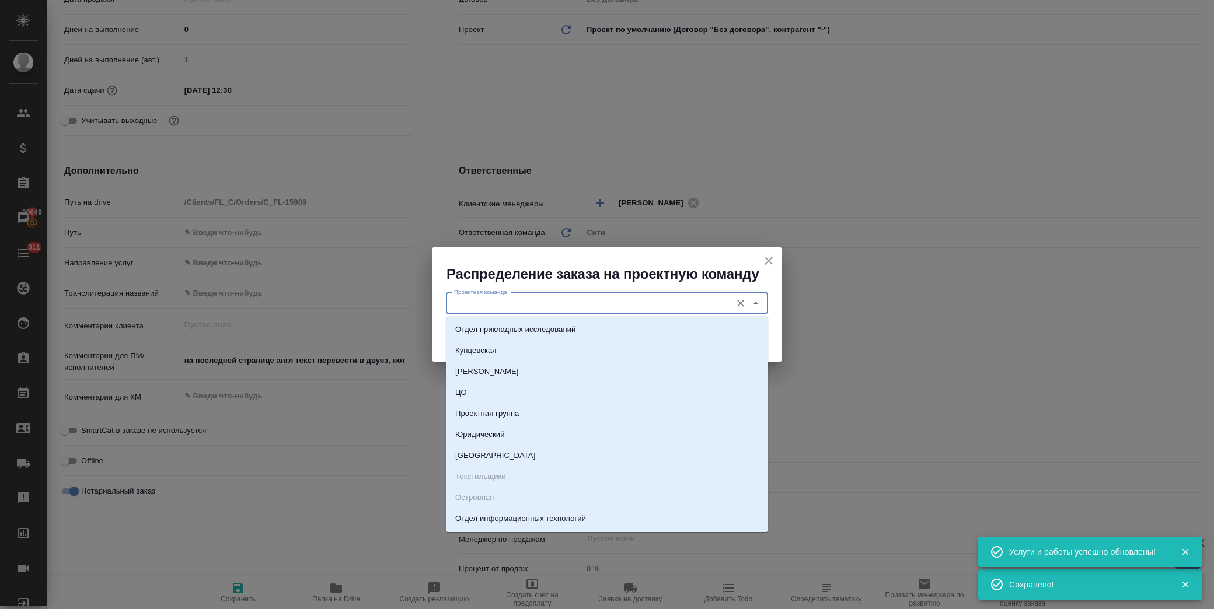
click at [603, 308] on input "Проектная команда" at bounding box center [587, 304] width 276 height 14
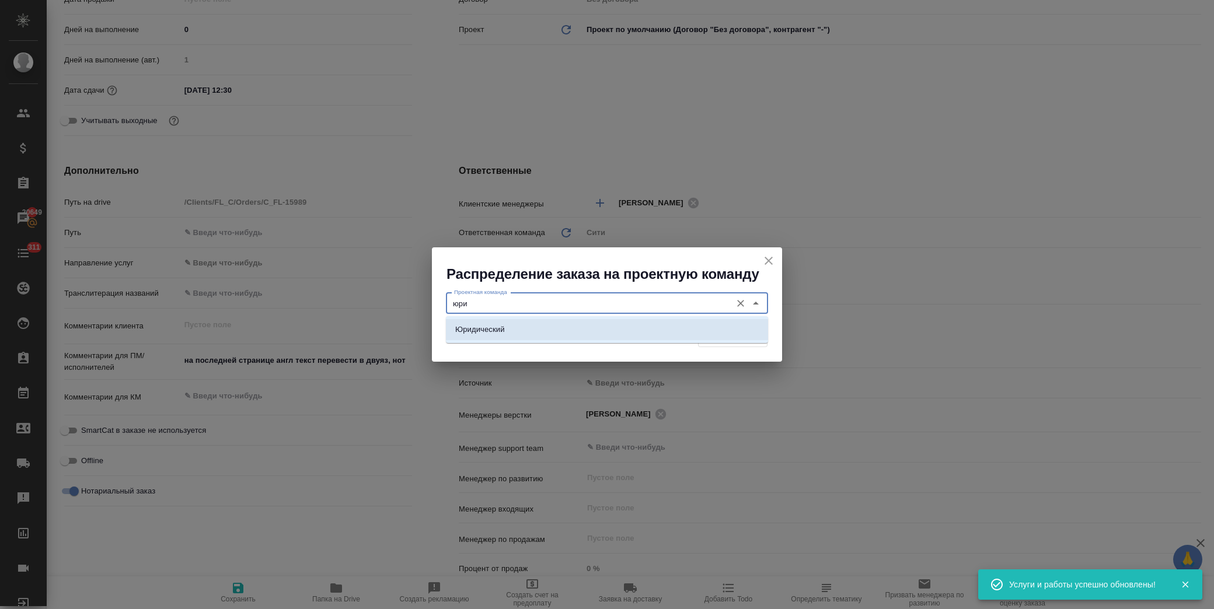
drag, startPoint x: 574, startPoint y: 325, endPoint x: 650, endPoint y: 312, distance: 77.0
click at [574, 325] on li "Юридический" at bounding box center [607, 329] width 322 height 21
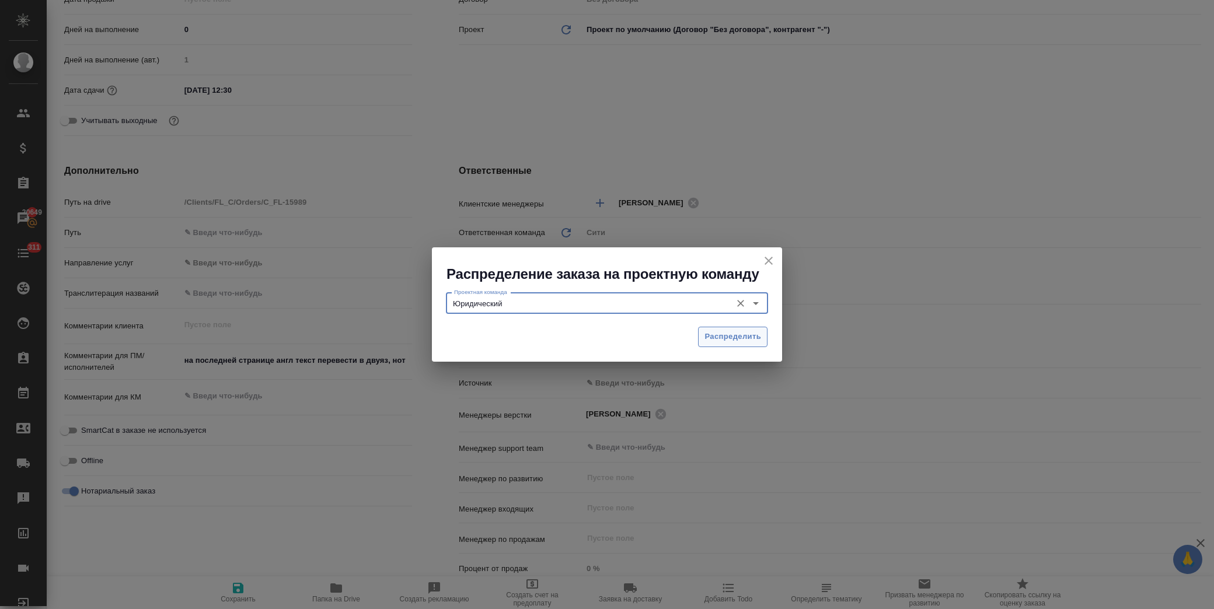
type input "Юридический"
click at [755, 336] on span "Распределить" at bounding box center [732, 336] width 57 height 13
type textarea "x"
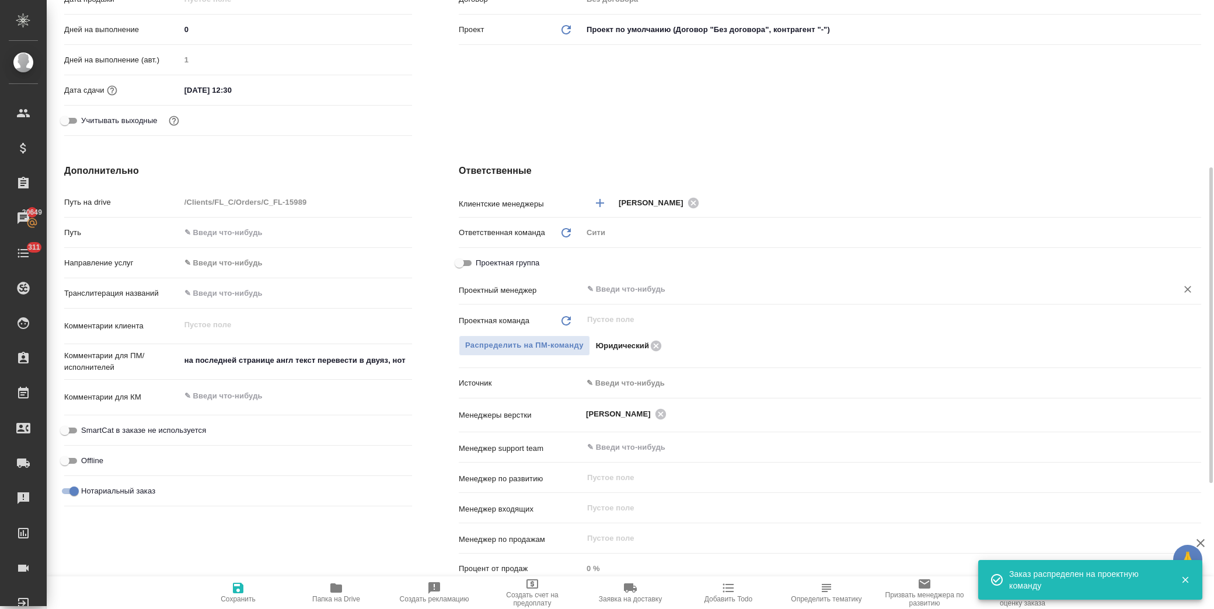
click at [636, 289] on input "text" at bounding box center [872, 289] width 573 height 14
click at [240, 586] on icon "button" at bounding box center [238, 588] width 11 height 11
type textarea "x"
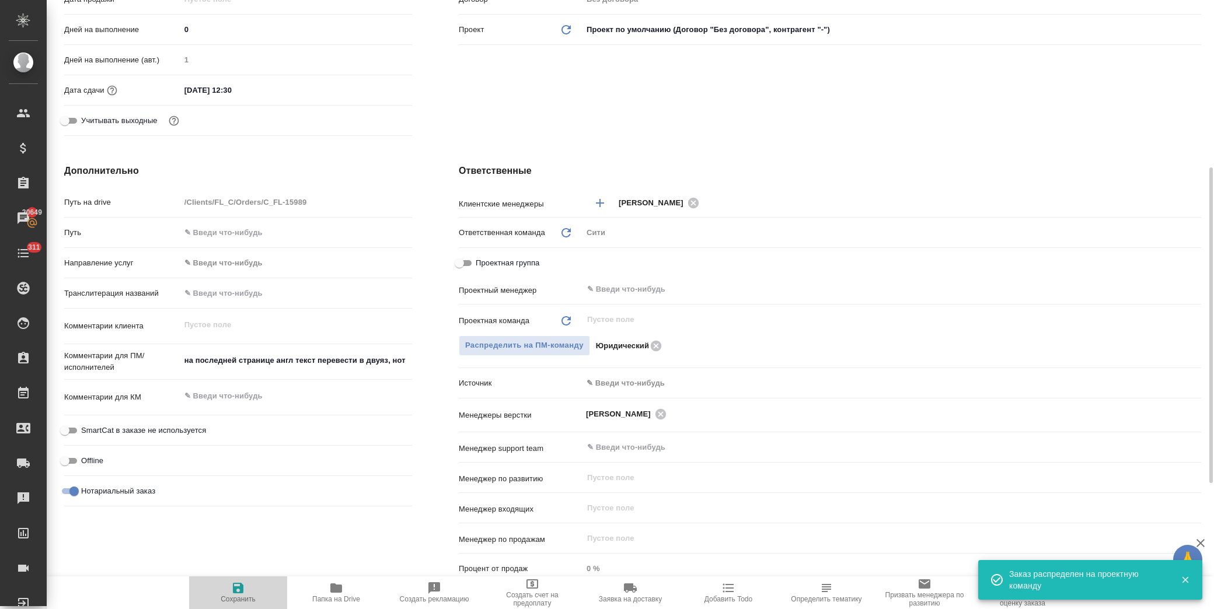
type textarea "x"
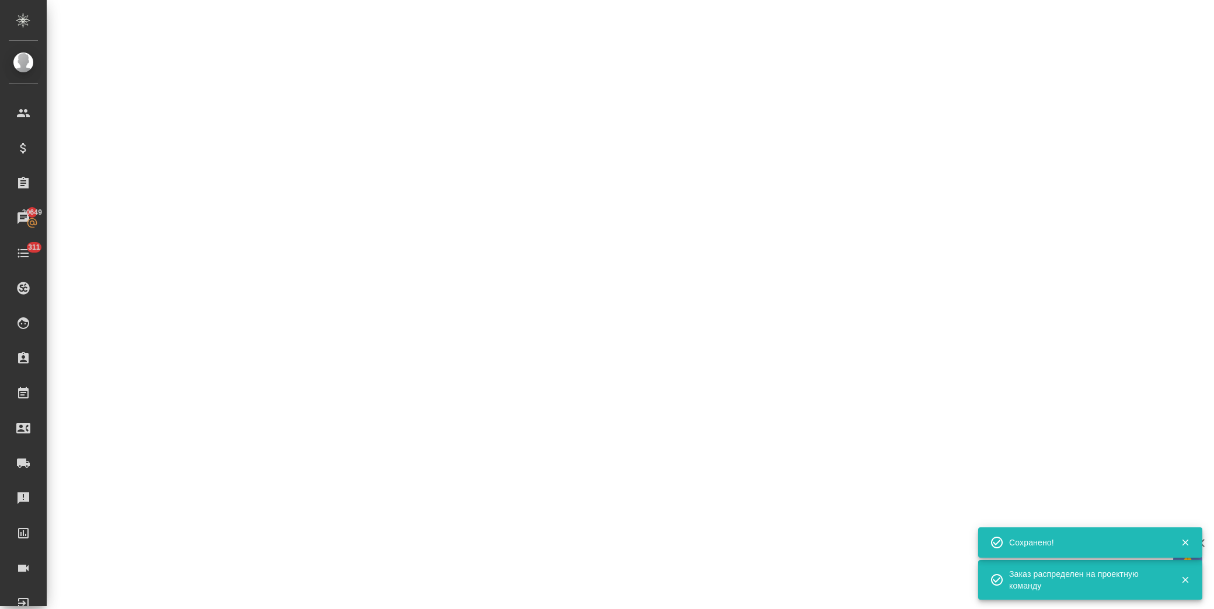
select select "RU"
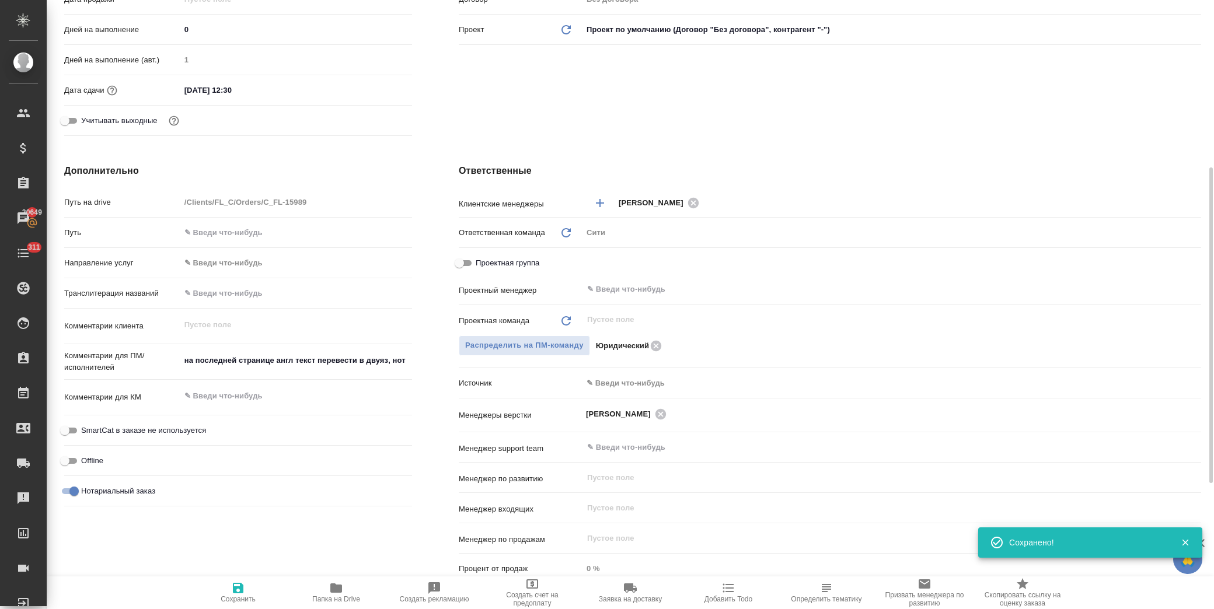
type textarea "x"
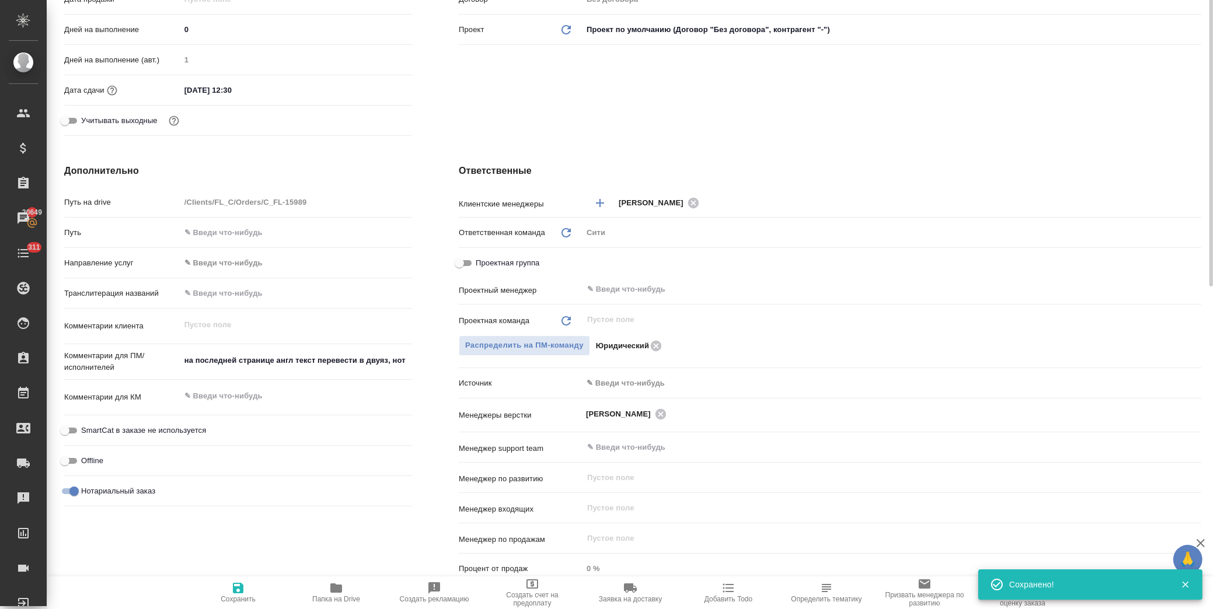
scroll to position [0, 0]
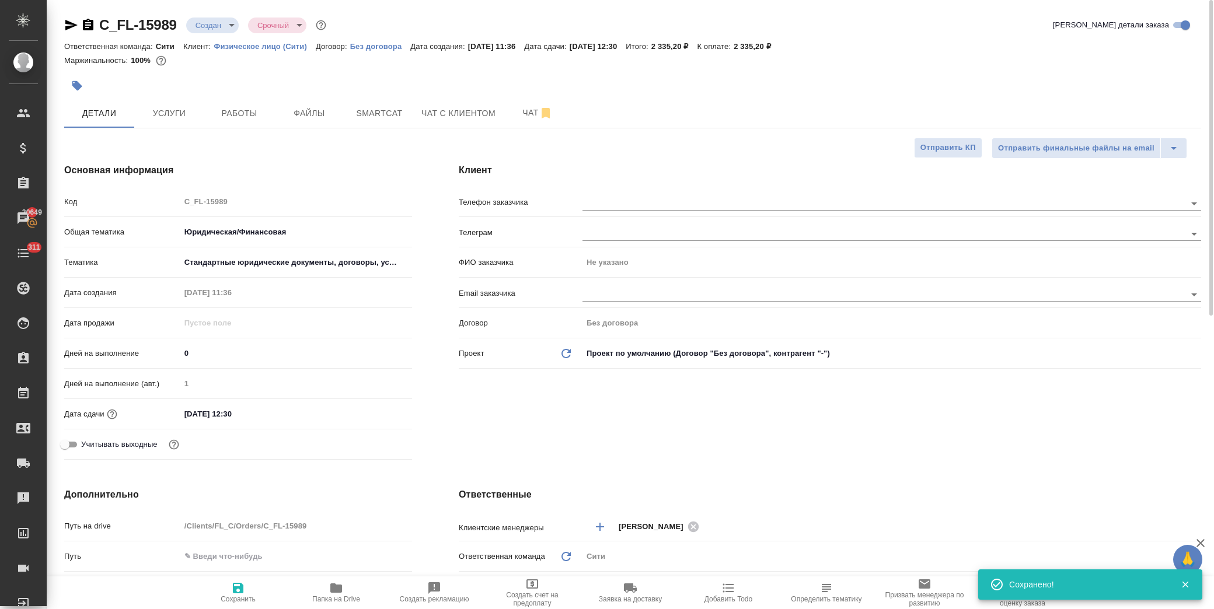
click at [224, 30] on body "🙏 .cls-1 fill:#fff; AWATERA Лофицкая Юлия Владимировна Клиенты Спецификации Зак…" at bounding box center [607, 304] width 1214 height 609
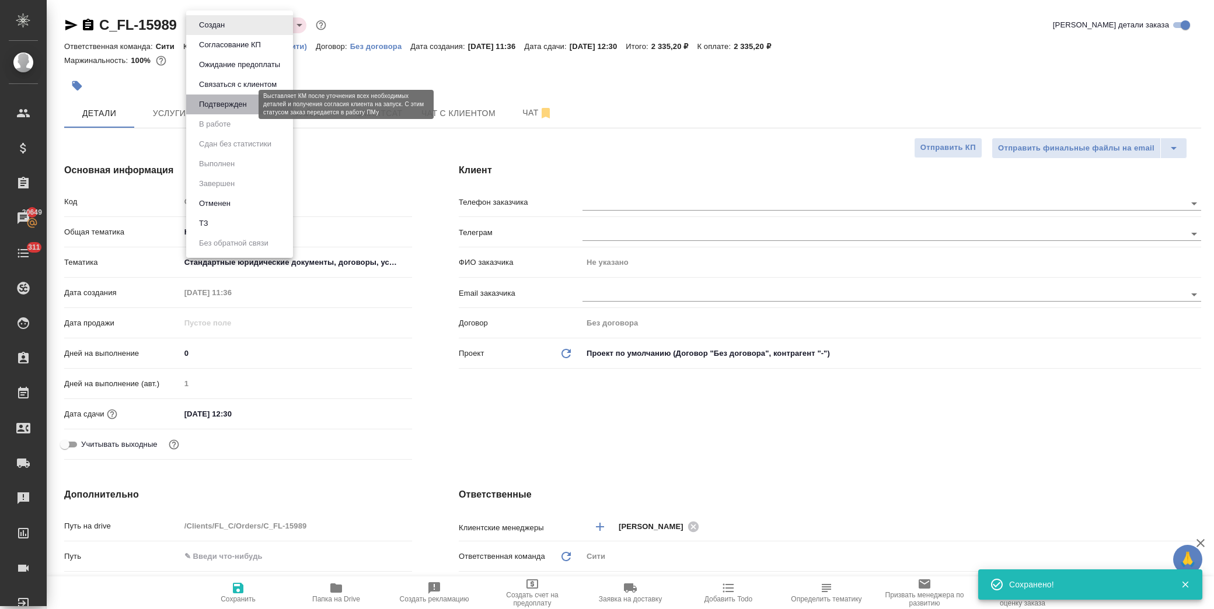
click at [228, 102] on button "Подтвержден" at bounding box center [223, 104] width 55 height 13
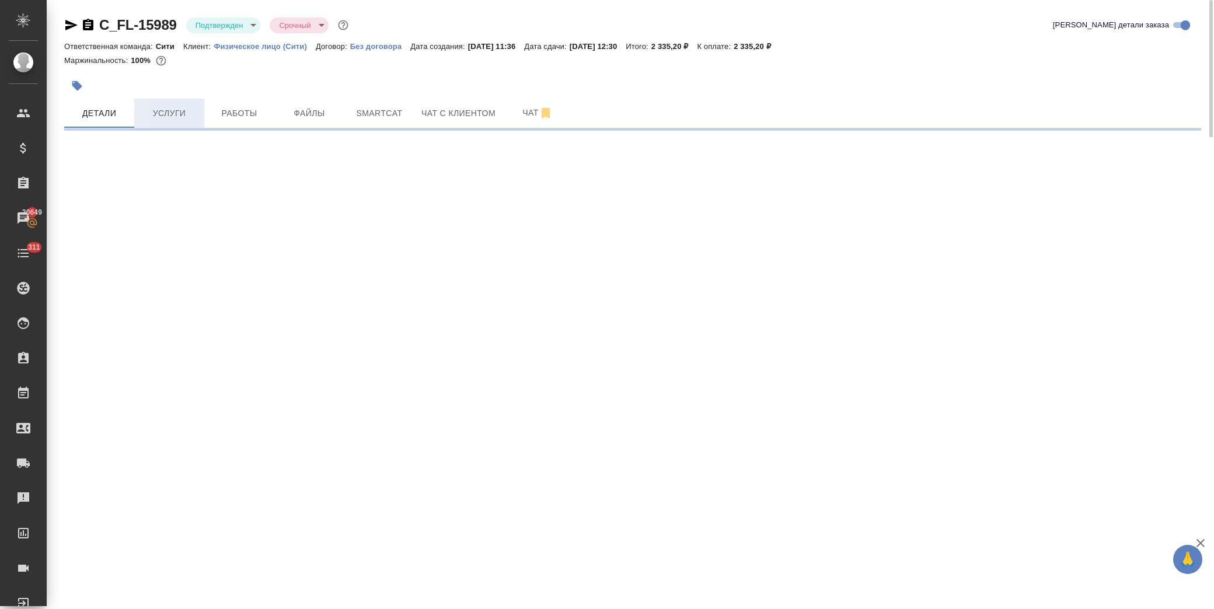
select select "RU"
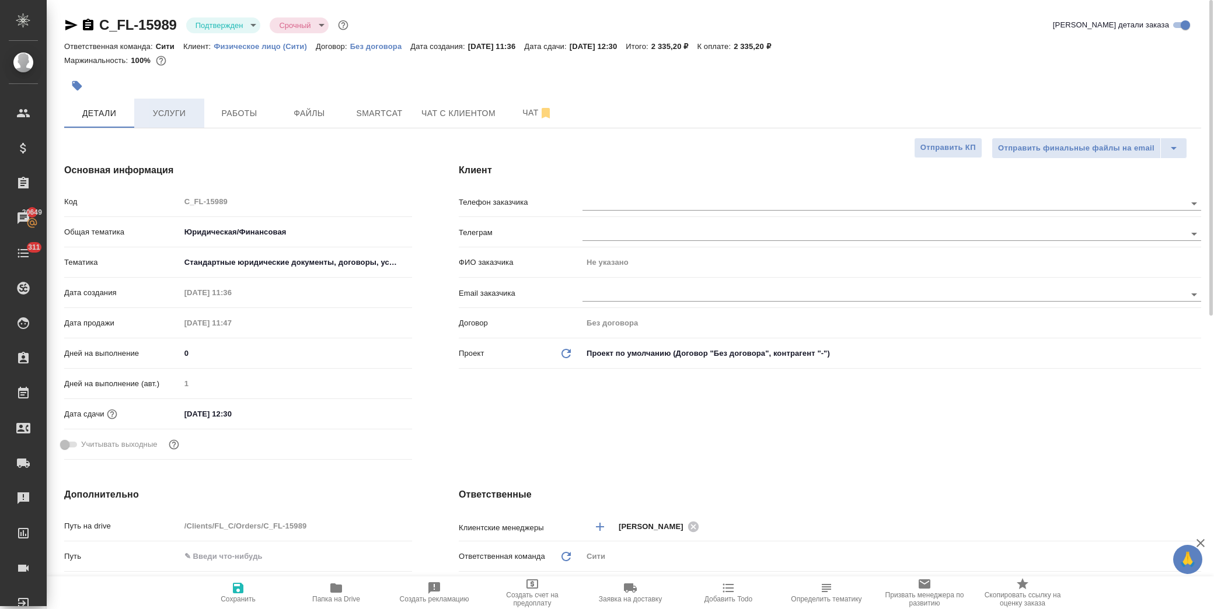
type textarea "x"
click at [177, 108] on span "Услуги" at bounding box center [169, 113] width 56 height 15
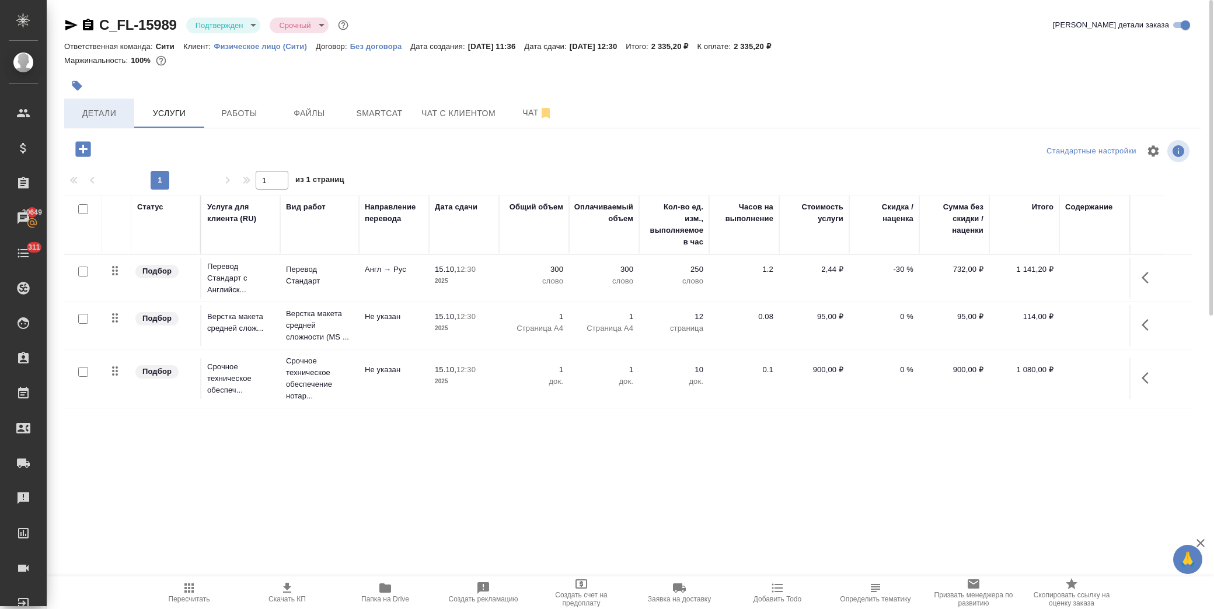
click at [98, 114] on span "Детали" at bounding box center [99, 113] width 56 height 15
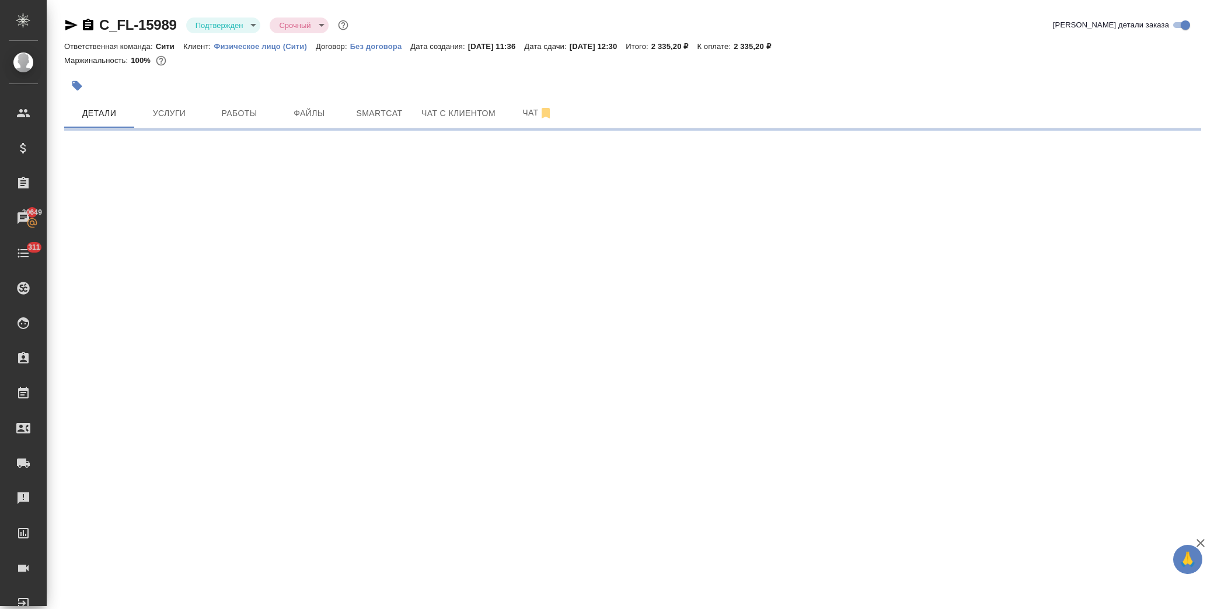
select select "RU"
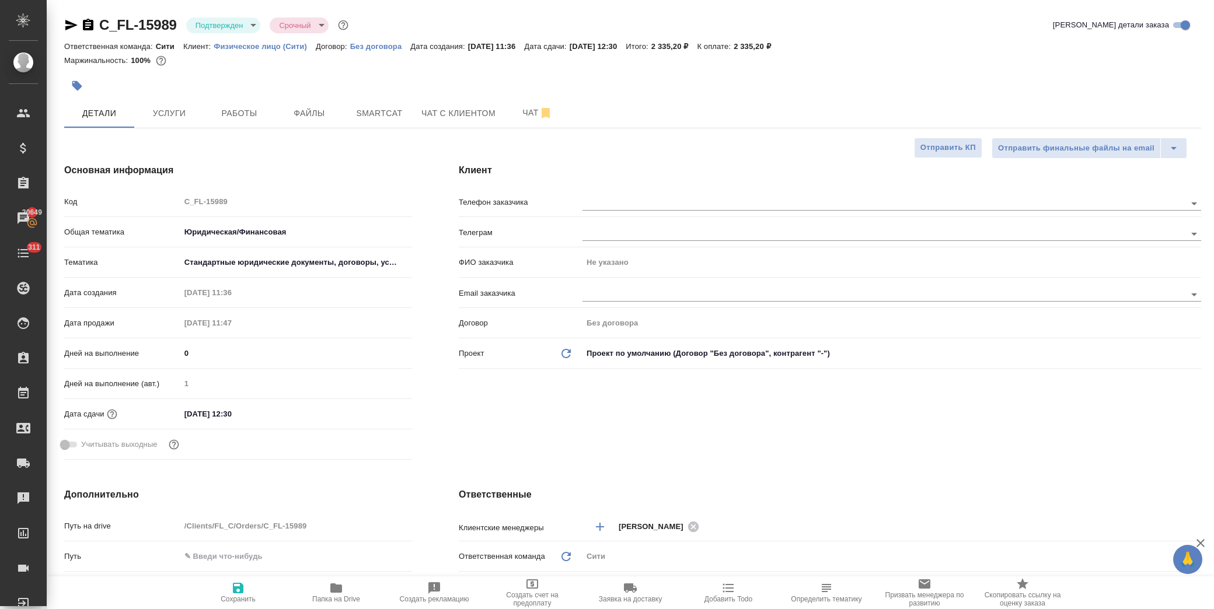
type textarea "x"
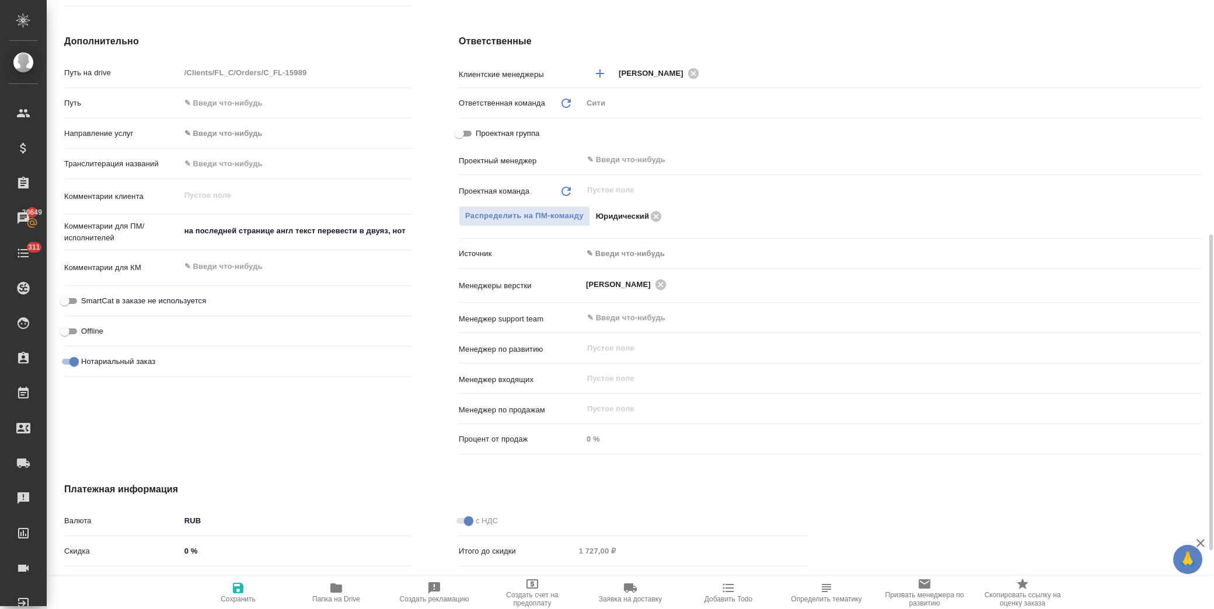
scroll to position [566, 0]
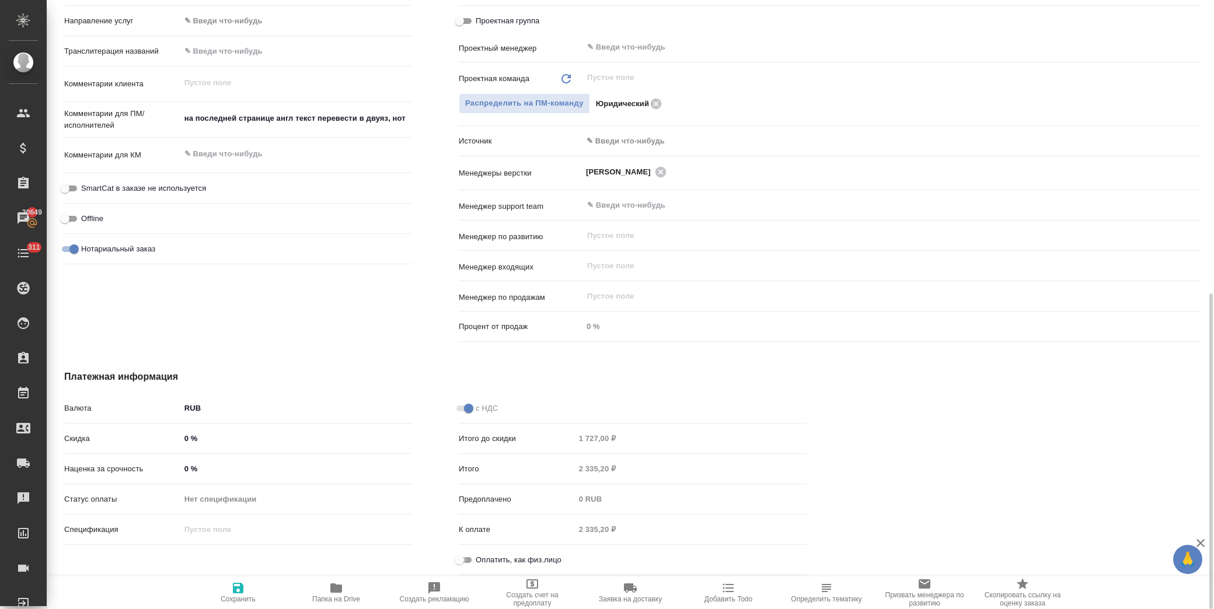
click at [469, 557] on input "Оплатить, как физ.лицо" at bounding box center [459, 560] width 42 height 14
checkbox input "true"
type textarea "x"
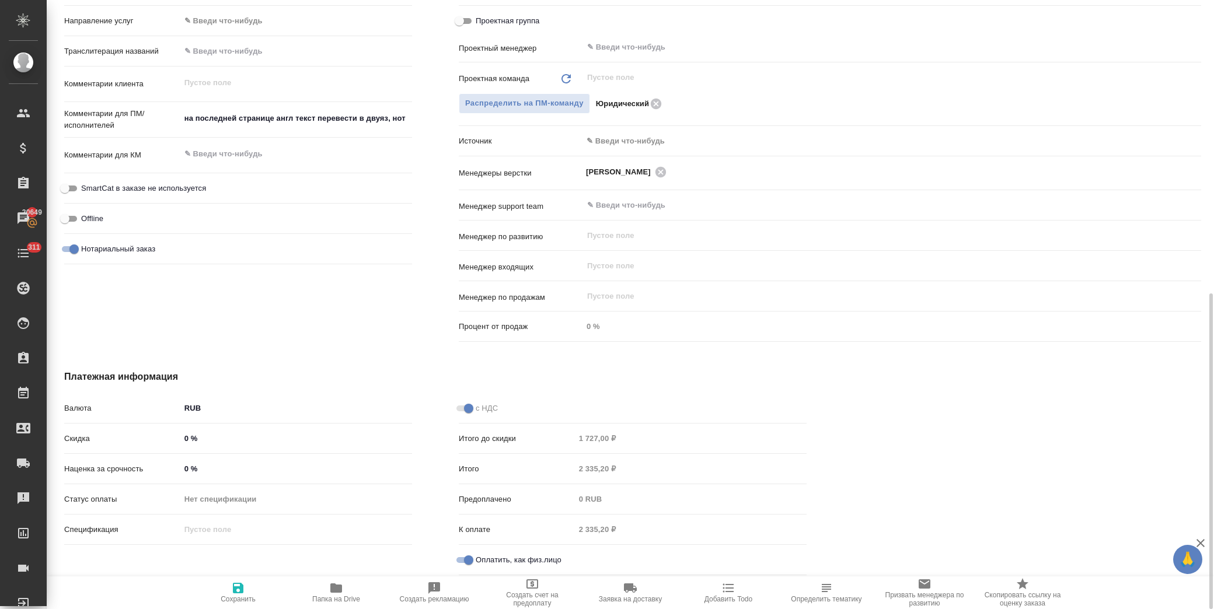
click at [238, 591] on icon "button" at bounding box center [238, 588] width 14 height 14
type textarea "x"
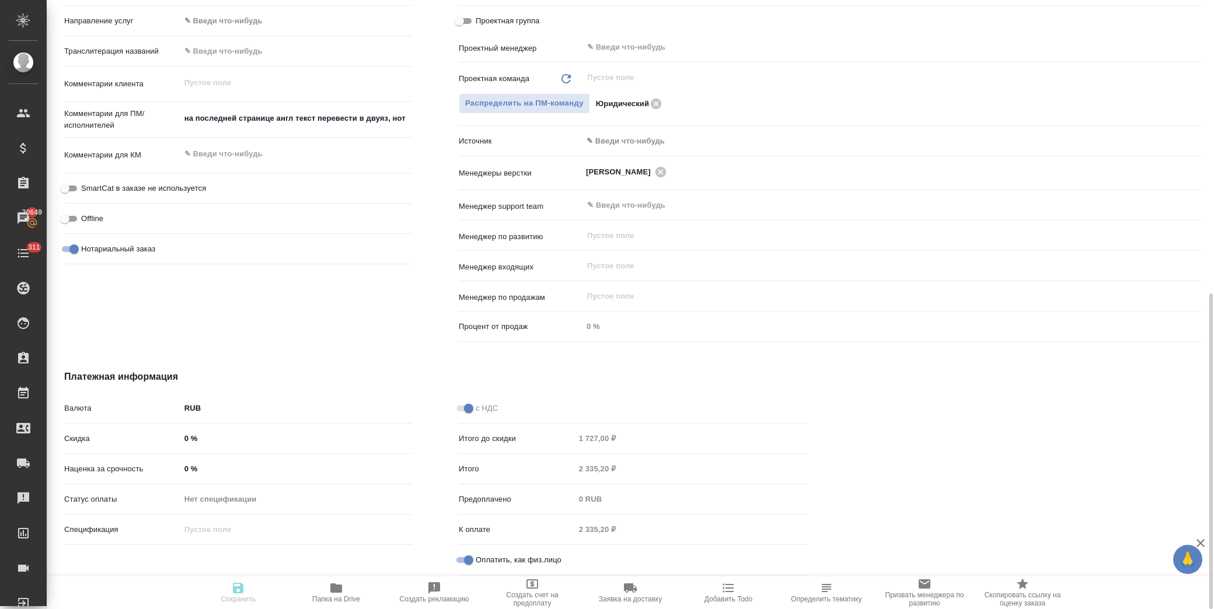
type textarea "x"
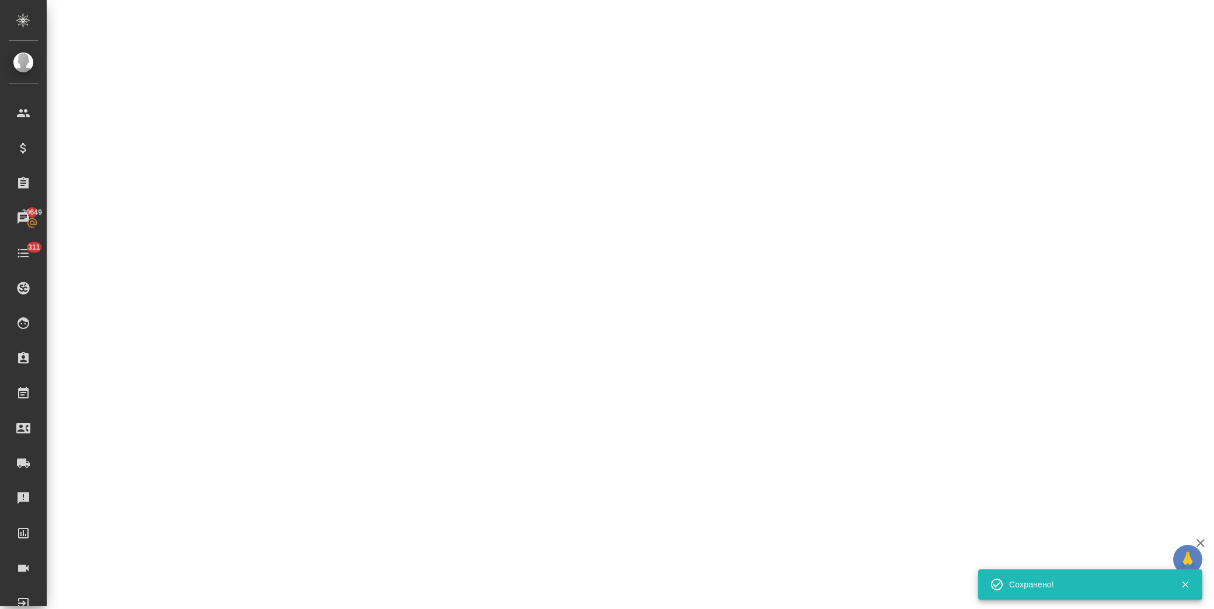
select select "RU"
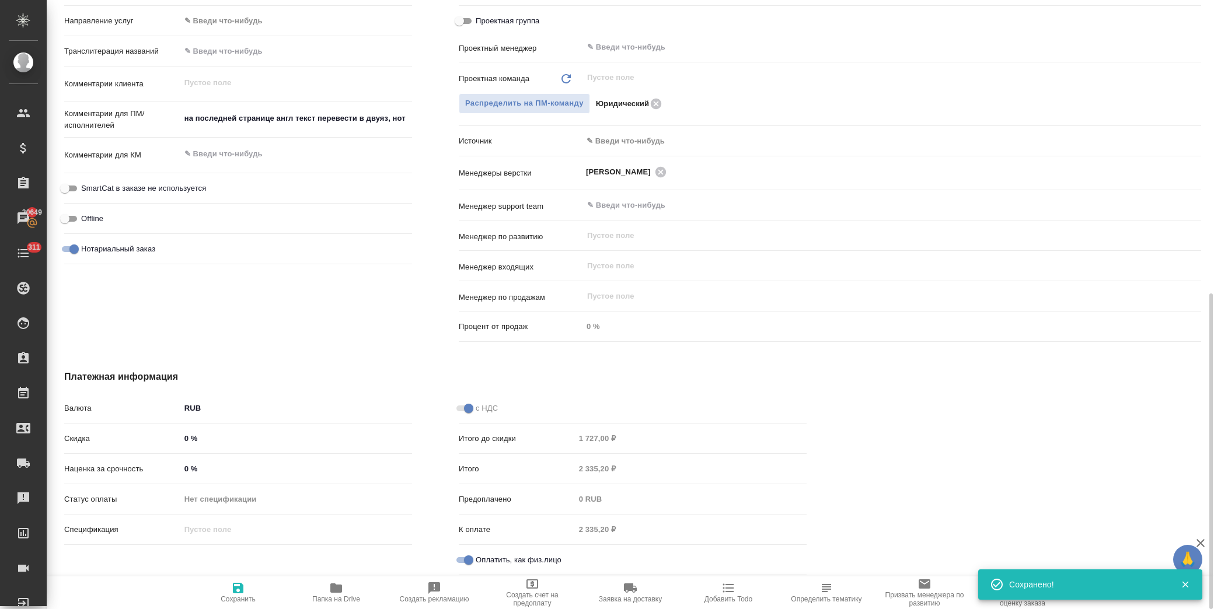
type textarea "x"
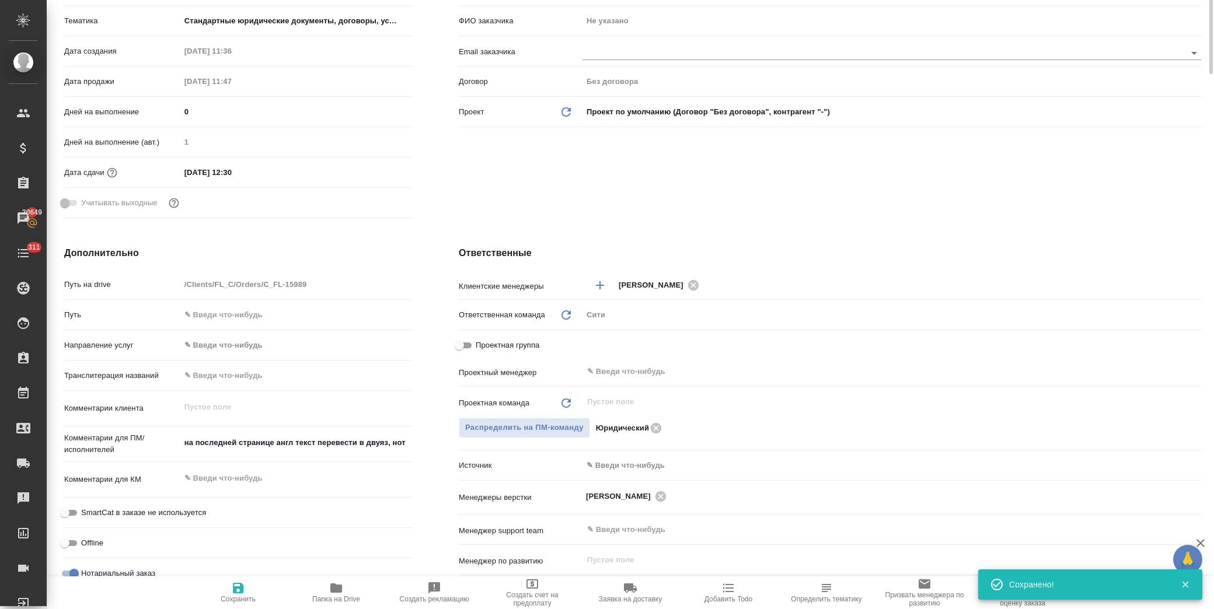
scroll to position [0, 0]
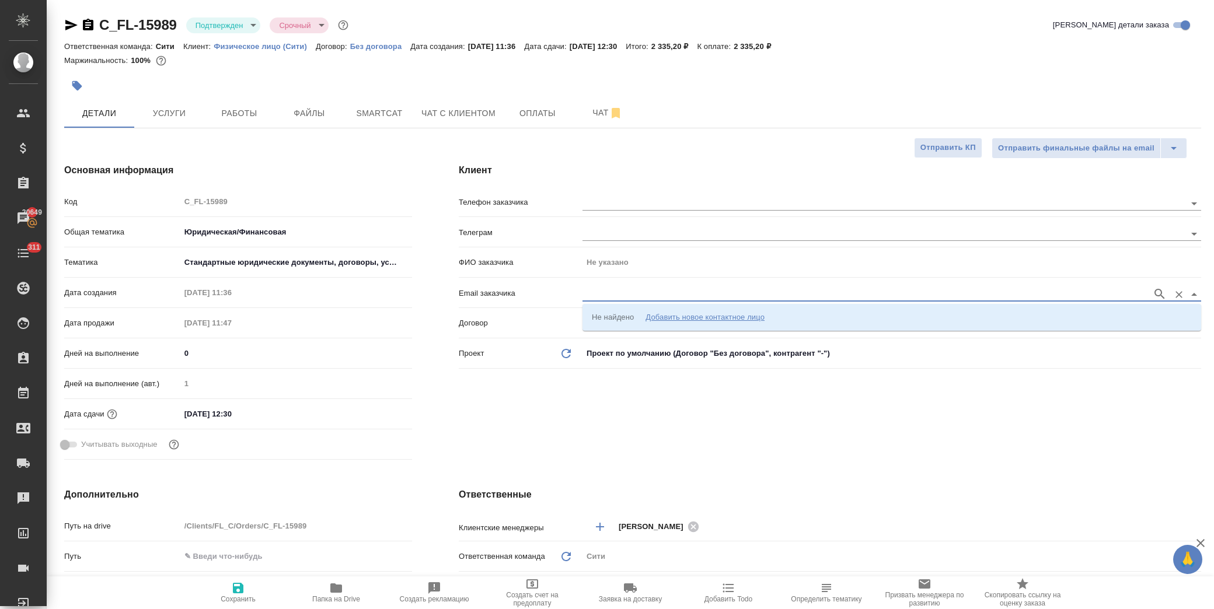
click at [608, 293] on input "text" at bounding box center [865, 294] width 564 height 14
paste input "msk1076@gmail.com"
type input "msk1076@gmail.com"
click at [1152, 292] on div "msk1076@gmail.com" at bounding box center [892, 294] width 619 height 15
click at [1154, 293] on icon "button" at bounding box center [1160, 294] width 14 height 14
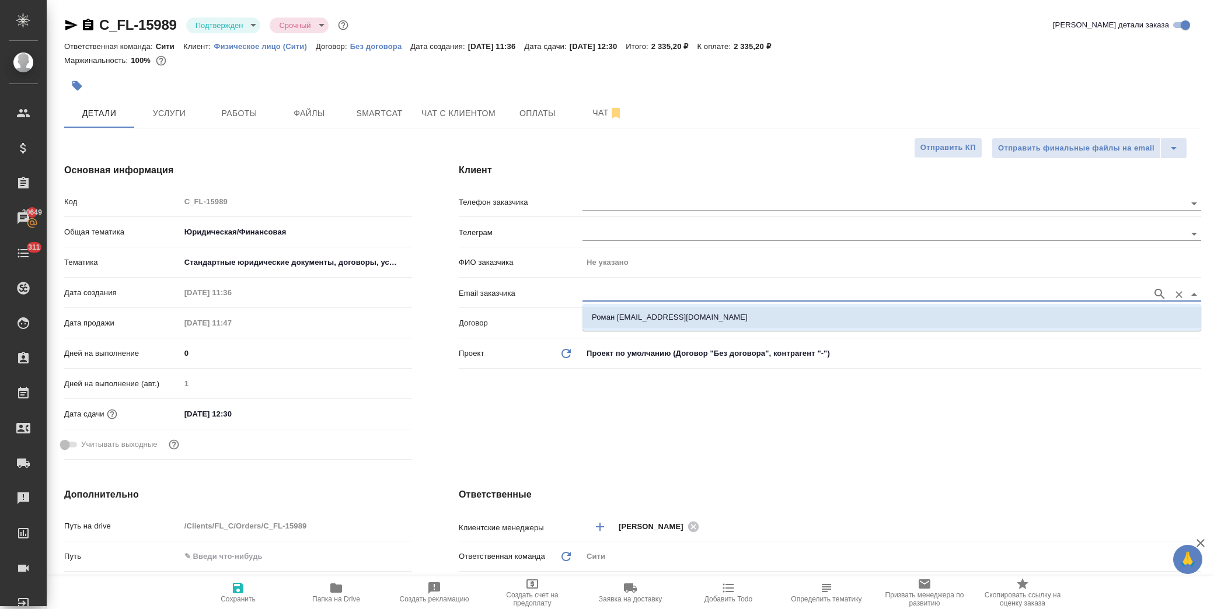
click at [710, 318] on li "Роман msk1076@gmail.com" at bounding box center [892, 317] width 619 height 21
type input "Роман"
type input "Роман msk1076@gmail.com"
type textarea "x"
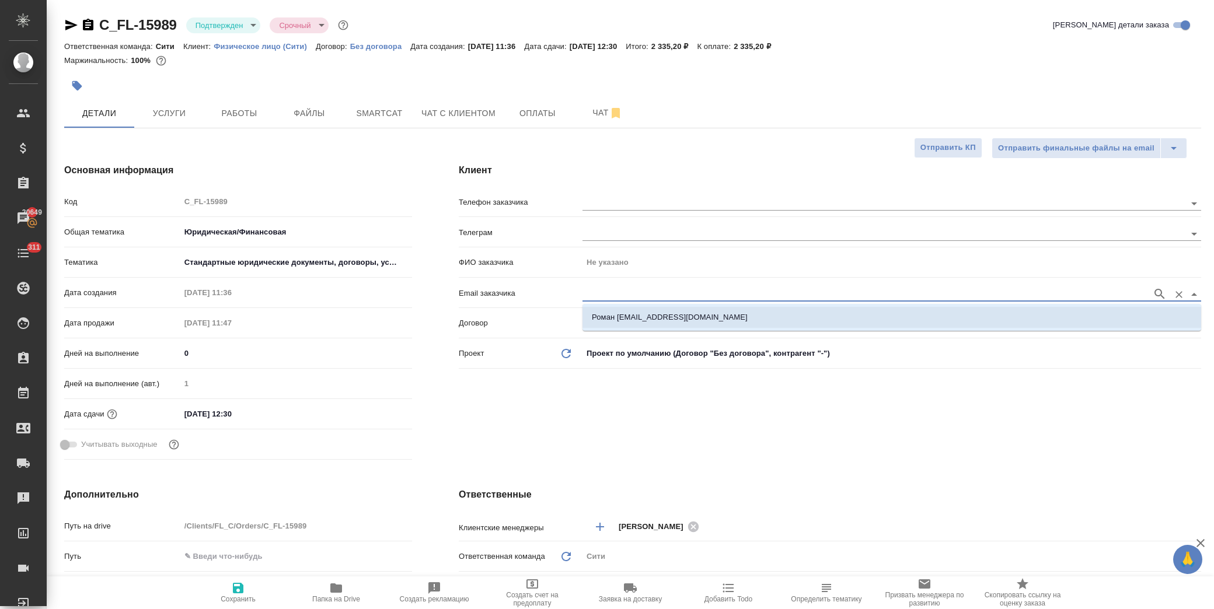
type textarea "x"
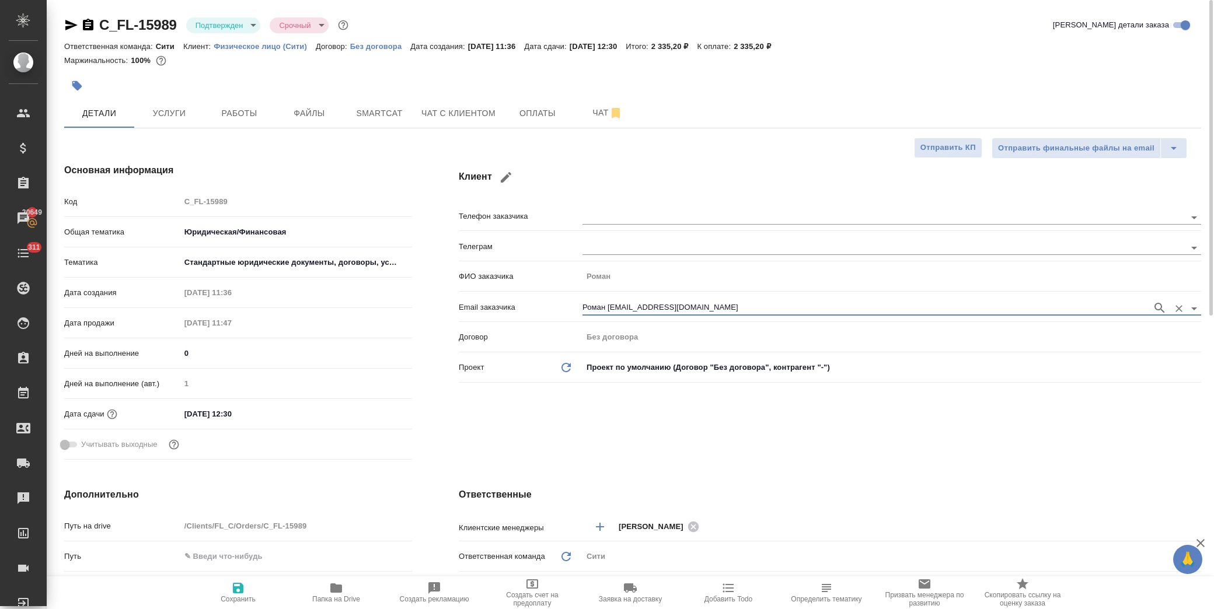
click at [633, 306] on input "Роман msk1076@gmail.com" at bounding box center [865, 308] width 564 height 14
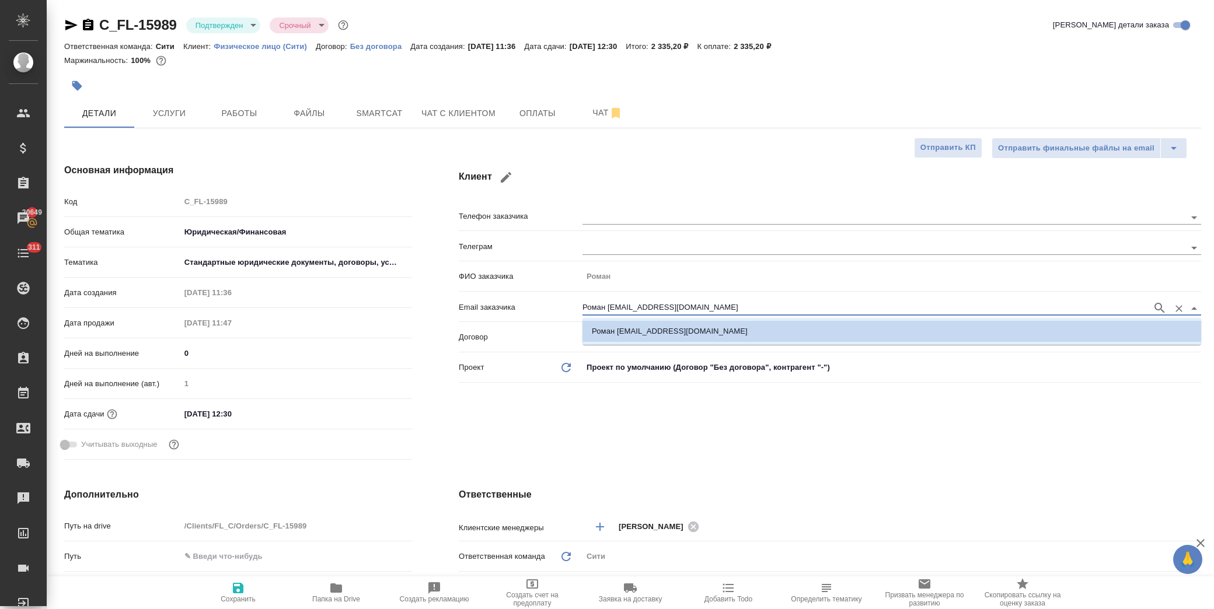
click at [669, 329] on p "Роман msk1076@gmail.com" at bounding box center [670, 332] width 156 height 12
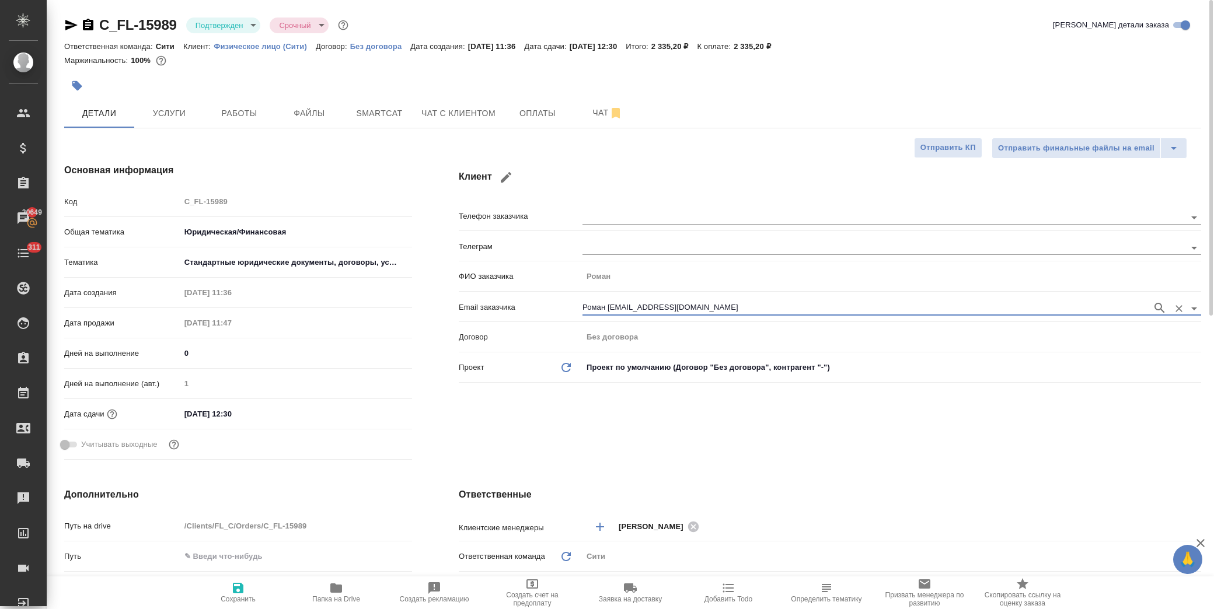
type input "Роман msk1076@gmail.com"
click at [243, 582] on icon "button" at bounding box center [238, 588] width 14 height 14
type textarea "x"
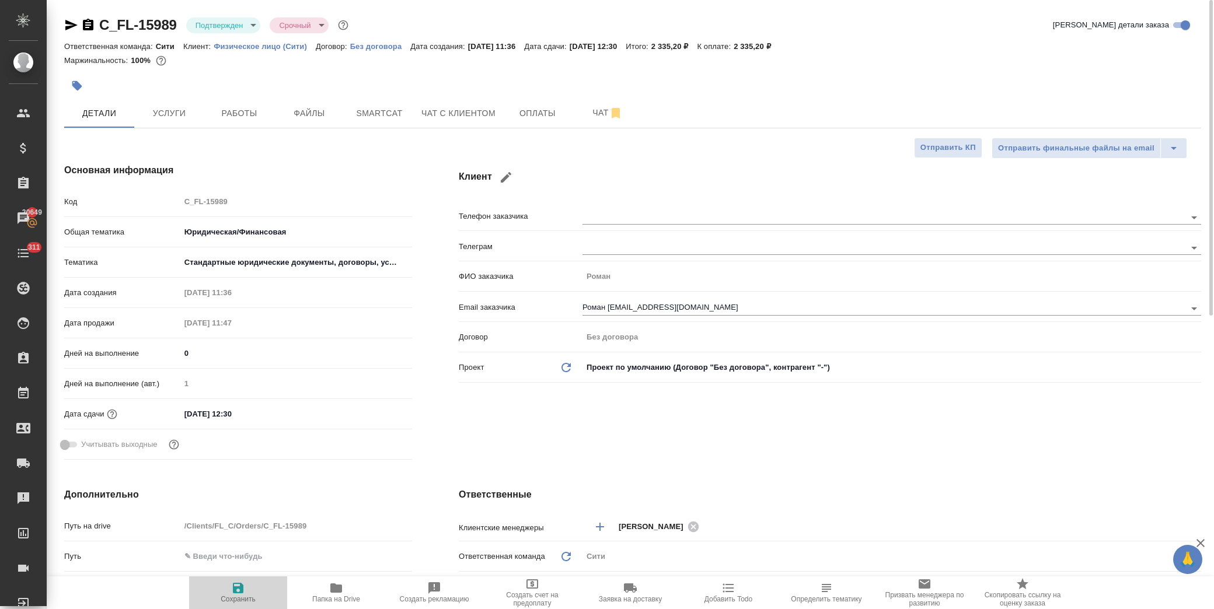
type textarea "x"
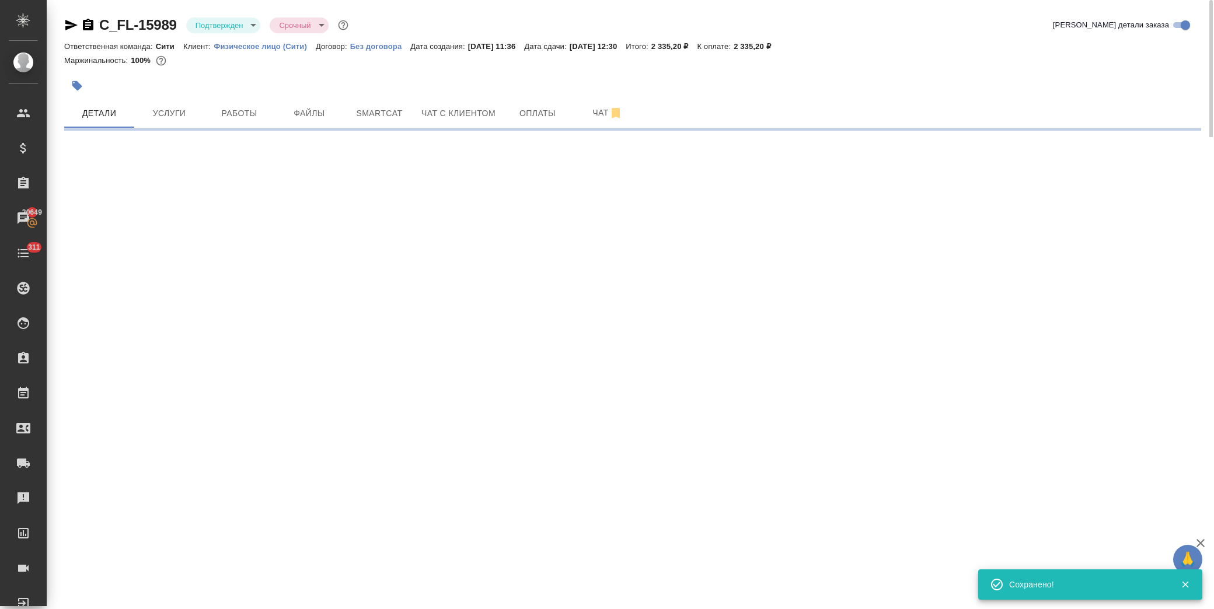
select select "RU"
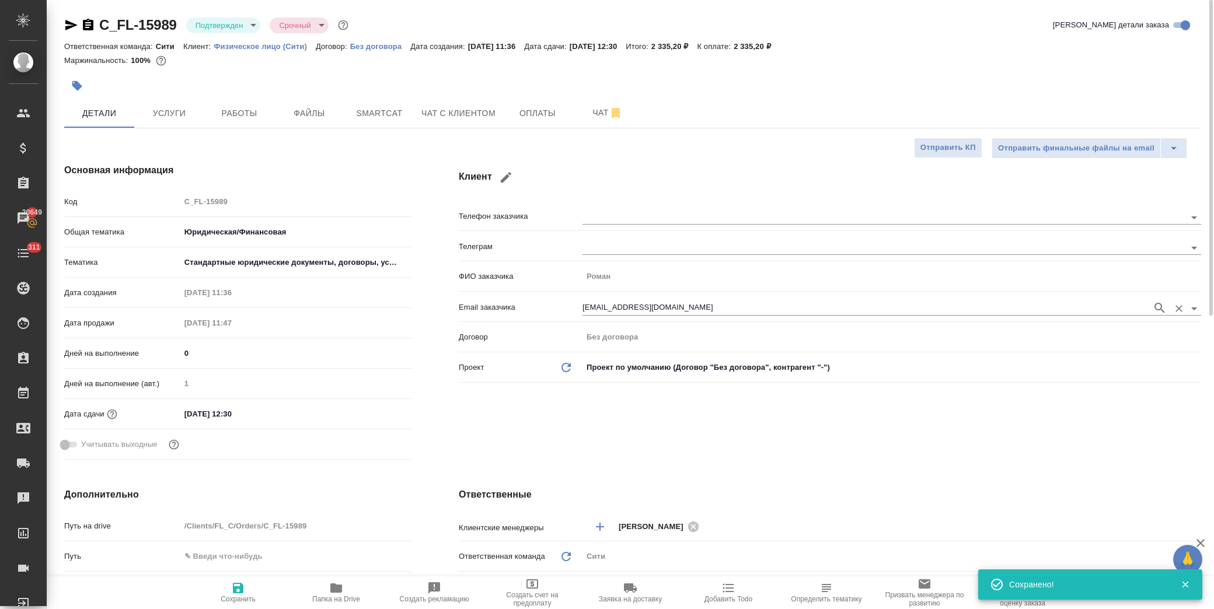
type textarea "x"
click at [510, 178] on icon "button" at bounding box center [506, 177] width 14 height 14
type input "Роман"
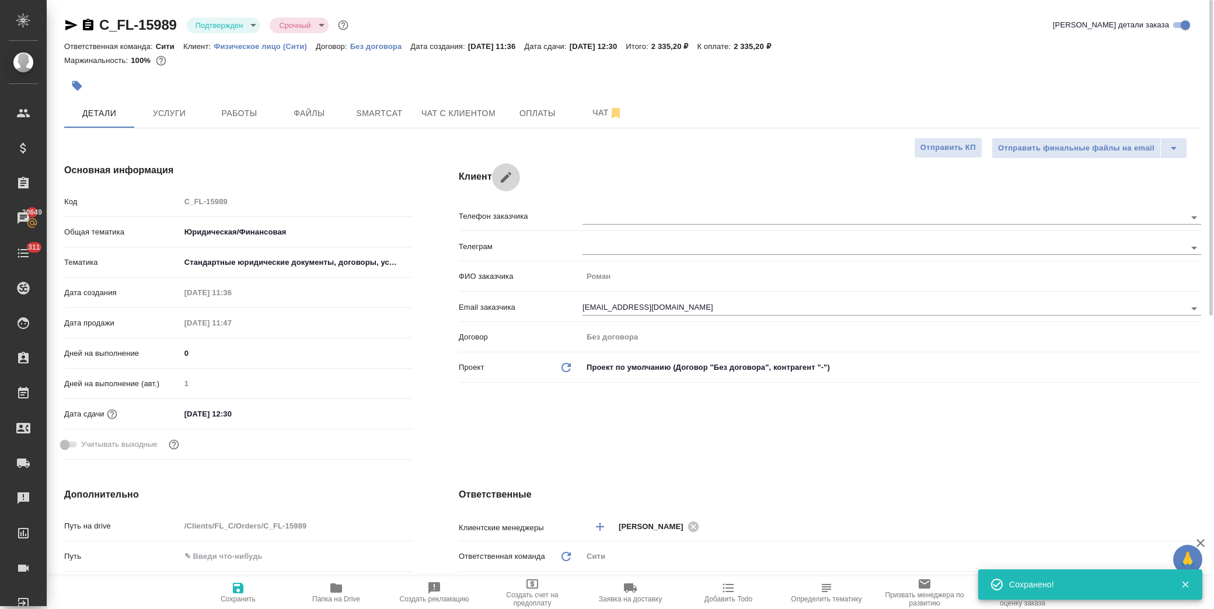
type input "msk1076@gmail.com"
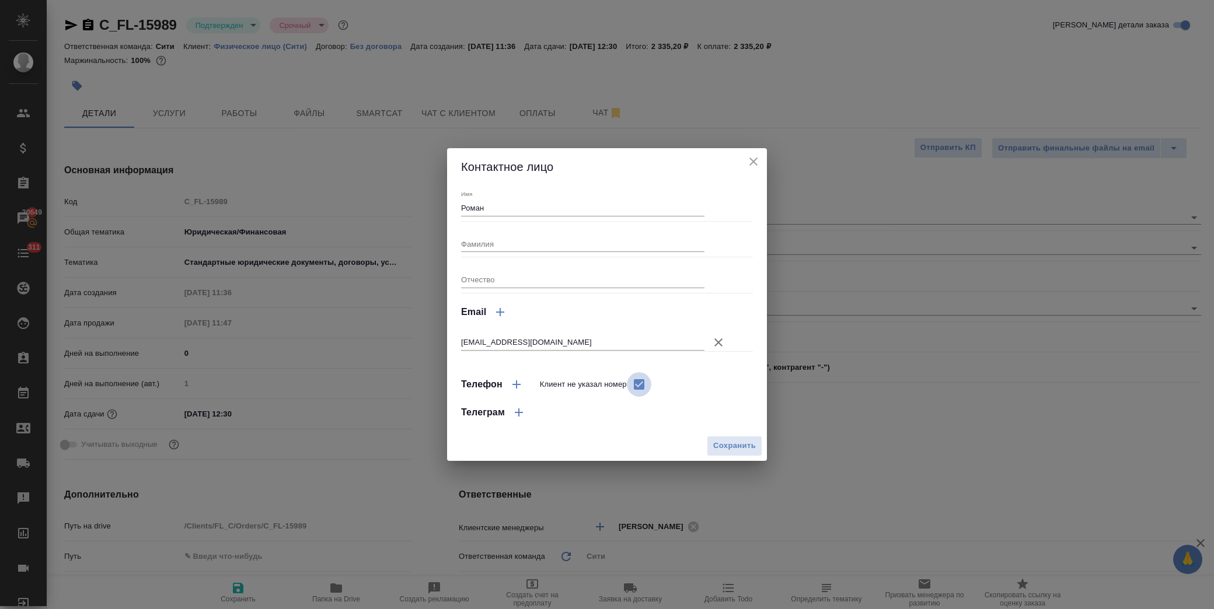
click at [636, 386] on input "Клиент не указал номер" at bounding box center [639, 384] width 25 height 25
checkbox input "false"
select select "RU"
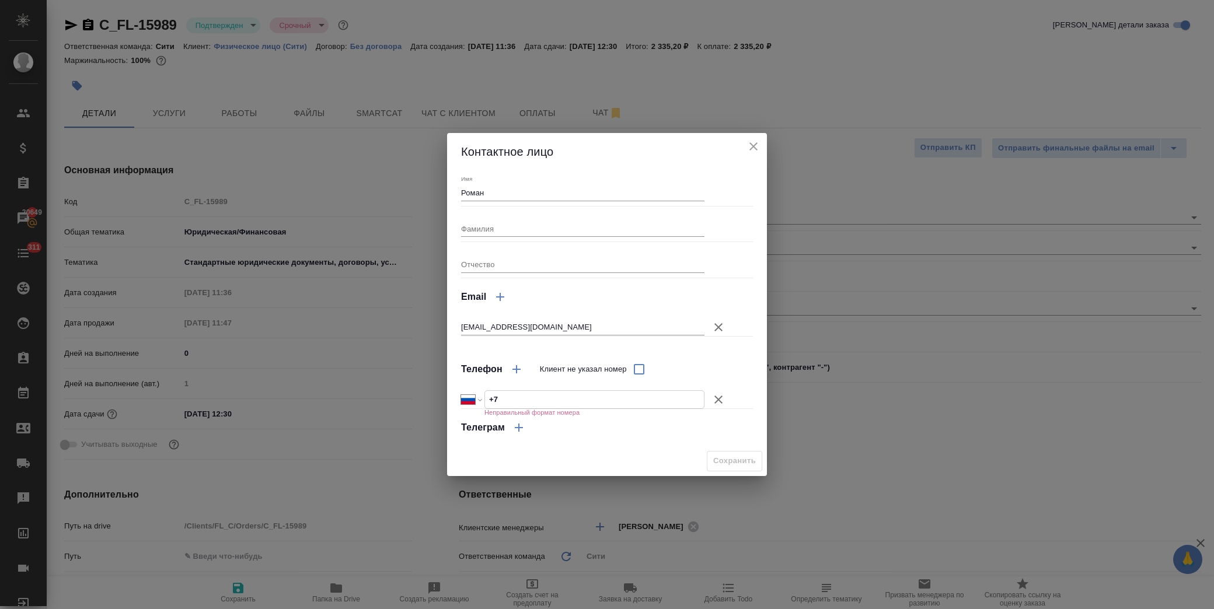
click at [527, 402] on input "+7" at bounding box center [594, 399] width 219 height 17
type input "+7 964 764 95 86"
click at [742, 456] on span "Сохранить" at bounding box center [734, 461] width 43 height 13
type textarea "x"
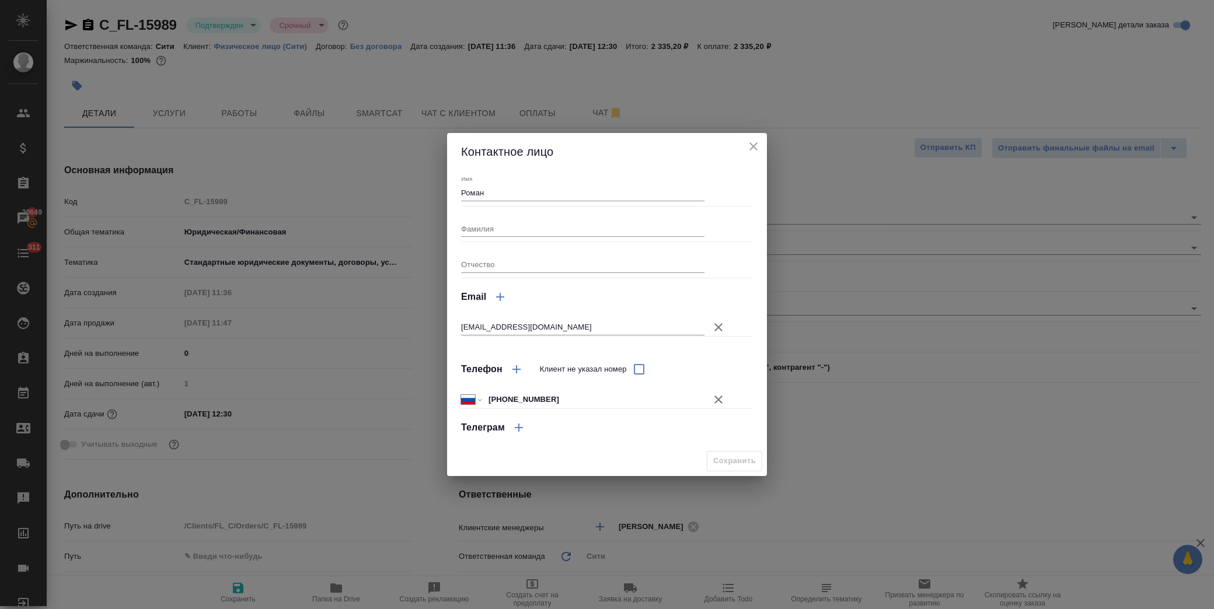
type textarea "x"
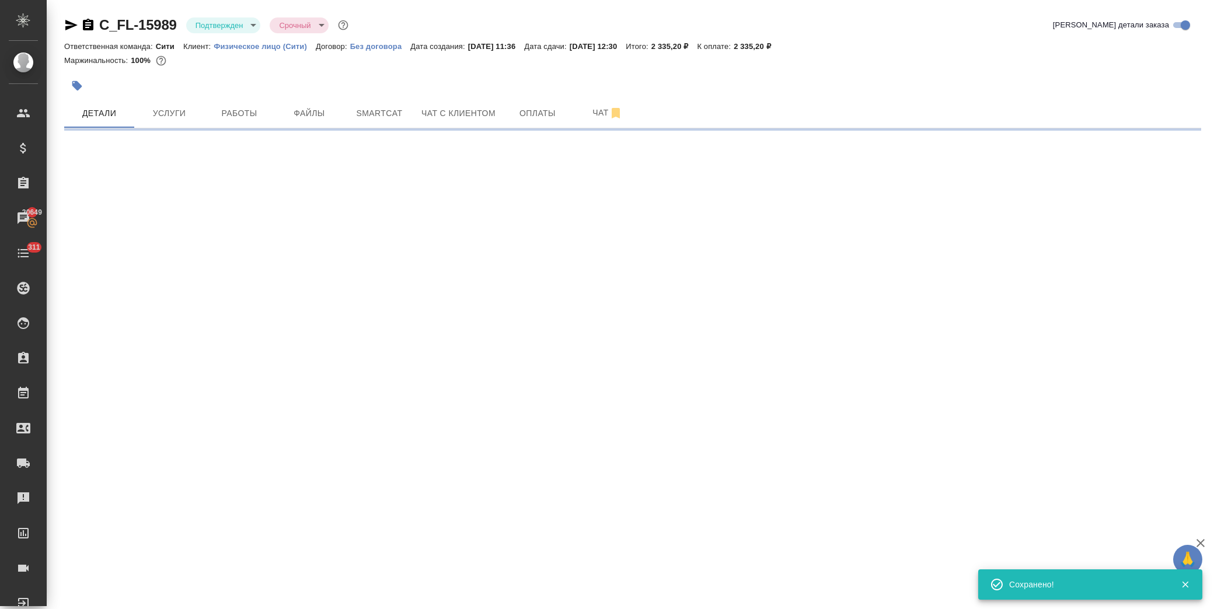
select select "RU"
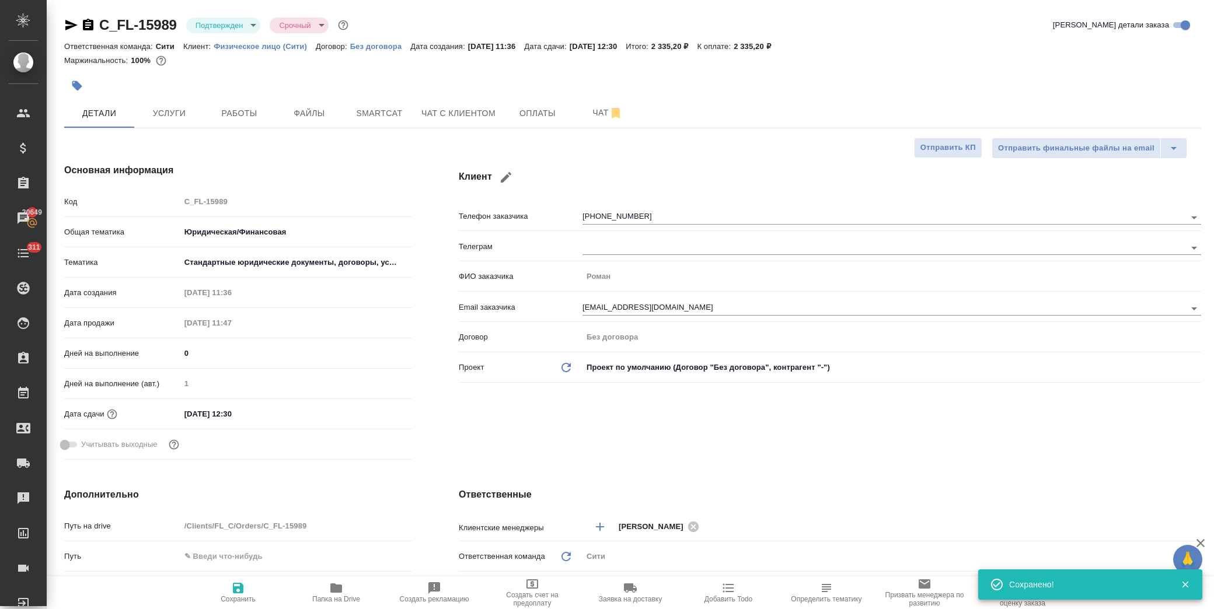
type textarea "x"
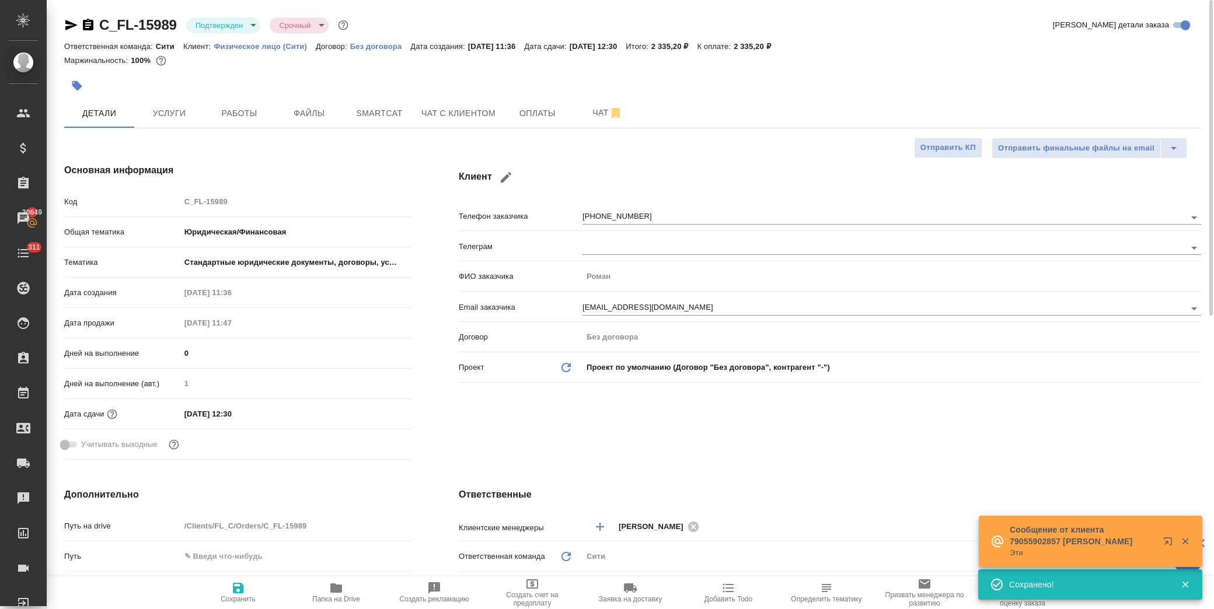
scroll to position [194, 0]
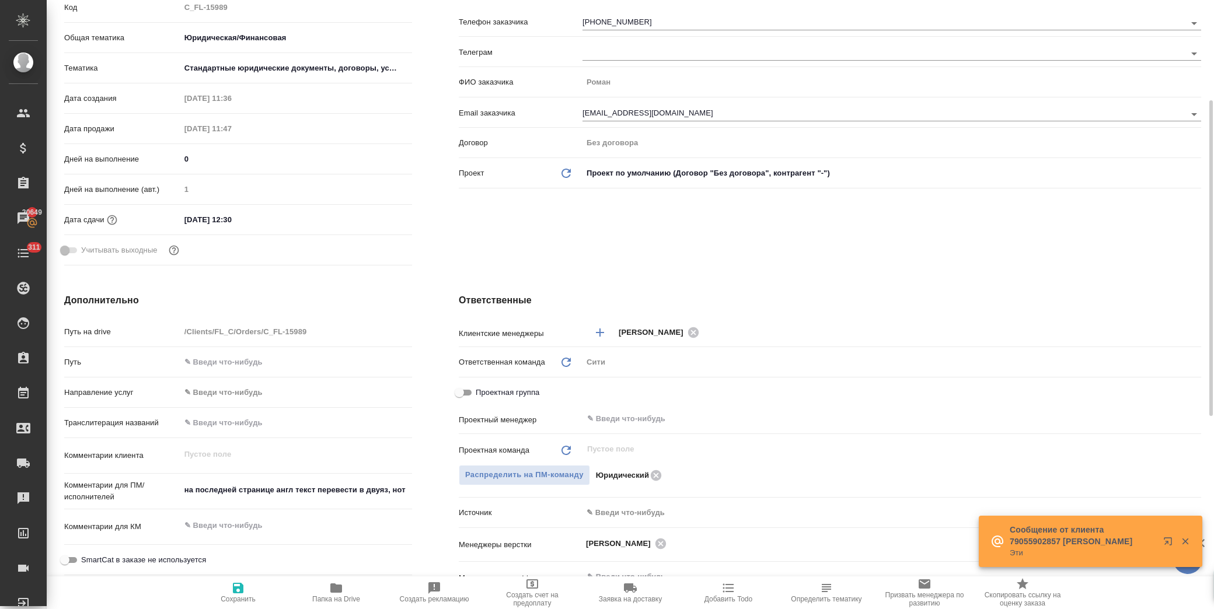
type textarea "x"
click at [407, 489] on textarea "на последней странице англ текст перевести в двуяз, нот" at bounding box center [296, 490] width 232 height 20
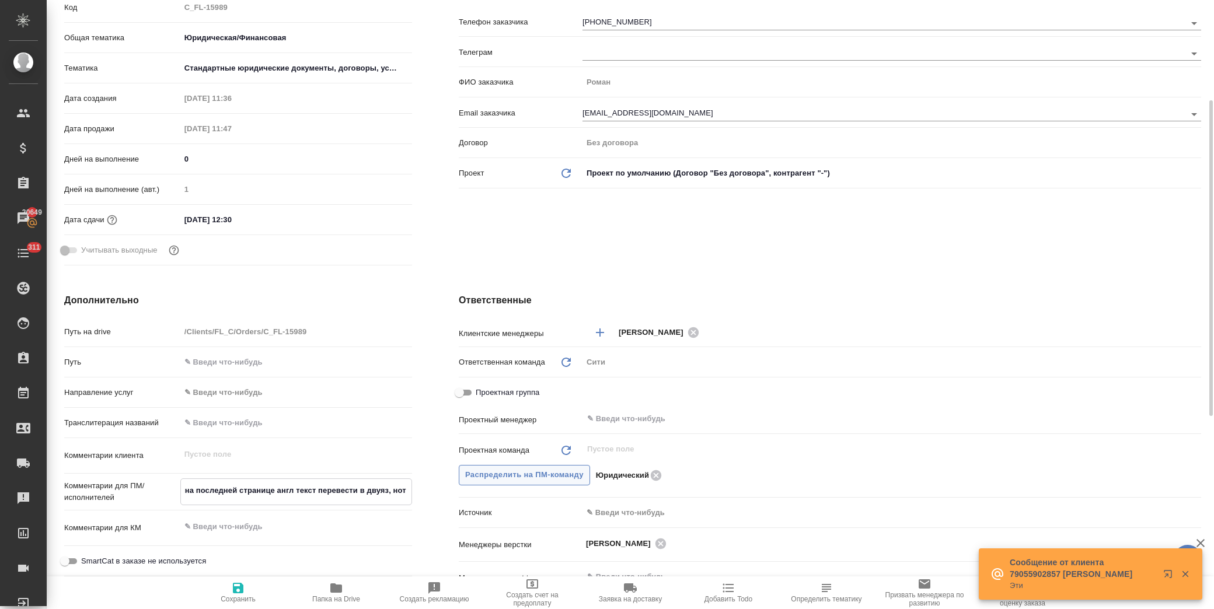
type textarea "x"
type textarea "на последней странице англ текст перевести в двуяз, нот"
type textarea "x"
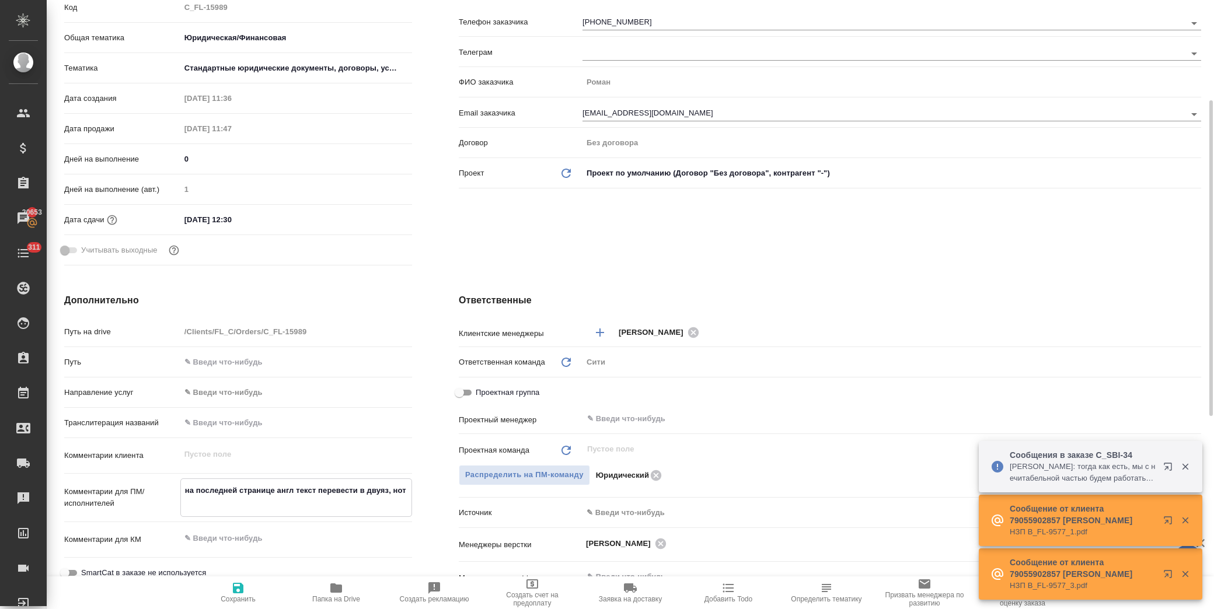
click at [266, 504] on textarea "на последней странице англ текст перевести в двуяз, нот" at bounding box center [296, 497] width 231 height 32
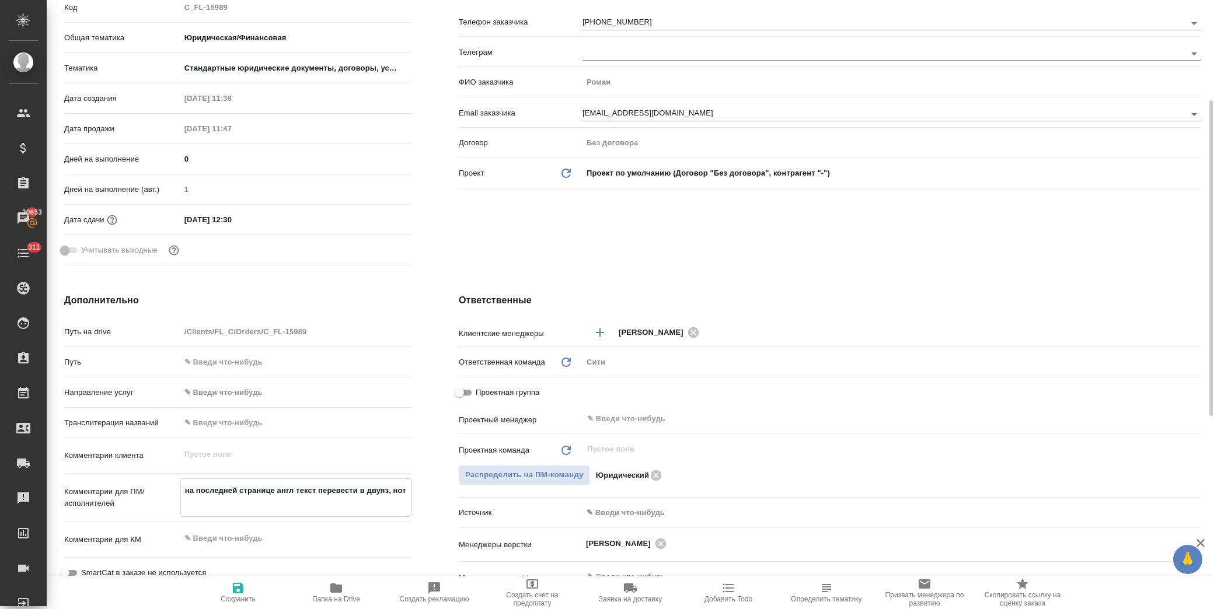
scroll to position [65, 0]
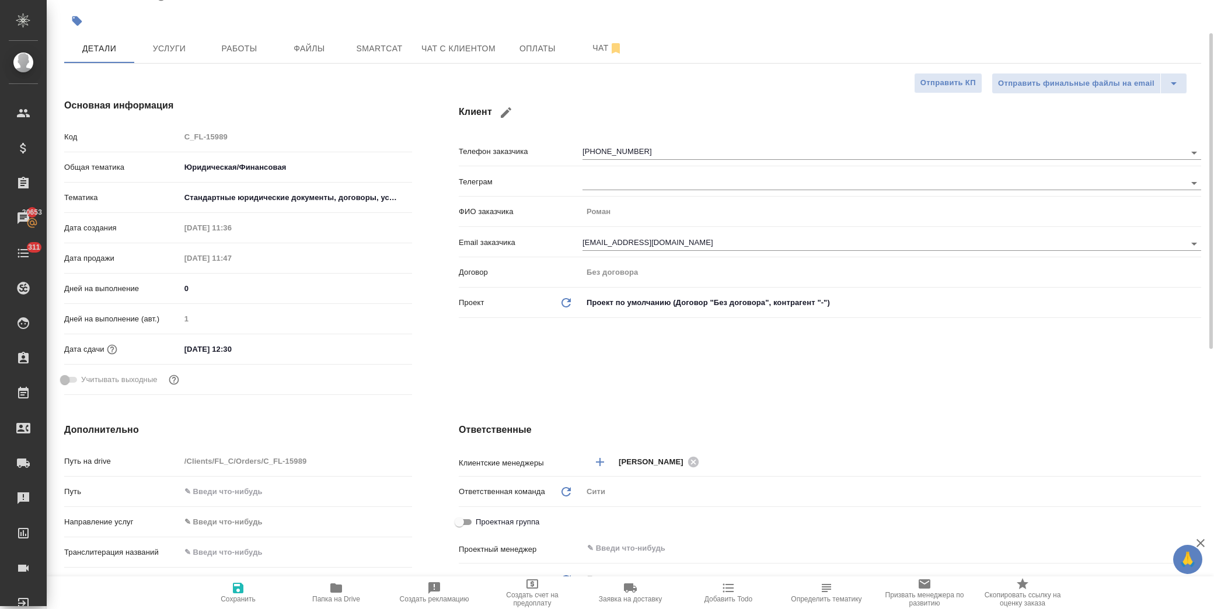
type textarea "на последней странице англ текст перевести в двуяз, нот"
type textarea "x"
drag, startPoint x: 258, startPoint y: 347, endPoint x: 226, endPoint y: 344, distance: 32.2
click at [226, 344] on input "15.10.2025 12:30" at bounding box center [232, 349] width 102 height 17
type input "15.10.2025 1_:__"
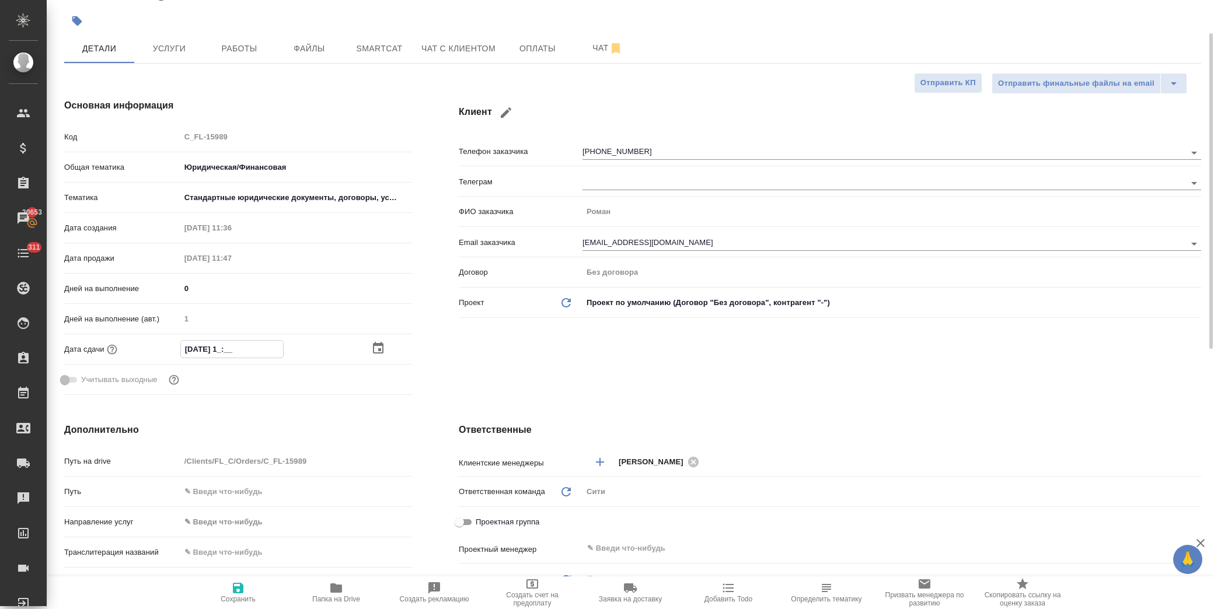
type textarea "x"
type input "15.10.2025 13:__"
type textarea "x"
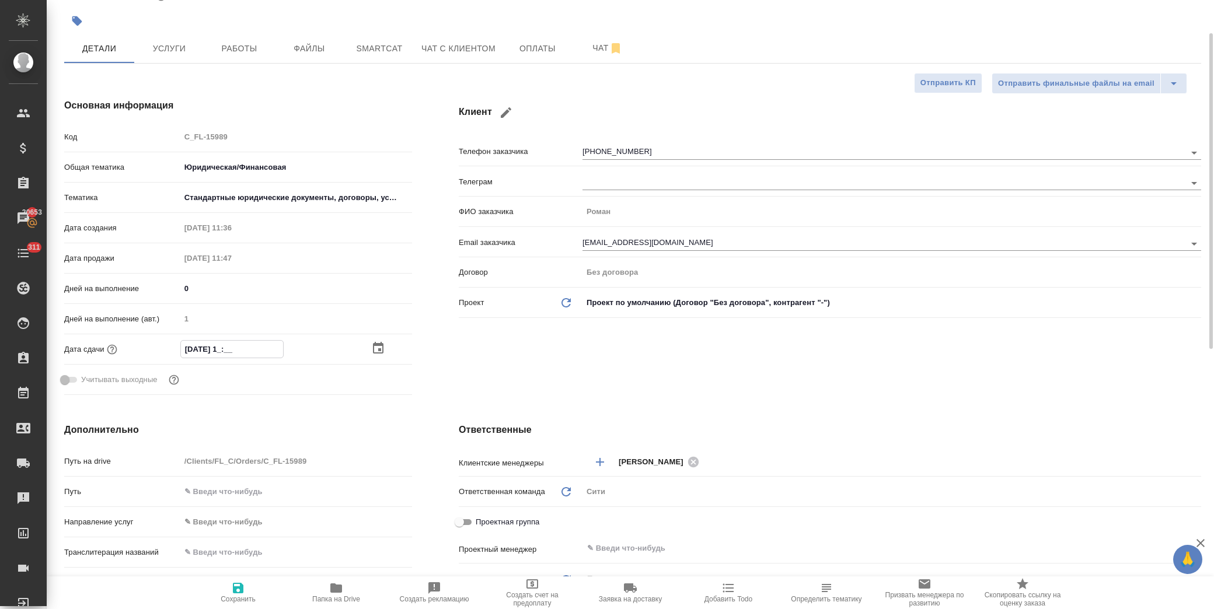
type textarea "x"
type input "15.10.2025 13:0_"
type textarea "x"
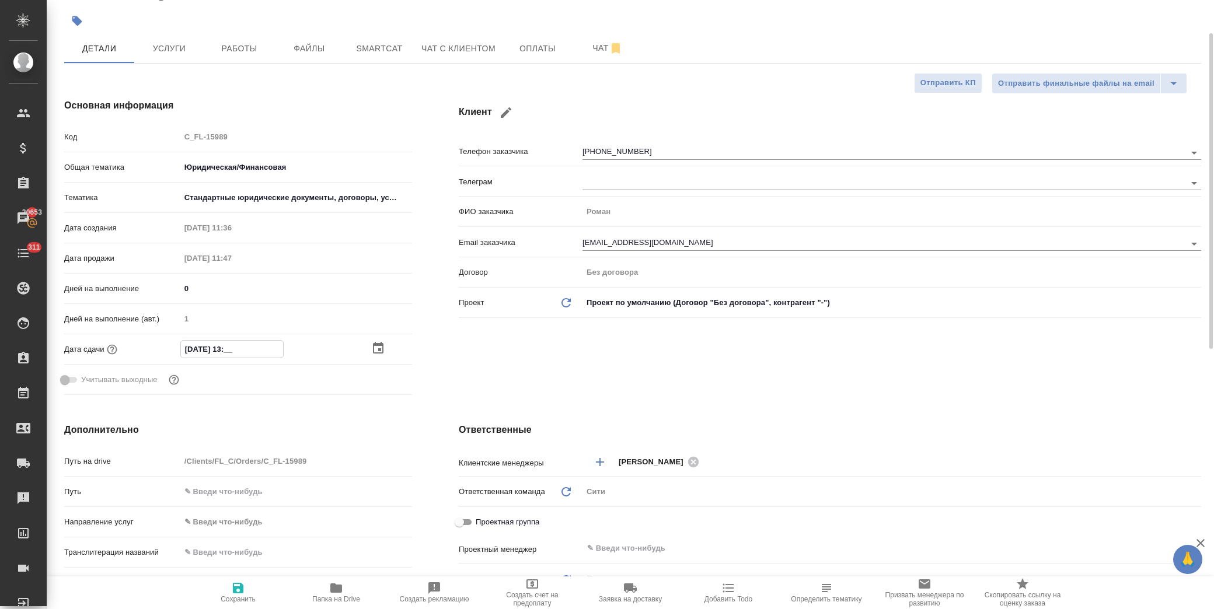
type textarea "x"
type input "15.10.2025 13:00"
type textarea "x"
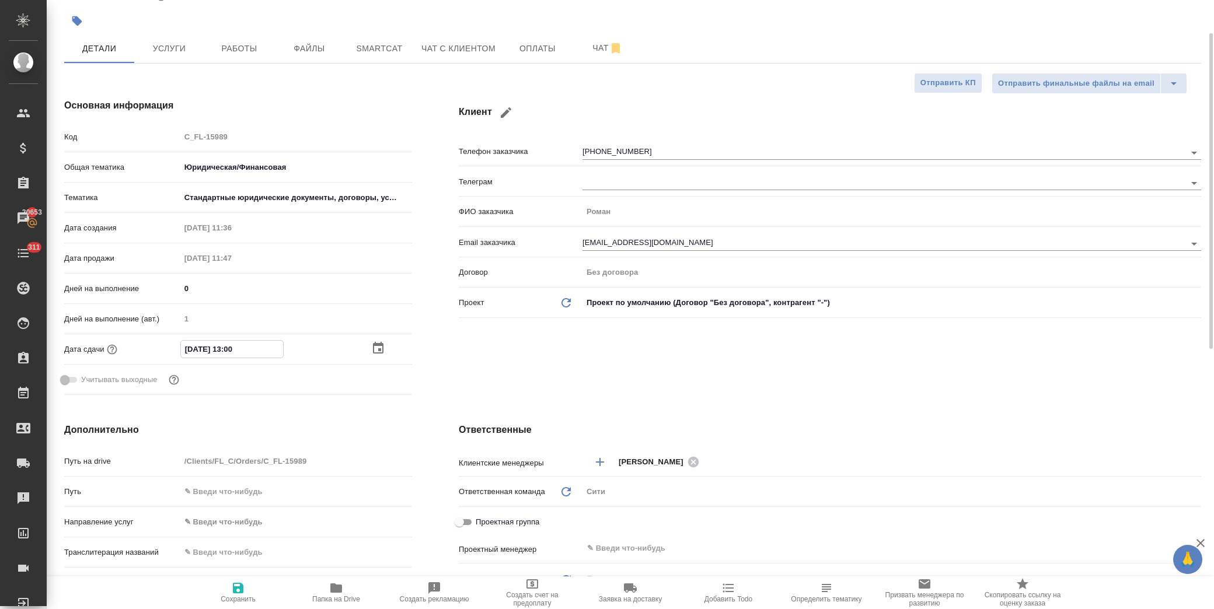
type input "15.10.2025 13:00"
click at [241, 590] on icon "button" at bounding box center [238, 588] width 11 height 11
type textarea "x"
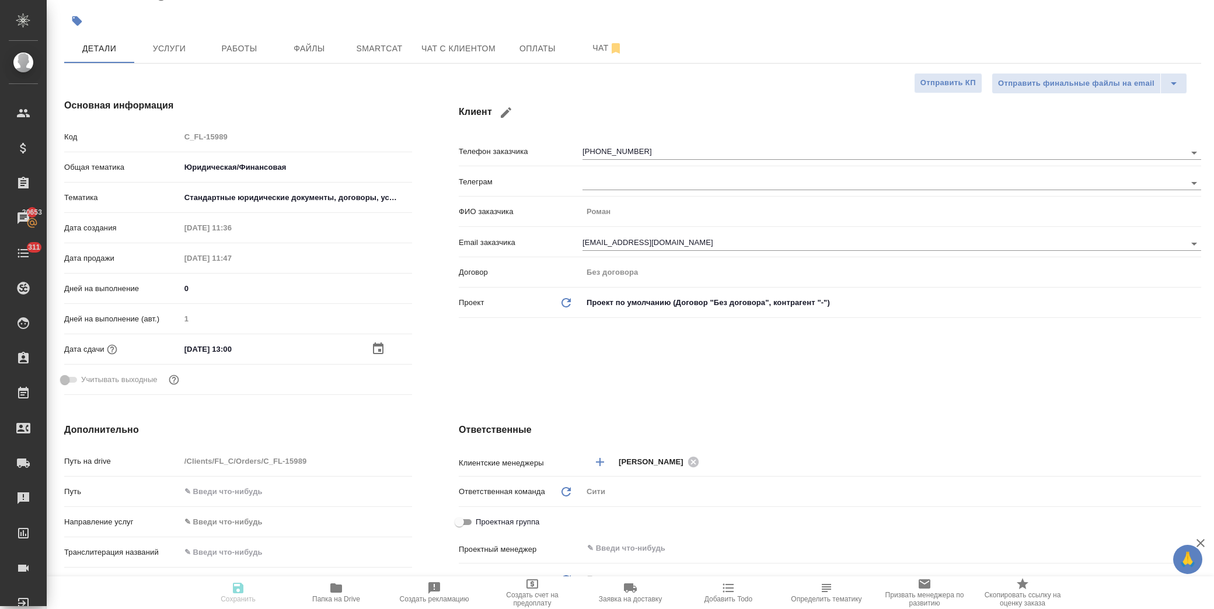
type textarea "x"
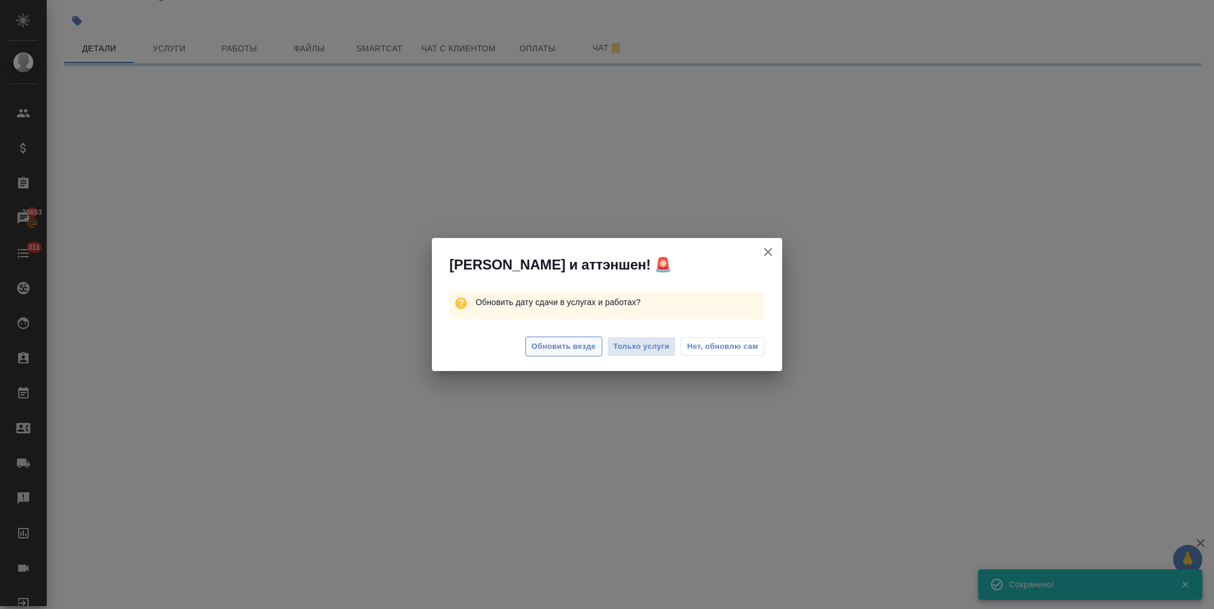
click at [585, 340] on span "Обновить везде" at bounding box center [564, 346] width 64 height 13
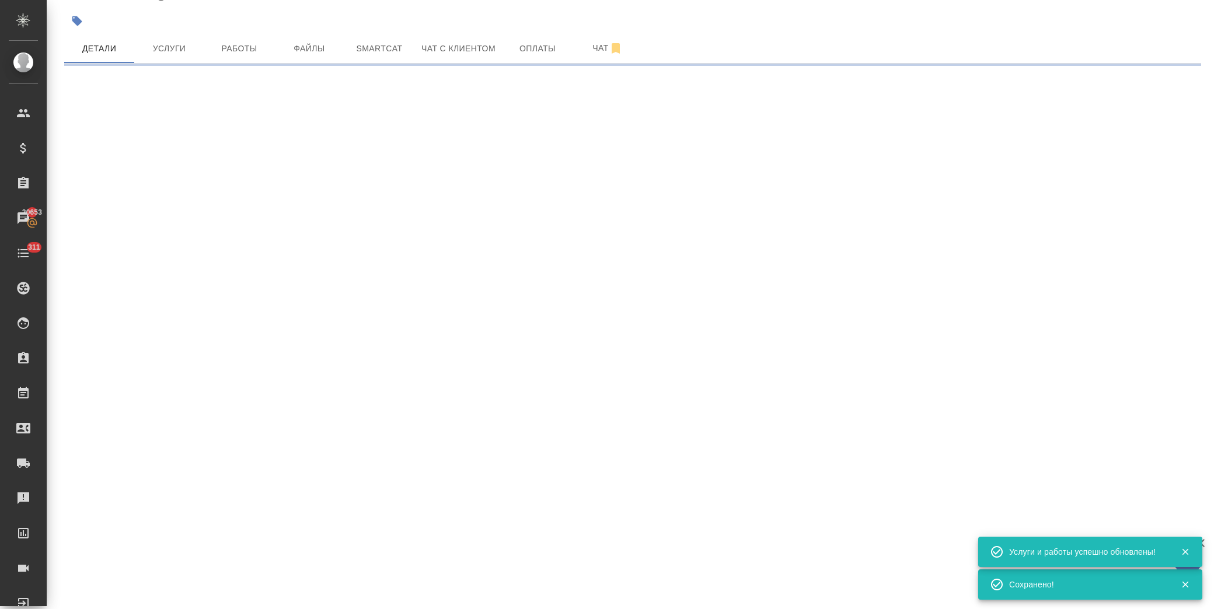
select select "RU"
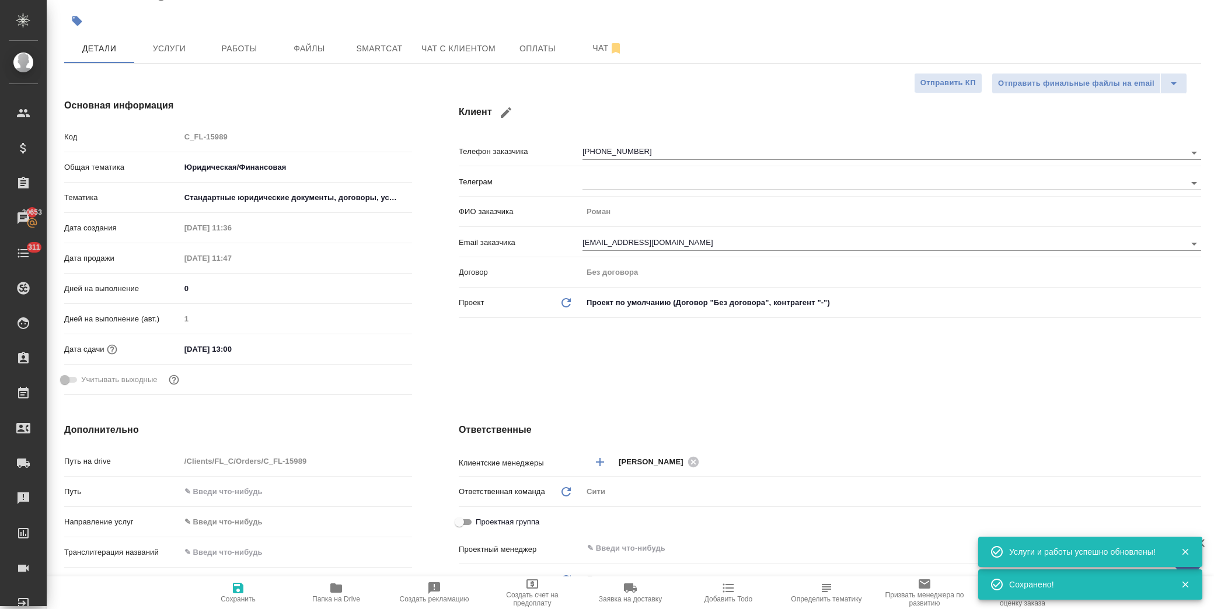
type textarea "x"
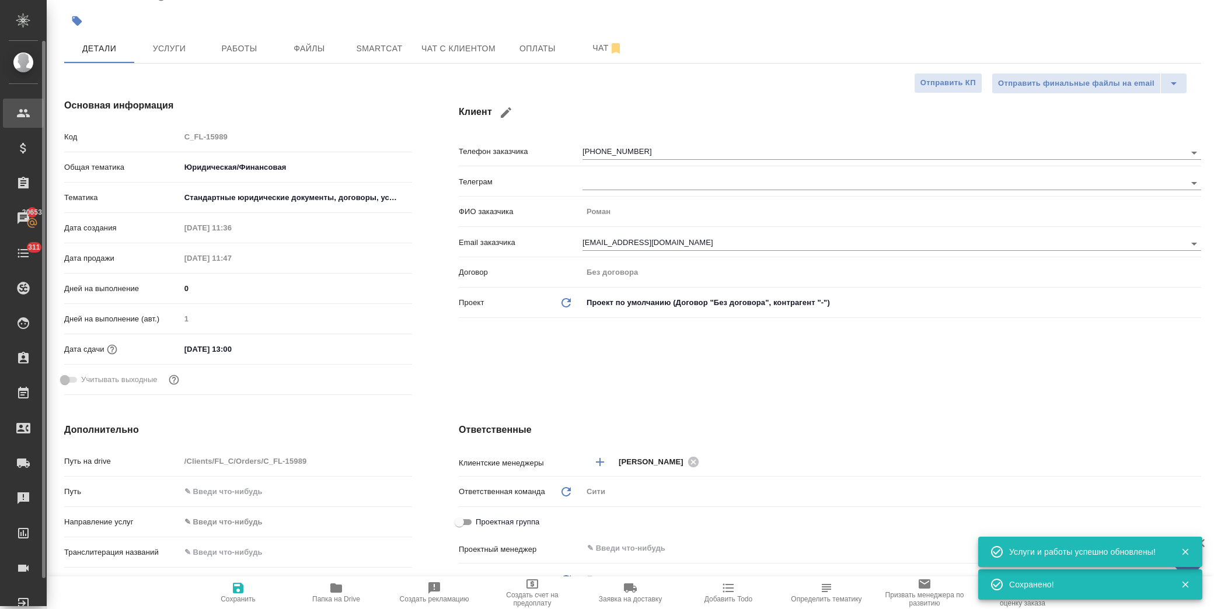
type textarea "x"
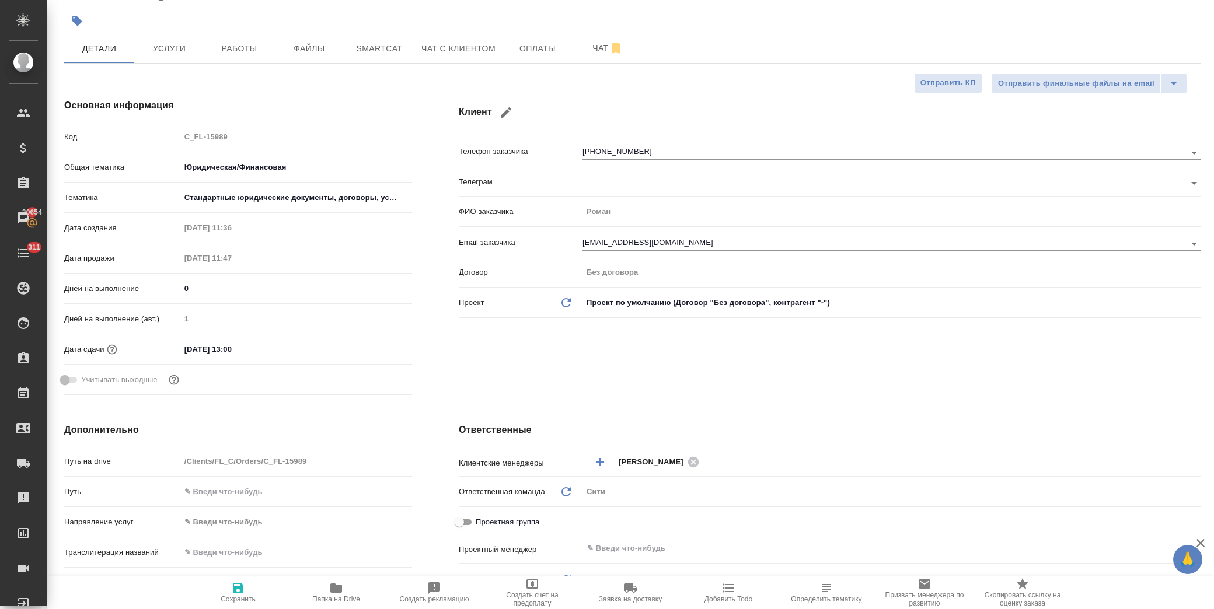
type textarea "x"
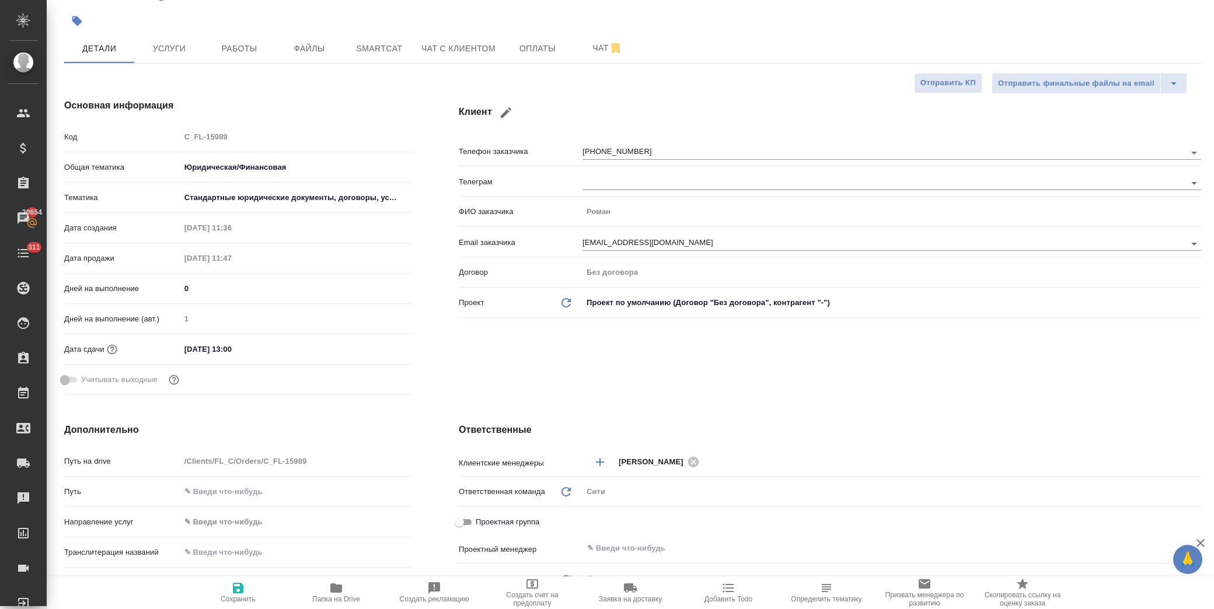
type textarea "x"
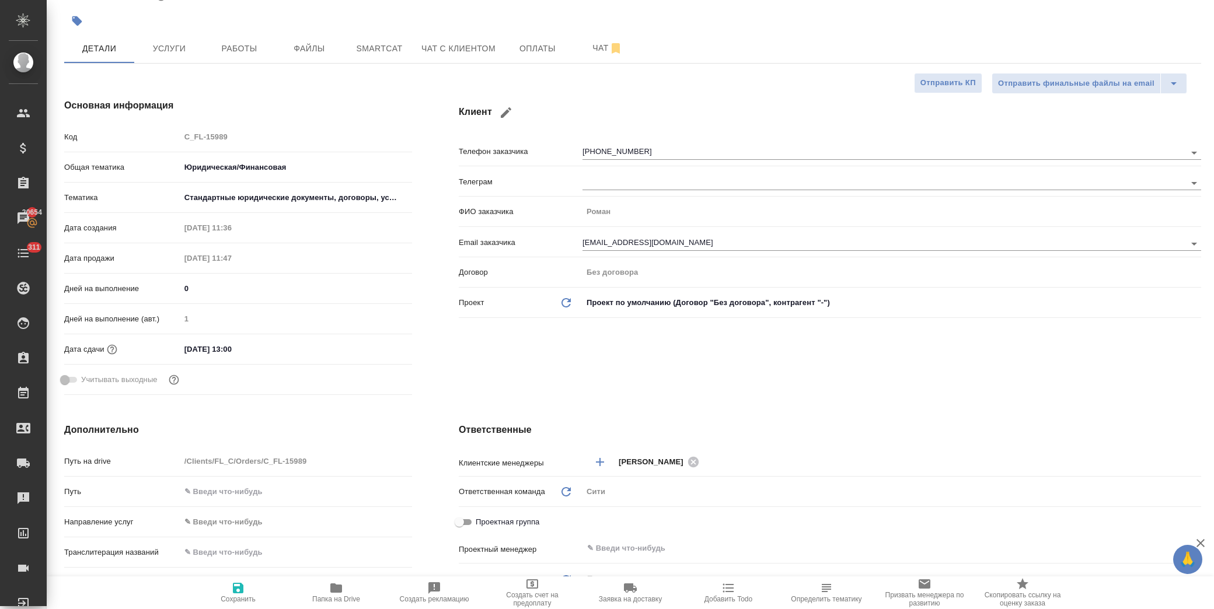
type textarea "x"
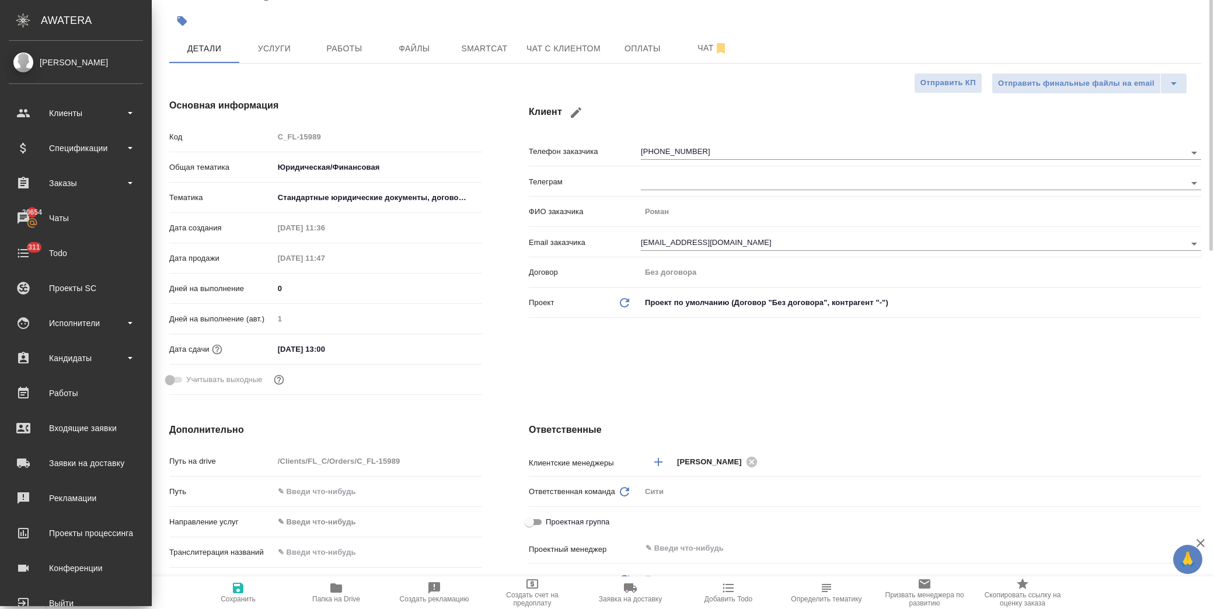
scroll to position [0, 0]
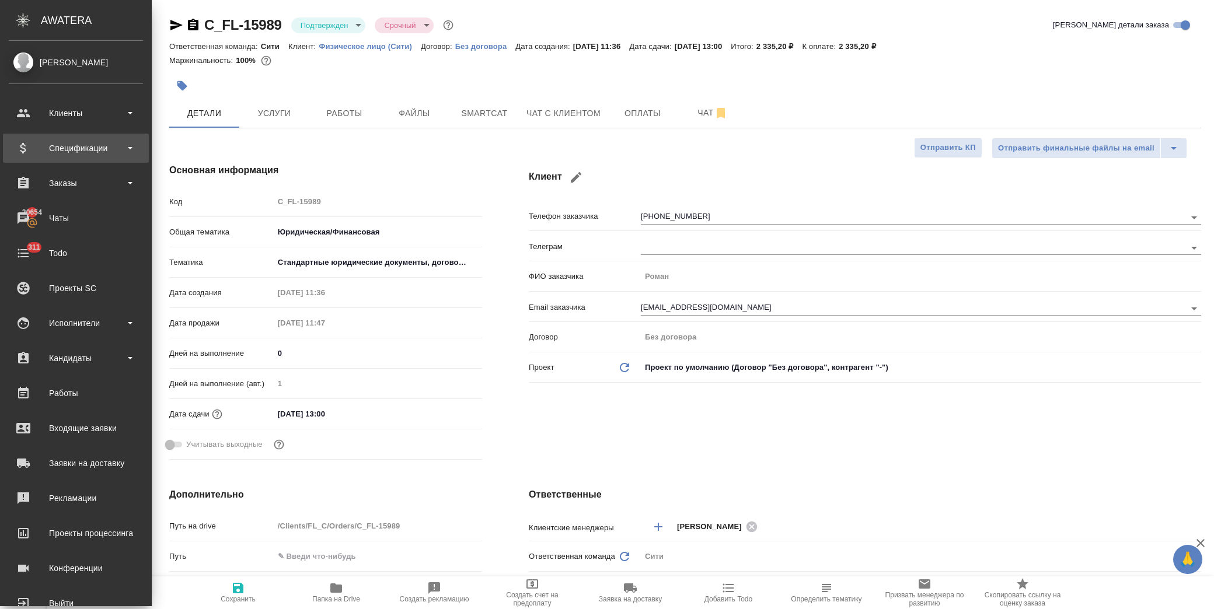
type textarea "x"
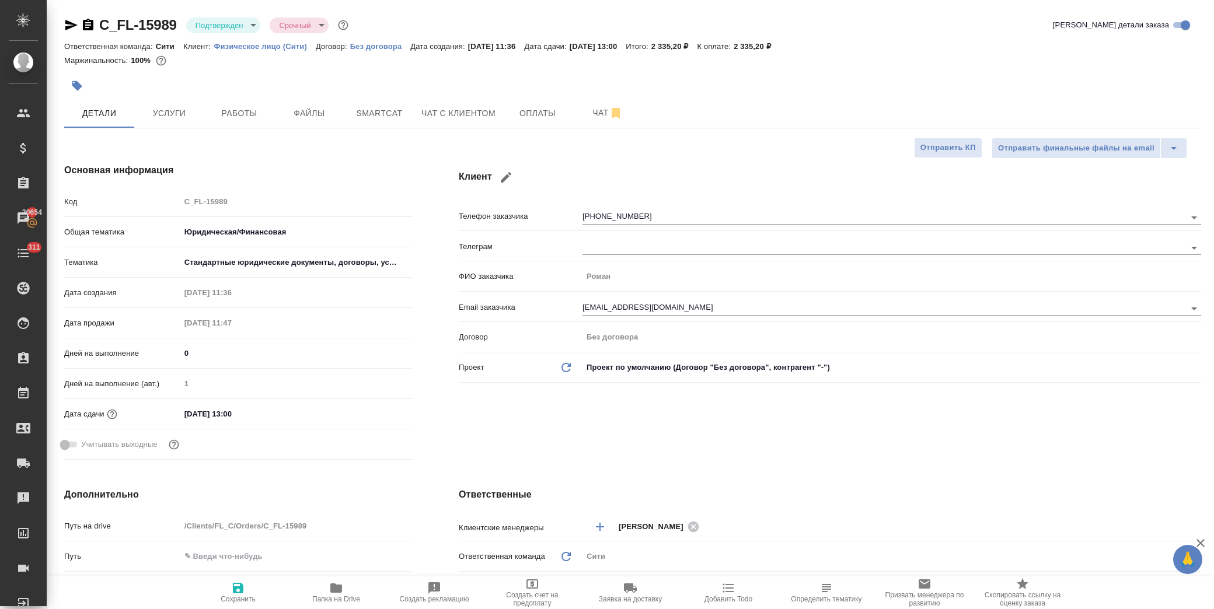
click at [662, 153] on div "Клиент Телефон заказчика +79647649586 Телеграм ФИО заказчика Роман Email заказч…" at bounding box center [829, 314] width 789 height 348
click at [664, 153] on div "Клиент Телефон заказчика +79647649586 Телеграм ФИО заказчика Роман Email заказч…" at bounding box center [829, 314] width 789 height 348
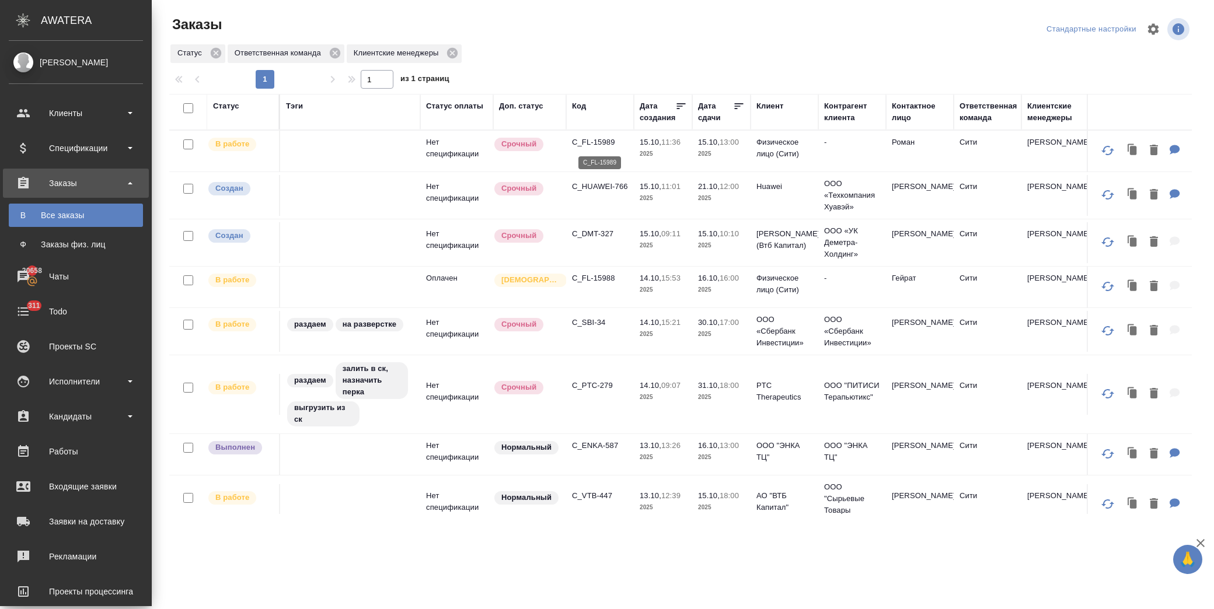
click at [597, 140] on p "C_FL-15989" at bounding box center [600, 143] width 56 height 12
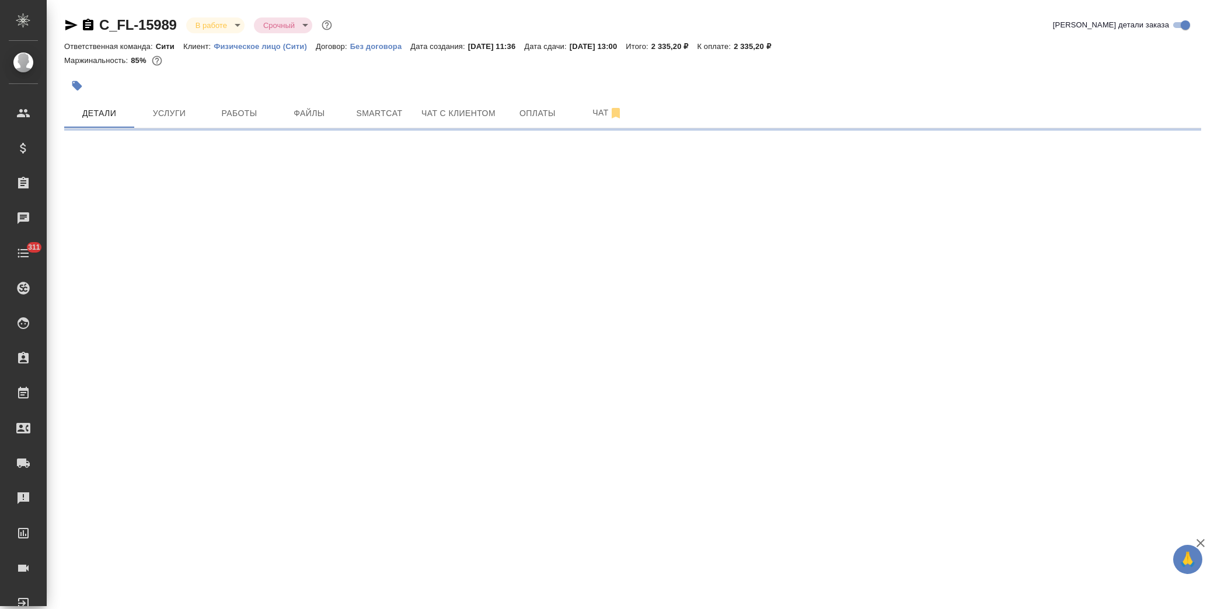
select select "RU"
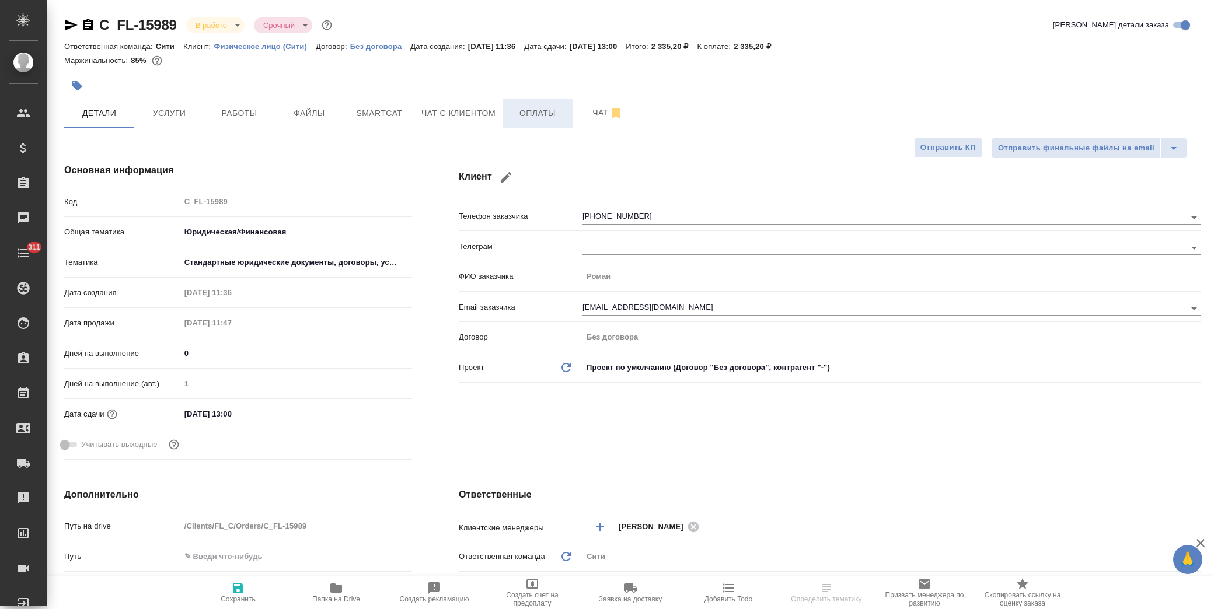
type textarea "x"
click at [534, 108] on span "Оплаты" at bounding box center [538, 113] width 56 height 15
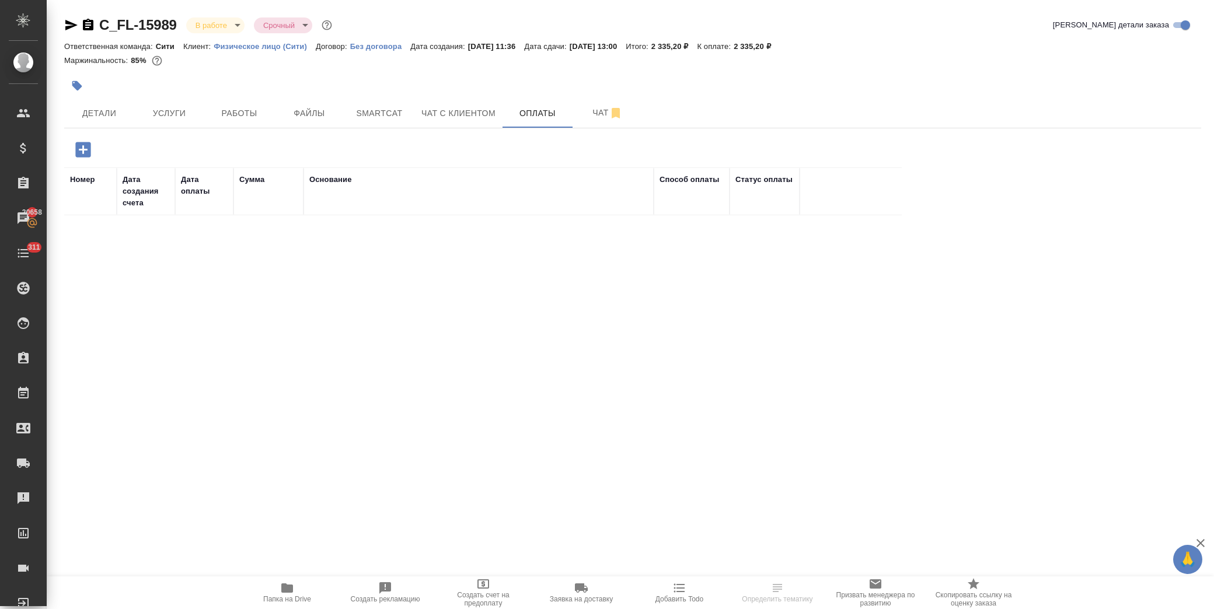
click at [90, 147] on icon "button" at bounding box center [82, 149] width 15 height 15
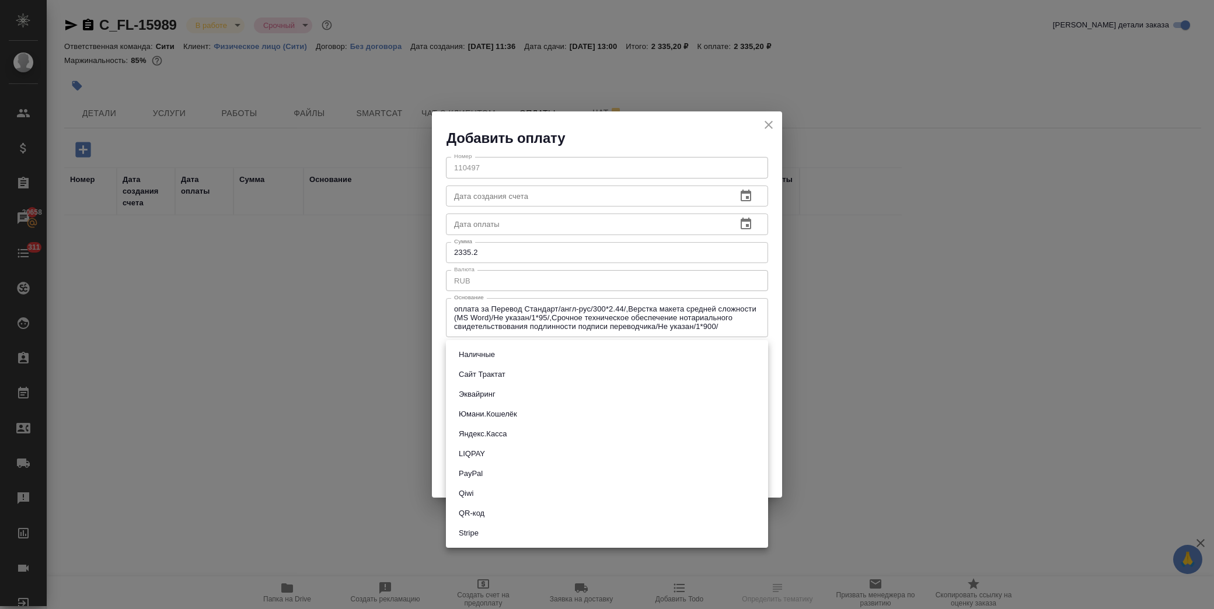
drag, startPoint x: 493, startPoint y: 355, endPoint x: 503, endPoint y: 355, distance: 9.3
click at [494, 355] on body "🙏 .cls-1 fill:#fff; AWATERA [PERSON_NAME] Спецификации Заказы 20658 Чаты 311 To…" at bounding box center [607, 304] width 1214 height 609
click at [497, 505] on li "QR-код" at bounding box center [607, 514] width 322 height 20
type input "60e5684acae83f185c96e013"
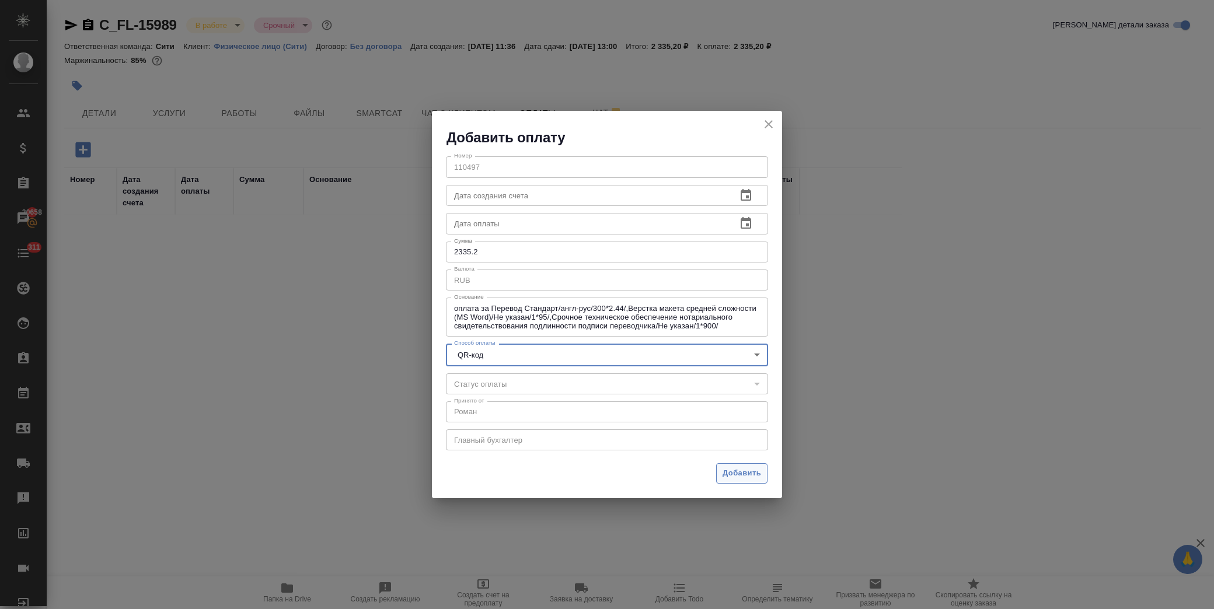
click at [757, 467] on span "Добавить" at bounding box center [742, 473] width 39 height 13
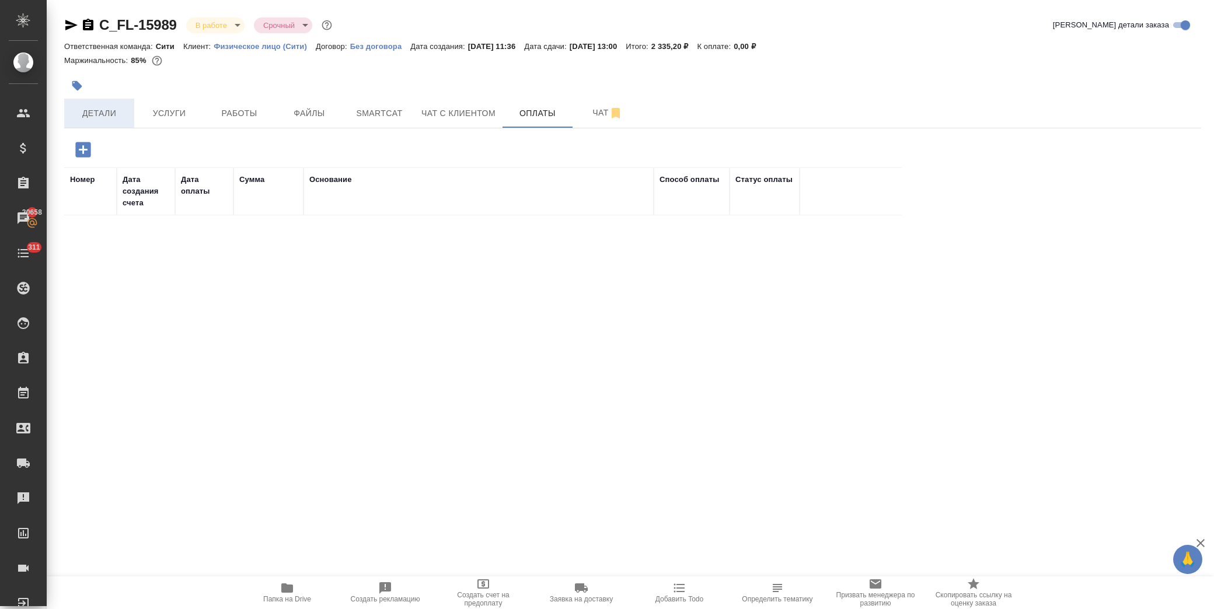
click at [115, 114] on span "Детали" at bounding box center [99, 113] width 56 height 15
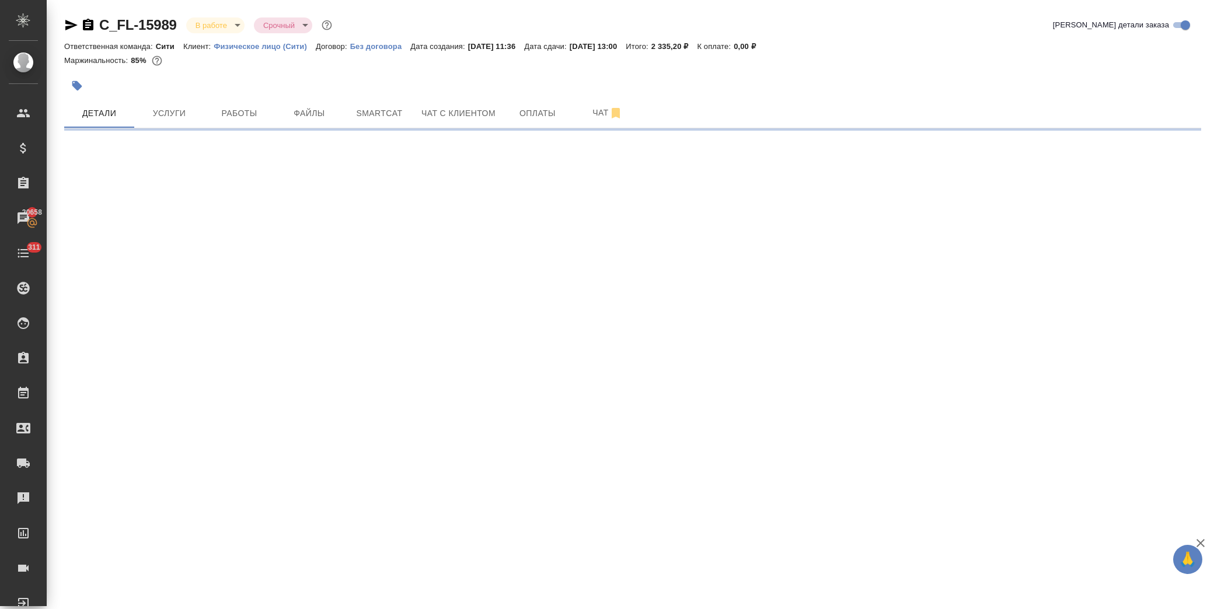
select select "RU"
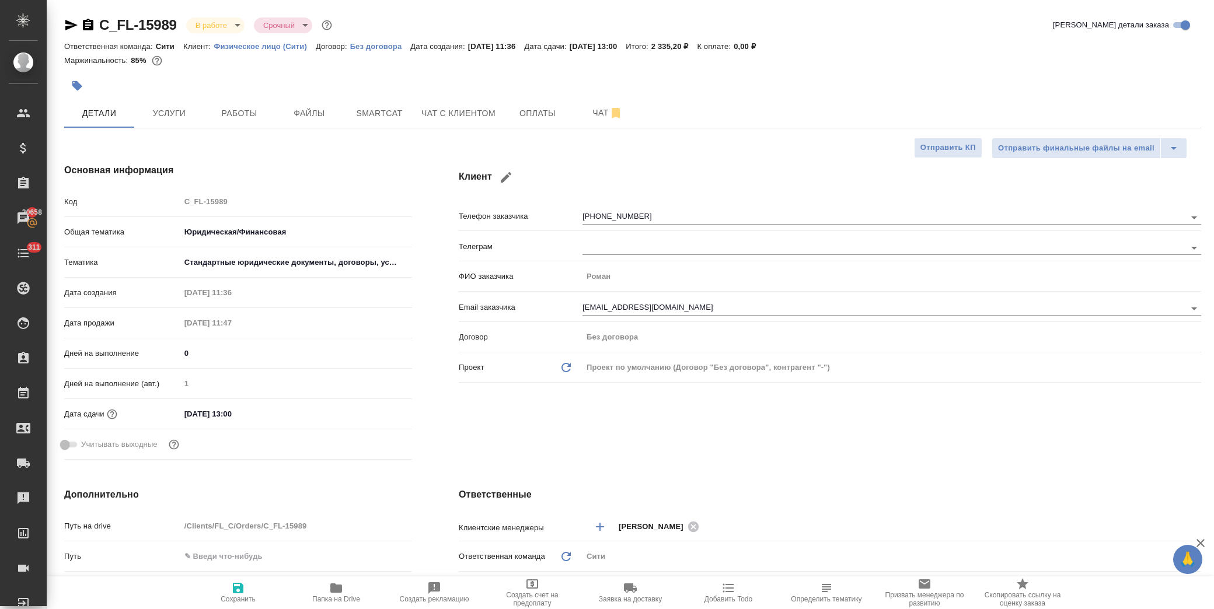
type textarea "x"
click at [312, 102] on button "Файлы" at bounding box center [309, 113] width 70 height 29
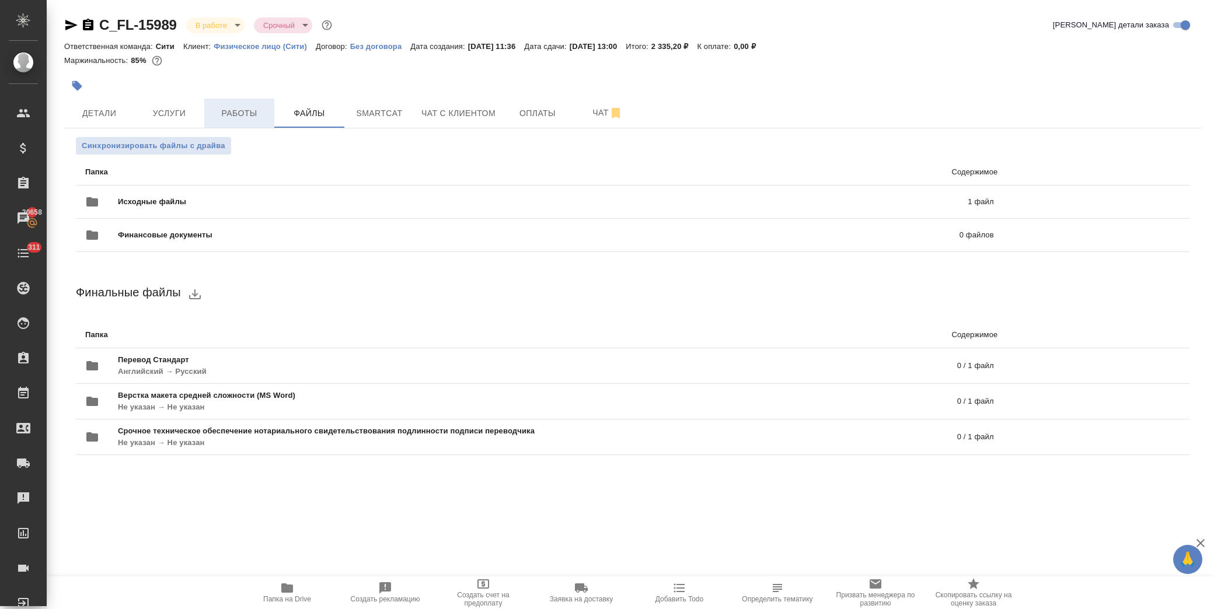
click at [240, 114] on span "Работы" at bounding box center [239, 113] width 56 height 15
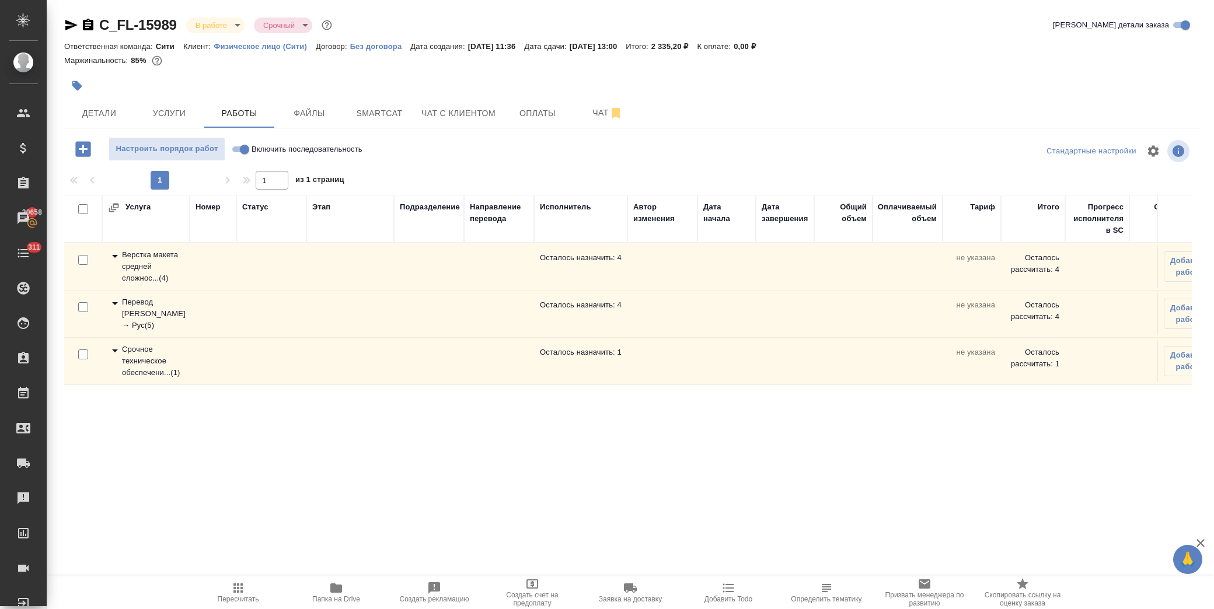
click at [106, 252] on td "Верстка макета средней сложнос... ( 4 )" at bounding box center [146, 266] width 88 height 47
click at [113, 254] on icon at bounding box center [115, 256] width 14 height 14
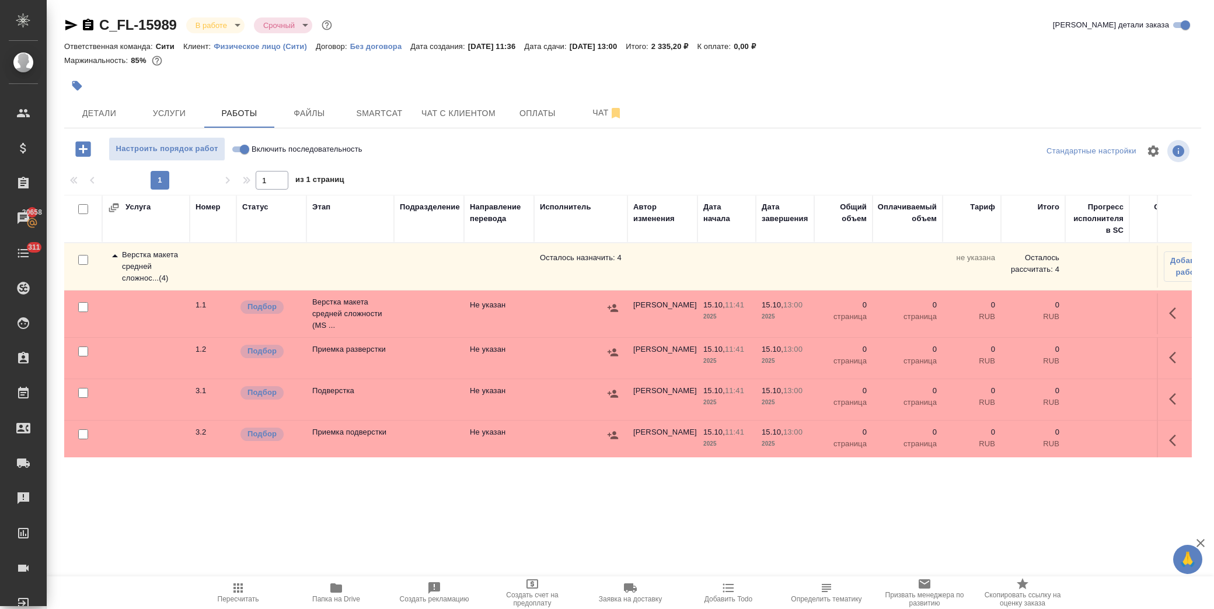
scroll to position [109, 0]
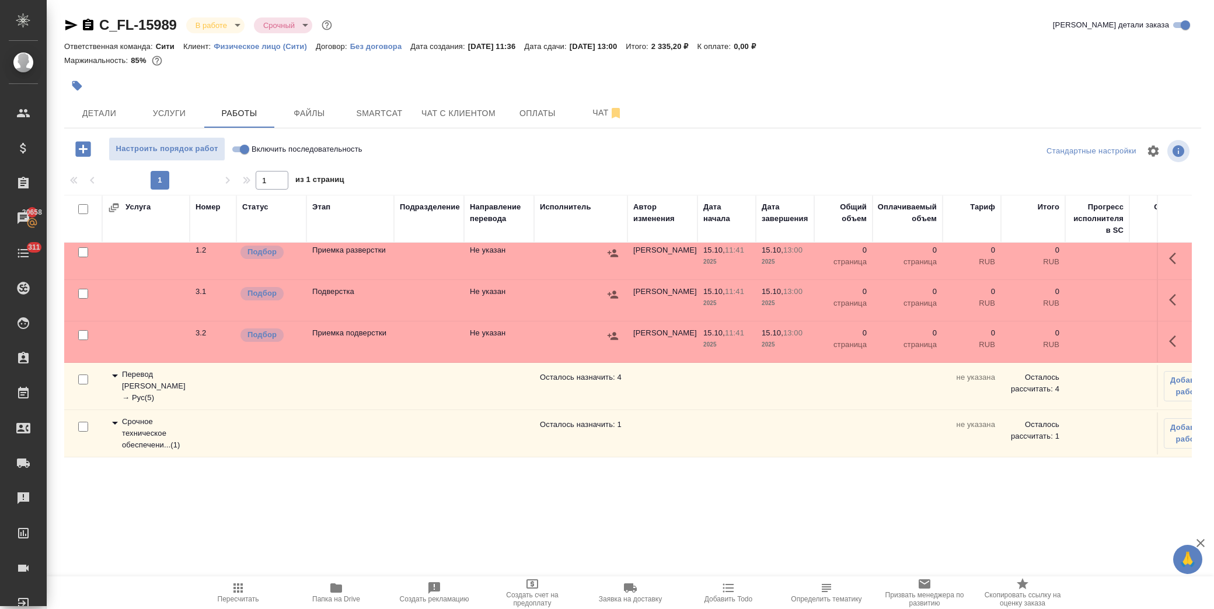
click at [114, 369] on icon at bounding box center [115, 376] width 14 height 14
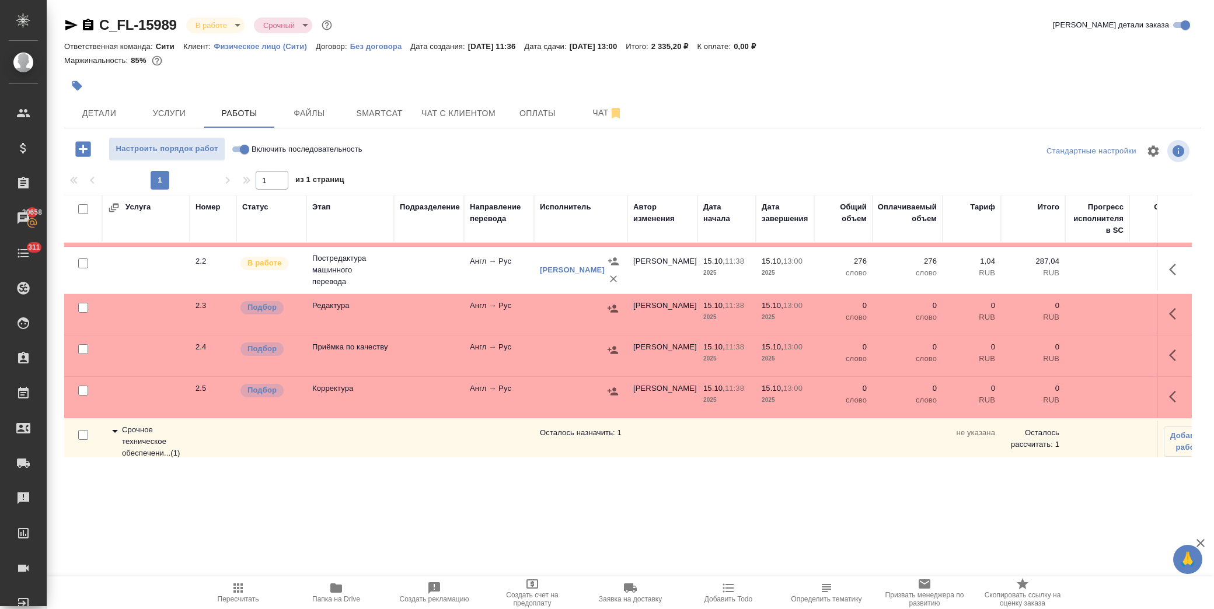
scroll to position [174, 0]
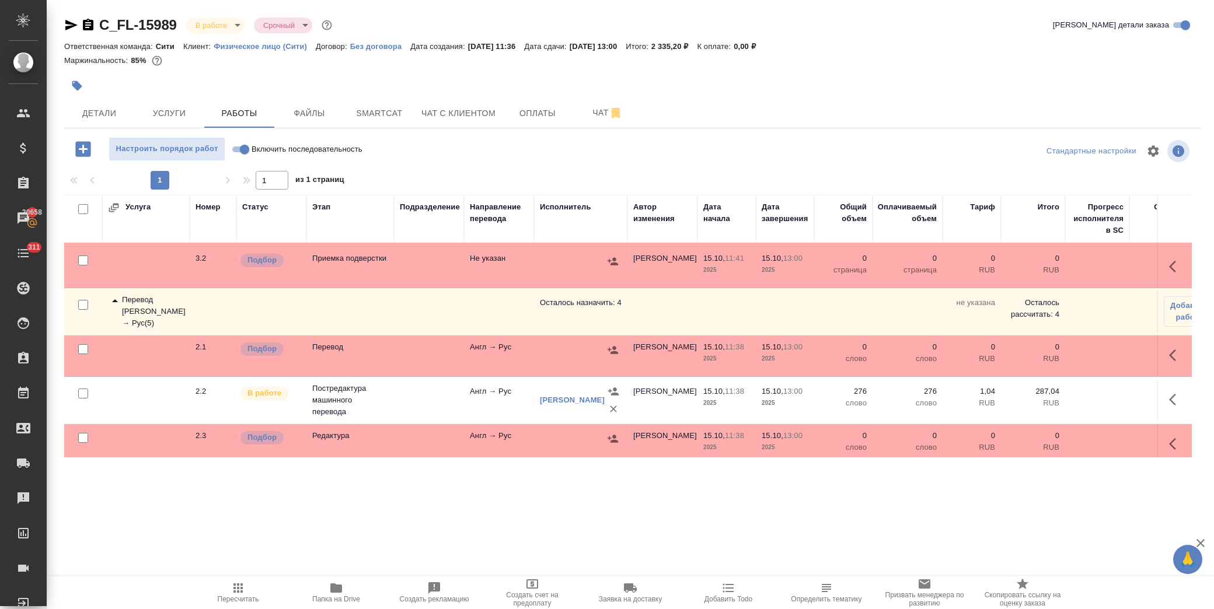
click at [112, 299] on icon at bounding box center [115, 301] width 14 height 14
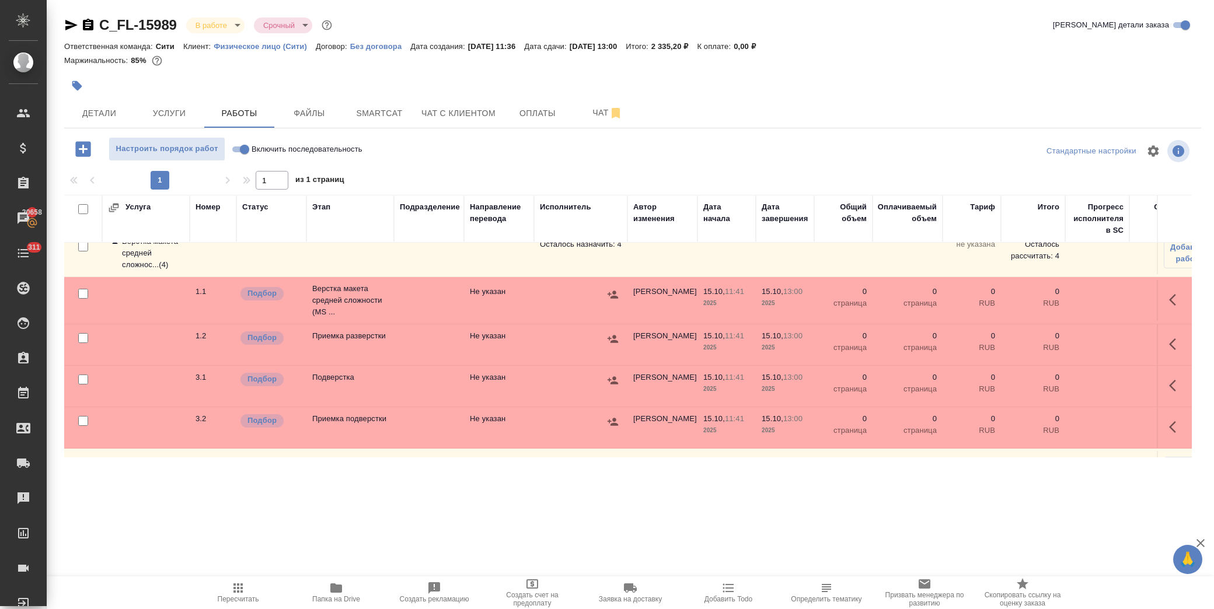
scroll to position [0, 0]
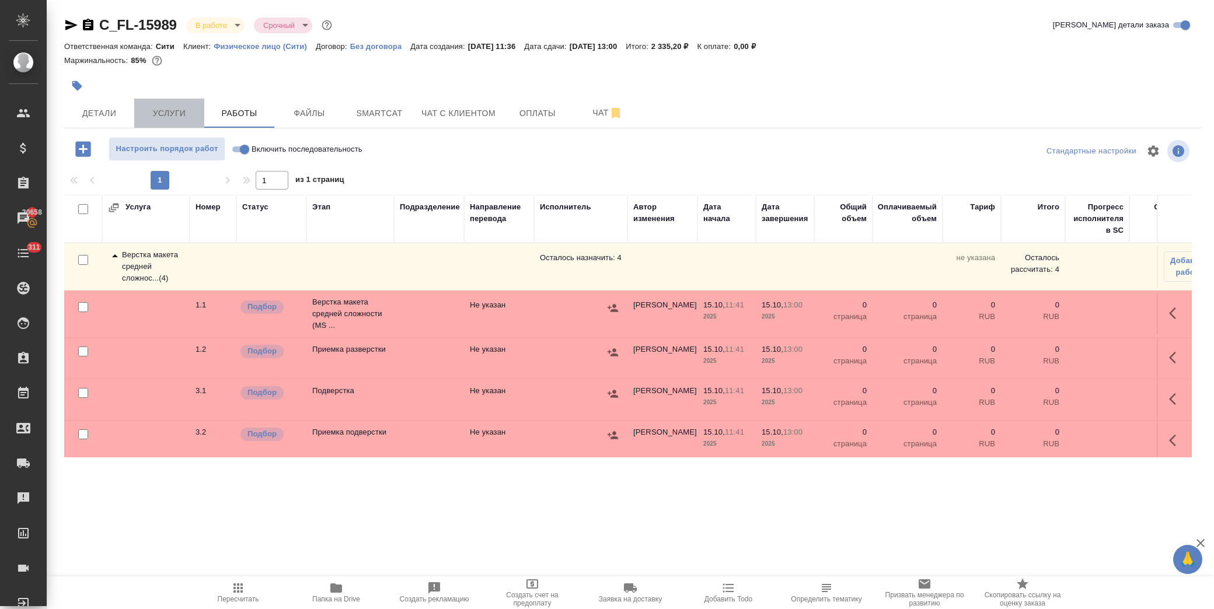
click at [177, 113] on span "Услуги" at bounding box center [169, 113] width 56 height 15
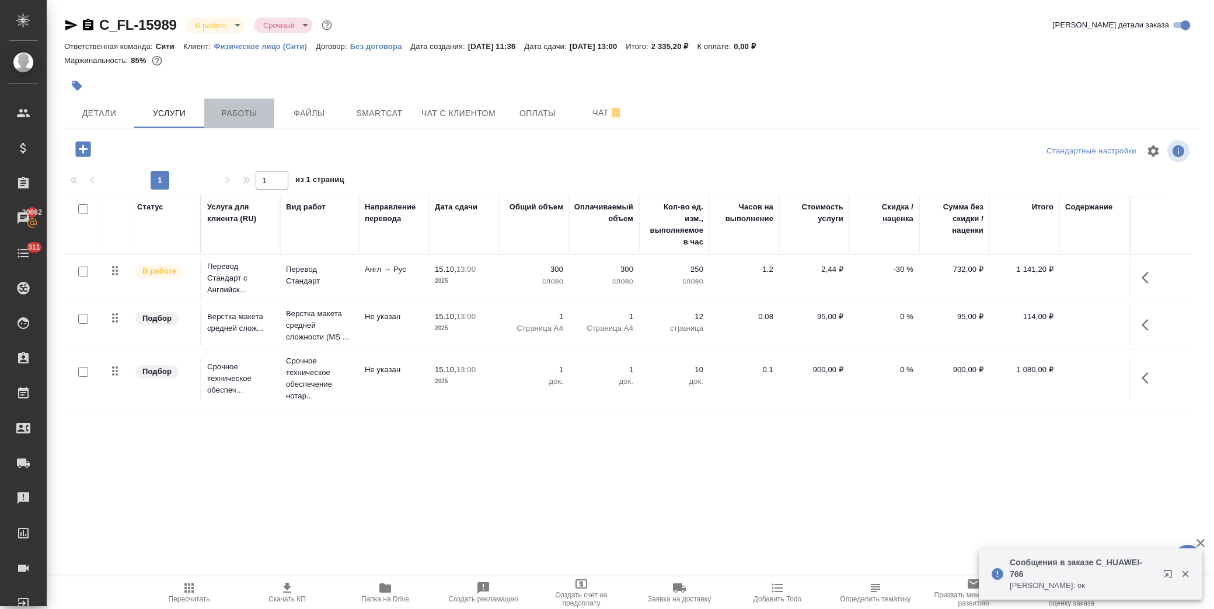
click at [236, 115] on span "Работы" at bounding box center [239, 113] width 56 height 15
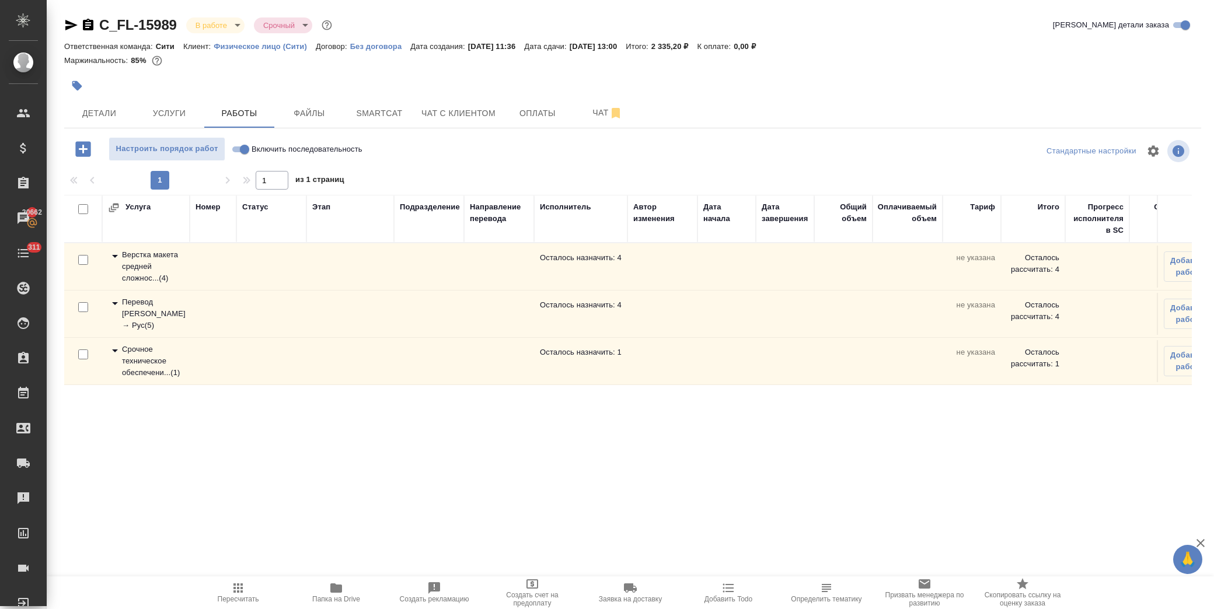
click at [111, 254] on icon at bounding box center [115, 256] width 14 height 14
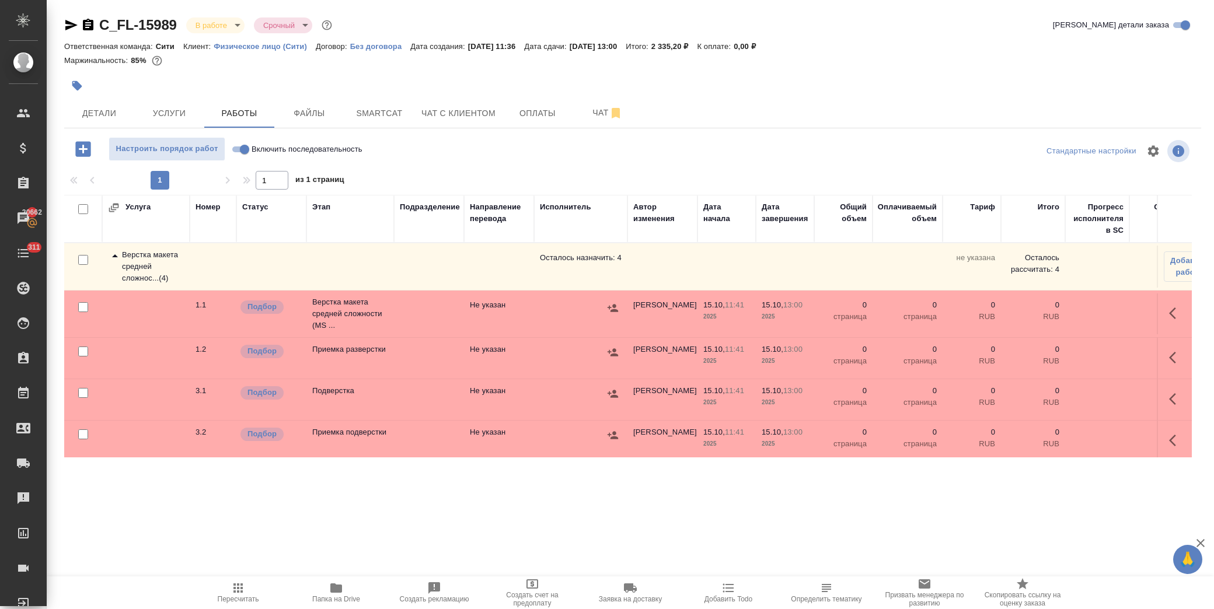
click at [114, 256] on icon at bounding box center [115, 255] width 6 height 3
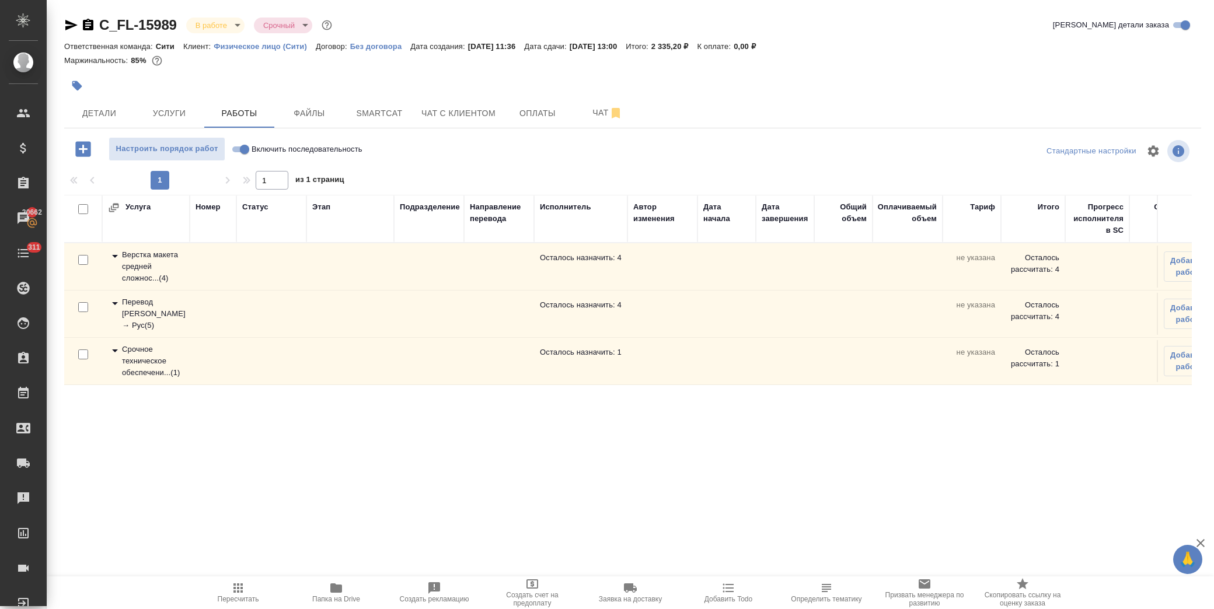
click at [114, 304] on icon at bounding box center [115, 303] width 6 height 3
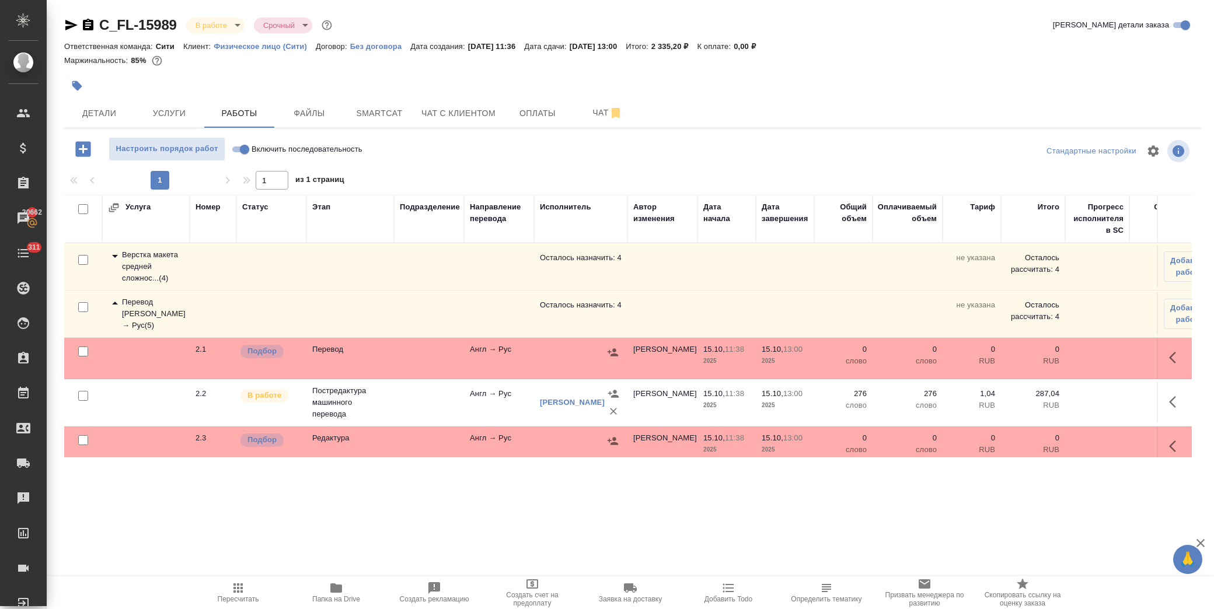
click at [369, 136] on div "C_FL-15989 В работе inProgress Срочный urgent Кратко детали заказа Ответственна…" at bounding box center [633, 243] width 1150 height 487
click at [370, 118] on span "Smartcat" at bounding box center [379, 113] width 56 height 15
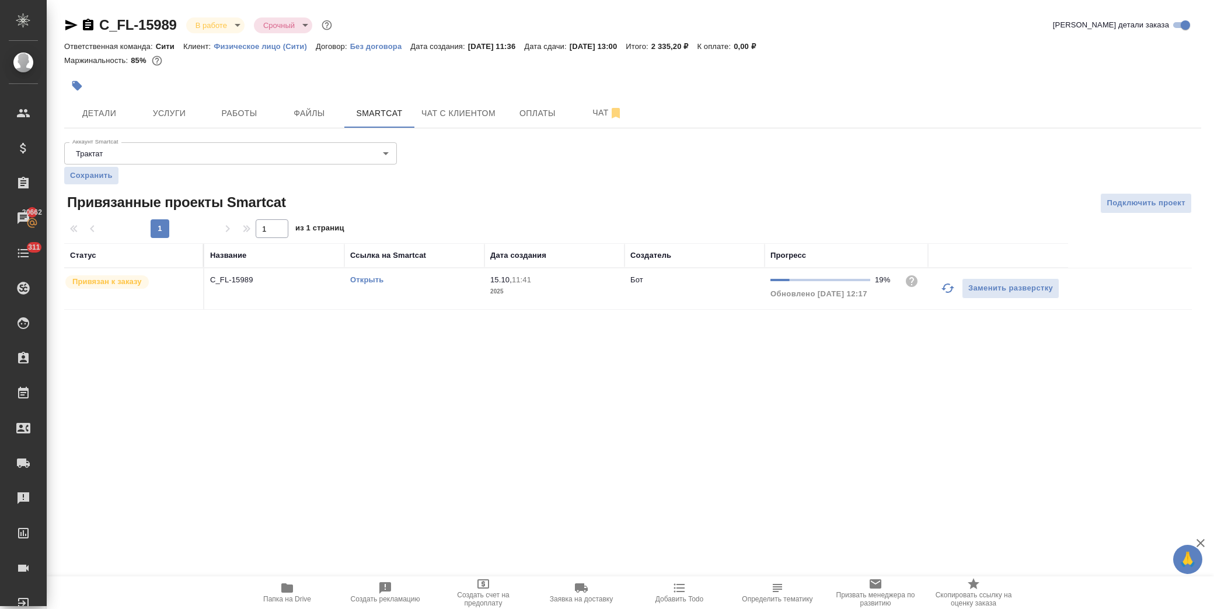
click at [378, 279] on link "Открыть" at bounding box center [366, 279] width 33 height 9
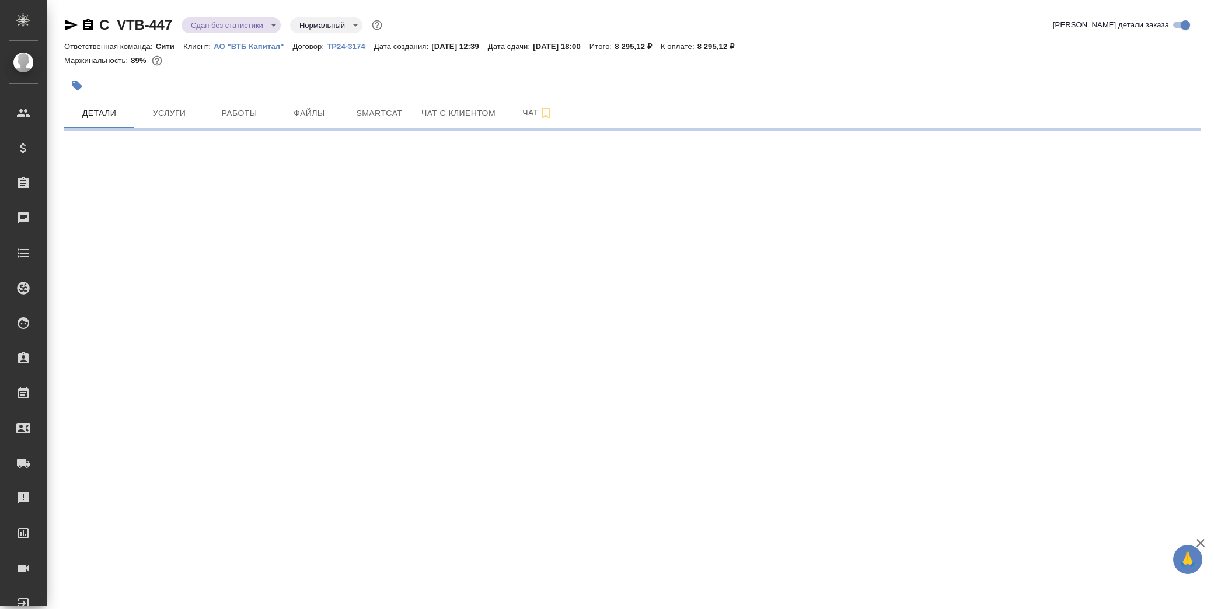
select select "RU"
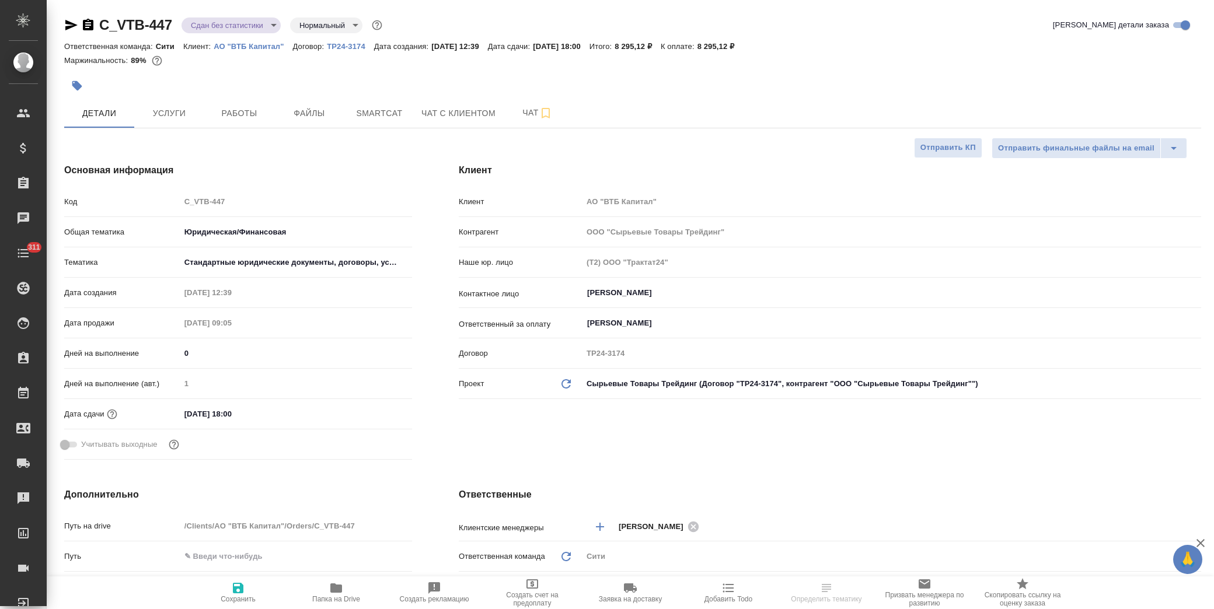
type textarea "x"
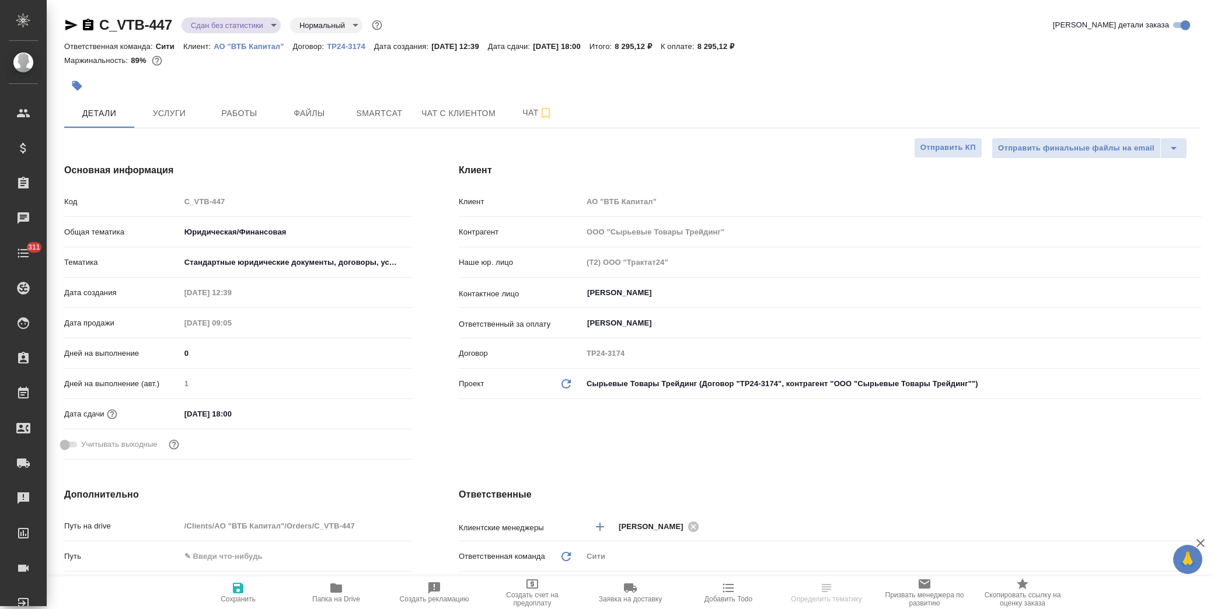
type textarea "x"
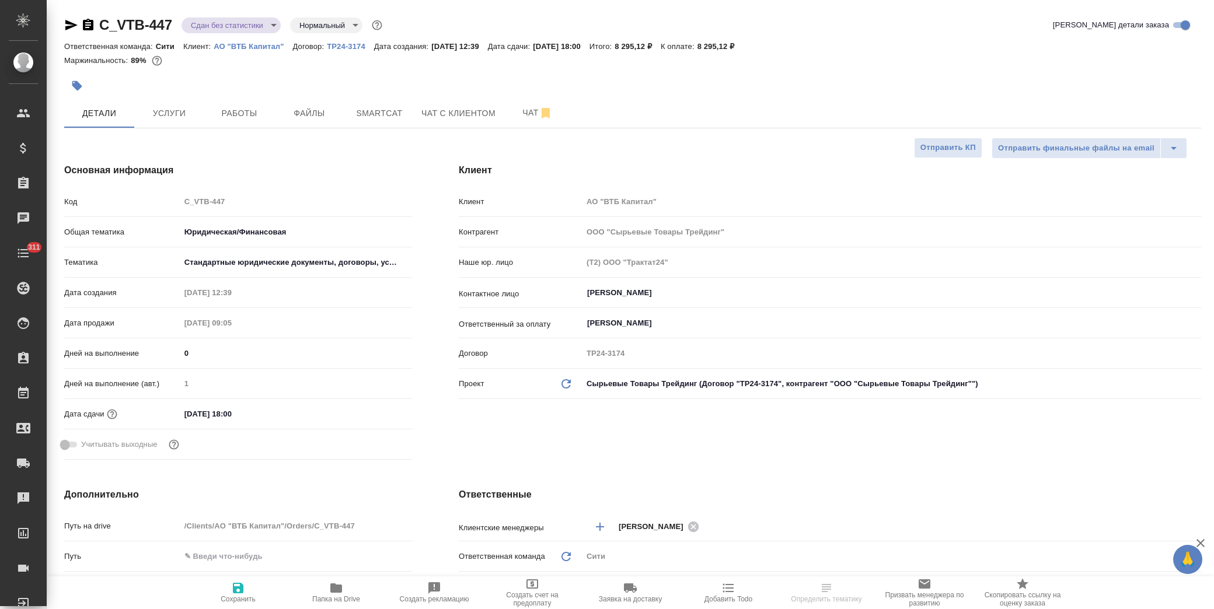
type textarea "x"
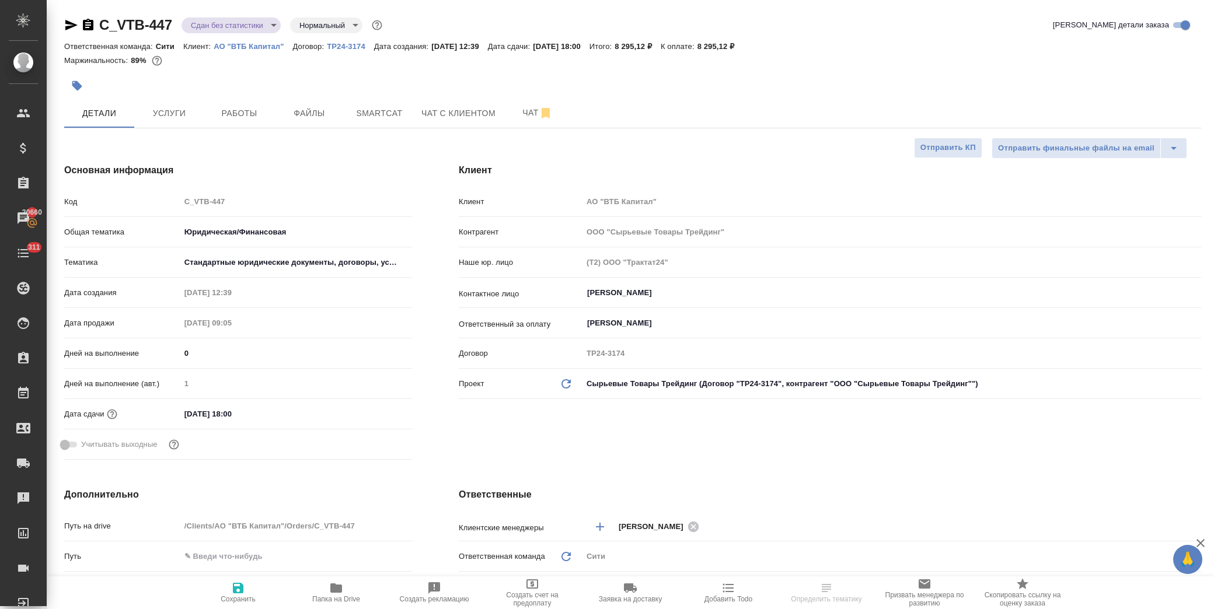
select select "RU"
type textarea "x"
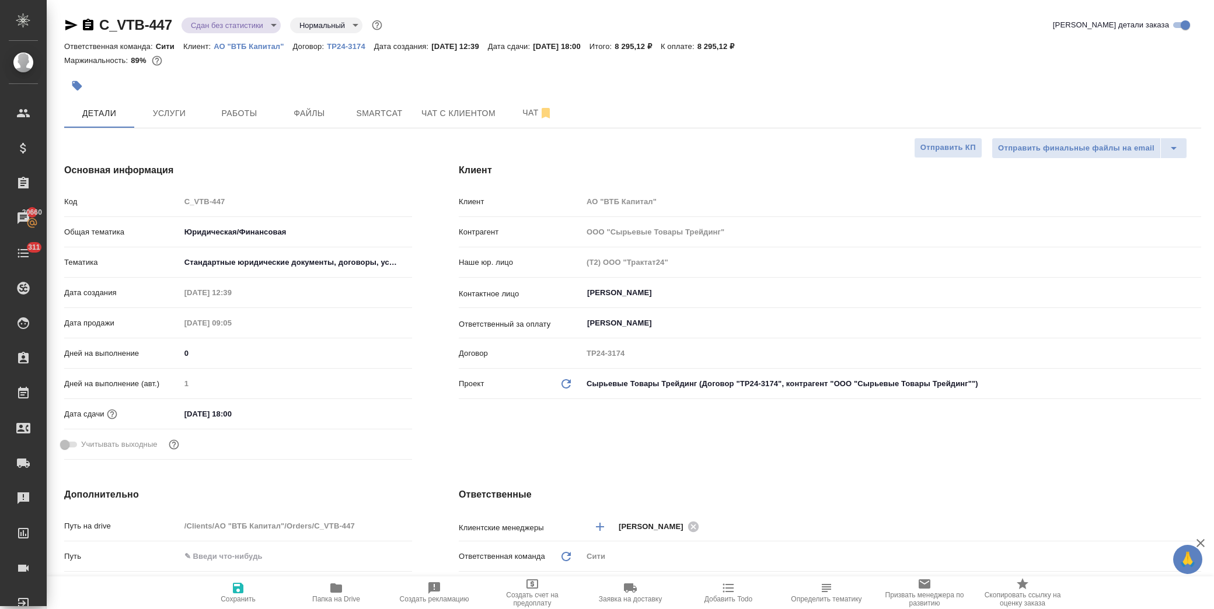
type textarea "x"
click at [340, 593] on icon "button" at bounding box center [336, 588] width 12 height 9
type textarea "x"
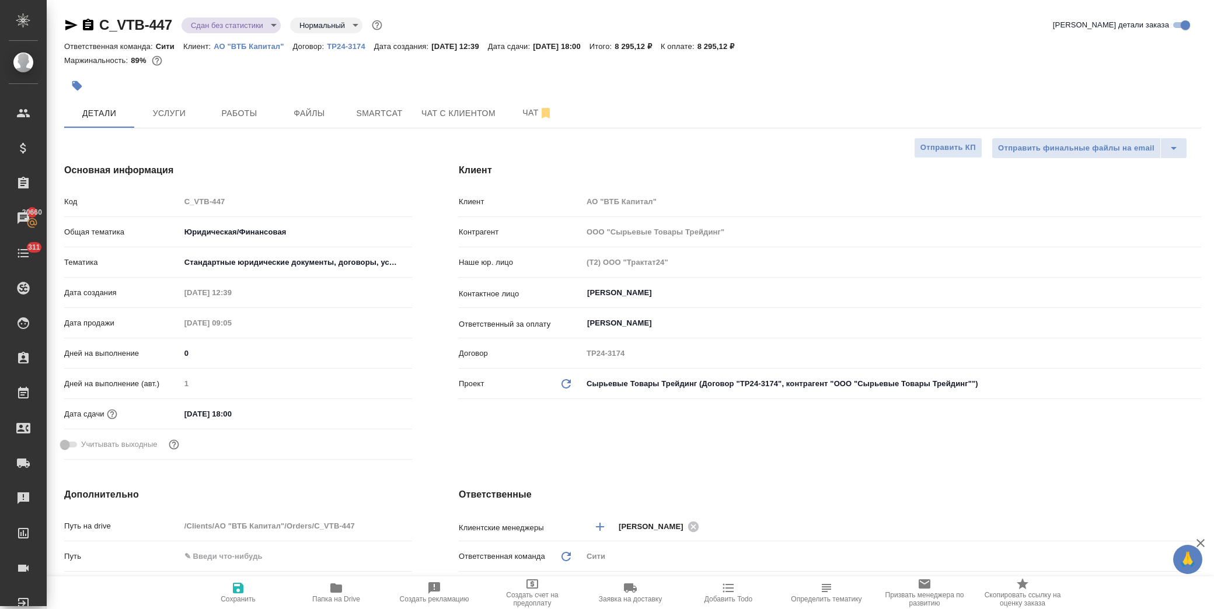
type textarea "x"
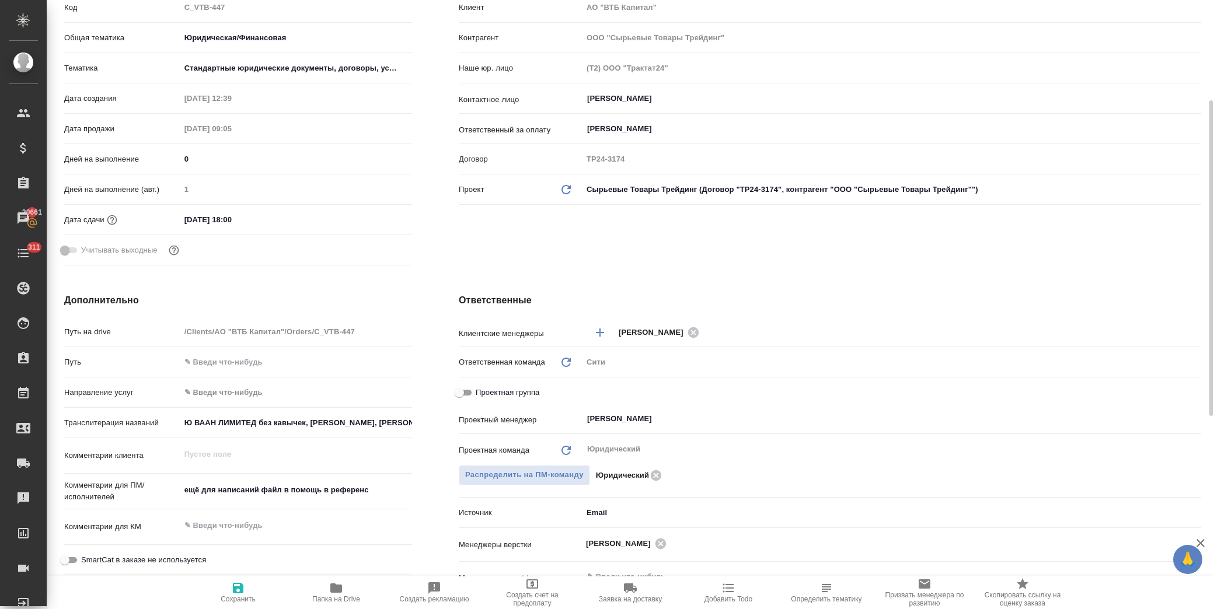
scroll to position [389, 0]
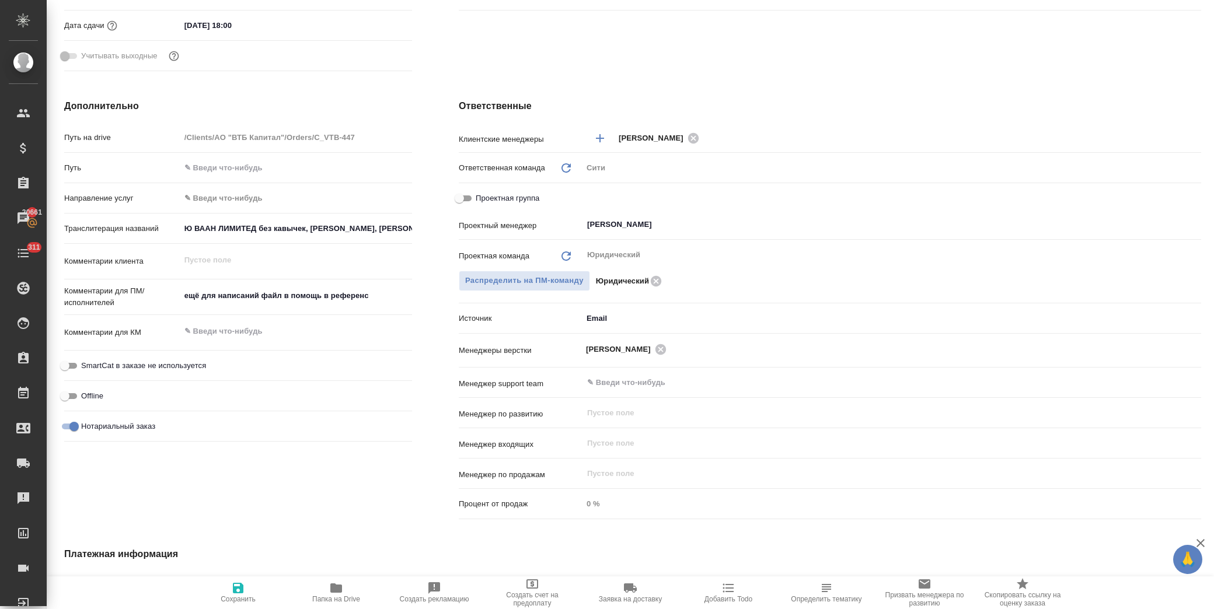
click at [368, 225] on input "Ю ВААН ЛИМИТЕД без кавычек, [PERSON_NAME], [PERSON_NAME], ОФИСЫ 2606-08, [PERSO…" at bounding box center [296, 228] width 232 height 17
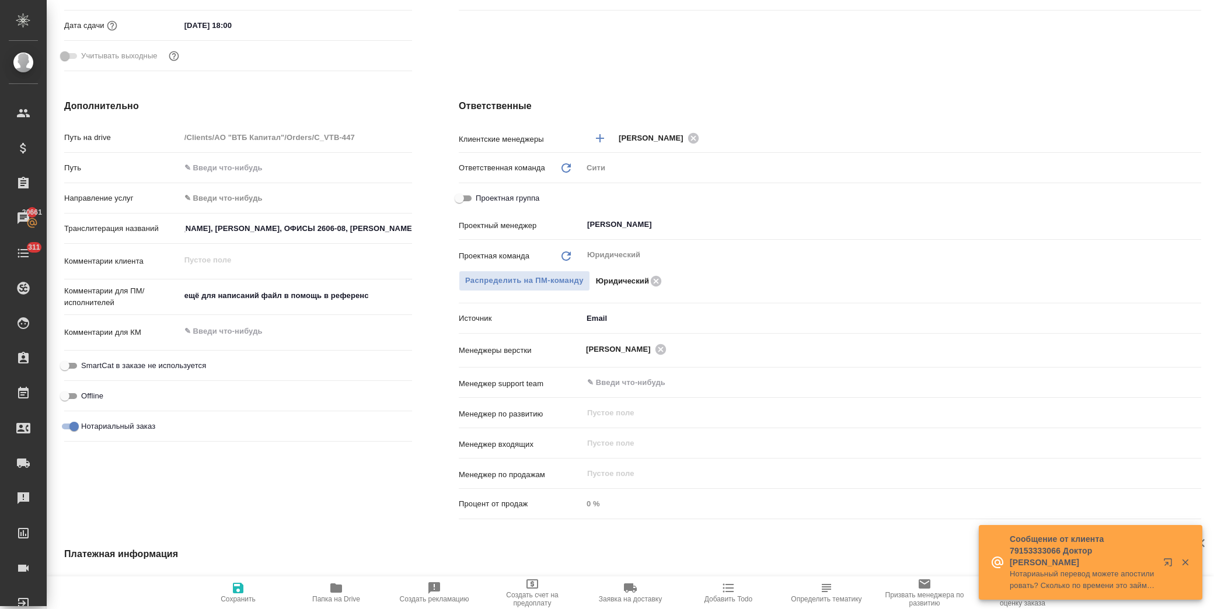
scroll to position [0, 0]
type textarea "x"
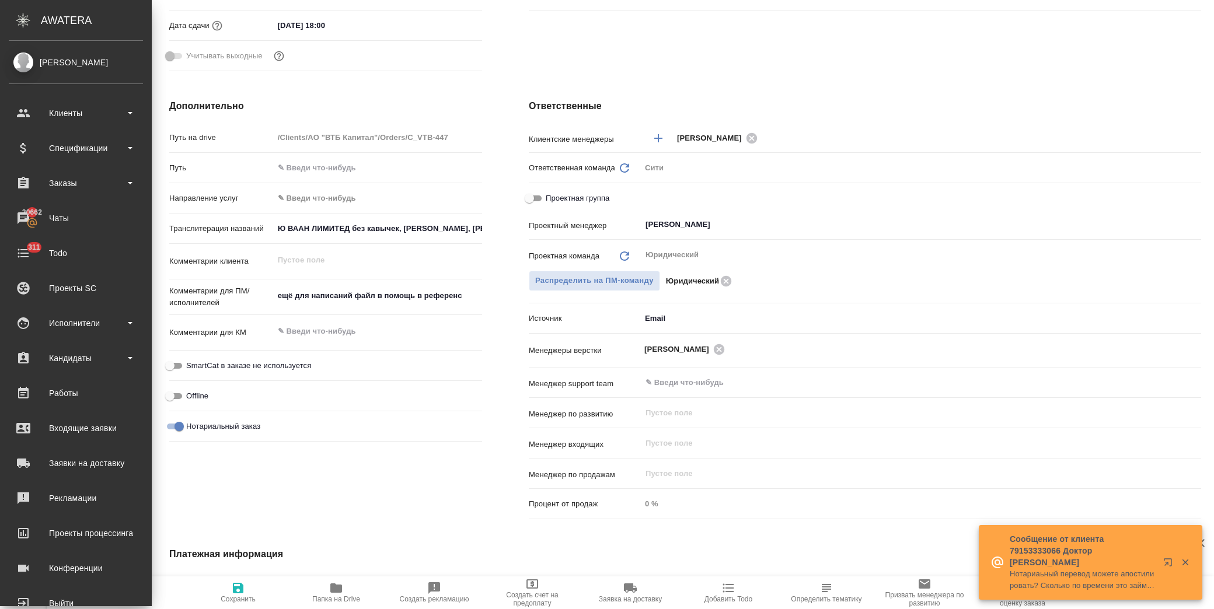
type textarea "x"
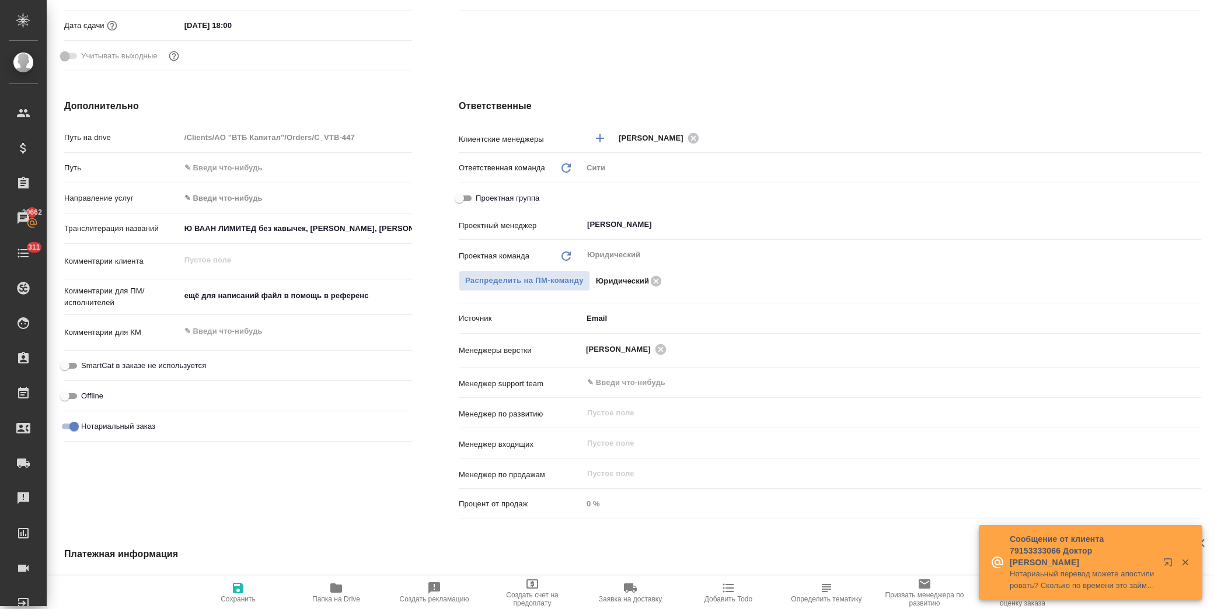
click at [368, 229] on input "Ю ВААН ЛИМИТЕД без кавычек, [PERSON_NAME], [PERSON_NAME], ОФИСЫ 2606-08, [PERSO…" at bounding box center [296, 228] width 232 height 17
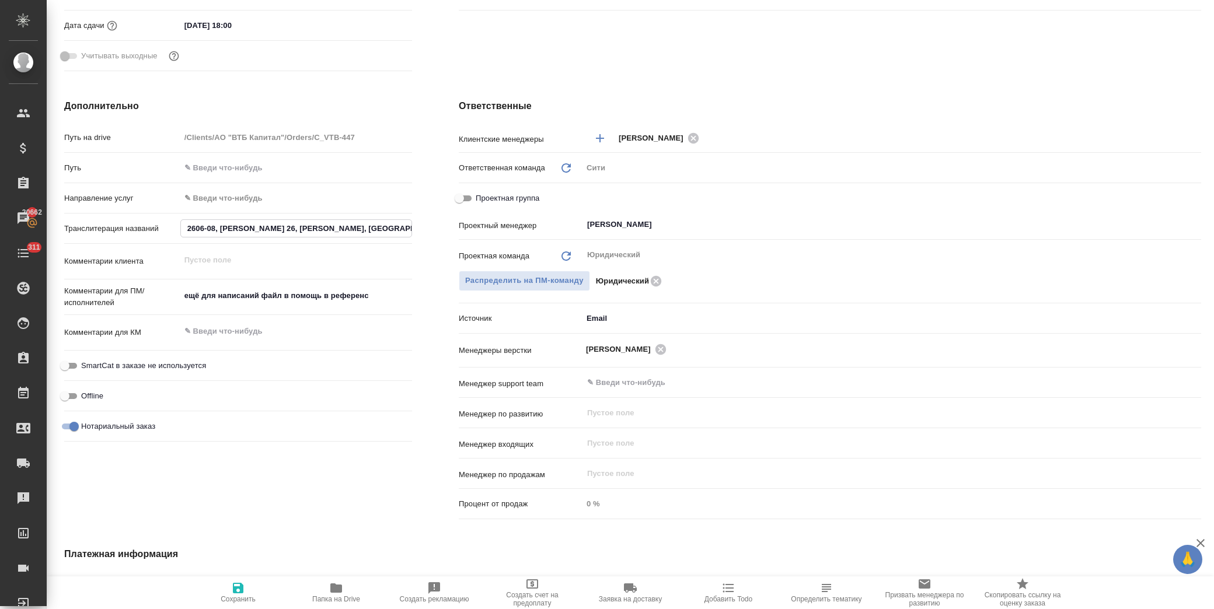
scroll to position [0, 334]
type textarea "x"
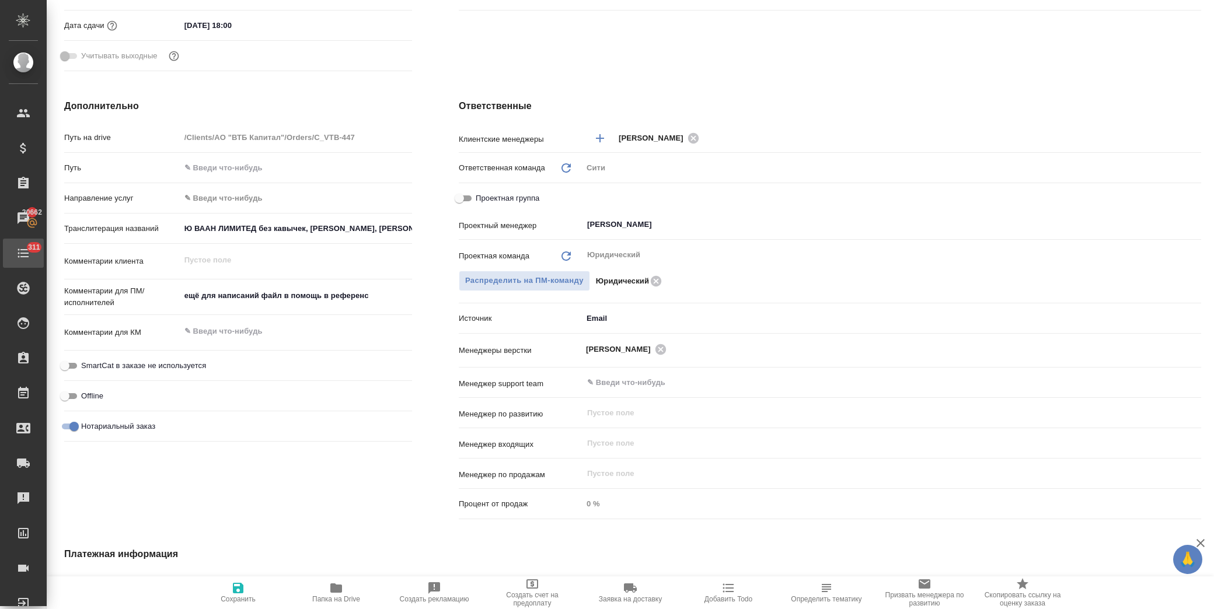
type textarea "x"
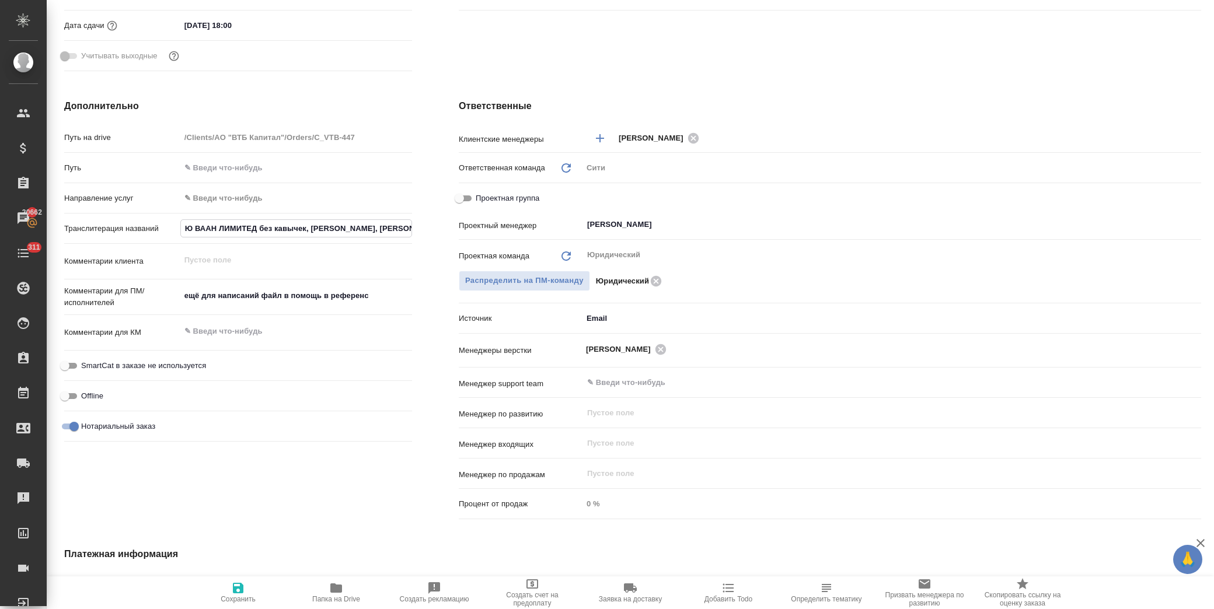
type textarea "x"
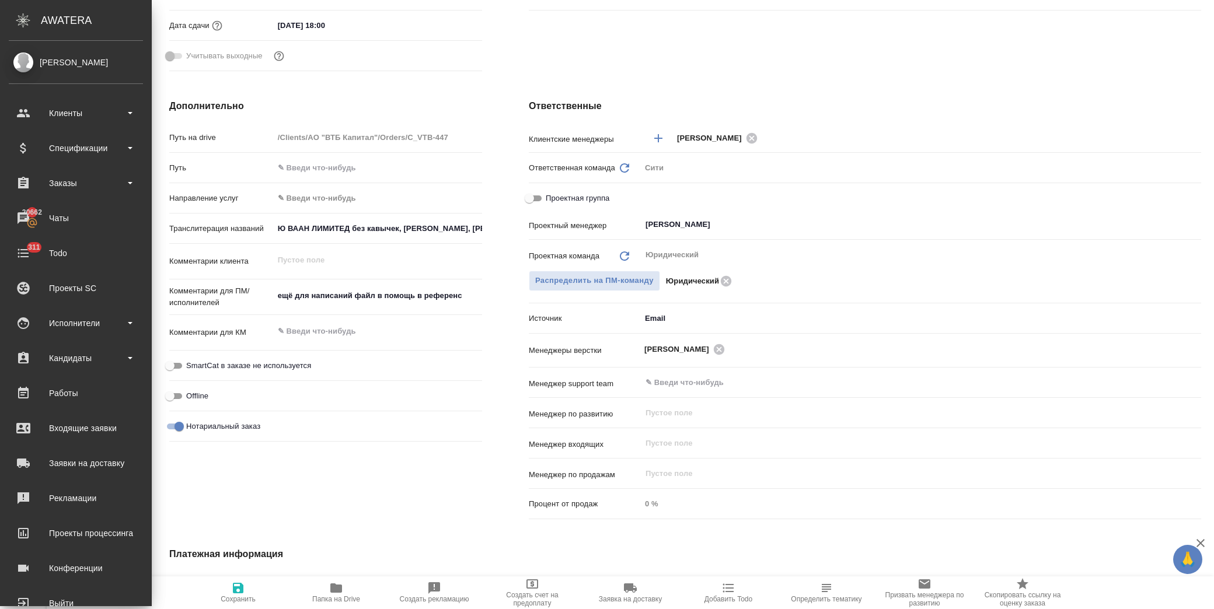
type textarea "x"
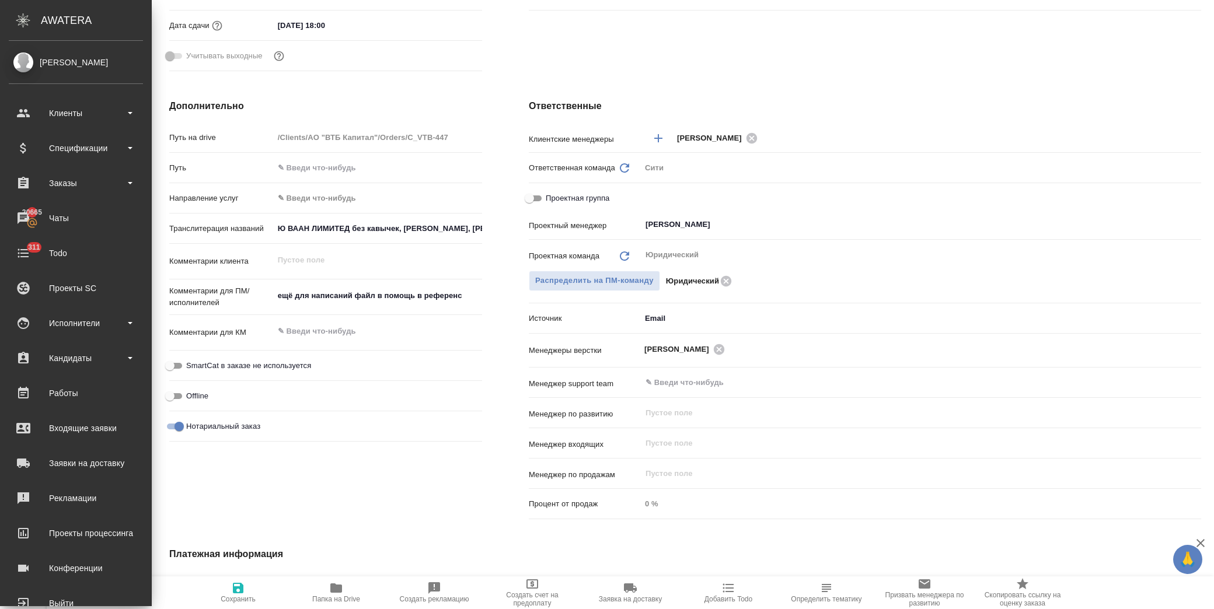
type textarea "x"
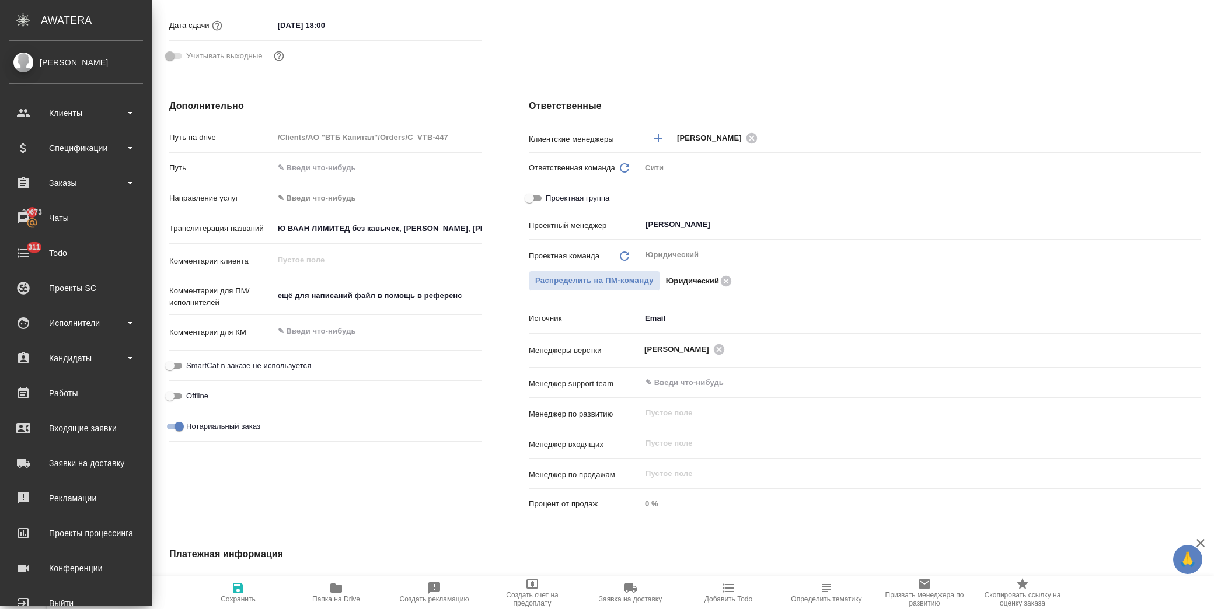
type textarea "x"
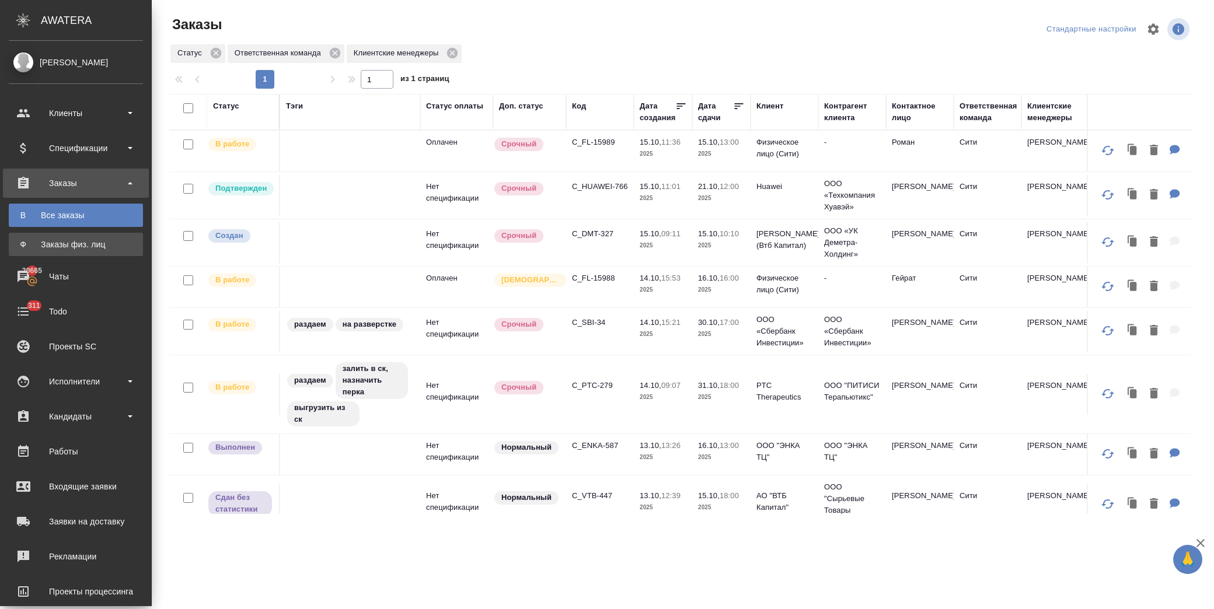
click at [88, 246] on div "Заказы физ. лиц" at bounding box center [76, 245] width 123 height 12
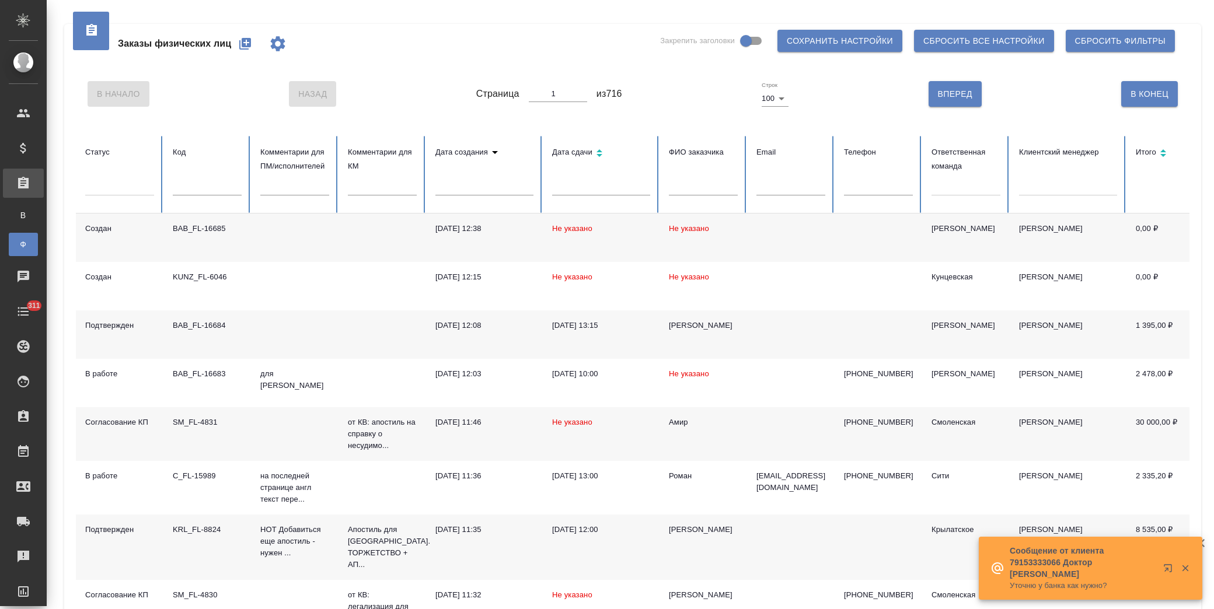
click at [697, 187] on input "text" at bounding box center [703, 187] width 69 height 16
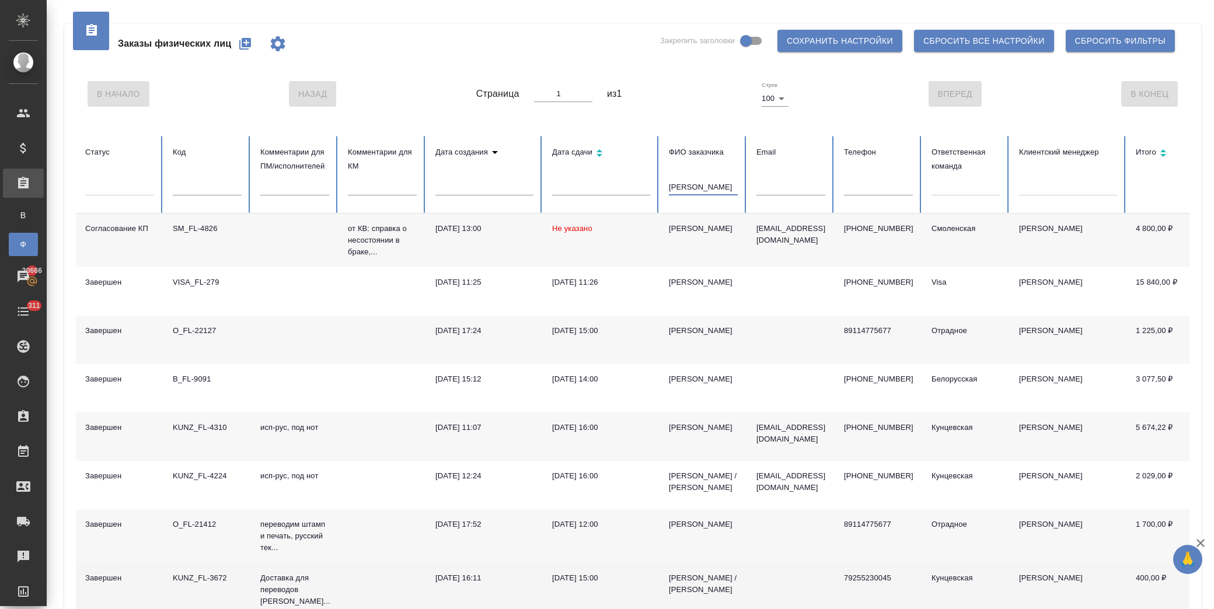
type input "тимофеев"
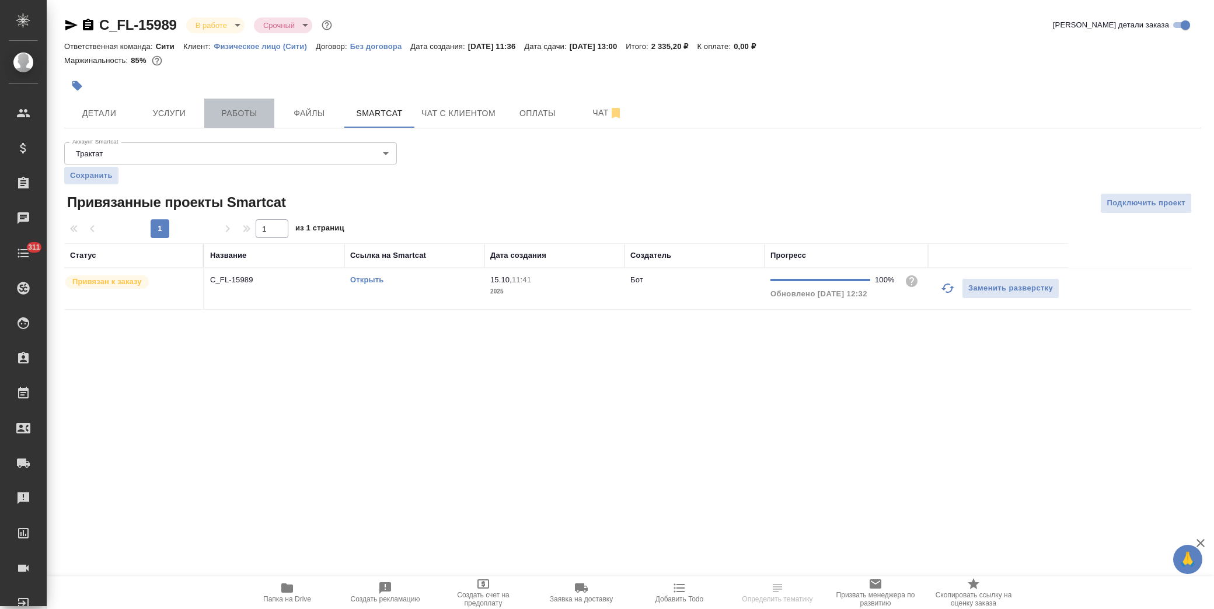
click at [260, 114] on span "Работы" at bounding box center [239, 113] width 56 height 15
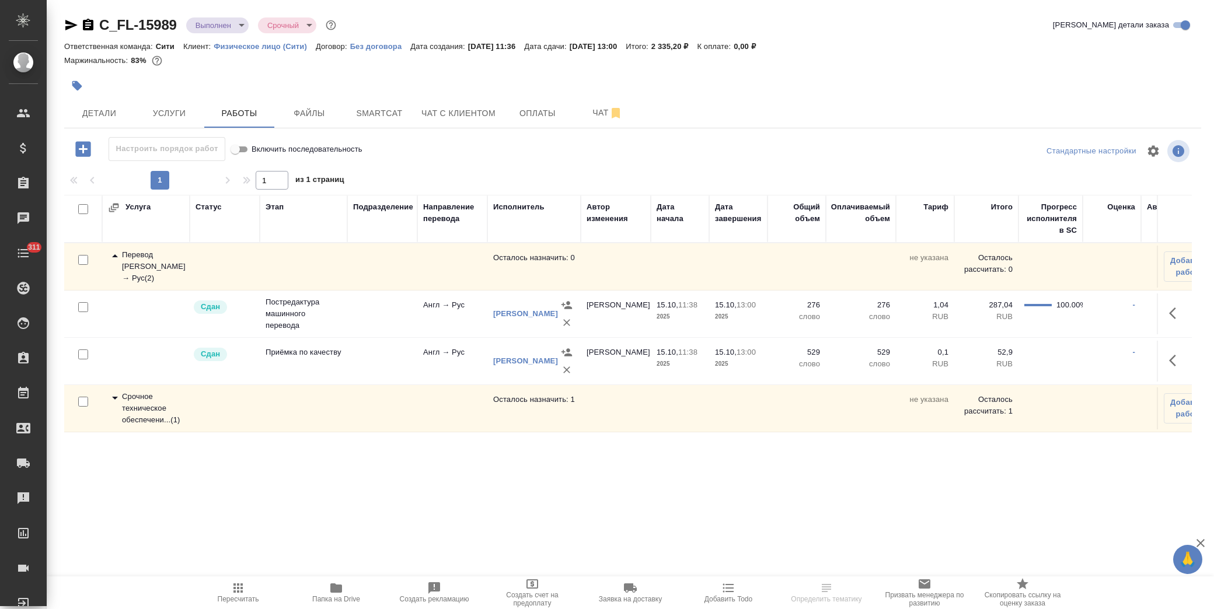
click at [347, 592] on span "Папка на Drive" at bounding box center [336, 592] width 84 height 22
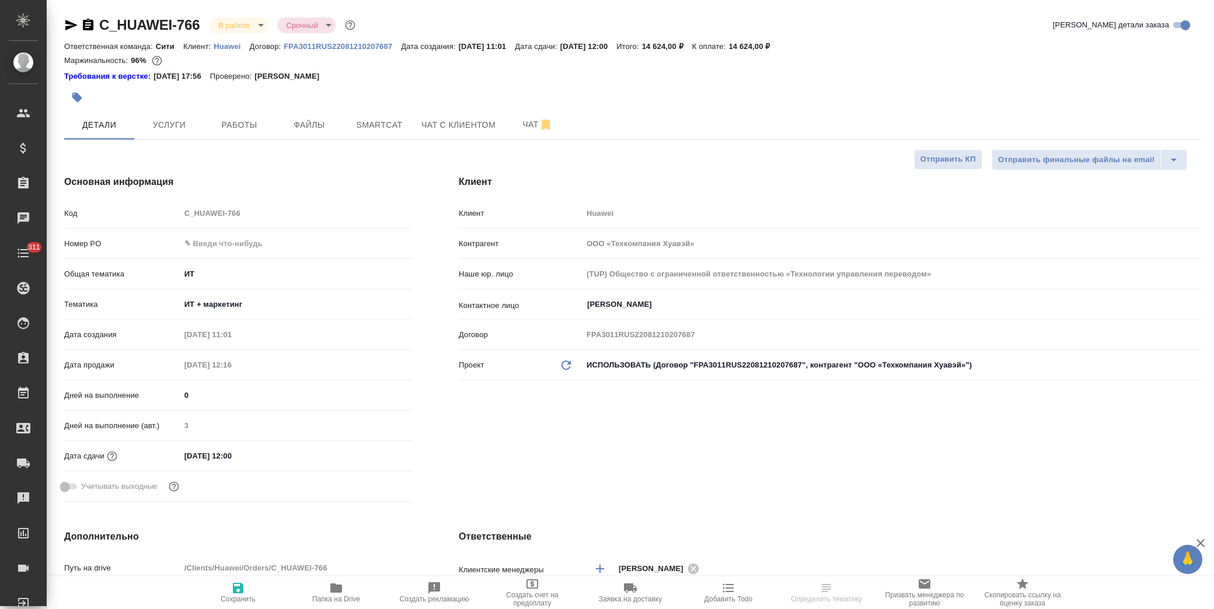
select select "RU"
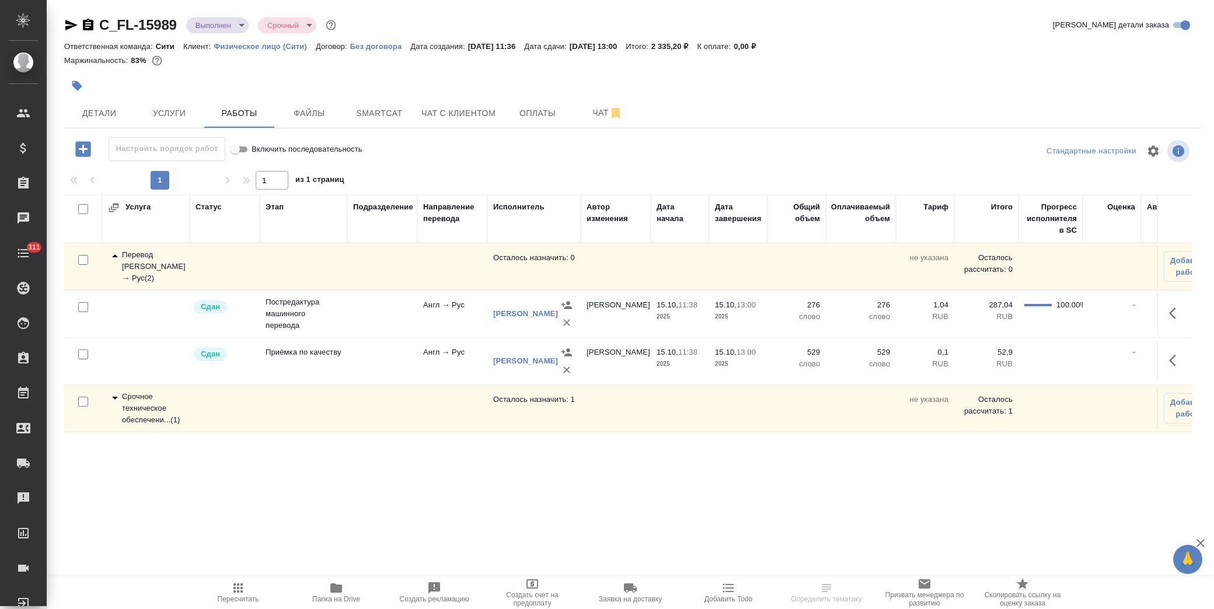
click at [115, 397] on icon at bounding box center [115, 398] width 6 height 3
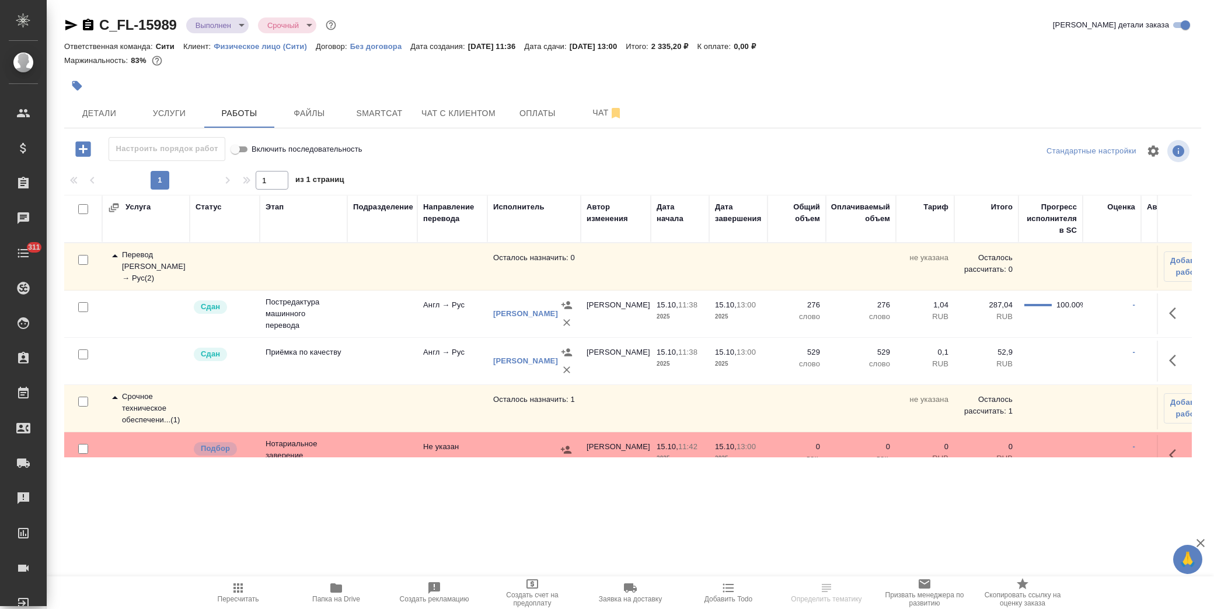
scroll to position [32, 0]
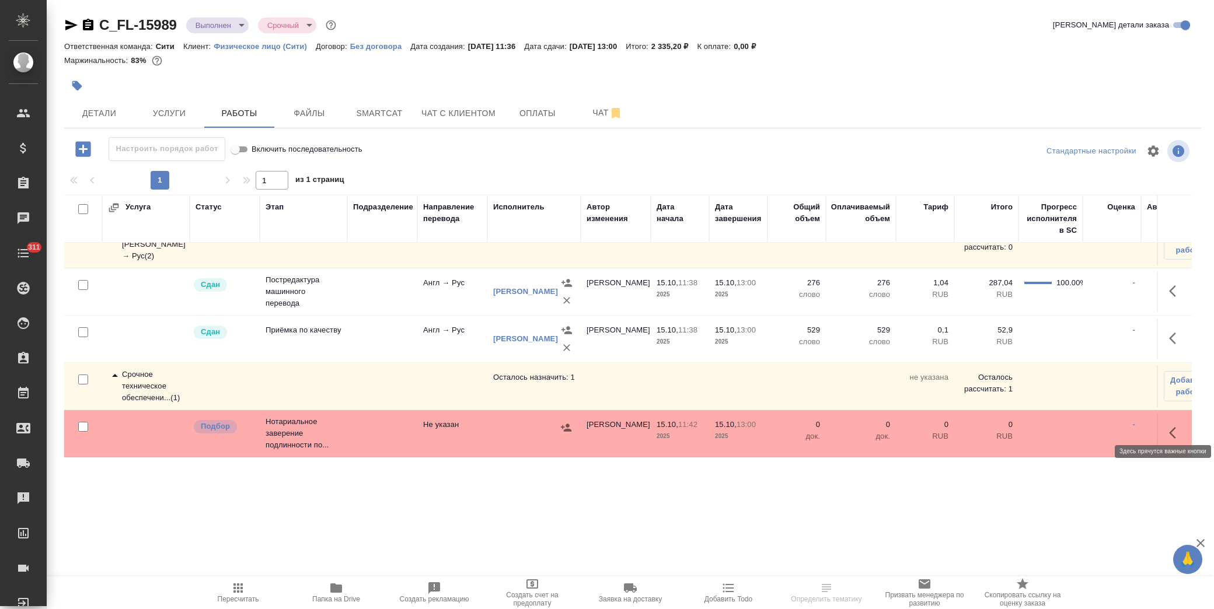
click at [1169, 426] on icon "button" at bounding box center [1176, 433] width 14 height 14
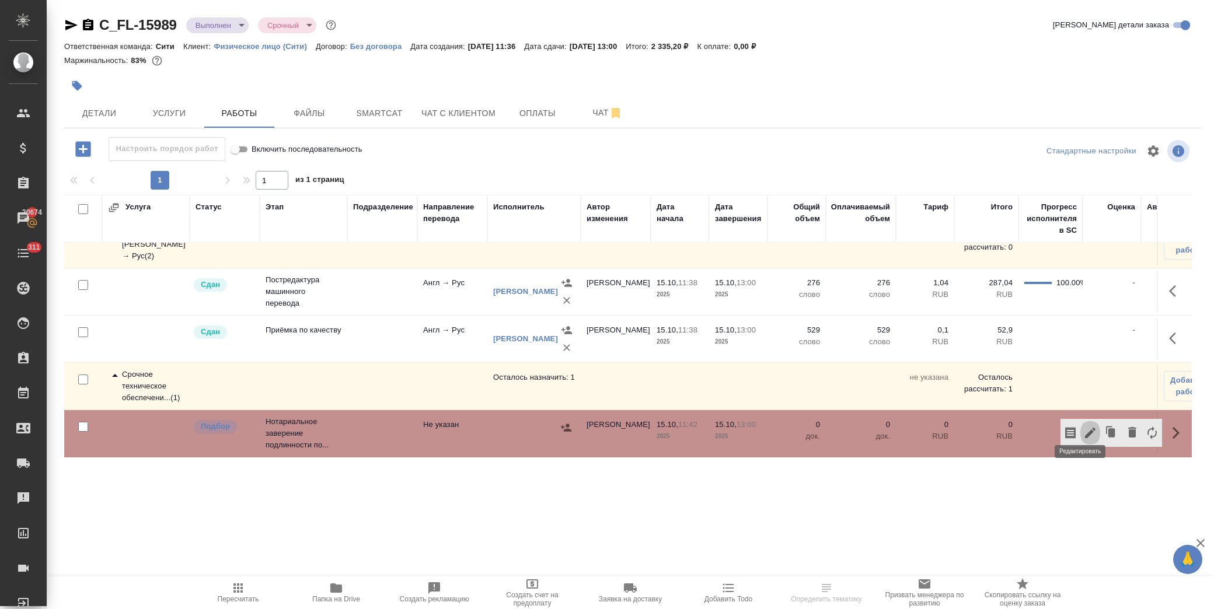
click at [1083, 426] on icon "button" at bounding box center [1090, 433] width 14 height 14
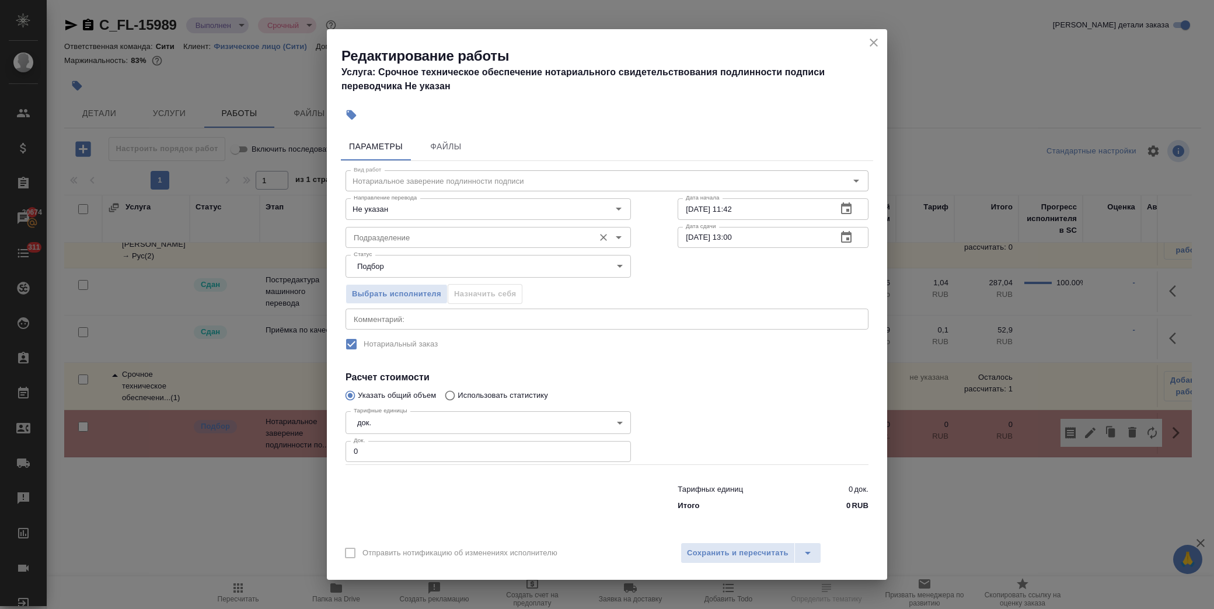
click at [435, 233] on input "Подразделение" at bounding box center [468, 238] width 239 height 14
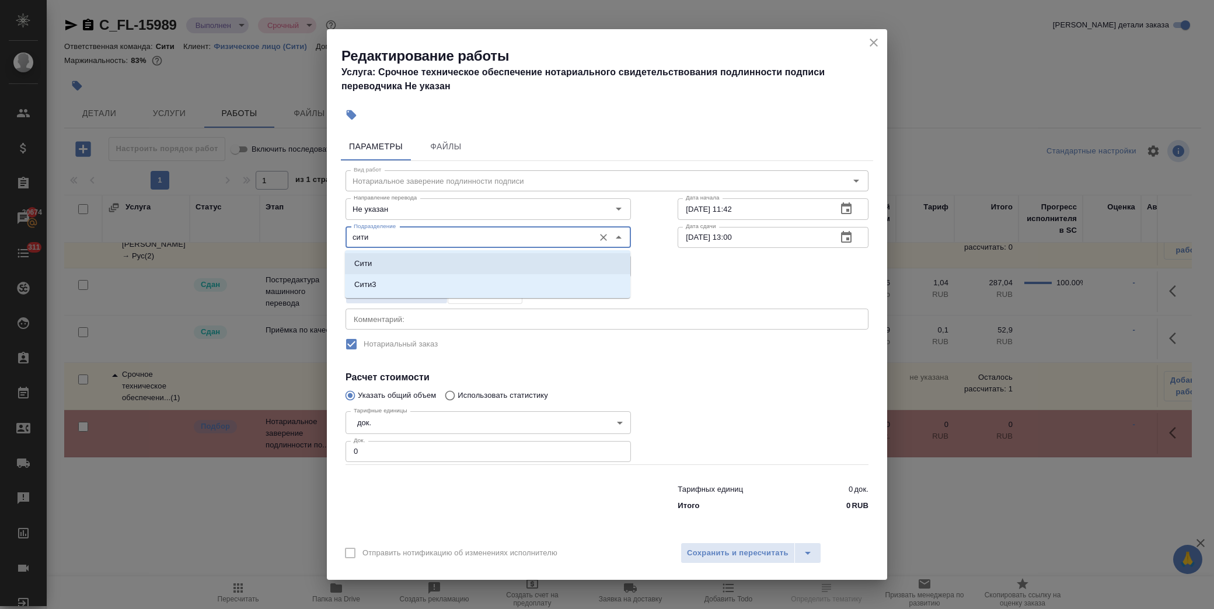
click at [409, 261] on li "Сити" at bounding box center [487, 263] width 285 height 21
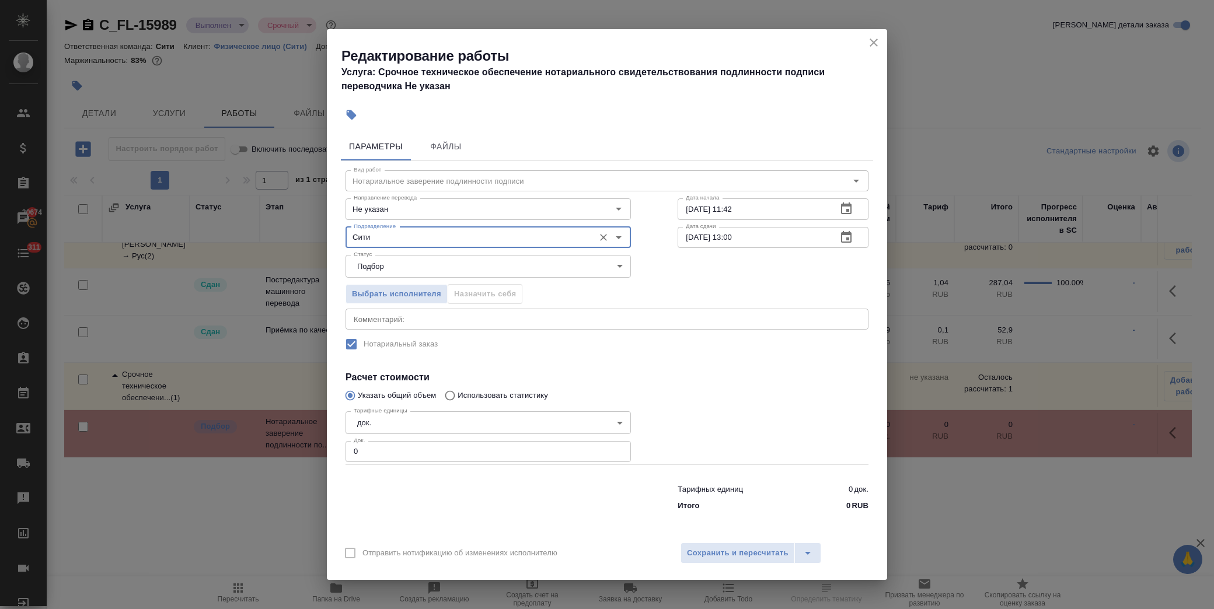
type input "Сити"
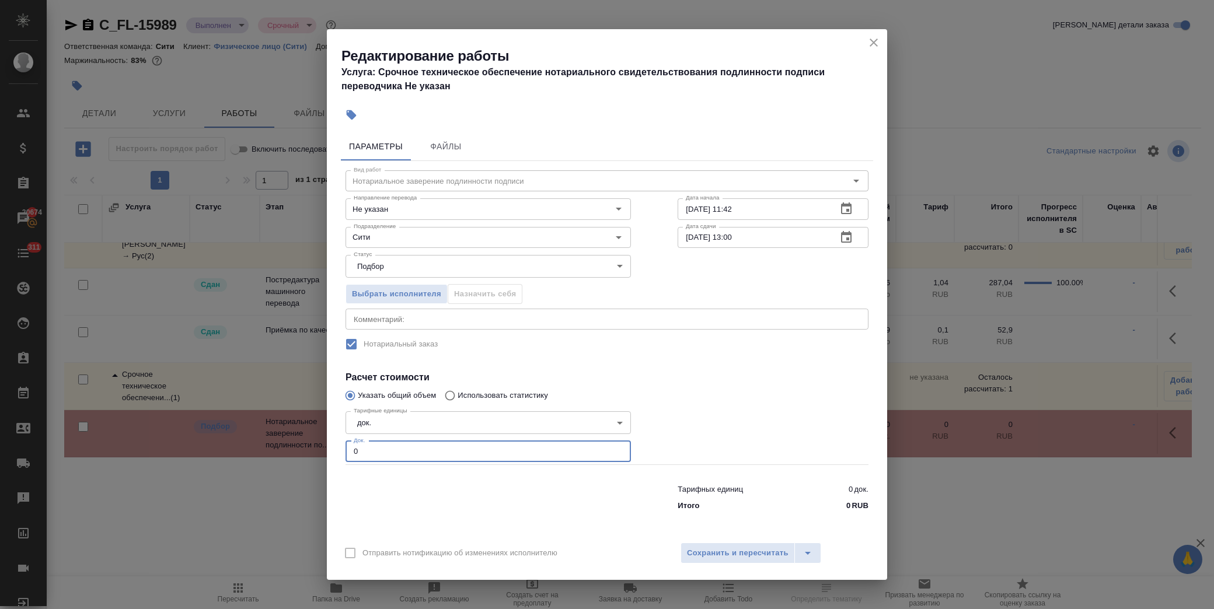
drag, startPoint x: 370, startPoint y: 459, endPoint x: 309, endPoint y: 459, distance: 60.7
click at [311, 459] on div "Редактирование работы Услуга: Срочное техническое обеспечение нотариального сви…" at bounding box center [607, 304] width 1214 height 609
type input "1"
click at [751, 556] on span "Сохранить и пересчитать" at bounding box center [738, 553] width 102 height 13
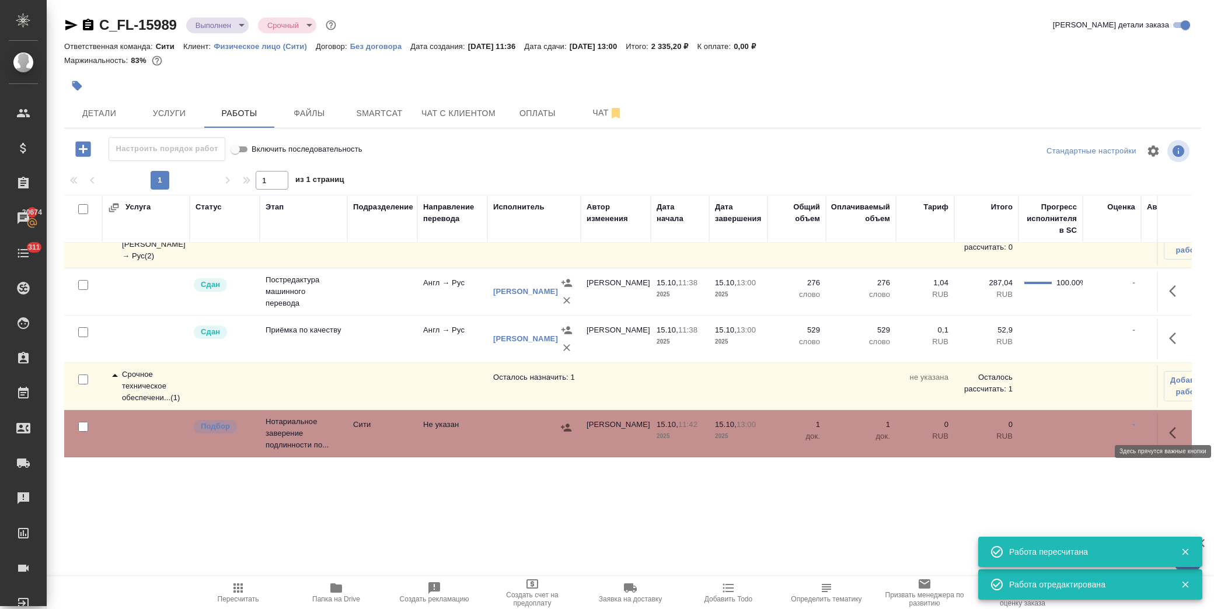
click at [1169, 426] on icon "button" at bounding box center [1176, 433] width 14 height 14
click at [1083, 428] on icon "button" at bounding box center [1090, 433] width 14 height 14
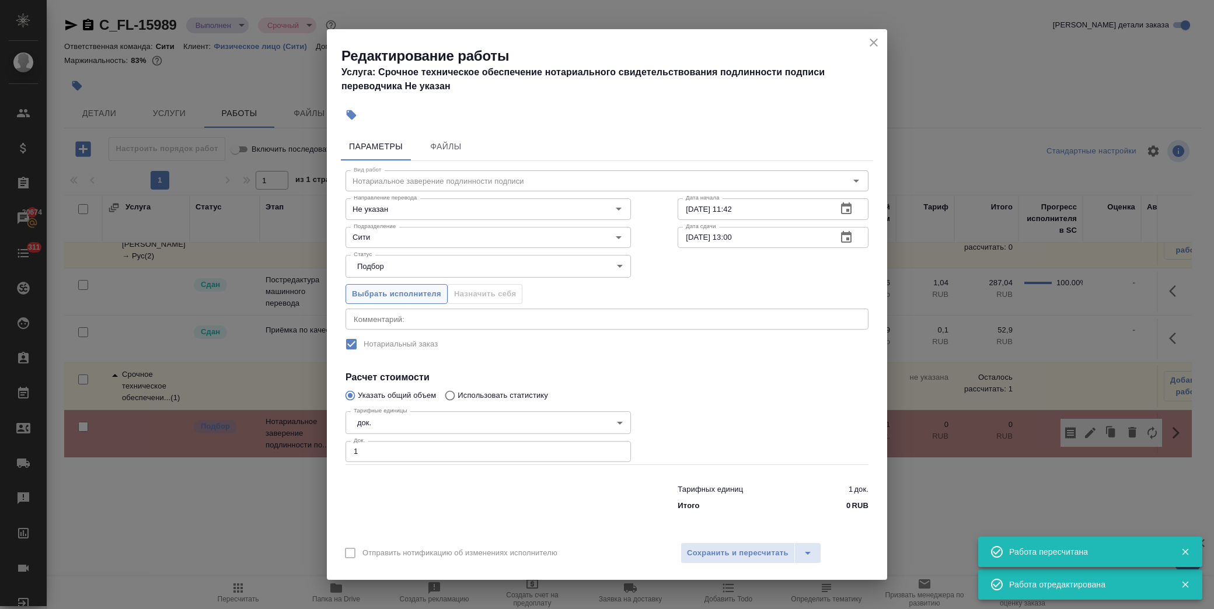
click at [409, 289] on span "Выбрать исполнителя" at bounding box center [396, 294] width 89 height 13
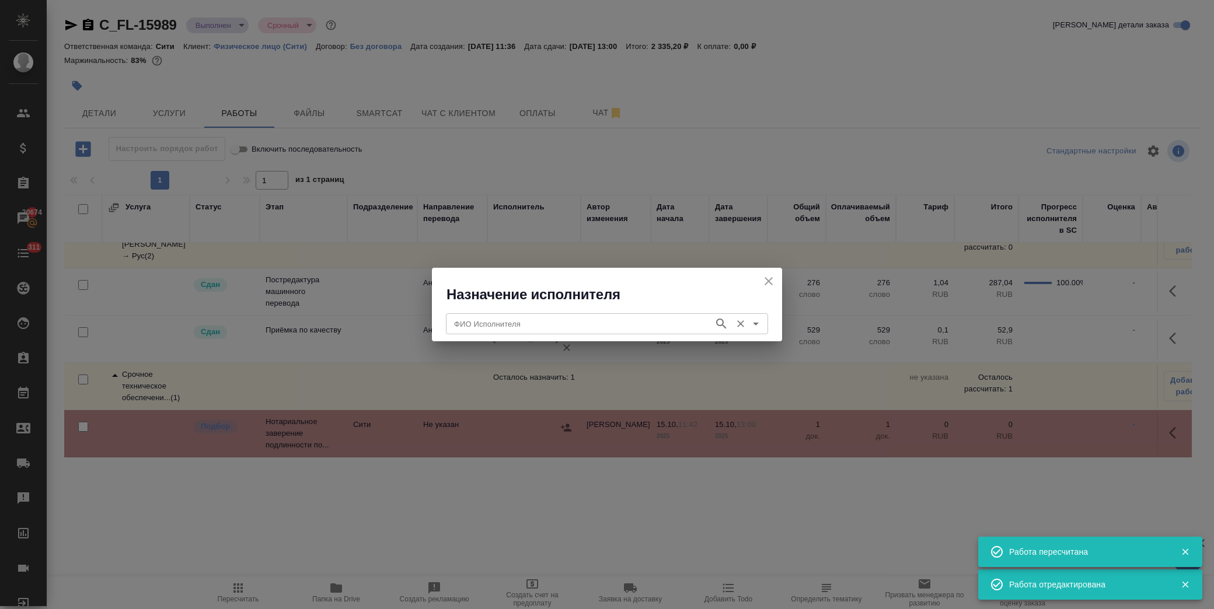
click at [485, 332] on div "ФИО Исполнителя" at bounding box center [607, 323] width 322 height 21
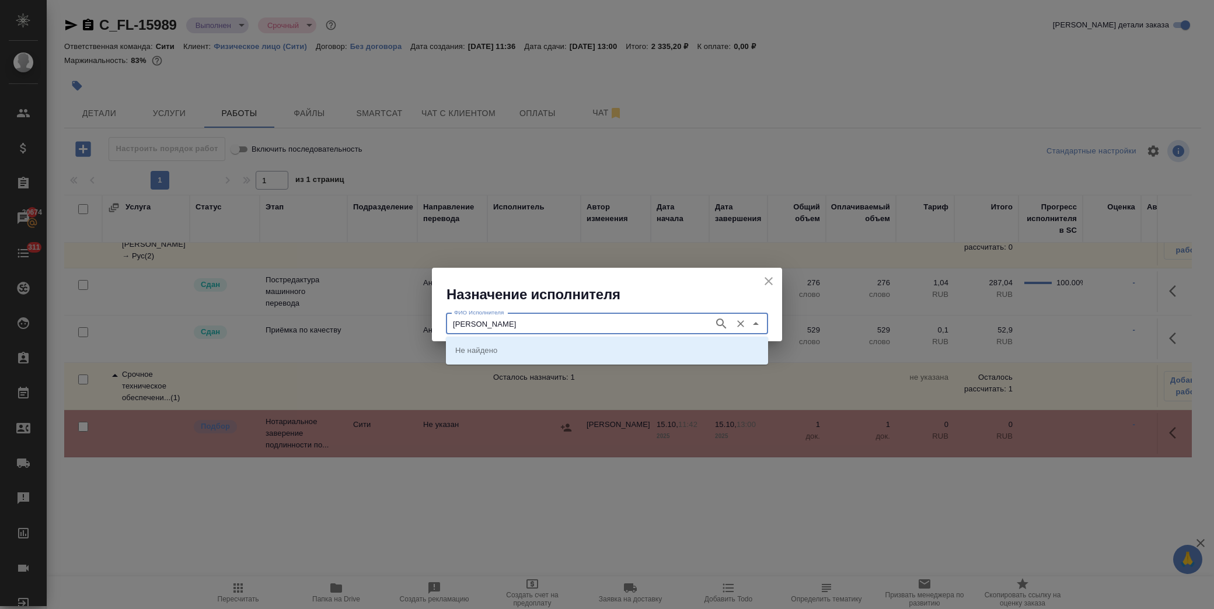
type input "крылова"
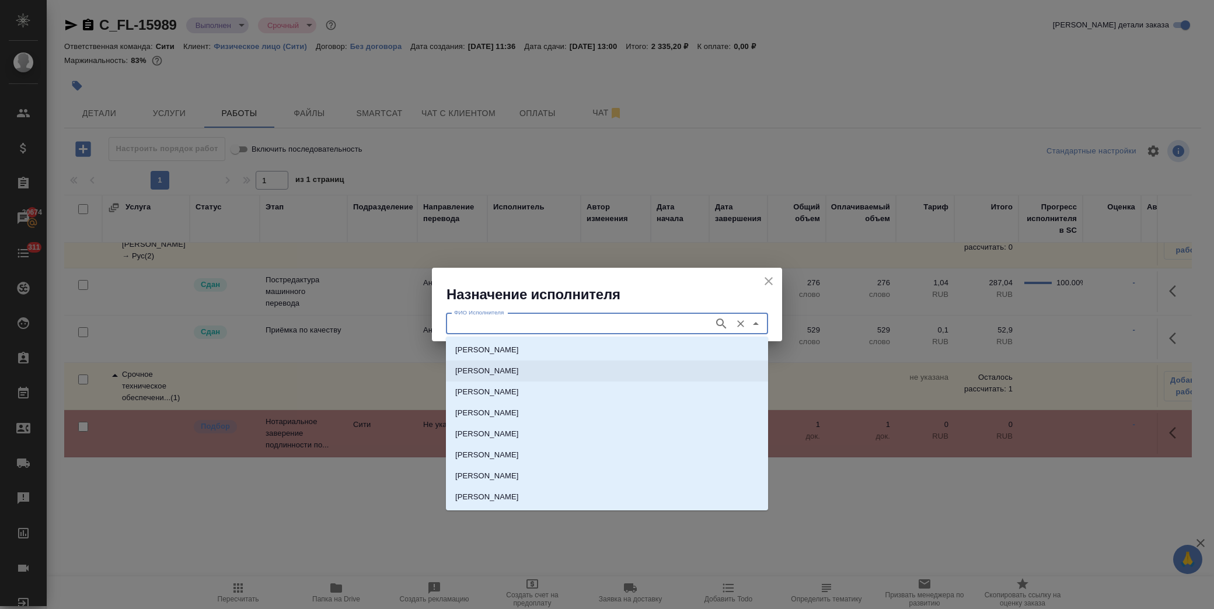
click at [518, 368] on p "НОТАРИУС Крылова Юлия Владимировна" at bounding box center [487, 371] width 64 height 12
type input "НОТАРИУС Крылова Юлия Владимировна"
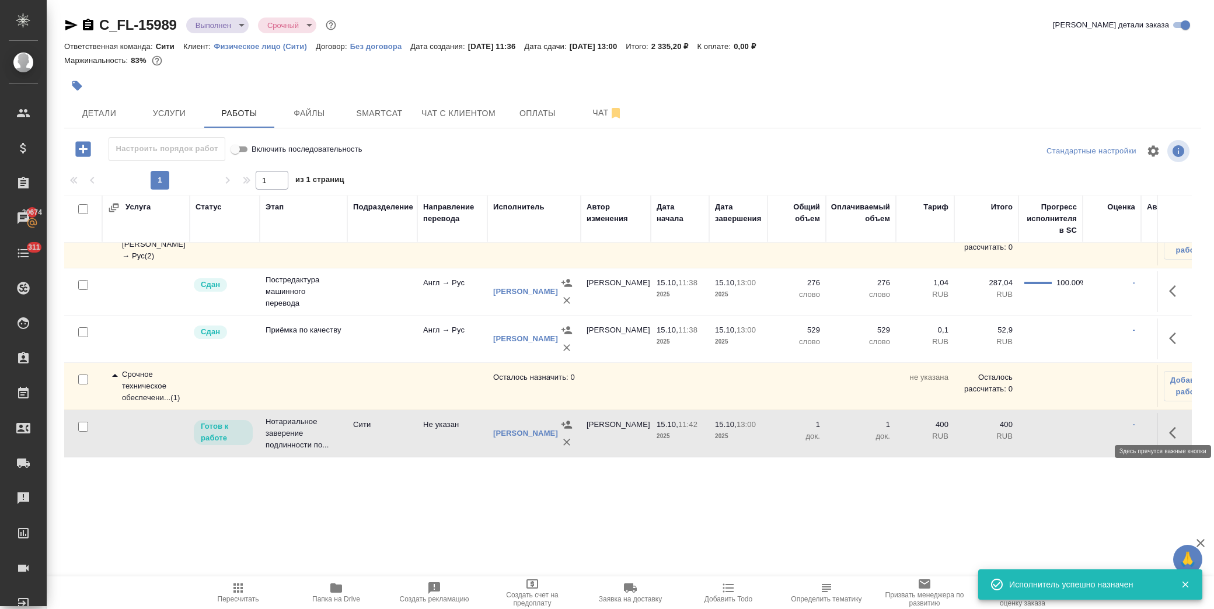
click at [1169, 426] on icon "button" at bounding box center [1176, 433] width 14 height 14
click at [1085, 428] on icon "button" at bounding box center [1090, 433] width 11 height 11
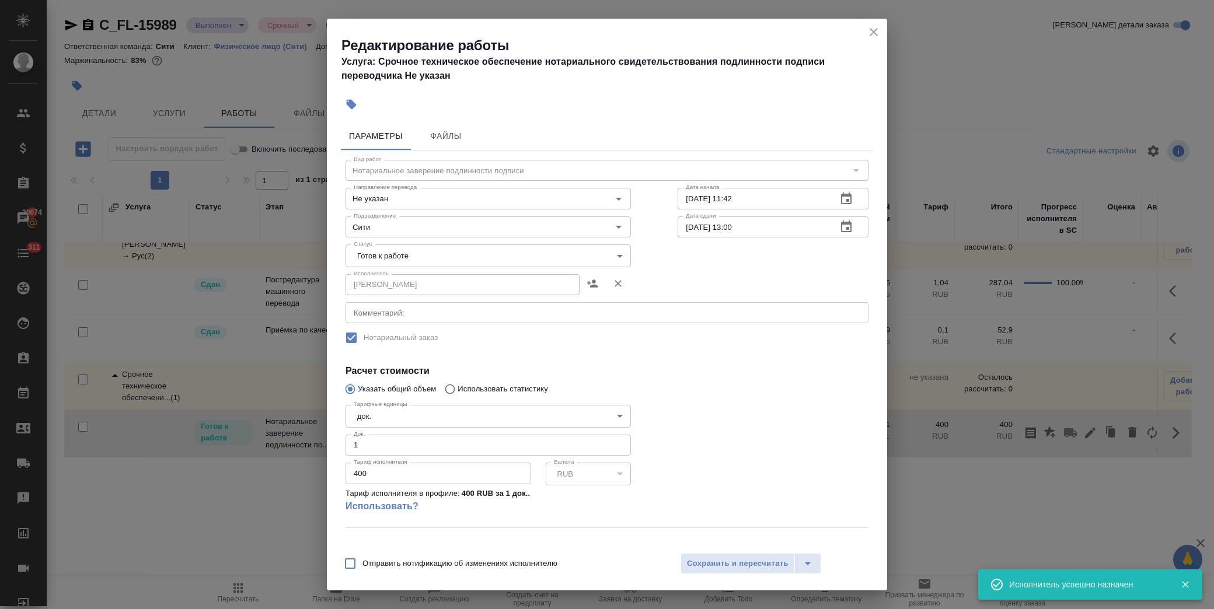
click at [442, 255] on body "🙏 .cls-1 fill:#fff; AWATERA Лофицкая Юлия Владимировна Клиенты Спецификации Зак…" at bounding box center [607, 304] width 1214 height 609
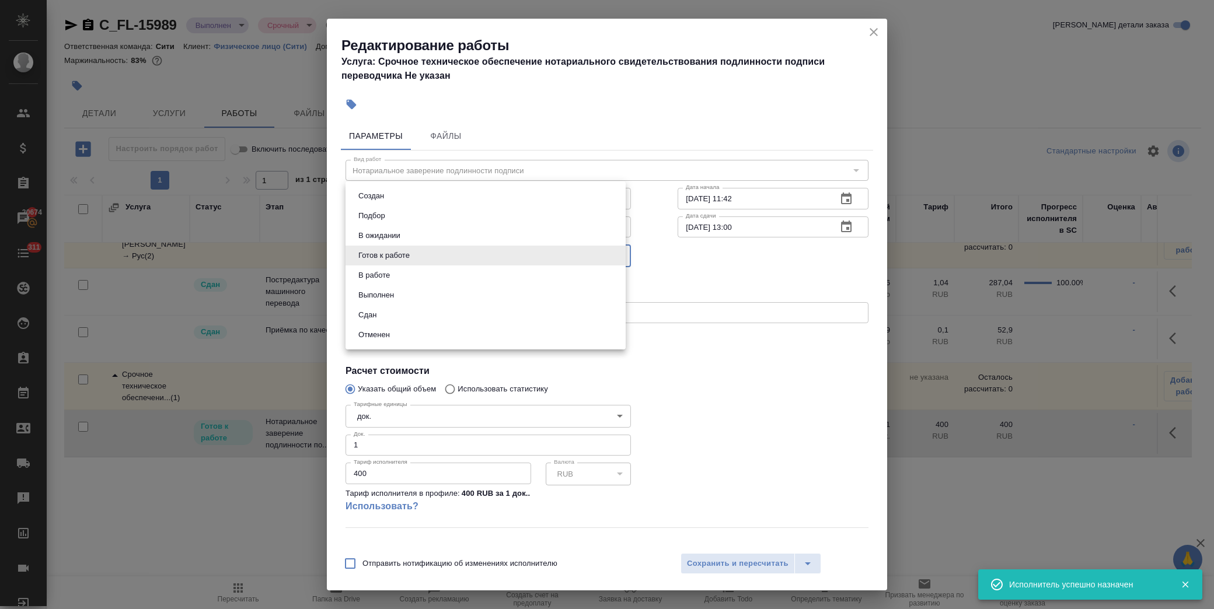
click at [403, 314] on li "Сдан" at bounding box center [486, 315] width 280 height 20
type input "closed"
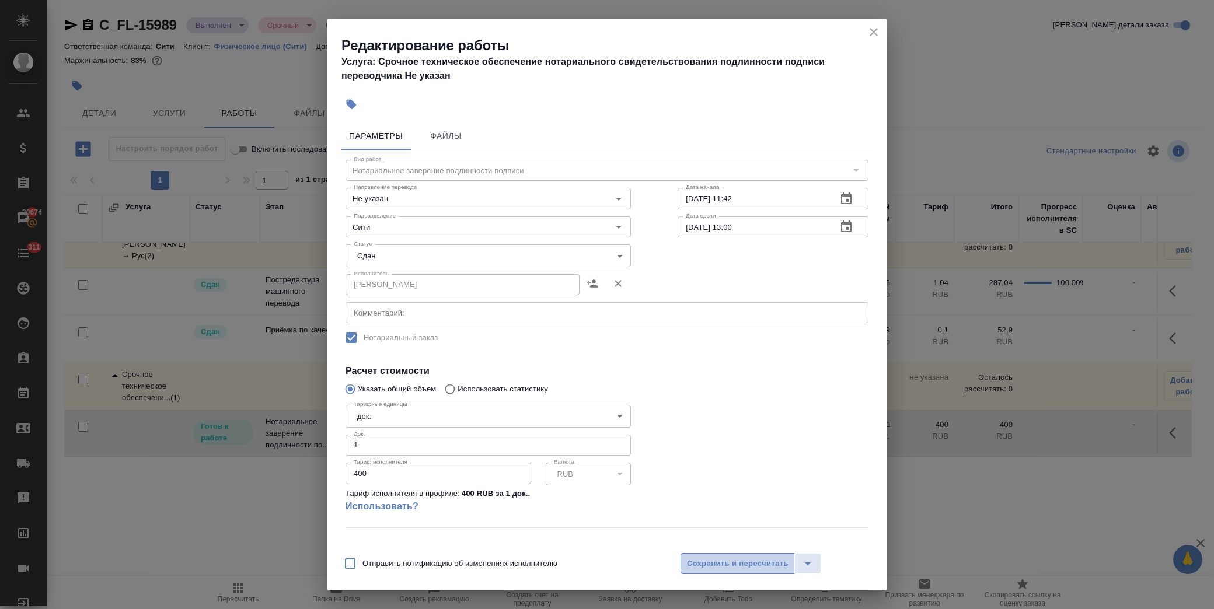
click at [718, 564] on span "Сохранить и пересчитать" at bounding box center [738, 563] width 102 height 13
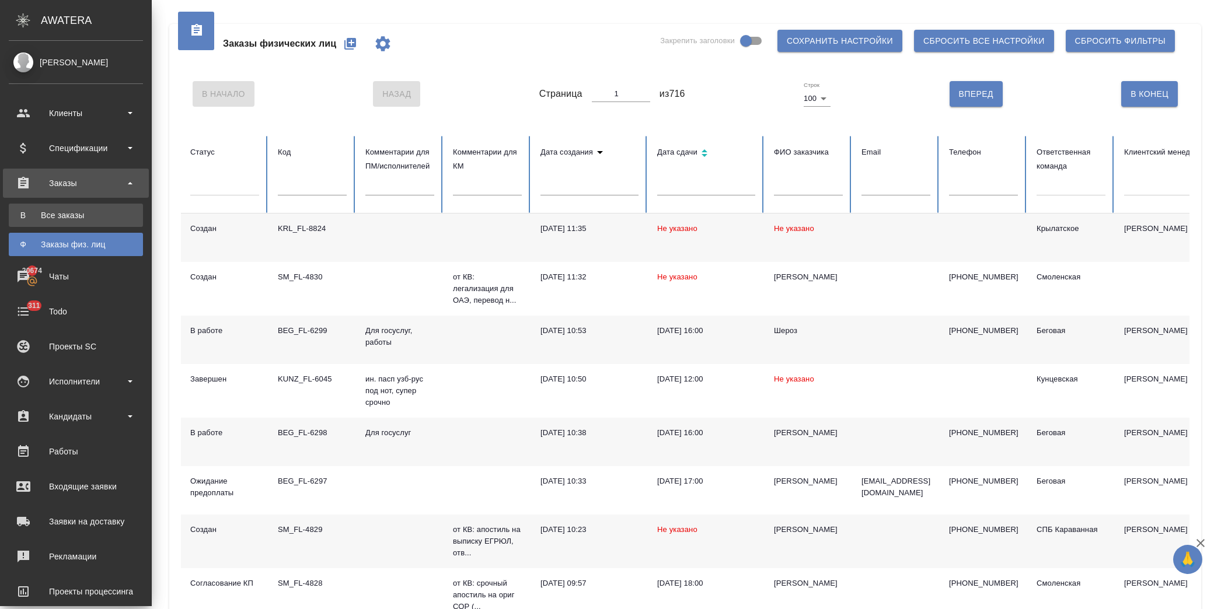
click at [84, 210] on div "Все заказы" at bounding box center [76, 216] width 123 height 12
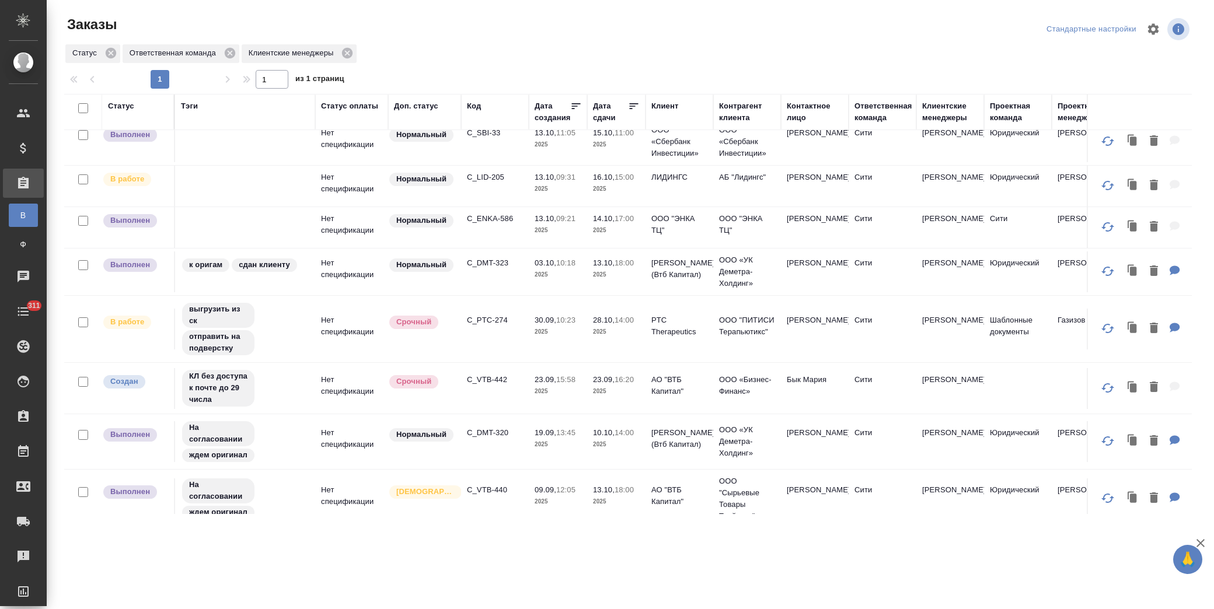
scroll to position [572, 0]
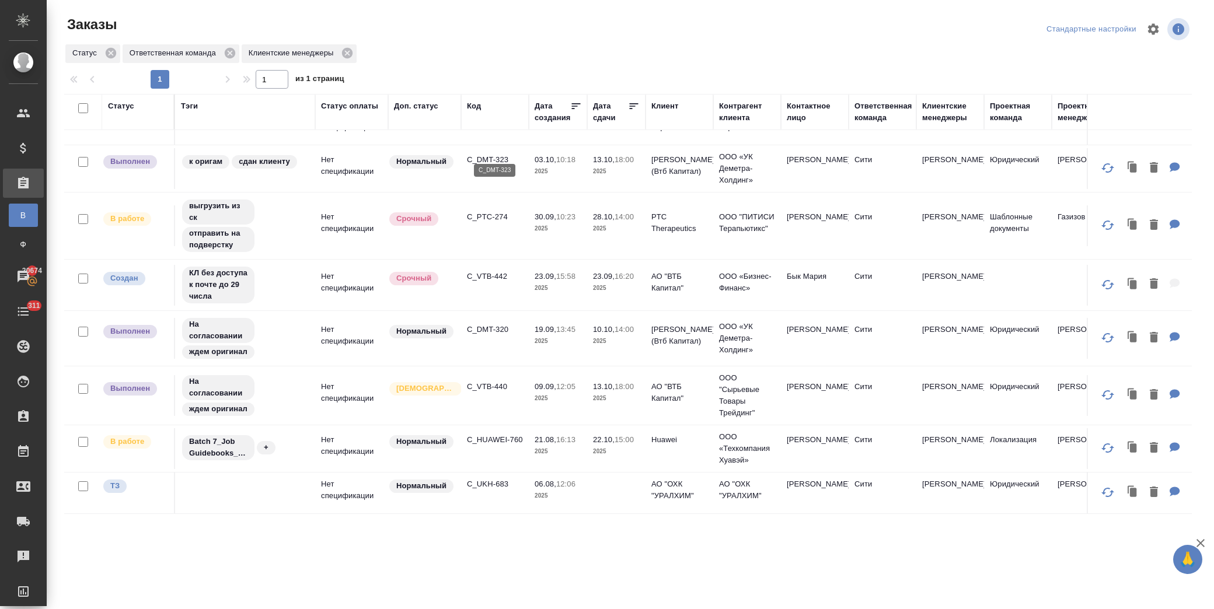
click at [483, 154] on p "C_DMT-323" at bounding box center [495, 160] width 56 height 12
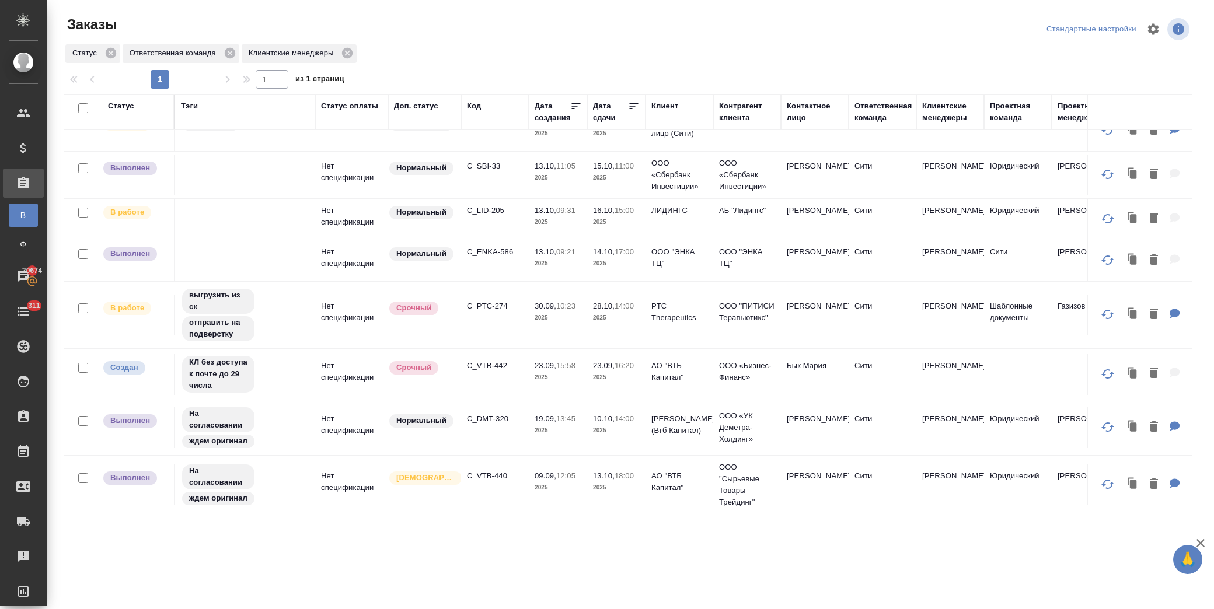
scroll to position [395, 0]
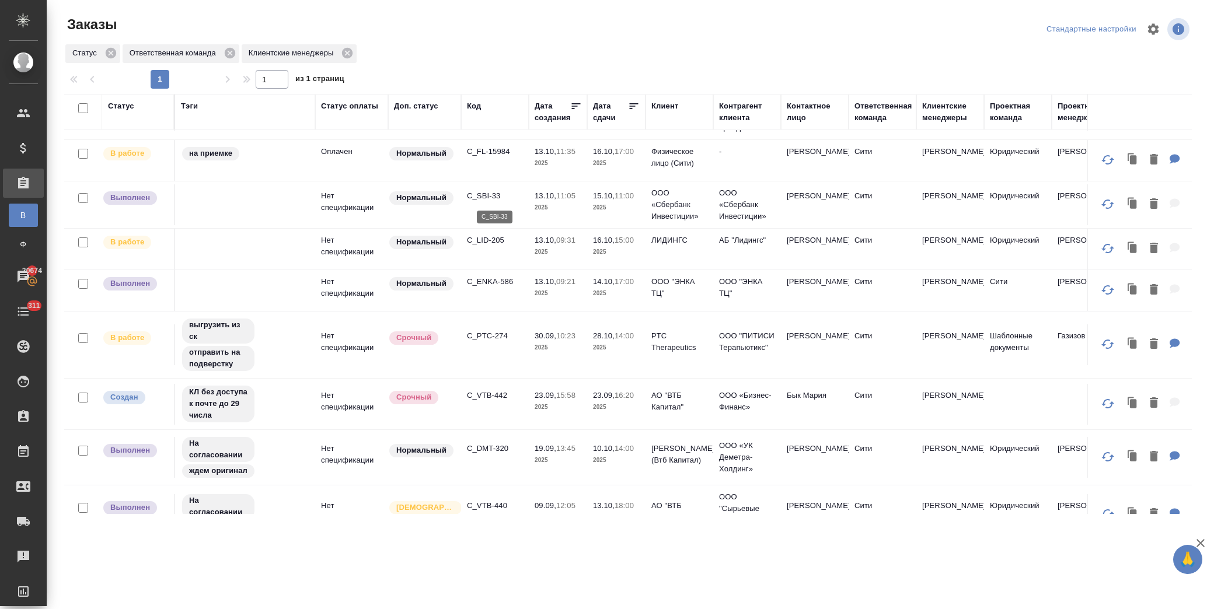
click at [490, 197] on p "C_SBI-33" at bounding box center [495, 196] width 56 height 12
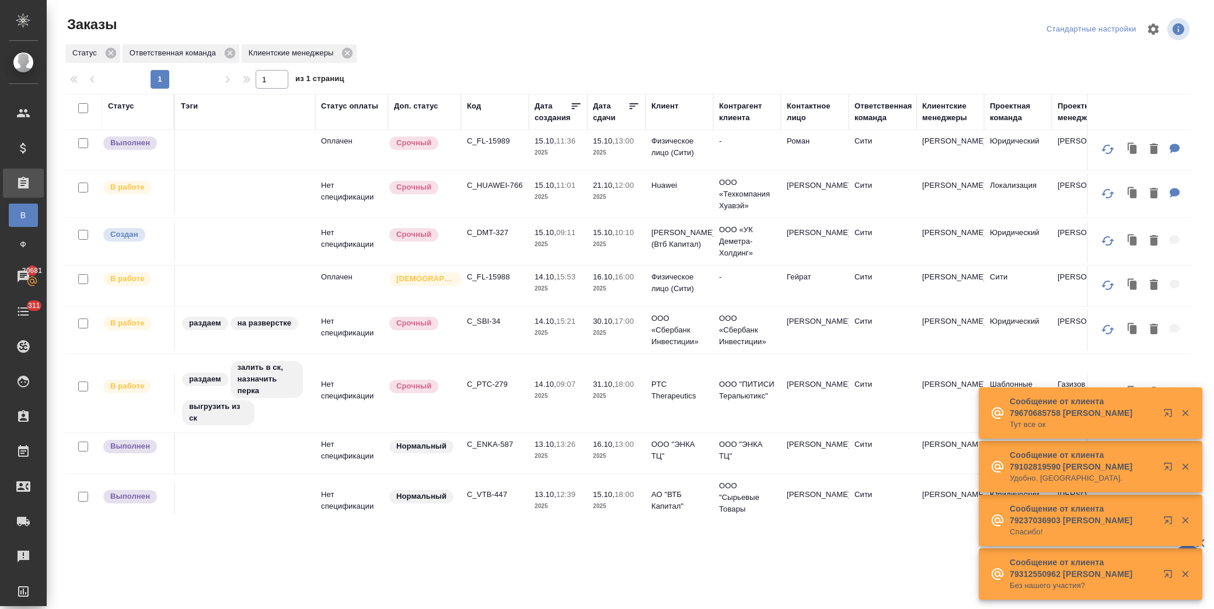
scroll to position [0, 0]
click at [486, 232] on p "C_DMT-327" at bounding box center [495, 234] width 56 height 12
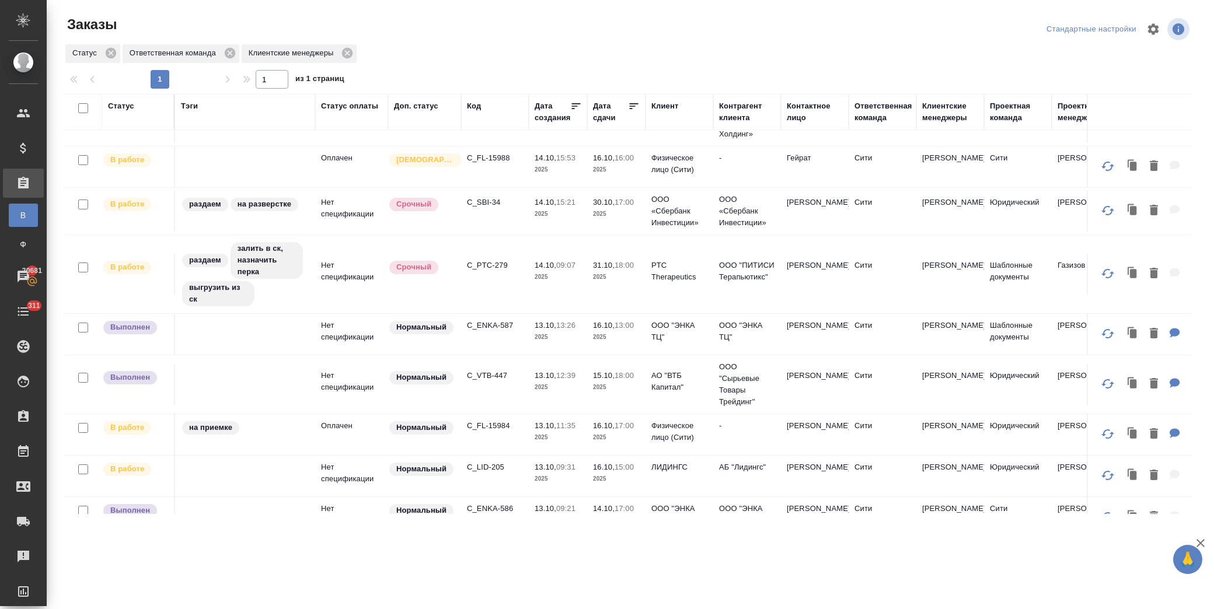
scroll to position [130, 0]
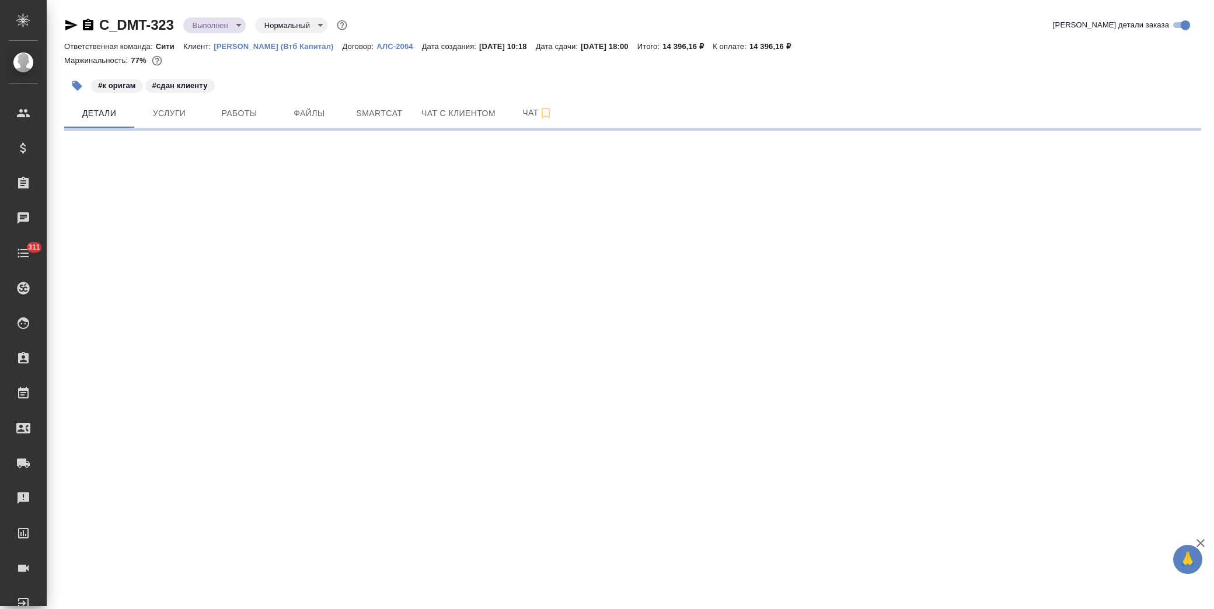
select select "RU"
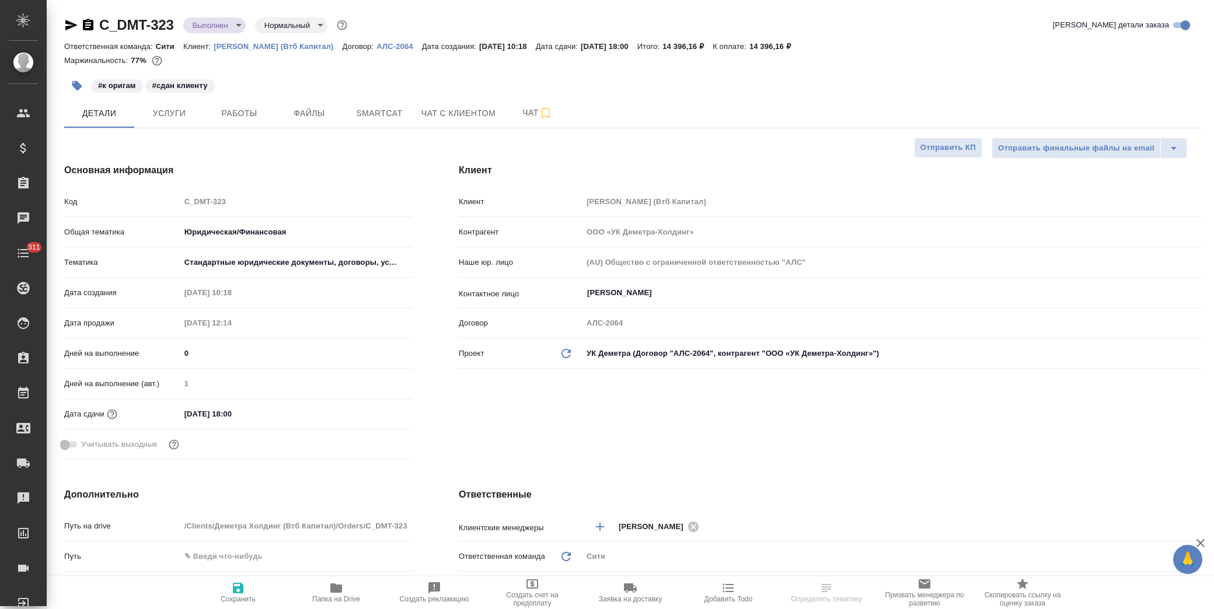
type textarea "x"
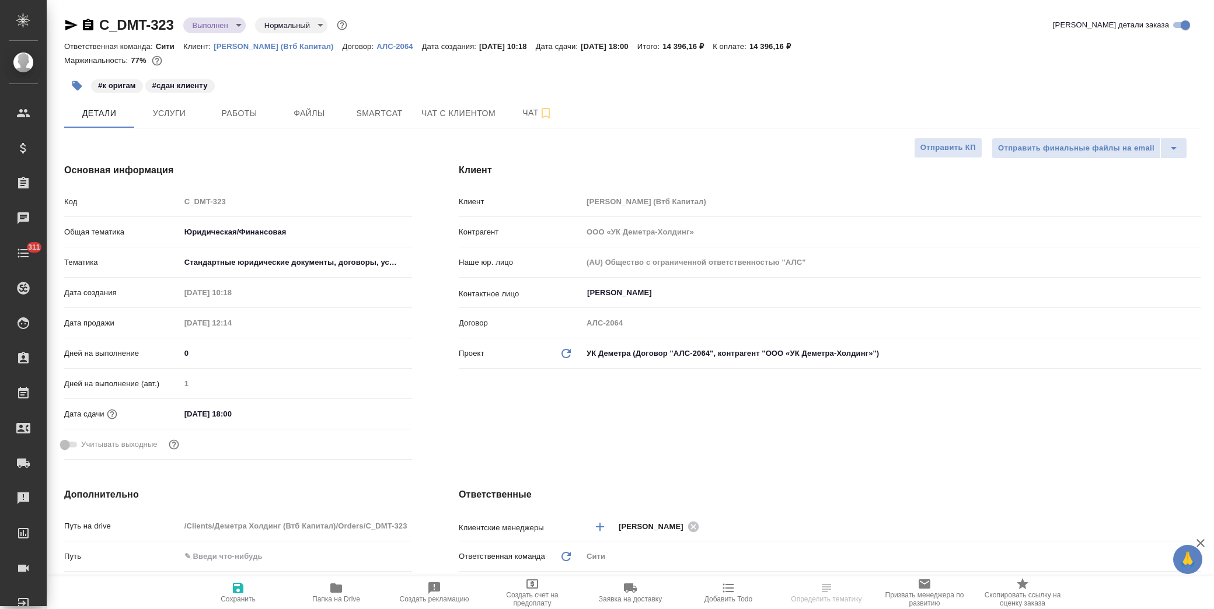
type textarea "x"
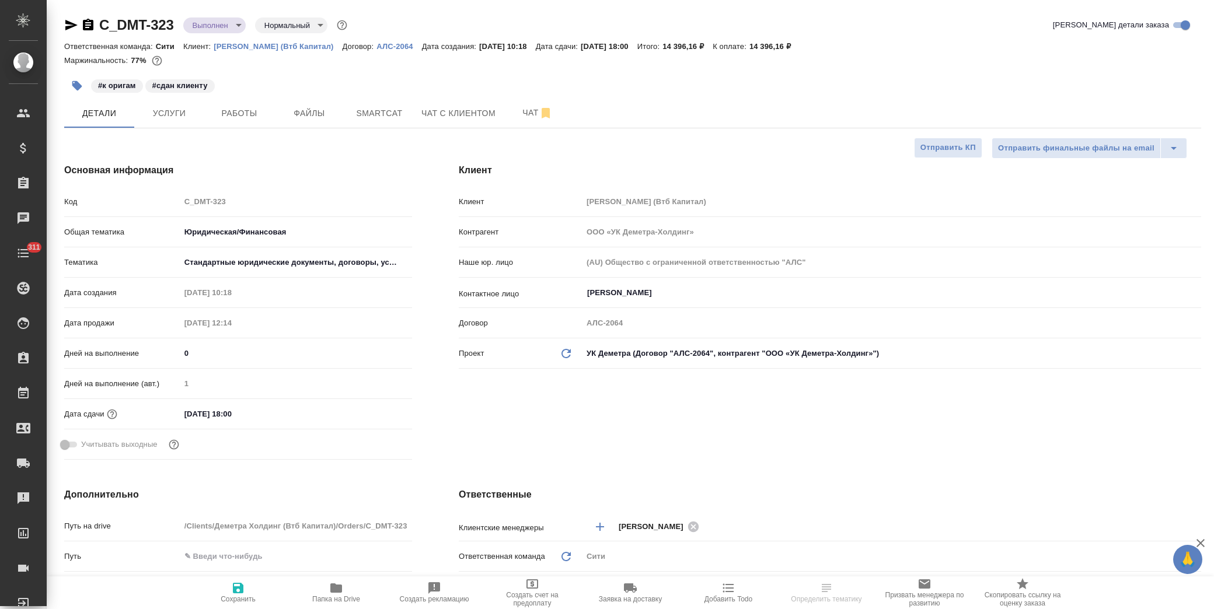
type textarea "x"
select select "RU"
type textarea "x"
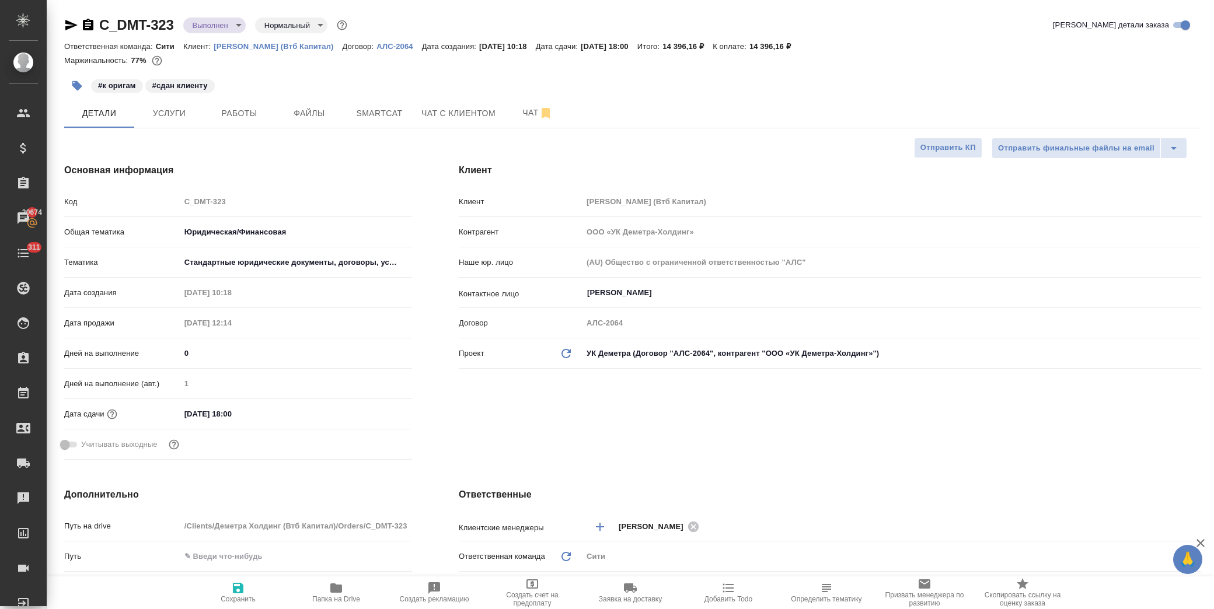
type textarea "x"
click at [186, 116] on span "Услуги" at bounding box center [169, 113] width 56 height 15
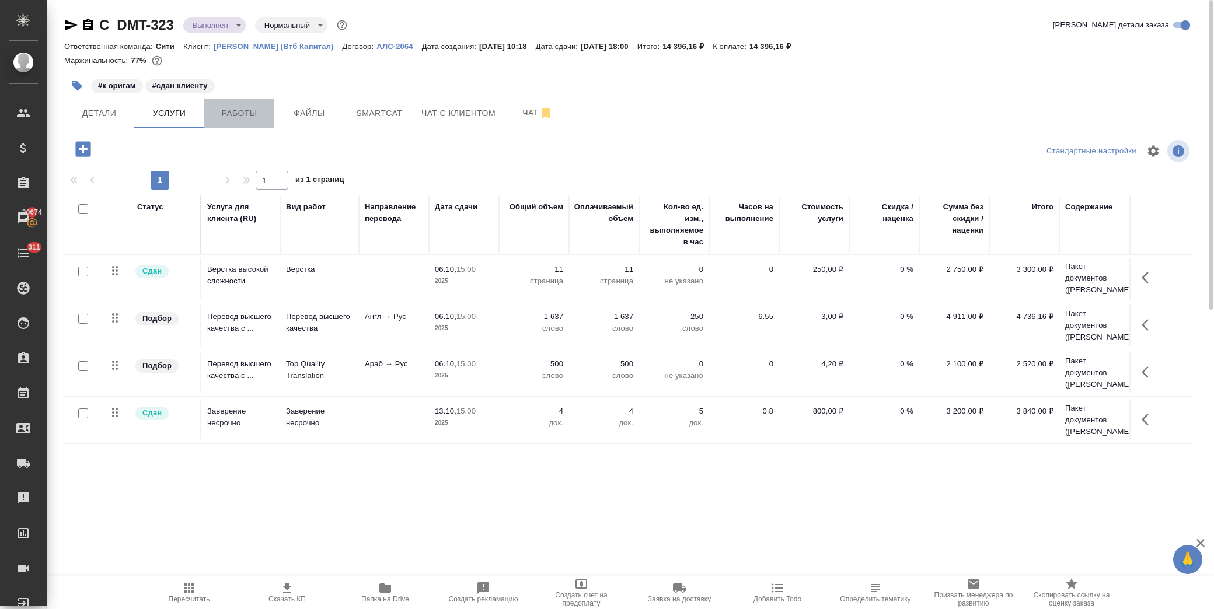
click at [240, 114] on span "Работы" at bounding box center [239, 113] width 56 height 15
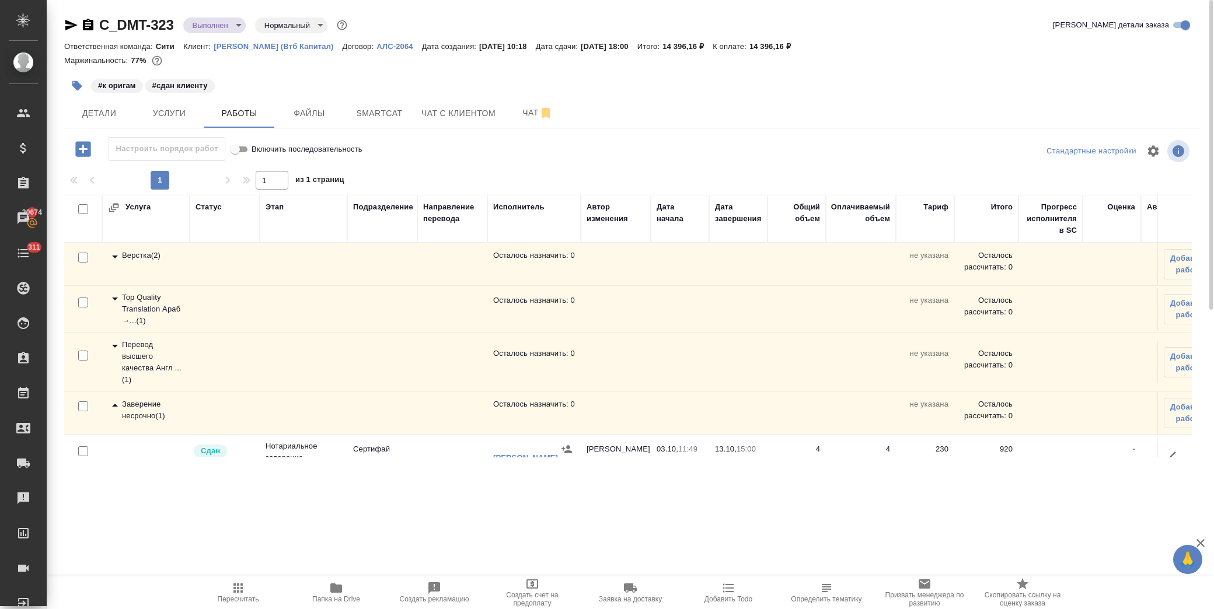
click at [113, 254] on icon at bounding box center [115, 257] width 14 height 14
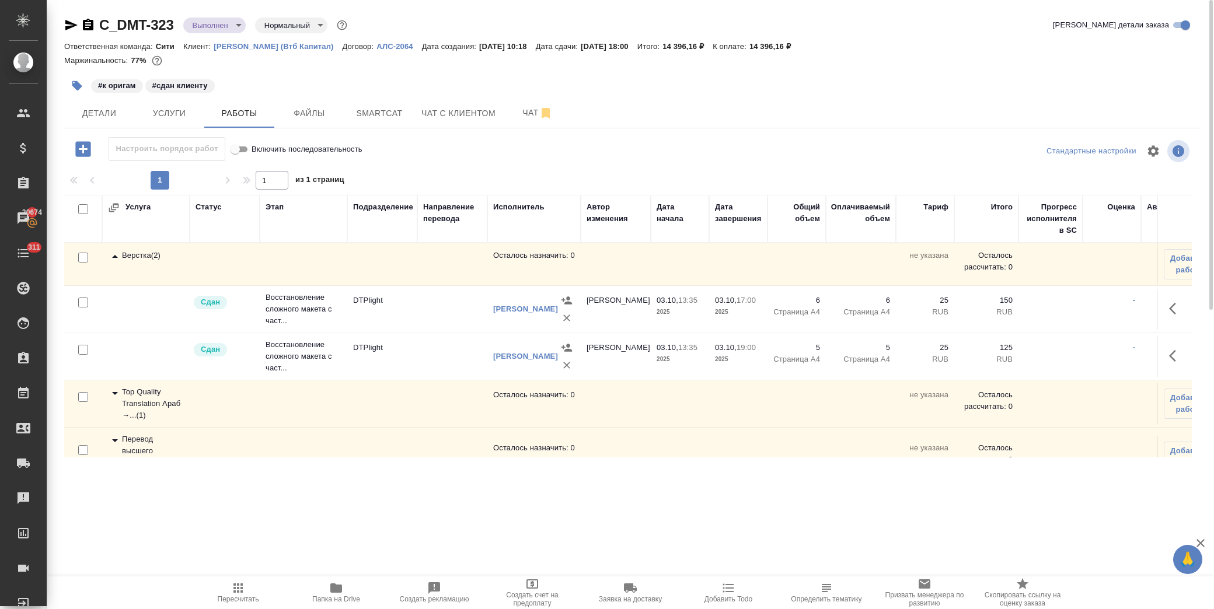
click at [114, 254] on icon at bounding box center [115, 257] width 14 height 14
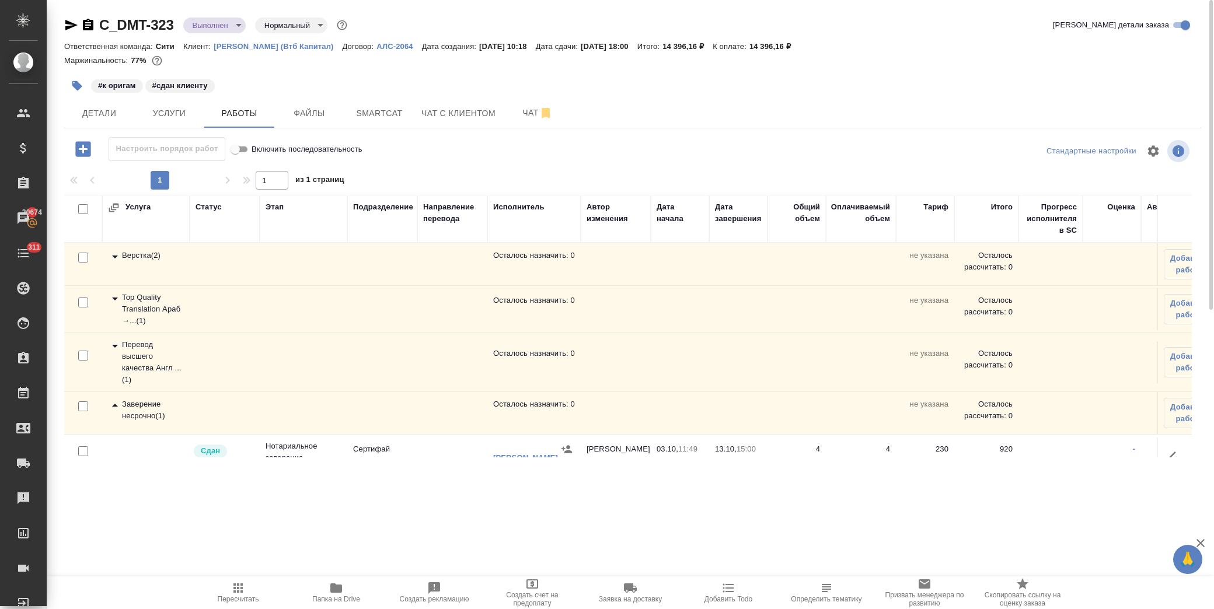
click at [115, 298] on icon at bounding box center [115, 299] width 14 height 14
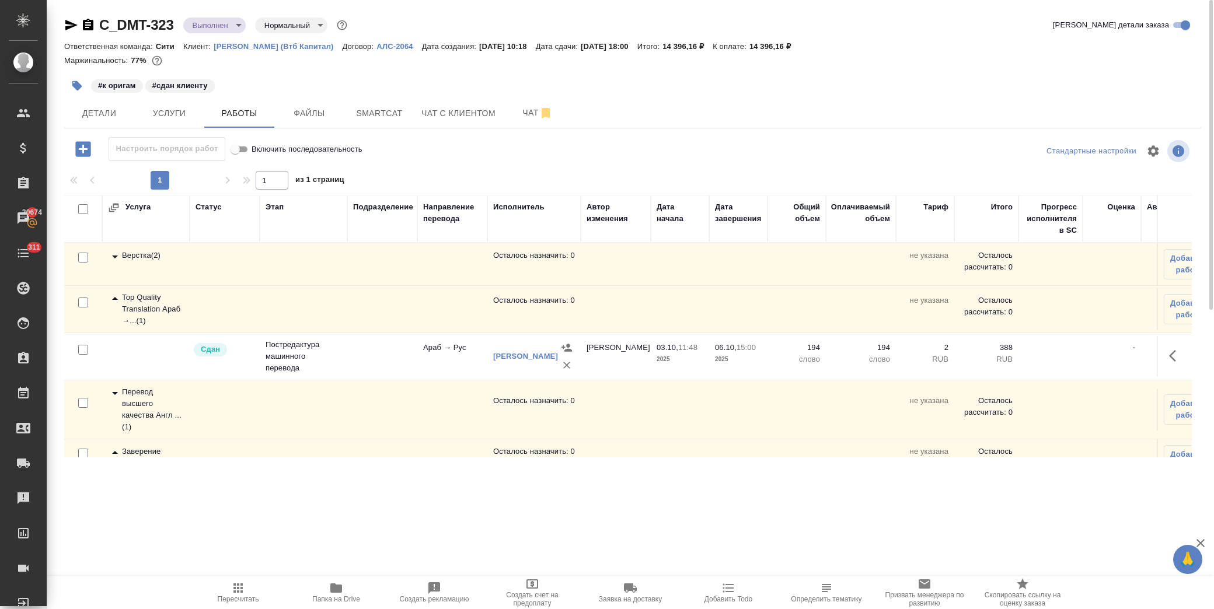
click at [114, 296] on icon at bounding box center [115, 299] width 14 height 14
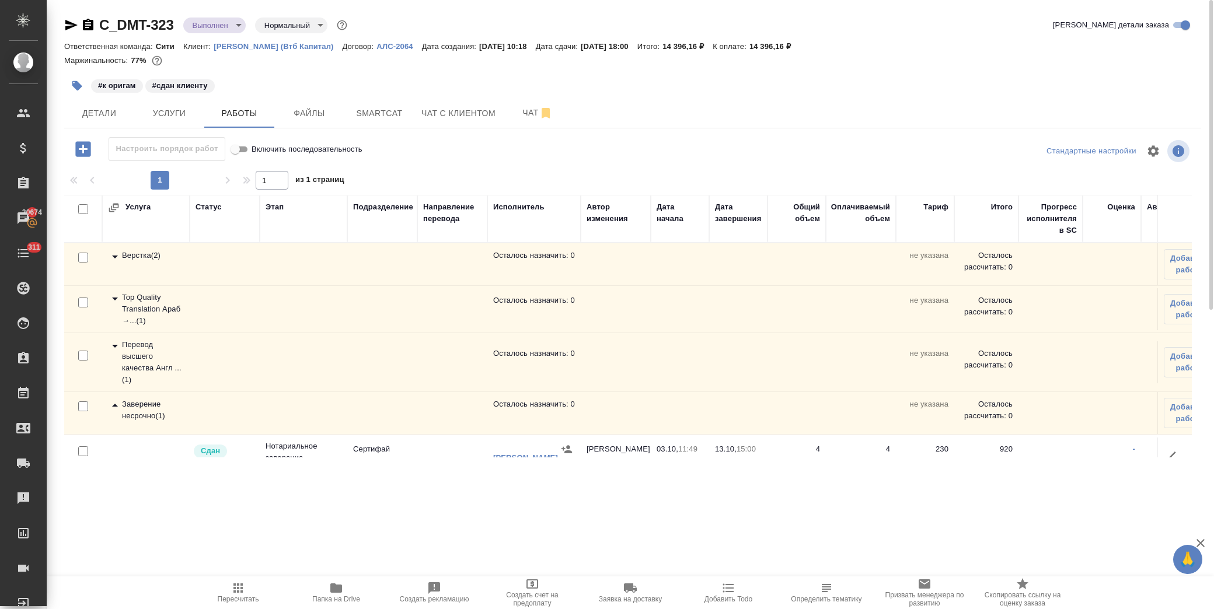
click at [114, 343] on icon at bounding box center [115, 346] width 14 height 14
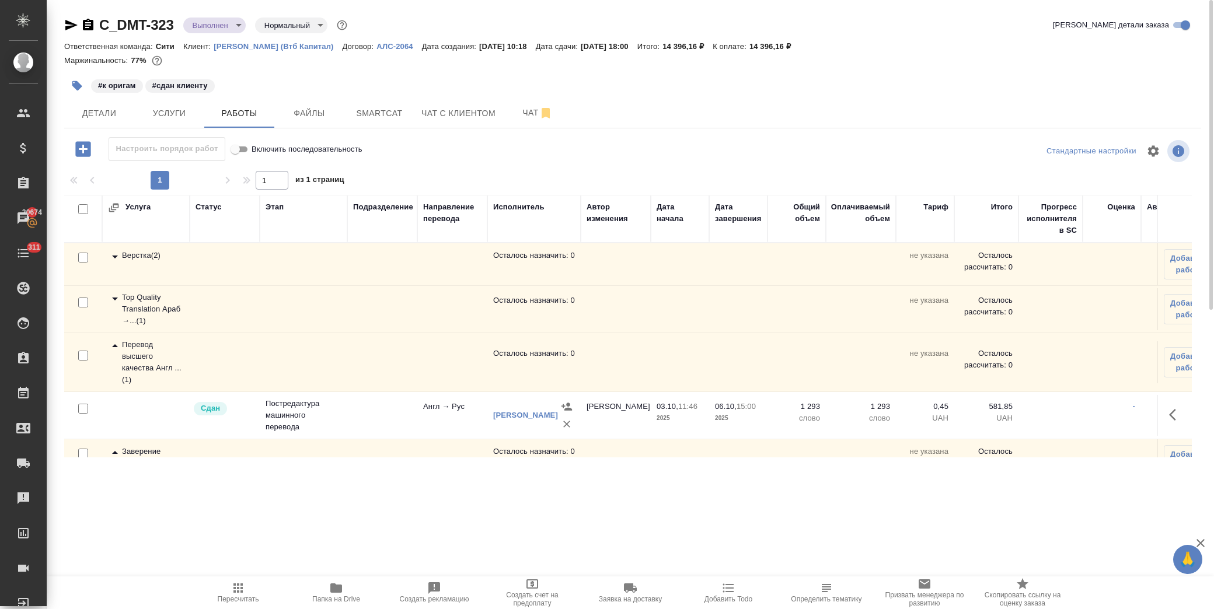
click at [114, 343] on icon at bounding box center [115, 346] width 14 height 14
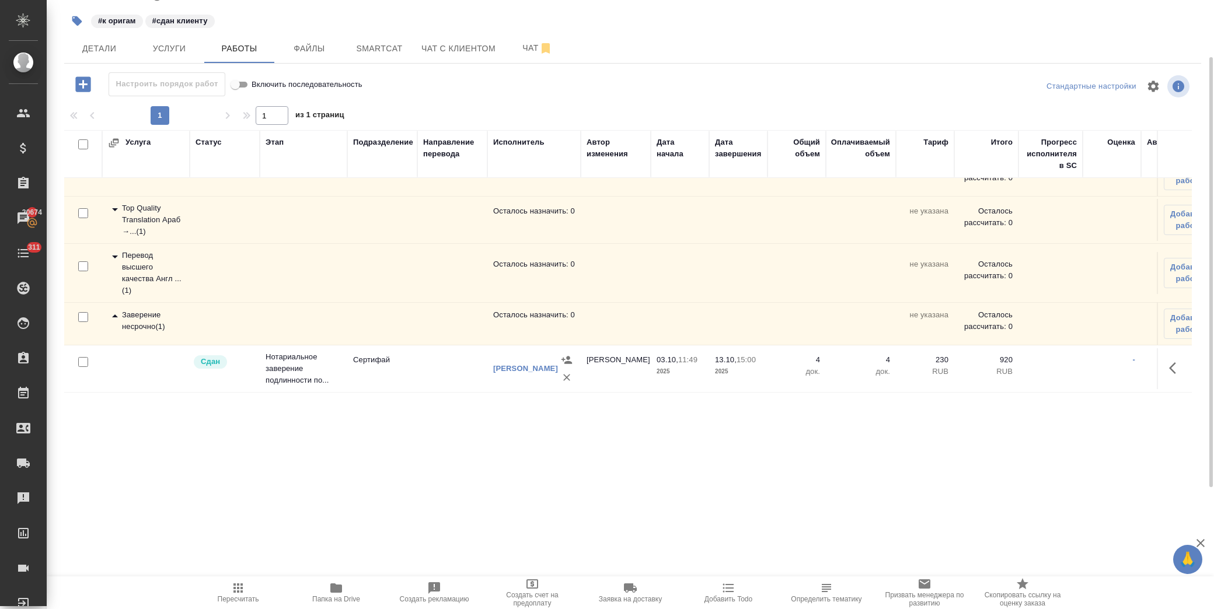
scroll to position [47, 0]
click at [116, 315] on icon at bounding box center [115, 316] width 6 height 3
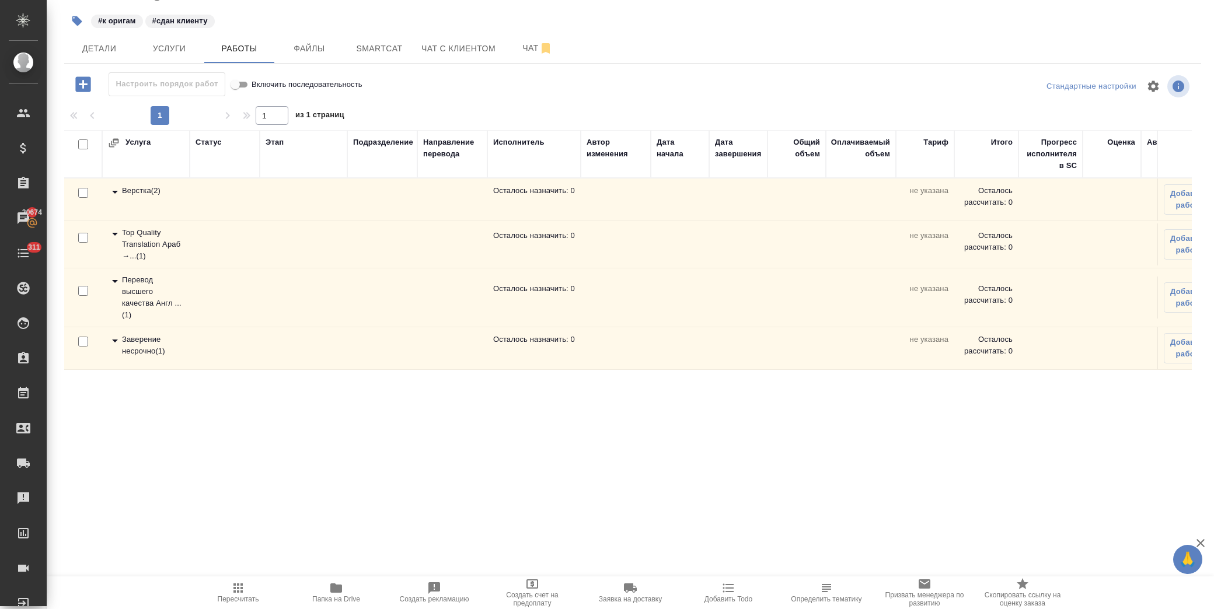
scroll to position [0, 0]
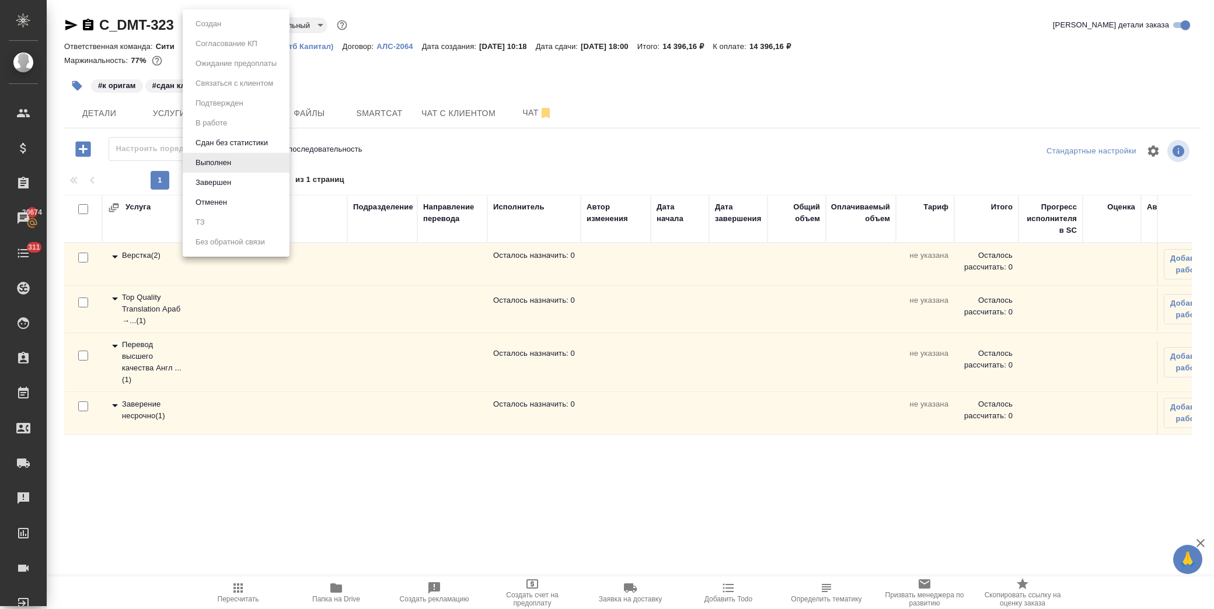
click at [226, 20] on body "🙏 .cls-1 fill:#fff; AWATERA Лофицкая Юлия Владимировна Клиенты Спецификации Зак…" at bounding box center [607, 304] width 1214 height 609
click at [406, 76] on div at bounding box center [607, 304] width 1214 height 609
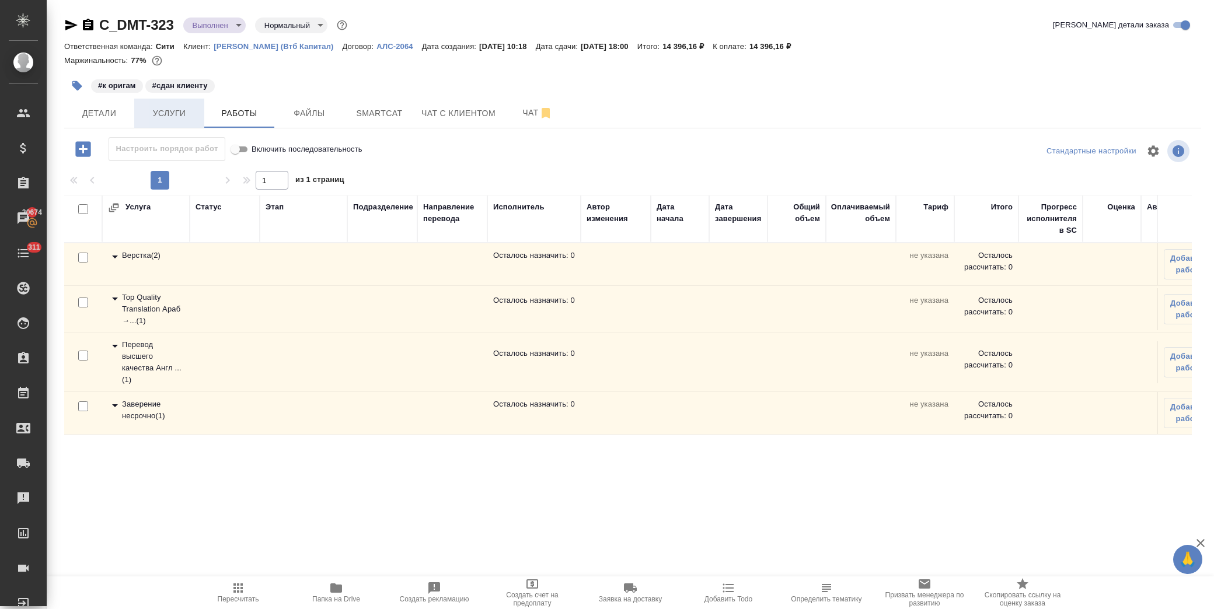
click at [181, 114] on span "Услуги" at bounding box center [169, 113] width 56 height 15
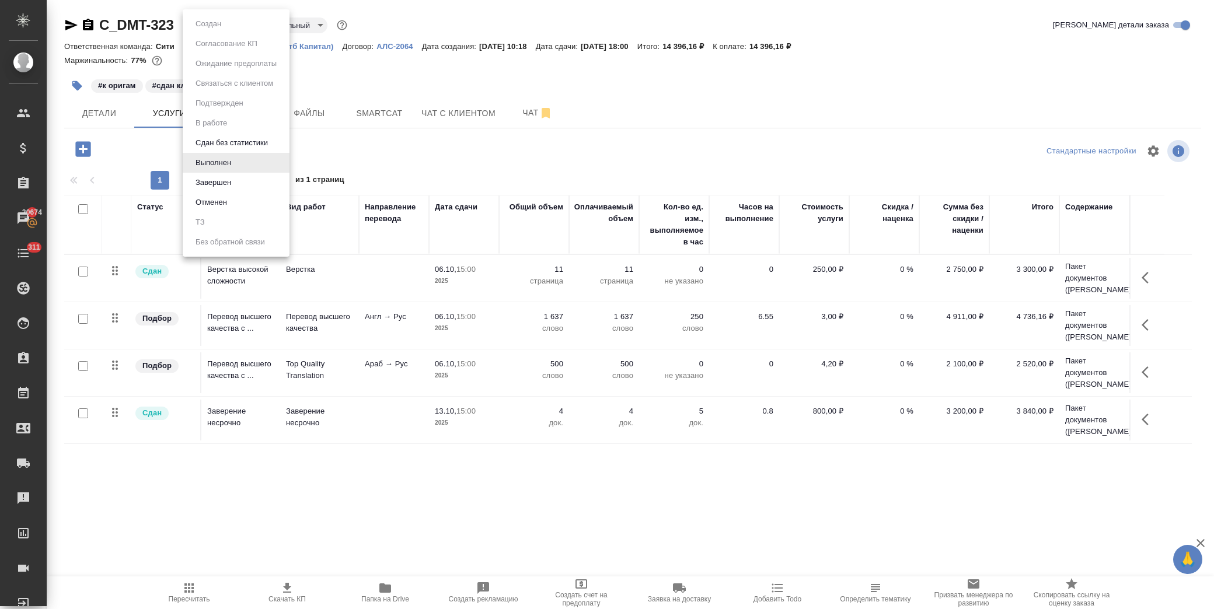
click at [202, 26] on body "🙏 .cls-1 fill:#fff; AWATERA Лофицкая Юлия Владимировна Клиенты Спецификации Зак…" at bounding box center [607, 304] width 1214 height 609
click at [226, 183] on button "Завершен" at bounding box center [213, 182] width 43 height 13
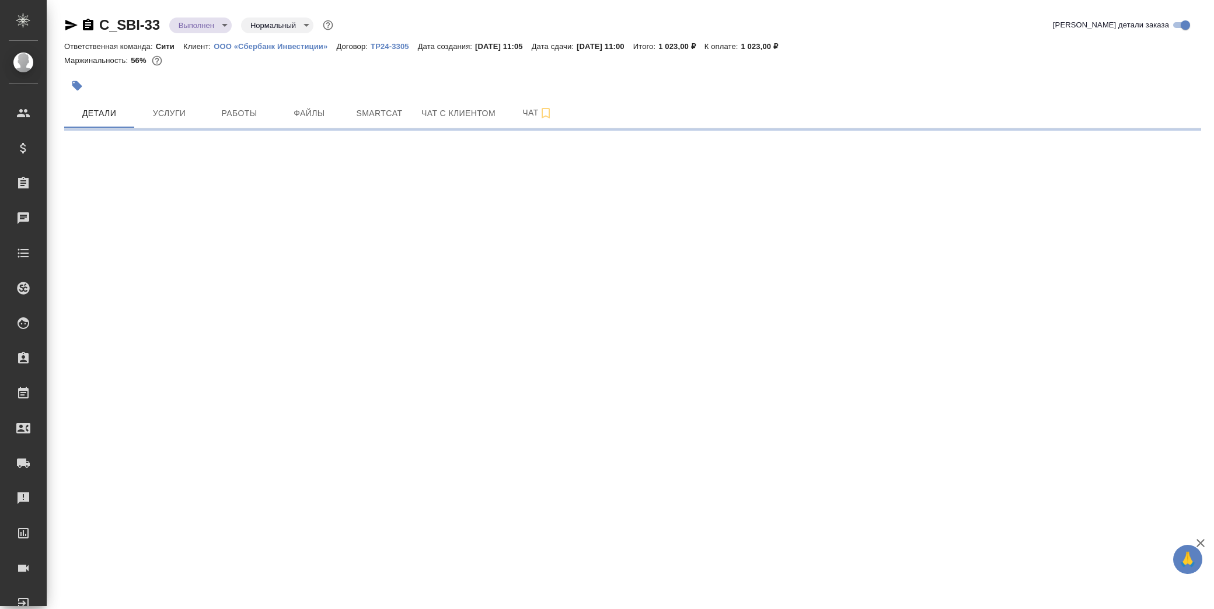
select select "RU"
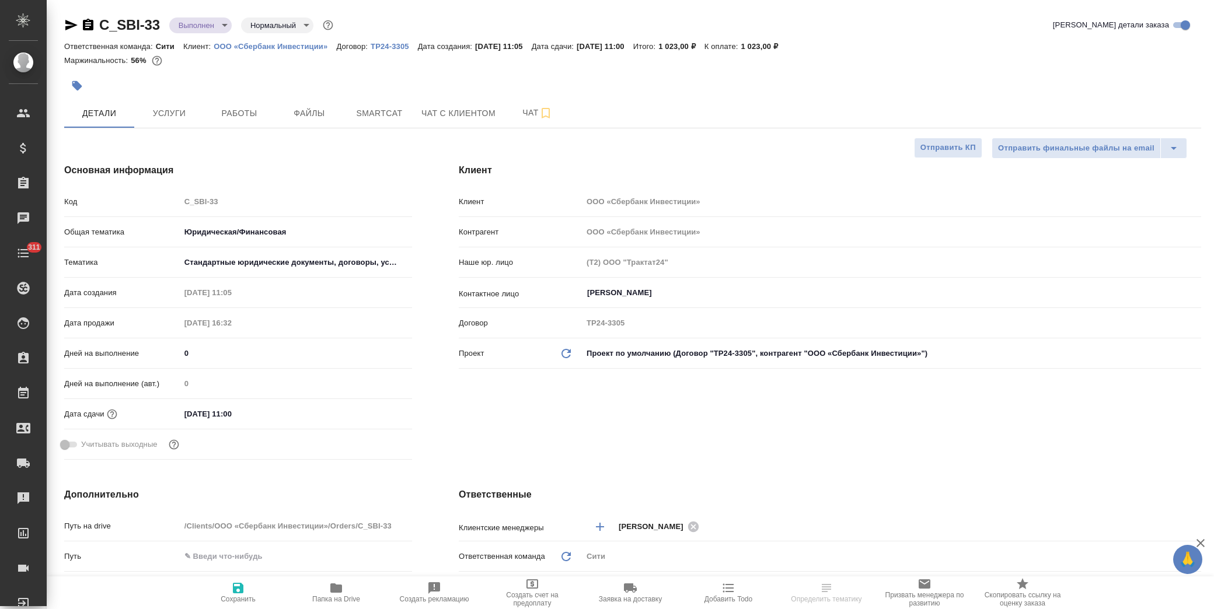
type textarea "x"
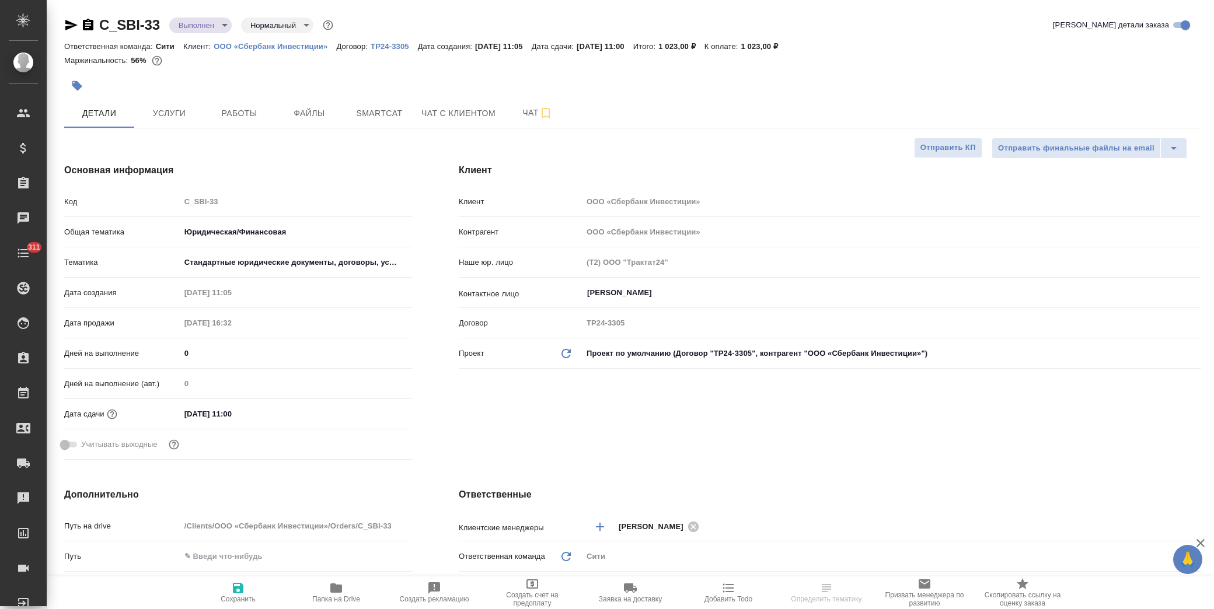
type textarea "x"
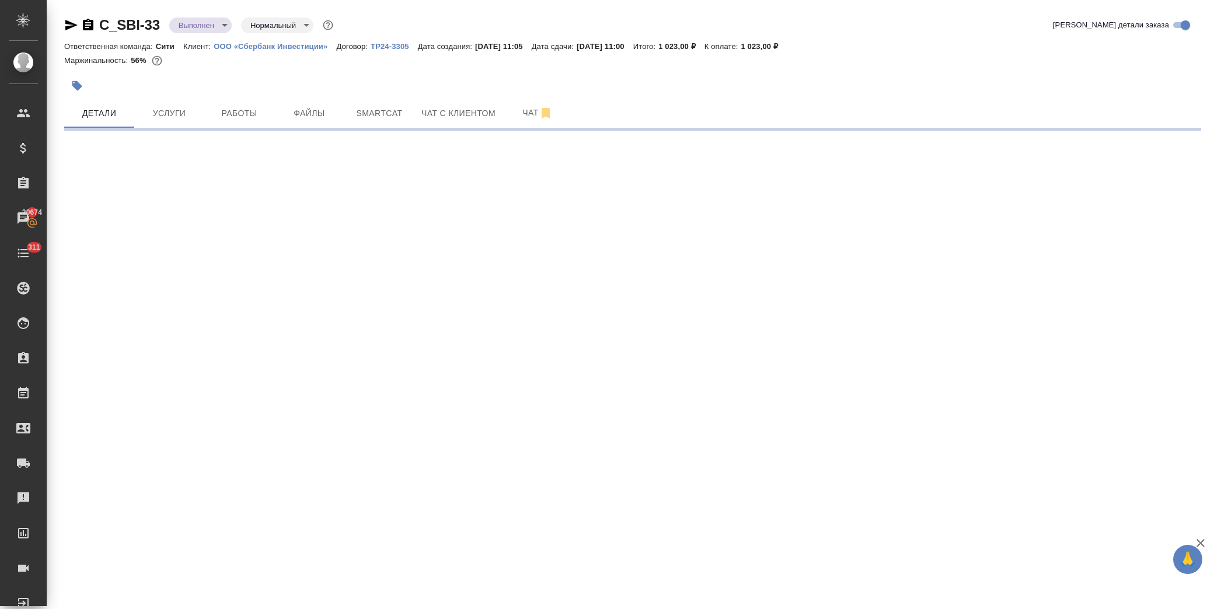
select select "RU"
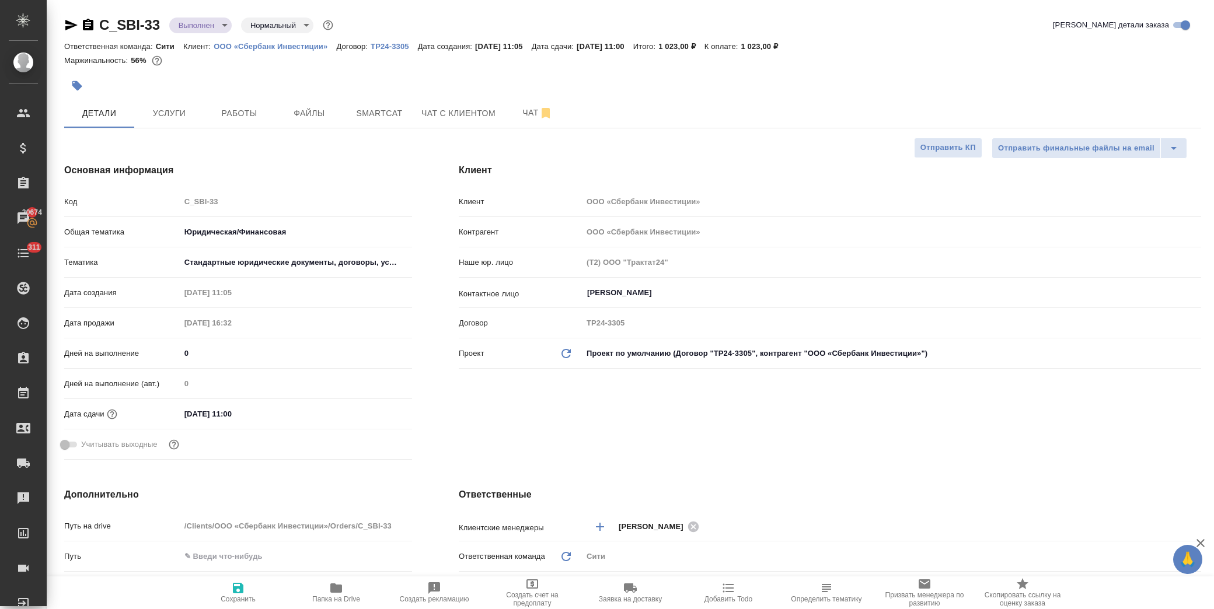
type textarea "x"
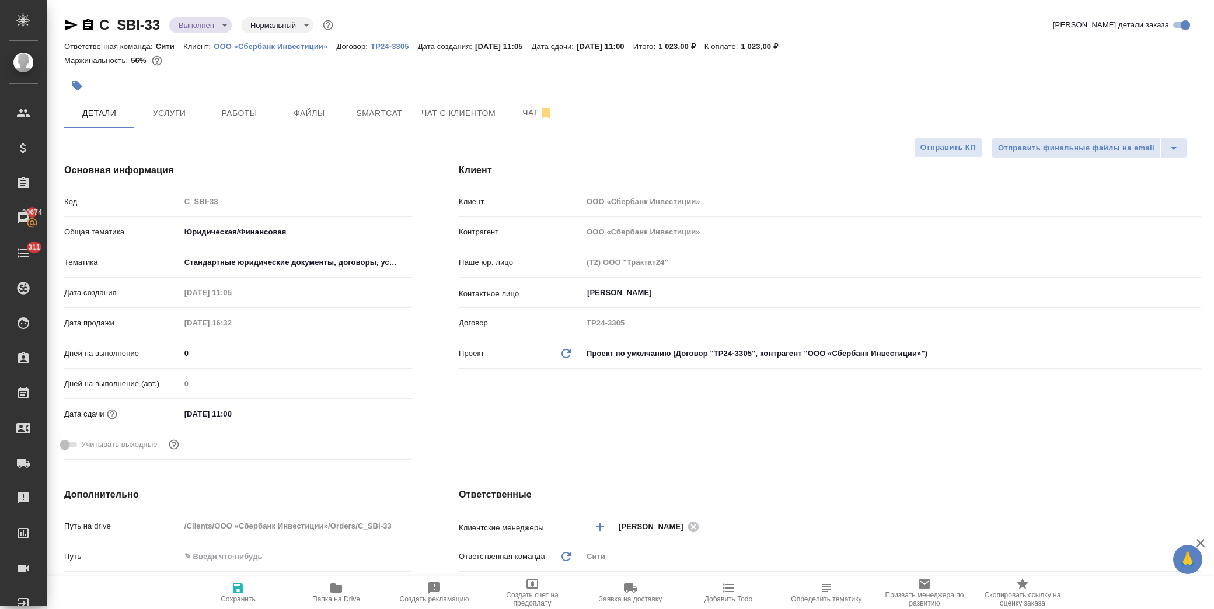
type textarea "x"
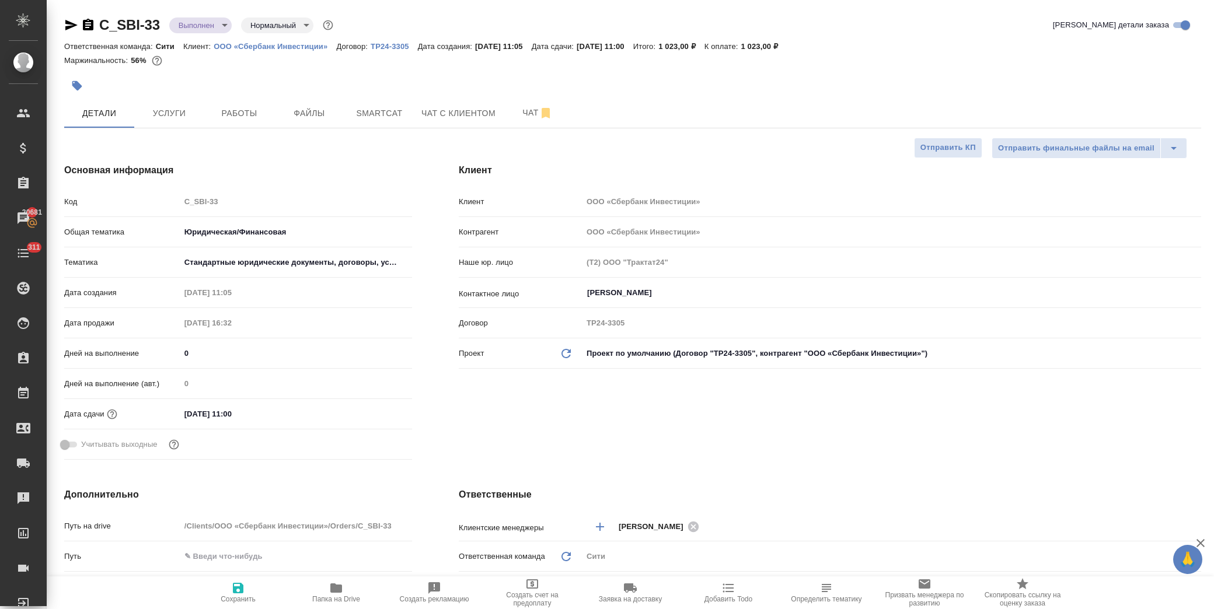
type textarea "x"
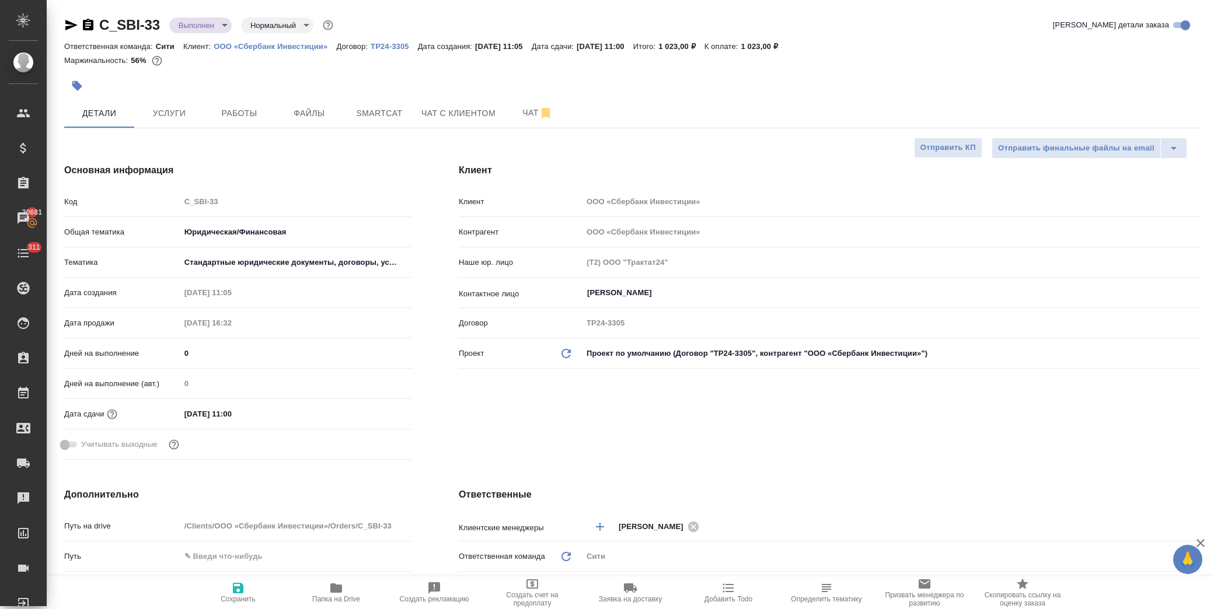
type textarea "x"
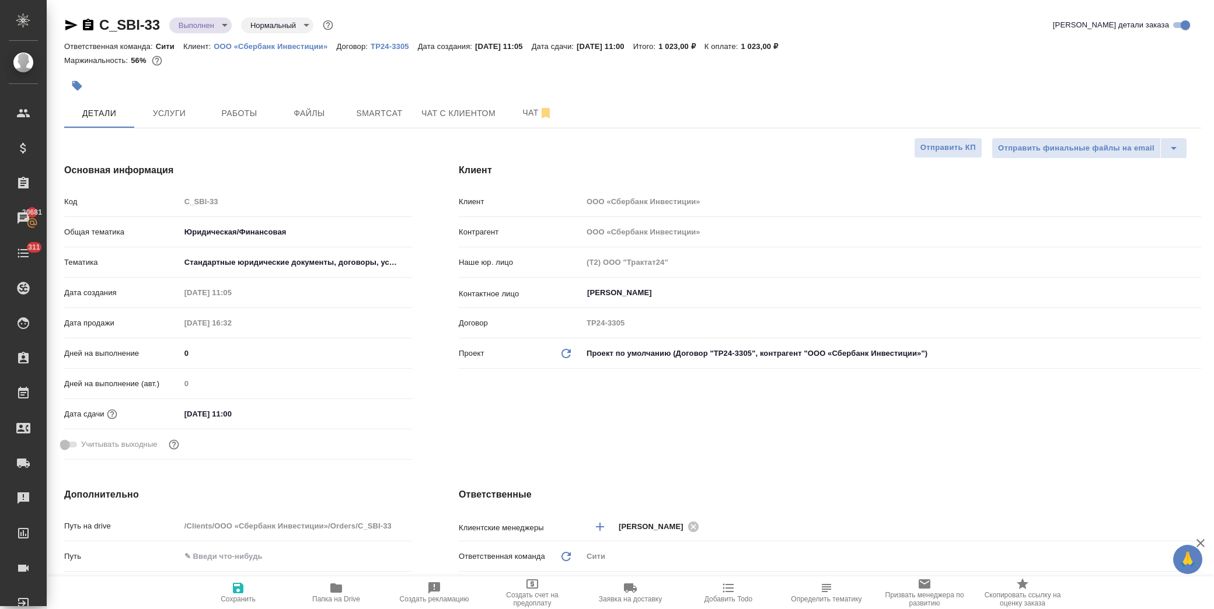
type textarea "x"
click at [335, 594] on icon "button" at bounding box center [336, 588] width 14 height 14
type textarea "x"
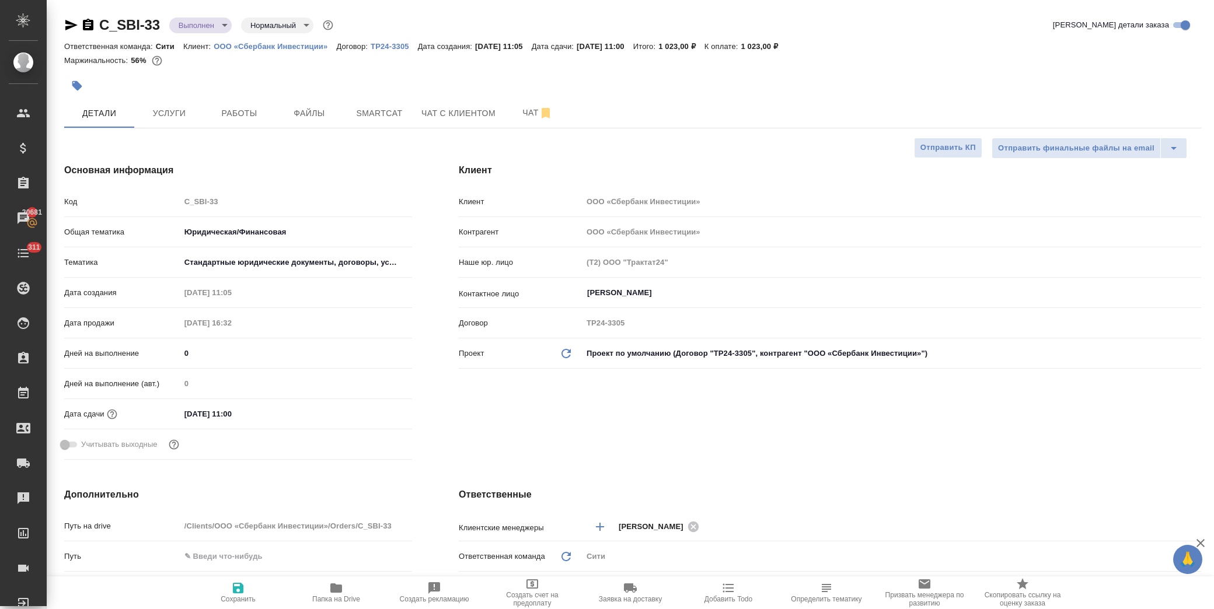
type textarea "x"
click at [217, 27] on body "🙏 .cls-1 fill:#fff; AWATERA Лофицкая Юлия Владимировна Клиенты Спецификации Зак…" at bounding box center [607, 304] width 1214 height 609
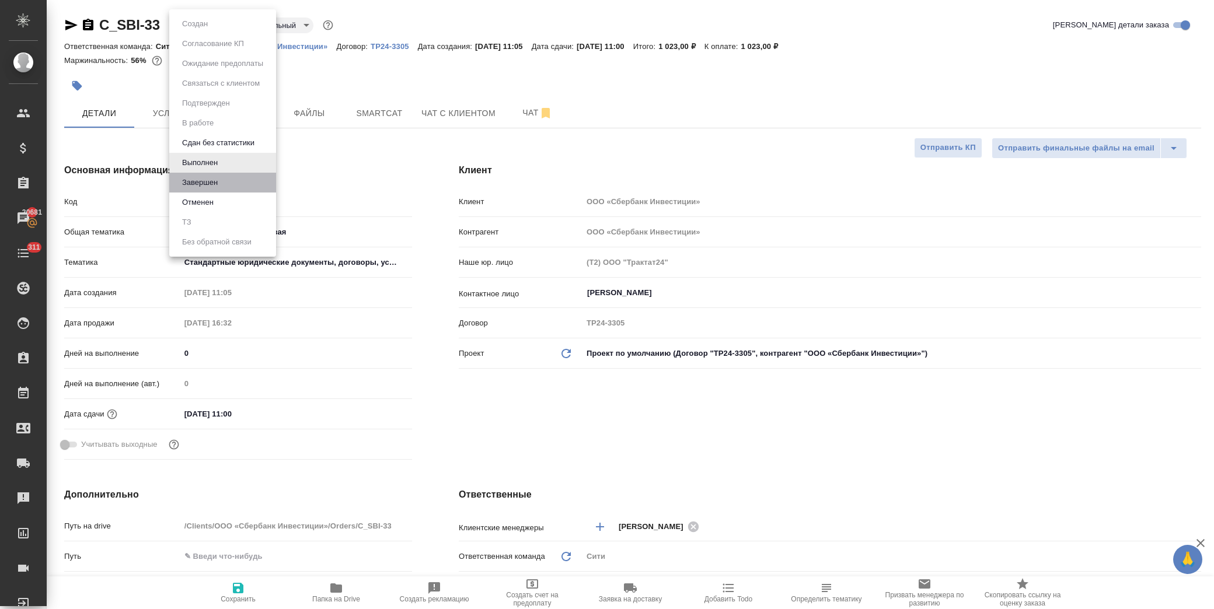
click at [224, 177] on li "Завершен" at bounding box center [222, 183] width 107 height 20
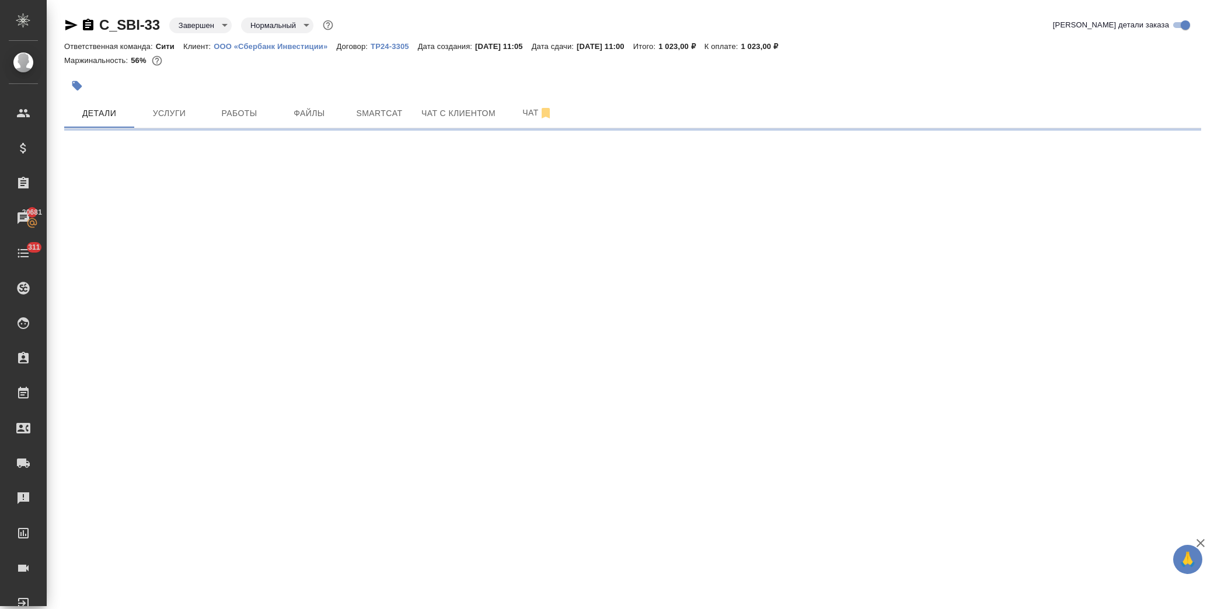
select select "RU"
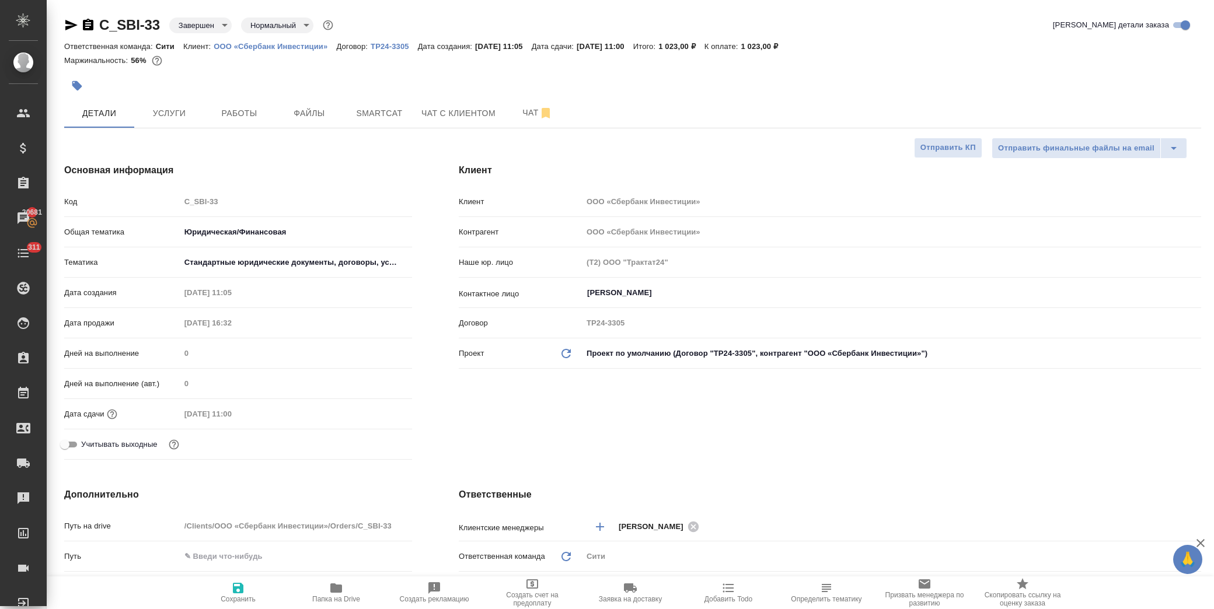
type textarea "x"
select select "RU"
click at [264, 409] on input "[DATE] 10:10" at bounding box center [231, 414] width 102 height 17
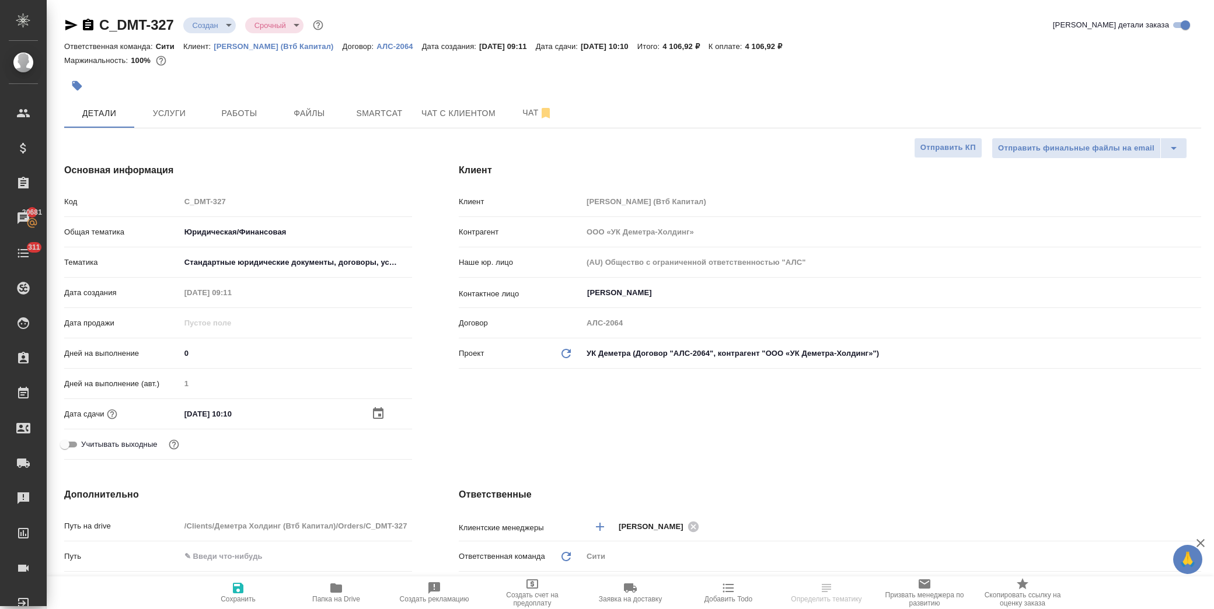
click at [364, 411] on div "[DATE] 10:10" at bounding box center [296, 414] width 232 height 17
click at [377, 410] on icon "button" at bounding box center [378, 413] width 11 height 12
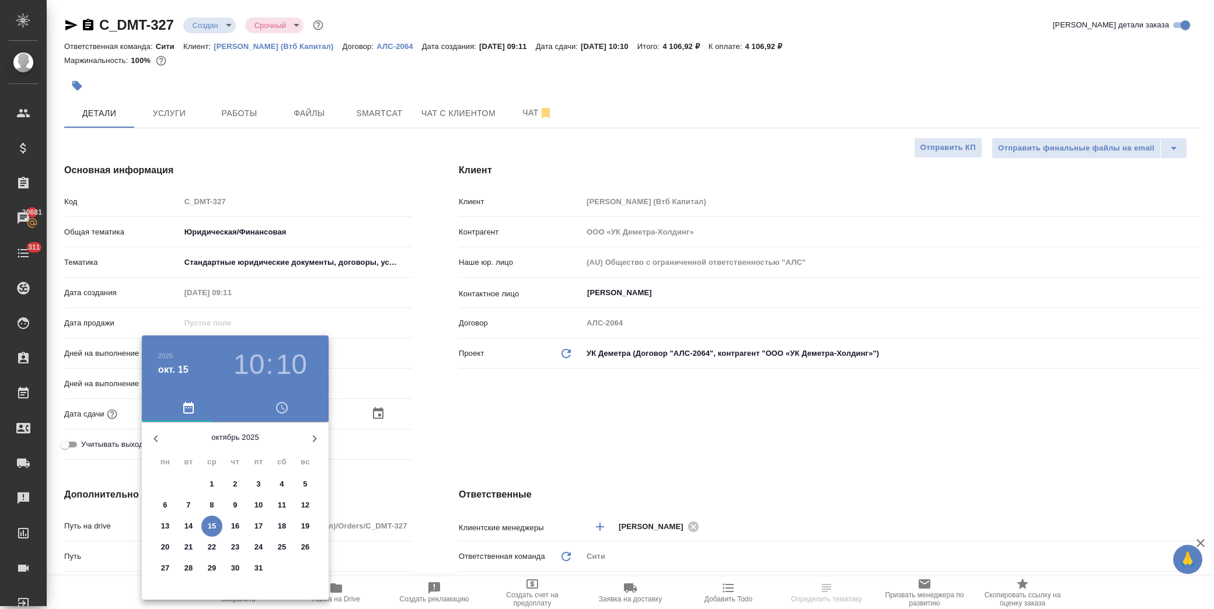
click at [259, 526] on p "17" at bounding box center [258, 527] width 9 height 12
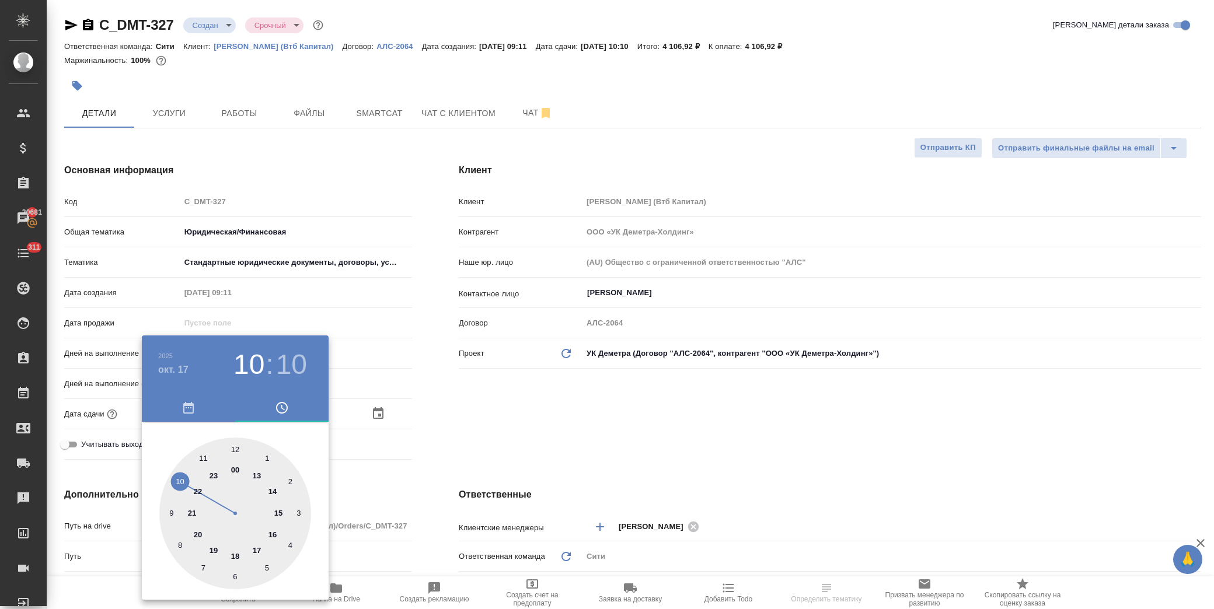
click at [242, 553] on div at bounding box center [235, 514] width 152 height 152
type input "[DATE] 18:10"
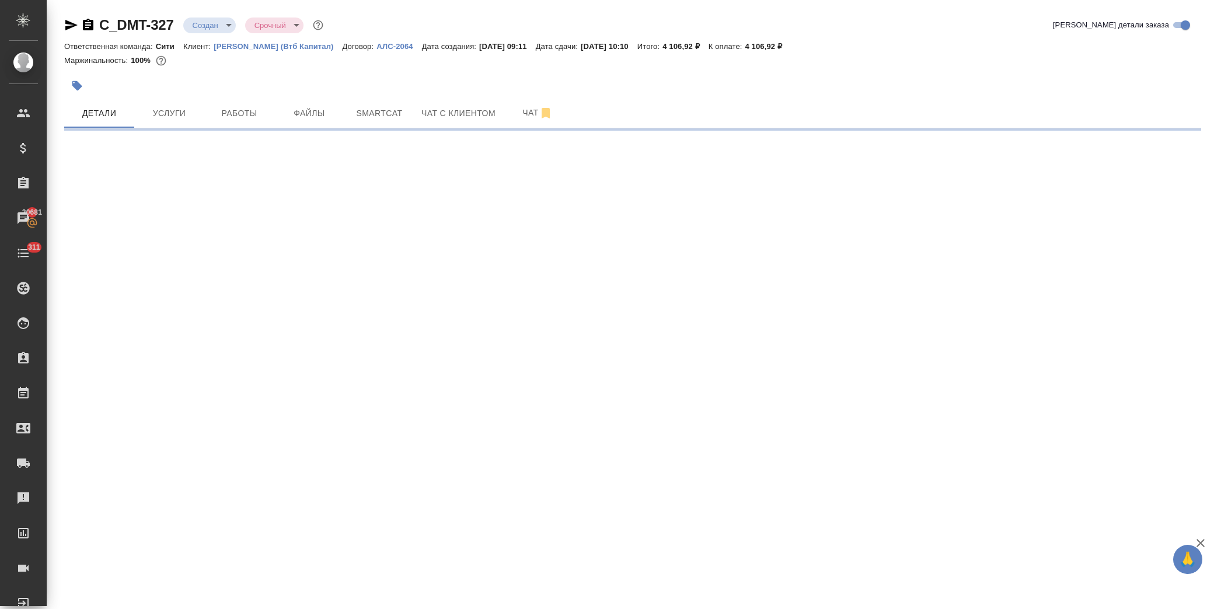
select select "RU"
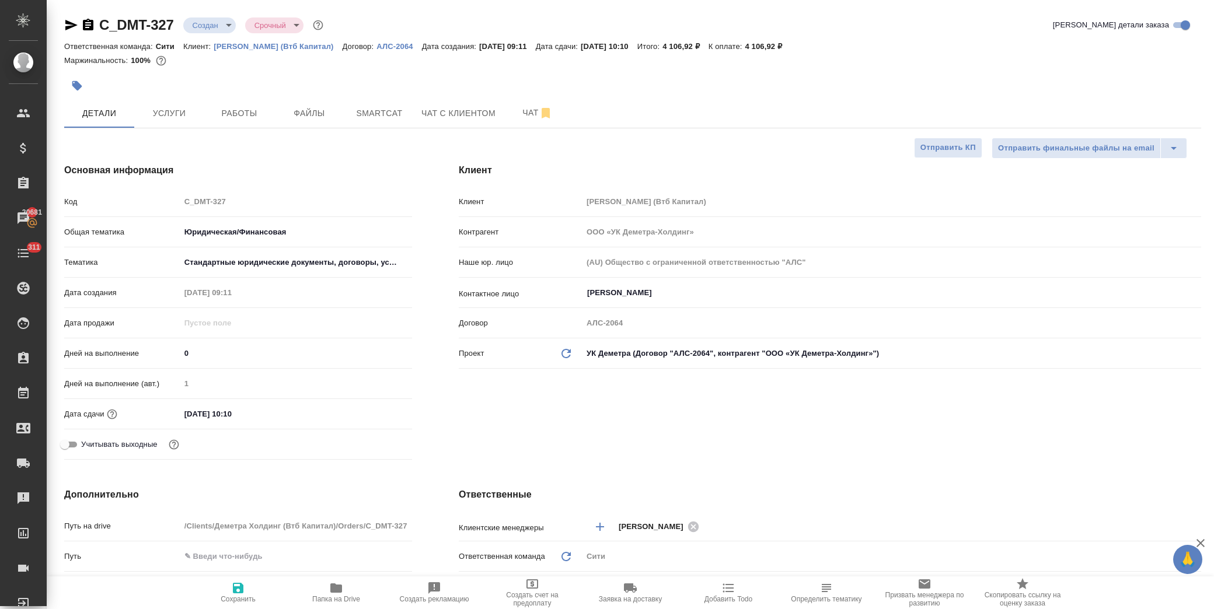
type textarea "x"
click at [282, 409] on input "[DATE] 10:10" at bounding box center [231, 414] width 102 height 17
click at [379, 410] on icon "button" at bounding box center [378, 413] width 11 height 12
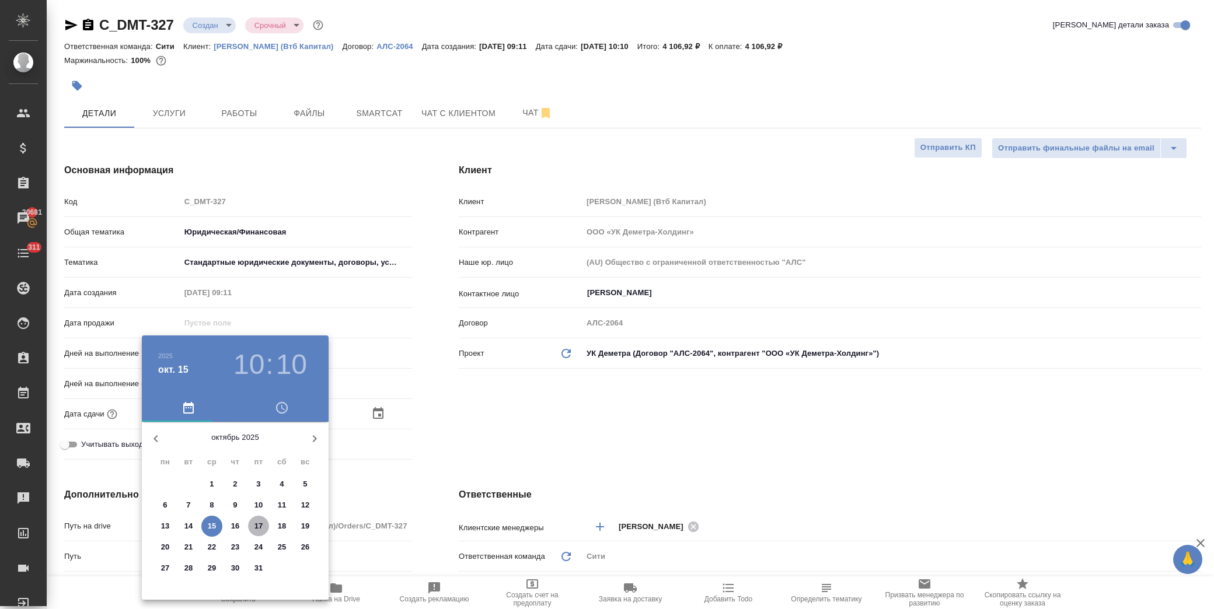
click at [259, 526] on p "17" at bounding box center [258, 527] width 9 height 12
type input "[DATE] 10:10"
type textarea "x"
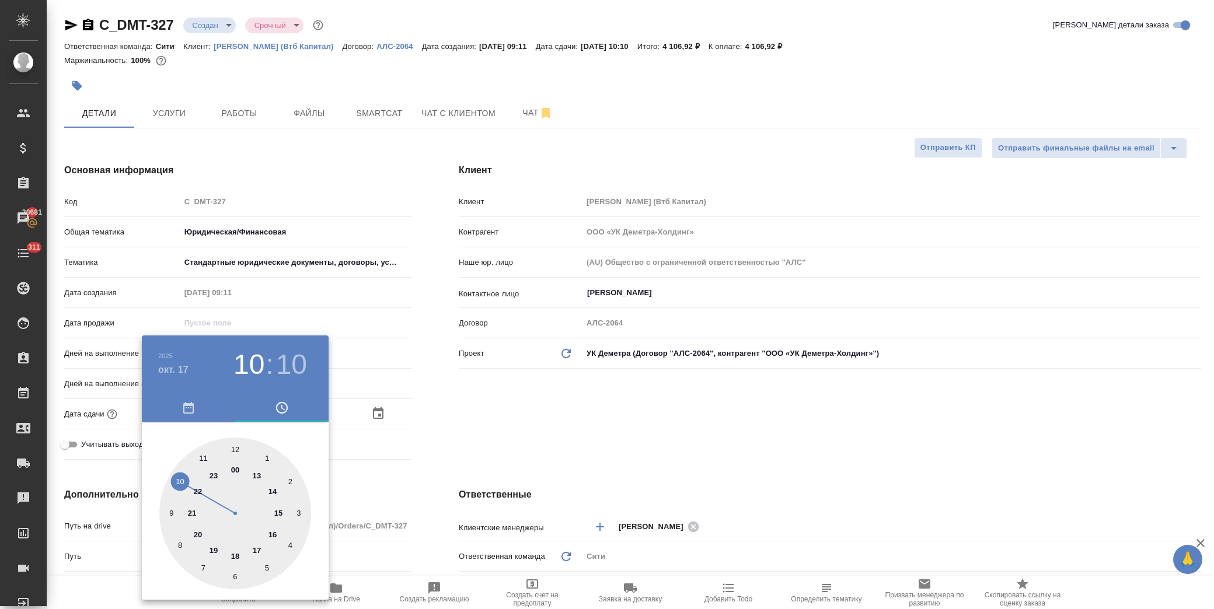
type input "17.10.2025 18:10"
type textarea "x"
drag, startPoint x: 232, startPoint y: 557, endPoint x: 239, endPoint y: 488, distance: 69.8
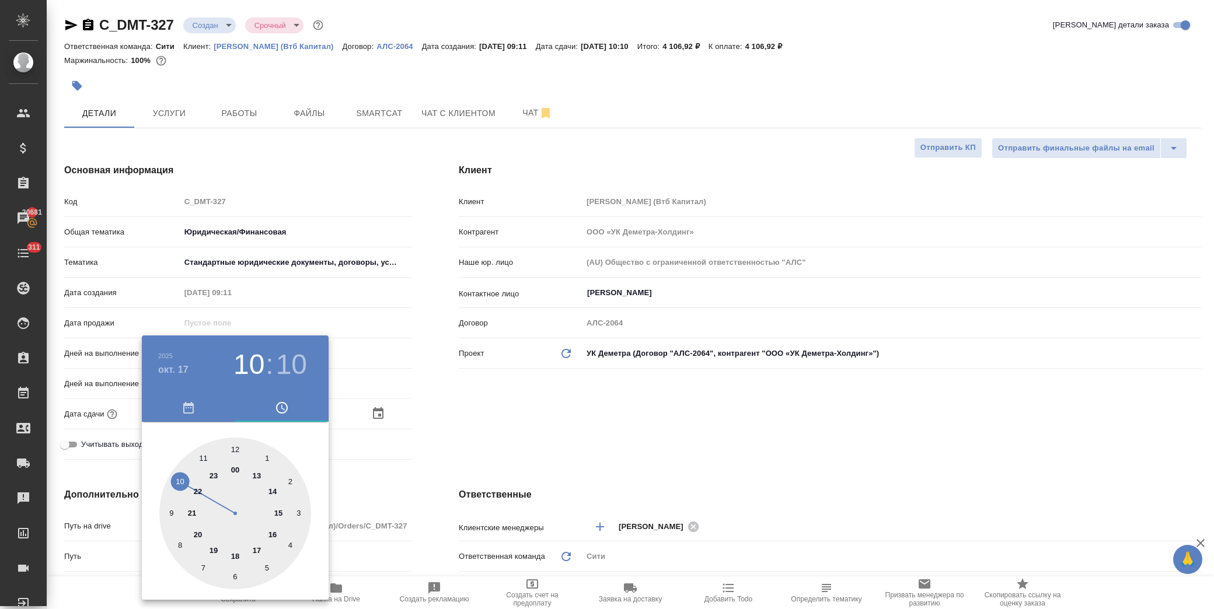
click at [233, 555] on div at bounding box center [235, 514] width 152 height 152
type textarea "x"
click at [235, 447] on div at bounding box center [235, 514] width 152 height 152
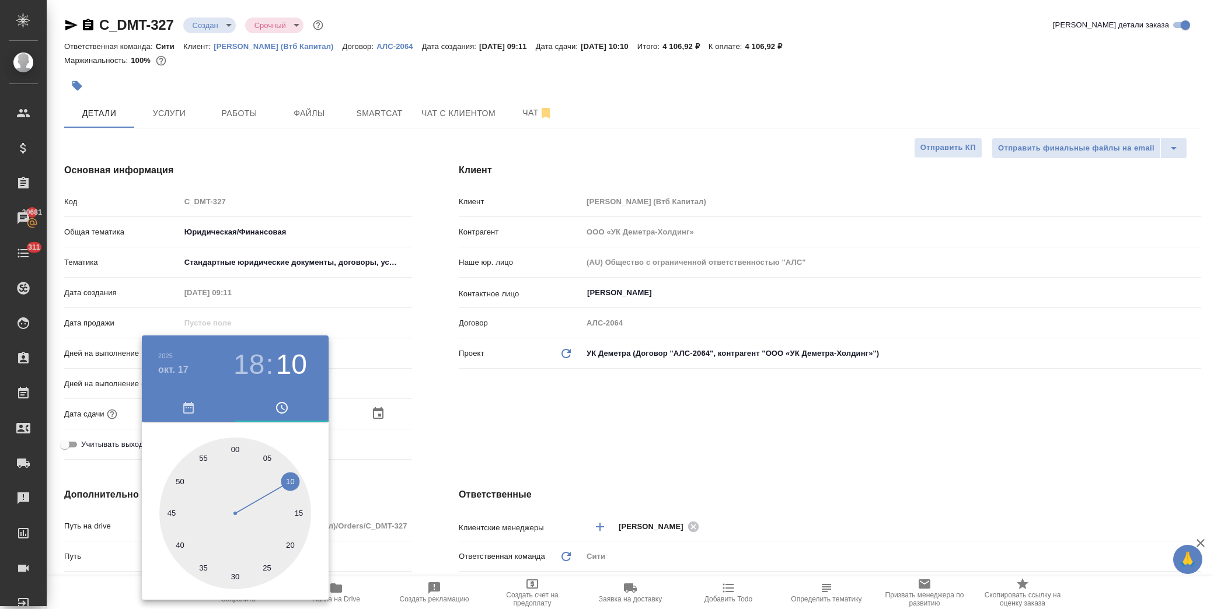
type input "17.10.2025 18:00"
type textarea "x"
click at [537, 426] on div at bounding box center [607, 304] width 1214 height 609
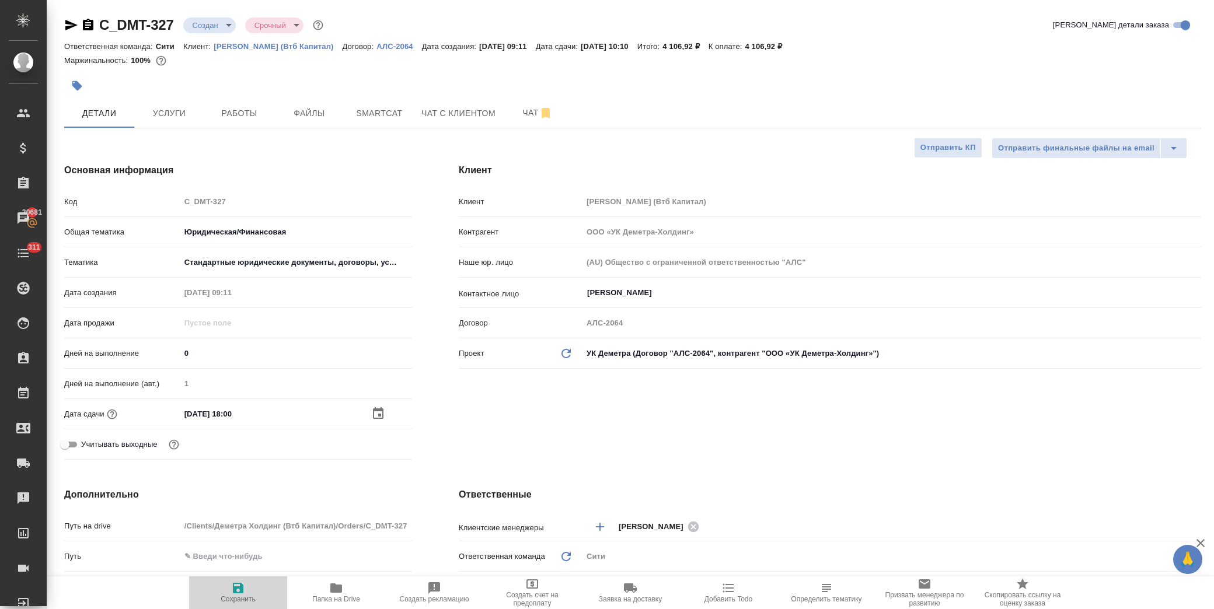
click at [241, 590] on icon "button" at bounding box center [238, 588] width 11 height 11
type textarea "x"
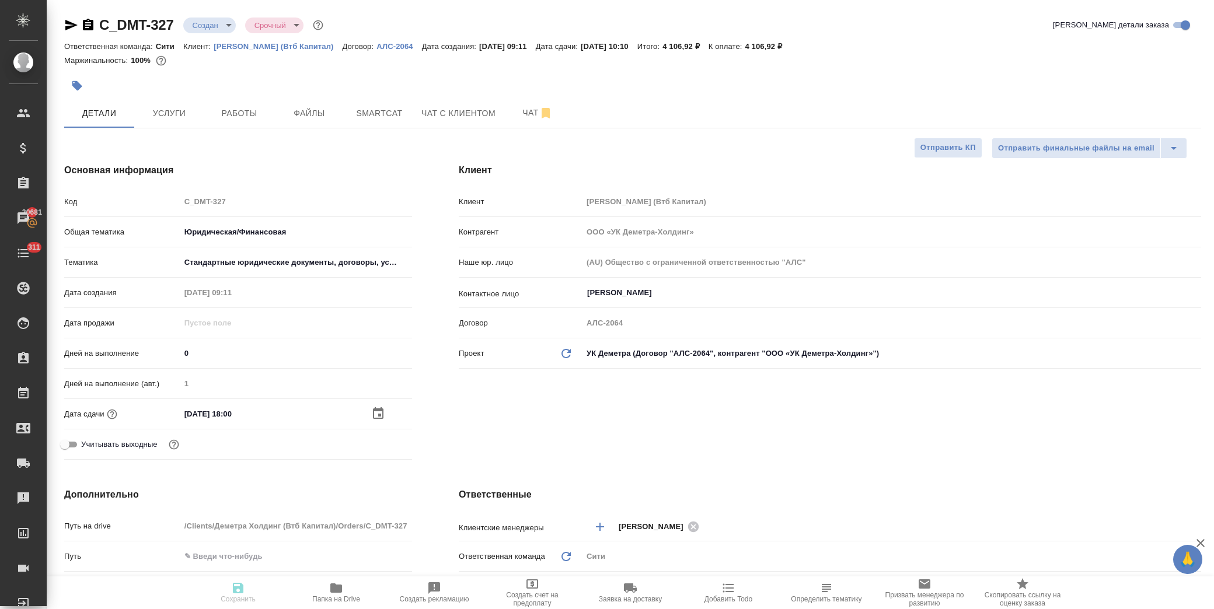
type textarea "x"
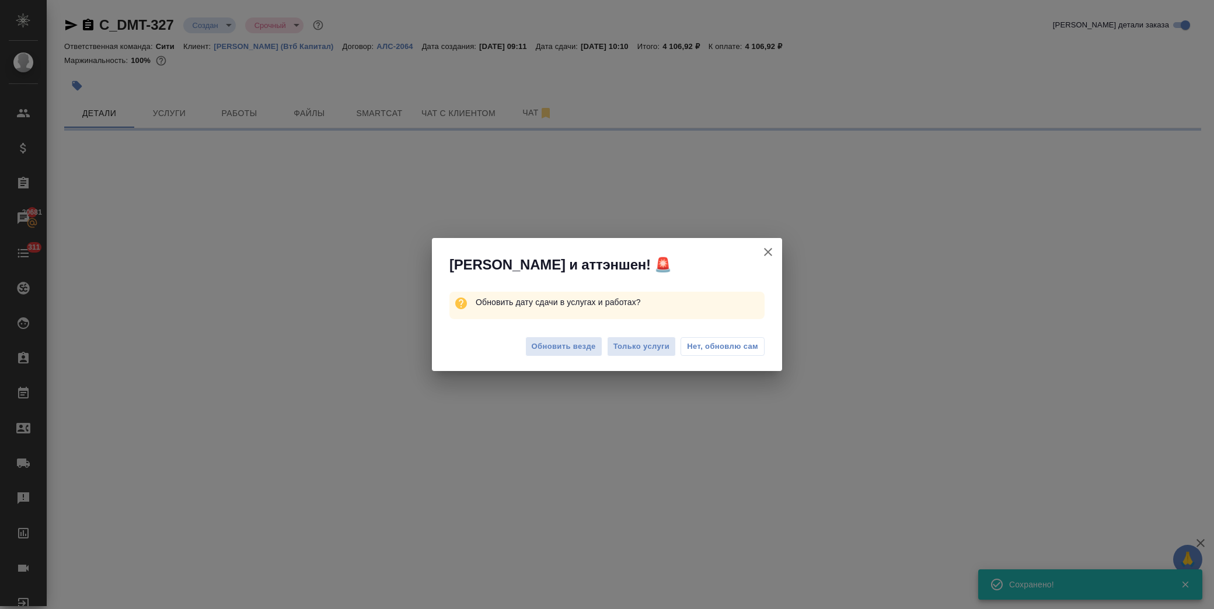
select select "RU"
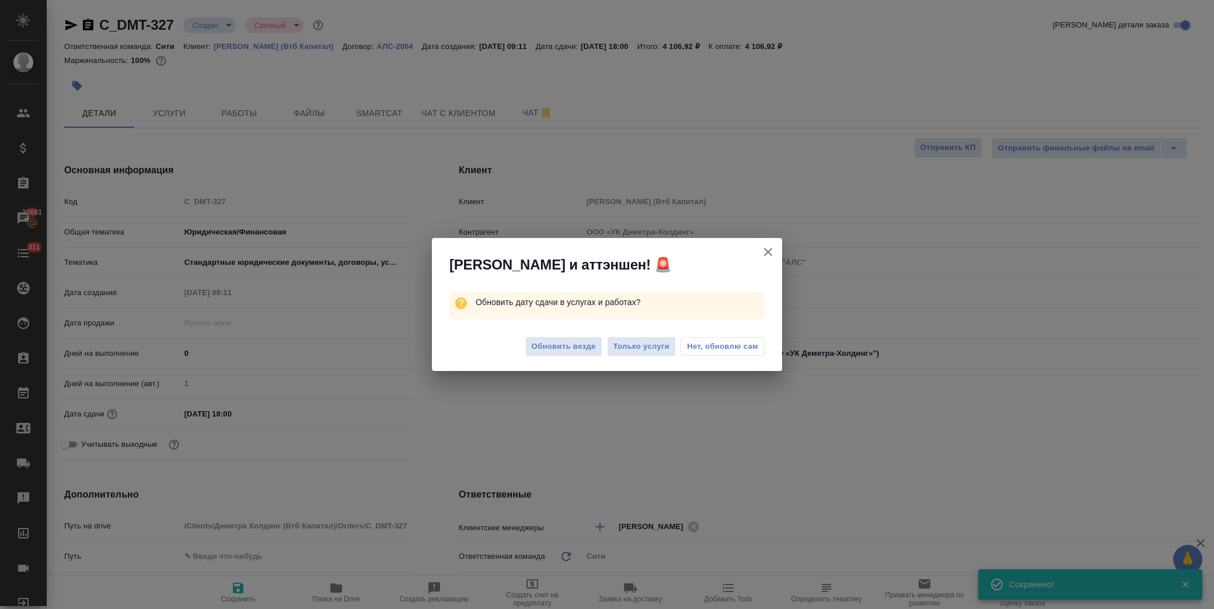
type textarea "x"
click at [716, 347] on span "Нет, обновлю сам" at bounding box center [722, 347] width 71 height 12
type textarea "x"
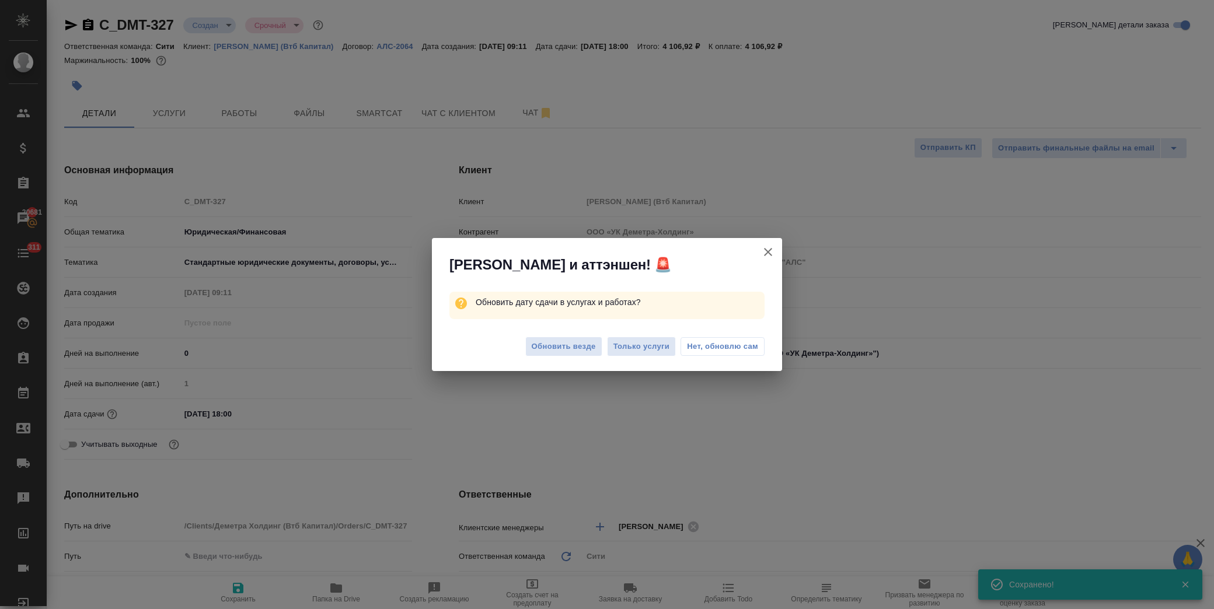
type textarea "x"
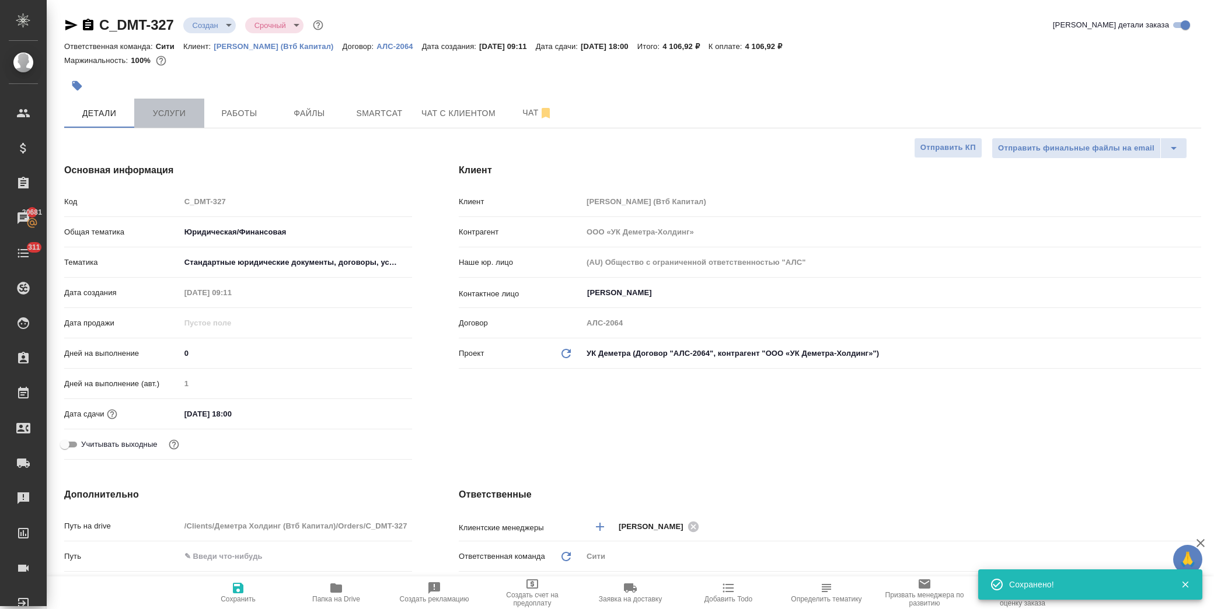
click at [182, 109] on span "Услуги" at bounding box center [169, 113] width 56 height 15
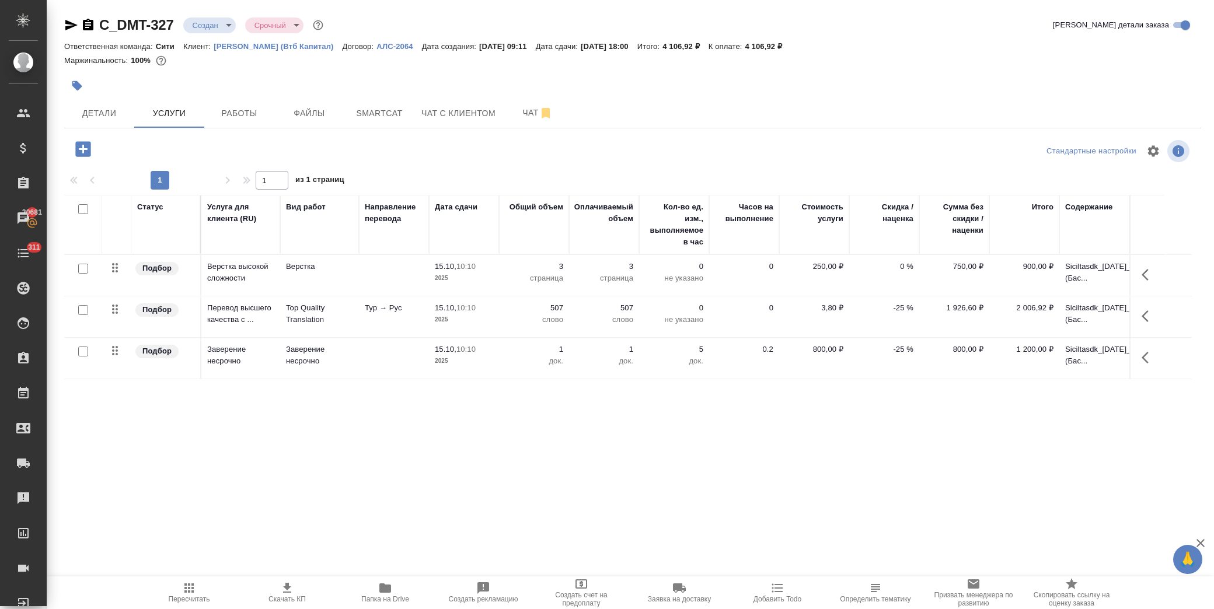
click at [1147, 273] on icon "button" at bounding box center [1149, 275] width 14 height 14
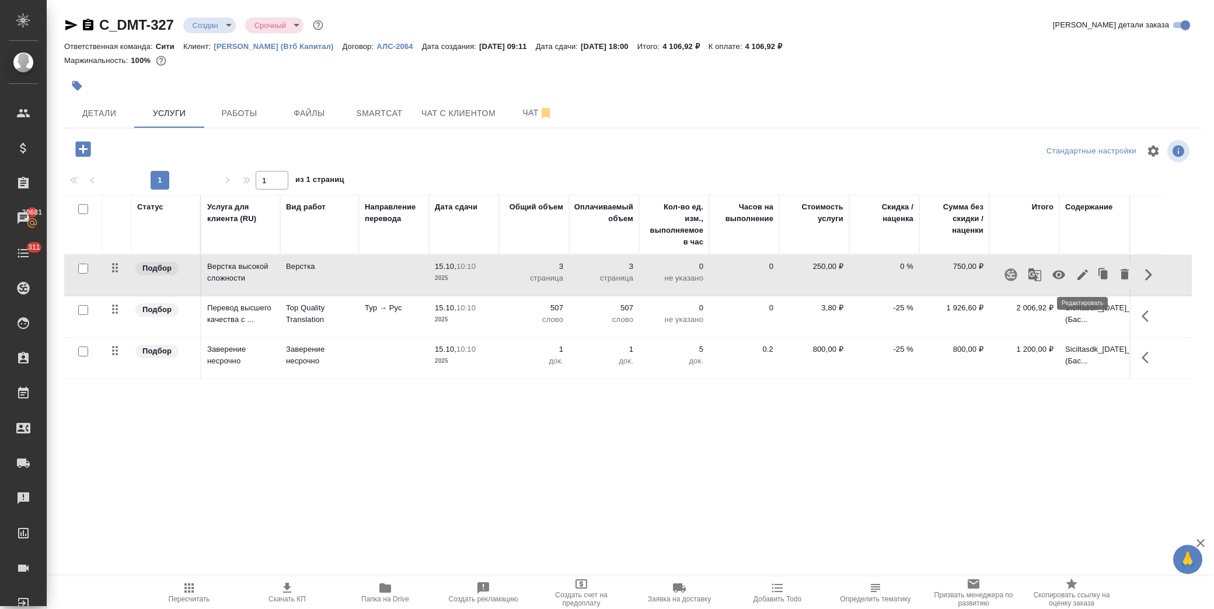
click at [1079, 275] on icon "button" at bounding box center [1083, 275] width 14 height 14
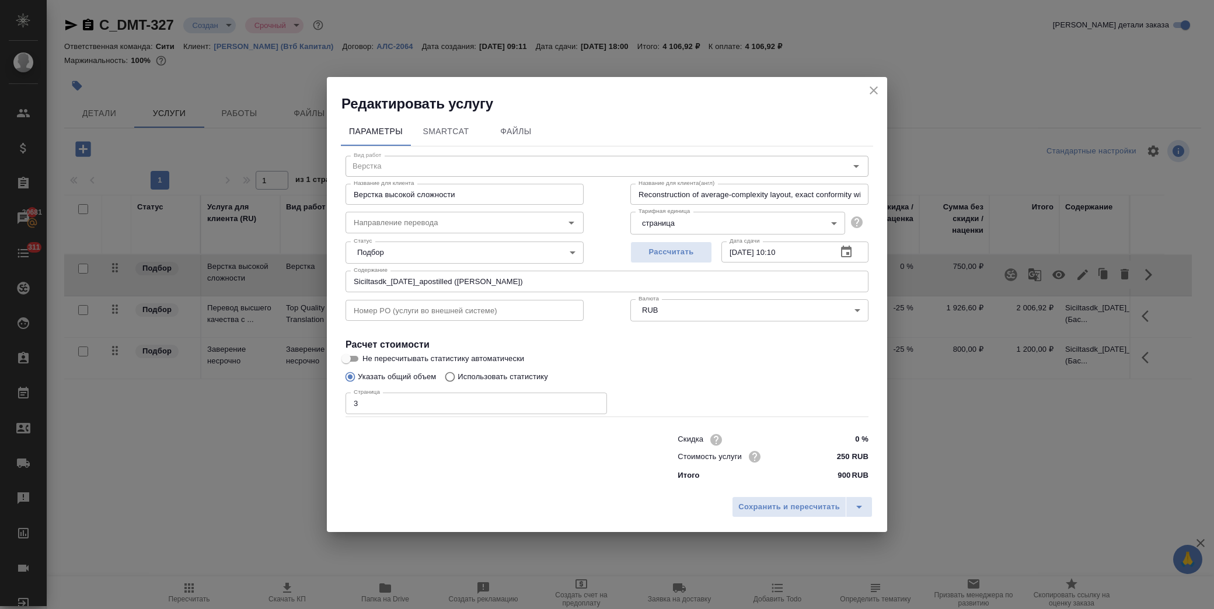
click at [845, 251] on icon "button" at bounding box center [846, 252] width 14 height 14
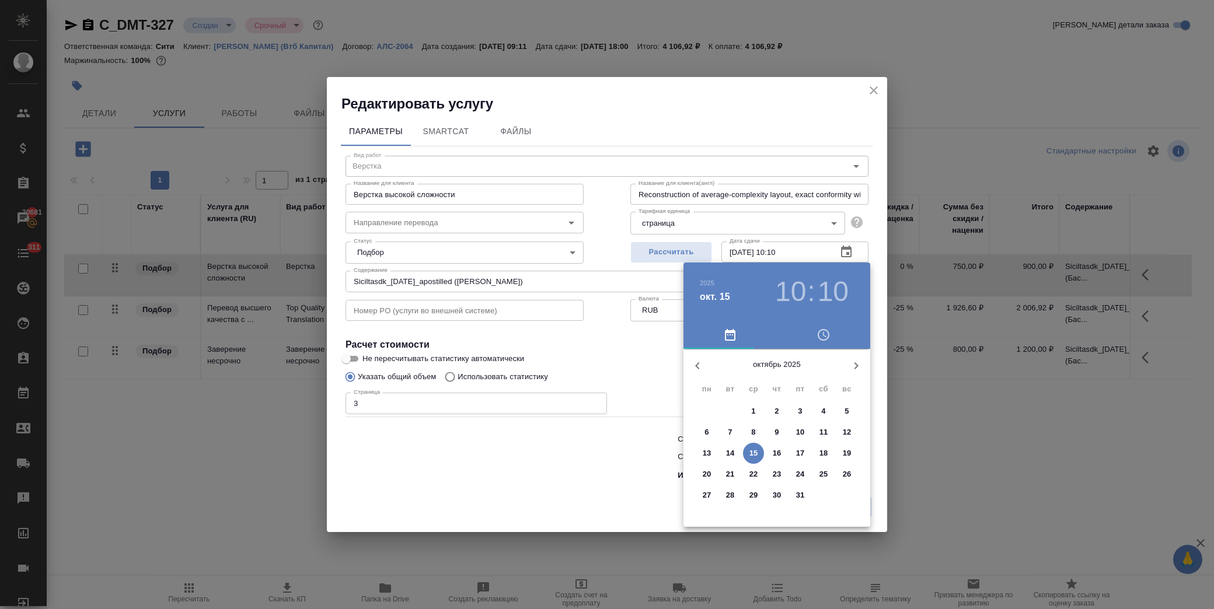
click at [801, 452] on p "17" at bounding box center [800, 454] width 9 height 12
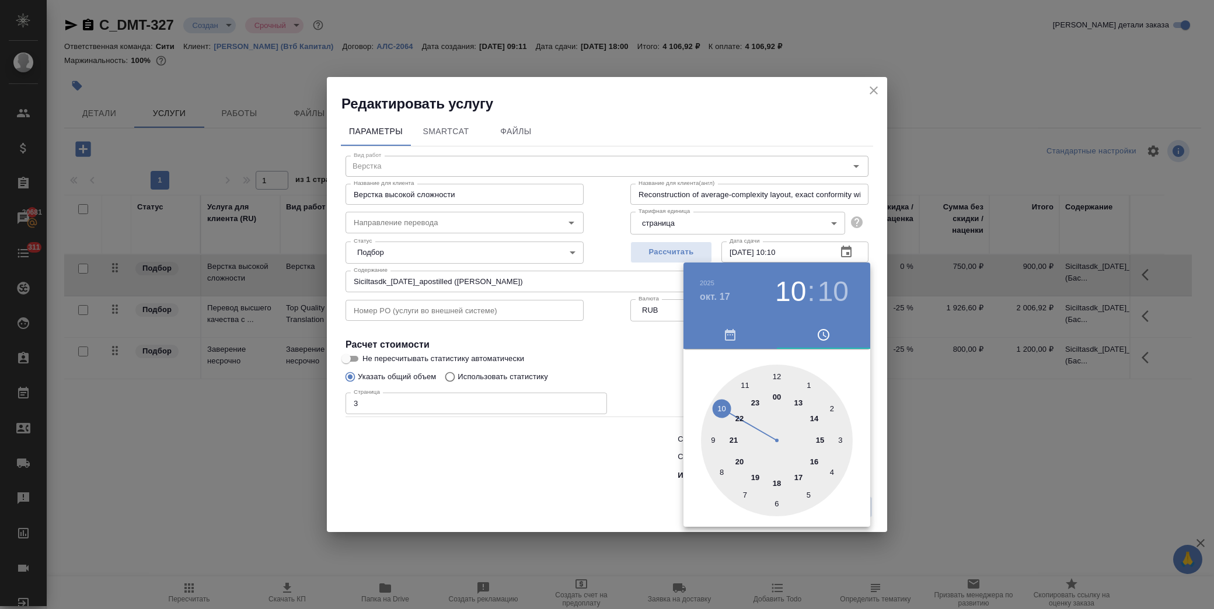
click at [724, 406] on div at bounding box center [777, 441] width 152 height 152
click at [775, 371] on div at bounding box center [777, 441] width 152 height 152
type input "17.10.2025 10:00"
click at [605, 357] on div at bounding box center [607, 304] width 1214 height 609
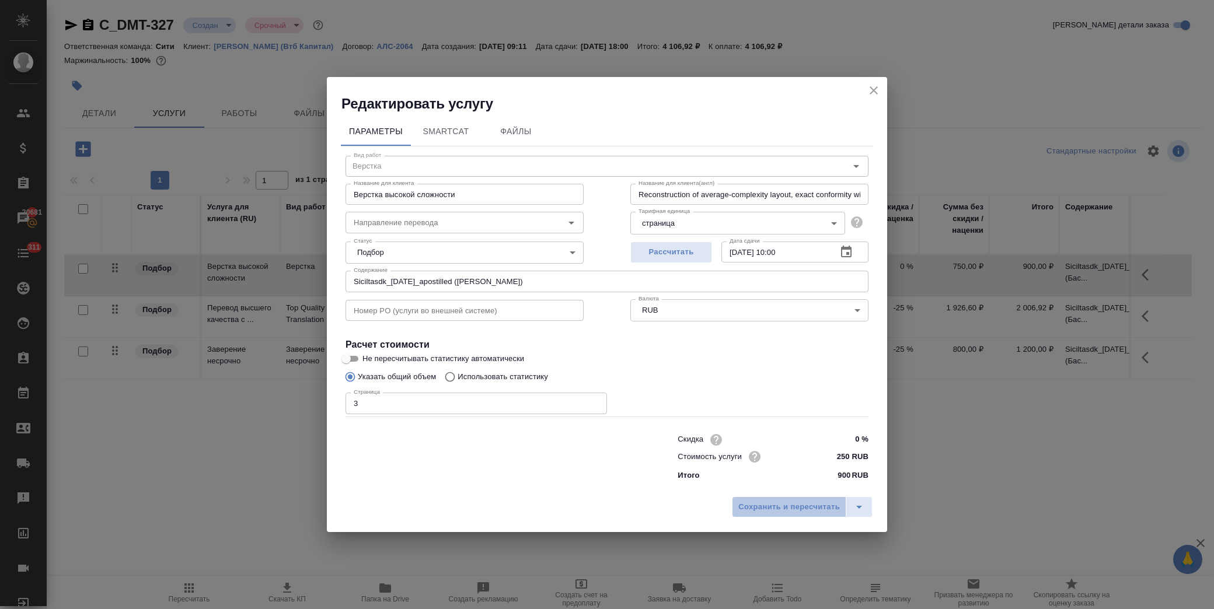
drag, startPoint x: 792, startPoint y: 507, endPoint x: 1040, endPoint y: 444, distance: 255.4
click at [792, 506] on span "Сохранить и пересчитать" at bounding box center [789, 507] width 102 height 13
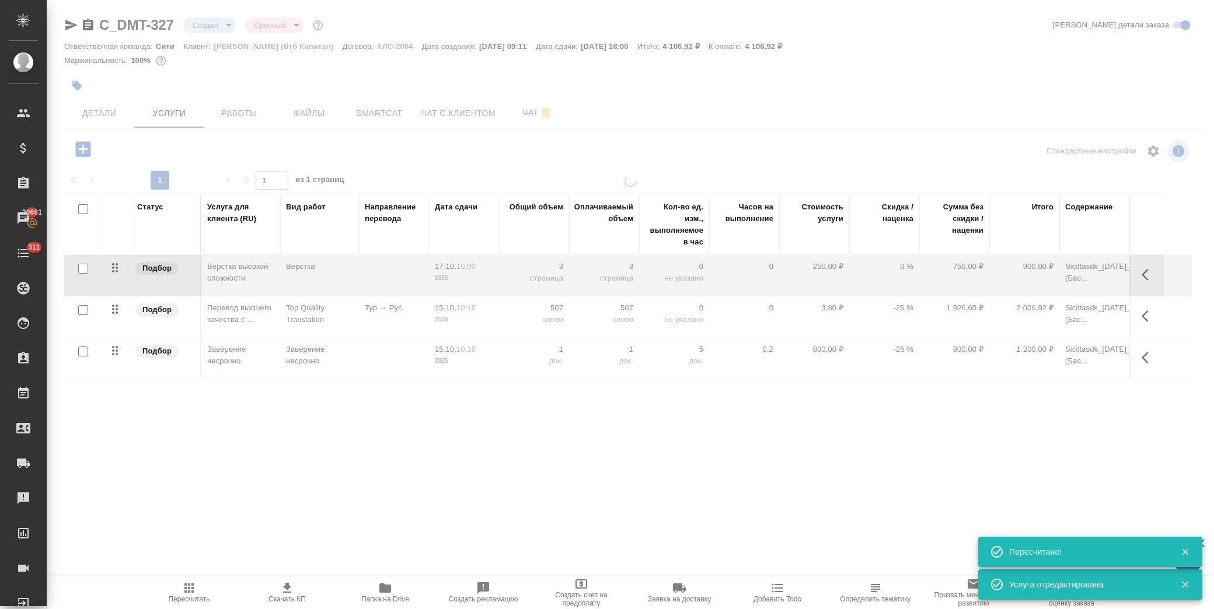
type input "normal"
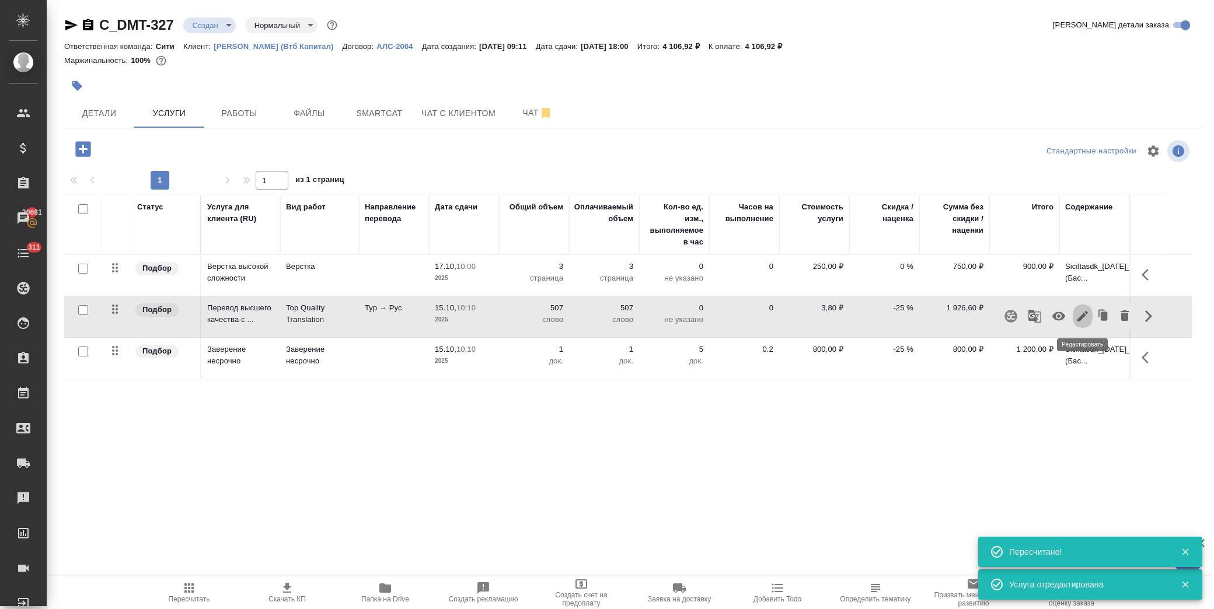
click at [1082, 317] on icon "button" at bounding box center [1082, 316] width 11 height 11
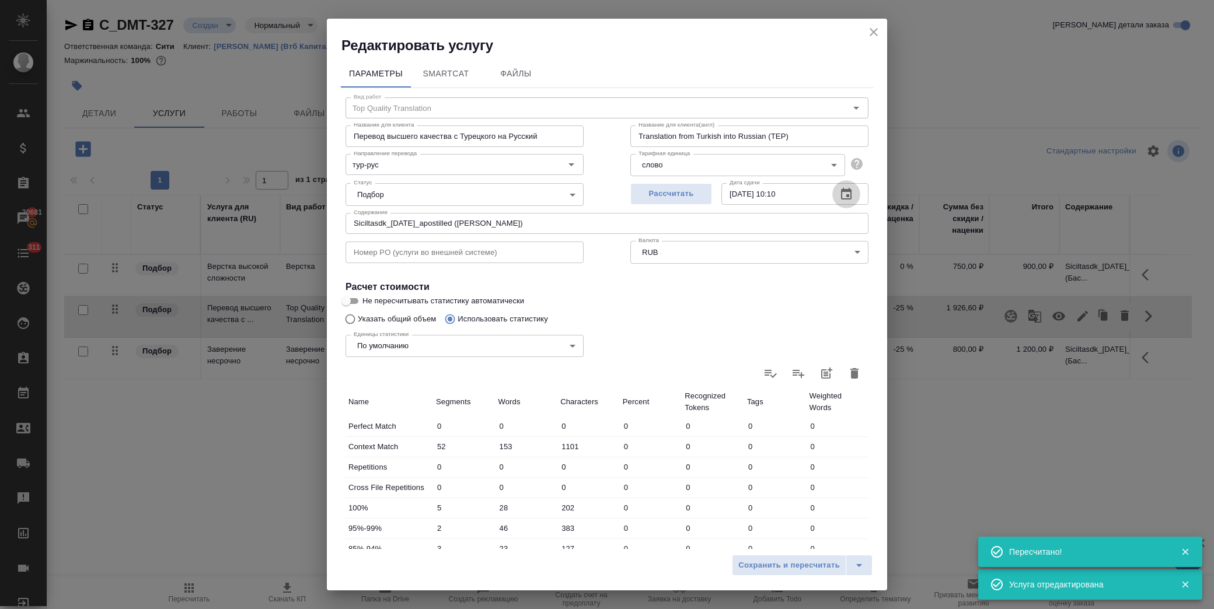
click at [841, 194] on icon "button" at bounding box center [846, 194] width 11 height 12
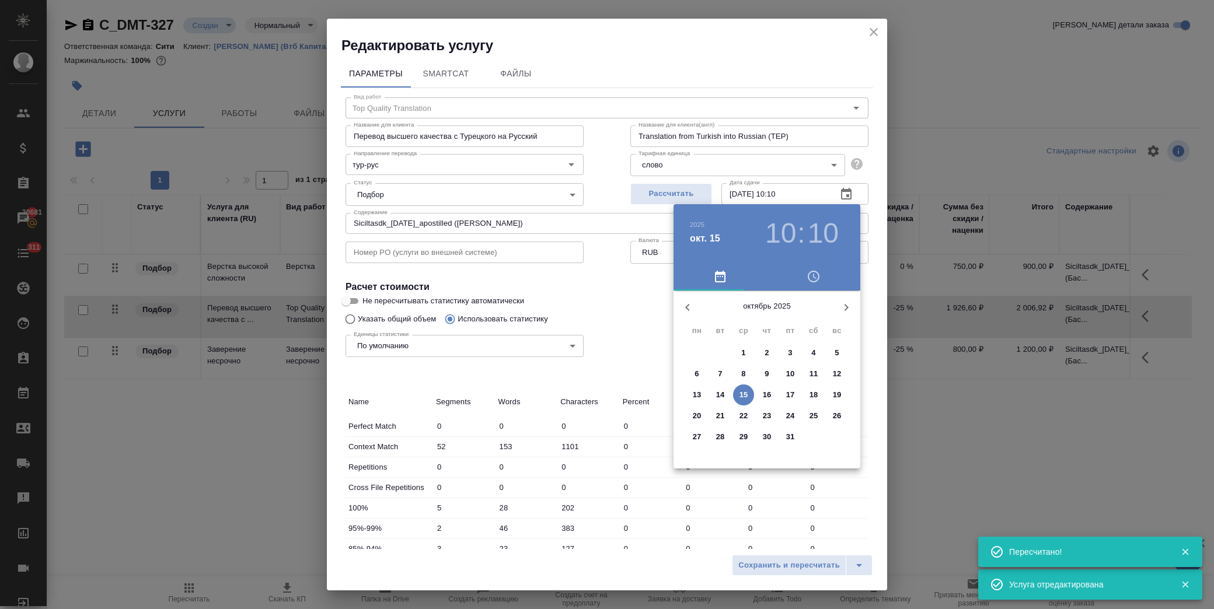
click at [794, 393] on p "17" at bounding box center [790, 395] width 9 height 12
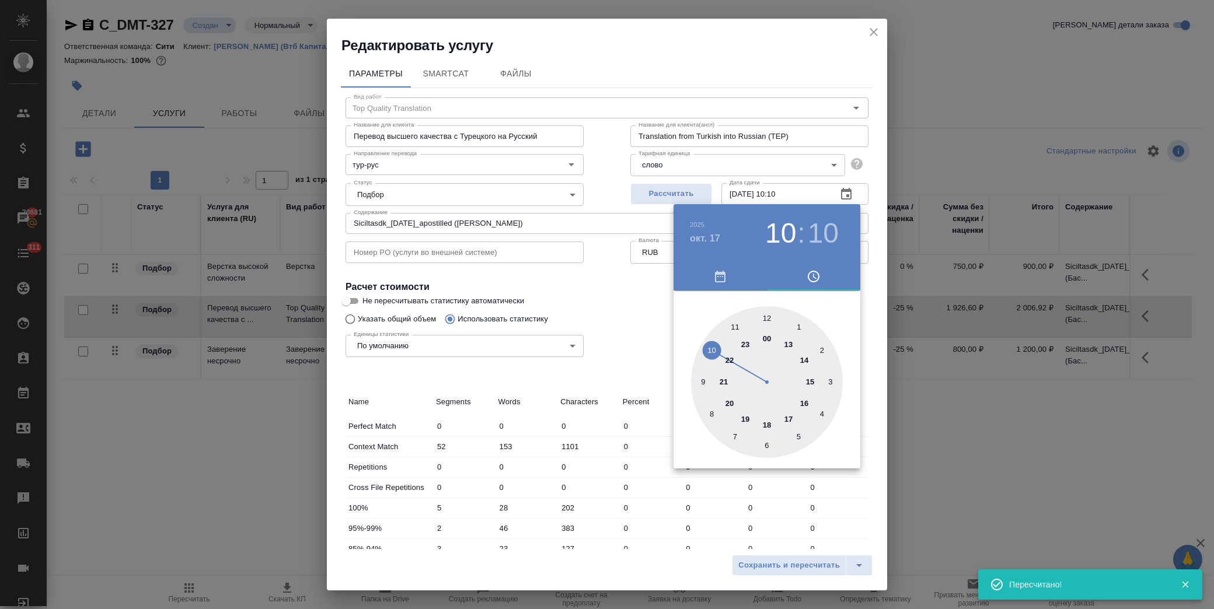
click at [714, 351] on div at bounding box center [767, 382] width 152 height 152
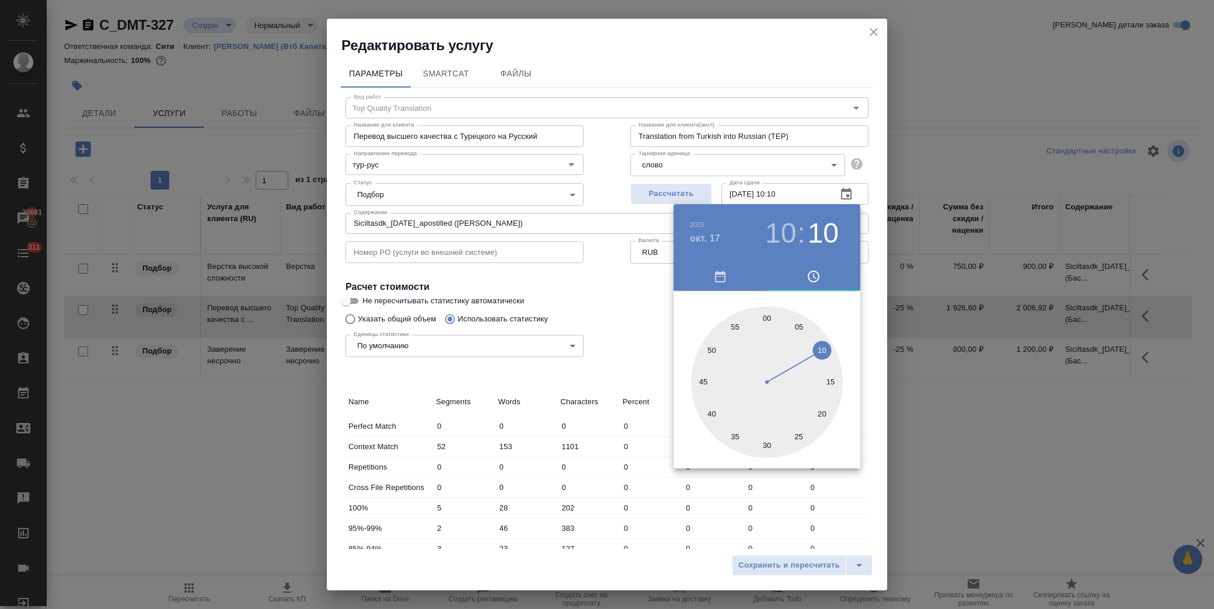
click at [766, 316] on div at bounding box center [767, 382] width 152 height 152
type input "17.10.2025 10:00"
click at [616, 305] on div at bounding box center [607, 304] width 1214 height 609
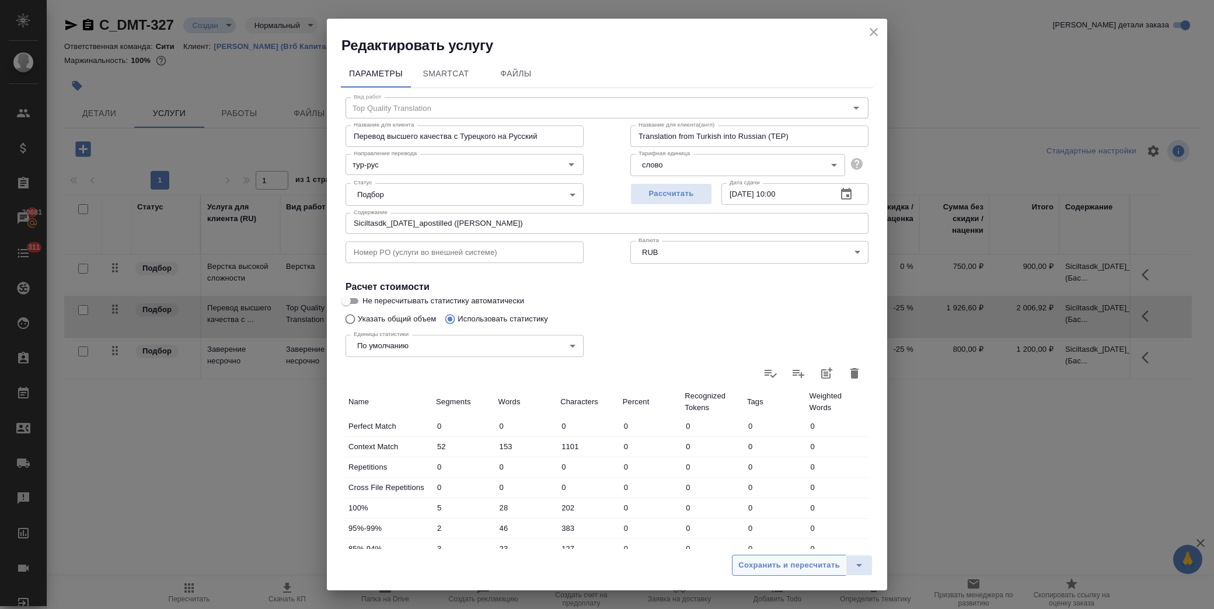
click at [781, 564] on span "Сохранить и пересчитать" at bounding box center [789, 565] width 102 height 13
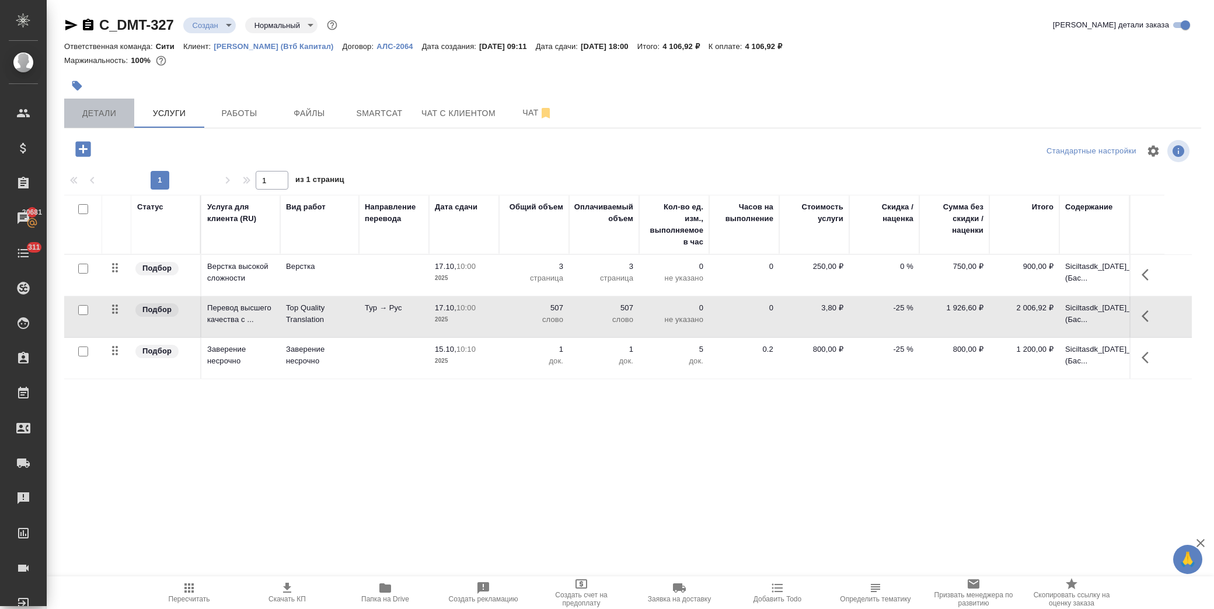
click at [109, 106] on button "Детали" at bounding box center [99, 113] width 70 height 29
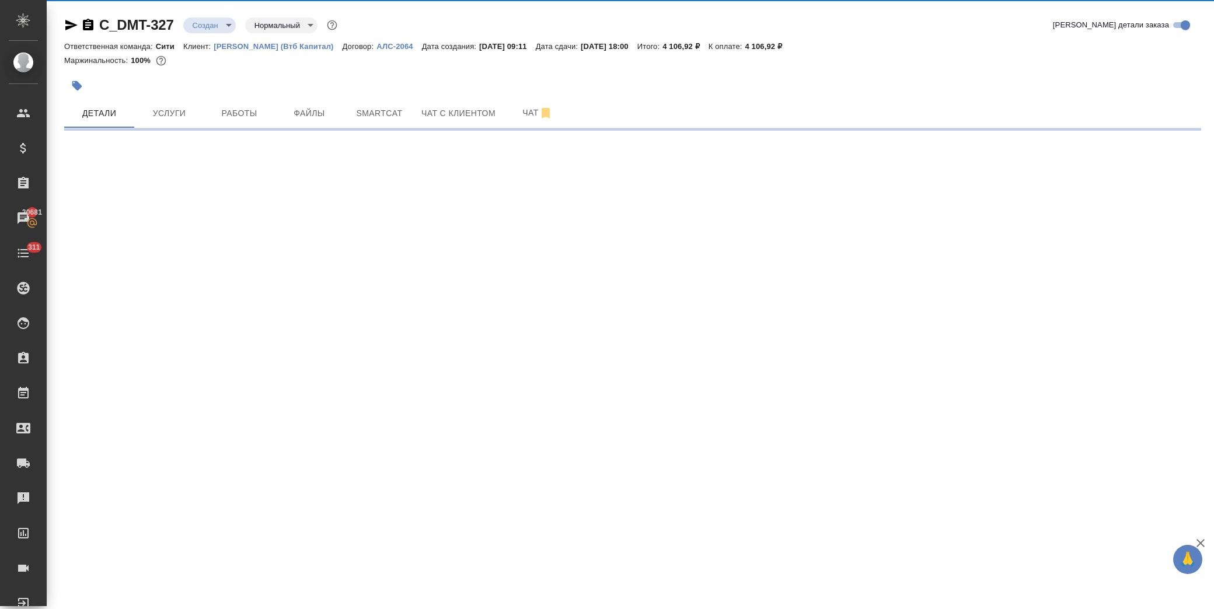
select select "RU"
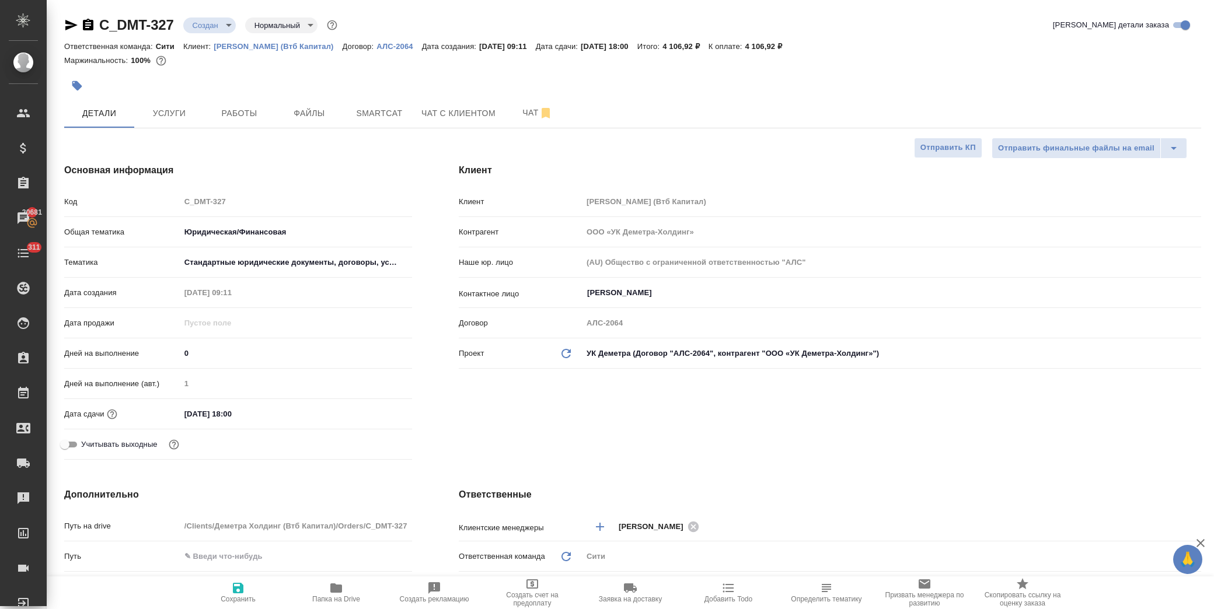
type textarea "x"
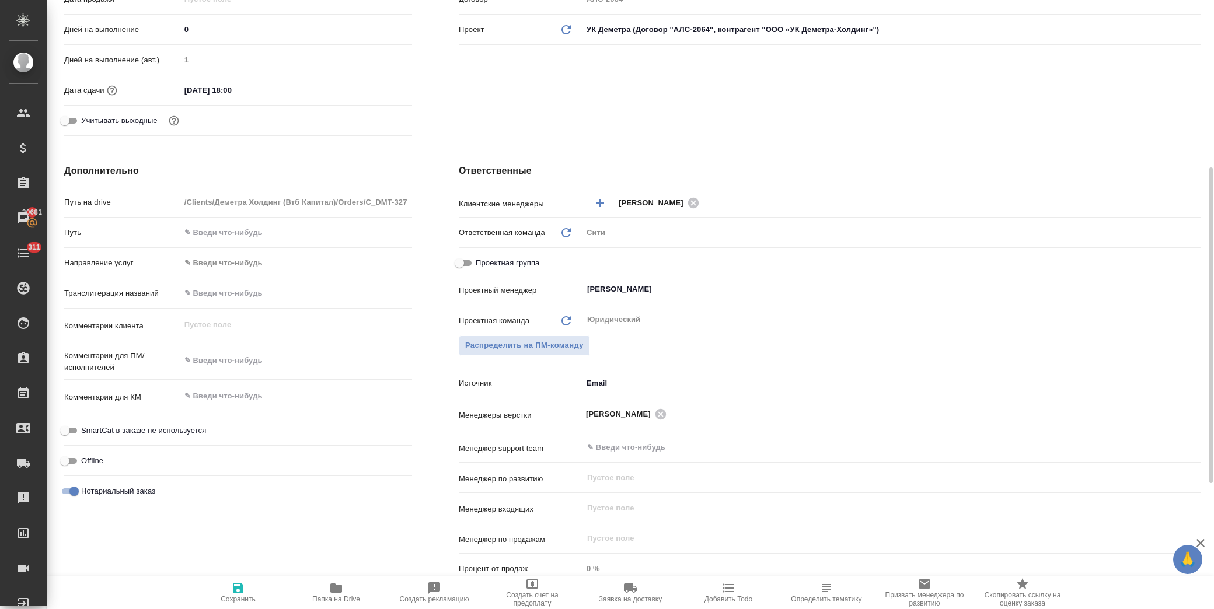
click at [515, 334] on div "Проектная команда Обновить Юридический ​ Распределить на ПМ-команду" at bounding box center [830, 341] width 742 height 64
click at [518, 340] on span "Распределить на ПМ-команду" at bounding box center [524, 345] width 118 height 13
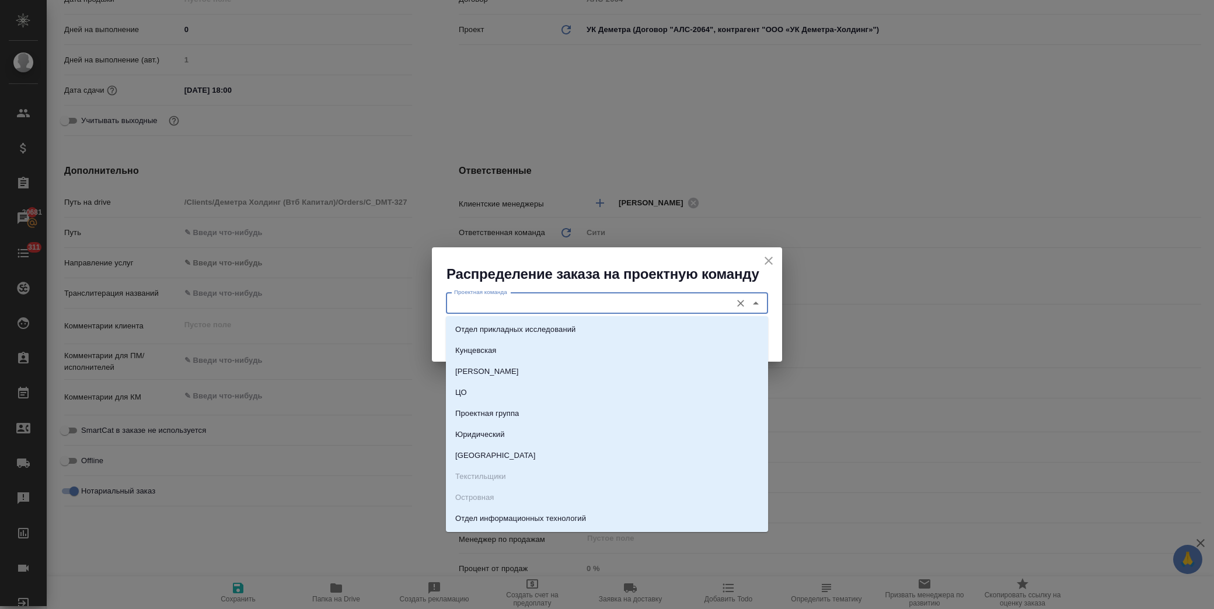
click at [511, 301] on input "Проектная команда" at bounding box center [587, 304] width 276 height 14
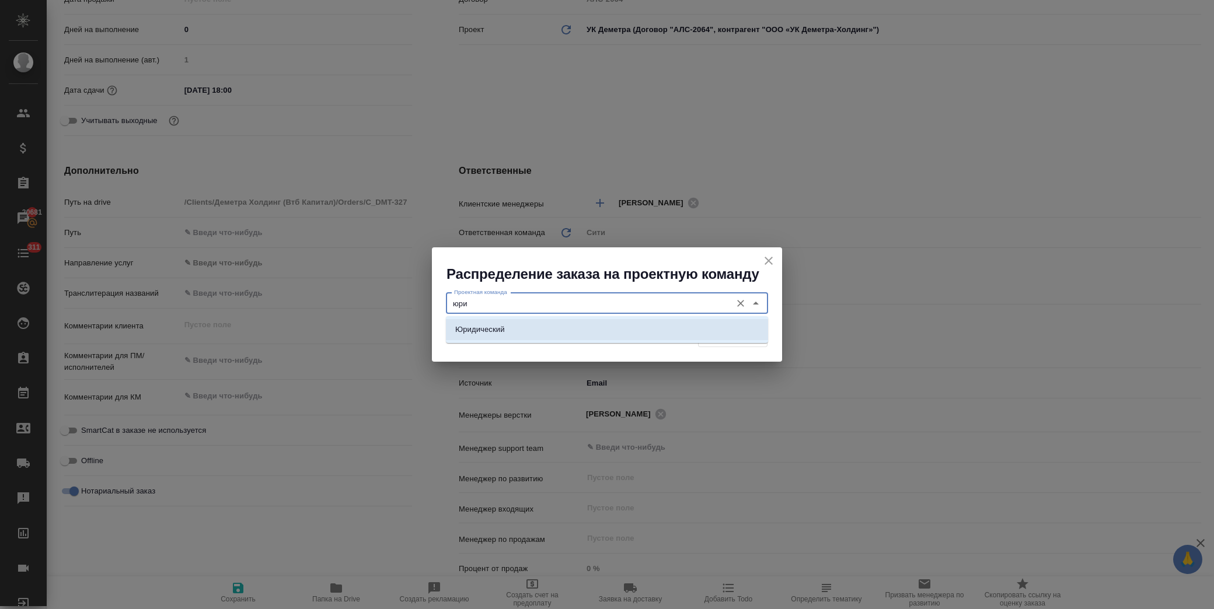
click at [504, 334] on li "Юридический" at bounding box center [607, 329] width 322 height 21
type input "Юридический"
drag, startPoint x: 738, startPoint y: 331, endPoint x: 512, endPoint y: 475, distance: 268.5
click at [738, 330] on span "Распределить" at bounding box center [732, 336] width 57 height 13
type textarea "x"
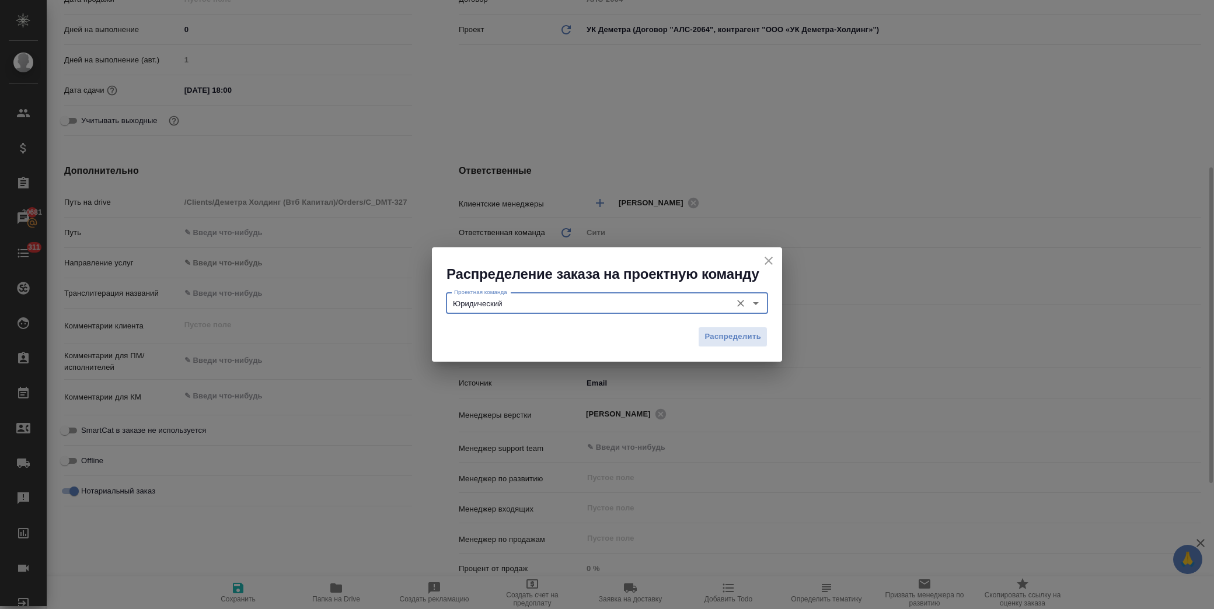
type textarea "x"
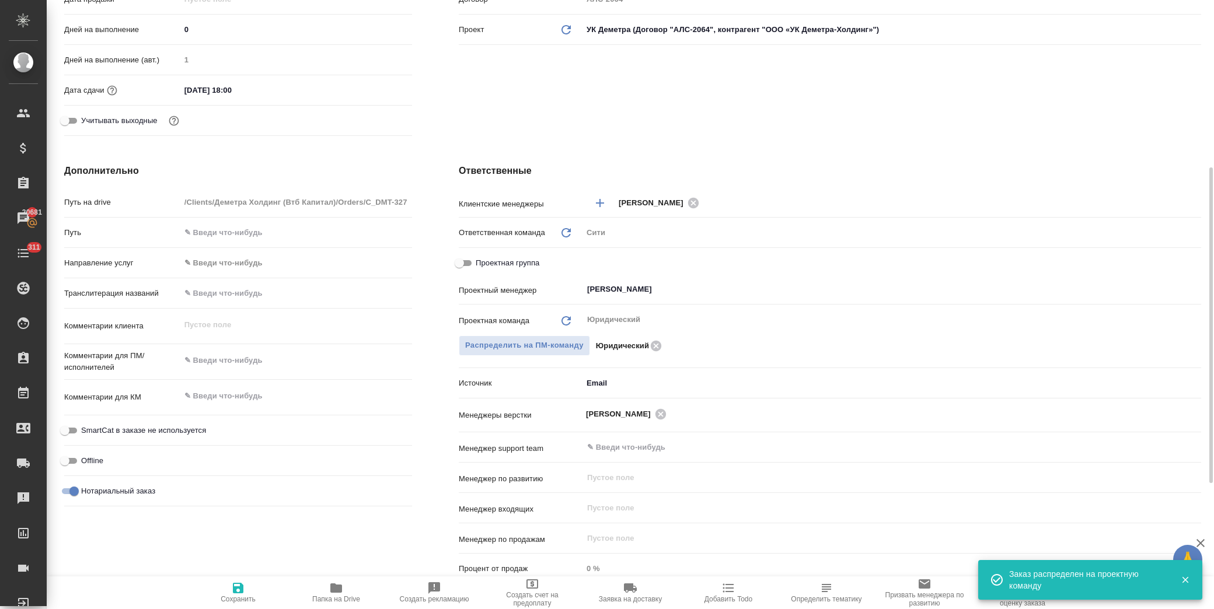
click at [240, 590] on icon "button" at bounding box center [238, 588] width 11 height 11
type textarea "x"
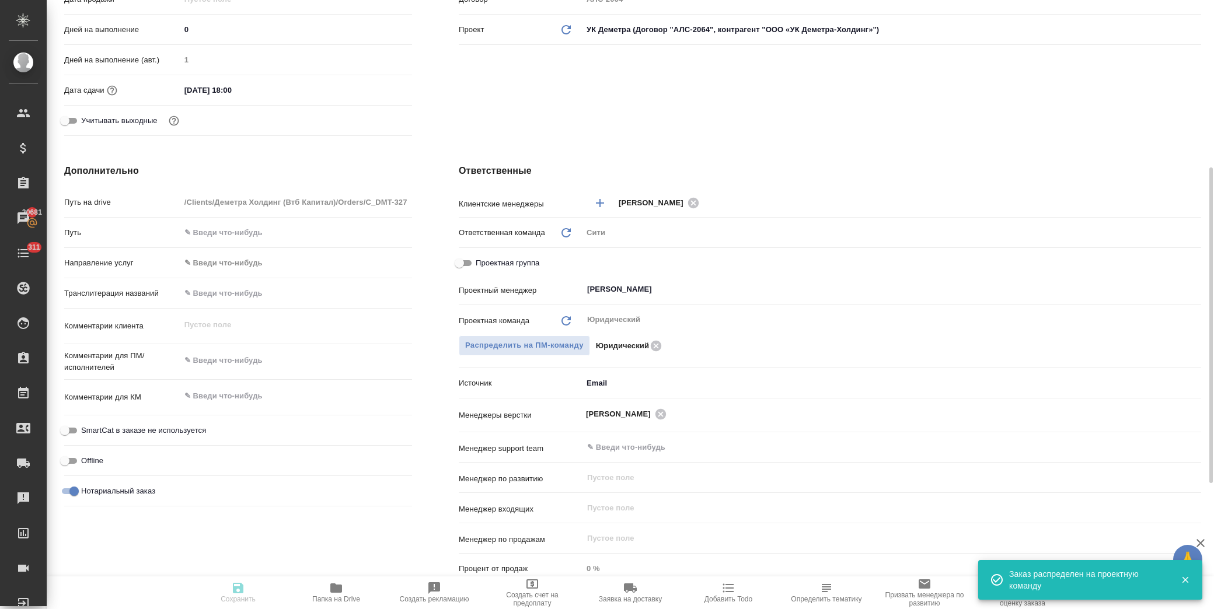
type textarea "x"
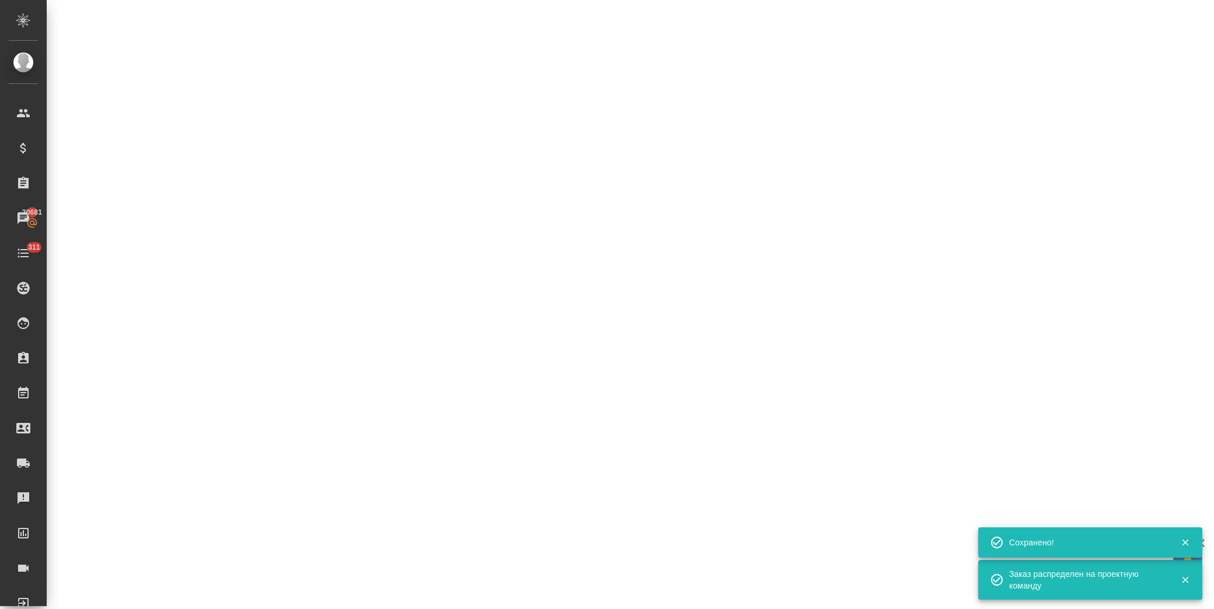
select select "RU"
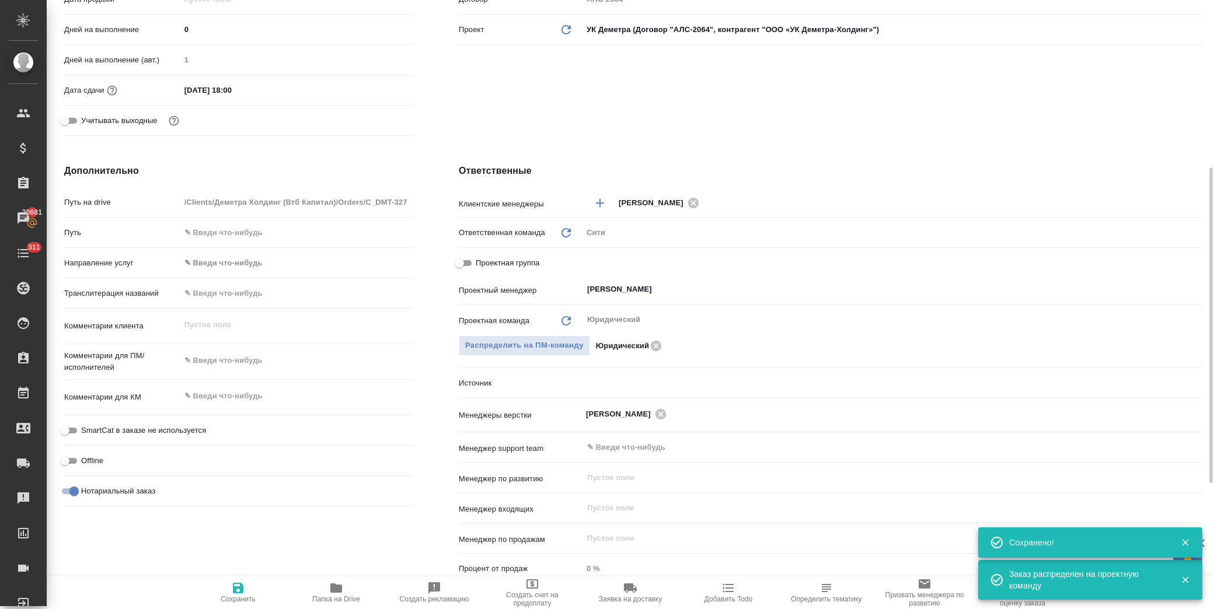
type textarea "x"
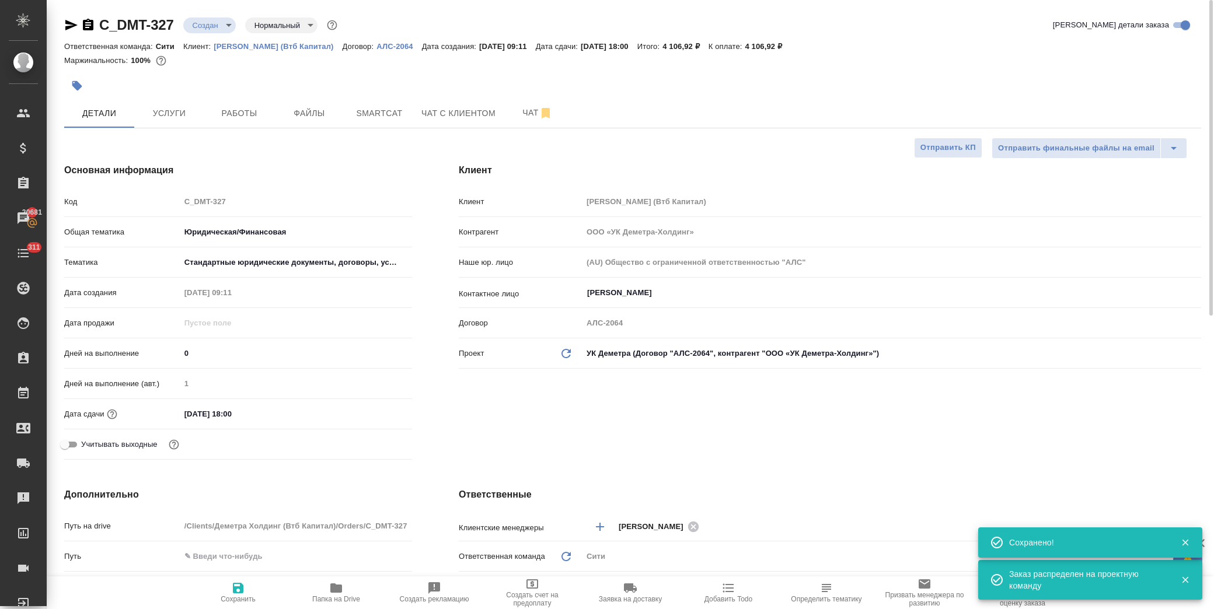
click at [225, 18] on body "🙏 .cls-1 fill:#fff; AWATERA Лофицкая Юлия Владимировна Клиенты Спецификации Зак…" at bounding box center [607, 304] width 1214 height 609
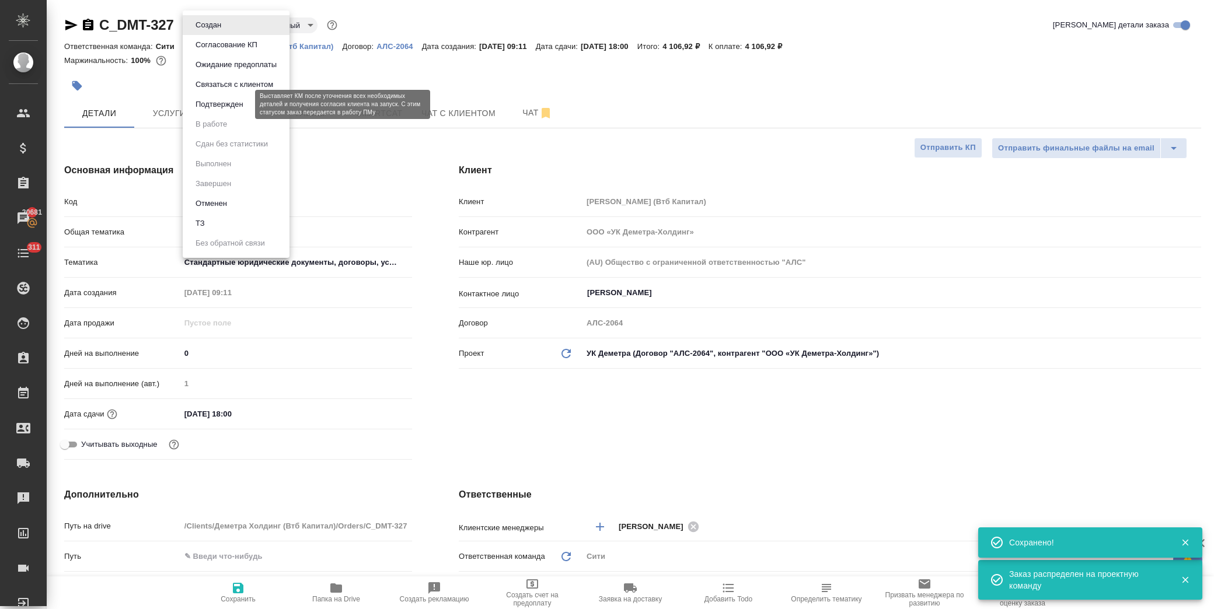
click at [236, 103] on button "Подтвержден" at bounding box center [219, 104] width 55 height 13
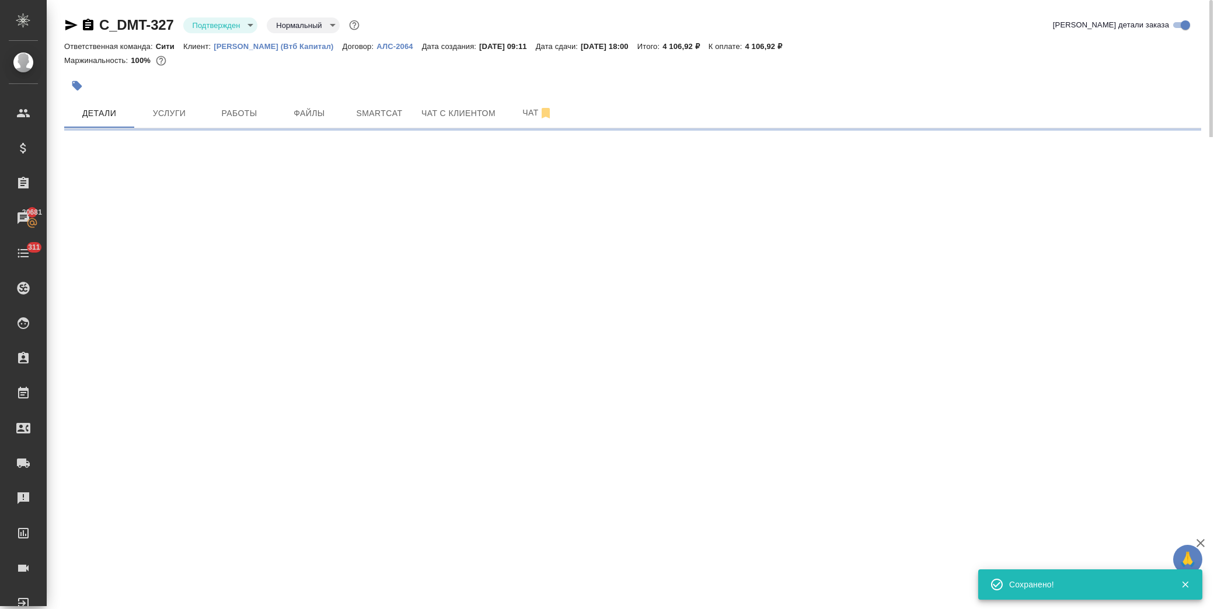
select select "RU"
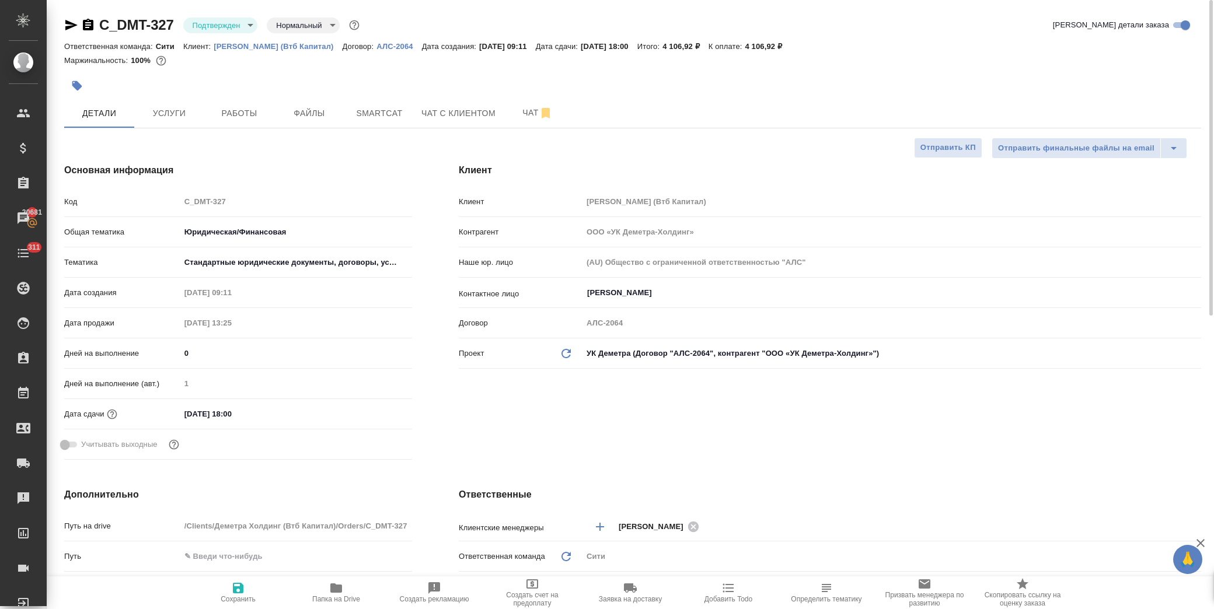
type textarea "x"
